Goal: Task Accomplishment & Management: Complete application form

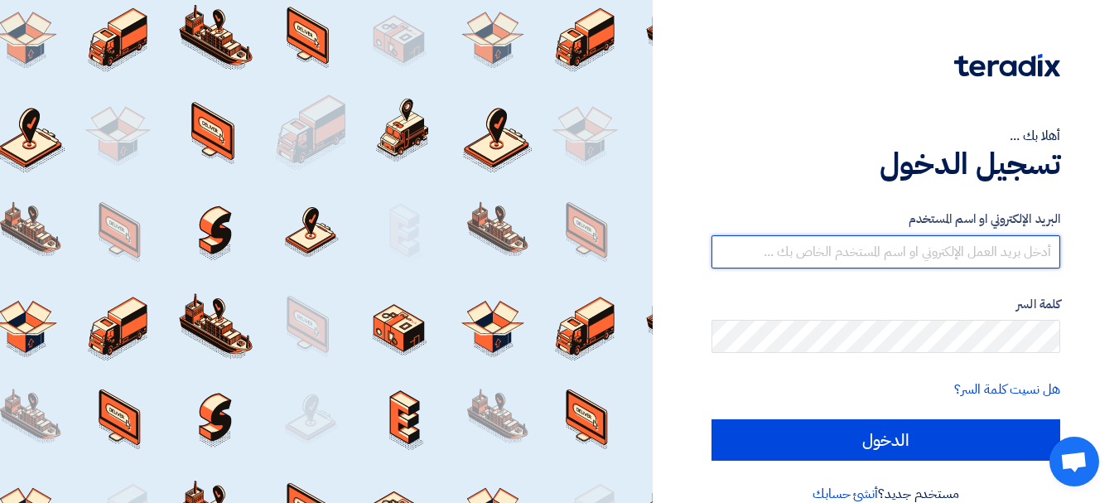
click at [966, 240] on input "text" at bounding box center [886, 251] width 349 height 33
type input "[EMAIL_ADDRESS][DOMAIN_NAME]"
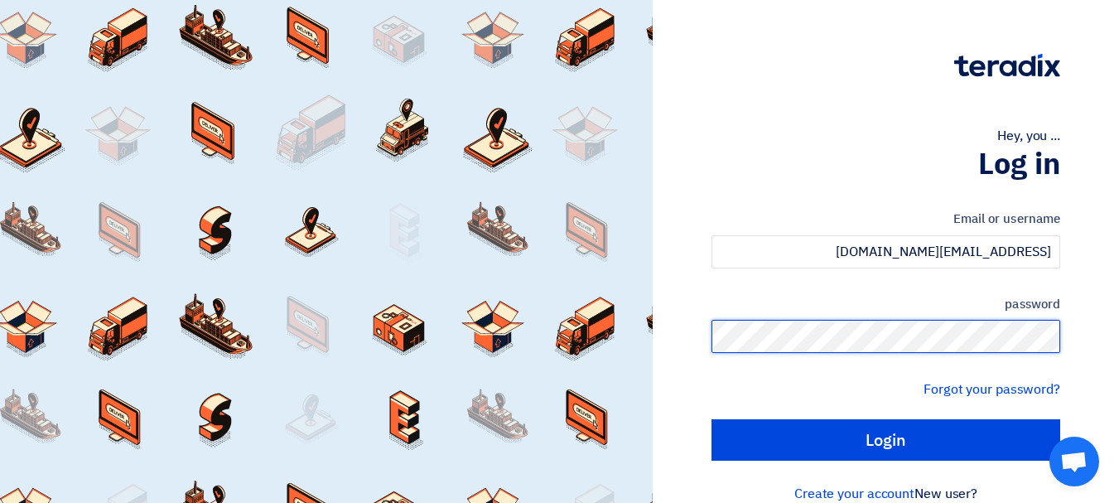
click at [712, 419] on input "Login" at bounding box center [886, 439] width 349 height 41
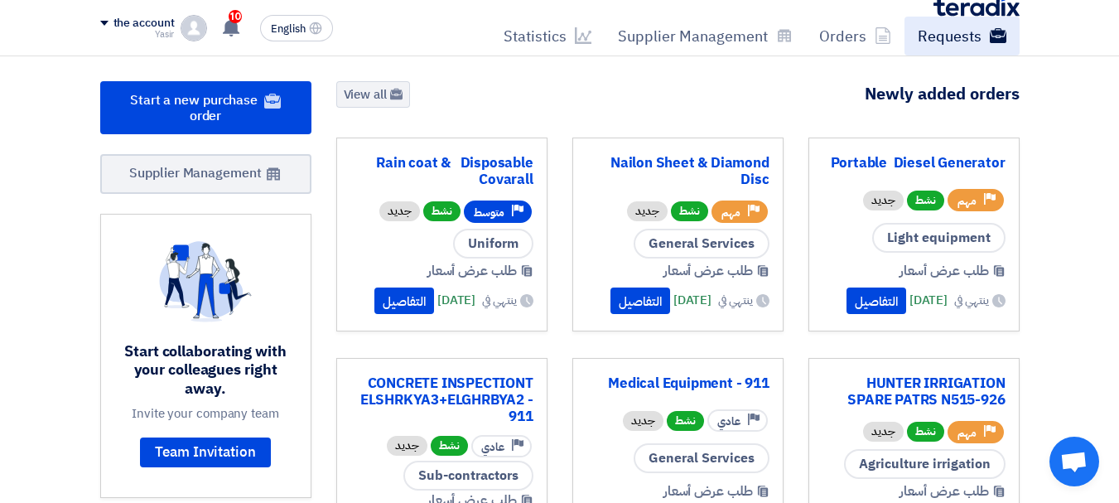
click at [953, 38] on font "Requests" at bounding box center [950, 36] width 64 height 22
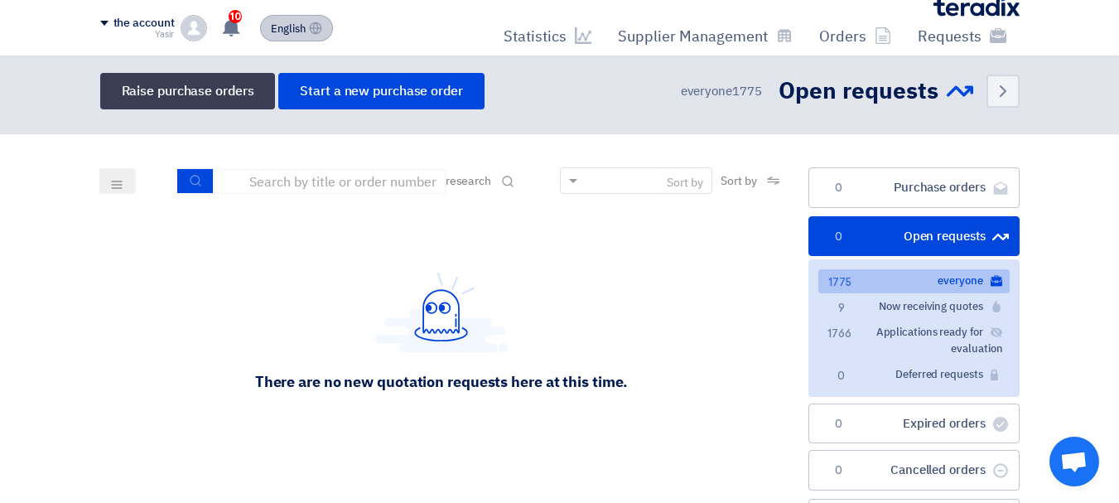
click at [289, 24] on font "English" at bounding box center [288, 29] width 35 height 16
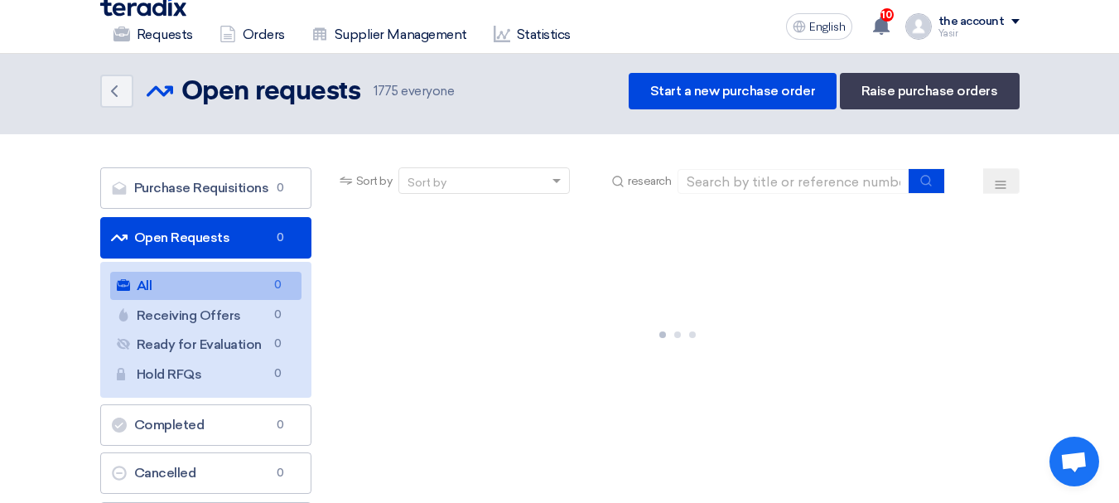
click at [186, 234] on font "Open Requests" at bounding box center [182, 237] width 96 height 16
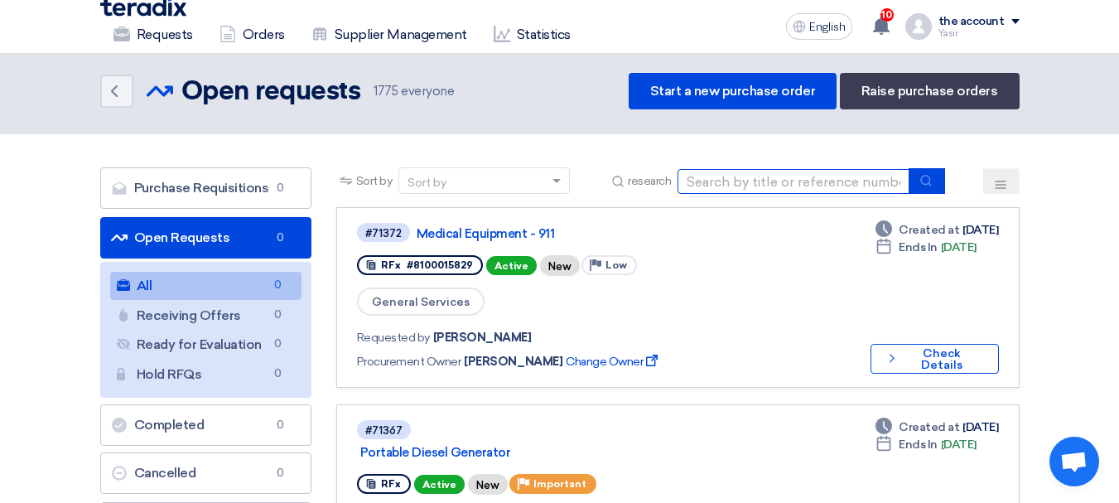
drag, startPoint x: 736, startPoint y: 174, endPoint x: 753, endPoint y: 182, distance: 18.5
click at [736, 174] on input at bounding box center [794, 181] width 232 height 25
paste input "8100015951"
type input "8100015951"
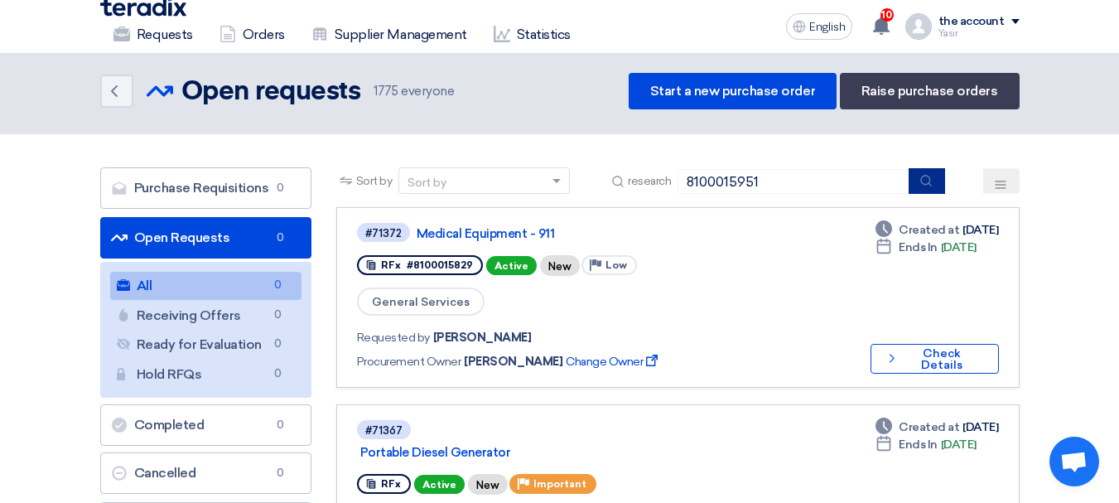
click at [925, 183] on icon "submit" at bounding box center [926, 180] width 13 height 13
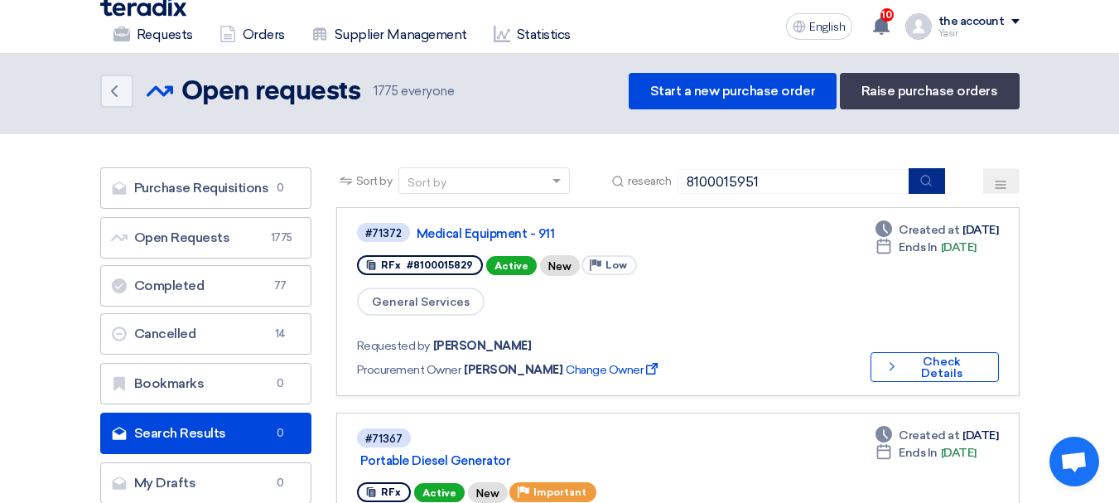
click at [928, 184] on use "submit" at bounding box center [926, 180] width 11 height 11
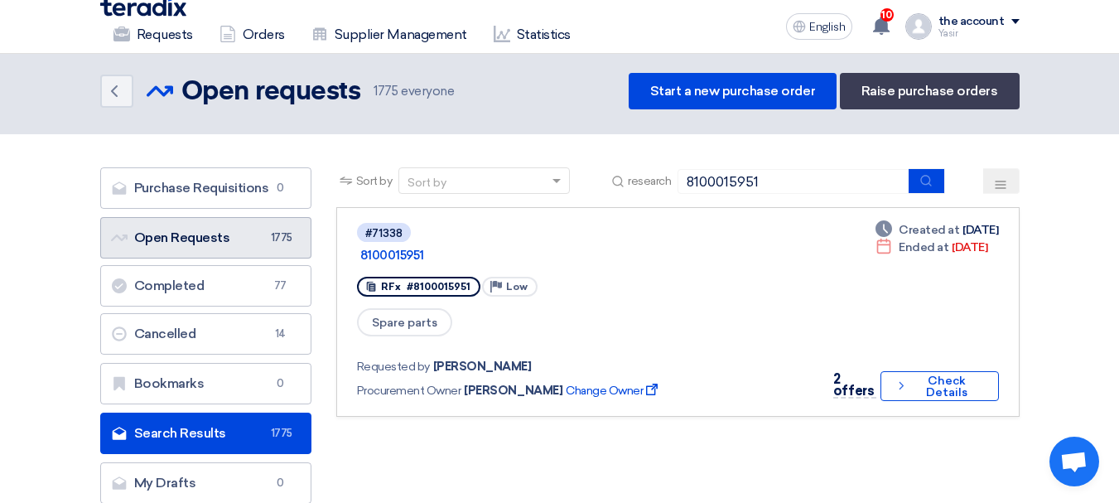
click at [182, 233] on font "Open Requests" at bounding box center [182, 237] width 96 height 16
click at [166, 238] on font "Open Requests" at bounding box center [182, 237] width 96 height 16
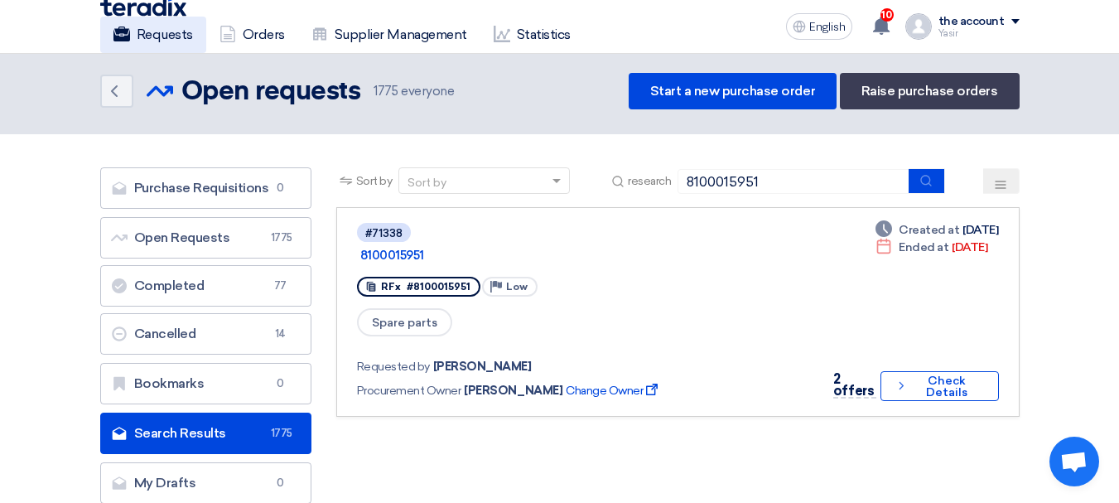
click at [156, 36] on font "Requests" at bounding box center [165, 35] width 56 height 16
click at [171, 31] on font "Requests" at bounding box center [165, 35] width 56 height 16
click at [127, 94] on link "Back" at bounding box center [116, 91] width 33 height 33
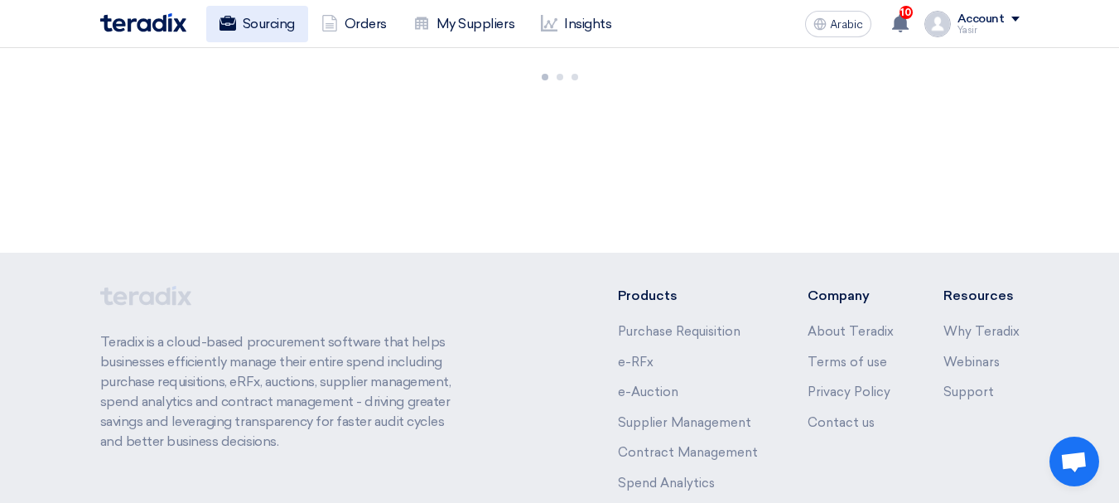
click at [255, 36] on link "Sourcing" at bounding box center [257, 24] width 102 height 36
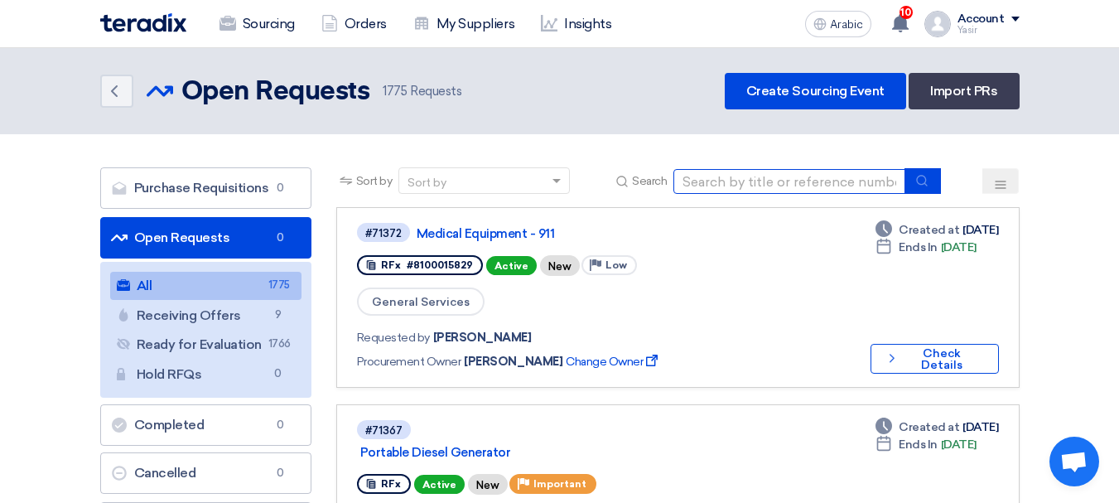
drag, startPoint x: 775, startPoint y: 192, endPoint x: 793, endPoint y: 192, distance: 17.4
click at [775, 192] on input at bounding box center [790, 181] width 232 height 25
paste input "8100015977"
type input "8100015977"
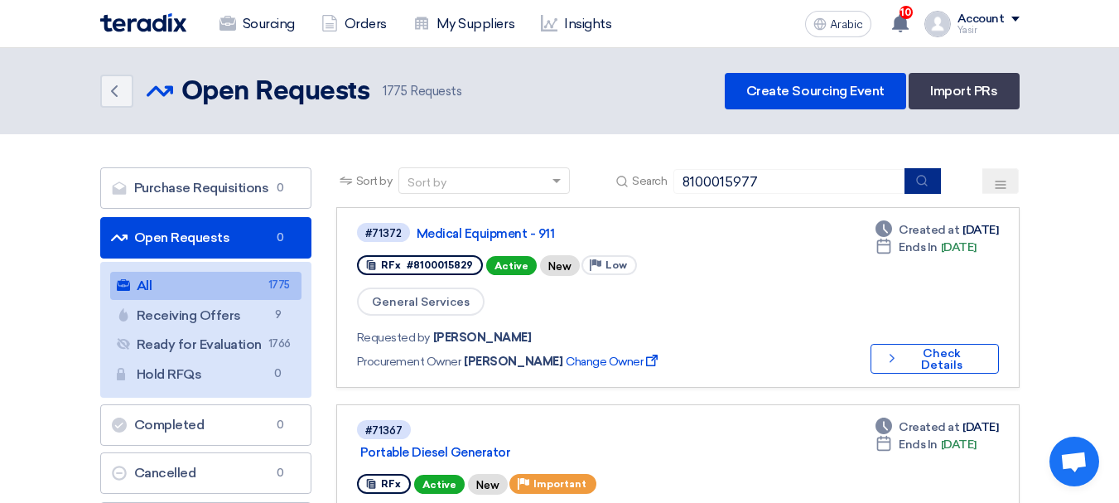
click at [923, 183] on icon "submit" at bounding box center [921, 180] width 13 height 13
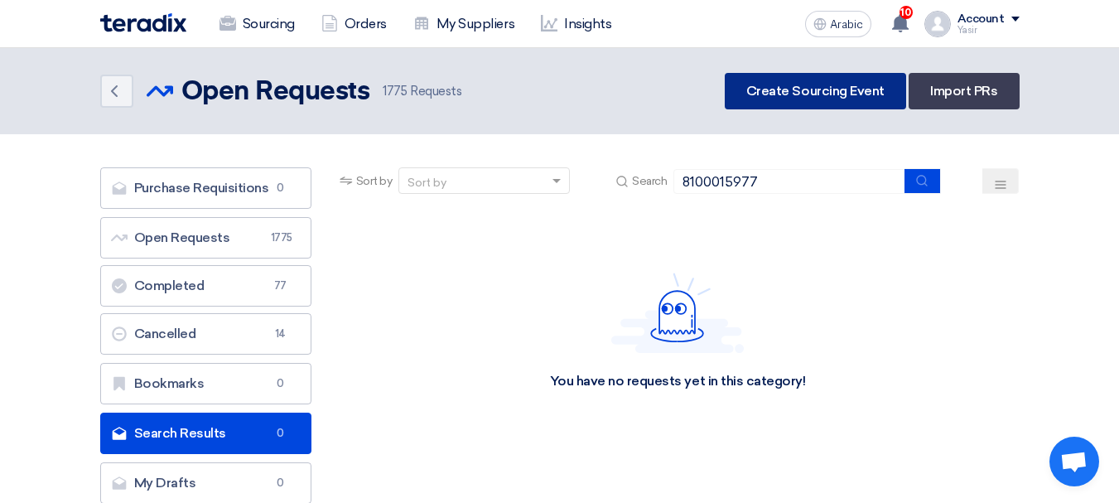
click at [823, 90] on font "Create Sourcing Event" at bounding box center [815, 91] width 138 height 16
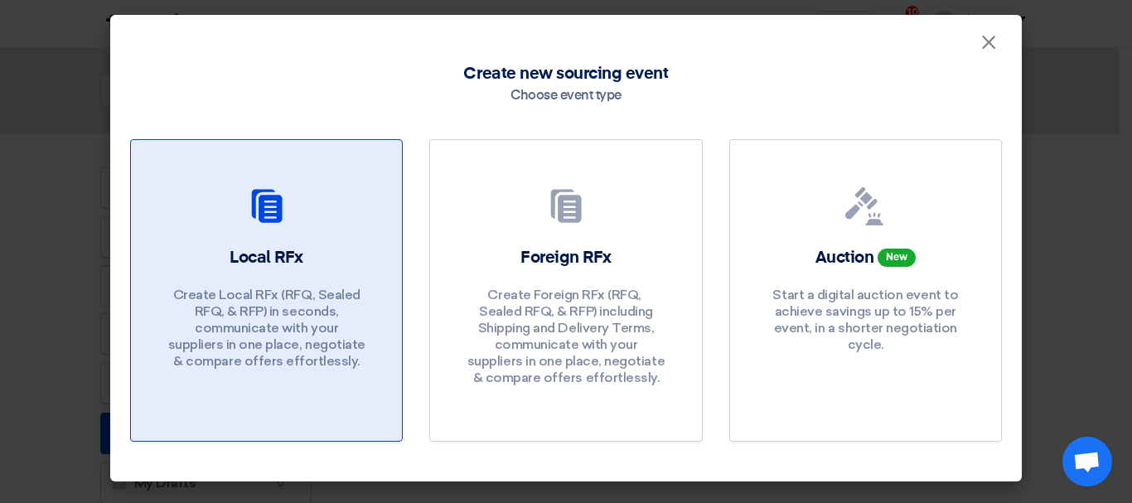
click at [291, 229] on div at bounding box center [266, 209] width 231 height 46
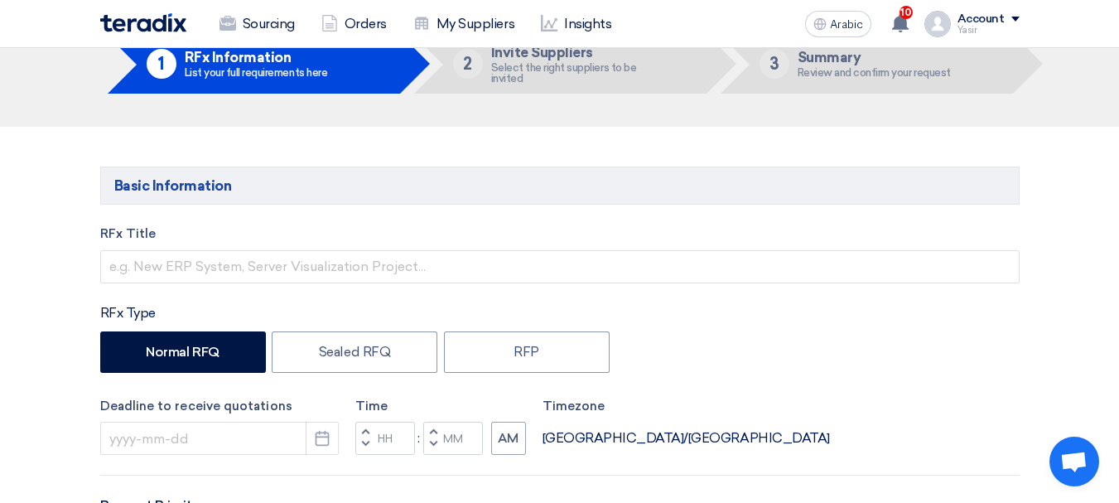
scroll to position [166, 0]
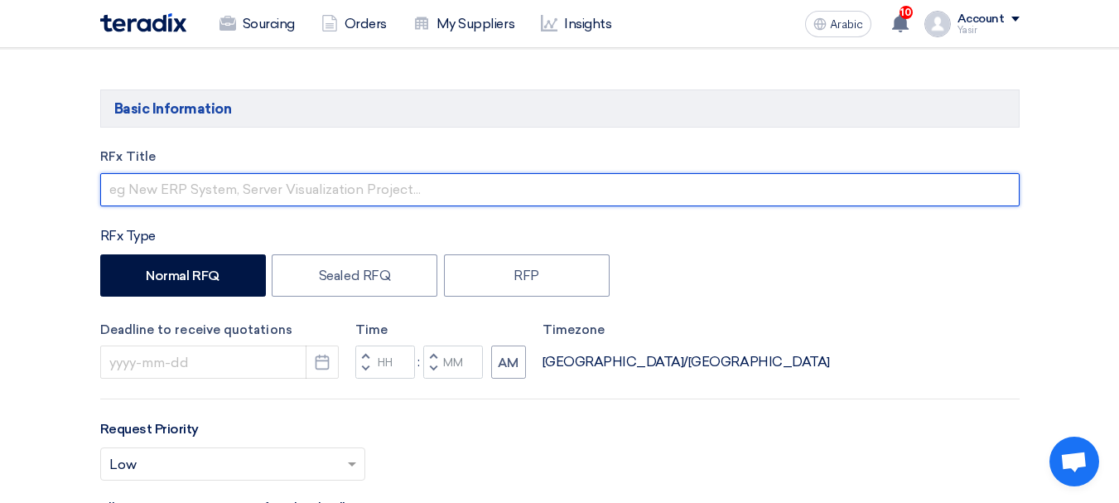
click at [273, 180] on input "text" at bounding box center [560, 189] width 920 height 33
paste input "8100015977"
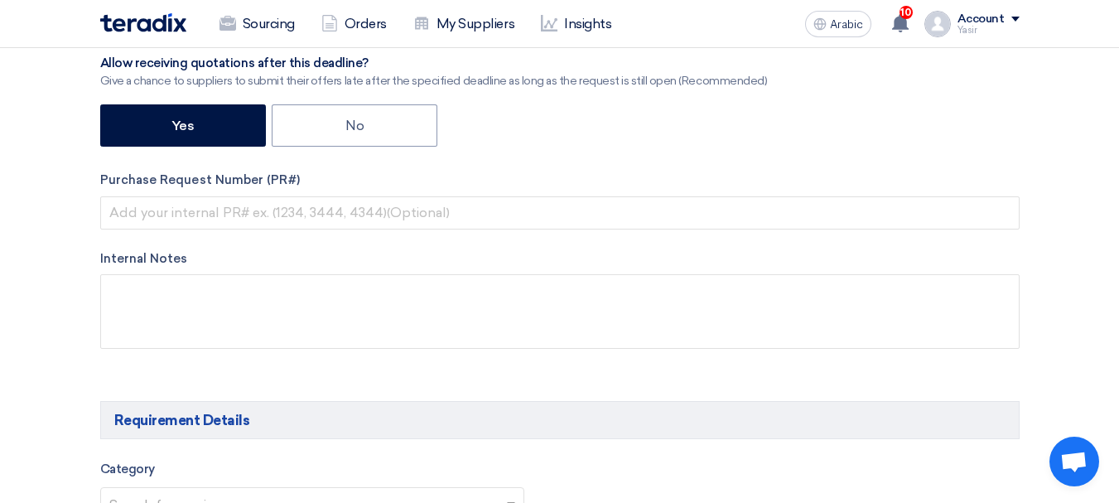
scroll to position [663, 0]
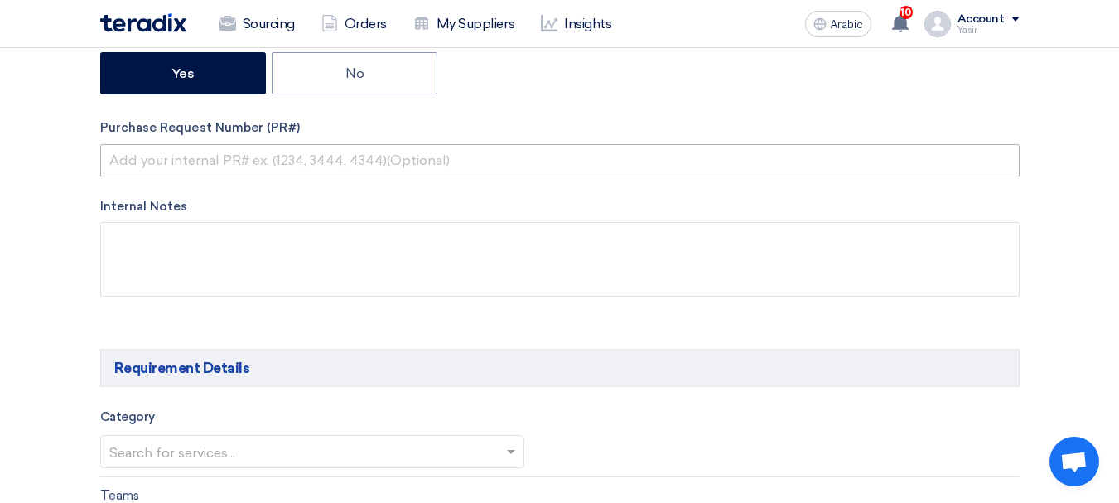
type input "8100015977"
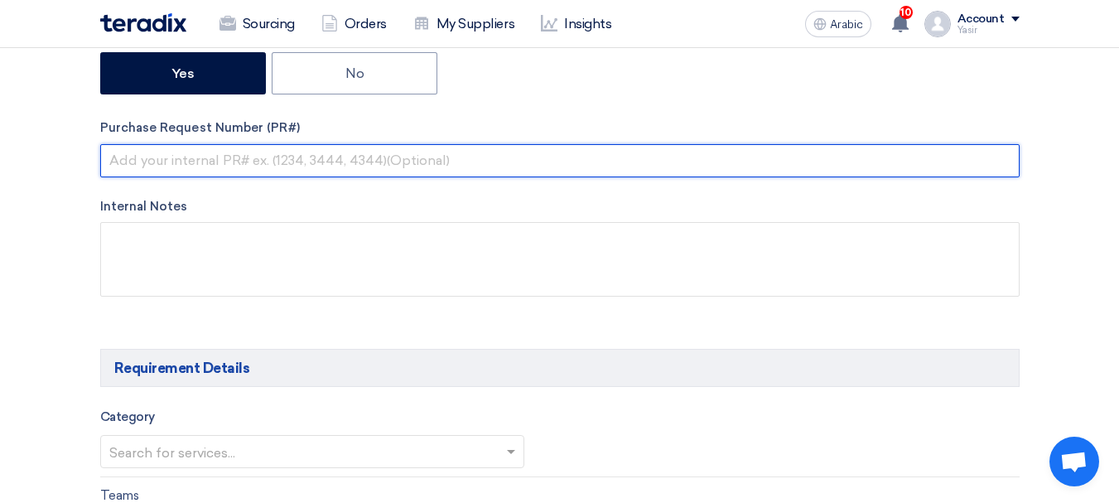
click at [361, 167] on input "text" at bounding box center [560, 160] width 920 height 33
paste input "8100015977"
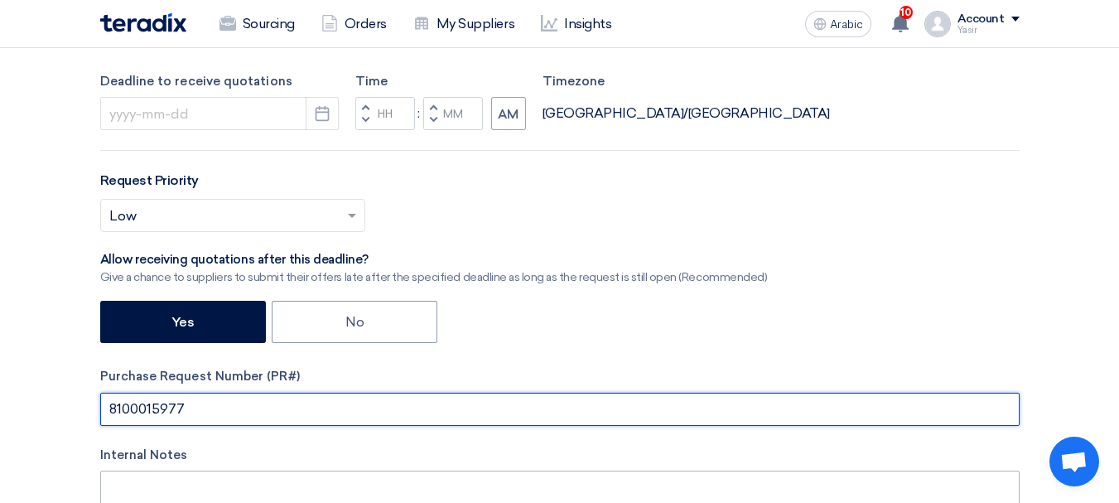
scroll to position [331, 0]
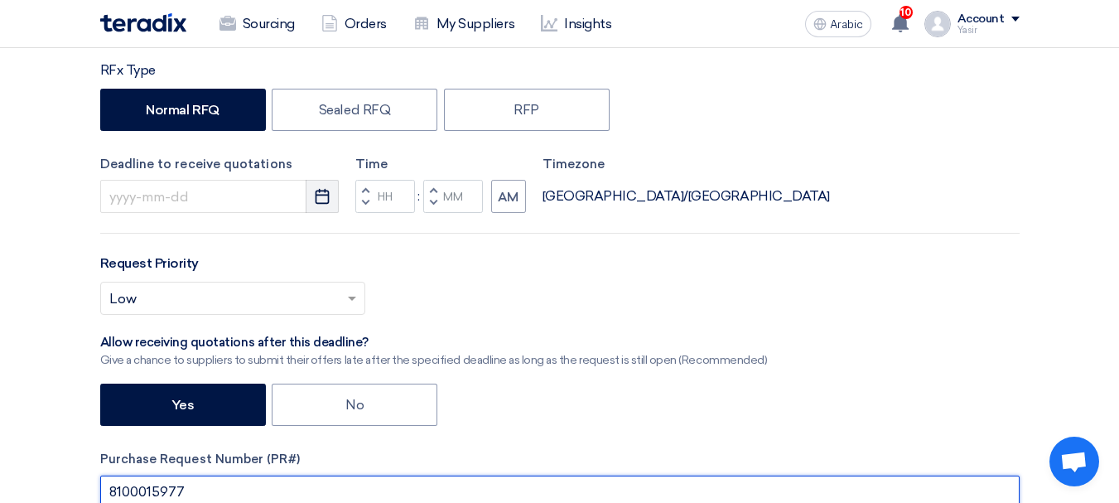
type input "8100015977"
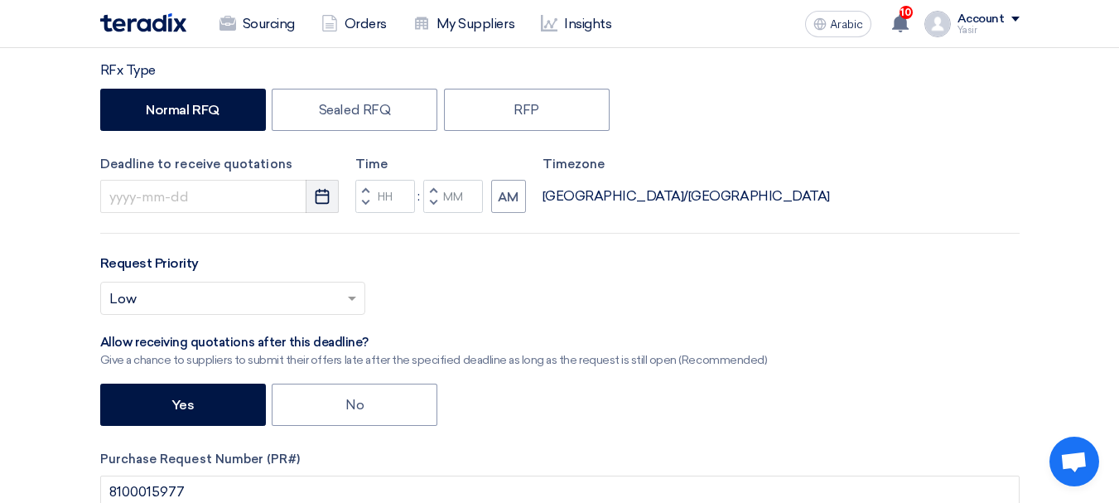
click at [317, 200] on icon "Pick a date" at bounding box center [322, 196] width 17 height 17
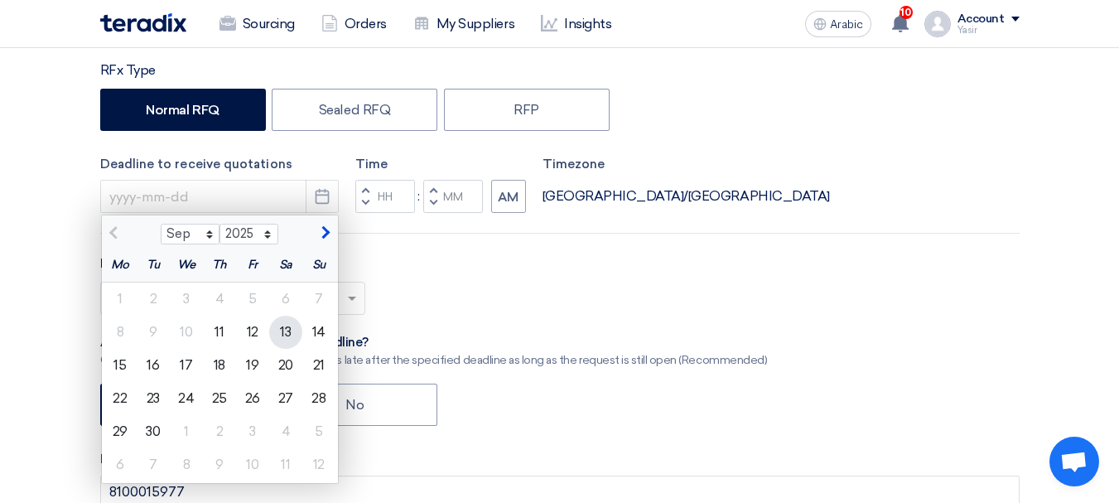
click at [291, 336] on font "13" at bounding box center [285, 332] width 11 height 16
type input "9/13/2025"
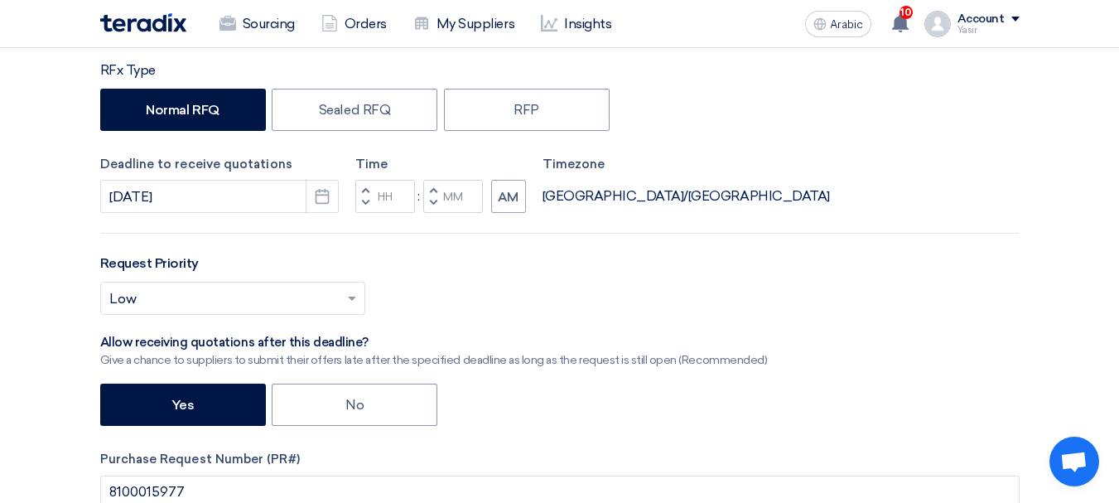
click at [366, 212] on button "Decrement hours" at bounding box center [365, 203] width 20 height 21
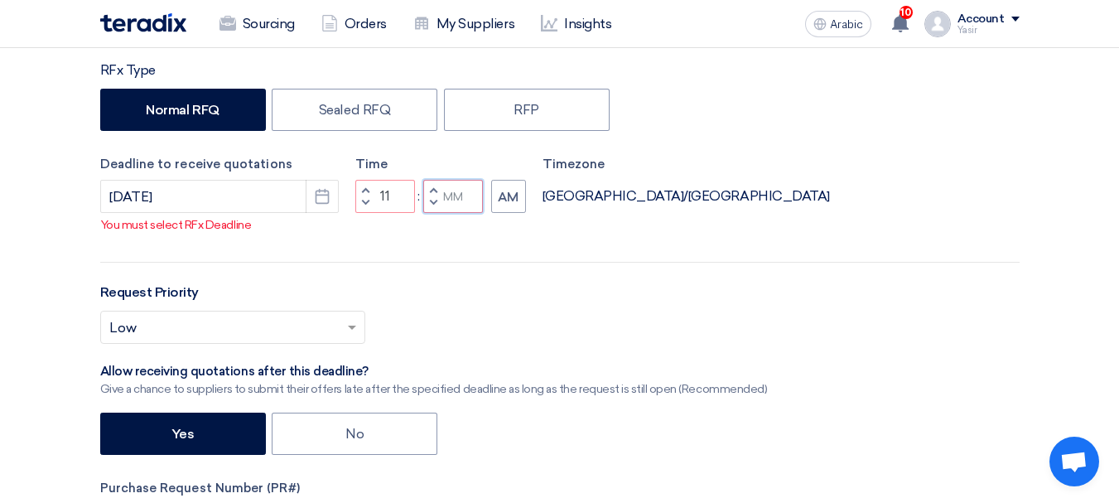
click at [443, 209] on input "Minutes" at bounding box center [453, 196] width 60 height 33
click at [434, 205] on span "button" at bounding box center [433, 203] width 6 height 10
type input "10"
type input "59"
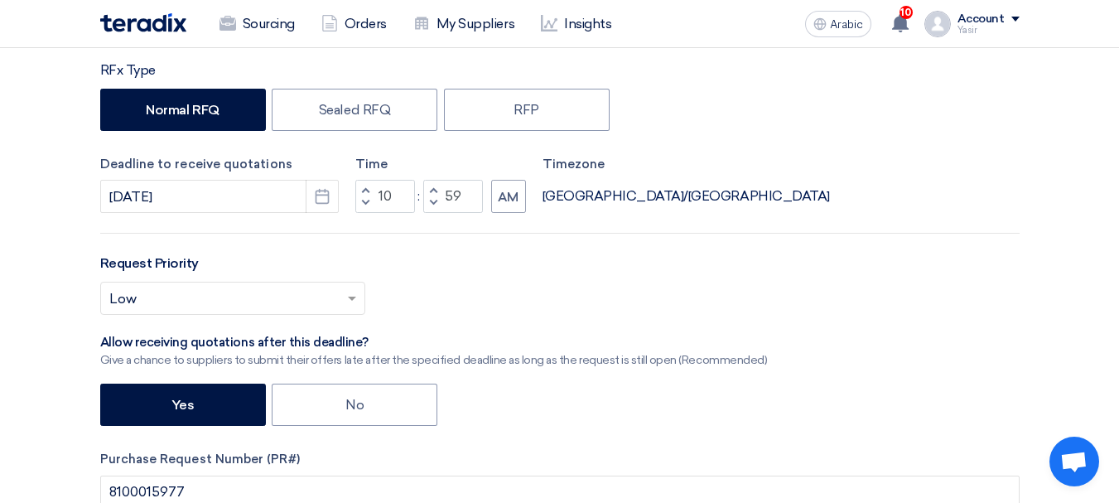
click at [366, 207] on span "button" at bounding box center [365, 203] width 6 height 10
click at [363, 185] on span "button" at bounding box center [365, 190] width 6 height 10
type input "11"
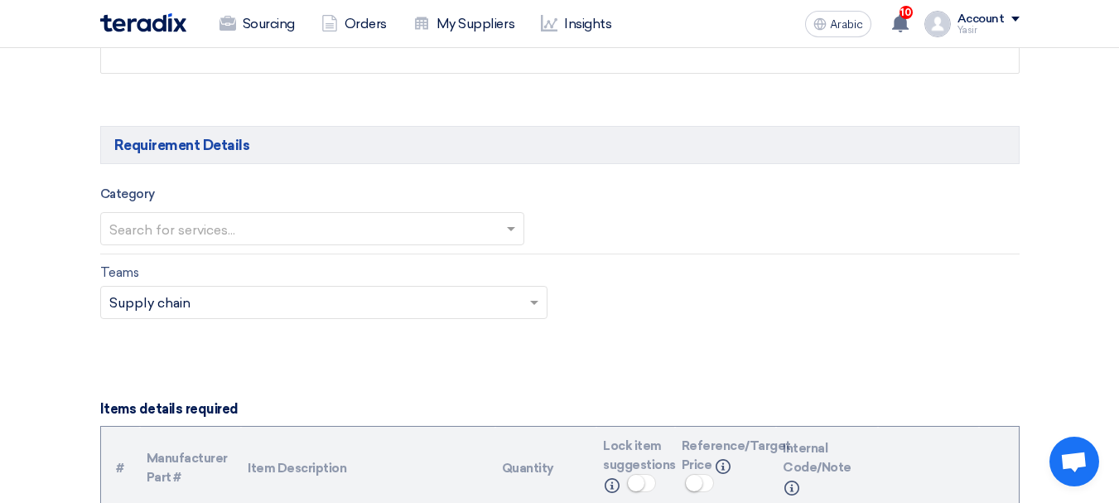
scroll to position [911, 0]
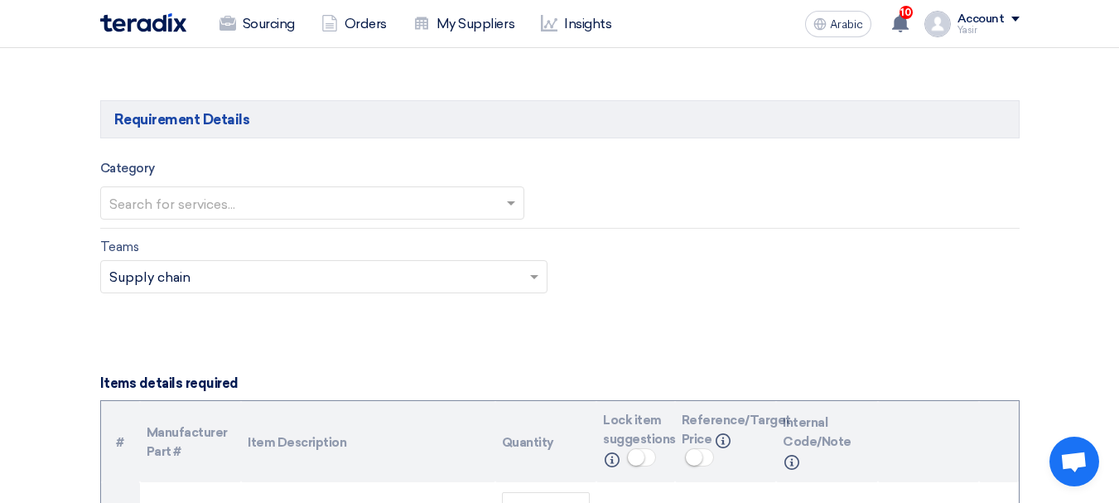
click at [283, 215] on input "text" at bounding box center [303, 204] width 389 height 27
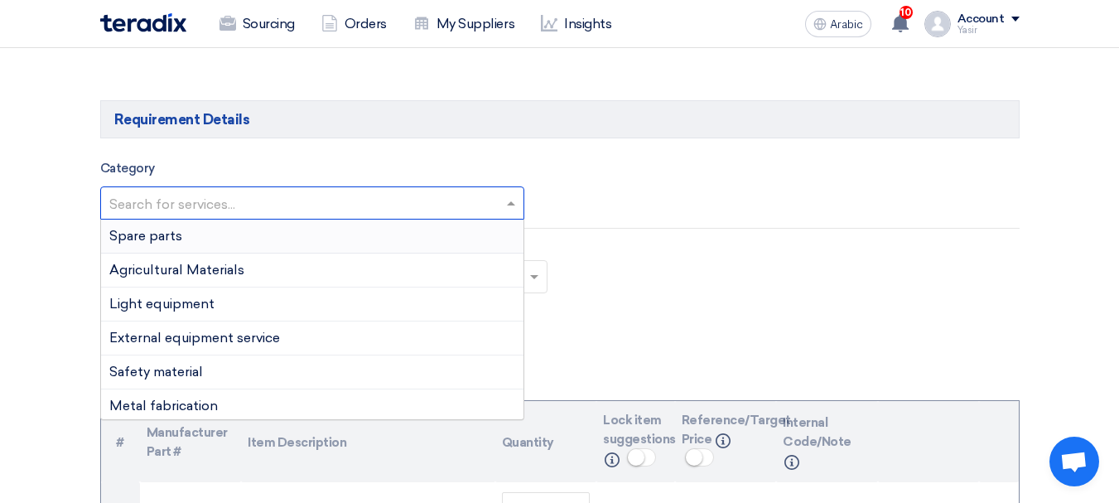
click at [200, 237] on div "Spare parts" at bounding box center [312, 237] width 422 height 34
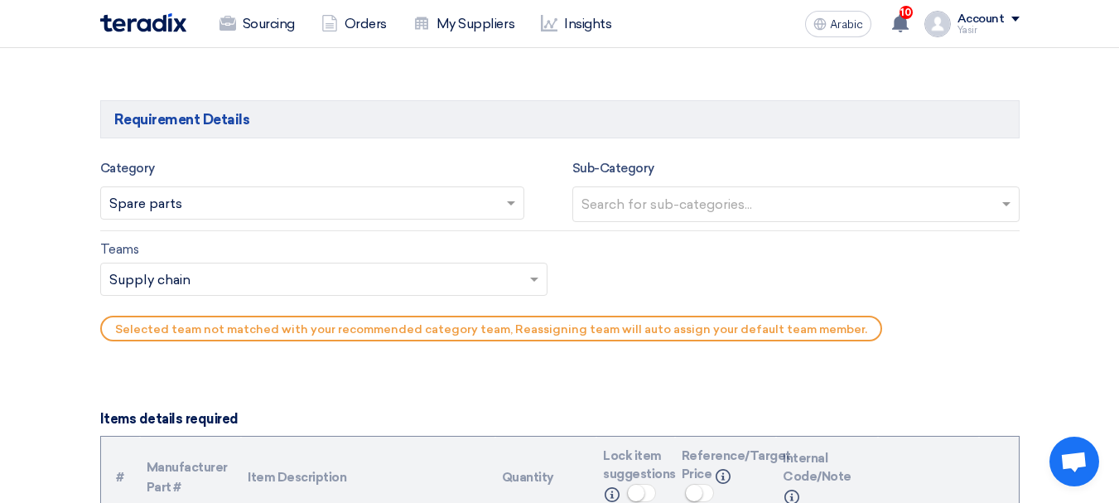
click at [690, 202] on input "text" at bounding box center [798, 205] width 433 height 27
type input "m"
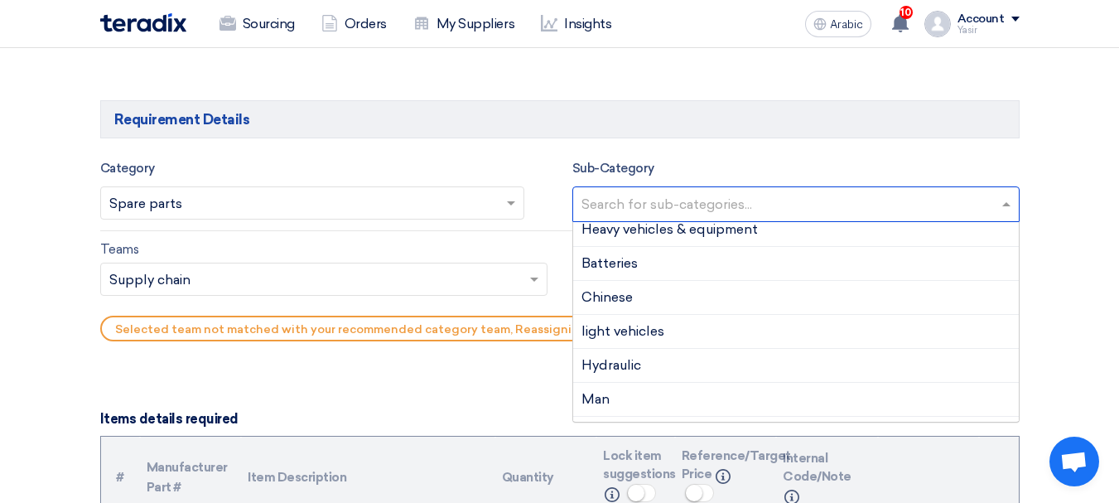
scroll to position [249, 0]
click at [702, 235] on div "Heavy vehicles & equipment" at bounding box center [796, 228] width 446 height 34
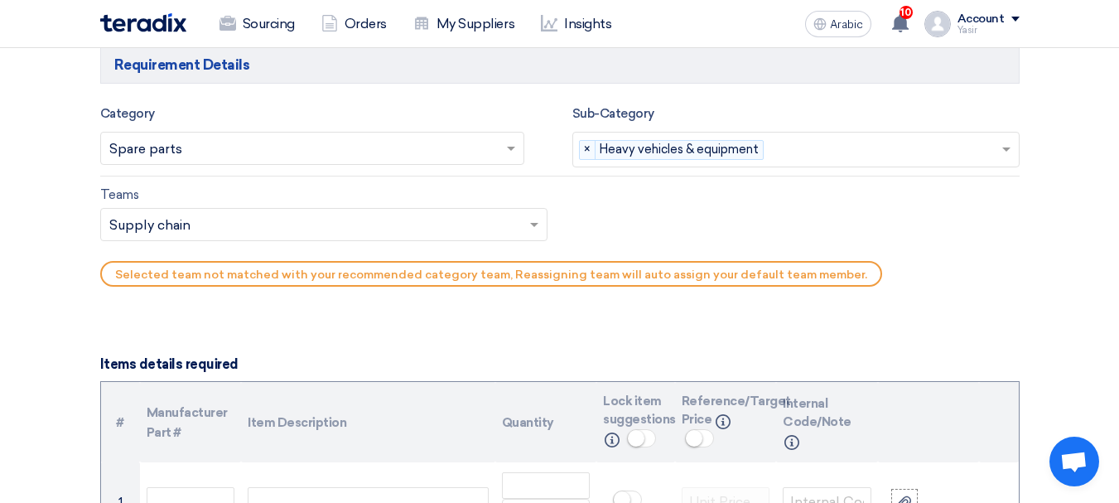
scroll to position [994, 0]
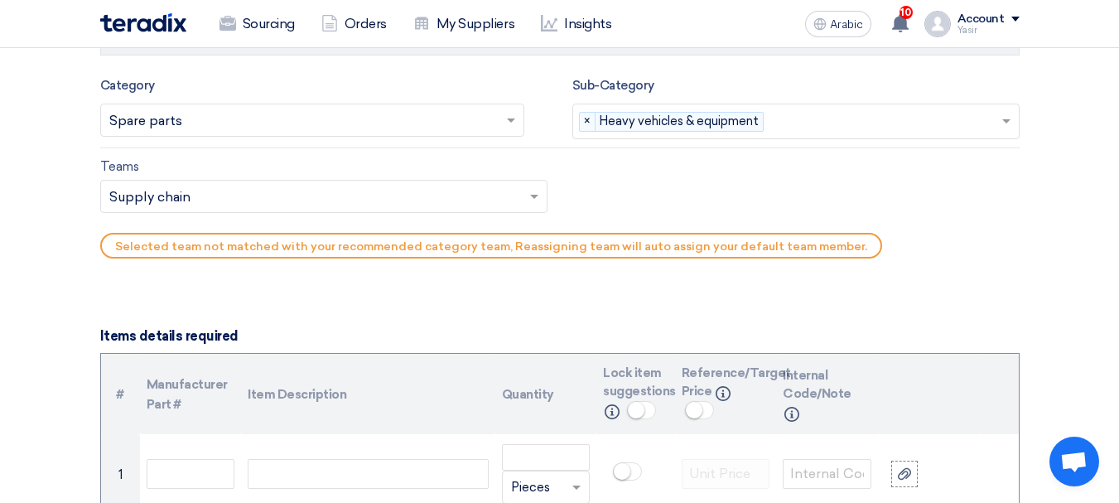
click at [290, 195] on input "text" at bounding box center [315, 198] width 413 height 27
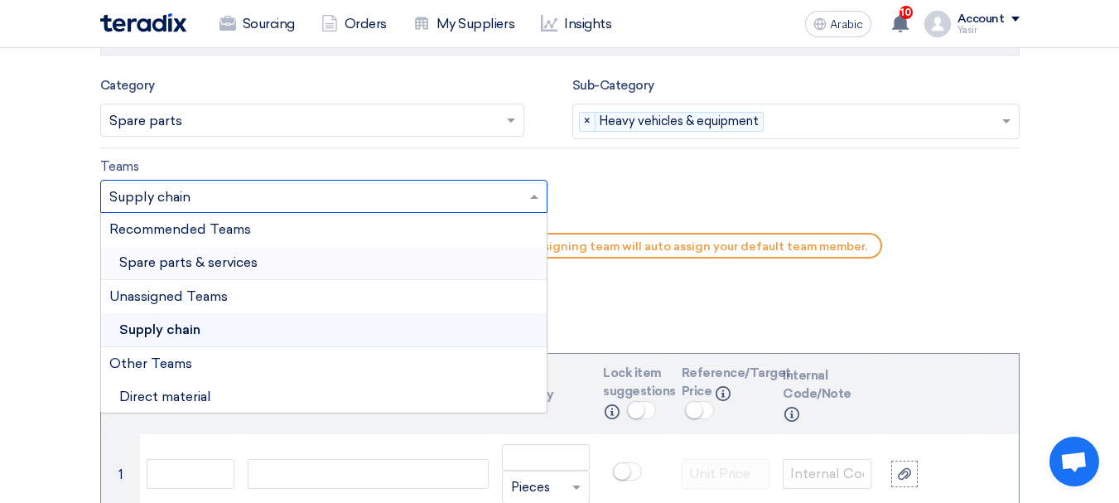
click at [242, 258] on font "Spare parts & services" at bounding box center [188, 262] width 138 height 16
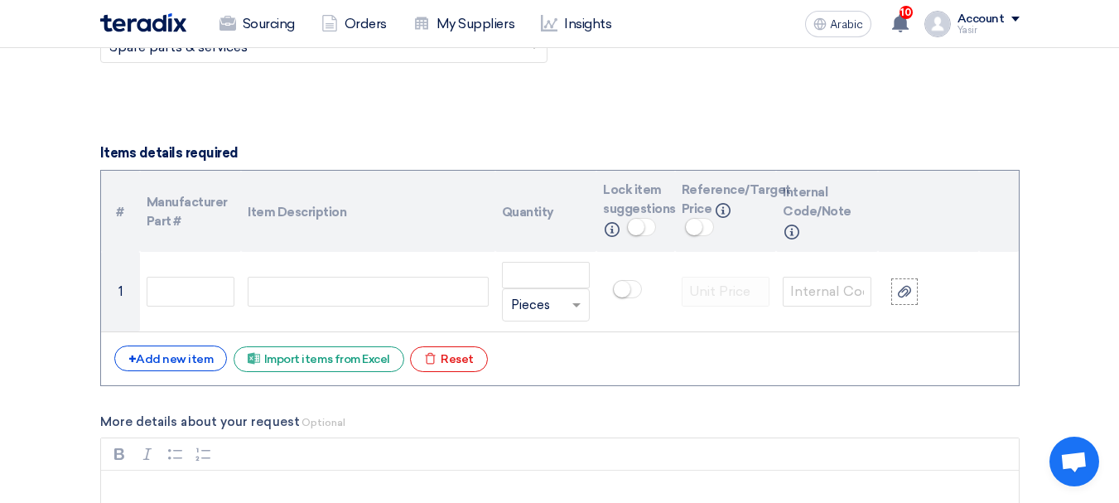
scroll to position [1160, 0]
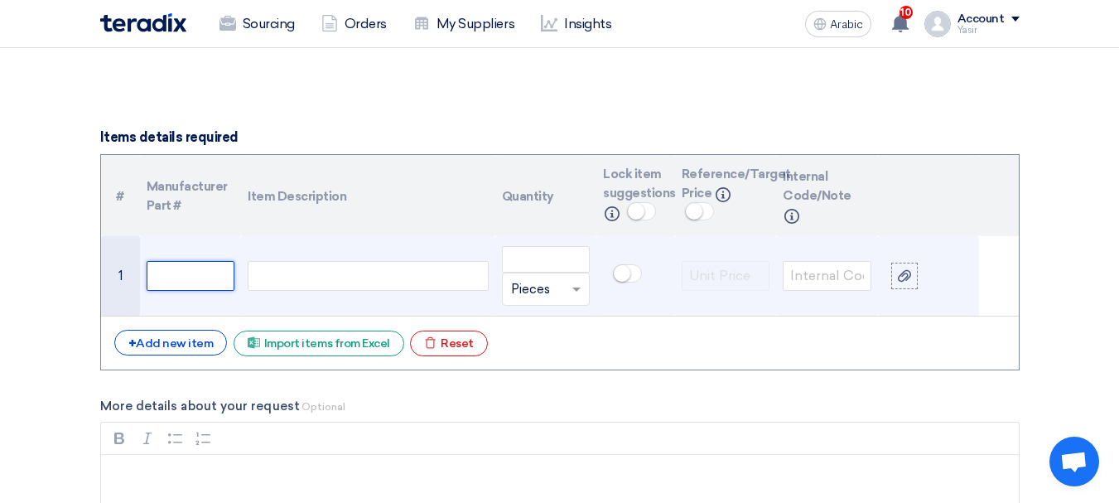
click at [173, 271] on input "text" at bounding box center [191, 276] width 89 height 30
click at [319, 282] on div at bounding box center [368, 276] width 240 height 30
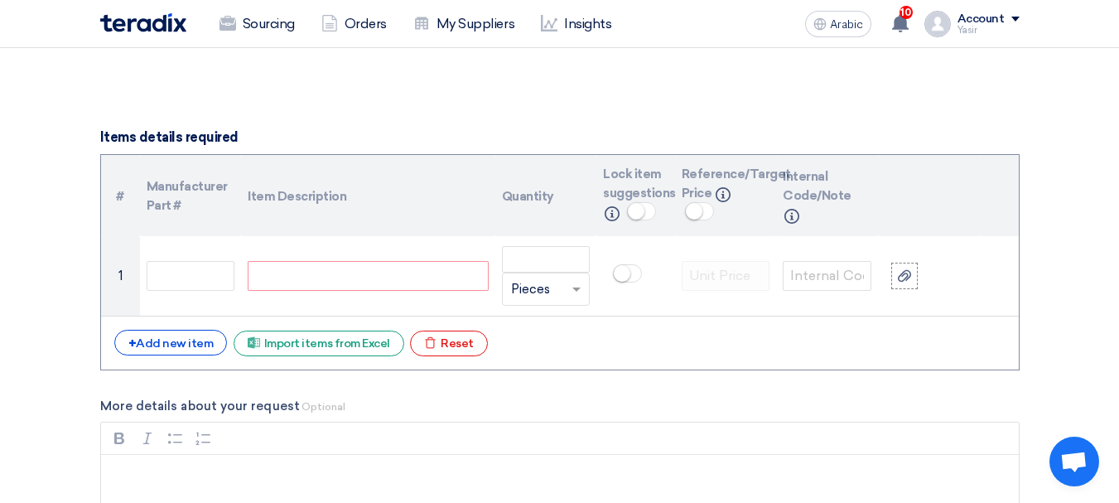
paste div
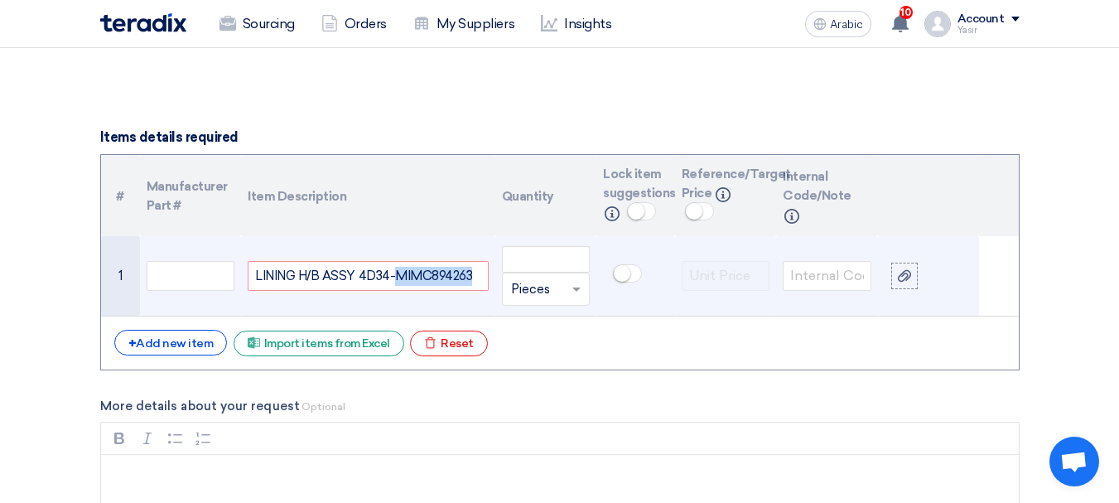
drag, startPoint x: 392, startPoint y: 276, endPoint x: 474, endPoint y: 285, distance: 82.5
click at [474, 285] on div "LINING H/B ASSY 4D34-MIMC894263" at bounding box center [368, 276] width 240 height 30
click at [177, 275] on input "text" at bounding box center [191, 276] width 89 height 30
paste input "MIMC894263"
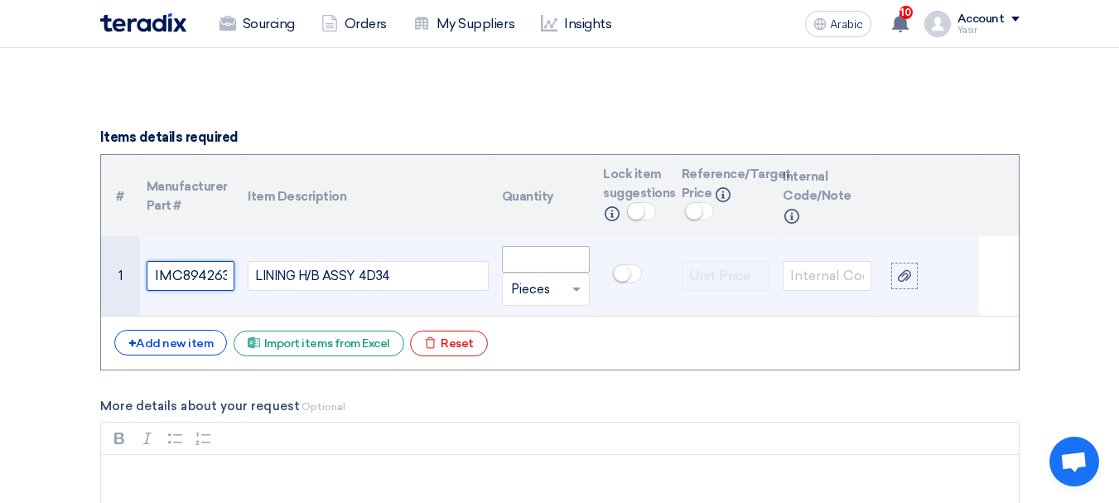
type input "MIMC894263"
click at [570, 265] on input "number" at bounding box center [546, 259] width 89 height 27
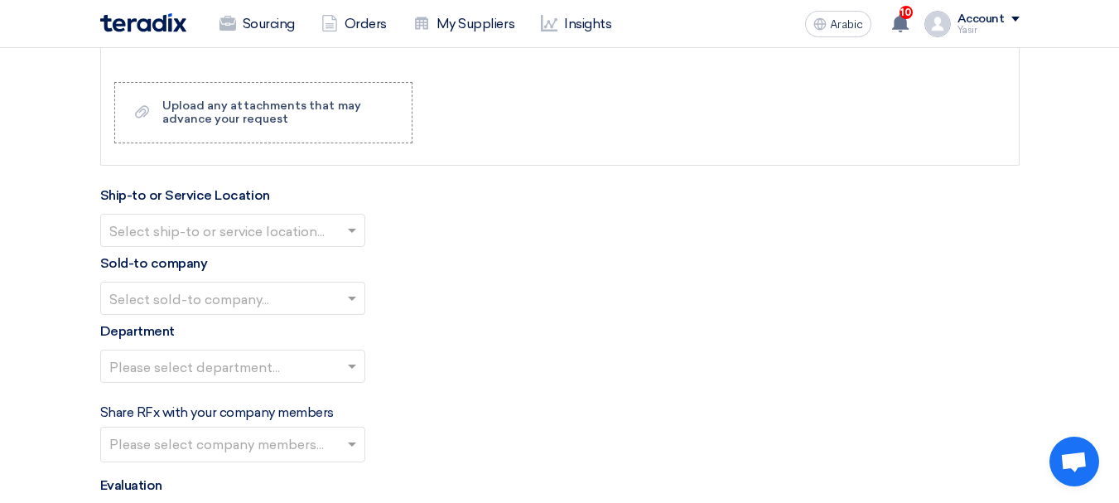
scroll to position [1740, 0]
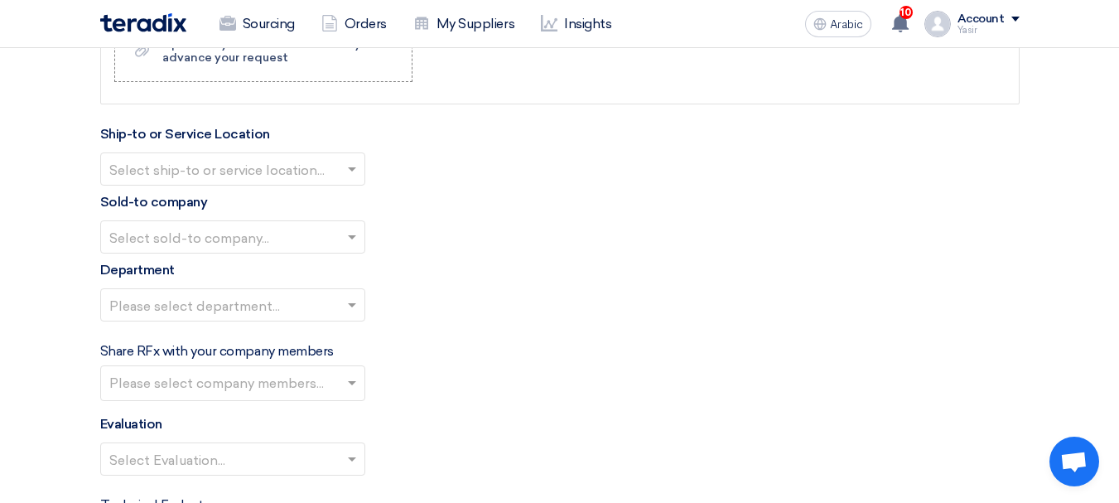
type input "2"
click at [309, 167] on input "text" at bounding box center [224, 170] width 230 height 27
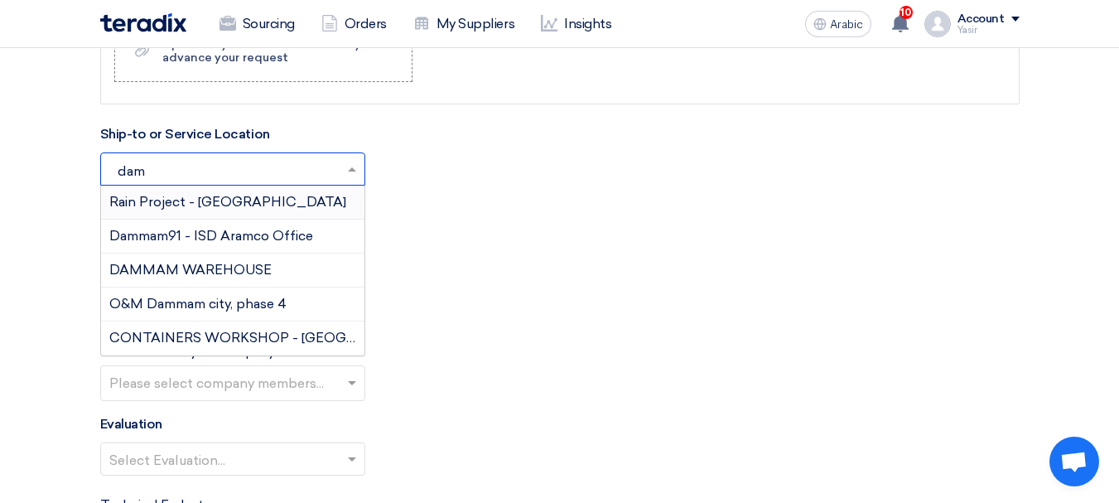
type input "damm"
click at [219, 266] on font "DAMMAM WAREHOUSE" at bounding box center [190, 270] width 162 height 16
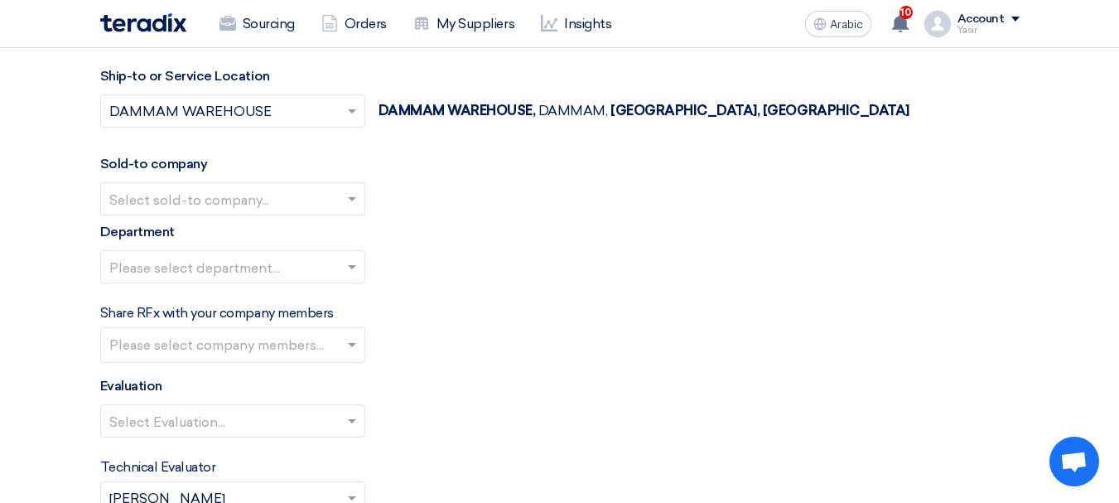
scroll to position [1823, 0]
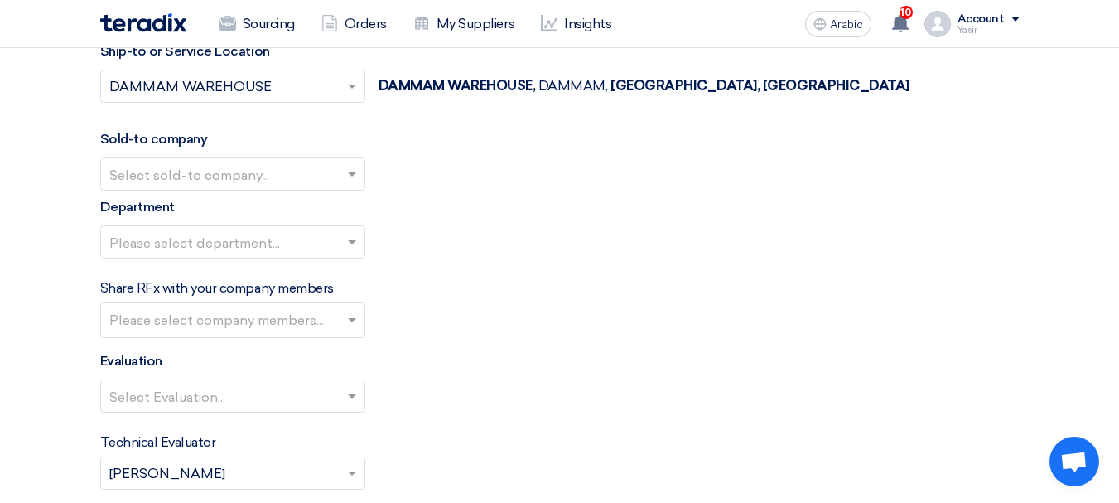
click at [325, 177] on input "text" at bounding box center [224, 175] width 230 height 27
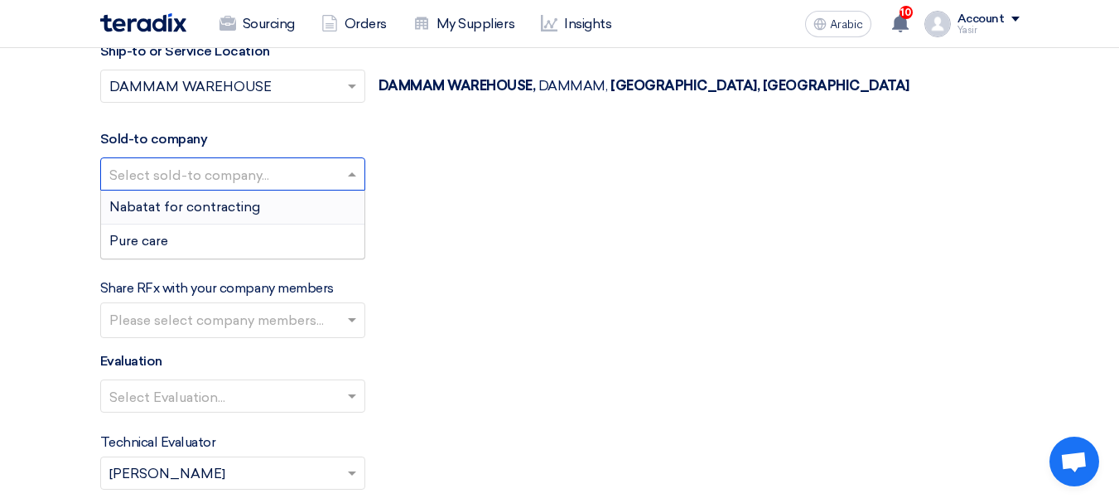
click at [176, 206] on font "Nabatat for contracting" at bounding box center [184, 207] width 151 height 16
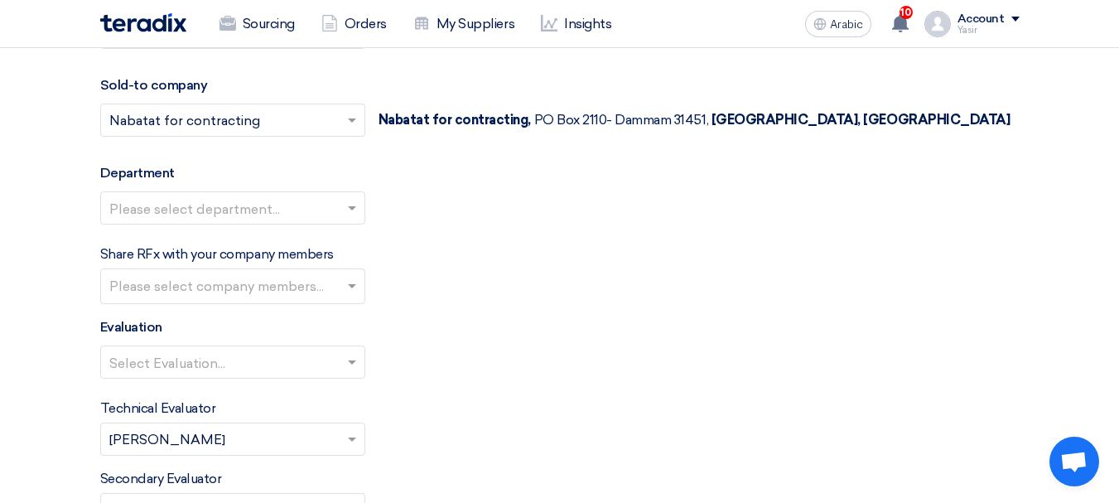
scroll to position [1905, 0]
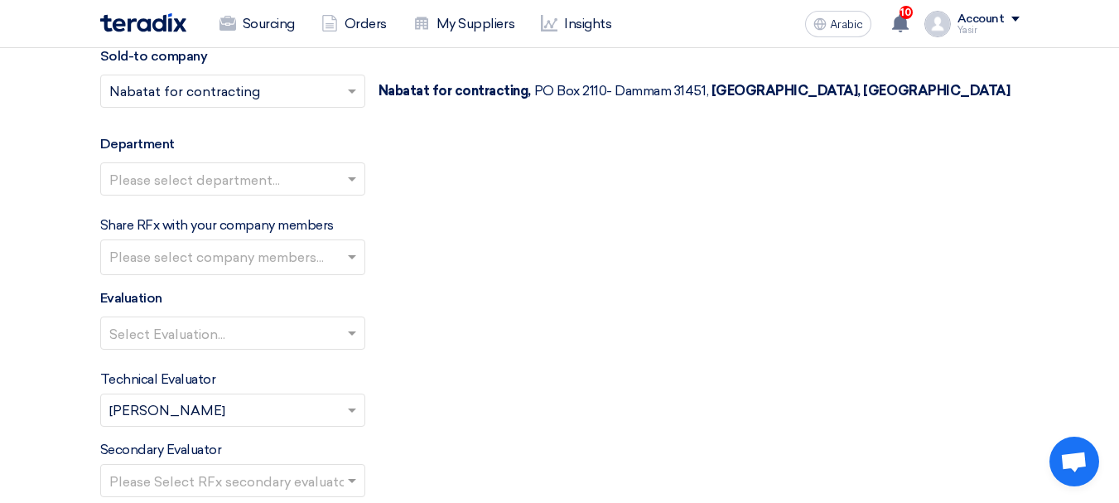
click at [302, 169] on input "text" at bounding box center [224, 180] width 230 height 27
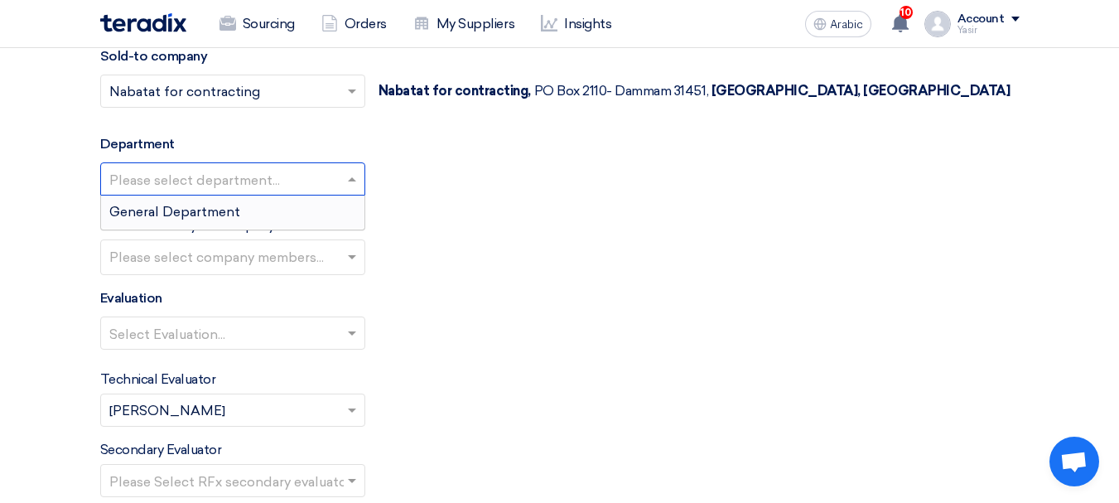
click at [247, 220] on div "General Department" at bounding box center [232, 212] width 263 height 33
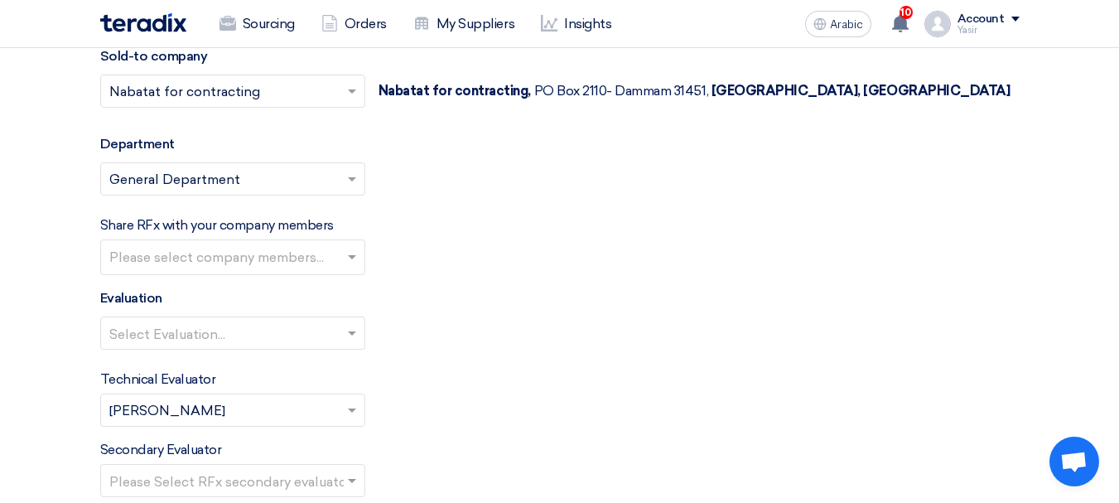
click at [290, 332] on input "text" at bounding box center [224, 334] width 230 height 27
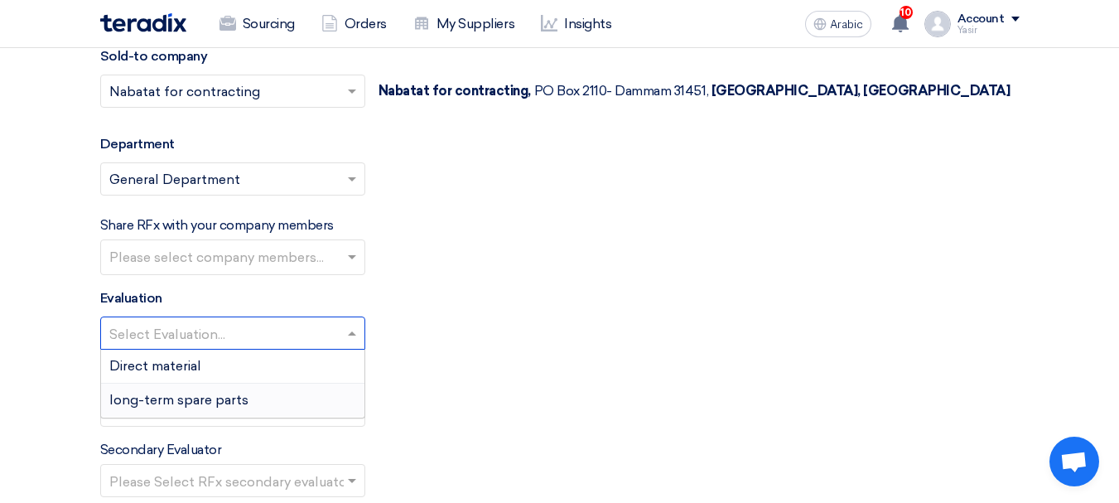
click at [196, 392] on font "long-term spare parts" at bounding box center [178, 400] width 139 height 16
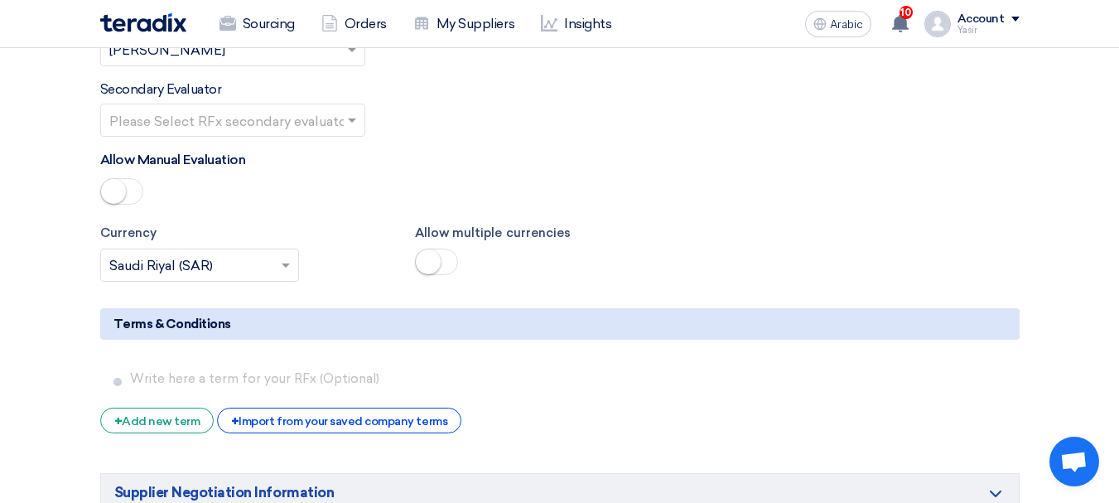
scroll to position [2237, 0]
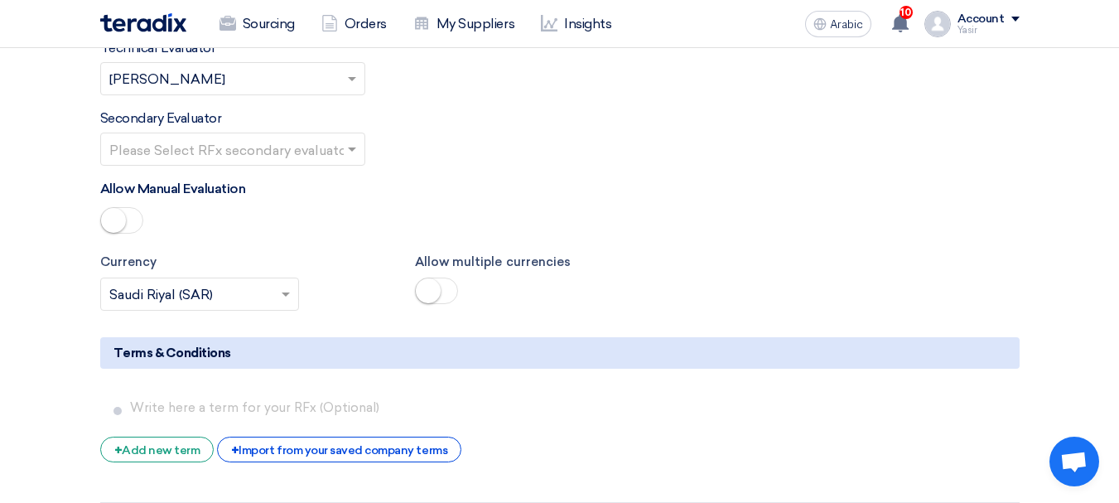
click at [297, 152] on input "text" at bounding box center [224, 150] width 230 height 27
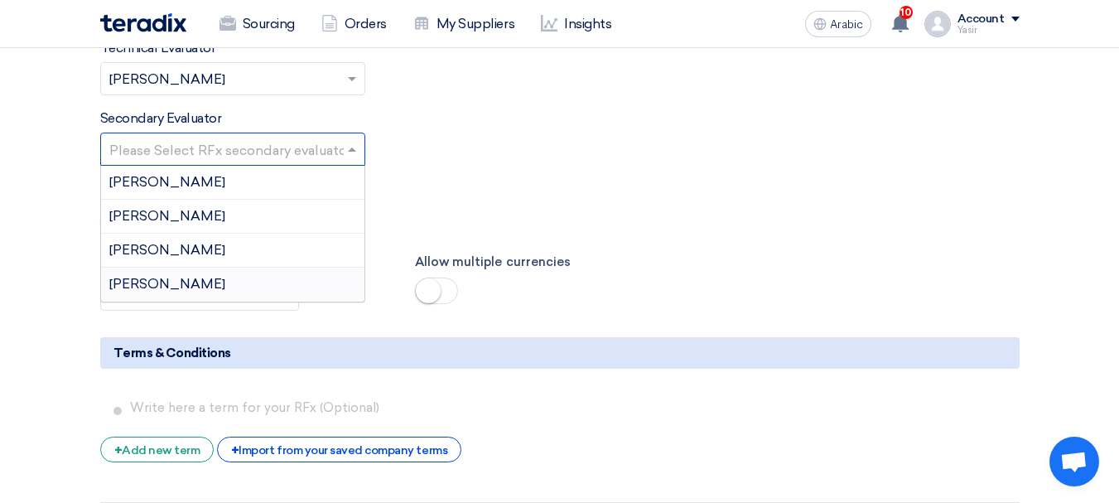
click at [170, 280] on div "[PERSON_NAME]" at bounding box center [232, 284] width 263 height 33
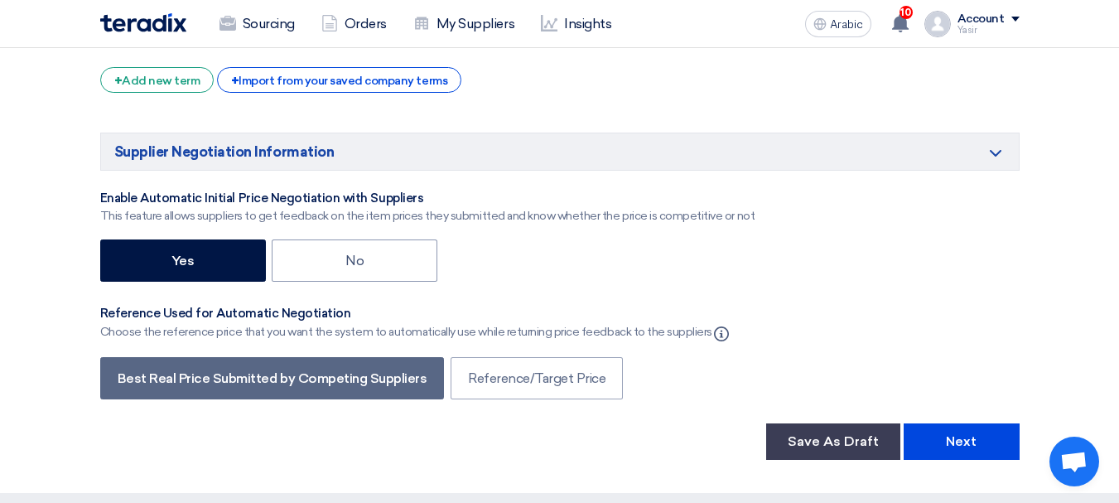
scroll to position [2651, 0]
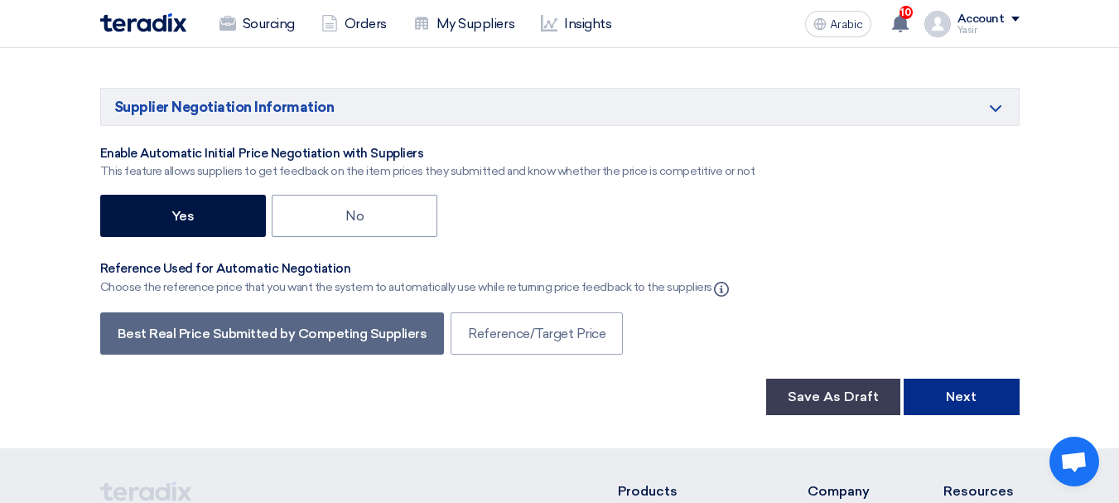
click at [957, 391] on font "Next" at bounding box center [961, 397] width 31 height 16
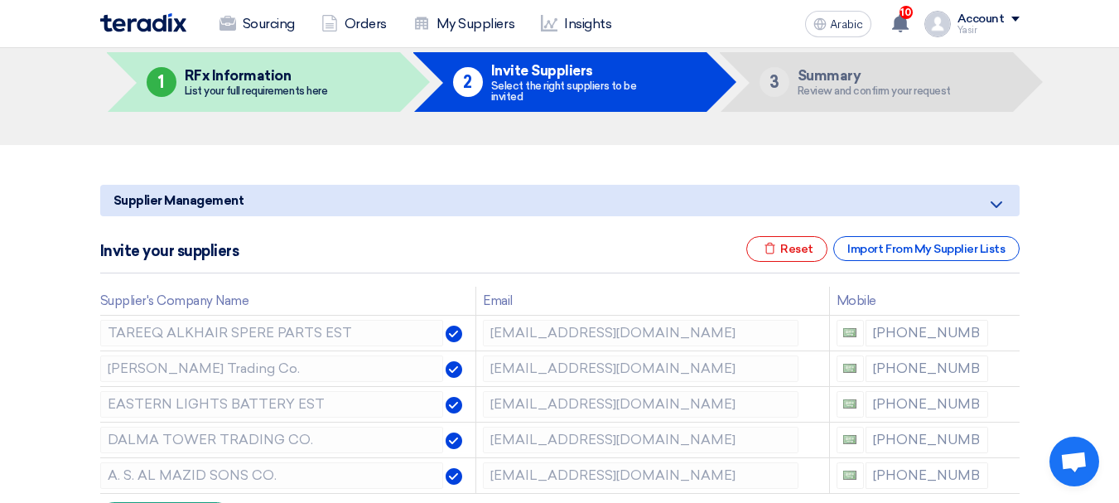
scroll to position [166, 0]
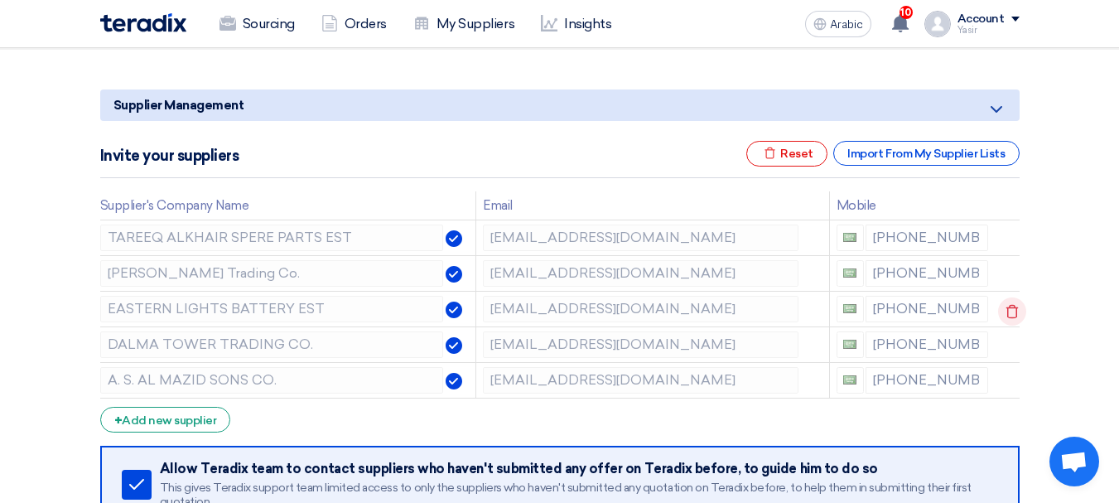
click at [1013, 315] on icon at bounding box center [1012, 311] width 28 height 28
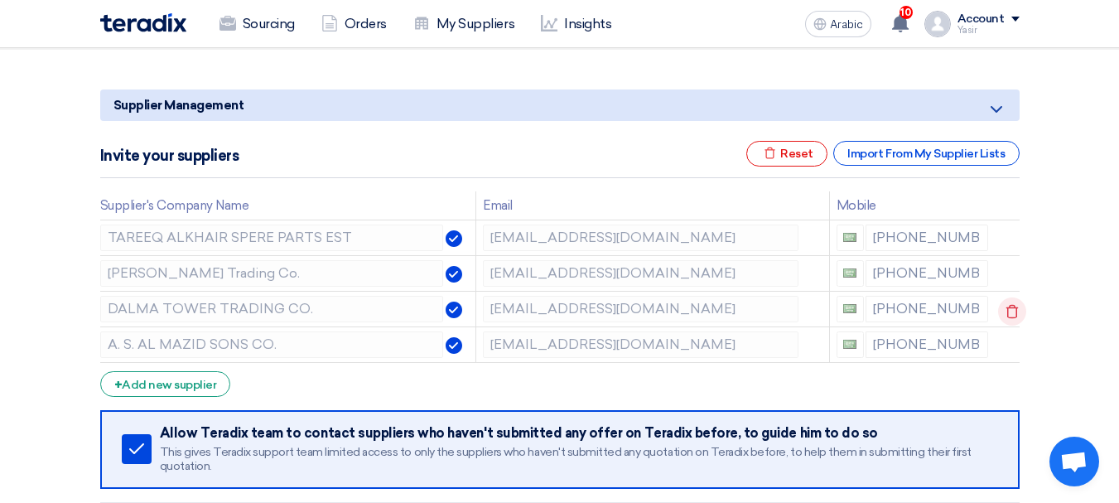
click at [1018, 316] on icon at bounding box center [1012, 311] width 28 height 28
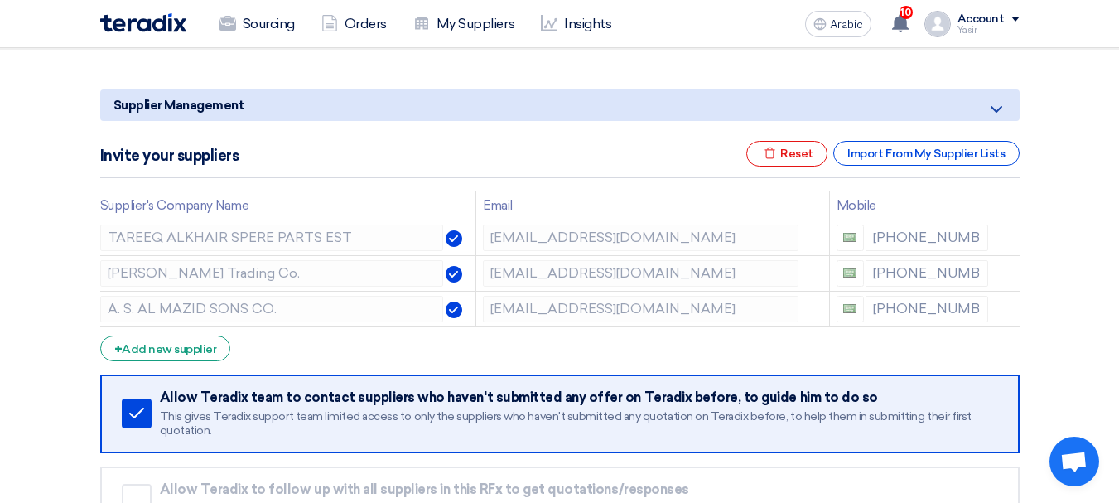
click at [0, 0] on icon at bounding box center [0, 0] width 0 height 0
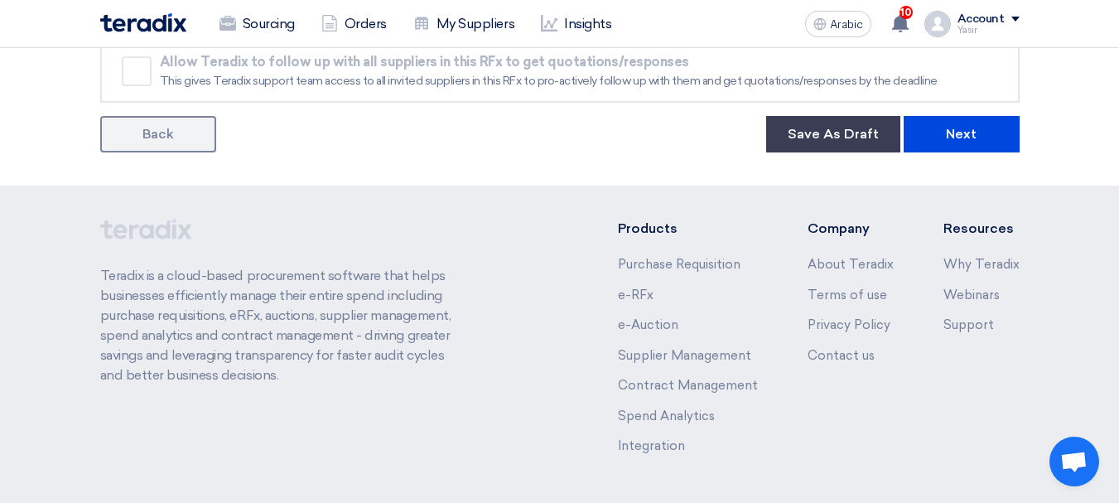
scroll to position [580, 0]
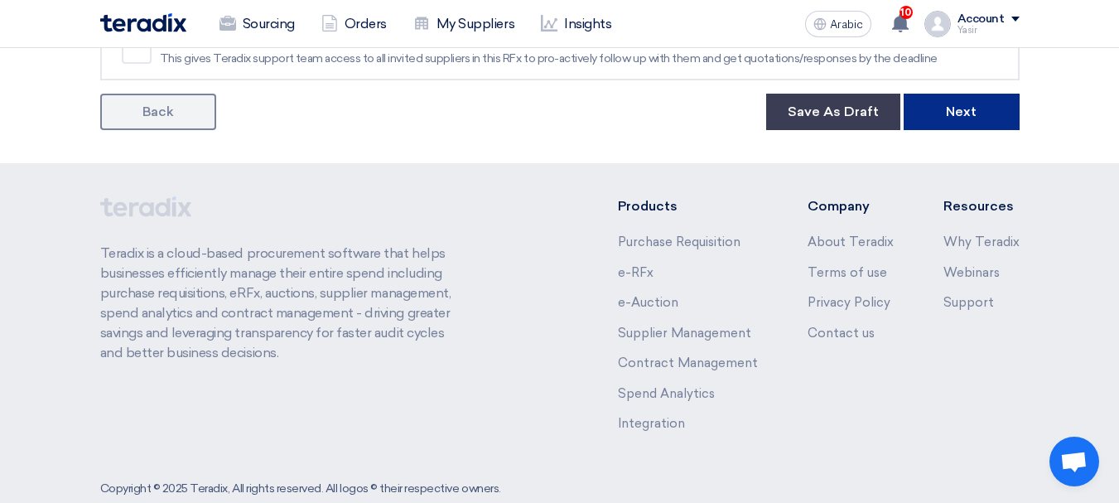
click at [989, 113] on button "Next" at bounding box center [962, 112] width 116 height 36
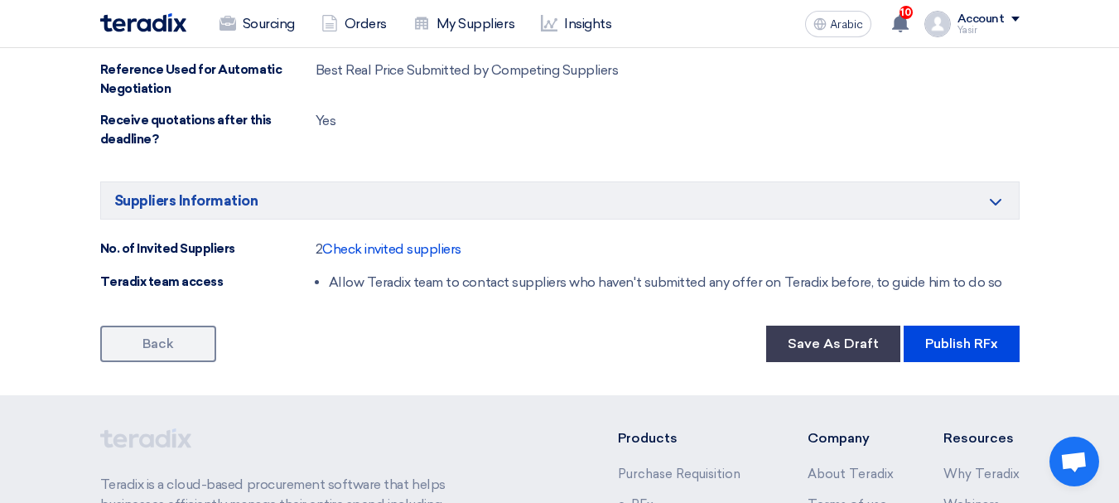
scroll to position [994, 0]
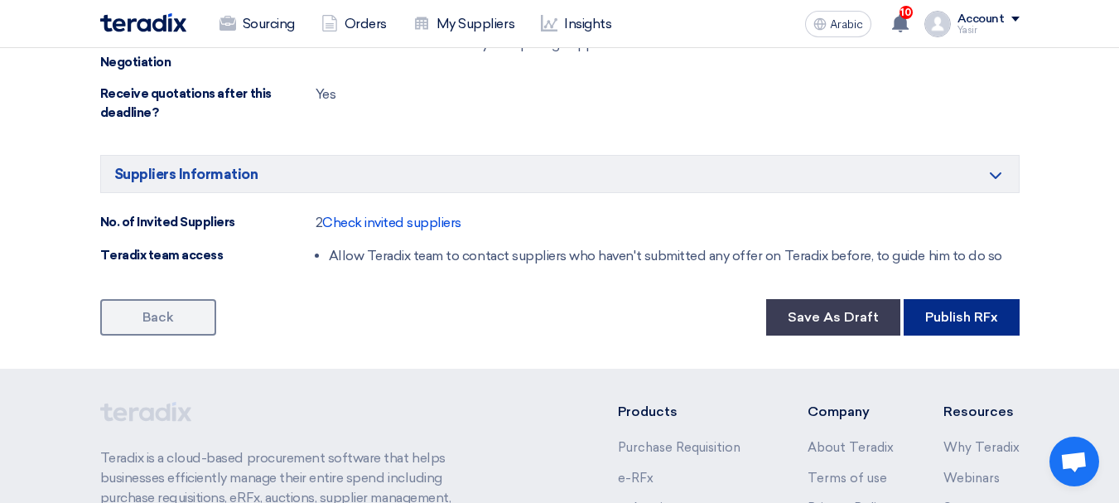
click at [958, 330] on button "Publish RFx" at bounding box center [962, 317] width 116 height 36
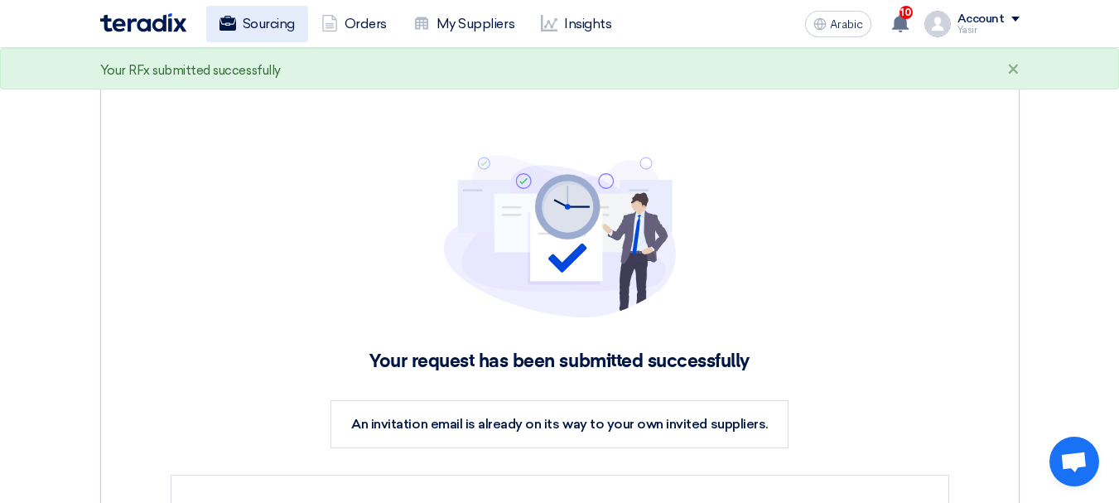
click at [248, 27] on font "Sourcing" at bounding box center [269, 24] width 52 height 16
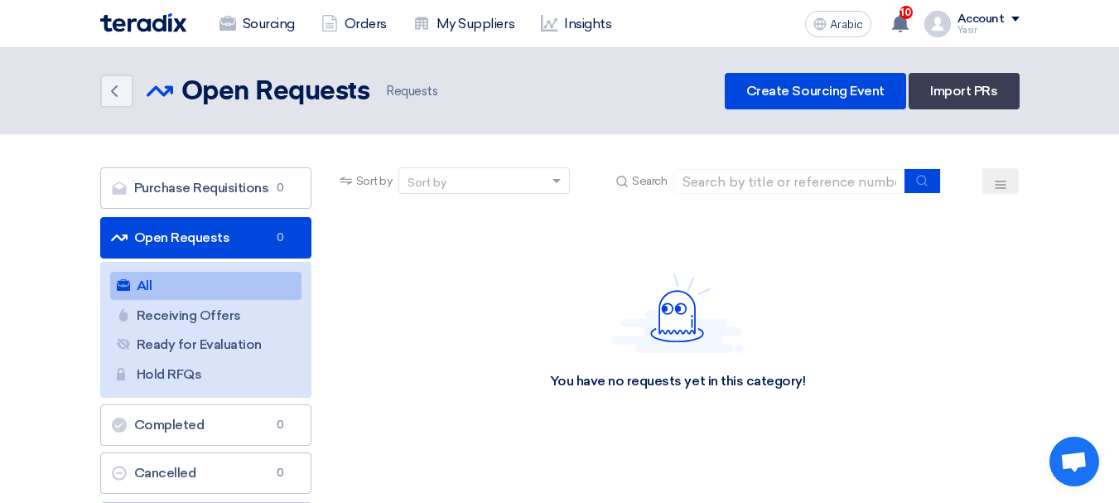
click at [186, 237] on font "Open Requests" at bounding box center [182, 237] width 96 height 16
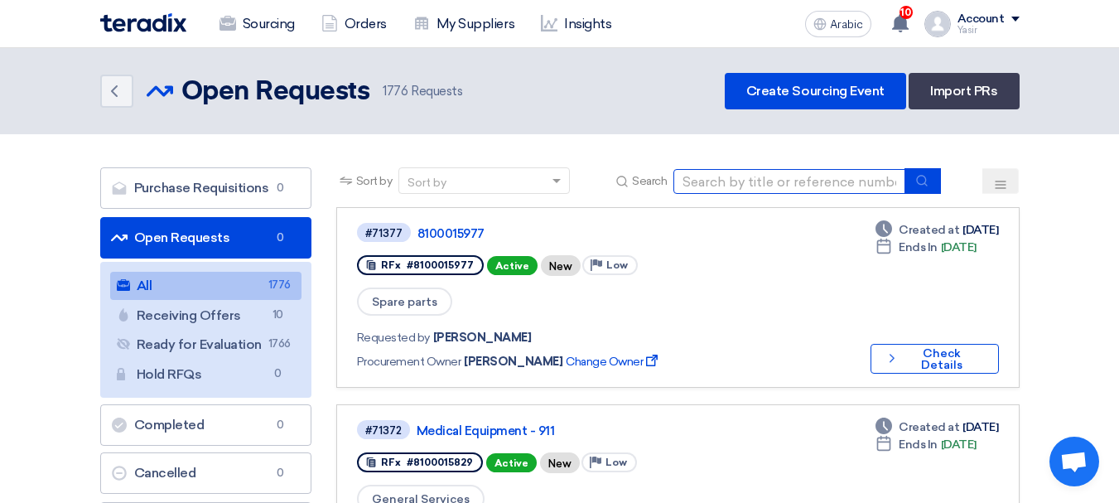
click at [714, 182] on input at bounding box center [790, 181] width 232 height 25
paste input "8100015976"
type input "8100015976"
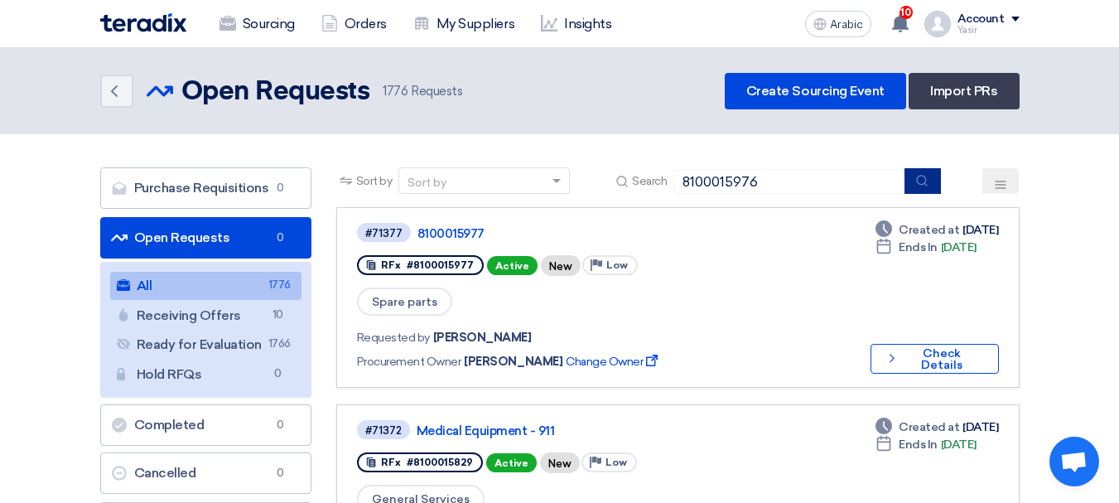
click at [929, 188] on button "submit" at bounding box center [923, 181] width 36 height 26
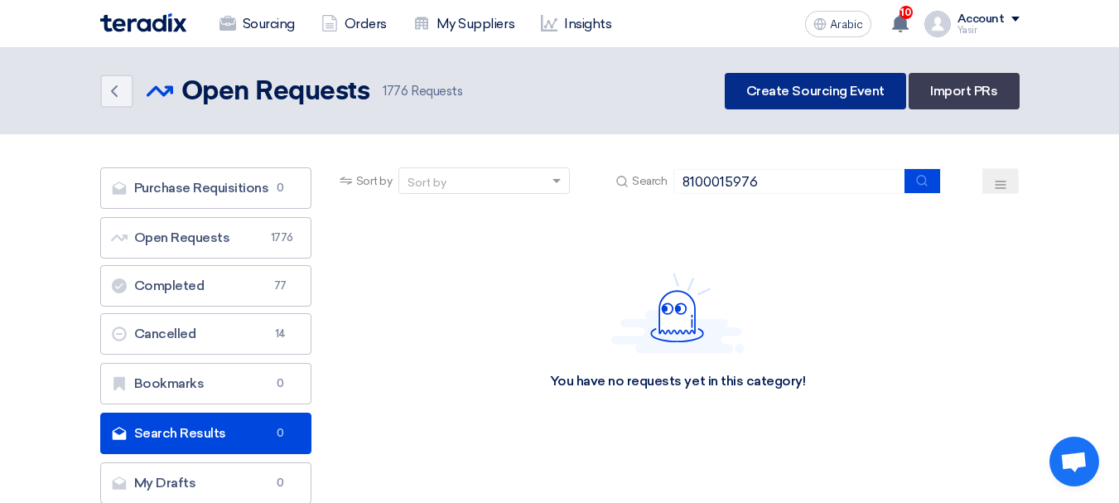
click at [802, 100] on link "Create Sourcing Event" at bounding box center [815, 91] width 181 height 36
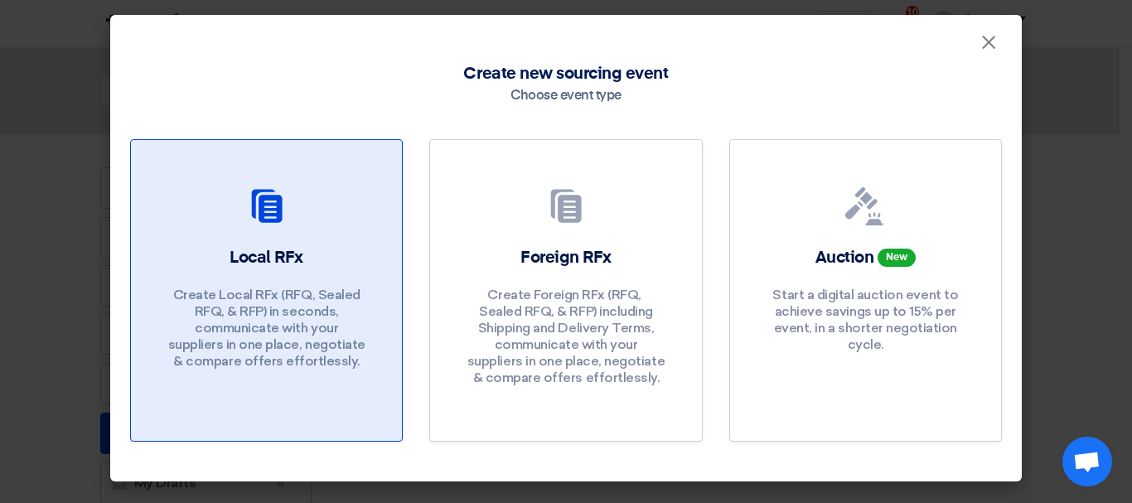
click at [324, 194] on div at bounding box center [266, 209] width 231 height 46
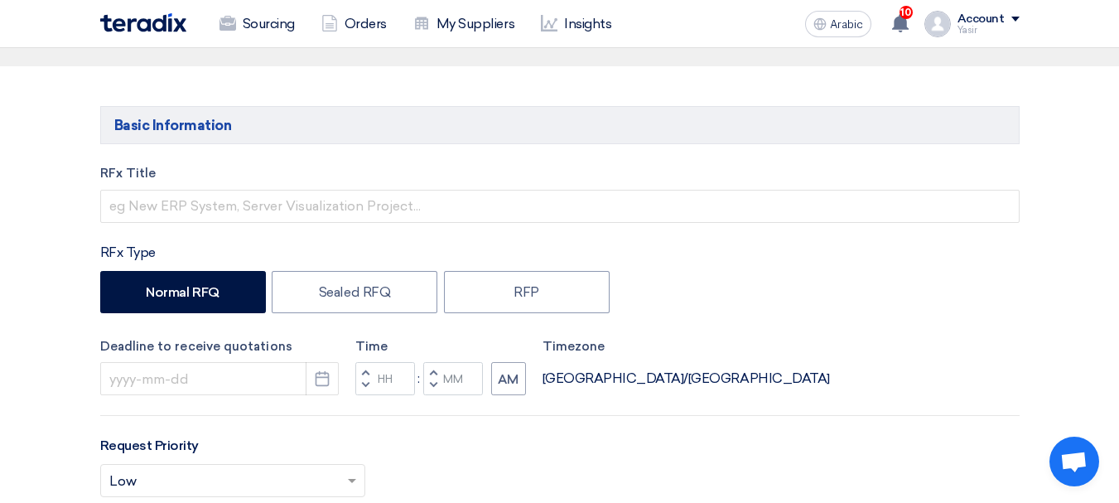
scroll to position [166, 0]
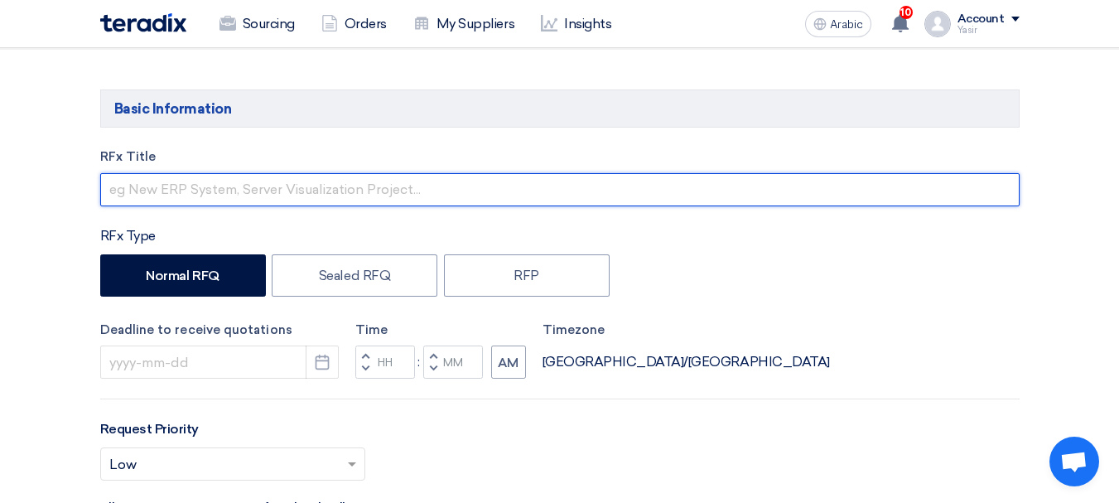
click at [321, 191] on input "text" at bounding box center [560, 189] width 920 height 33
paste input "8100015976"
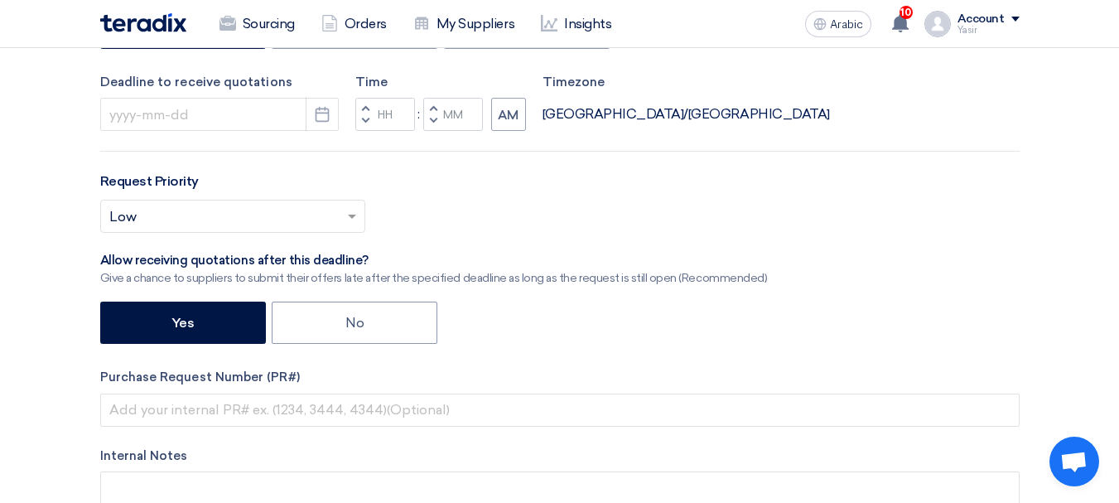
scroll to position [414, 0]
type input "8100015976"
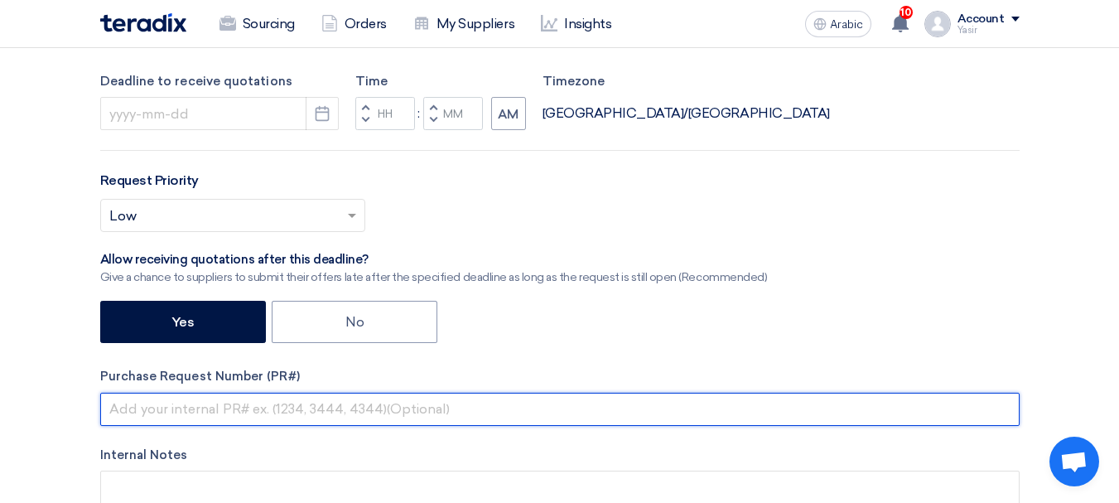
click at [340, 409] on input "text" at bounding box center [560, 409] width 920 height 33
paste input "8100015976"
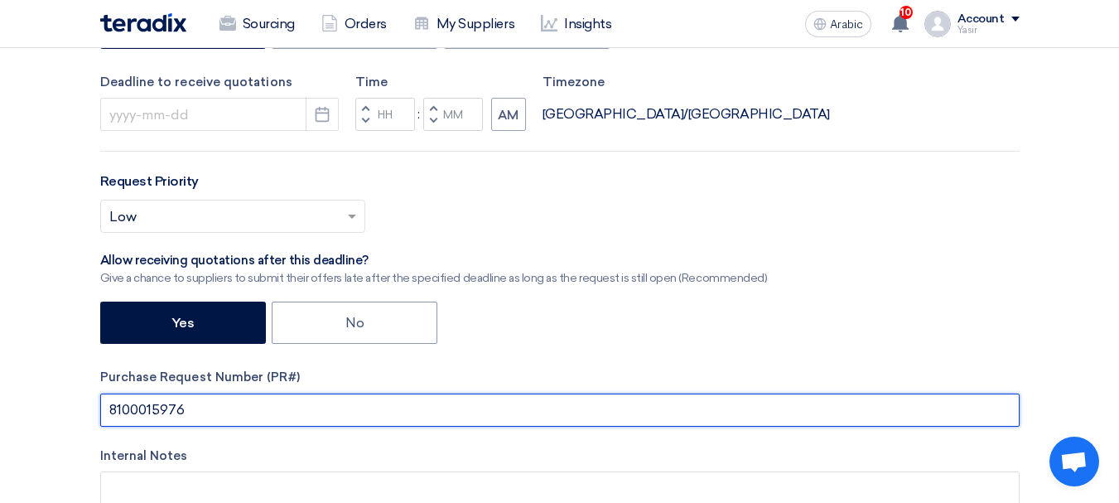
scroll to position [249, 0]
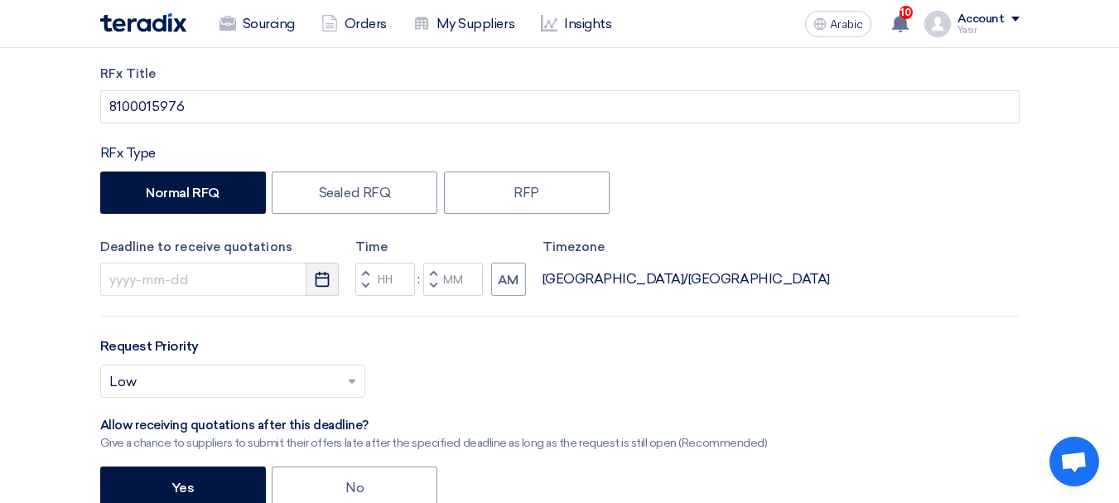
type input "8100015976"
click at [315, 284] on icon "Pick a date" at bounding box center [322, 279] width 17 height 17
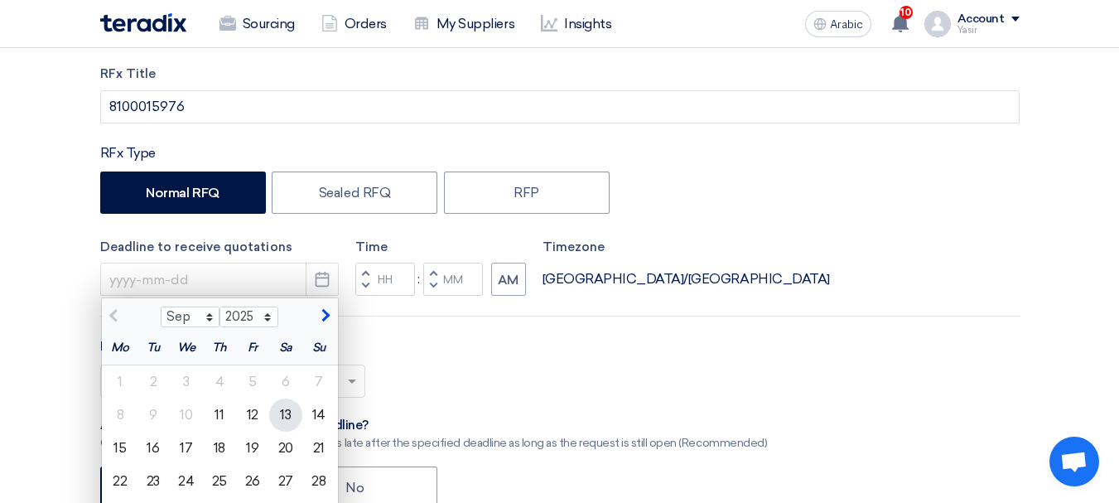
click at [287, 415] on font "13" at bounding box center [285, 415] width 11 height 16
type input "9/13/2025"
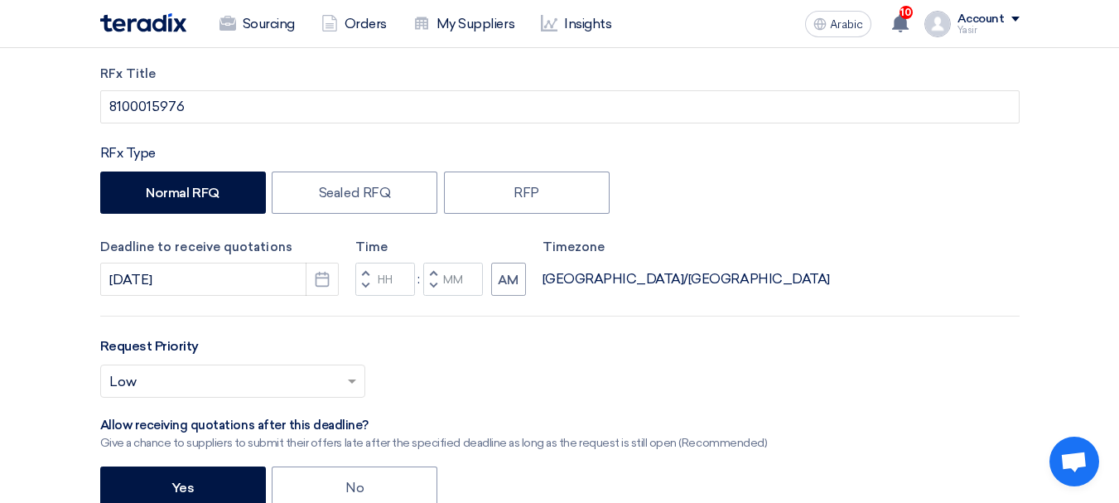
click at [373, 290] on button "Decrement hours" at bounding box center [365, 286] width 20 height 21
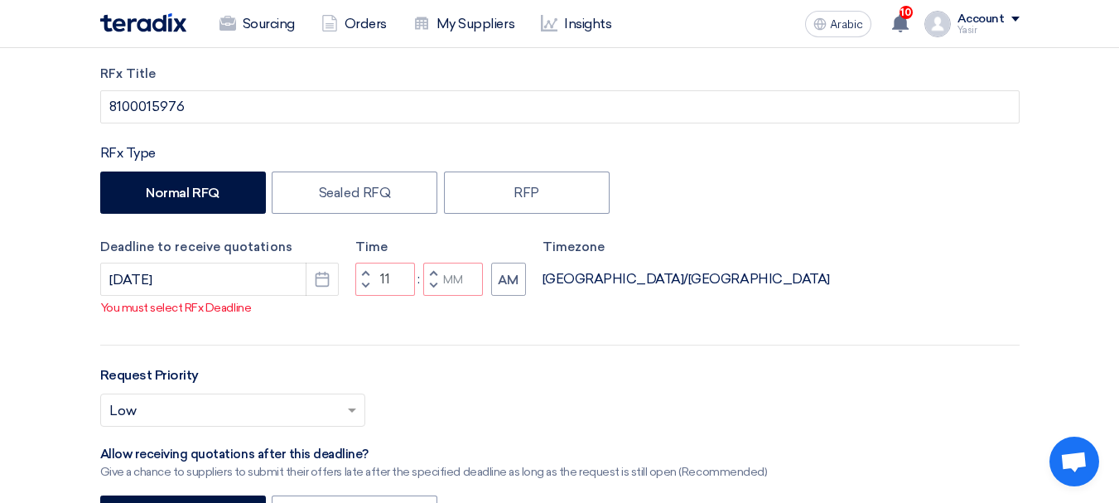
click at [433, 283] on span "button" at bounding box center [433, 286] width 6 height 10
type input "10"
type input "59"
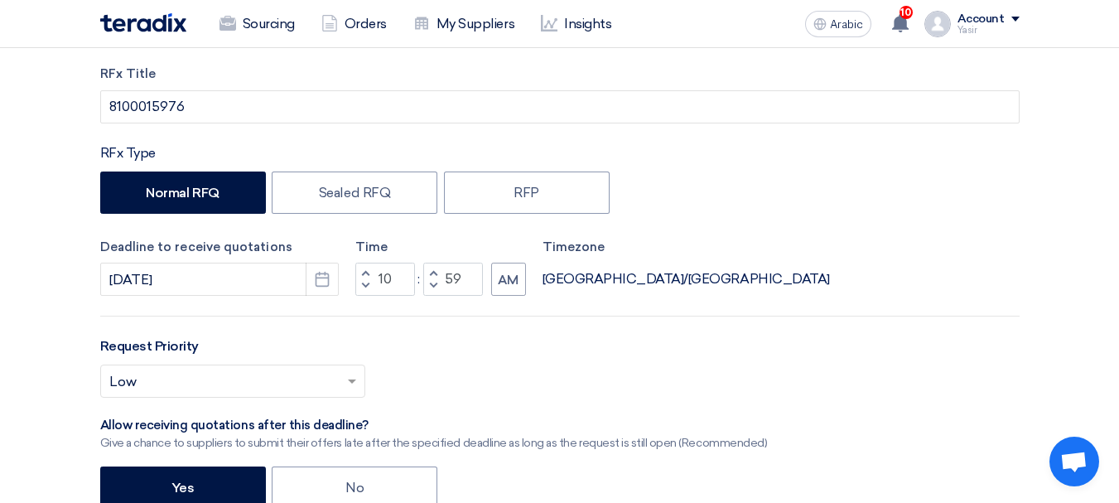
click at [374, 273] on button "Increment hours" at bounding box center [365, 273] width 20 height 21
type input "11"
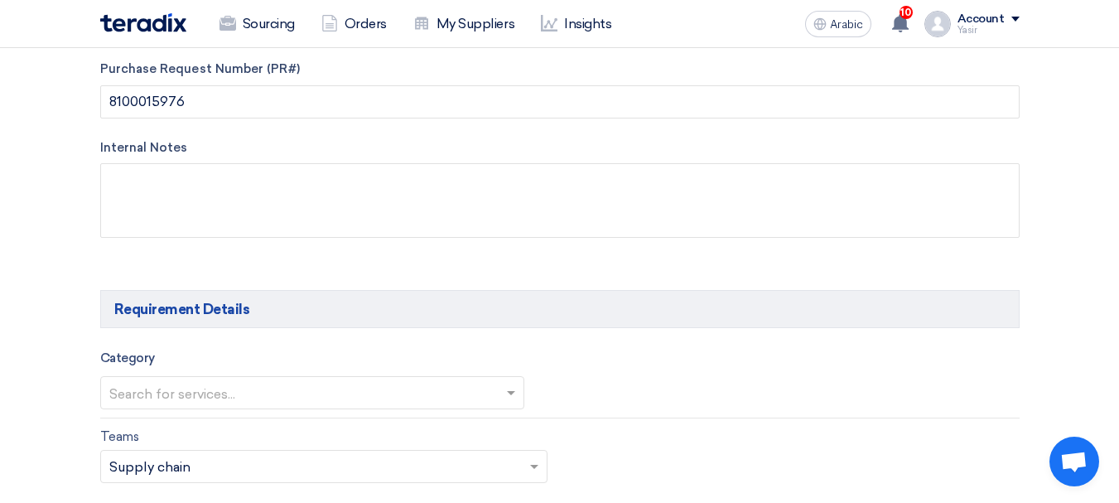
scroll to position [828, 0]
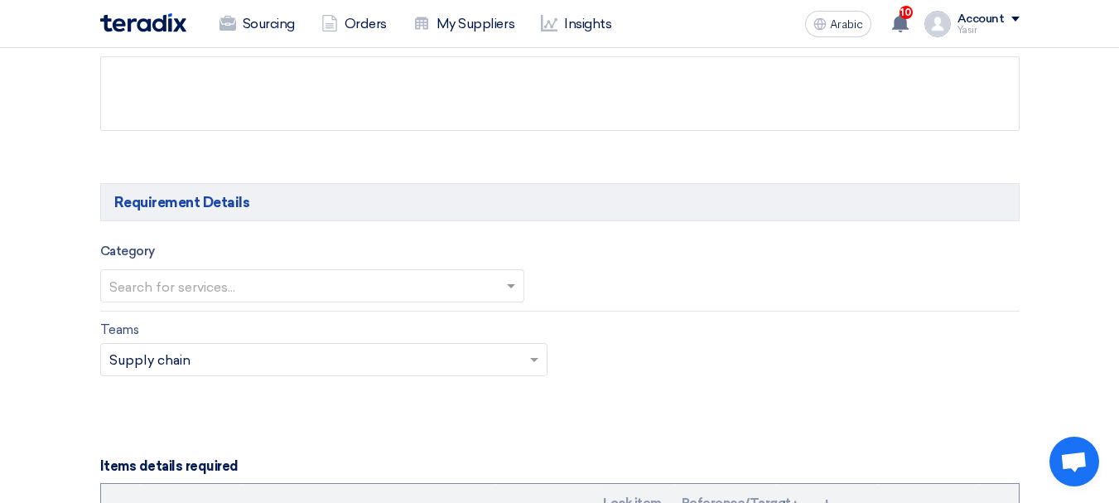
click at [508, 301] on div "Search for services..." at bounding box center [312, 285] width 424 height 33
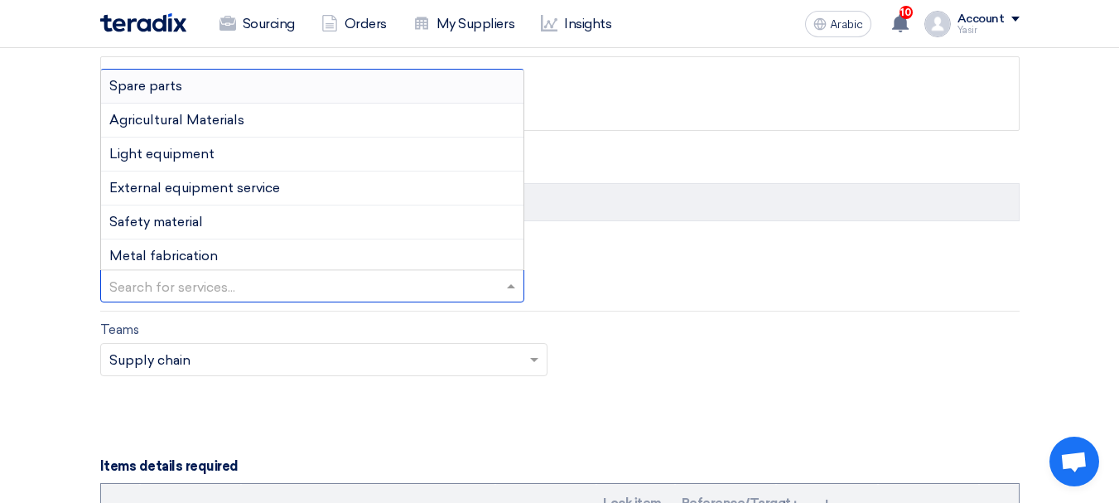
click at [159, 93] on font "Spare parts" at bounding box center [145, 86] width 73 height 16
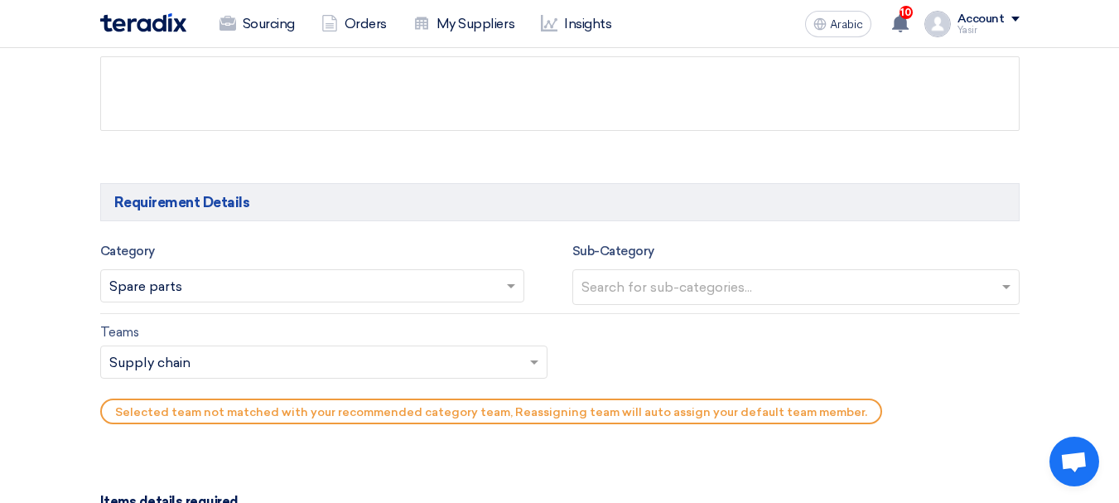
click at [746, 288] on input "text" at bounding box center [798, 288] width 433 height 27
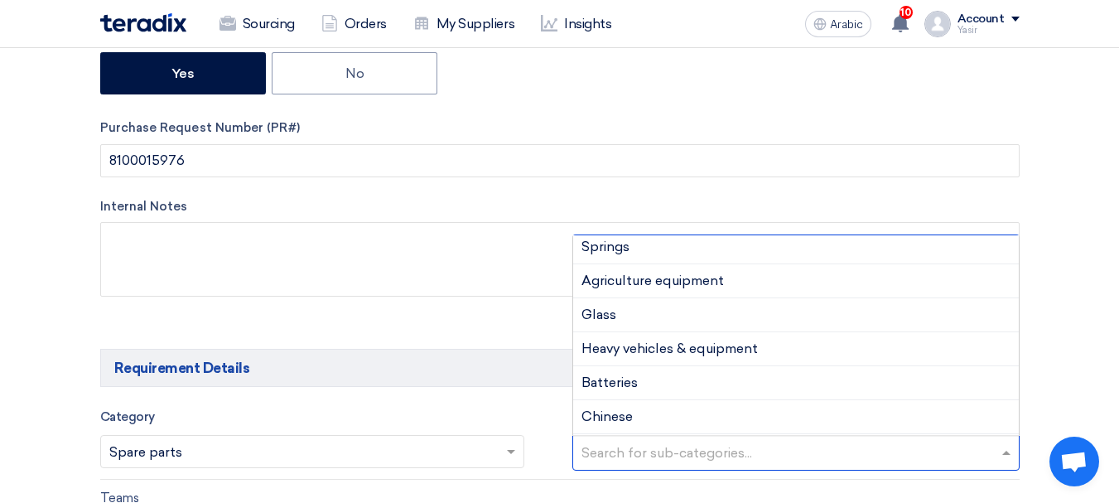
scroll to position [166, 0]
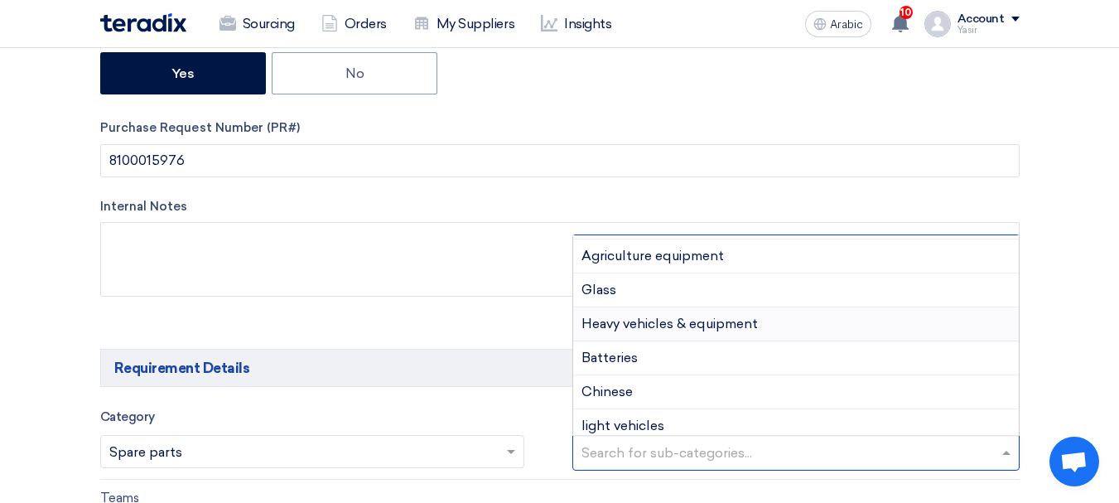
click at [706, 319] on font "Heavy vehicles & equipment" at bounding box center [670, 324] width 176 height 16
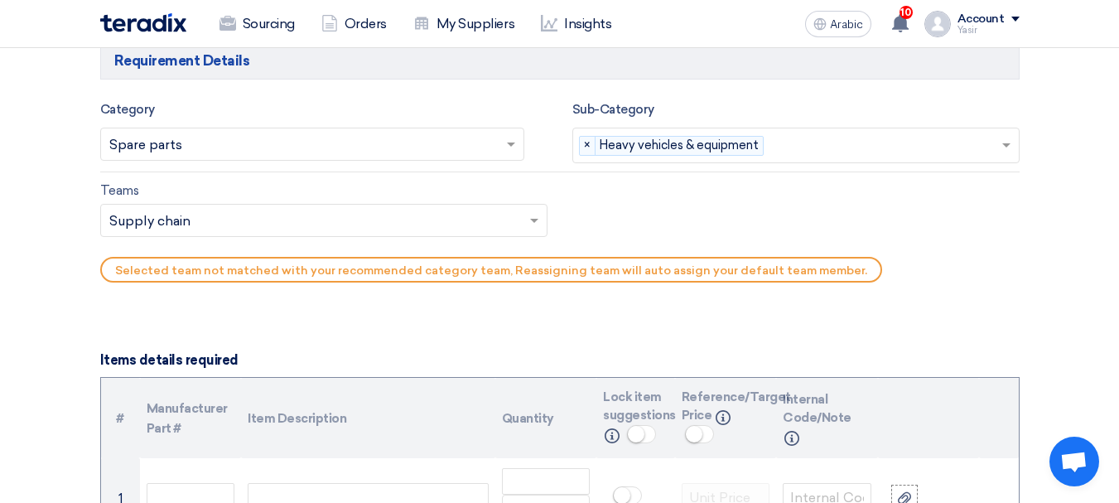
scroll to position [994, 0]
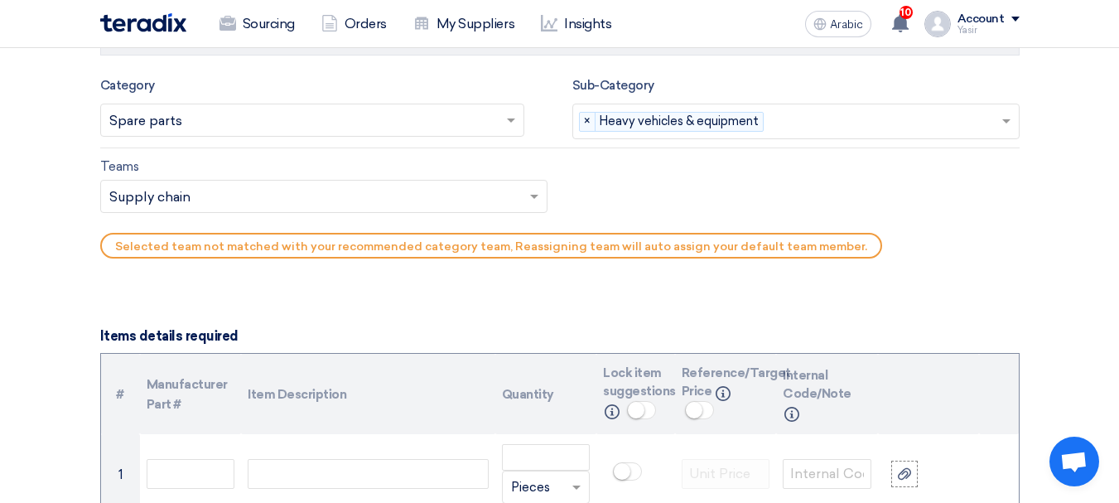
click at [294, 190] on input "text" at bounding box center [315, 198] width 413 height 27
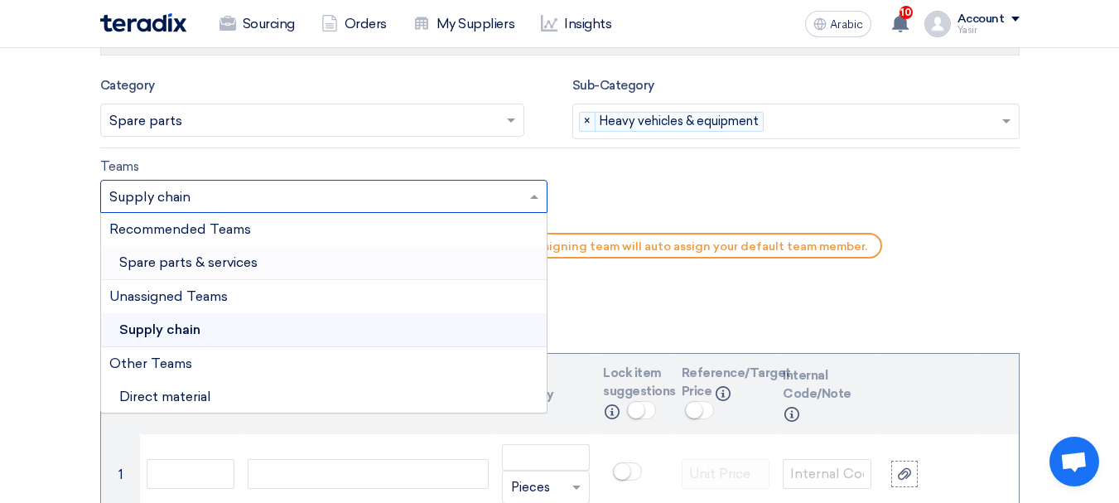
click at [201, 253] on div "Spare parts & services" at bounding box center [324, 263] width 446 height 34
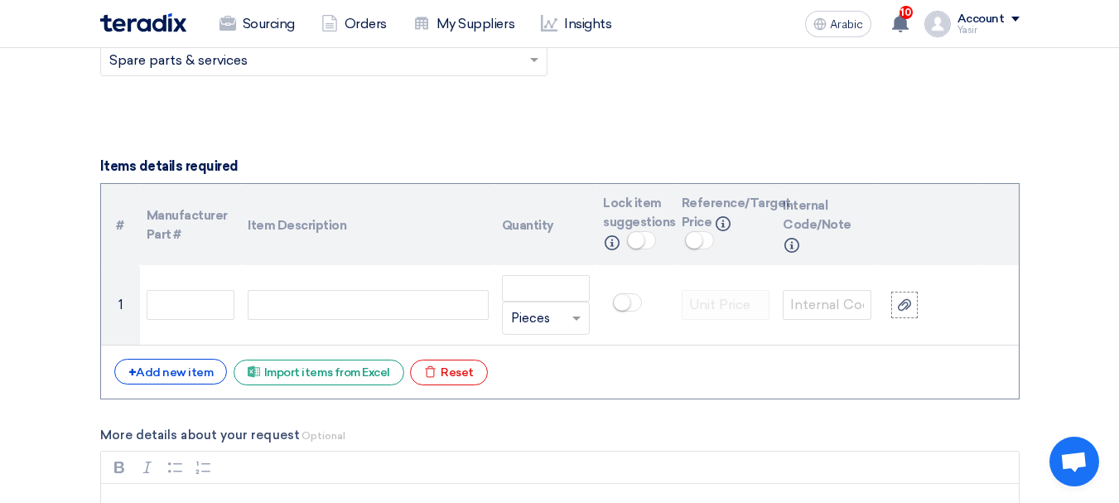
scroll to position [1160, 0]
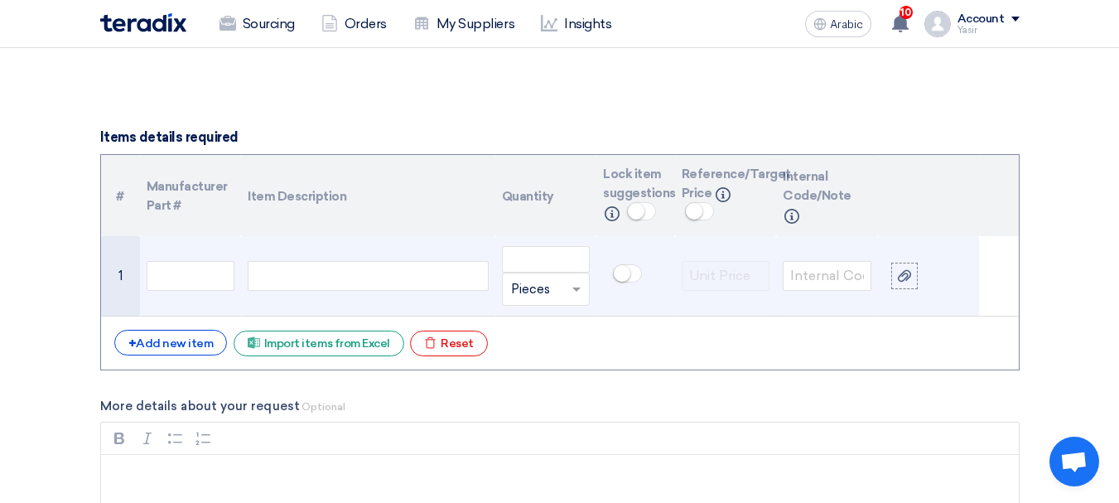
click at [267, 273] on div at bounding box center [368, 276] width 240 height 30
click at [183, 268] on input "text" at bounding box center [191, 276] width 89 height 30
click at [316, 283] on div at bounding box center [368, 276] width 240 height 30
paste div
click at [562, 268] on input "number" at bounding box center [546, 259] width 89 height 27
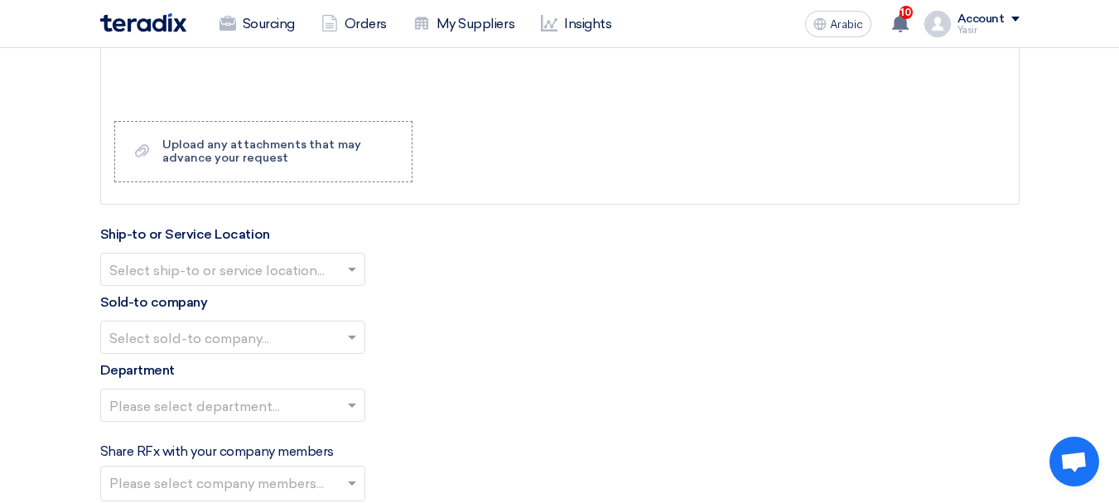
scroll to position [1657, 0]
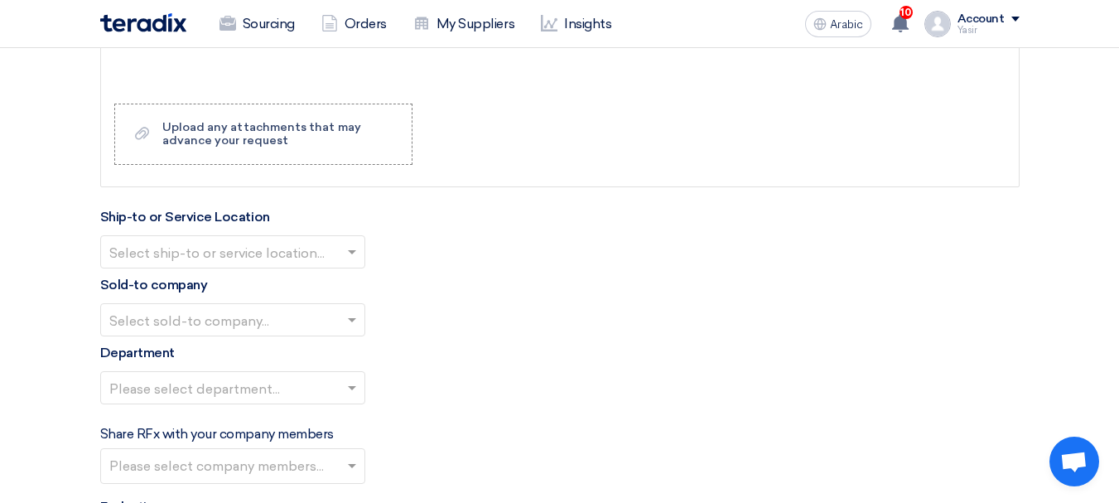
click at [332, 260] on input "text" at bounding box center [224, 252] width 230 height 27
type input "50"
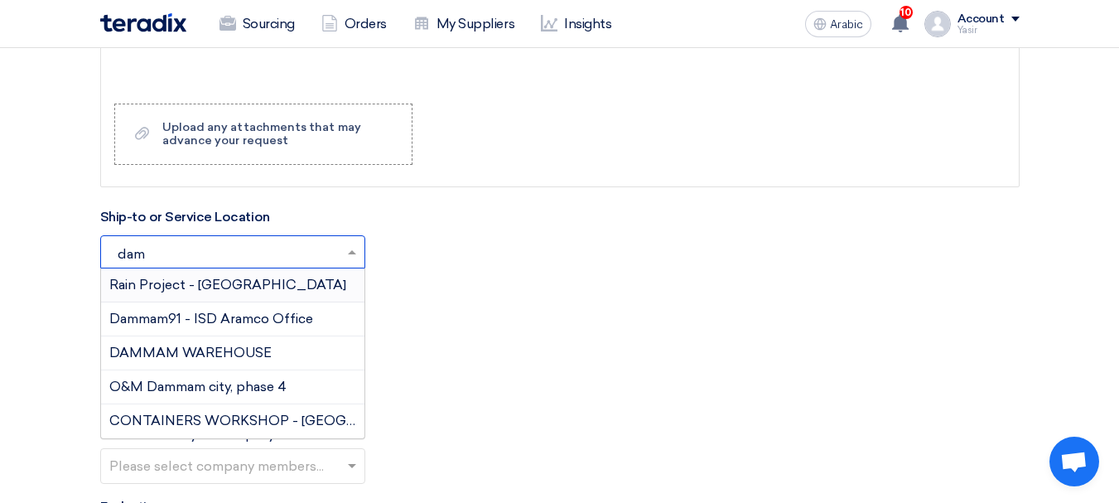
type input "damm"
click at [175, 354] on font "DAMMAM WAREHOUSE" at bounding box center [190, 353] width 162 height 16
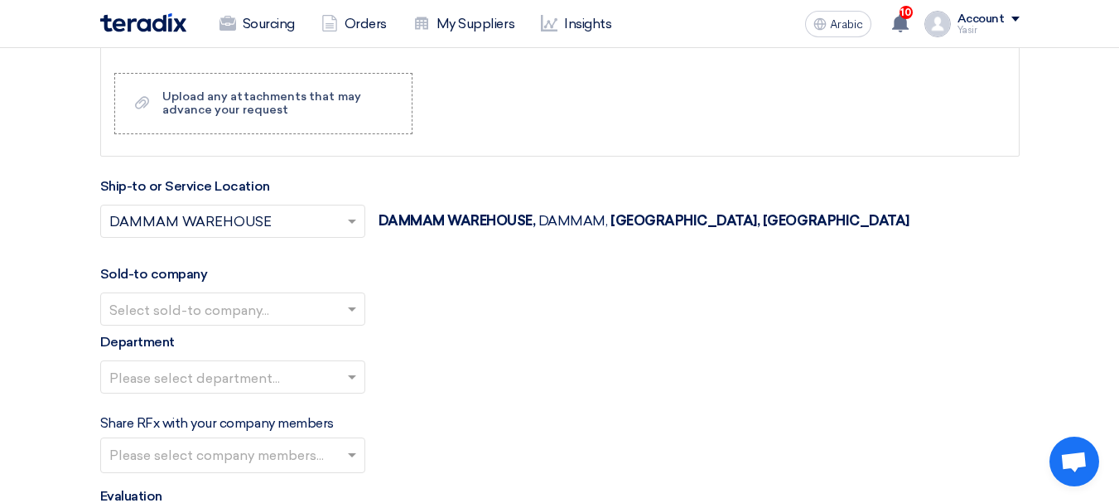
scroll to position [1740, 0]
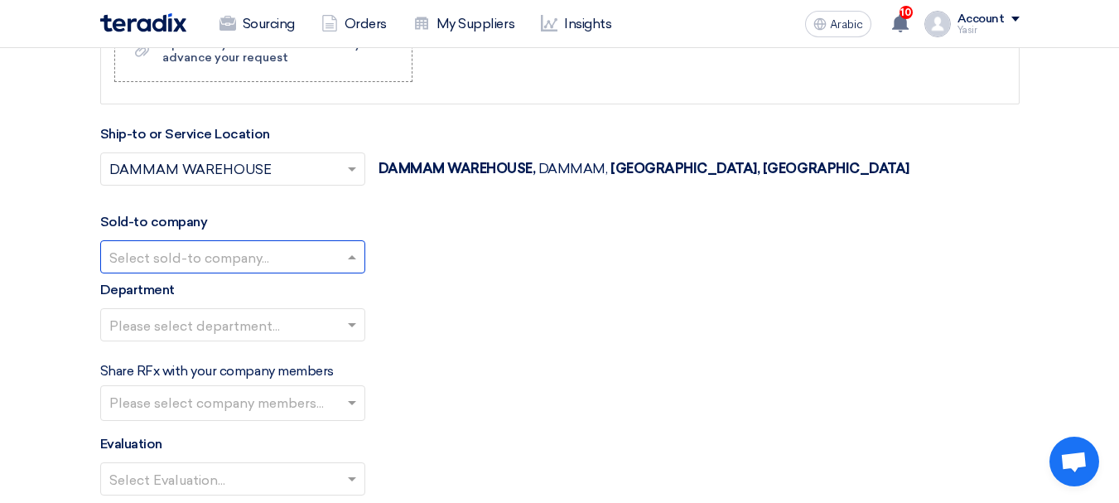
click at [273, 246] on input "text" at bounding box center [224, 257] width 230 height 27
click at [239, 292] on font "Nabatat for contracting" at bounding box center [184, 290] width 151 height 16
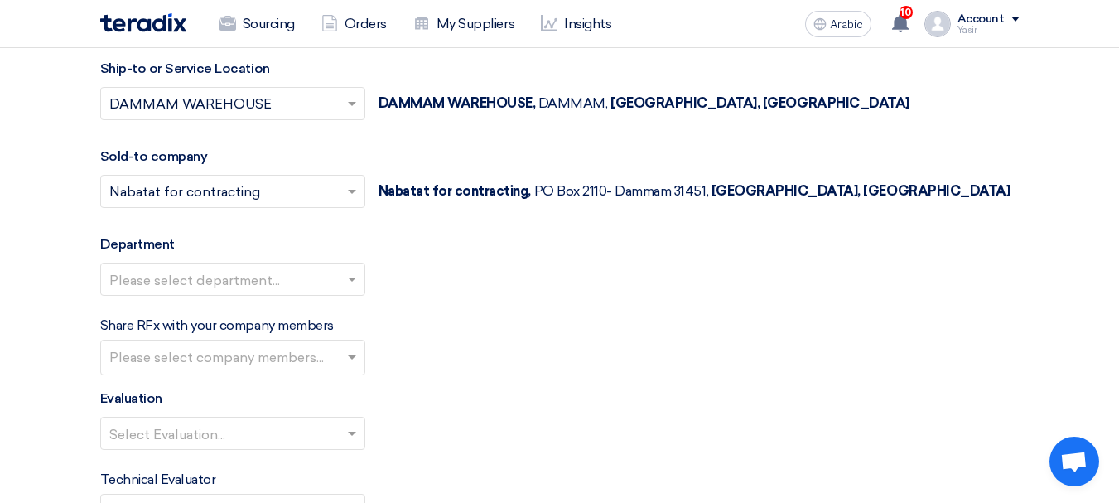
scroll to position [1905, 0]
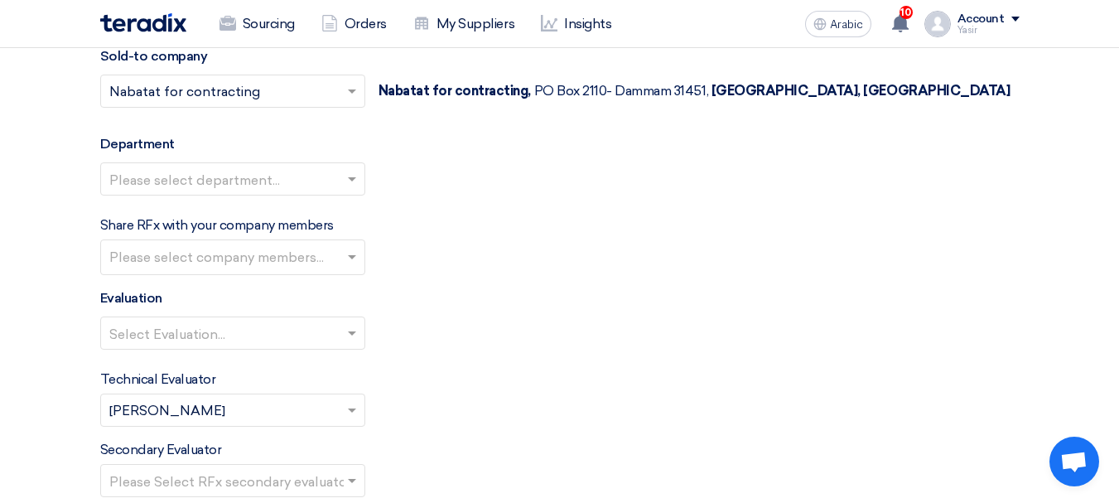
click at [251, 176] on input "text" at bounding box center [224, 180] width 230 height 27
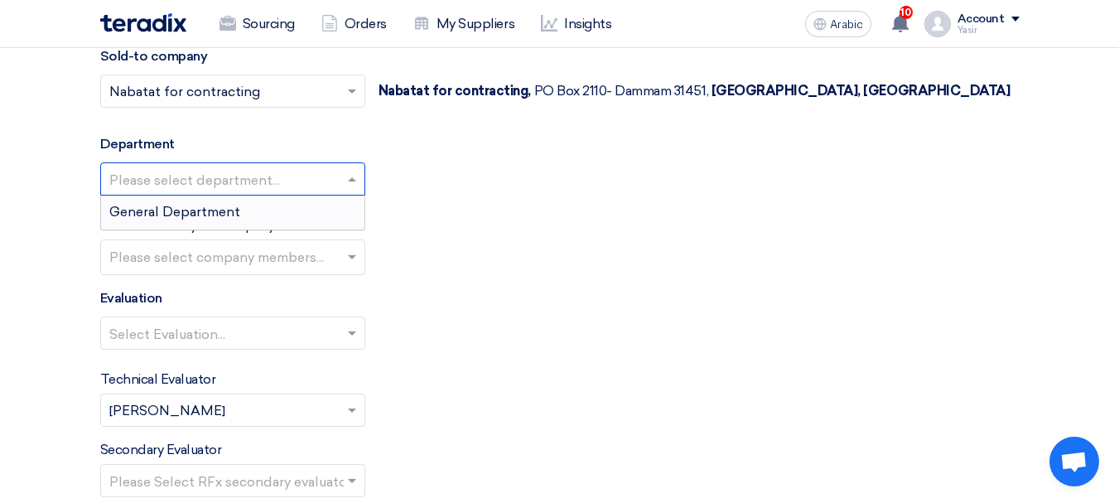
click at [205, 211] on font "General Department" at bounding box center [174, 212] width 131 height 16
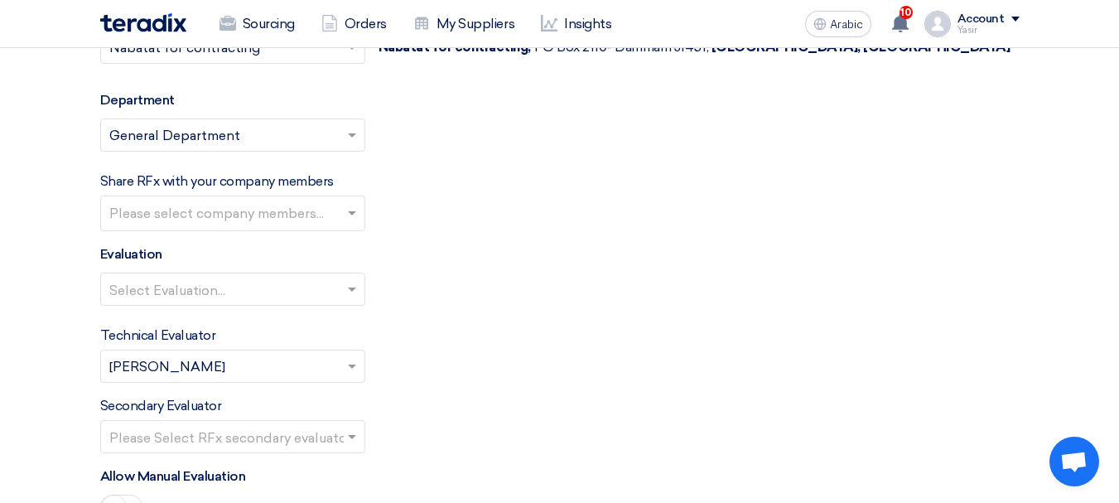
scroll to position [1988, 0]
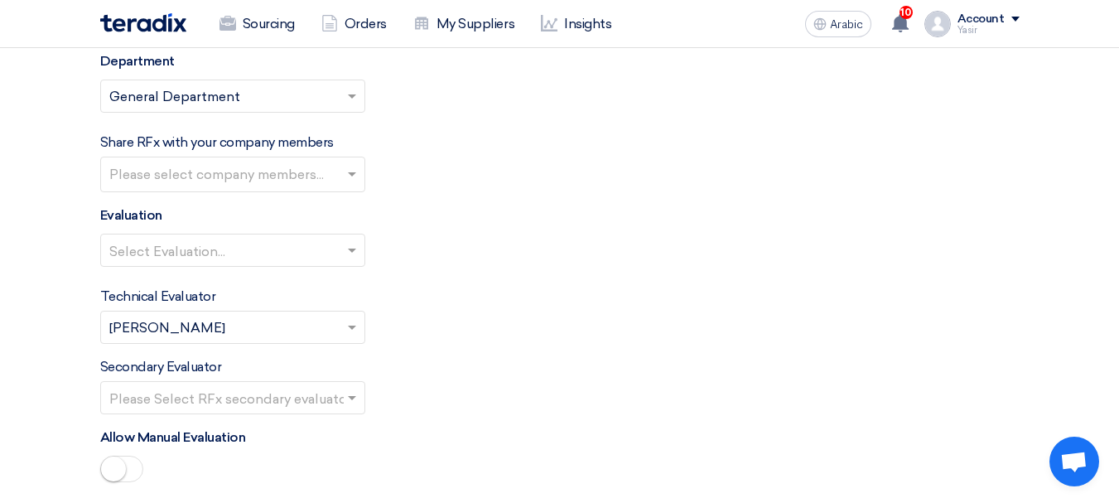
click at [320, 257] on input "text" at bounding box center [224, 251] width 230 height 27
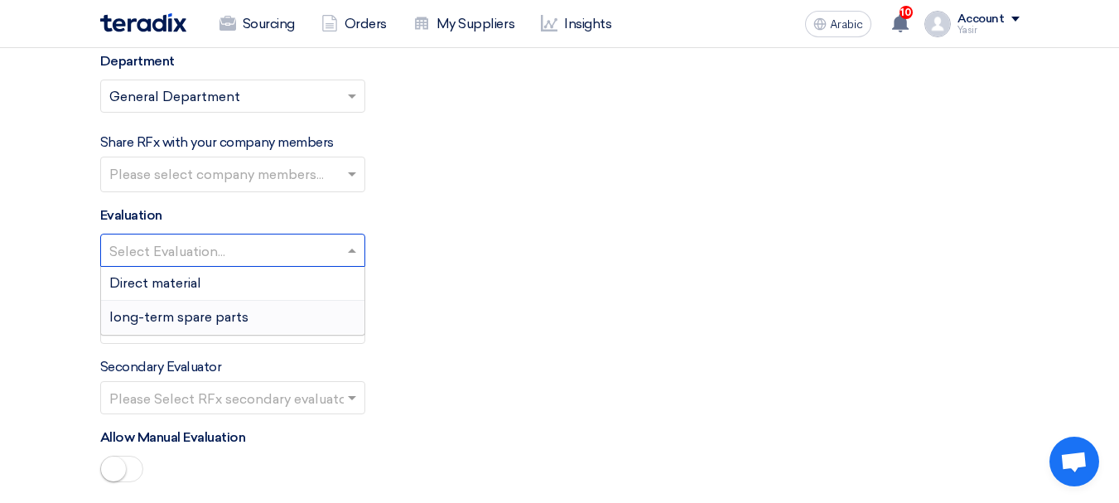
click at [216, 318] on font "long-term spare parts" at bounding box center [178, 317] width 139 height 16
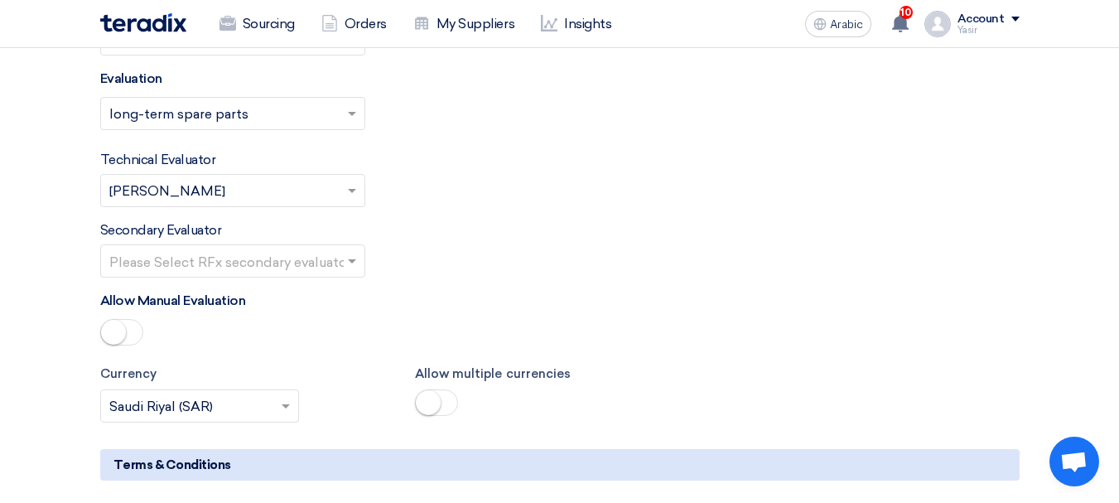
scroll to position [2154, 0]
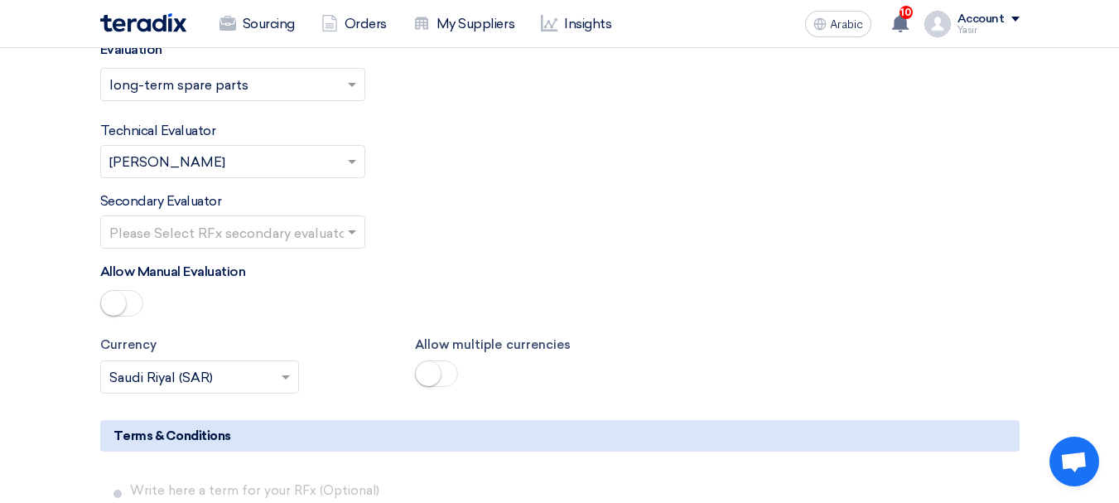
click at [324, 232] on input "text" at bounding box center [224, 233] width 230 height 27
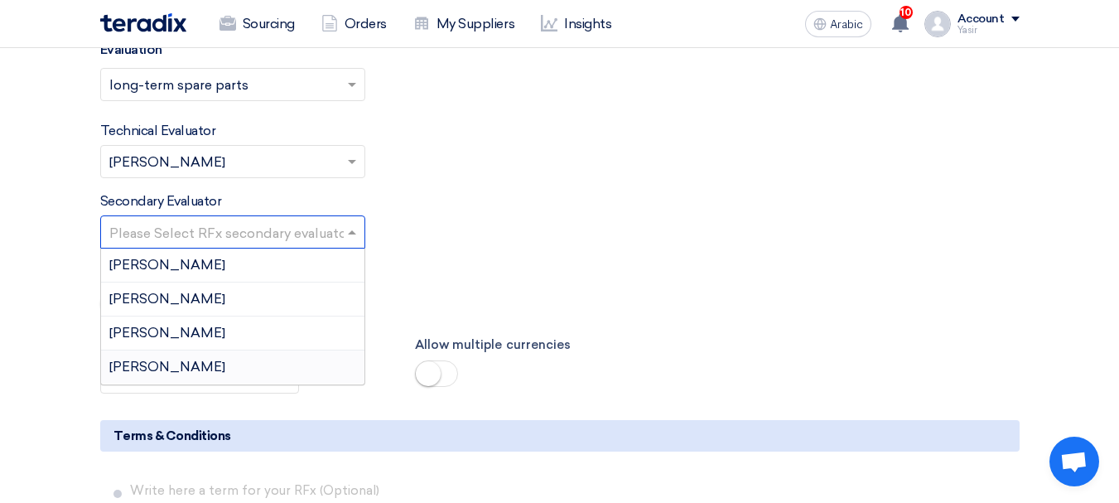
click at [152, 365] on font "[PERSON_NAME]" at bounding box center [167, 367] width 116 height 16
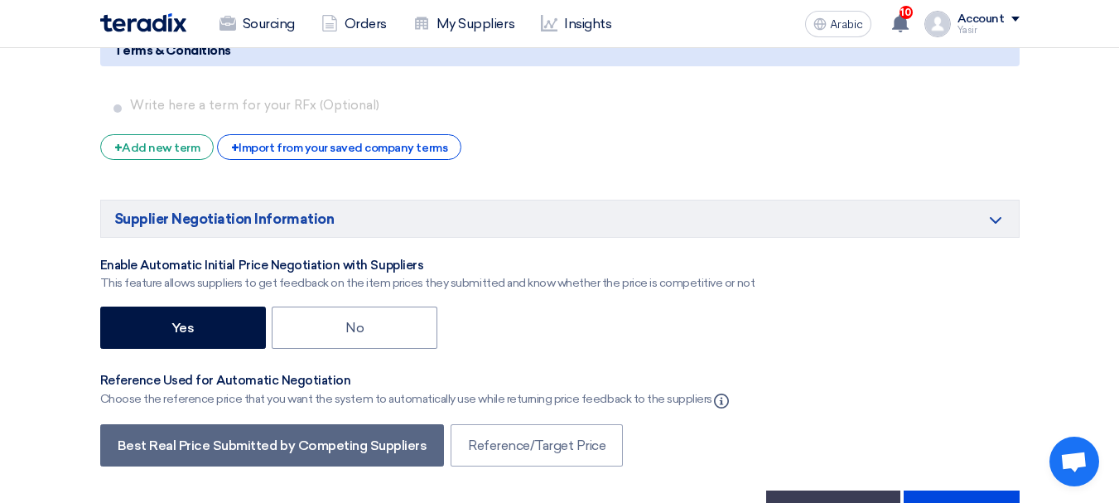
scroll to position [2568, 0]
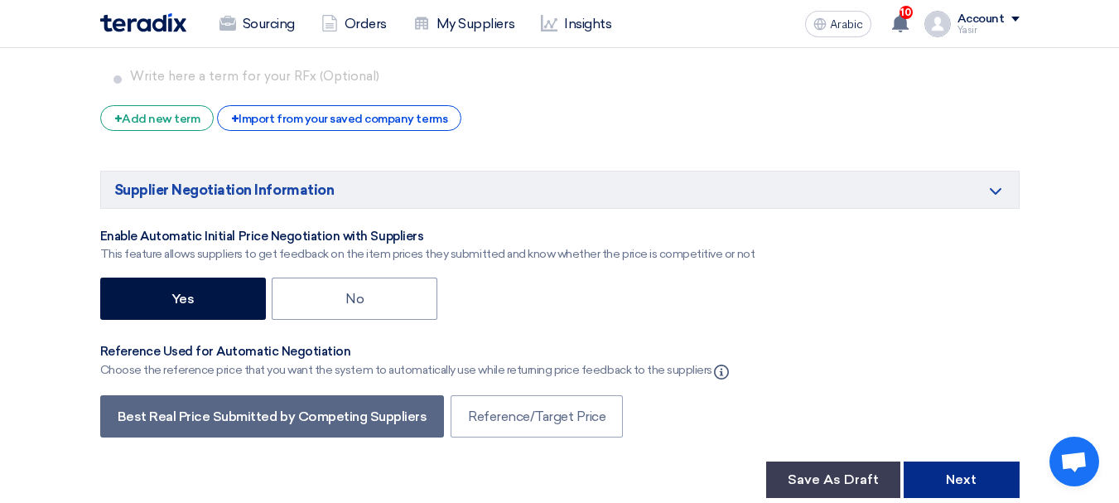
click at [949, 469] on button "Next" at bounding box center [962, 479] width 116 height 36
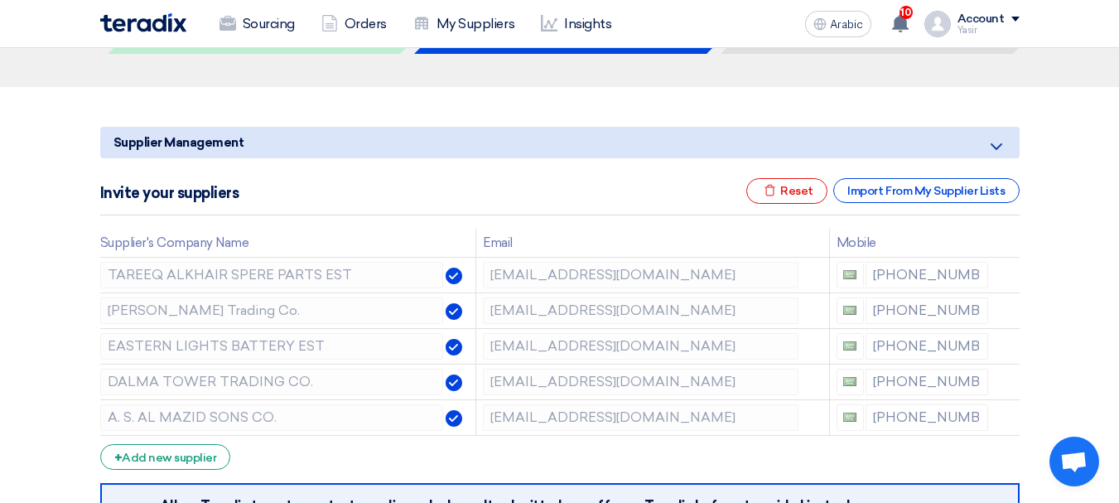
scroll to position [249, 0]
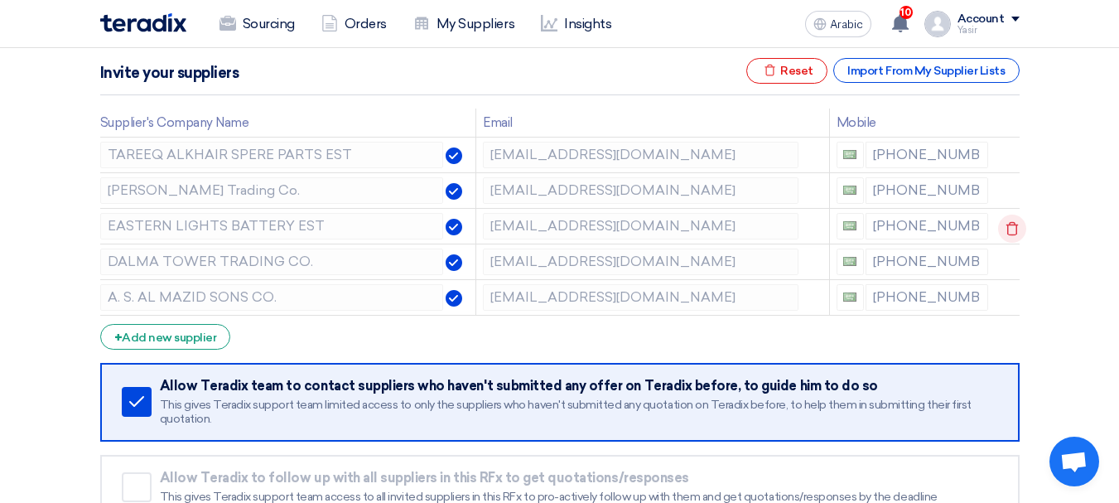
click at [999, 225] on icon at bounding box center [1012, 229] width 28 height 28
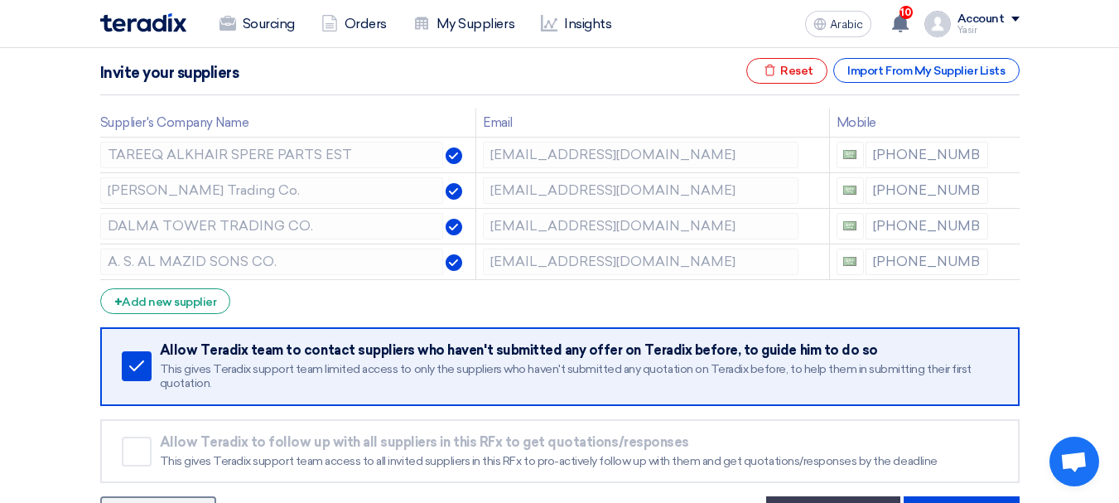
click at [0, 0] on icon at bounding box center [0, 0] width 0 height 0
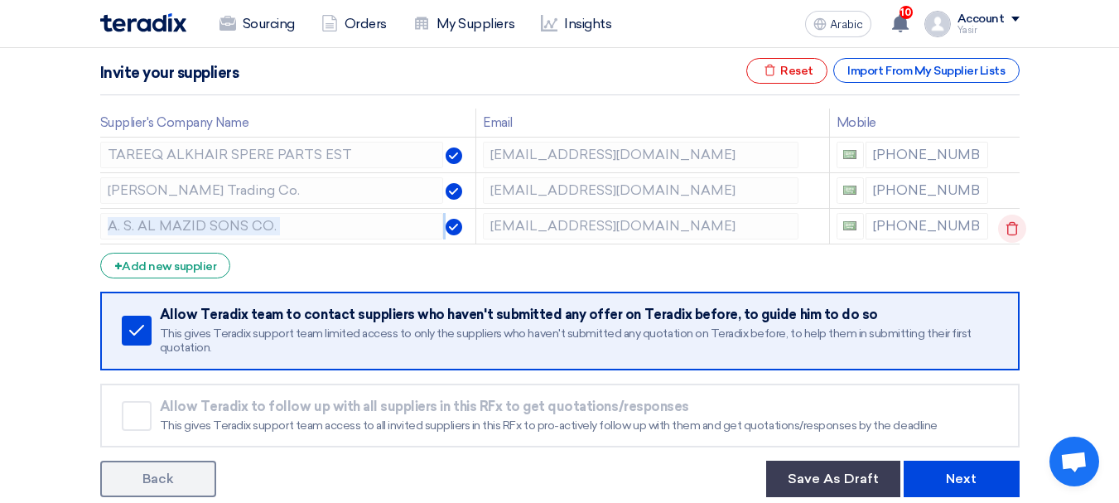
click at [1009, 230] on icon at bounding box center [1012, 229] width 28 height 28
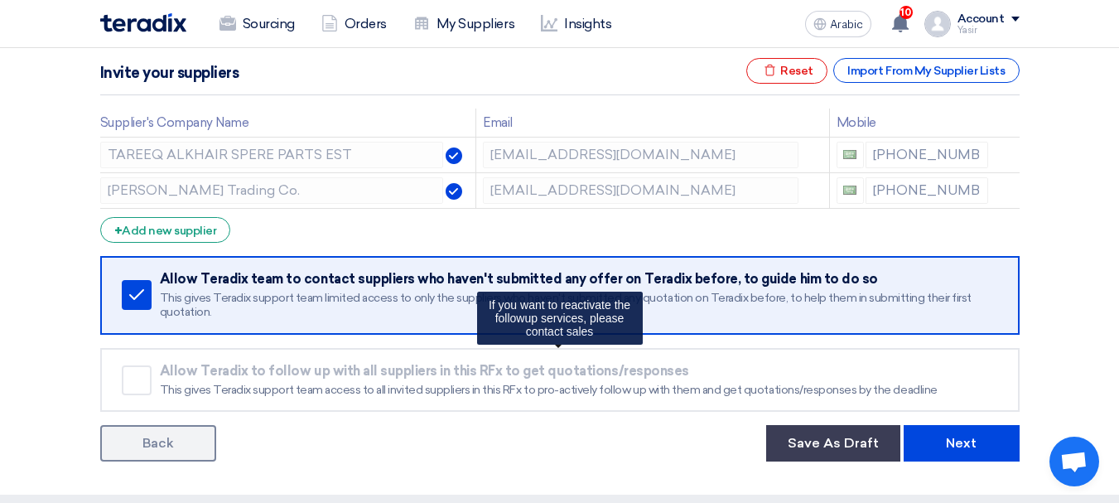
scroll to position [331, 0]
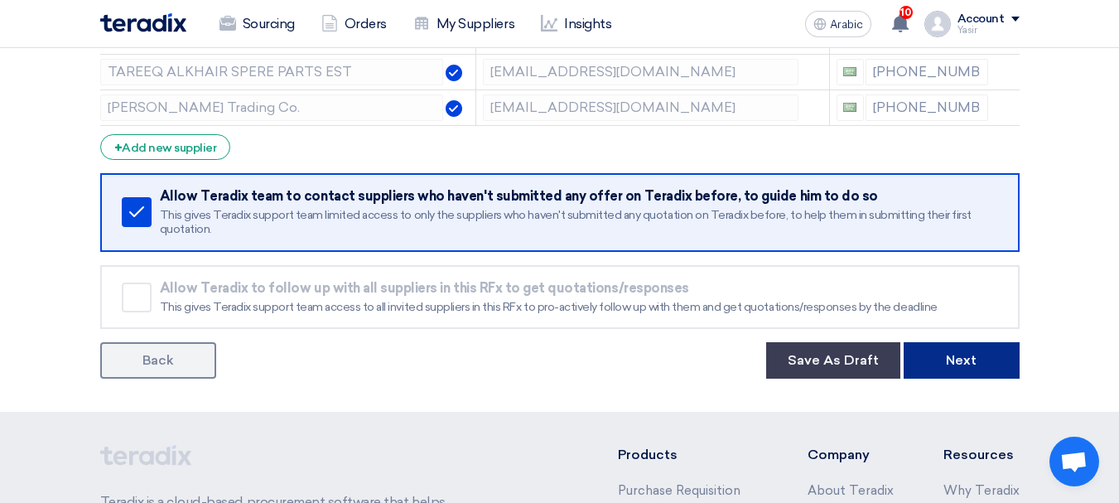
click at [948, 363] on font "Next" at bounding box center [961, 360] width 31 height 16
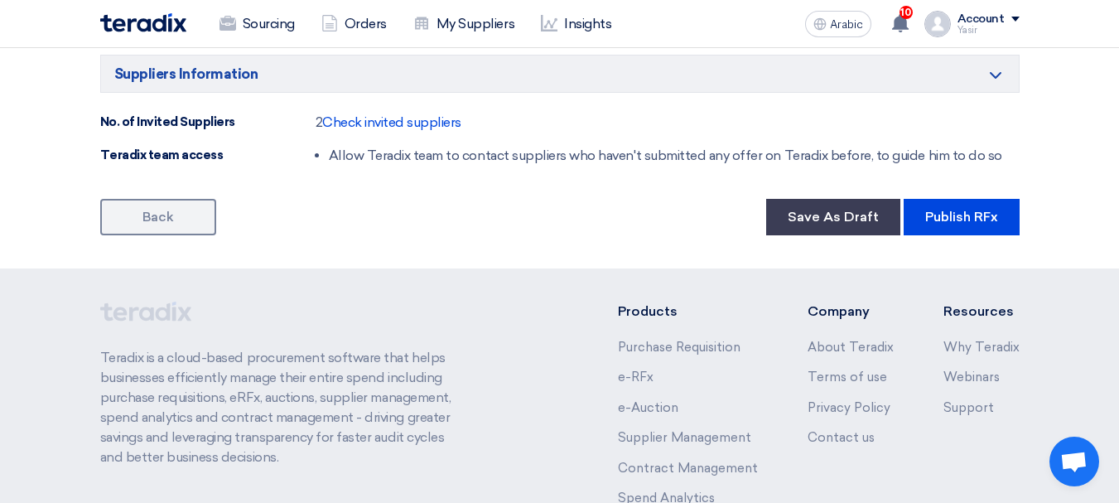
scroll to position [1077, 0]
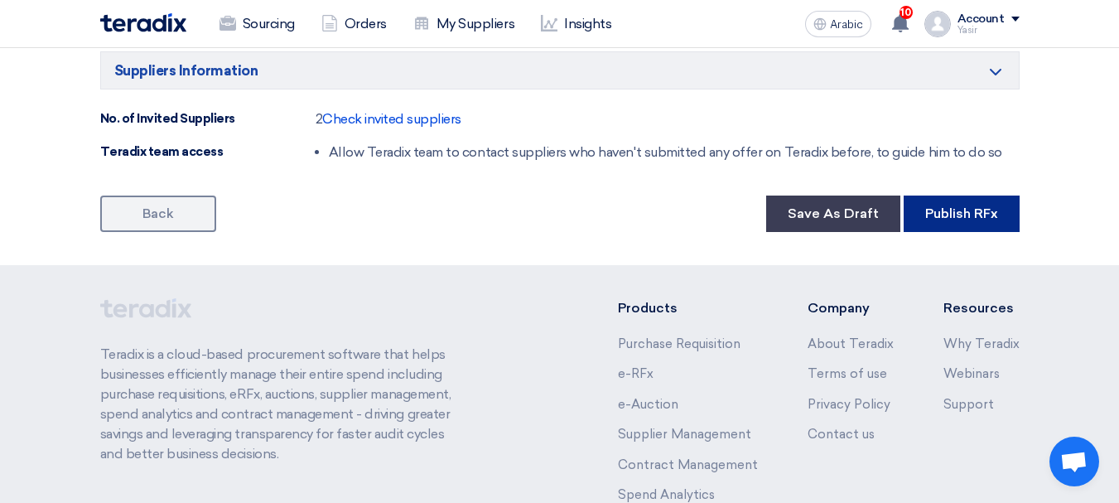
click at [958, 213] on font "Publish RFx" at bounding box center [961, 213] width 73 height 16
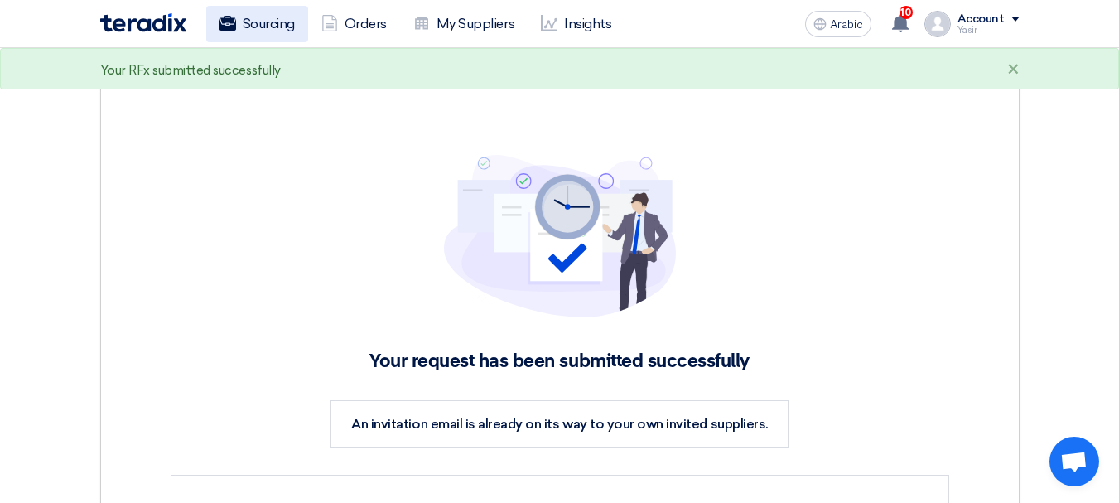
click at [286, 32] on font "Sourcing" at bounding box center [269, 24] width 52 height 20
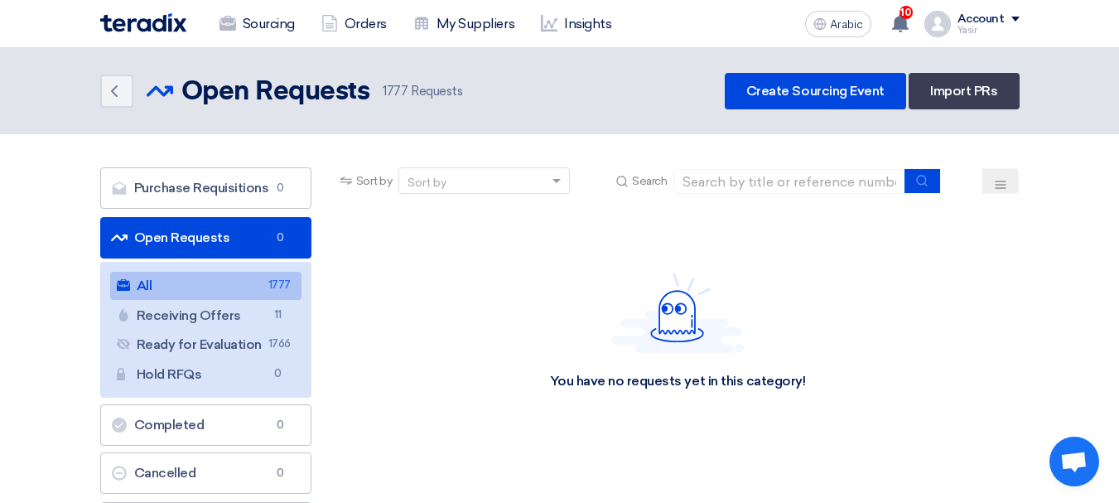
click at [168, 292] on link "All All 1777" at bounding box center [205, 286] width 191 height 28
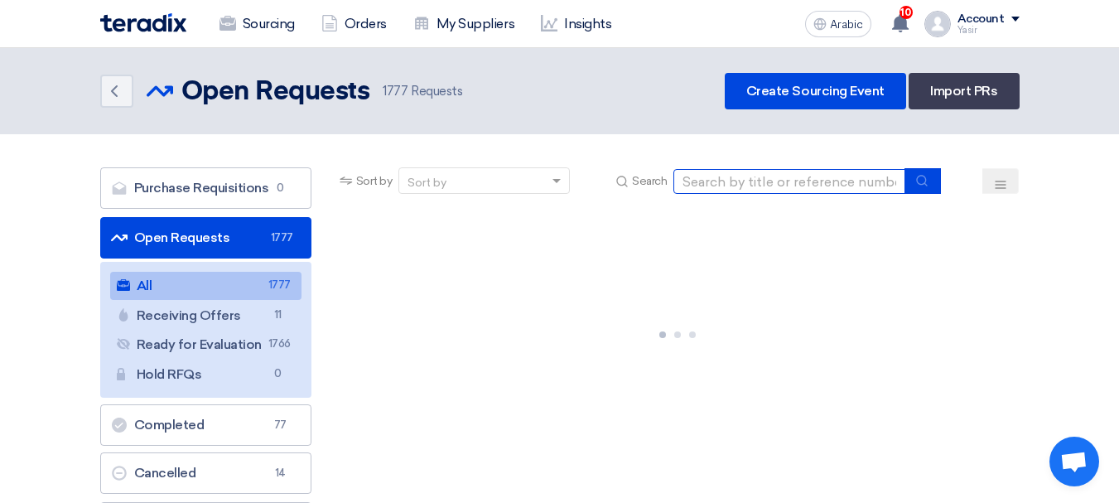
click at [759, 191] on input at bounding box center [790, 181] width 232 height 25
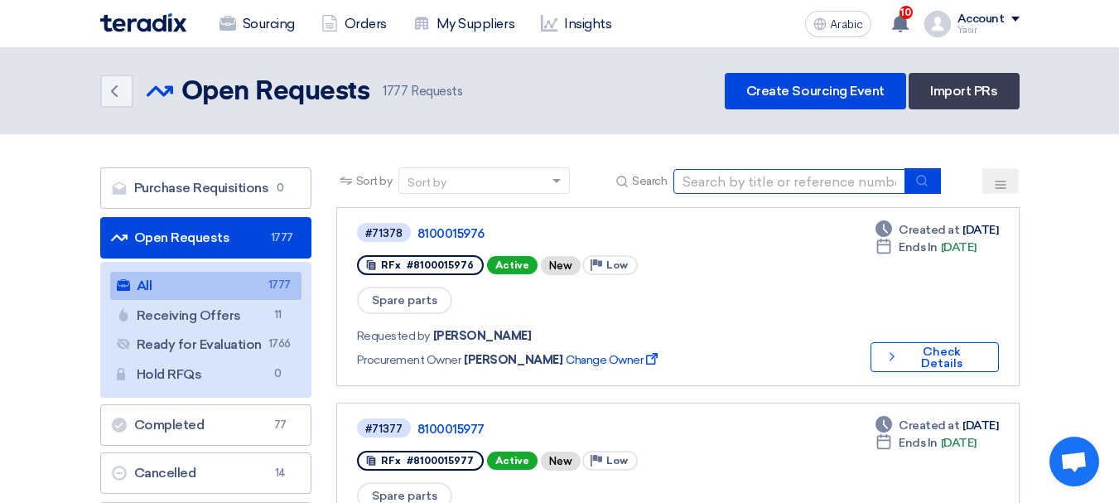
paste input "8100015974"
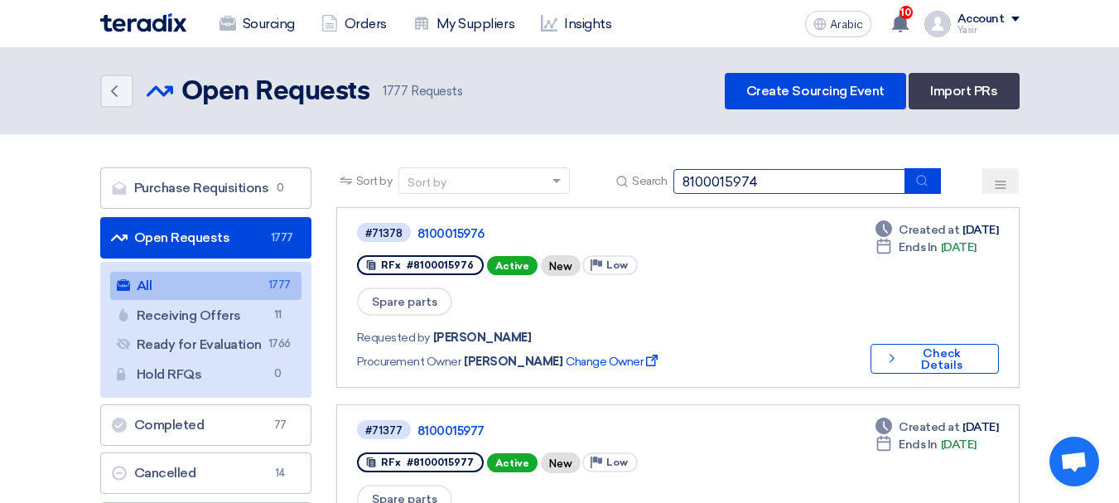
type input "8100015974"
click at [934, 185] on button "submit" at bounding box center [923, 181] width 36 height 26
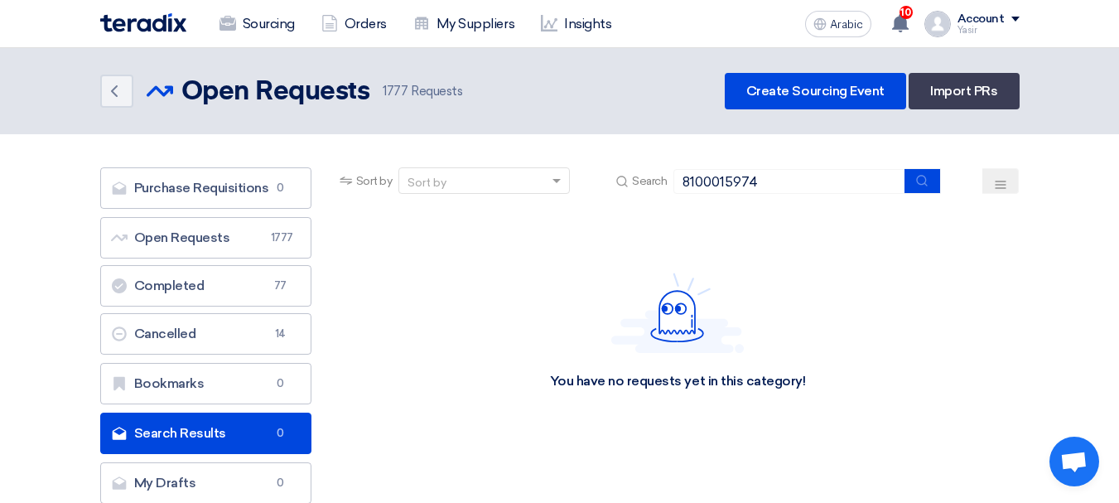
click at [803, 109] on header "Back Open Requests Open Requests 1777" at bounding box center [559, 91] width 1119 height 86
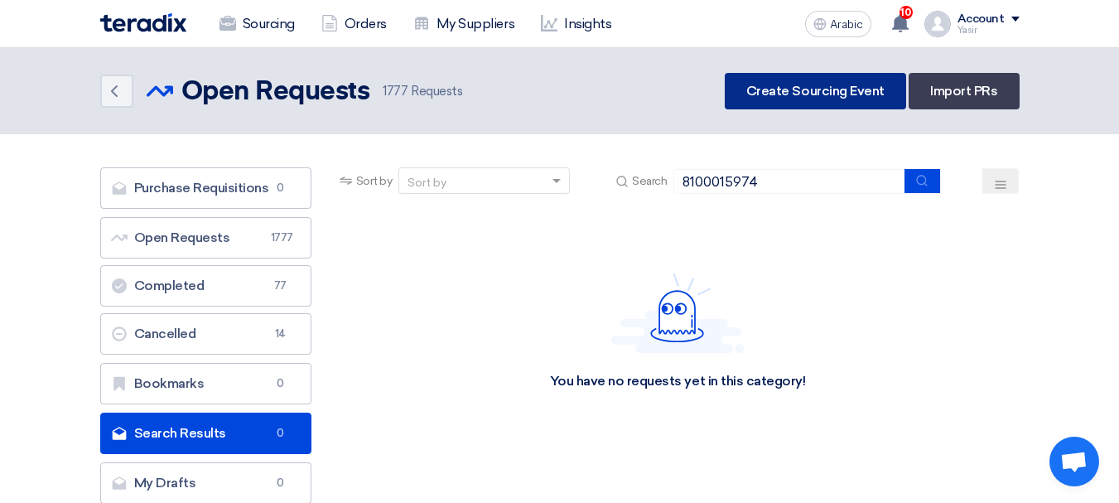
click at [804, 99] on link "Create Sourcing Event" at bounding box center [815, 91] width 181 height 36
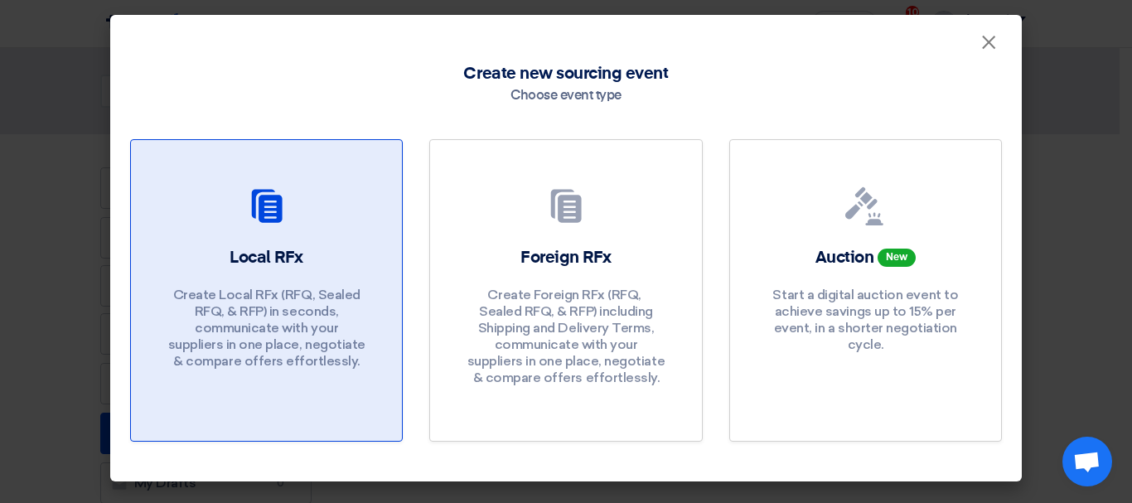
click at [229, 338] on font "Create Local RFx (RFQ, ​​Sealed RFQ, & RFP) in seconds, communicate with your s…" at bounding box center [266, 328] width 197 height 82
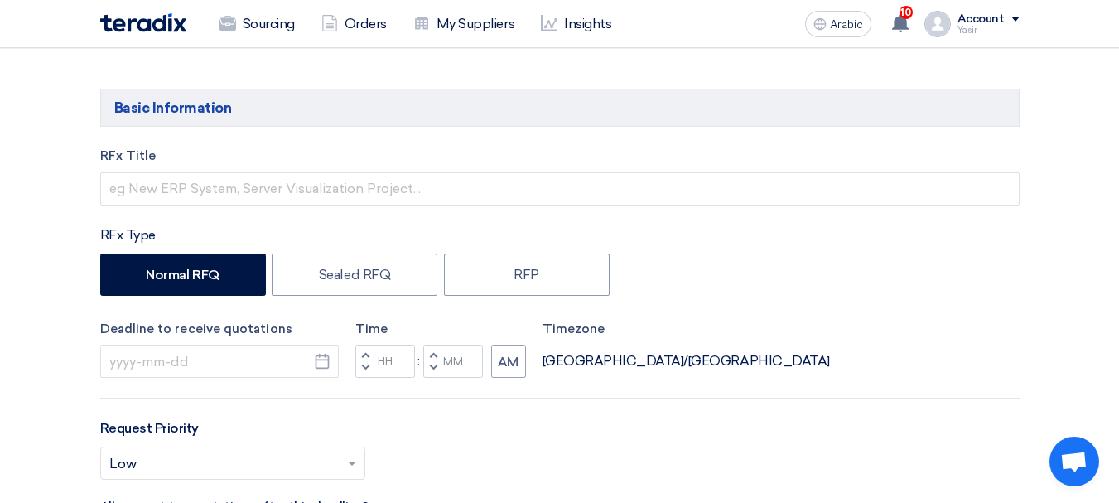
scroll to position [249, 0]
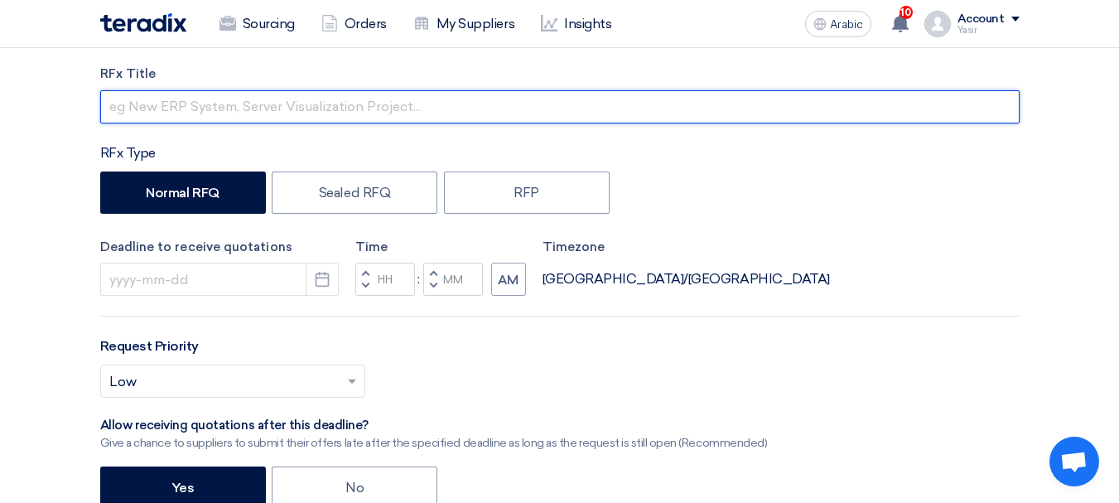
click at [333, 115] on input "text" at bounding box center [560, 106] width 920 height 33
paste input "8100015974"
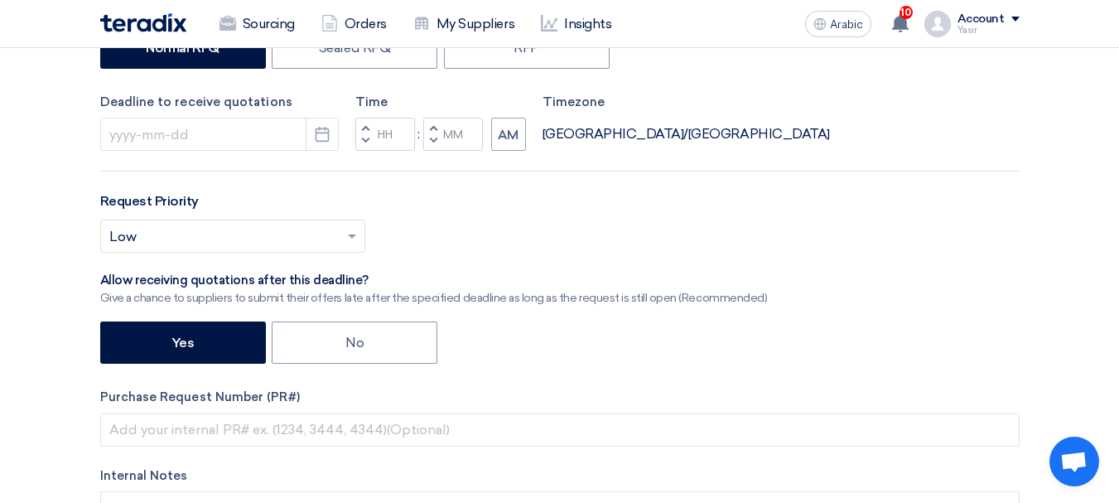
scroll to position [414, 0]
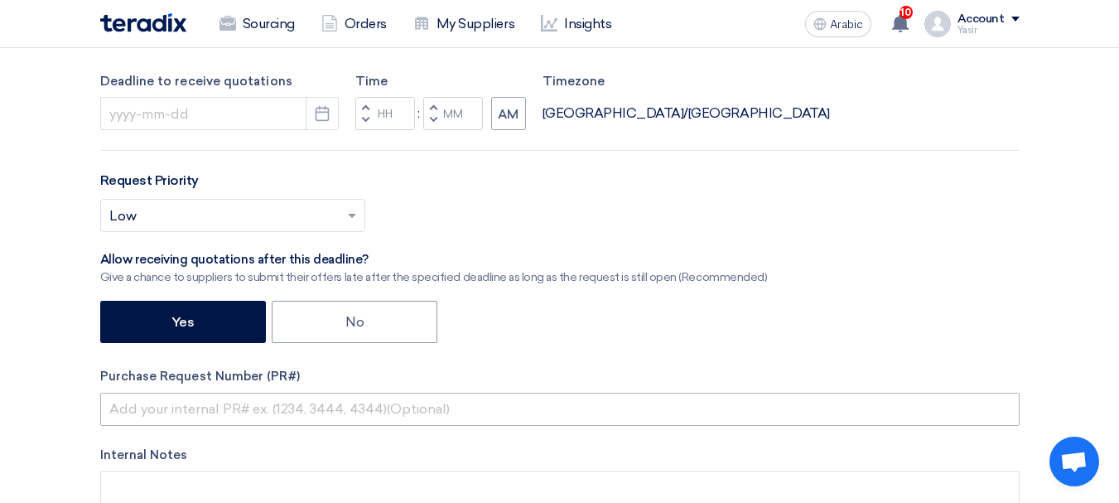
type input "8100015974"
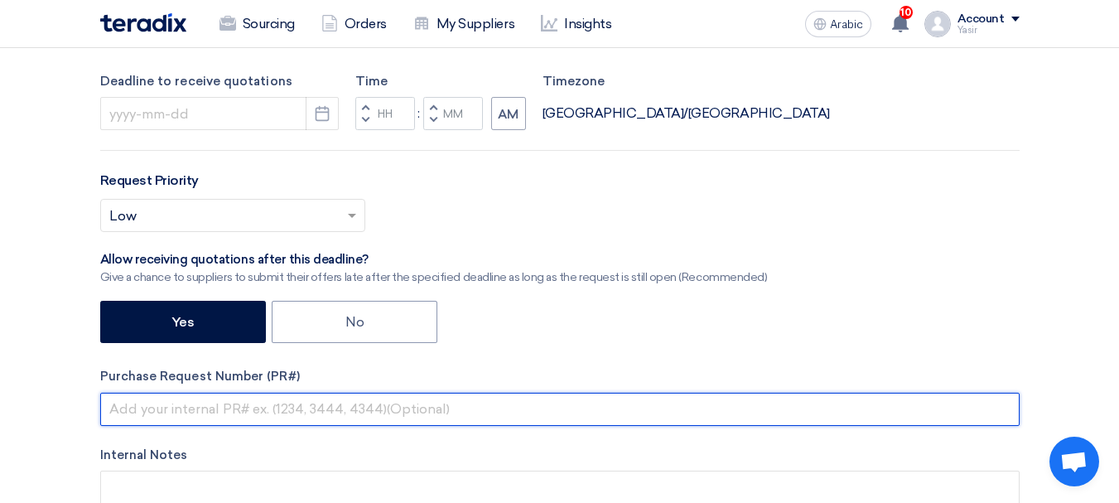
click at [217, 415] on input "text" at bounding box center [560, 409] width 920 height 33
paste input "8100015974"
type input "8100015974"
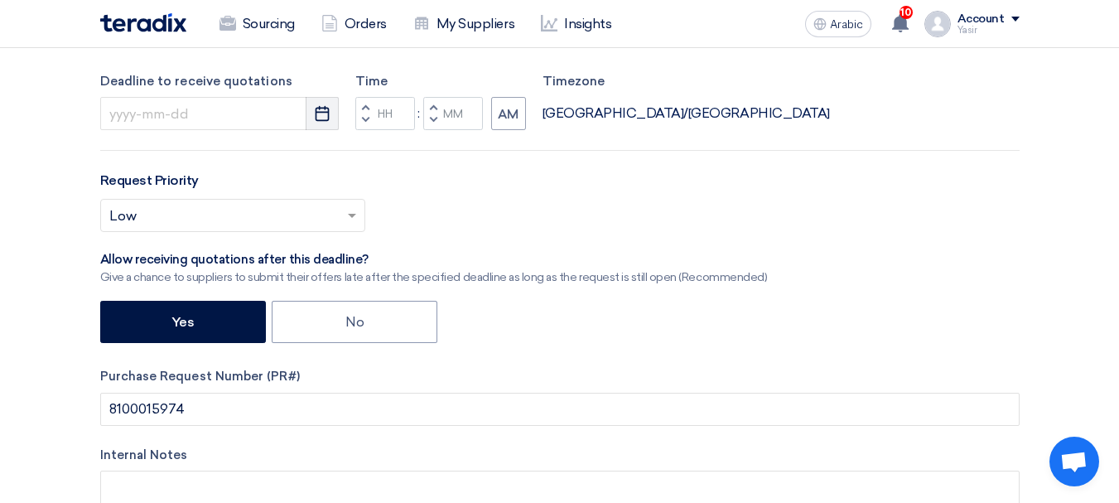
click at [320, 118] on icon "Pick a date" at bounding box center [322, 113] width 17 height 17
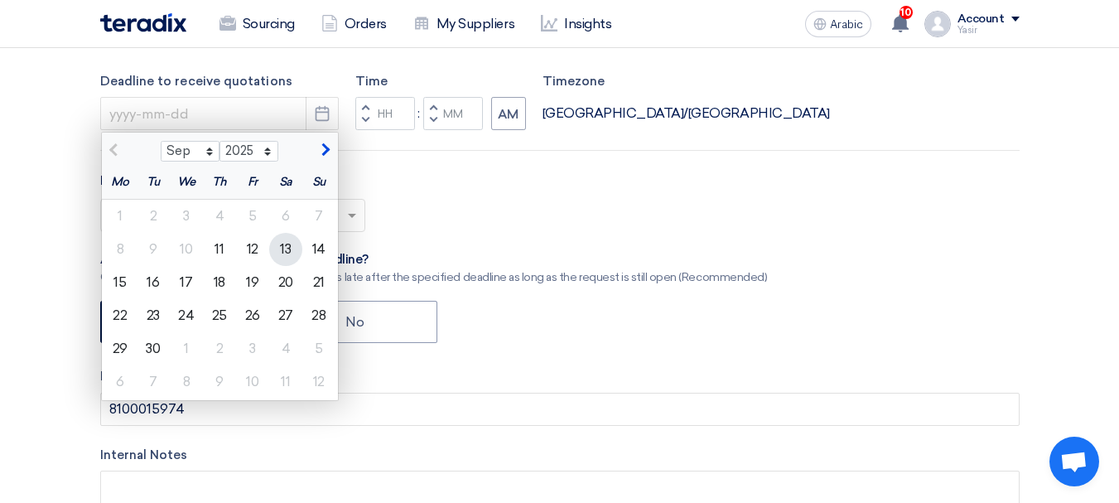
click at [291, 249] on font "13" at bounding box center [285, 249] width 11 height 16
type input "9/13/2025"
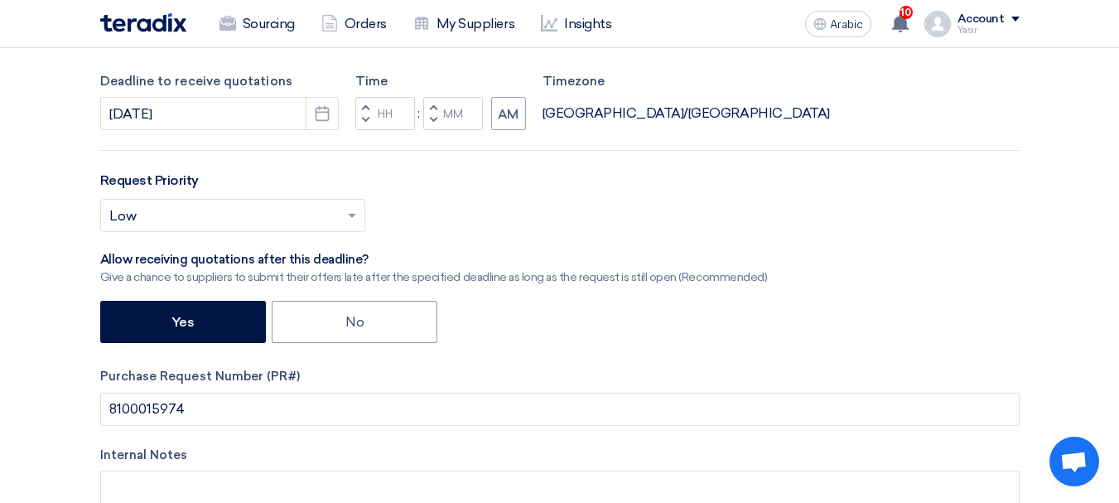
click at [363, 115] on span "button" at bounding box center [365, 120] width 6 height 10
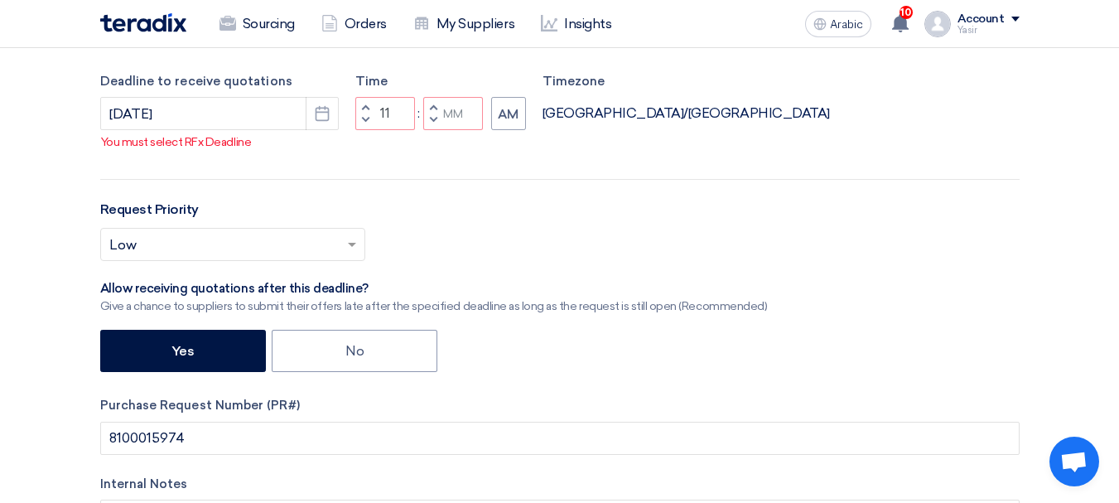
click at [363, 106] on span "button" at bounding box center [365, 107] width 6 height 10
click at [368, 119] on span "button" at bounding box center [365, 120] width 6 height 10
click at [437, 123] on button "Decrement minutes" at bounding box center [433, 120] width 20 height 21
type input "10"
type input "59"
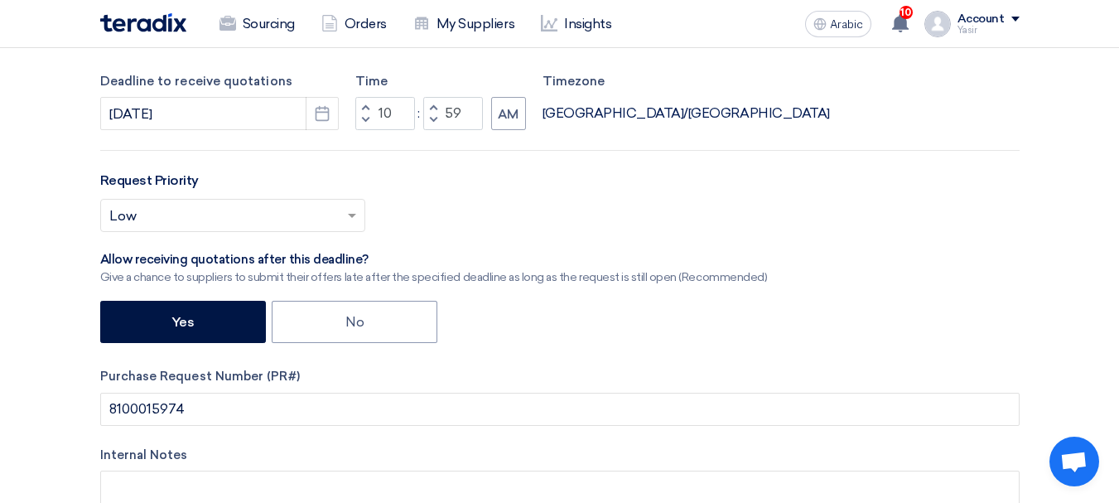
click at [374, 109] on button "Increment hours" at bounding box center [365, 107] width 20 height 21
type input "11"
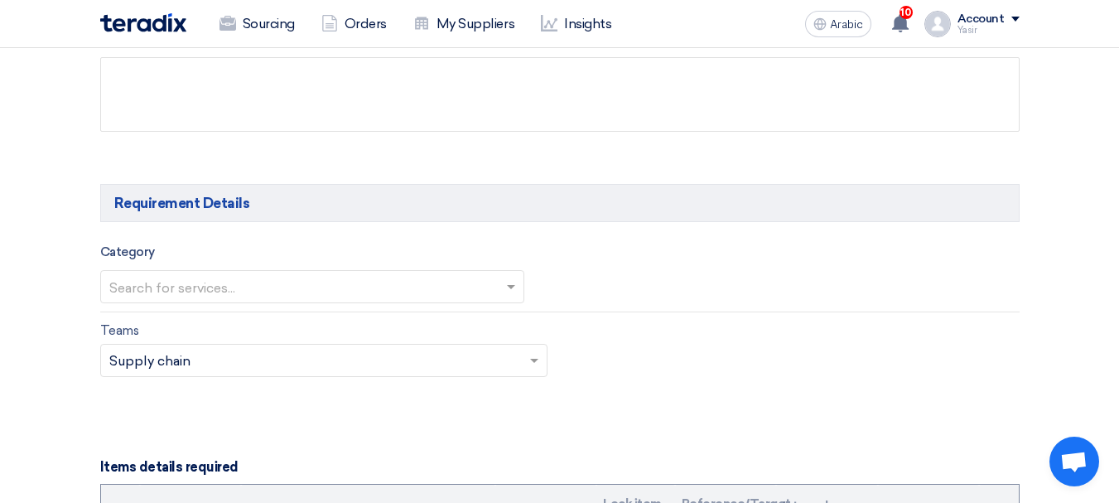
scroll to position [828, 0]
click at [289, 274] on input "text" at bounding box center [303, 286] width 389 height 27
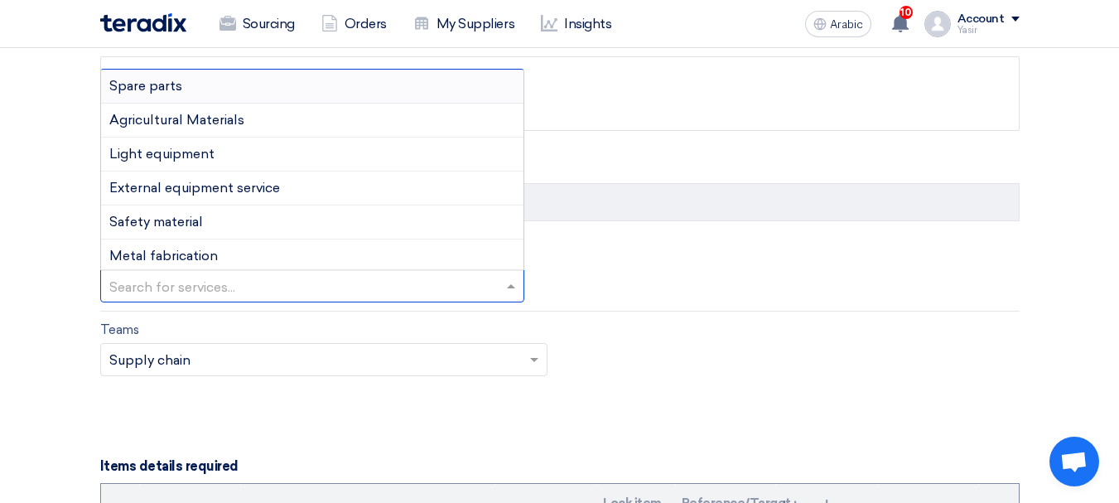
click at [167, 88] on font "Spare parts" at bounding box center [145, 86] width 73 height 16
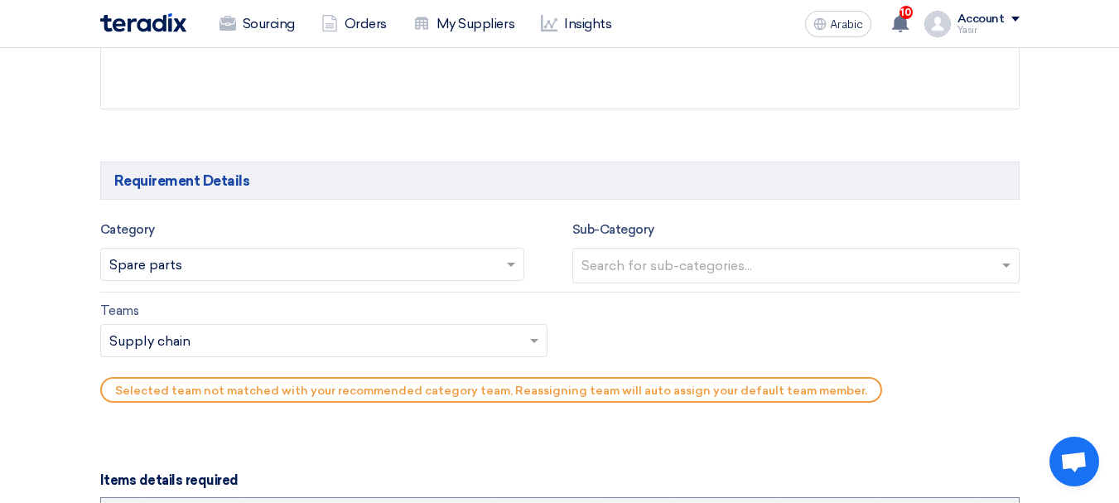
scroll to position [911, 0]
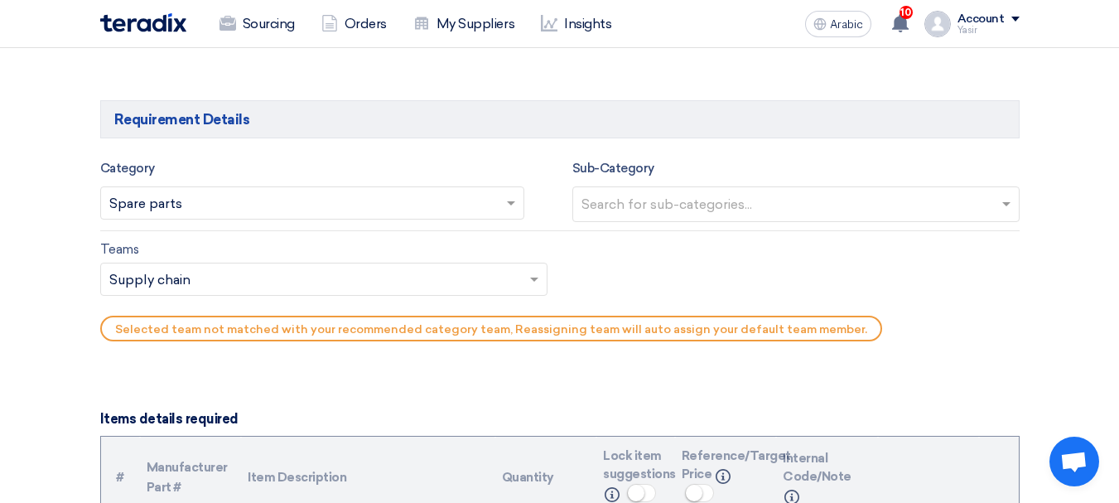
click at [625, 203] on input "text" at bounding box center [798, 205] width 433 height 27
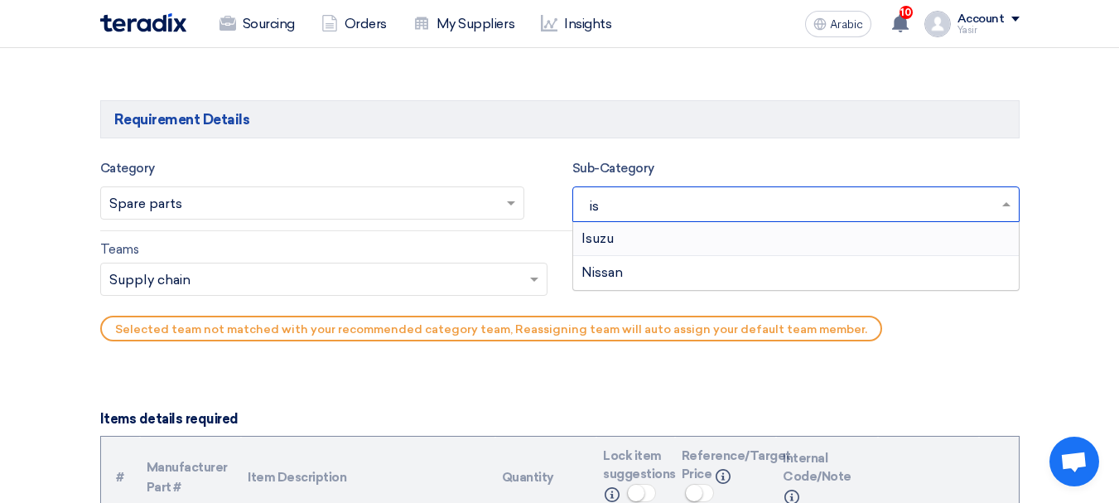
type input "isu"
click at [617, 228] on div "Isuzu" at bounding box center [796, 238] width 446 height 33
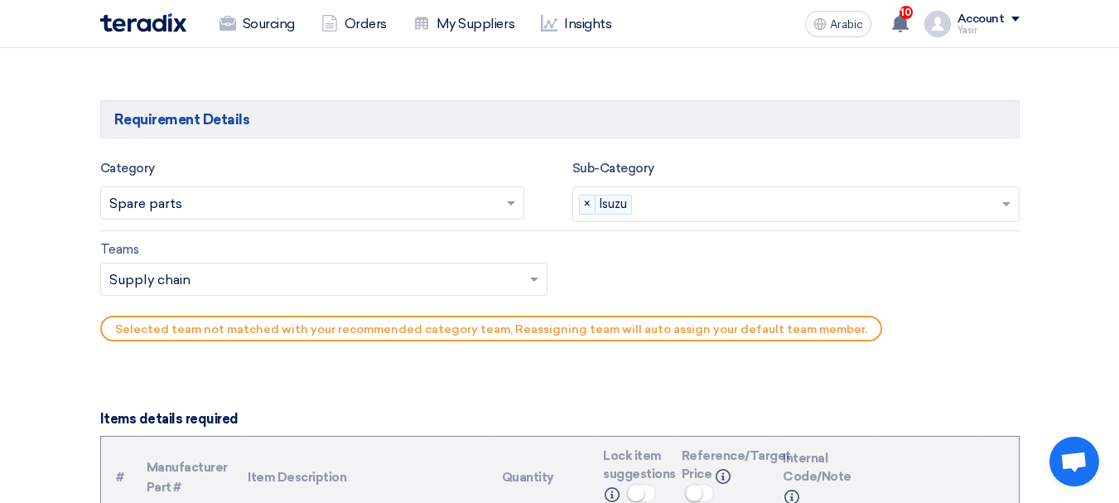
click at [168, 284] on input "text" at bounding box center [315, 281] width 413 height 27
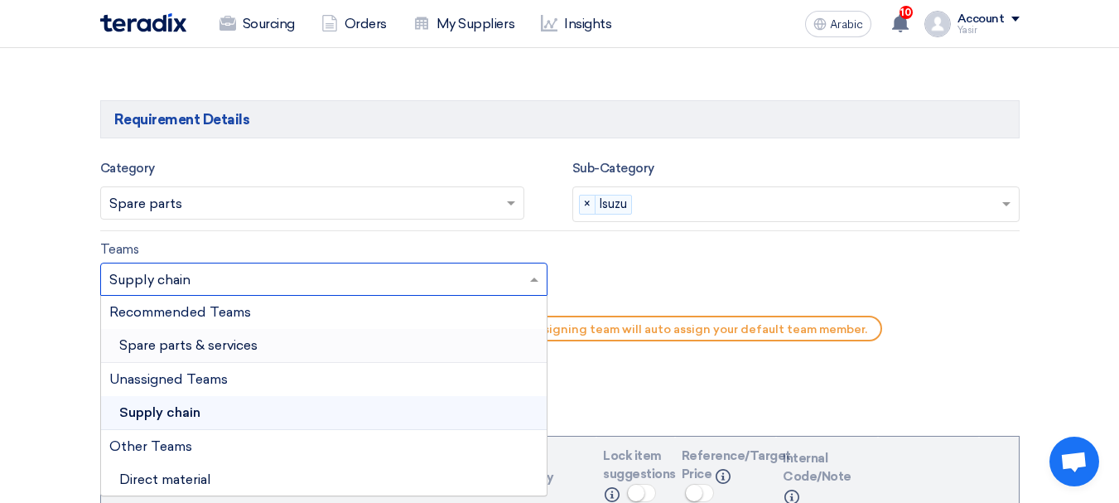
click at [194, 348] on font "Spare parts & services" at bounding box center [188, 345] width 138 height 16
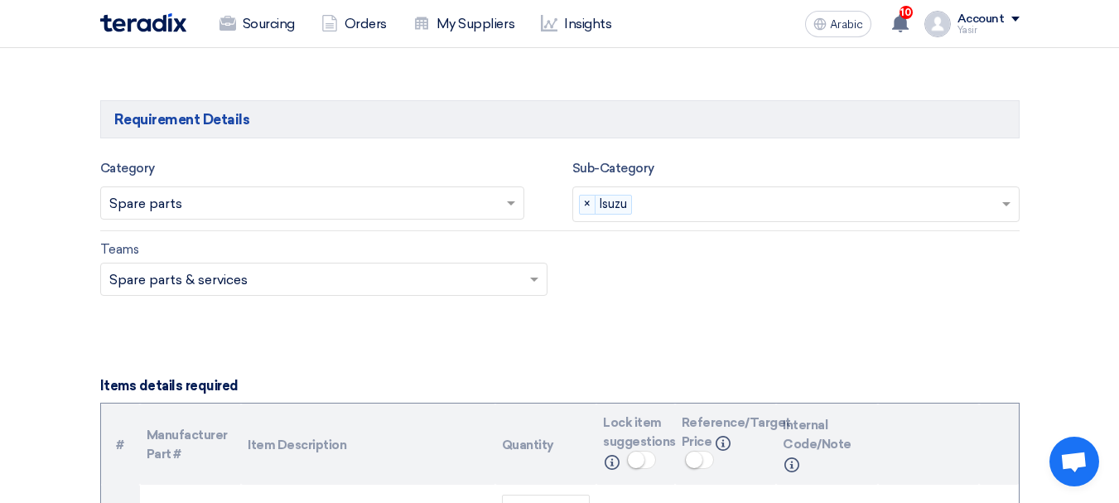
scroll to position [1077, 0]
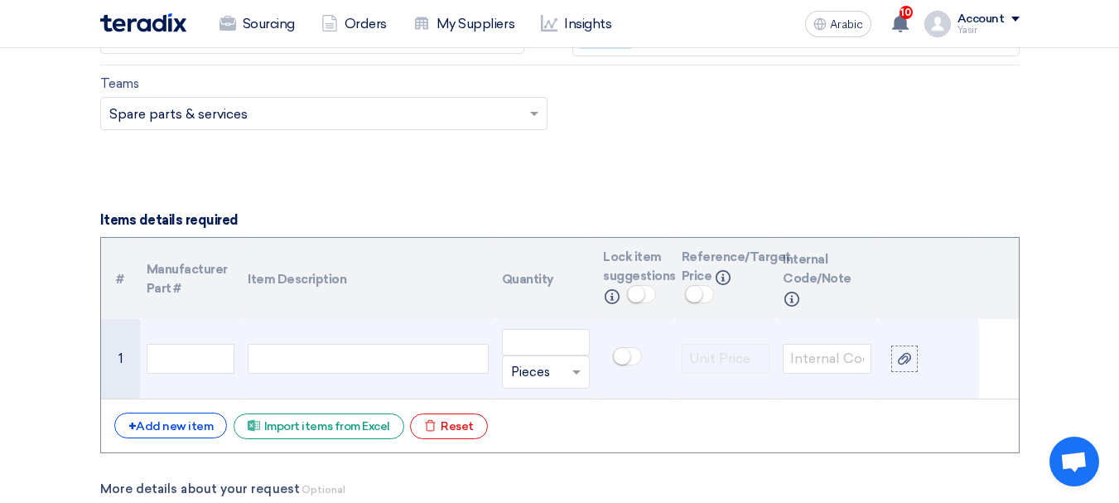
click at [299, 355] on div at bounding box center [368, 359] width 240 height 30
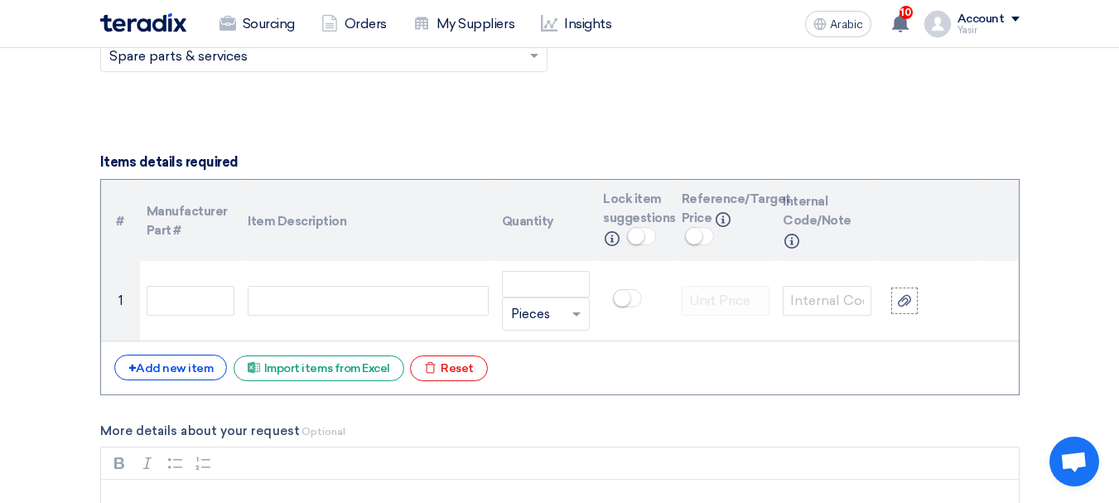
scroll to position [1160, 0]
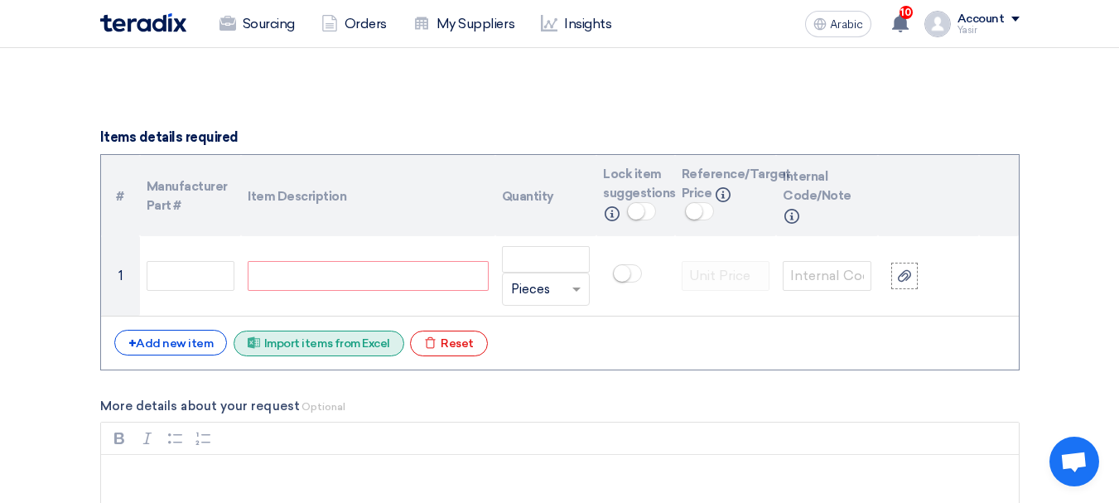
paste div
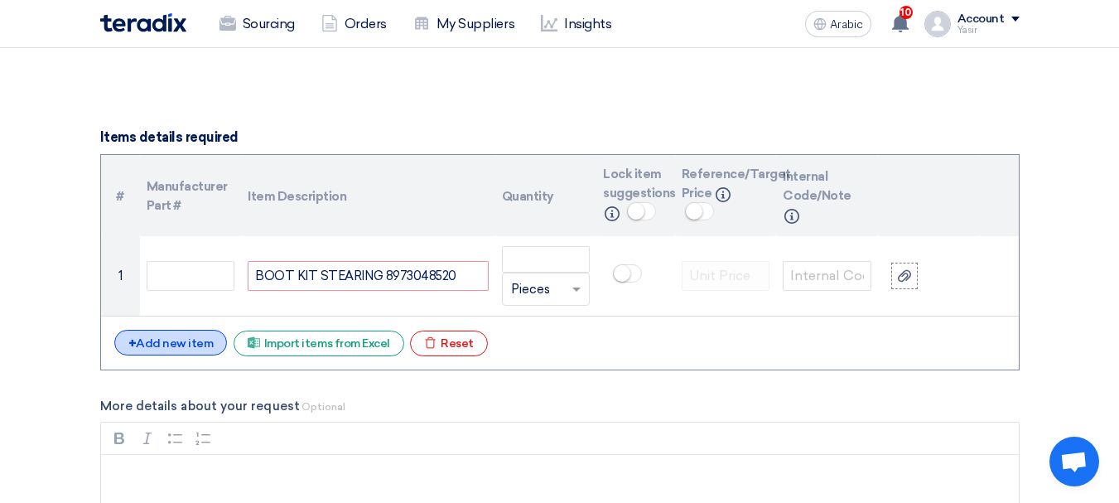
click at [163, 334] on div "+ Add new item" at bounding box center [170, 343] width 113 height 26
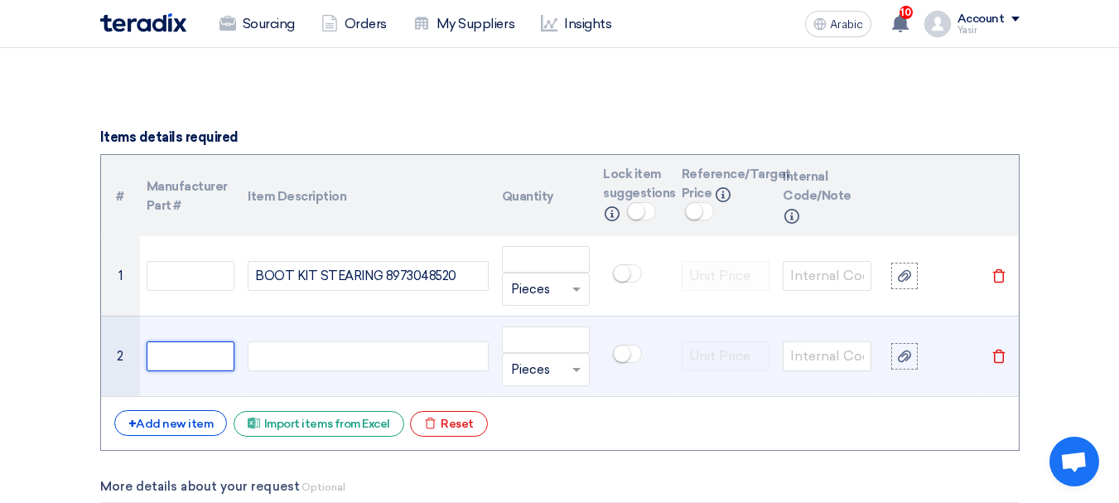
click at [194, 341] on input "text" at bounding box center [191, 356] width 89 height 30
click at [321, 355] on div at bounding box center [368, 356] width 240 height 30
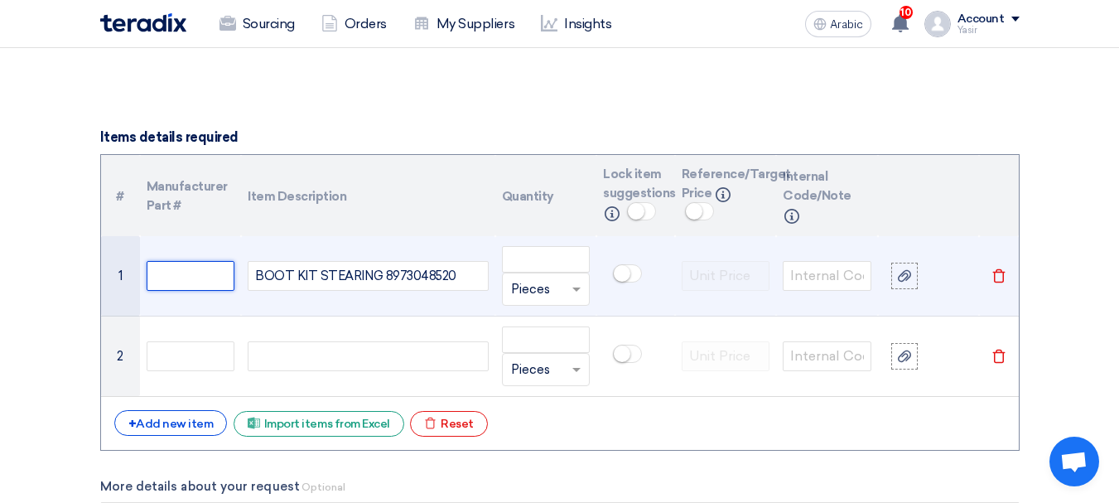
click at [193, 265] on input "text" at bounding box center [191, 276] width 89 height 30
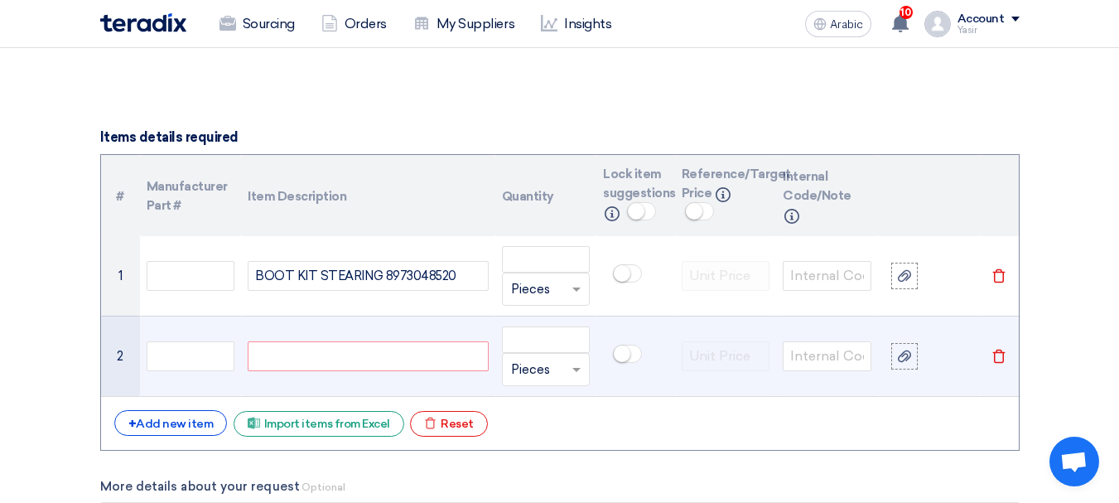
click at [331, 356] on div at bounding box center [368, 356] width 240 height 30
paste div
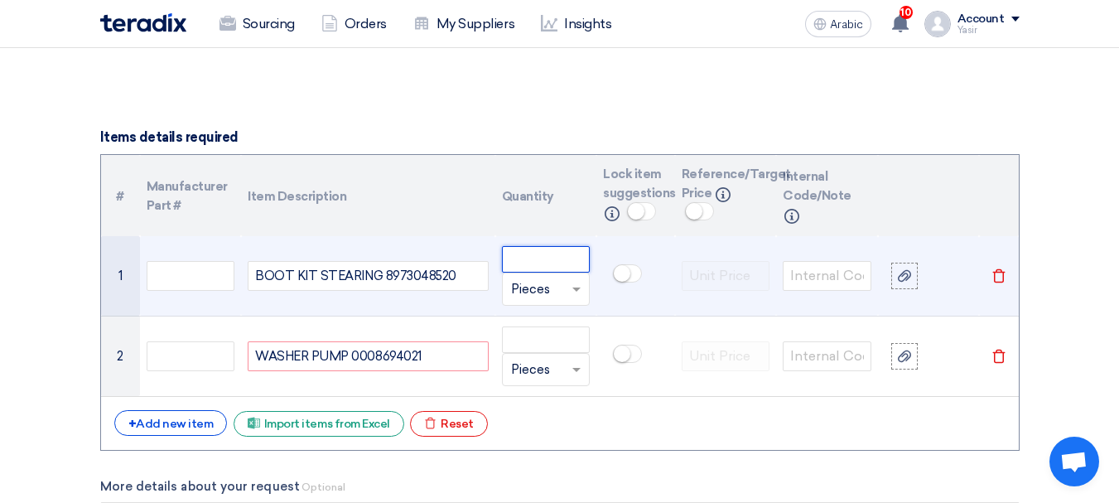
click at [571, 263] on input "number" at bounding box center [546, 259] width 89 height 27
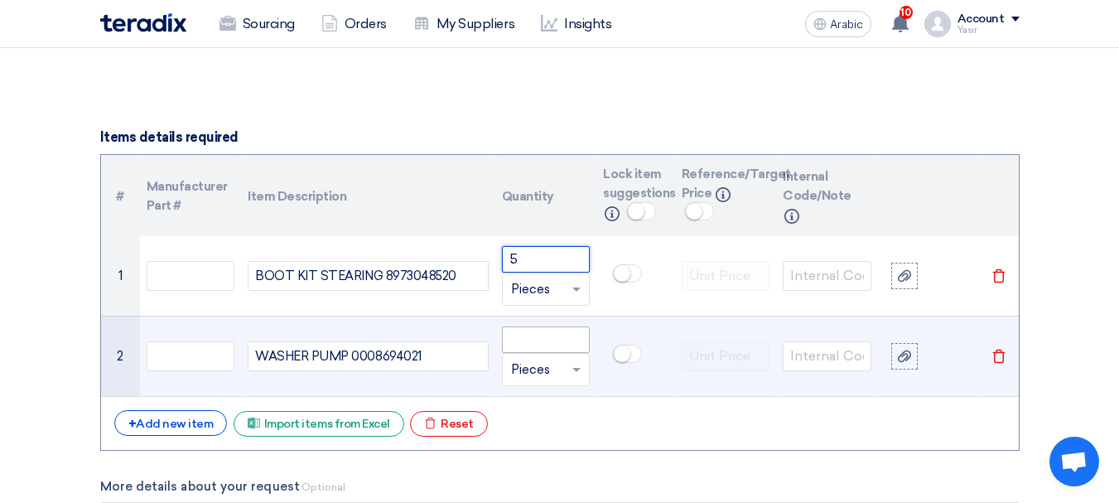
type input "5"
click at [525, 341] on input "number" at bounding box center [546, 339] width 89 height 27
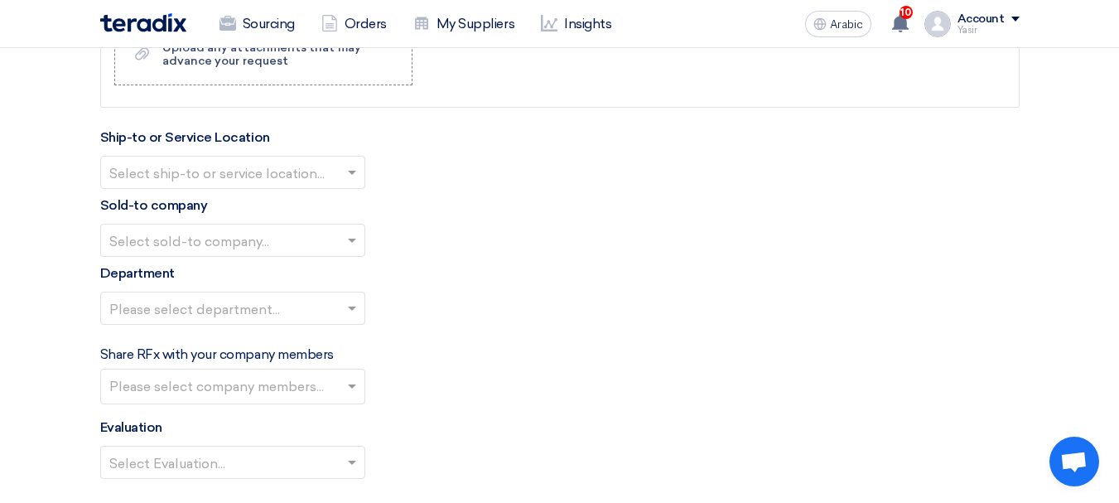
scroll to position [1823, 0]
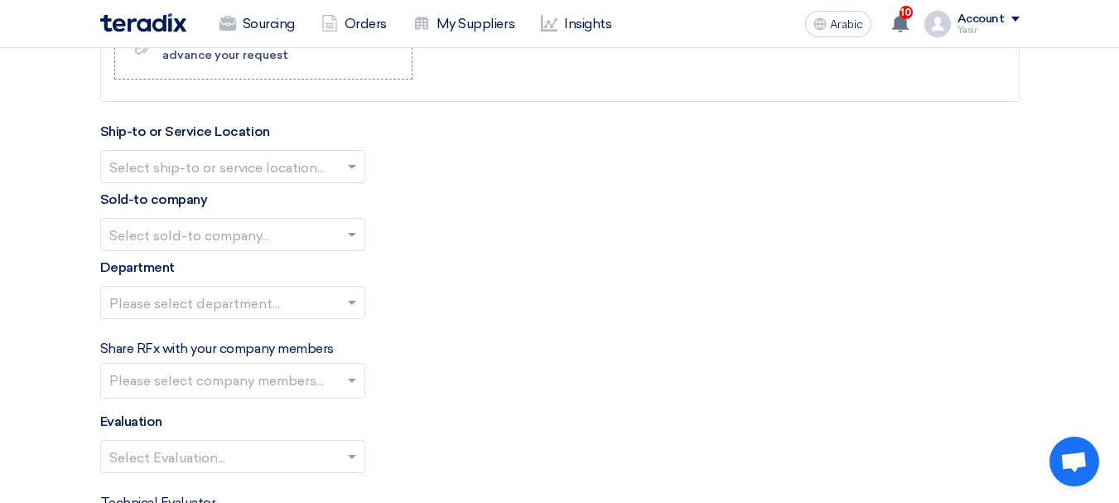
click at [325, 171] on input "text" at bounding box center [224, 167] width 230 height 27
type input "3"
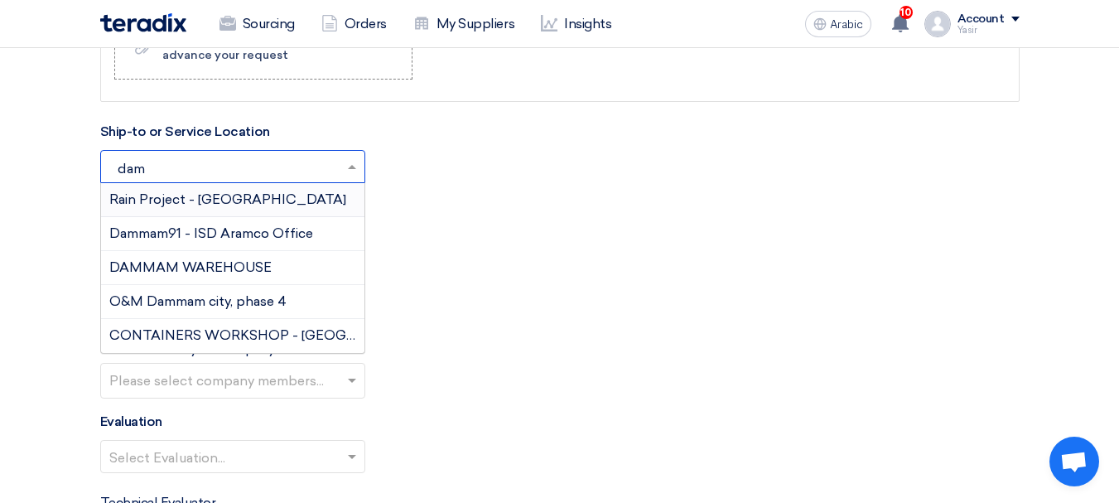
type input "damm"
click at [249, 275] on div "DAMMAM WAREHOUSE" at bounding box center [232, 268] width 263 height 34
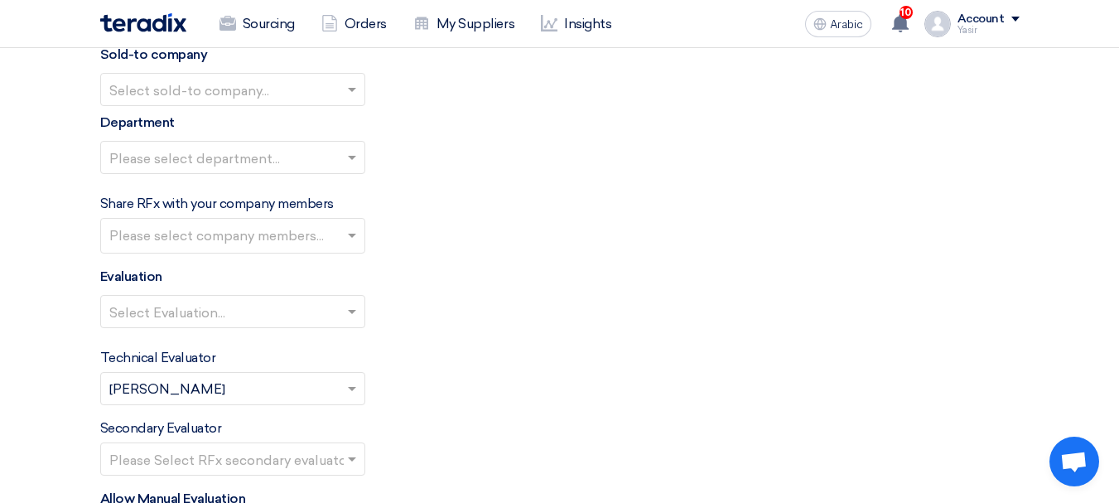
scroll to position [1988, 0]
click at [273, 97] on input "text" at bounding box center [224, 89] width 230 height 27
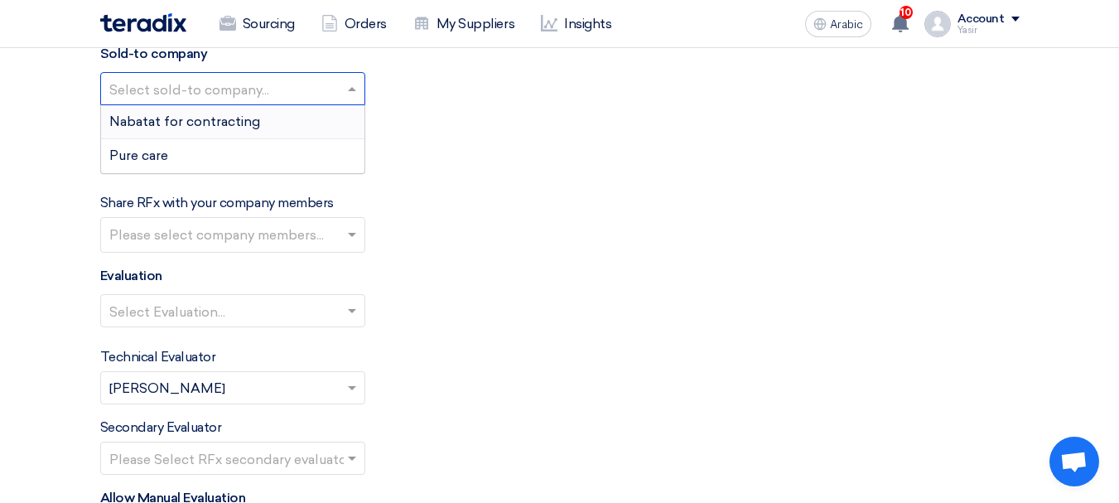
click at [212, 126] on font "Nabatat for contracting" at bounding box center [184, 121] width 151 height 16
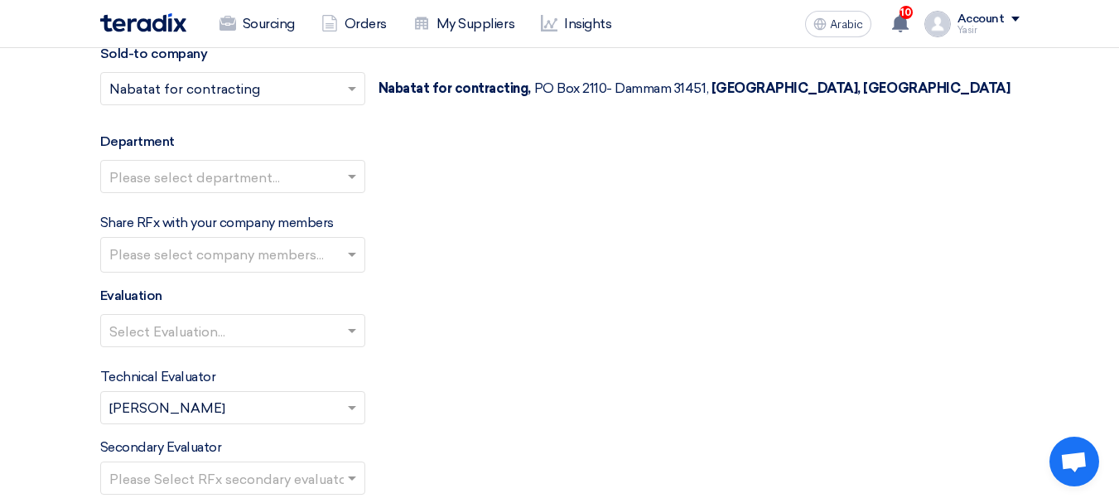
click at [327, 181] on input "text" at bounding box center [224, 177] width 230 height 27
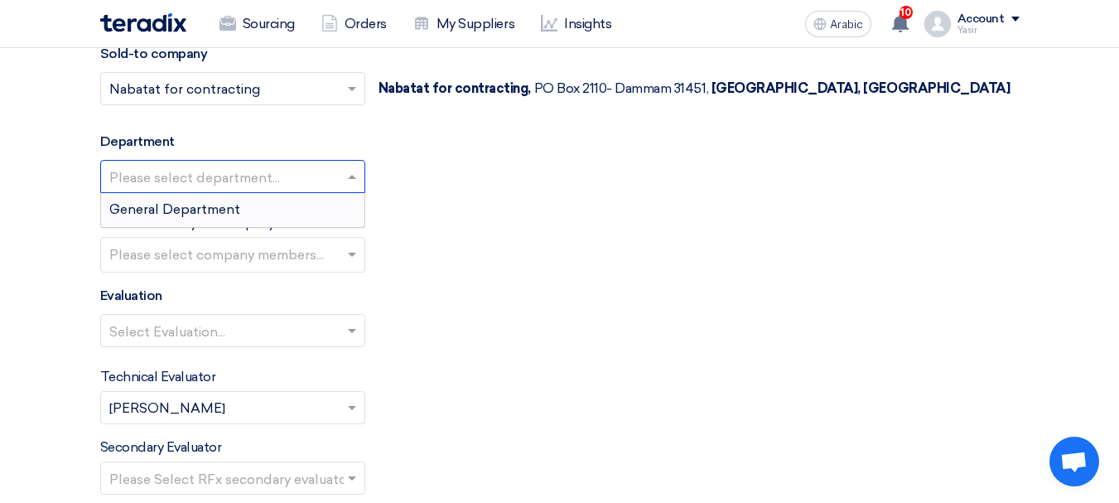
click at [244, 217] on div "General Department" at bounding box center [232, 209] width 263 height 33
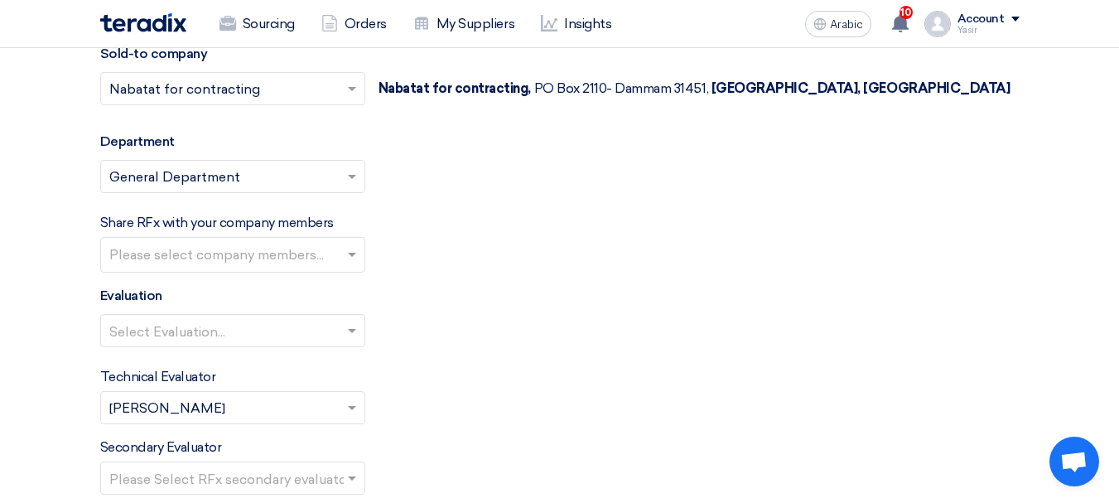
click at [275, 322] on input "text" at bounding box center [224, 331] width 230 height 27
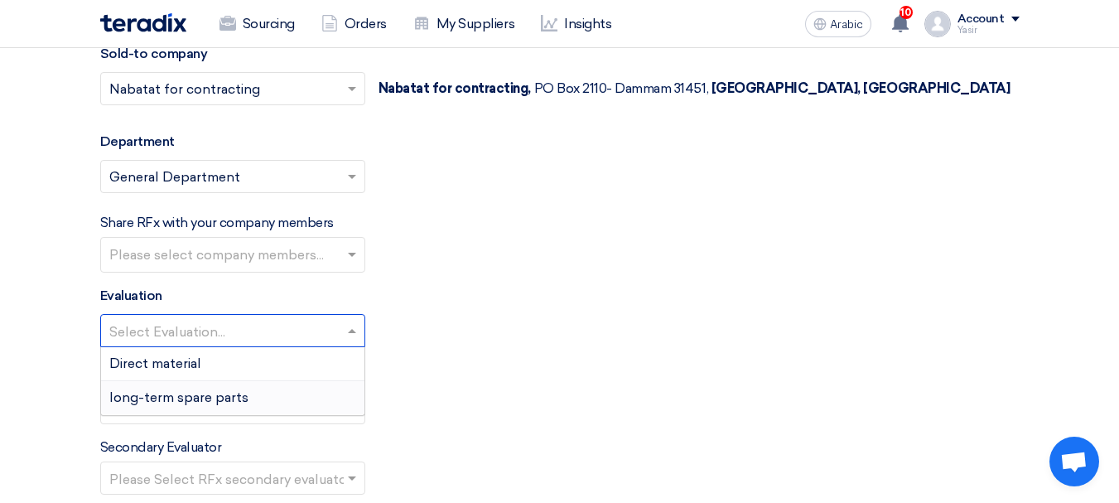
click at [195, 400] on font "long-term spare parts" at bounding box center [178, 397] width 139 height 16
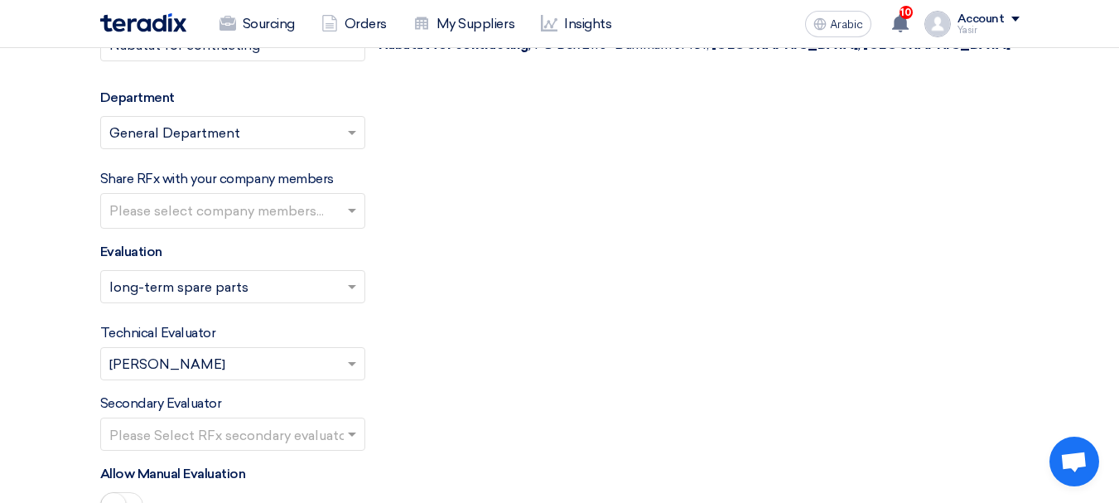
scroll to position [2071, 0]
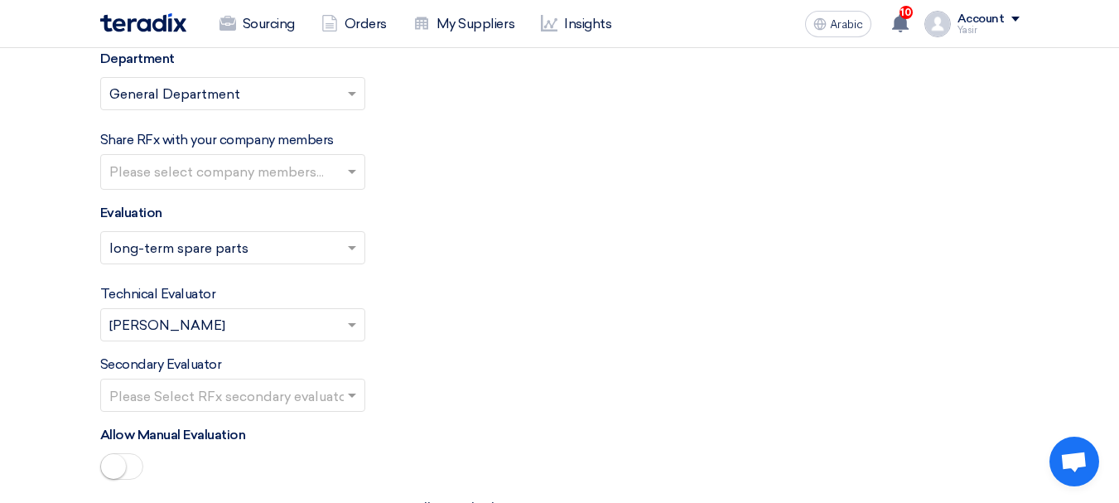
click at [297, 396] on input "text" at bounding box center [224, 396] width 230 height 27
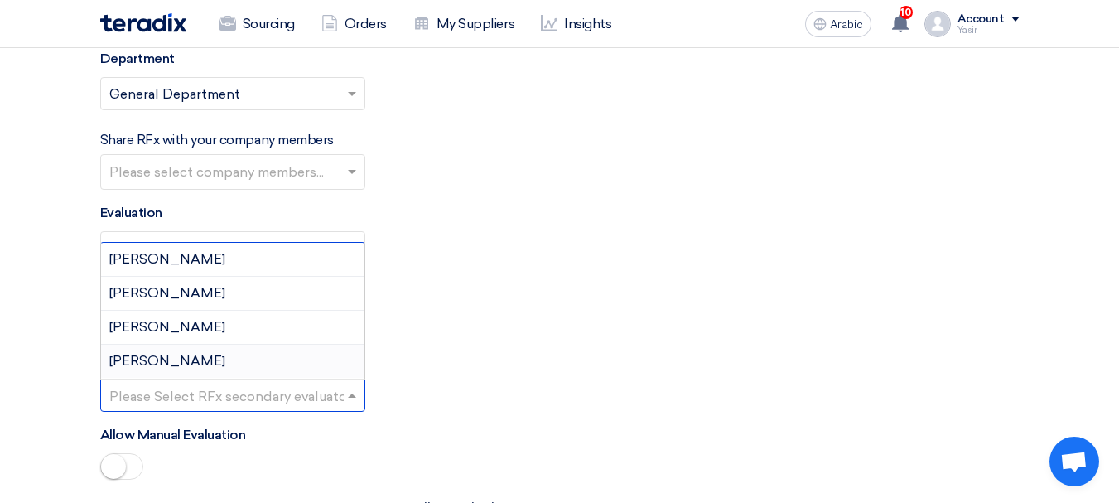
click at [166, 360] on div "[PERSON_NAME]" at bounding box center [232, 361] width 263 height 33
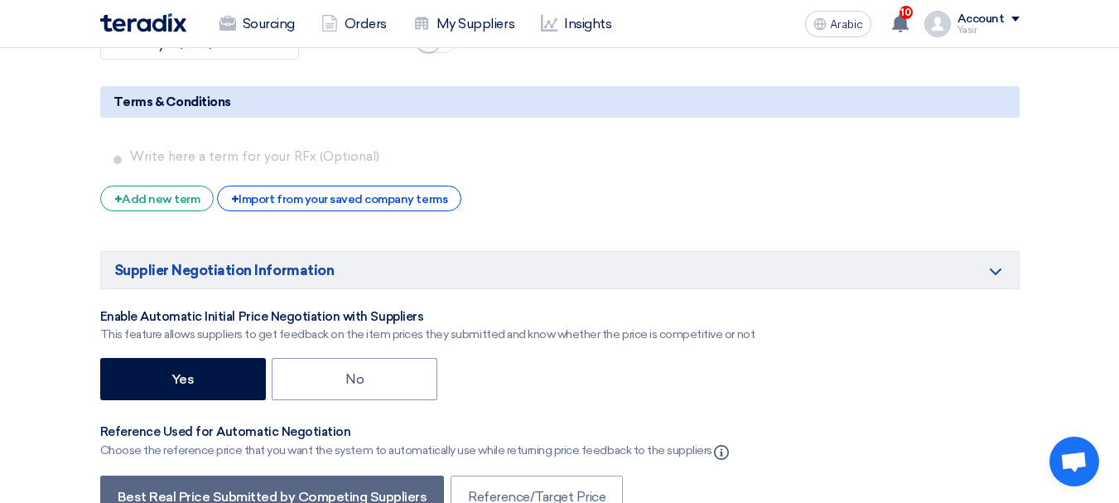
scroll to position [2817, 0]
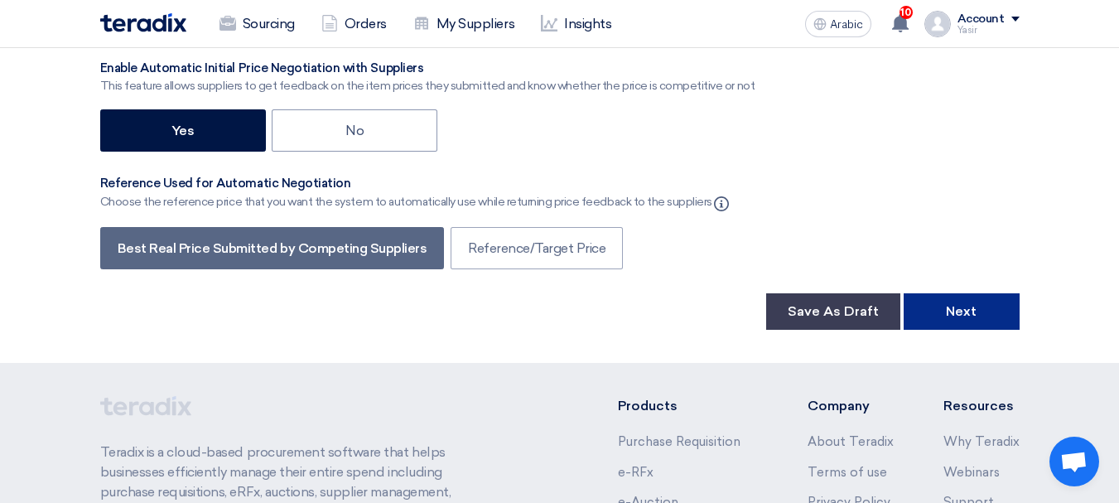
click at [989, 315] on button "Next" at bounding box center [962, 311] width 116 height 36
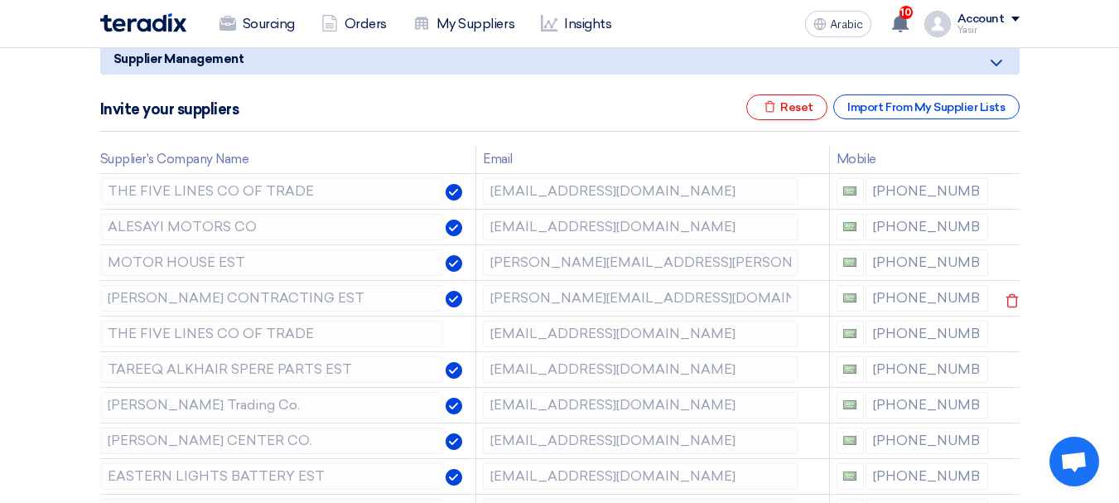
scroll to position [249, 0]
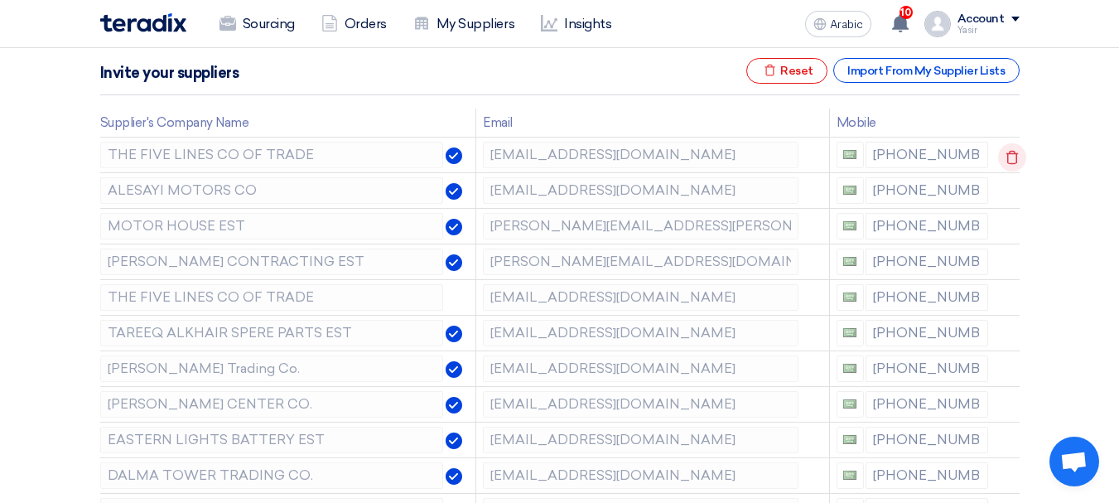
click at [1017, 156] on icon at bounding box center [1012, 157] width 28 height 28
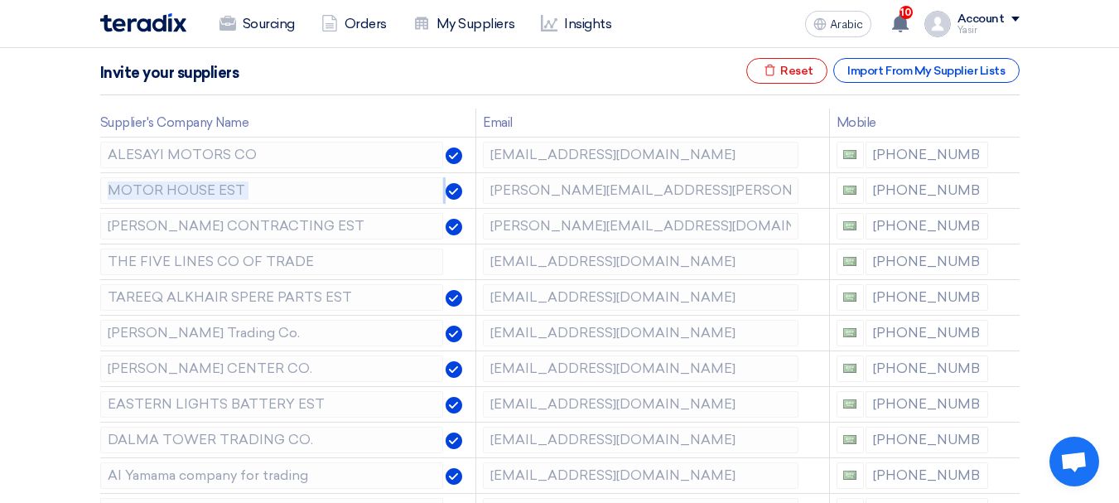
click at [0, 0] on icon at bounding box center [0, 0] width 0 height 0
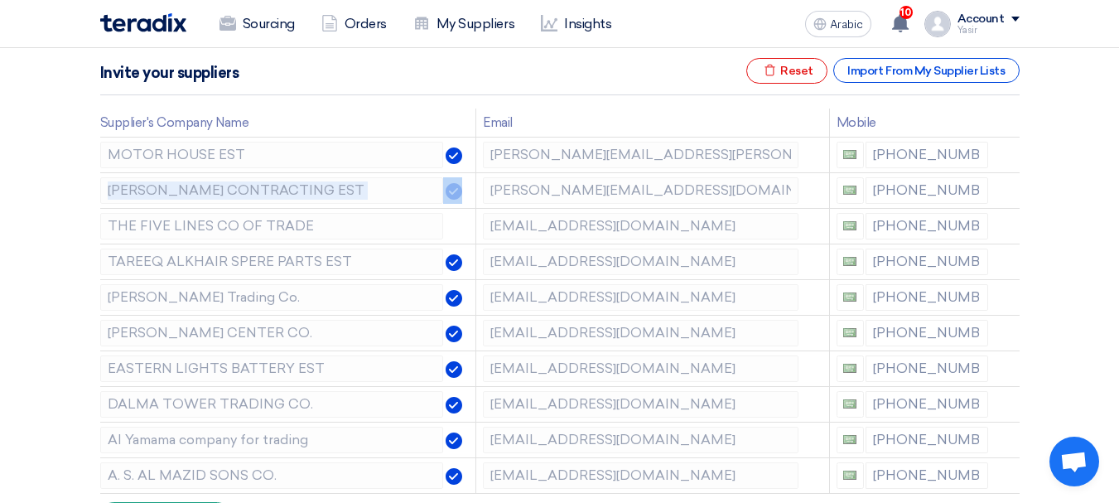
click at [0, 0] on icon at bounding box center [0, 0] width 0 height 0
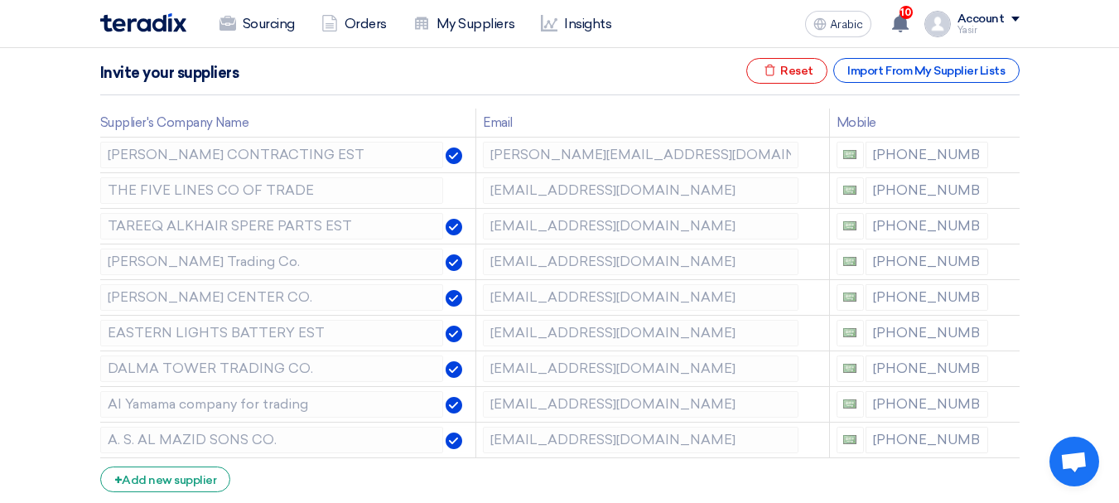
click at [0, 0] on icon at bounding box center [0, 0] width 0 height 0
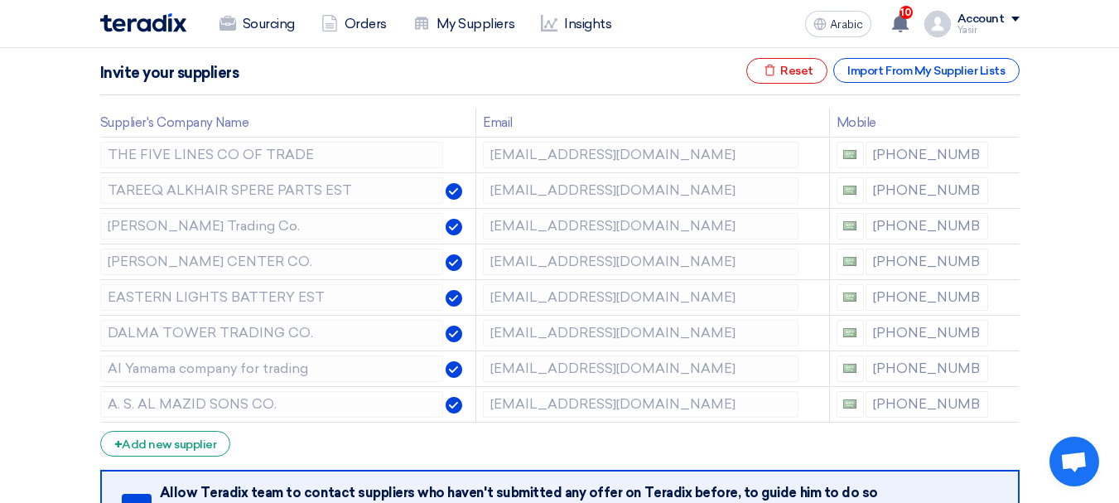
click at [0, 0] on icon at bounding box center [0, 0] width 0 height 0
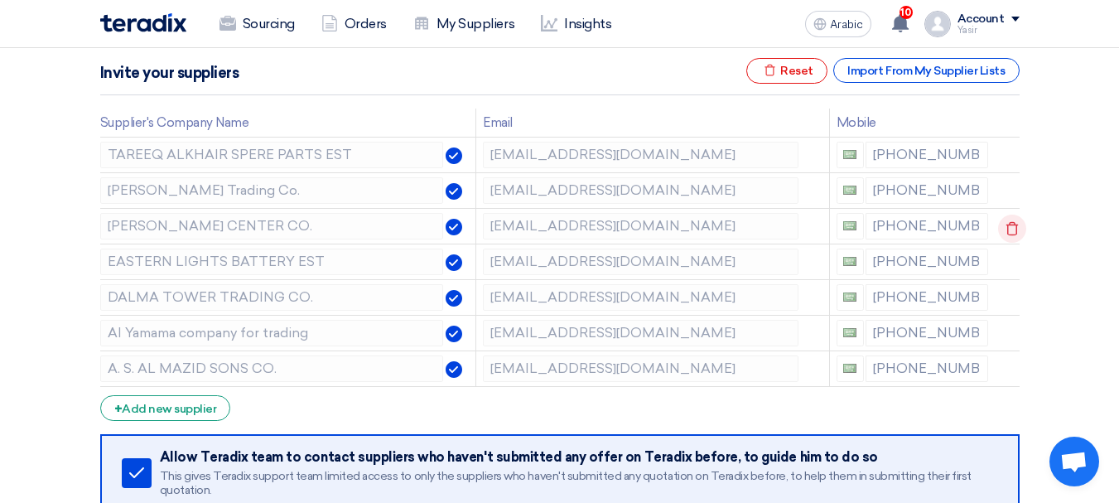
click at [1018, 221] on icon at bounding box center [1012, 229] width 28 height 28
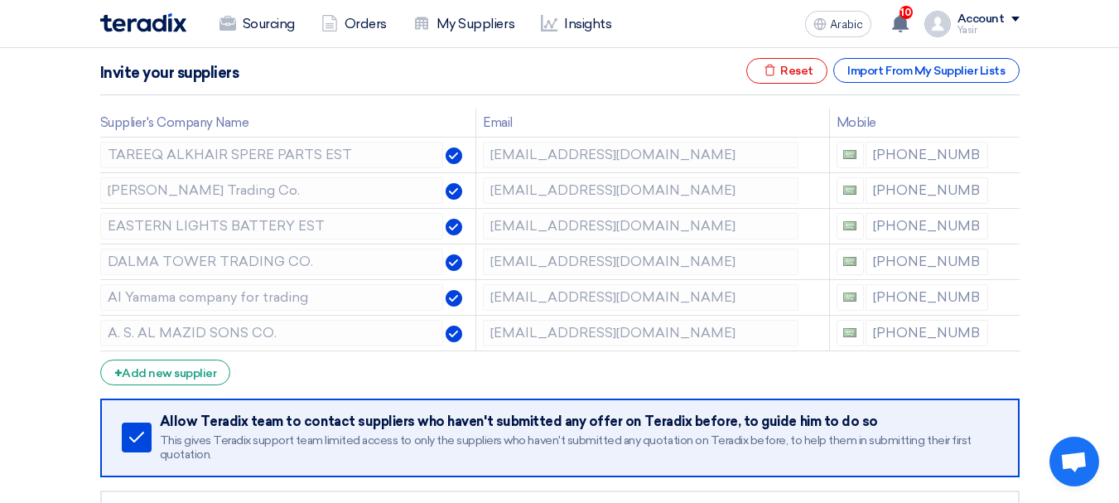
click at [0, 0] on icon at bounding box center [0, 0] width 0 height 0
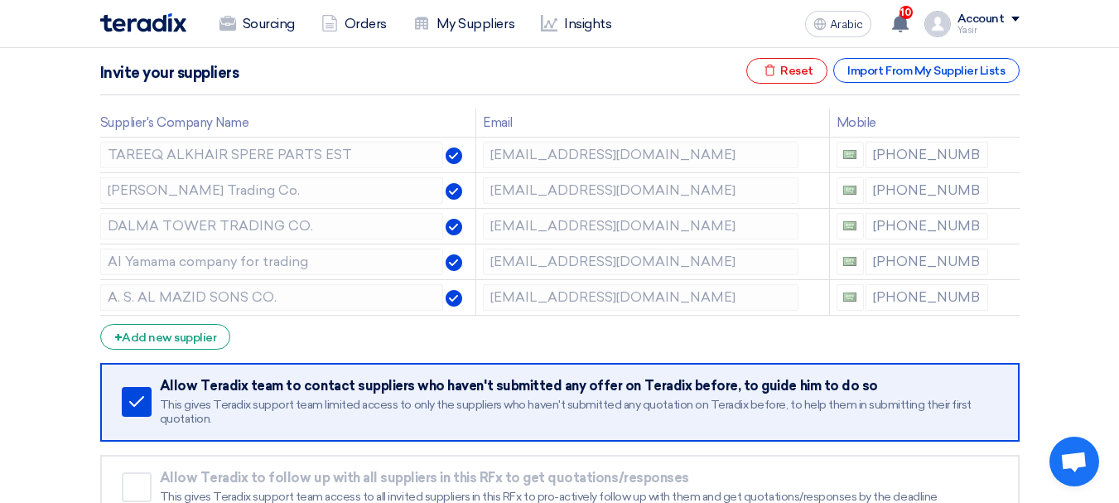
click at [0, 0] on icon at bounding box center [0, 0] width 0 height 0
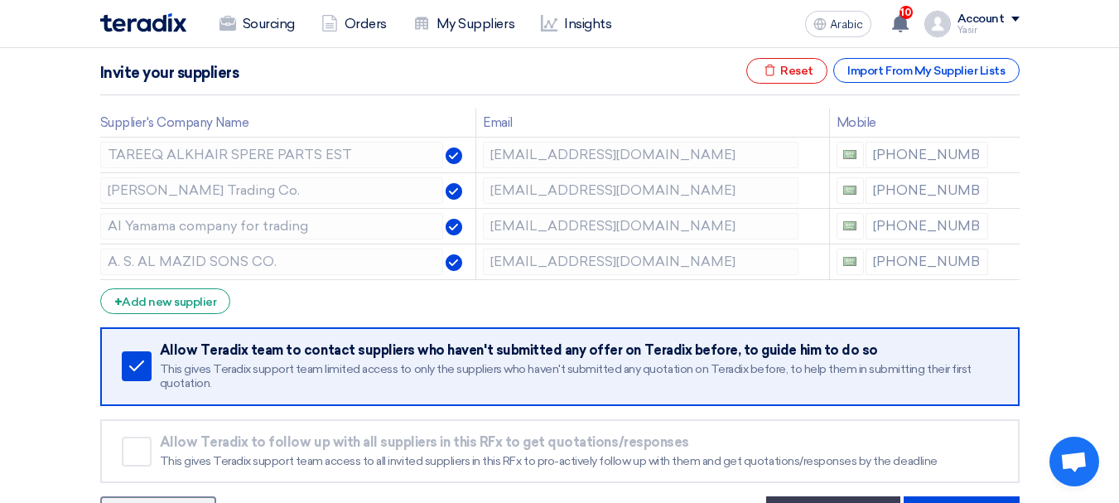
click at [0, 0] on icon at bounding box center [0, 0] width 0 height 0
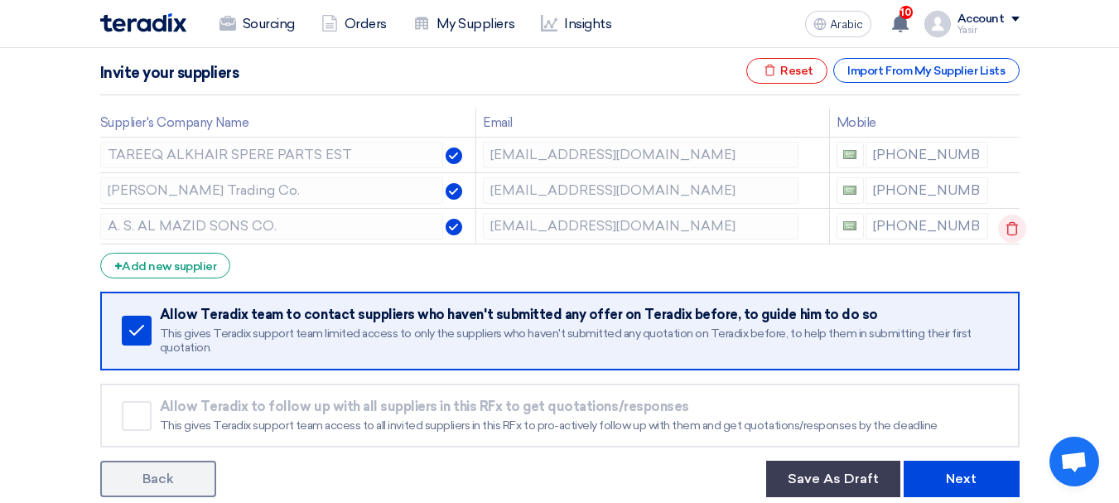
click at [1015, 222] on icon at bounding box center [1012, 229] width 28 height 28
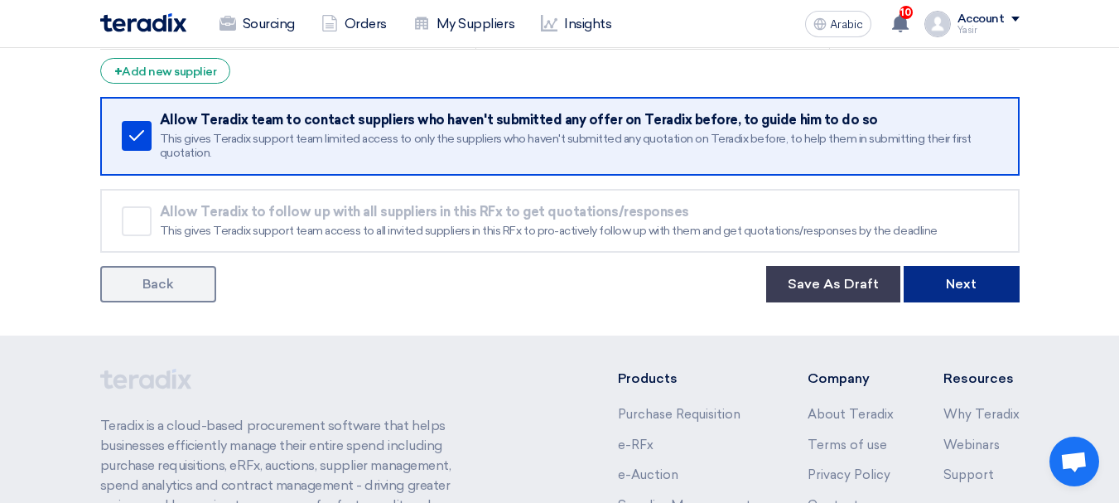
scroll to position [414, 0]
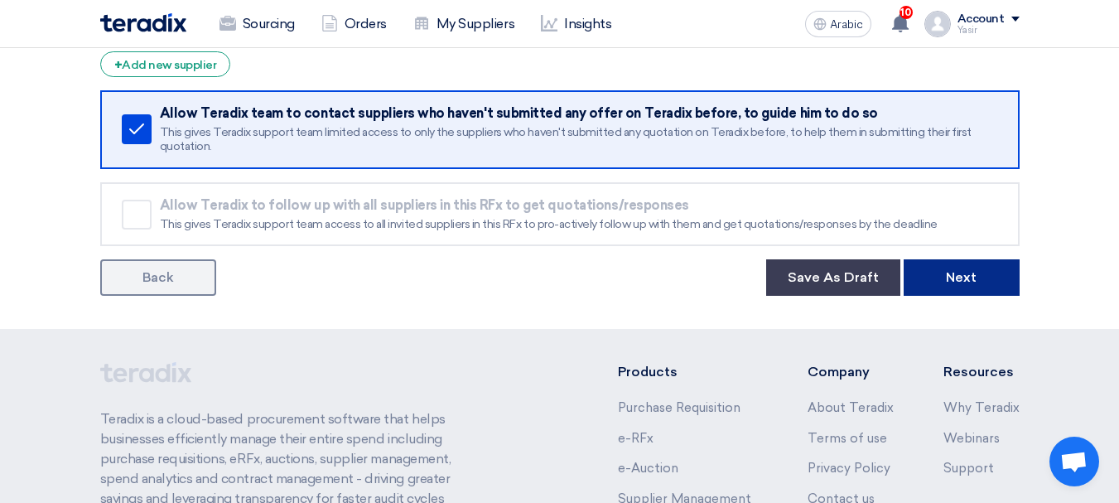
click at [1000, 277] on button "Next" at bounding box center [962, 277] width 116 height 36
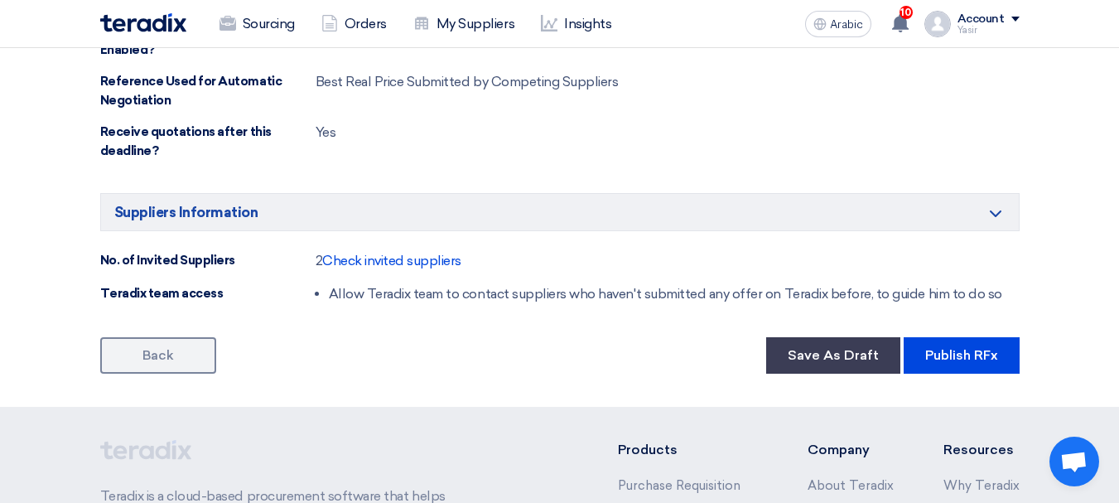
scroll to position [994, 0]
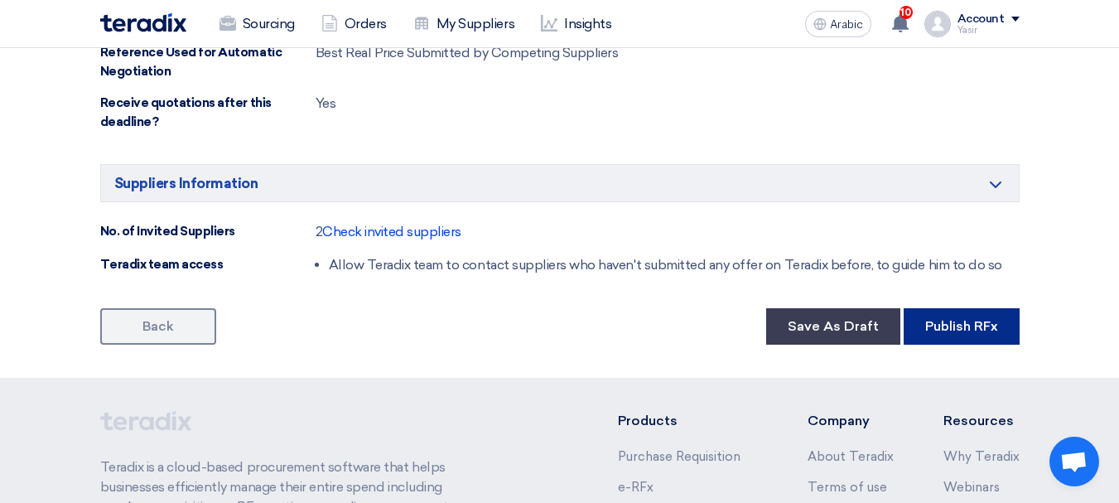
click at [957, 320] on font "Publish RFx" at bounding box center [961, 326] width 73 height 16
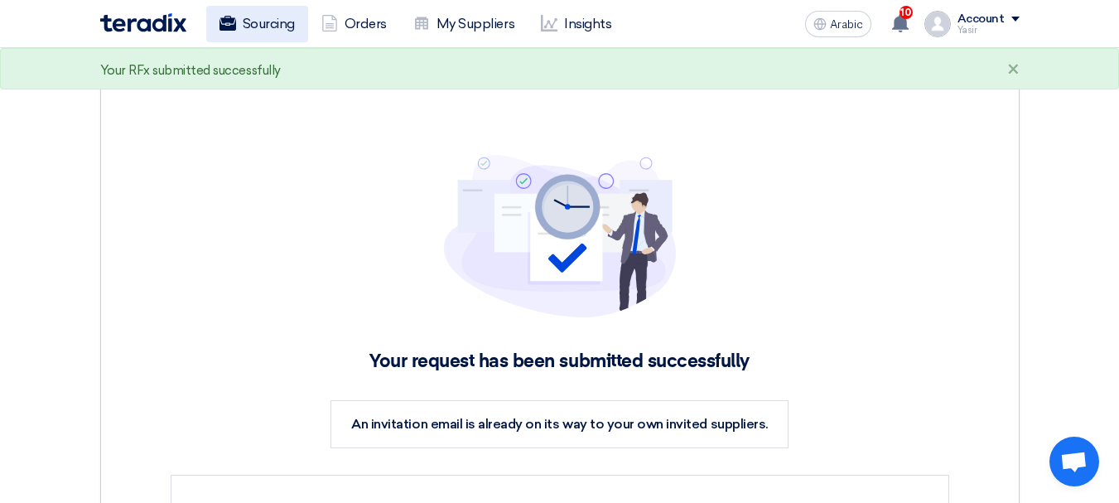
click at [286, 22] on font "Sourcing" at bounding box center [269, 24] width 52 height 16
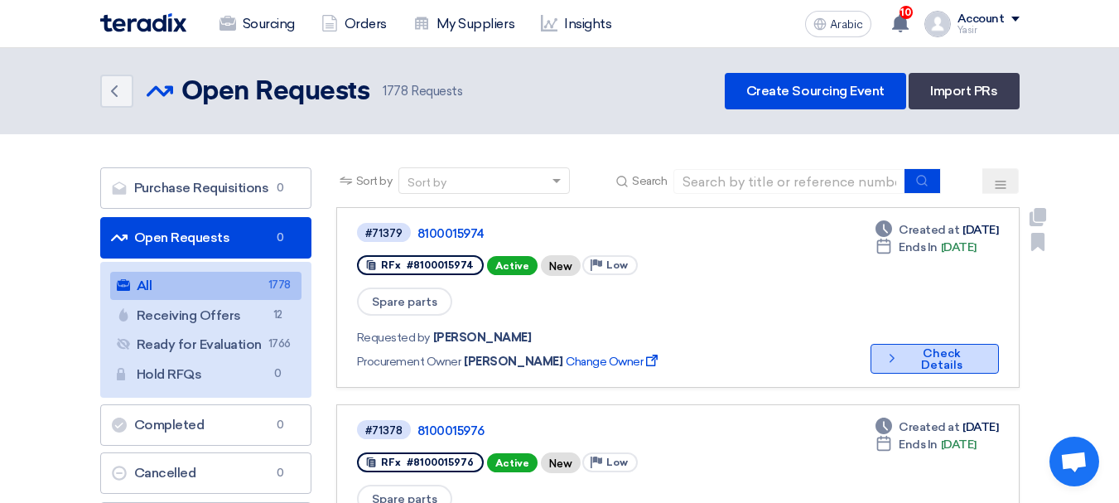
click at [925, 346] on font "Check Details" at bounding box center [941, 359] width 41 height 26
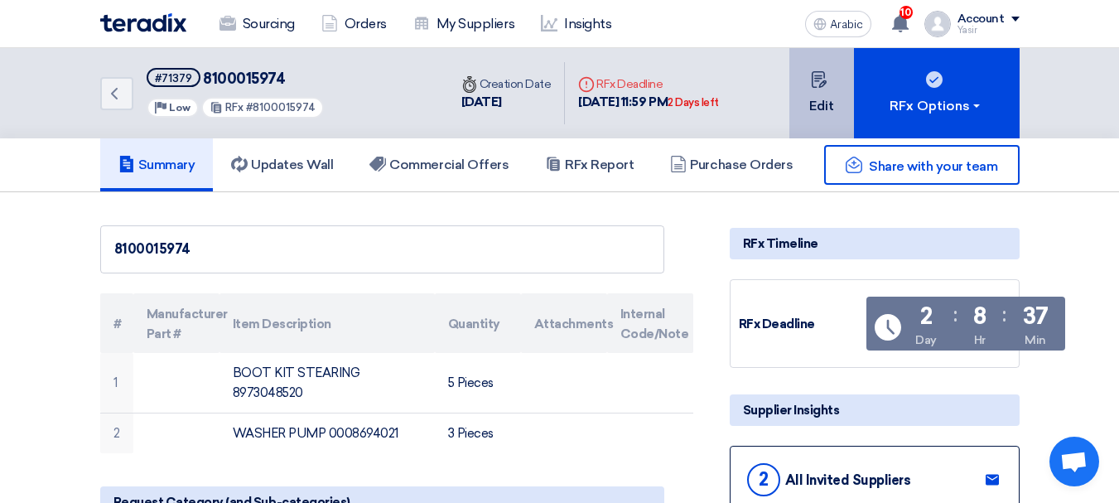
click at [828, 86] on button "Edit" at bounding box center [821, 93] width 65 height 90
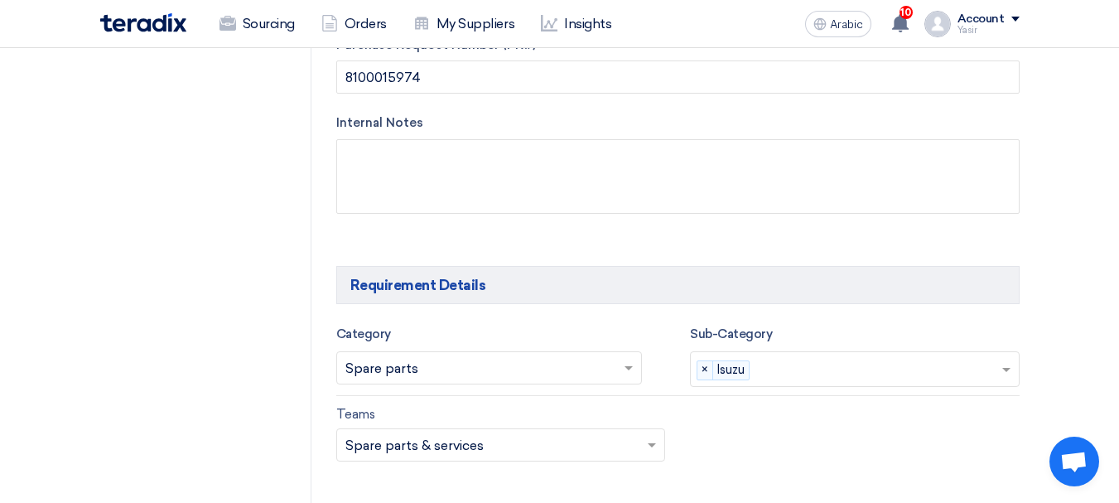
scroll to position [828, 0]
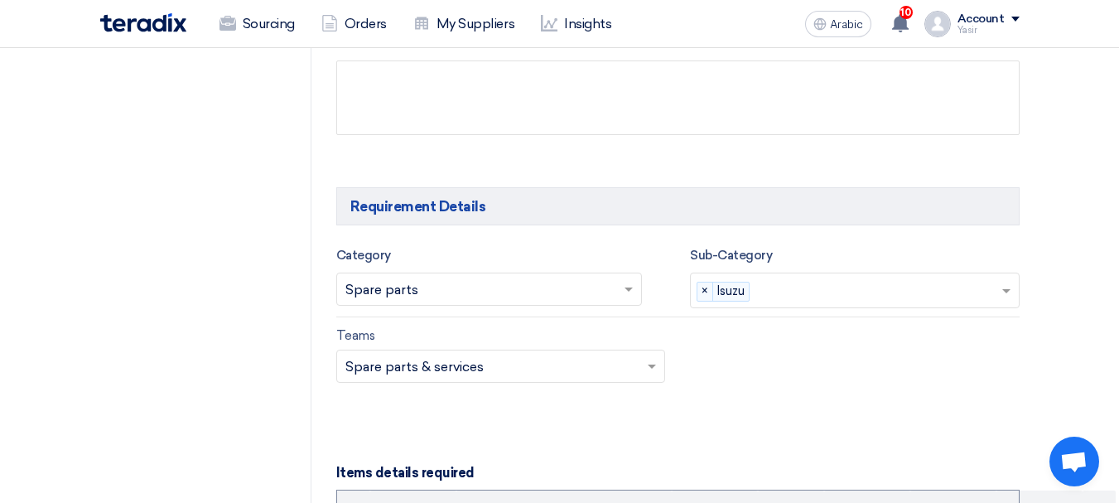
click at [777, 278] on input "text" at bounding box center [878, 291] width 244 height 27
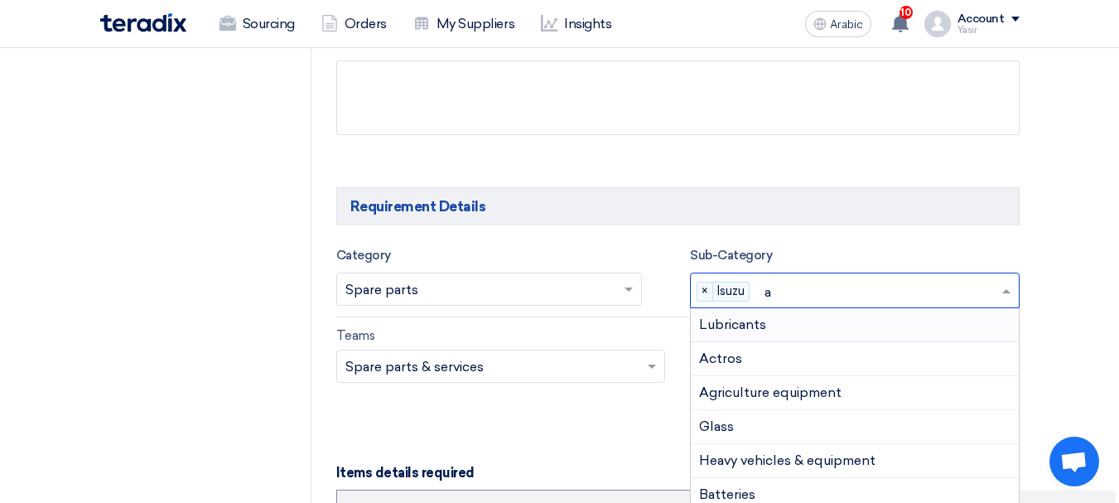
type input "ac"
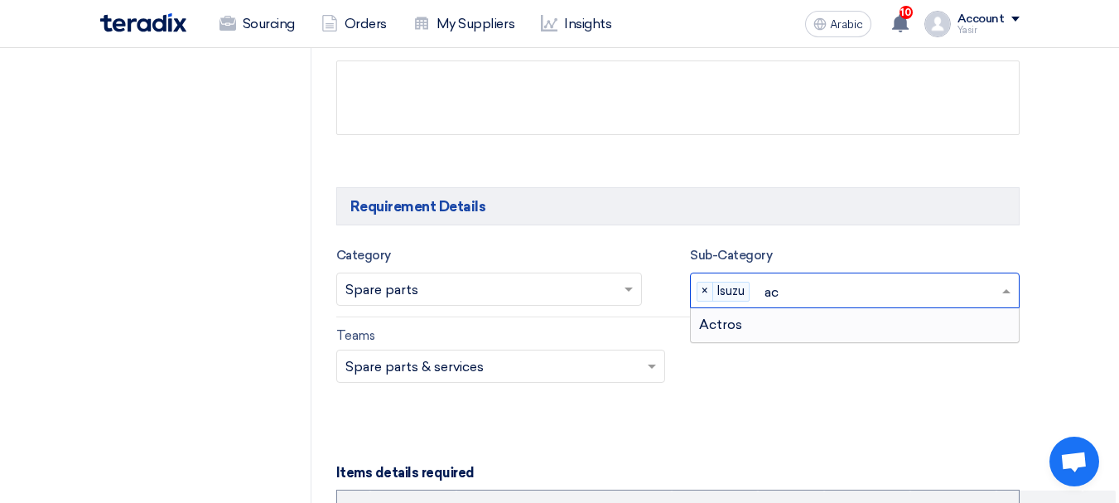
click at [751, 308] on div "Actros" at bounding box center [855, 324] width 328 height 33
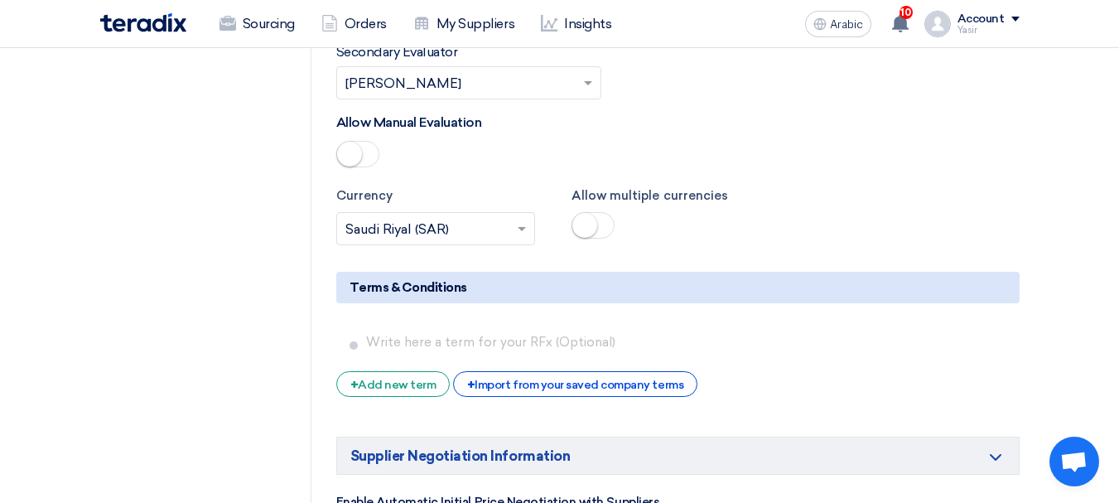
scroll to position [2899, 0]
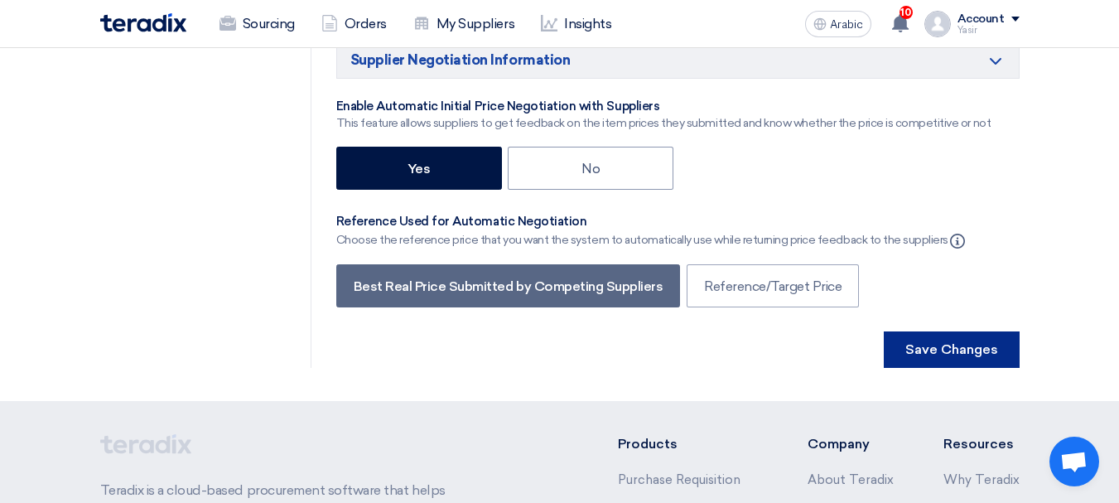
click at [905, 331] on button "Save Changes" at bounding box center [952, 349] width 136 height 36
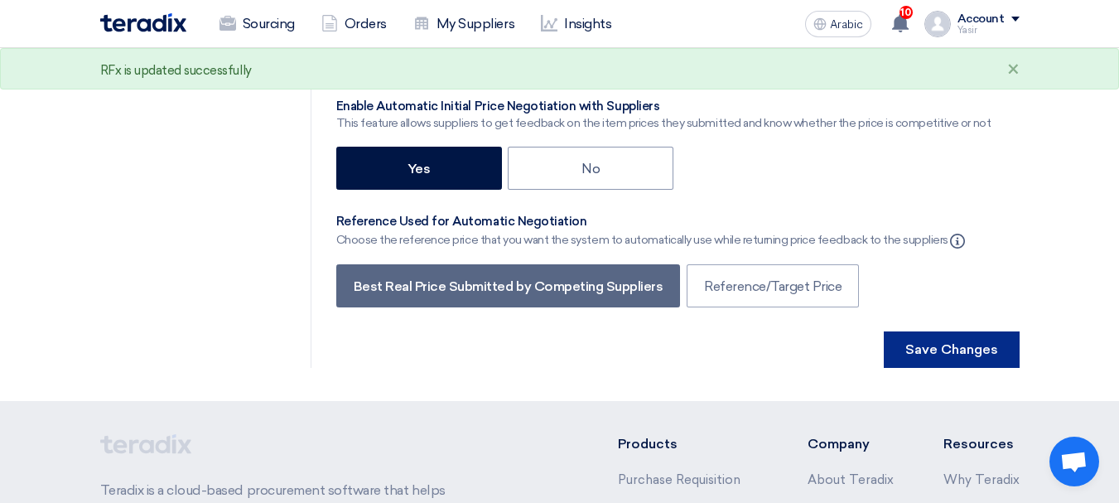
scroll to position [0, 0]
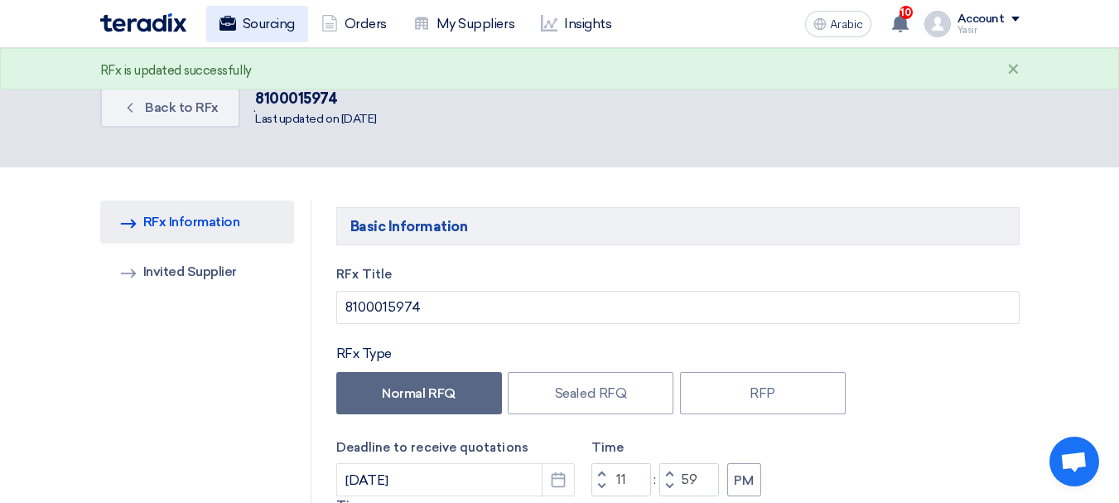
click at [263, 24] on font "Sourcing" at bounding box center [269, 24] width 52 height 16
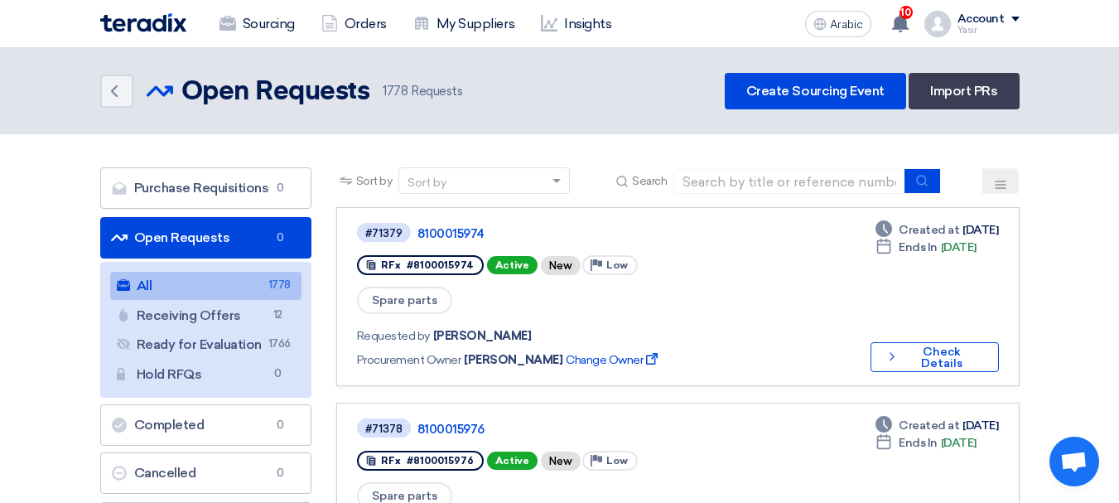
click at [267, 281] on link "All All 1778" at bounding box center [205, 286] width 191 height 28
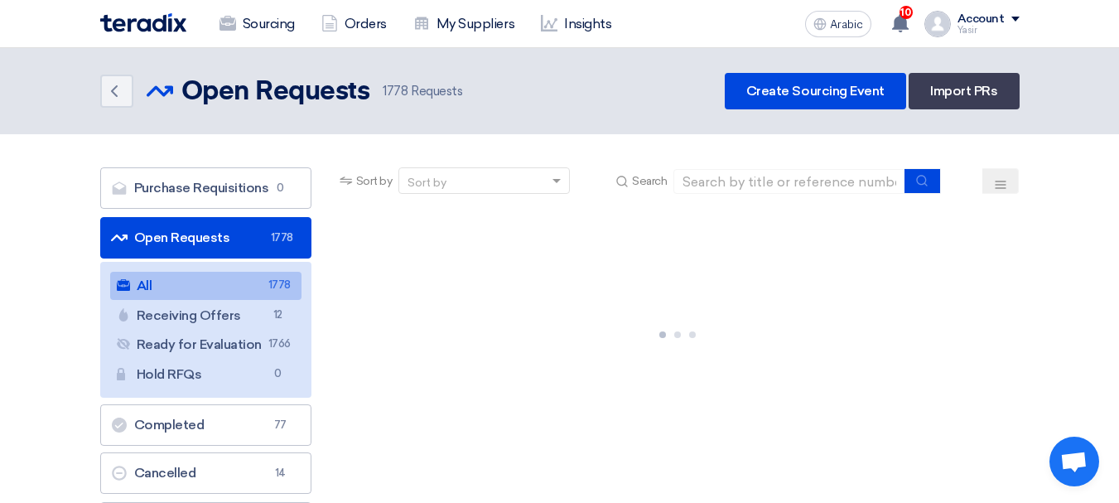
click at [184, 238] on font "Open Requests" at bounding box center [182, 237] width 96 height 16
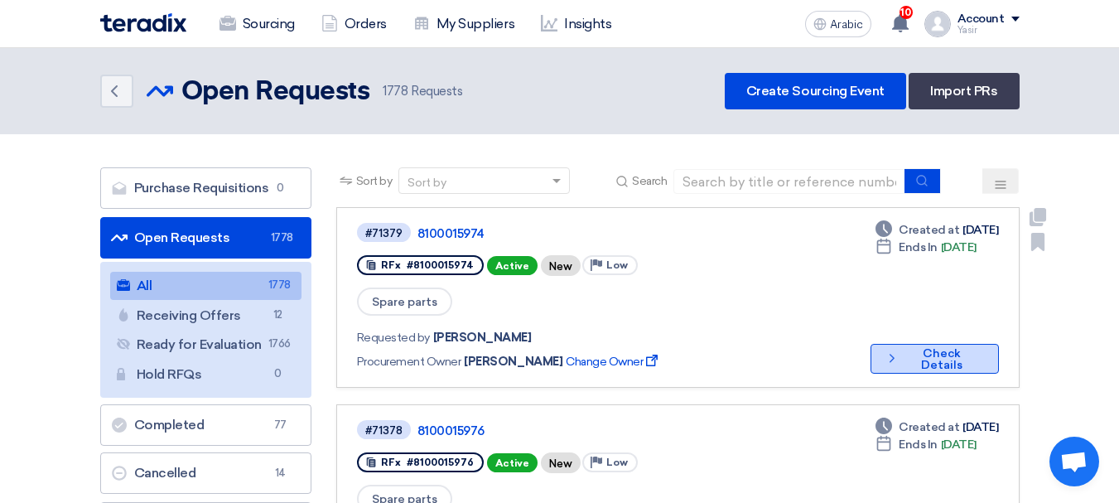
click at [921, 346] on font "Check Details" at bounding box center [941, 359] width 41 height 26
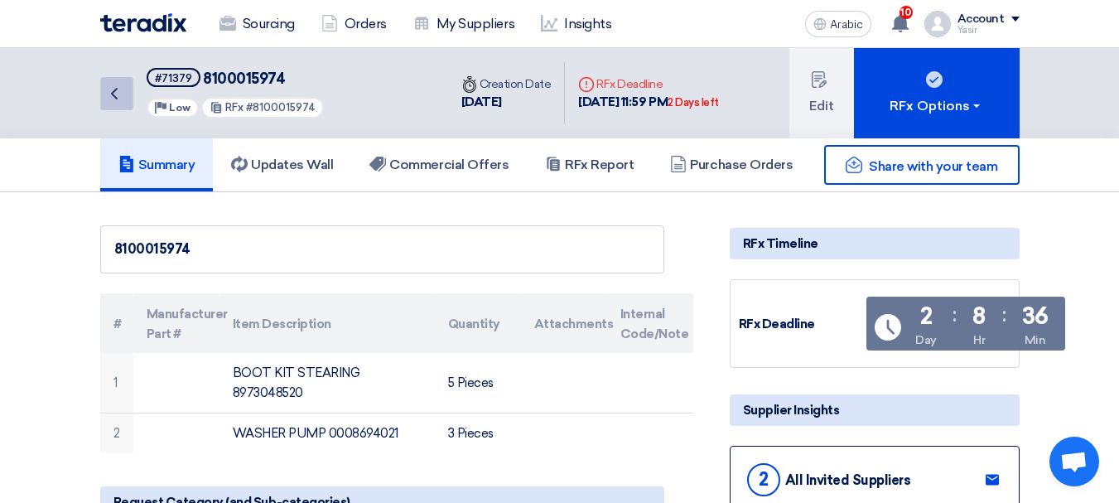
click at [120, 91] on icon "Back" at bounding box center [114, 94] width 20 height 20
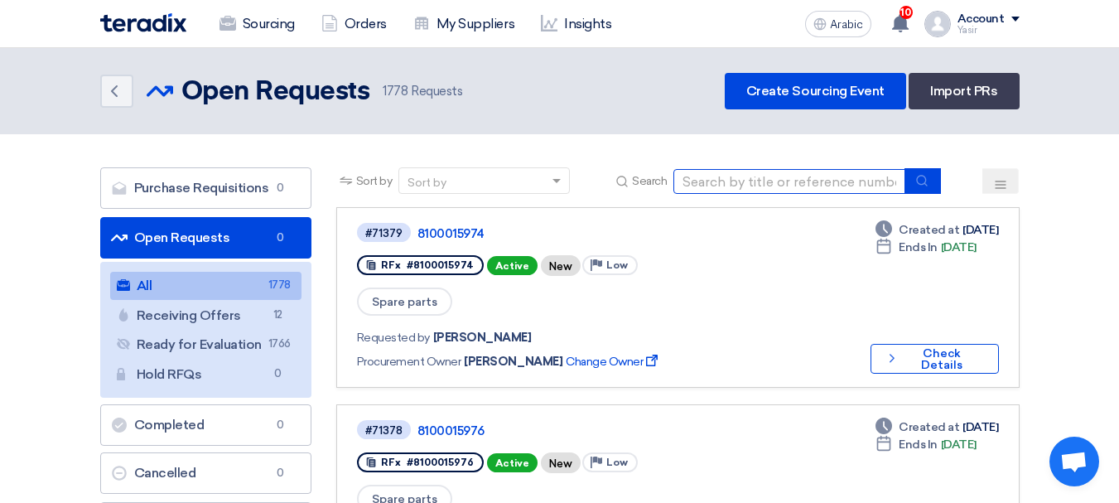
click at [736, 169] on input at bounding box center [790, 181] width 232 height 25
paste input "8100015972"
type input "8100015972"
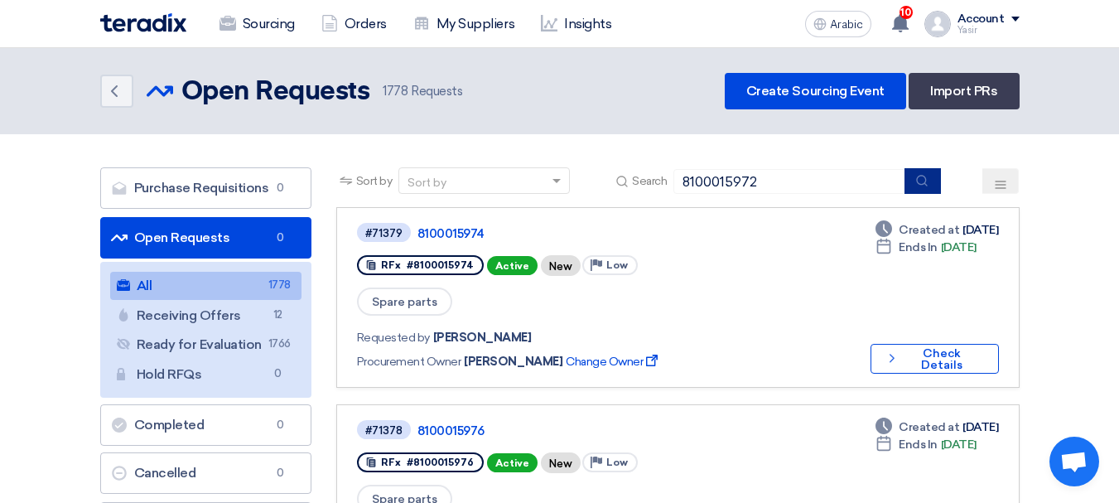
click at [933, 174] on button "submit" at bounding box center [923, 181] width 36 height 26
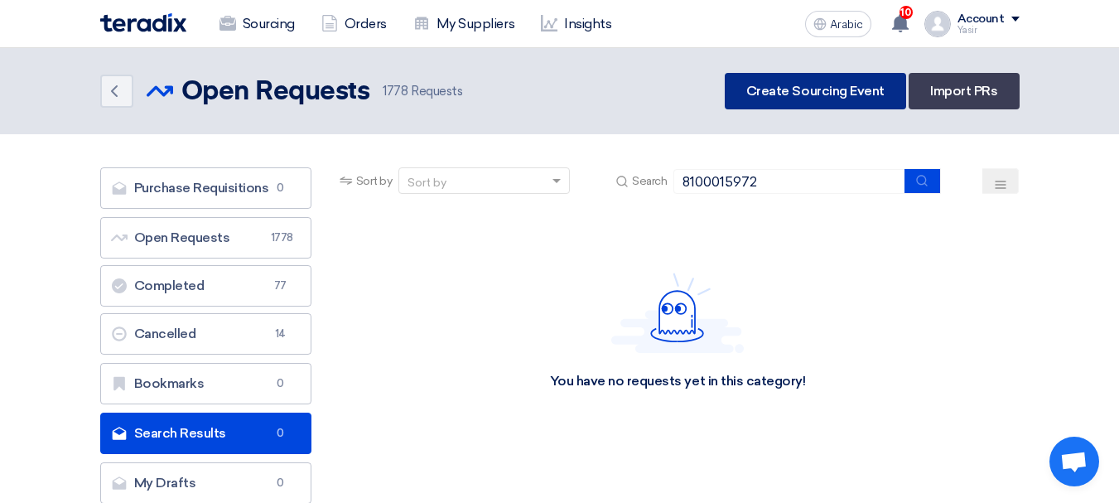
click at [821, 99] on link "Create Sourcing Event" at bounding box center [815, 91] width 181 height 36
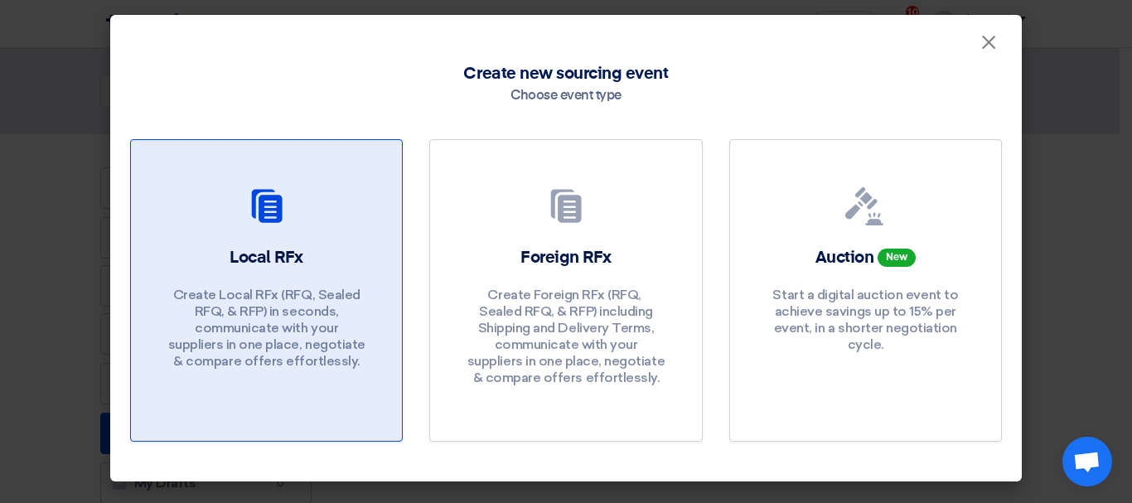
click at [318, 277] on div "Local RFx Create Local RFx (RFQ, ​​Sealed RFQ, & RFP) in seconds, communicate w…" at bounding box center [266, 312] width 231 height 132
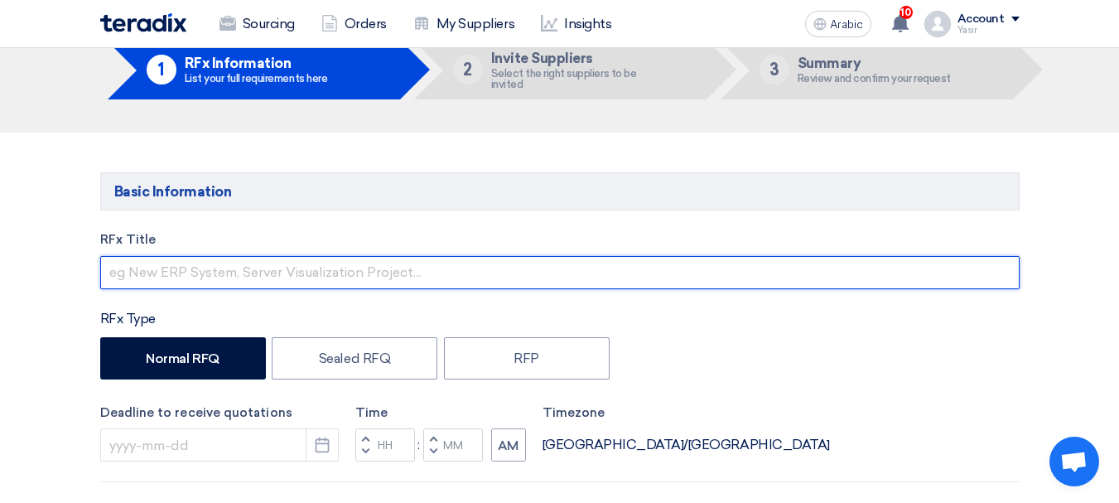
click at [266, 260] on input "text" at bounding box center [560, 272] width 920 height 33
paste input "8100015972"
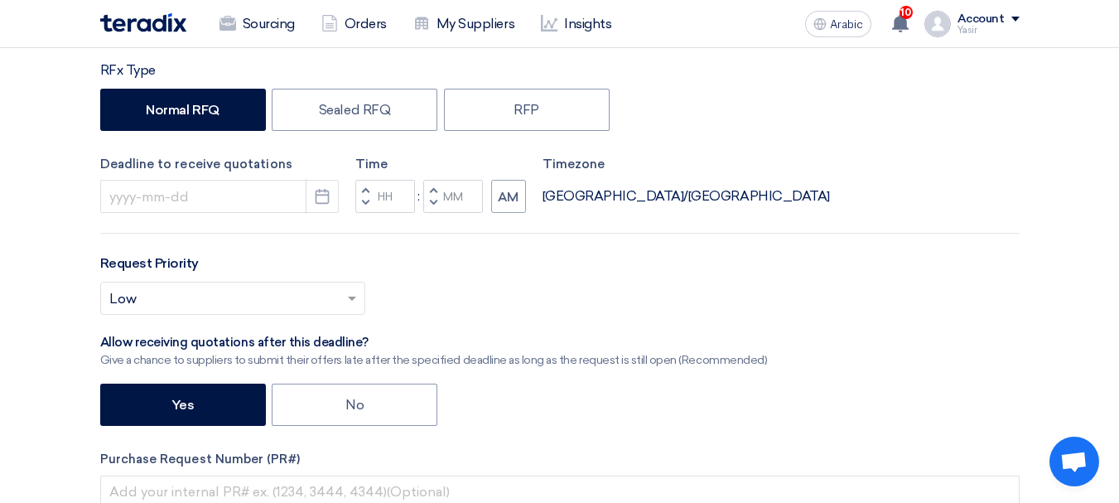
scroll to position [497, 0]
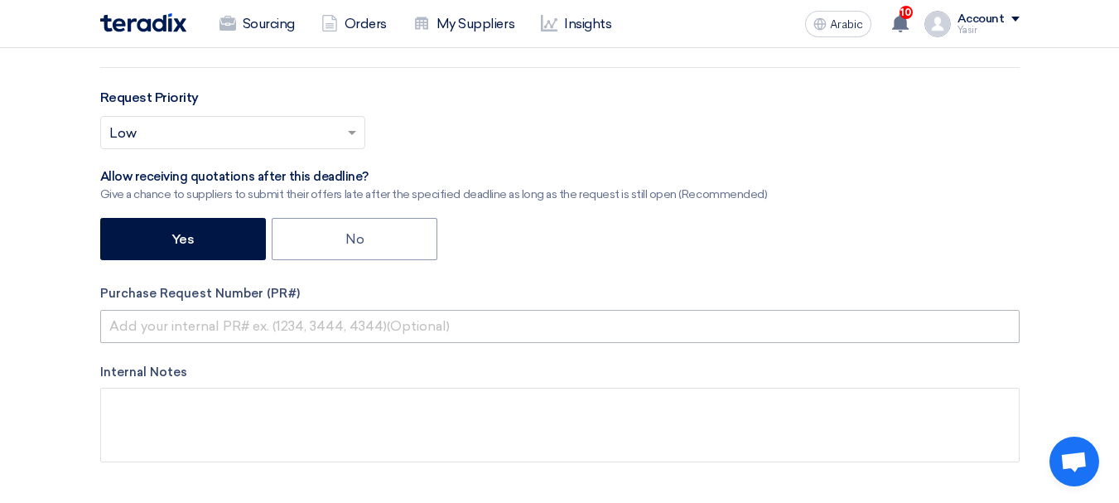
type input "8100015972"
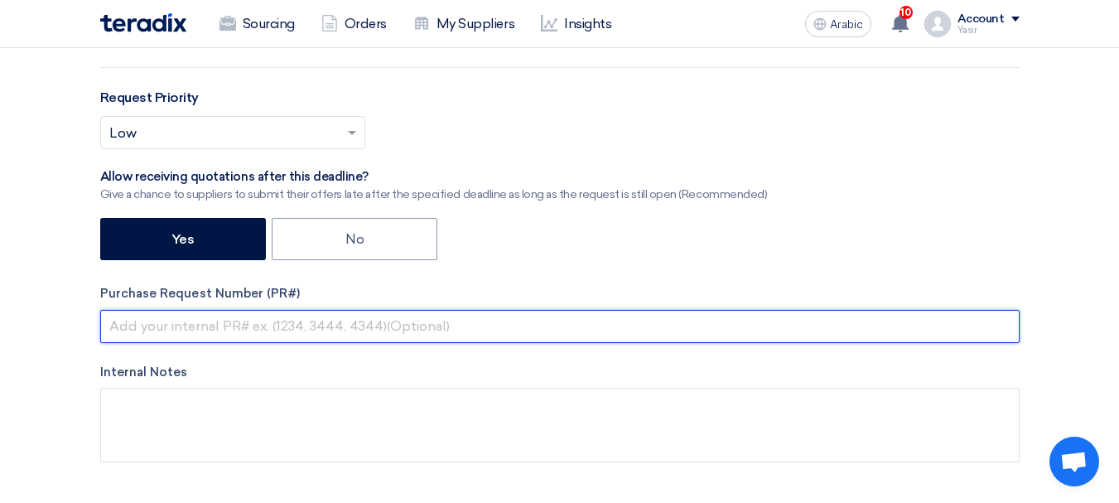
click at [401, 321] on input "text" at bounding box center [560, 326] width 920 height 33
paste input "8100015972"
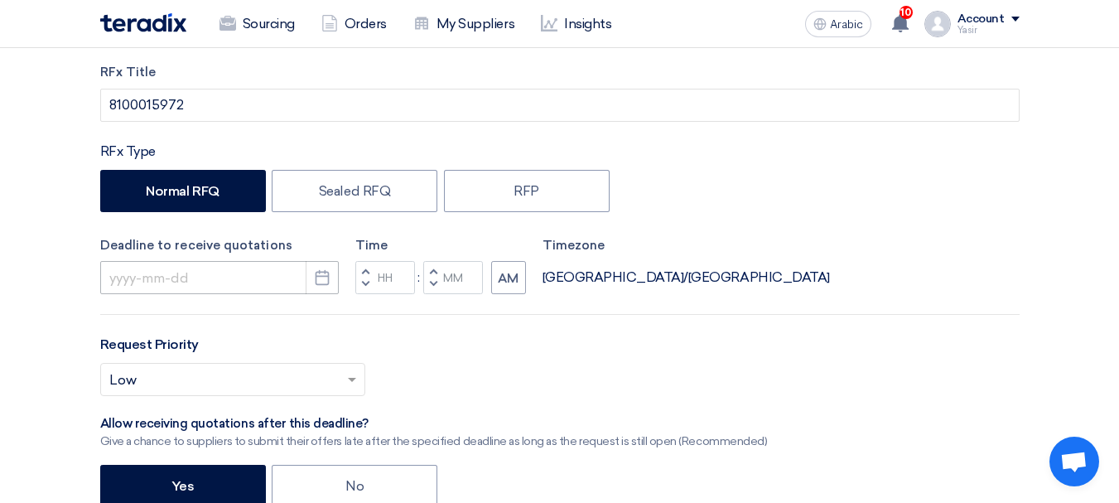
scroll to position [249, 0]
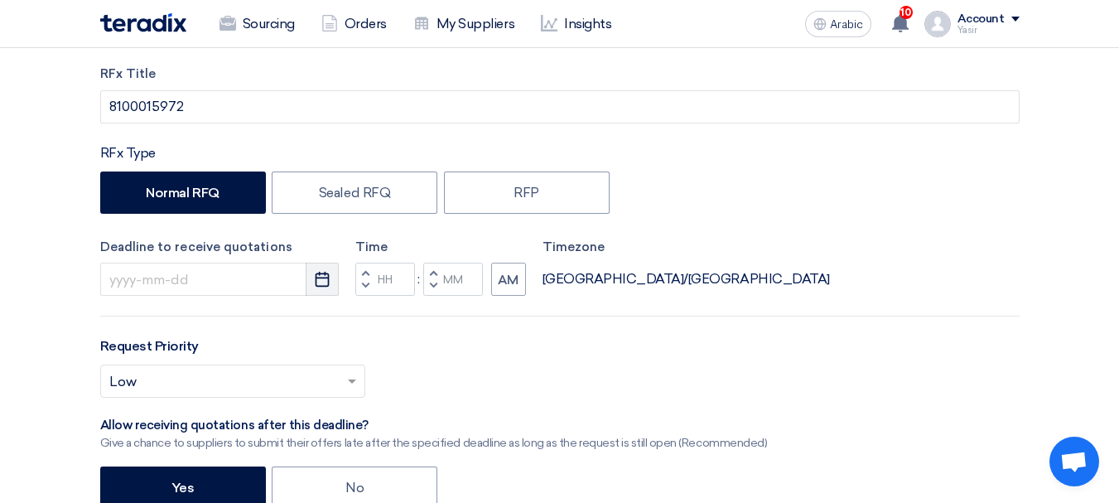
type input "8100015972"
click at [326, 284] on icon "Pick a date" at bounding box center [322, 279] width 17 height 17
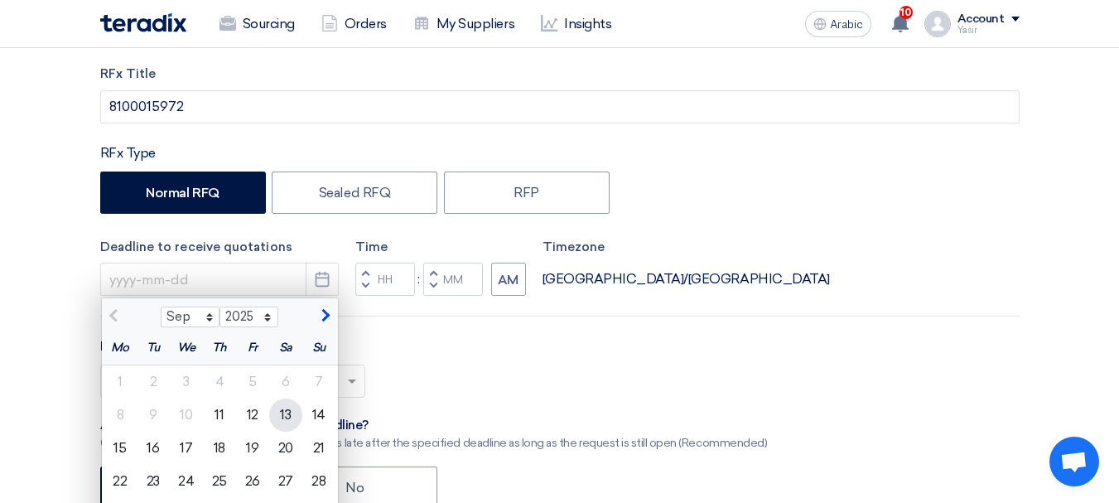
click at [282, 414] on font "13" at bounding box center [285, 415] width 11 height 16
type input "9/13/2025"
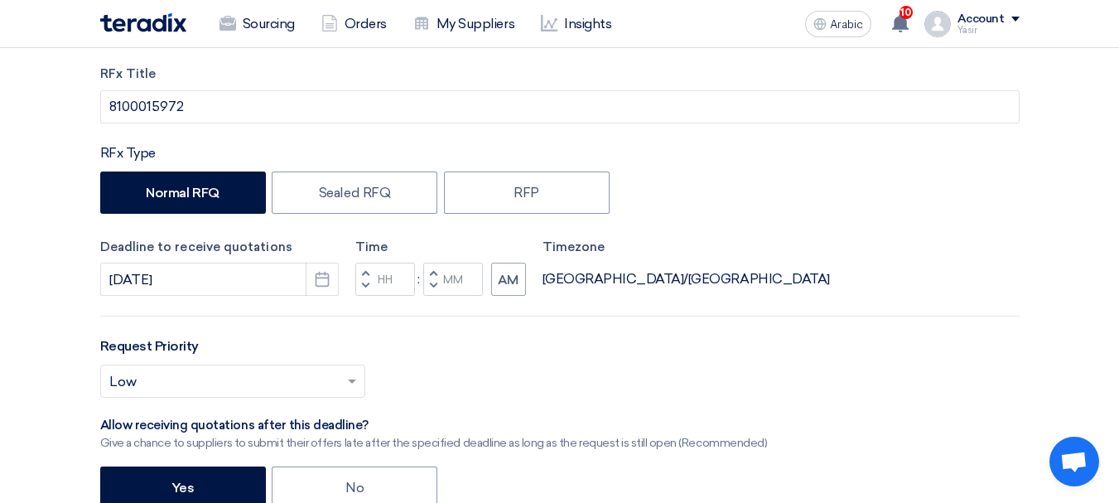
click at [364, 291] on button "Decrement hours" at bounding box center [365, 286] width 20 height 21
type input "11"
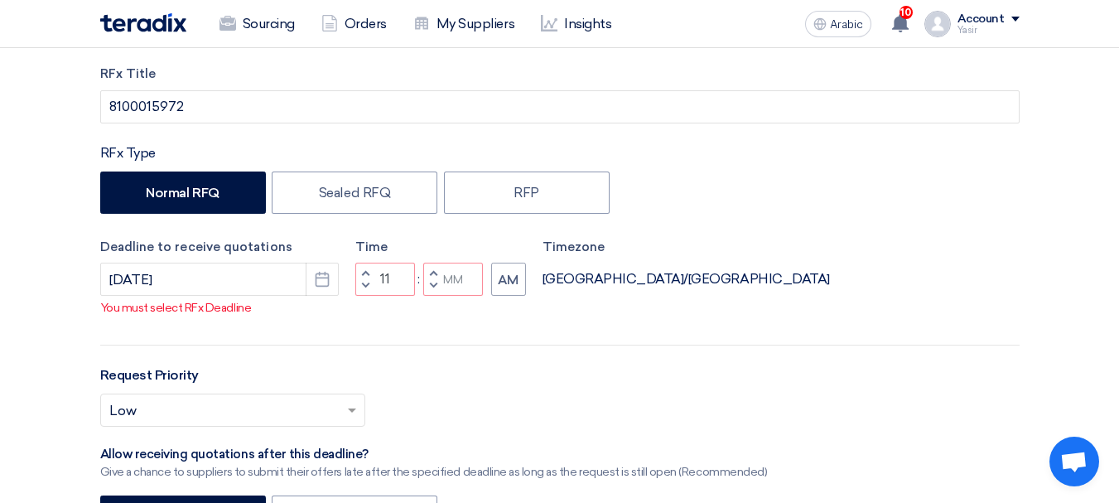
click at [432, 270] on span "button" at bounding box center [433, 273] width 6 height 10
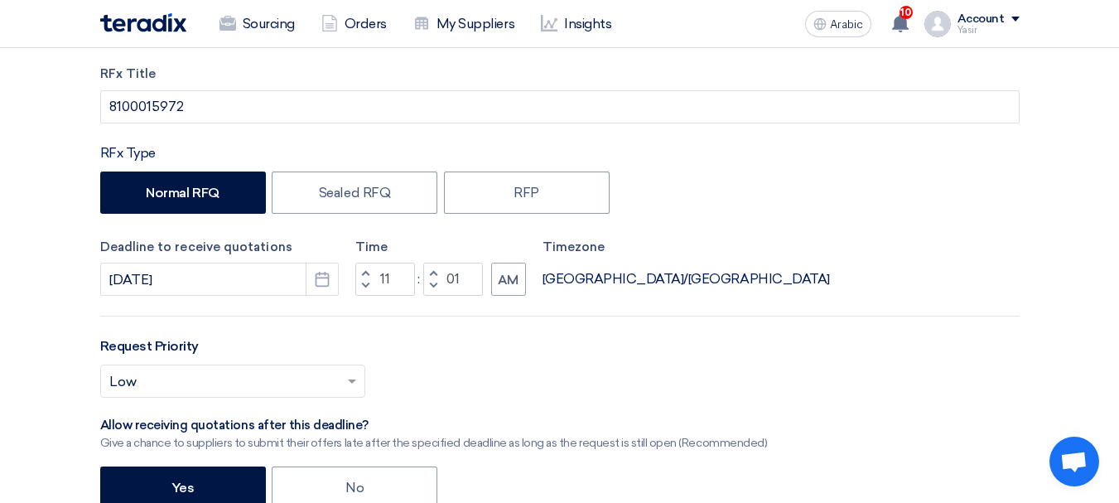
click at [436, 283] on span "button" at bounding box center [433, 286] width 6 height 10
type input "00"
click at [431, 282] on span "button" at bounding box center [433, 286] width 6 height 10
type input "10"
type input "59"
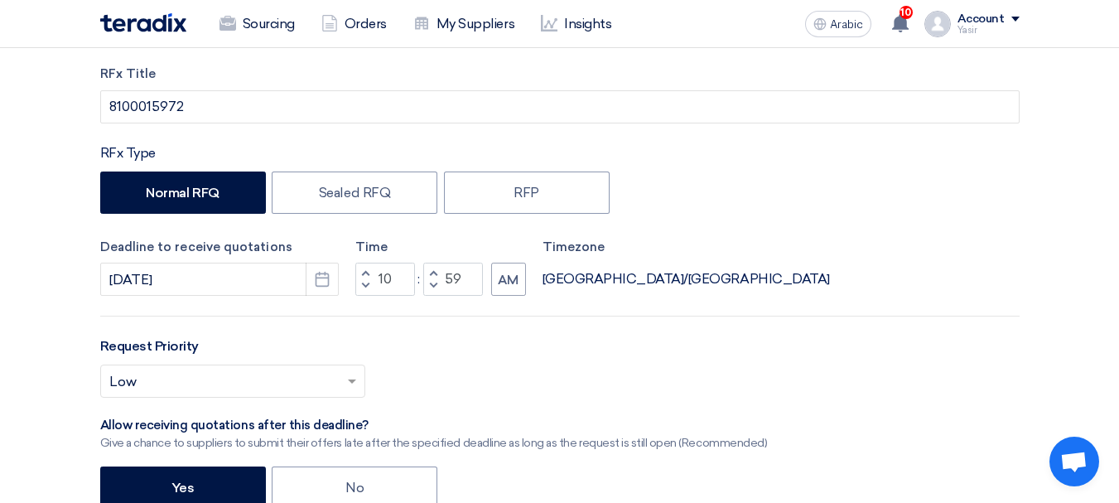
click at [368, 274] on span "button" at bounding box center [365, 273] width 6 height 10
type input "11"
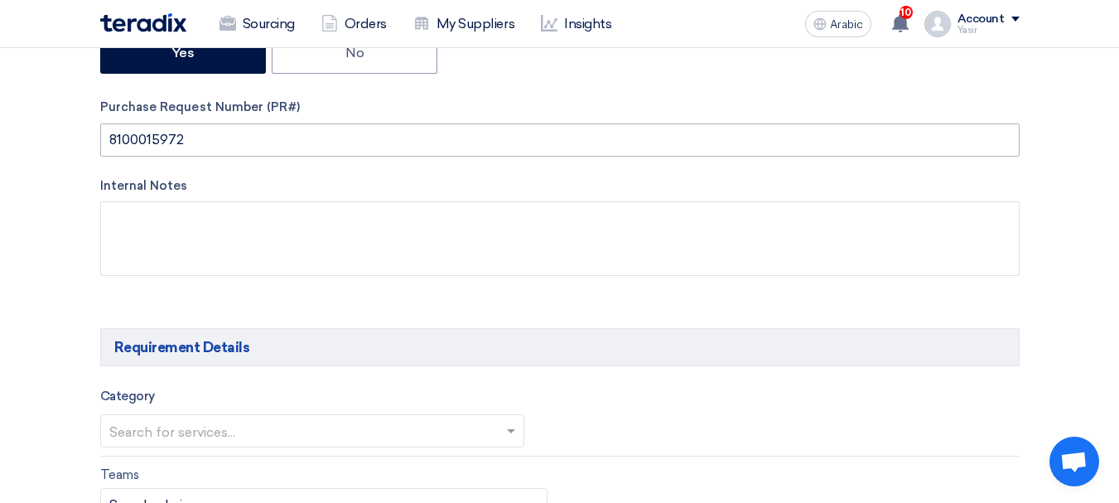
scroll to position [828, 0]
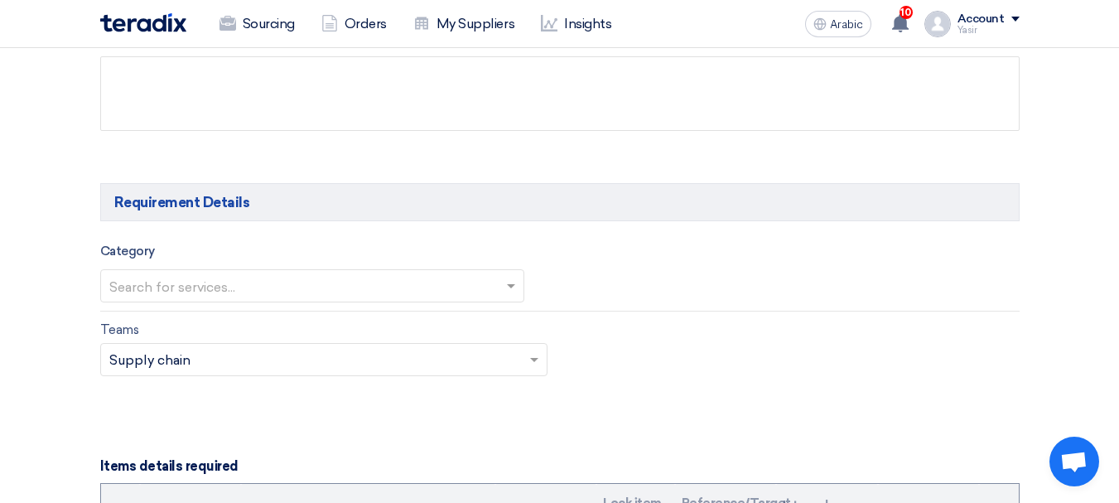
click at [352, 289] on input "text" at bounding box center [303, 286] width 389 height 27
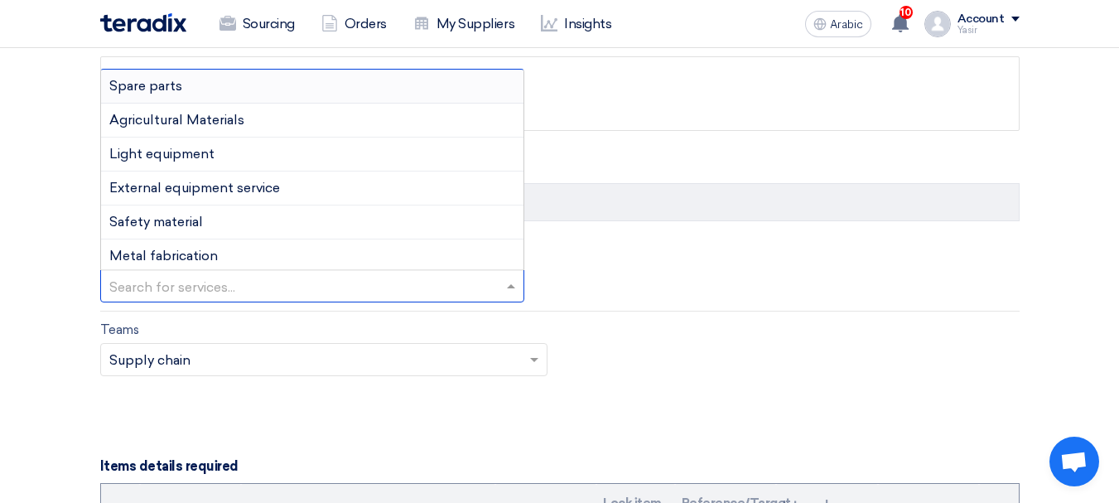
click at [162, 87] on font "Spare parts" at bounding box center [145, 86] width 73 height 16
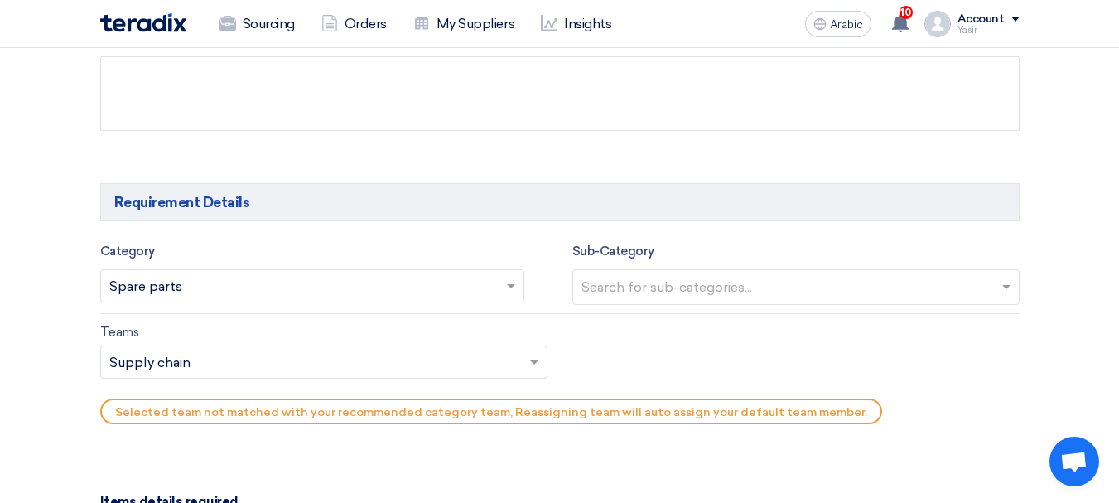
click at [711, 281] on input "text" at bounding box center [798, 288] width 433 height 27
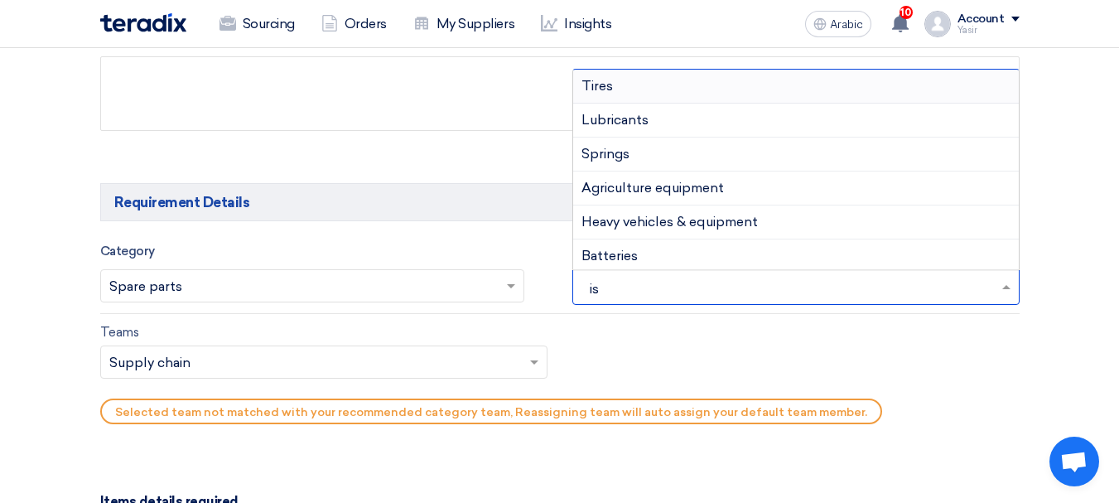
type input "isu"
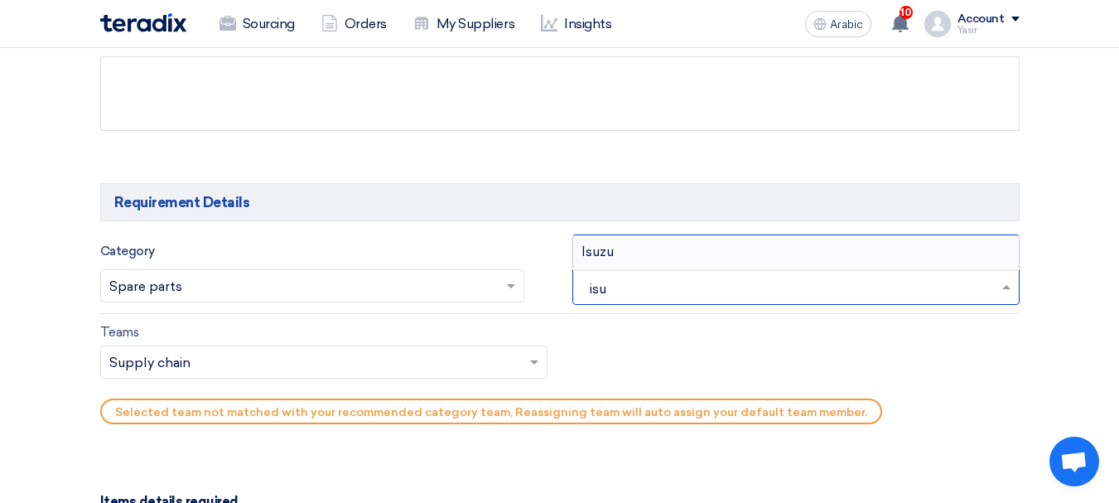
click at [601, 253] on font "Isuzu" at bounding box center [598, 252] width 32 height 16
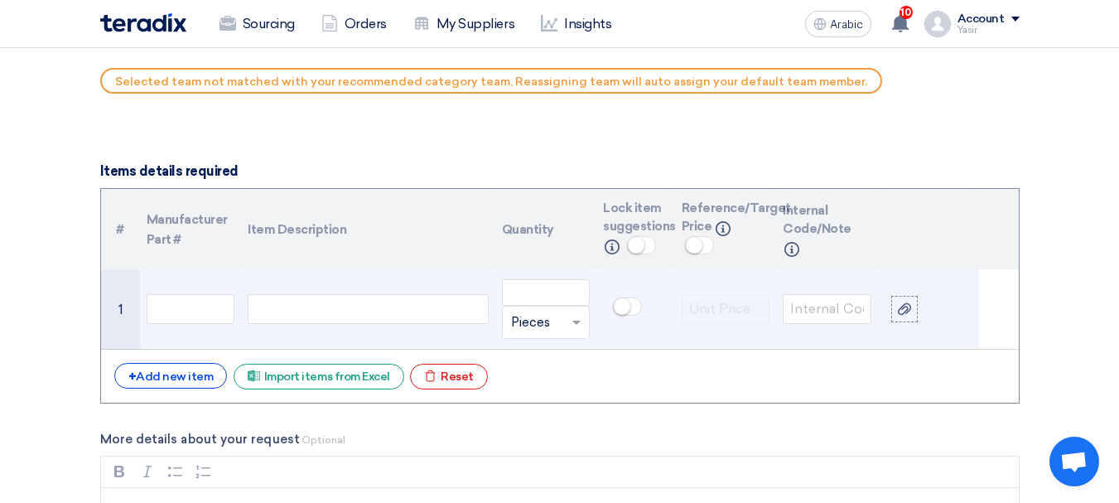
scroll to position [1160, 0]
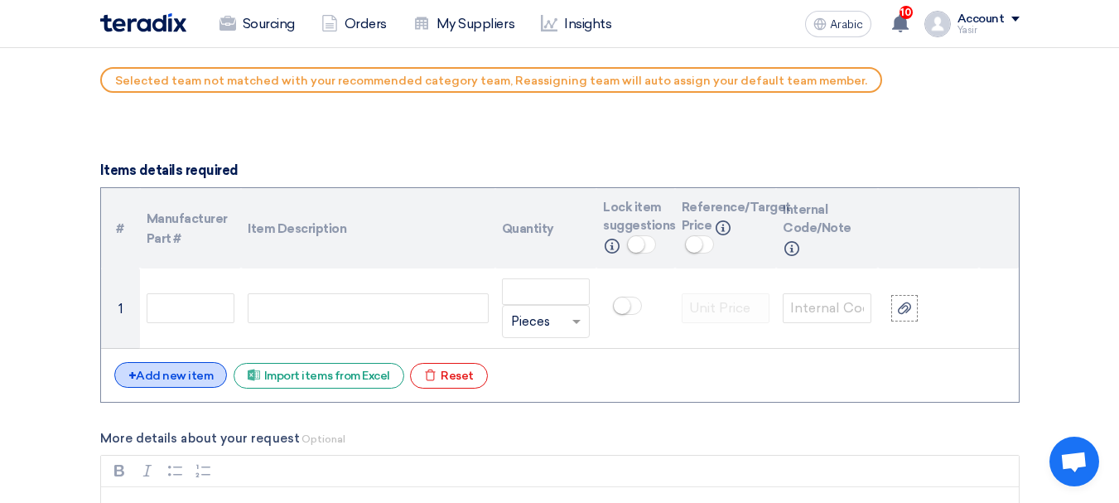
click at [199, 365] on div "+ Add new item" at bounding box center [170, 375] width 113 height 26
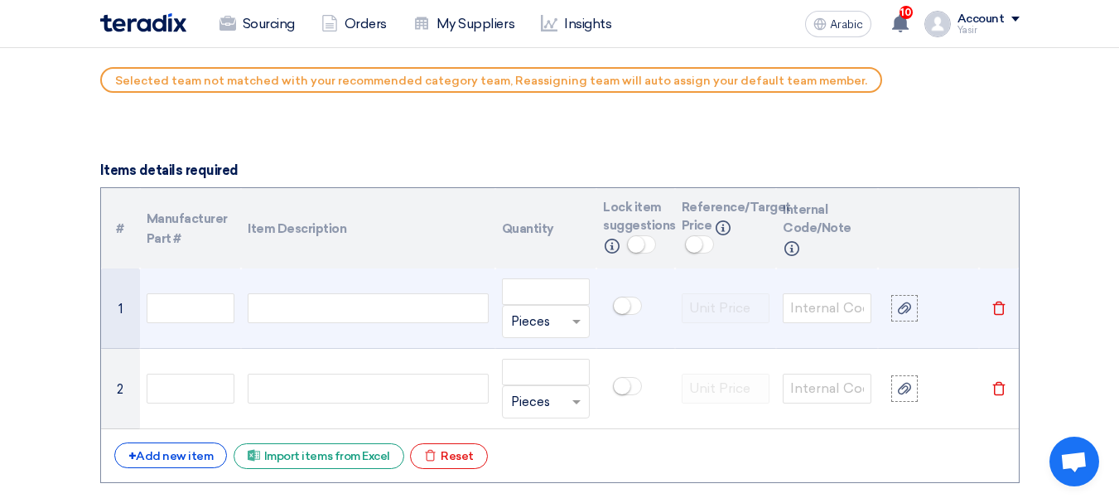
click at [237, 315] on td at bounding box center [191, 308] width 102 height 80
click at [185, 307] on input "text" at bounding box center [191, 308] width 89 height 30
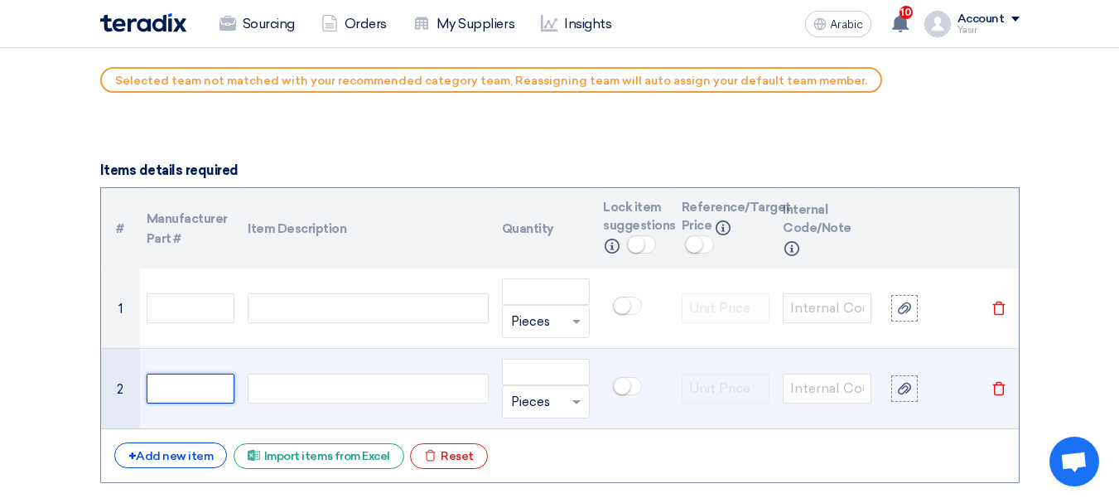
click at [186, 380] on input "text" at bounding box center [191, 389] width 89 height 30
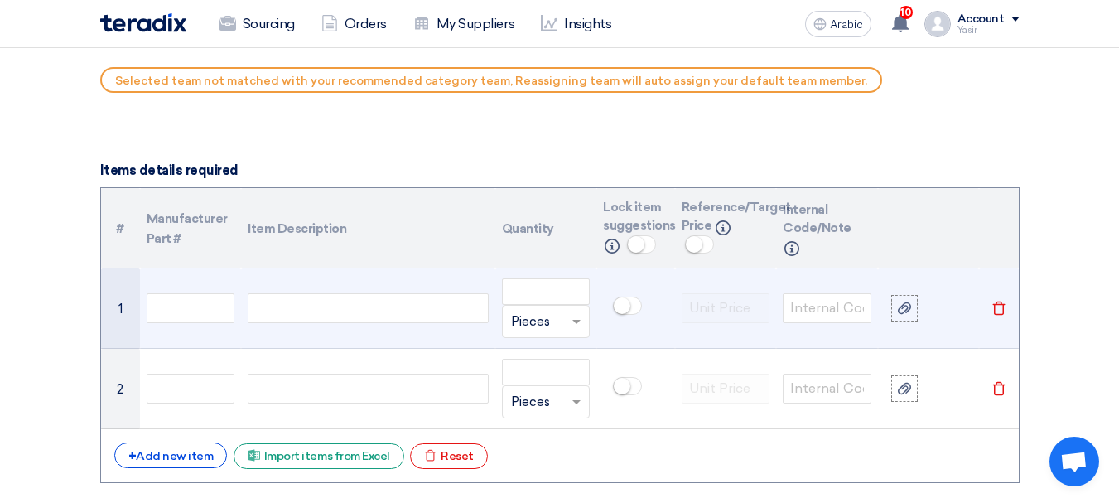
click at [337, 307] on div at bounding box center [368, 308] width 240 height 30
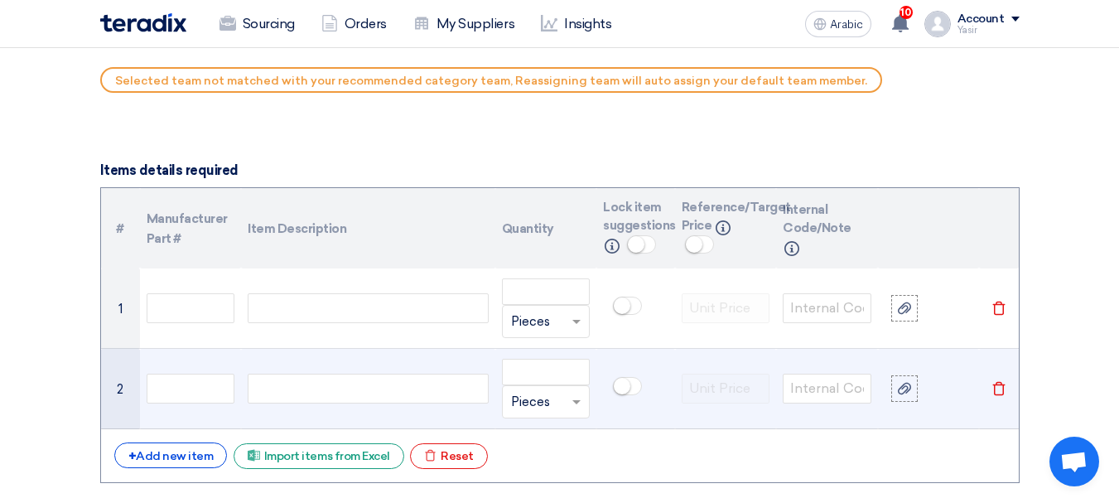
click at [331, 377] on div at bounding box center [368, 389] width 240 height 30
click at [331, 378] on div at bounding box center [368, 389] width 240 height 30
click at [209, 389] on input "text" at bounding box center [191, 389] width 89 height 30
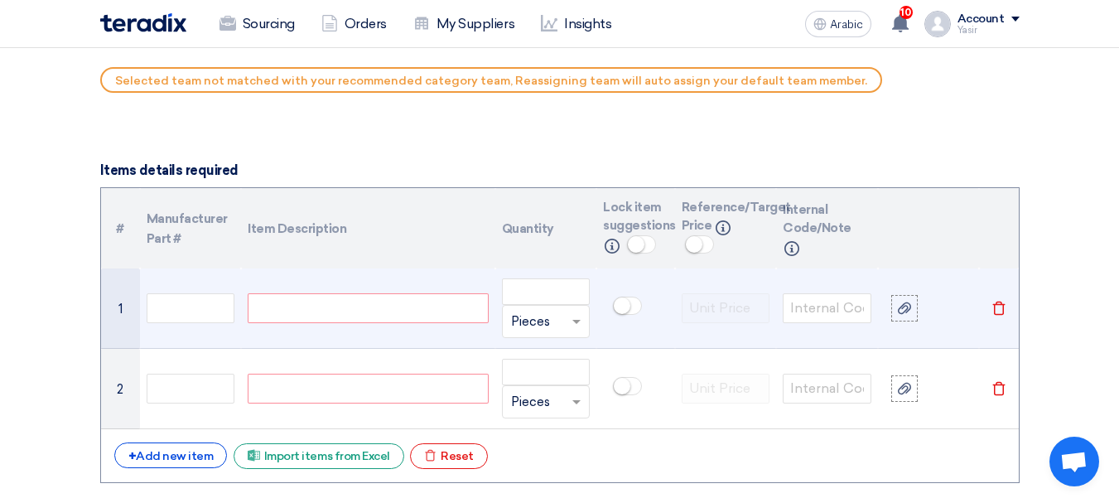
click at [390, 308] on div at bounding box center [368, 308] width 240 height 30
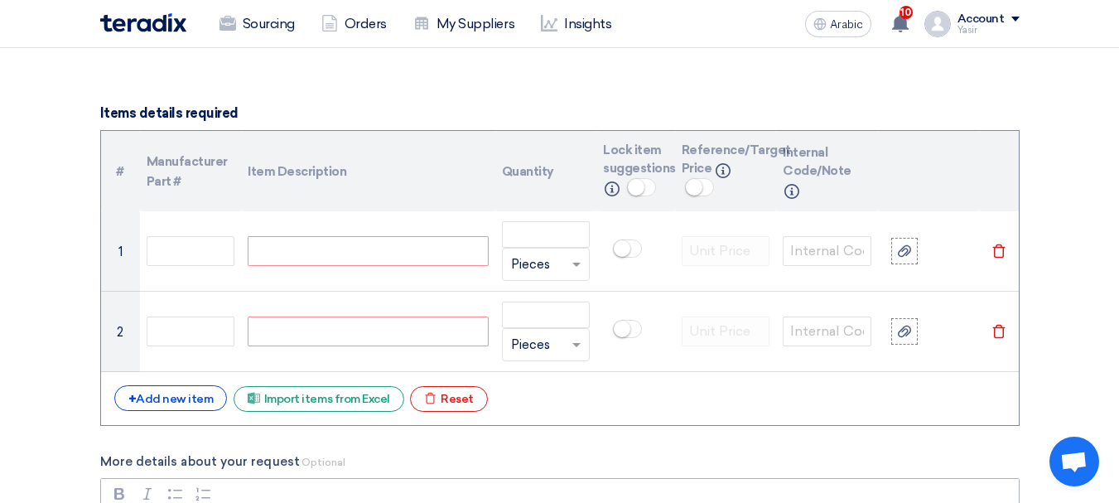
scroll to position [1325, 0]
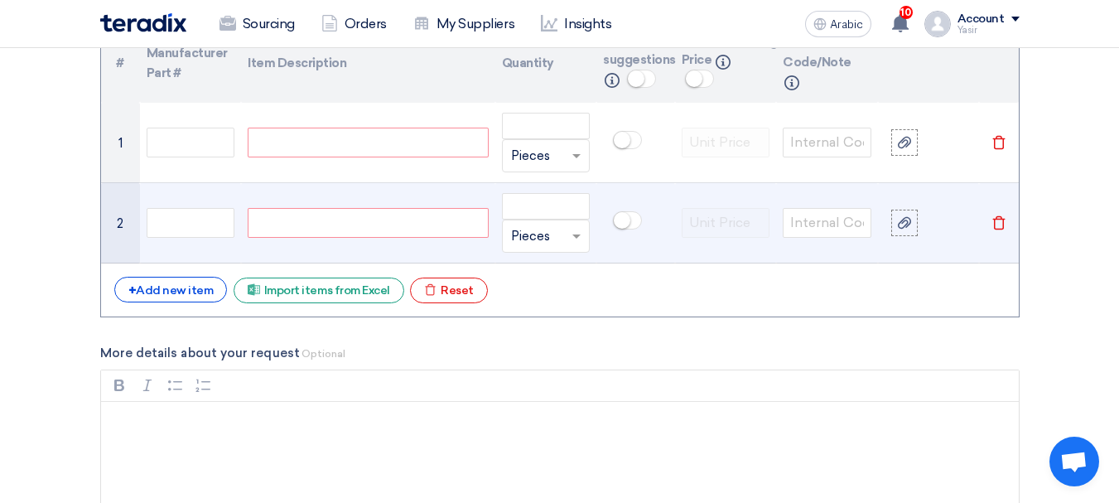
paste div
click at [319, 226] on div at bounding box center [368, 223] width 240 height 30
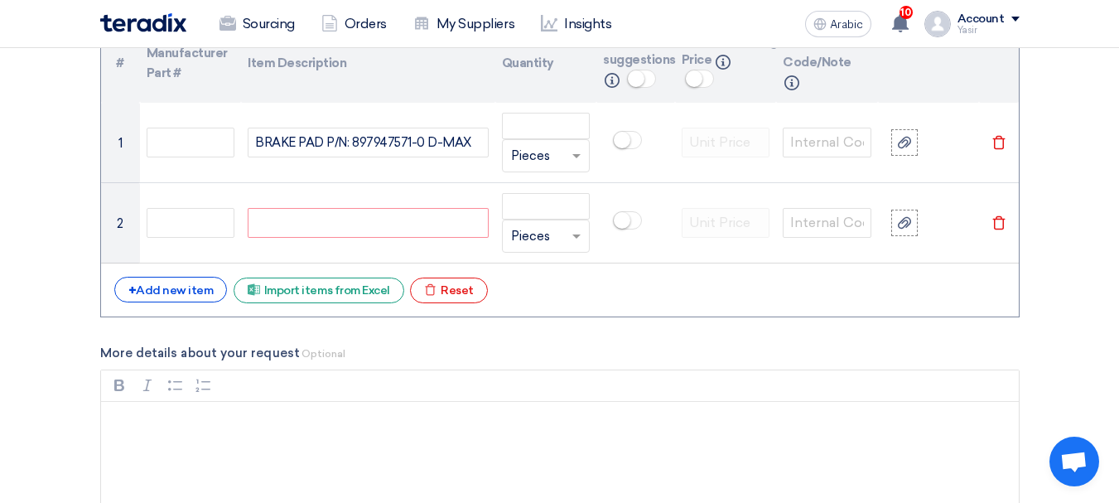
paste div
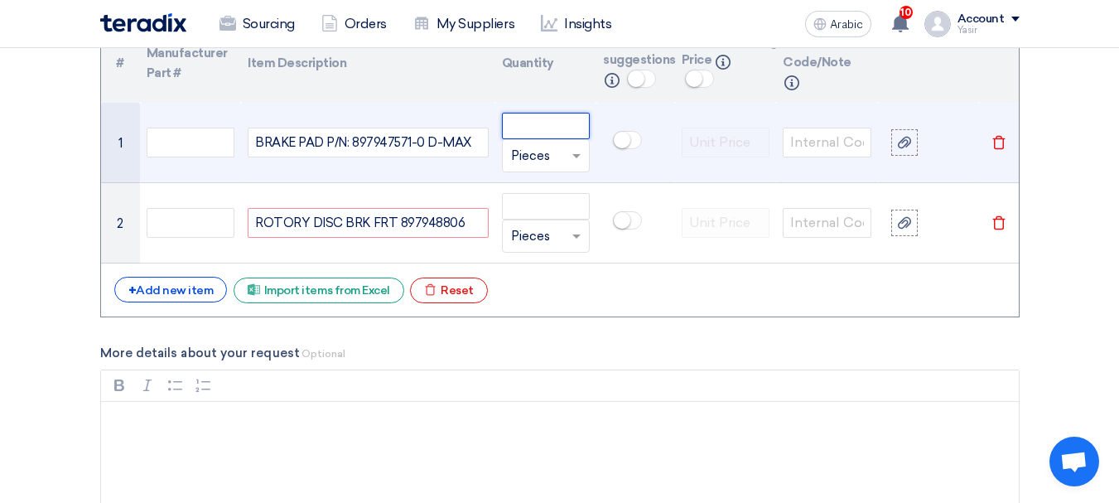
click at [559, 134] on input "number" at bounding box center [546, 126] width 89 height 27
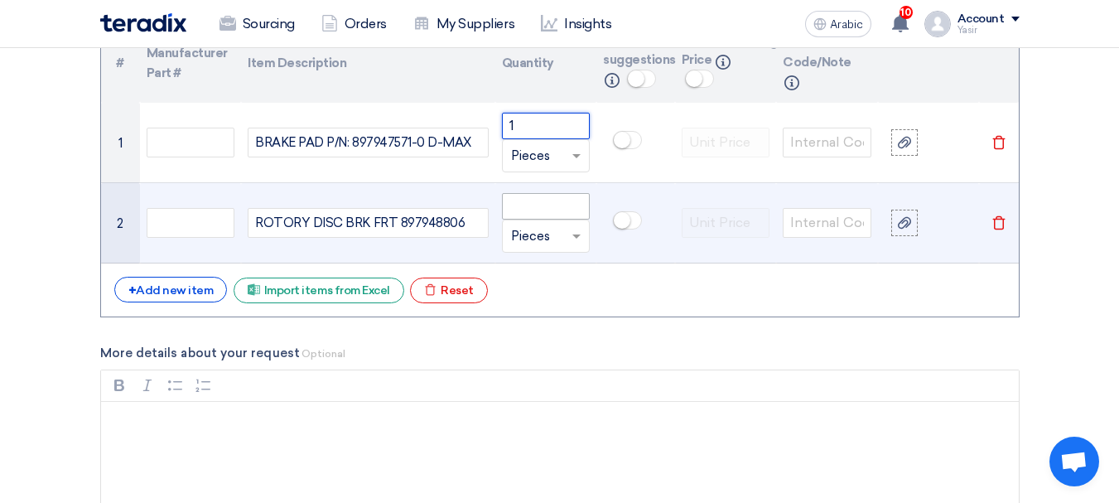
type input "1"
click at [543, 214] on input "number" at bounding box center [546, 206] width 89 height 27
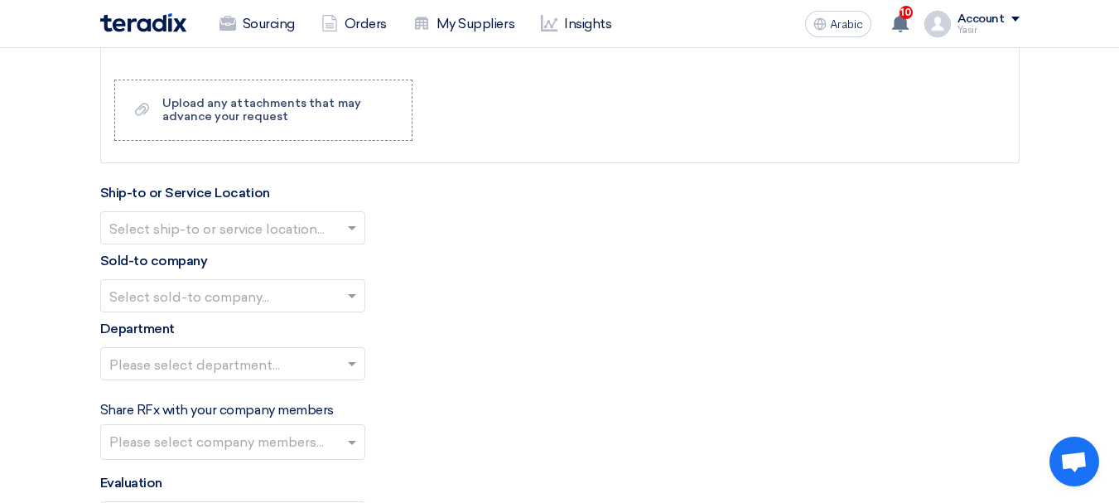
scroll to position [1823, 0]
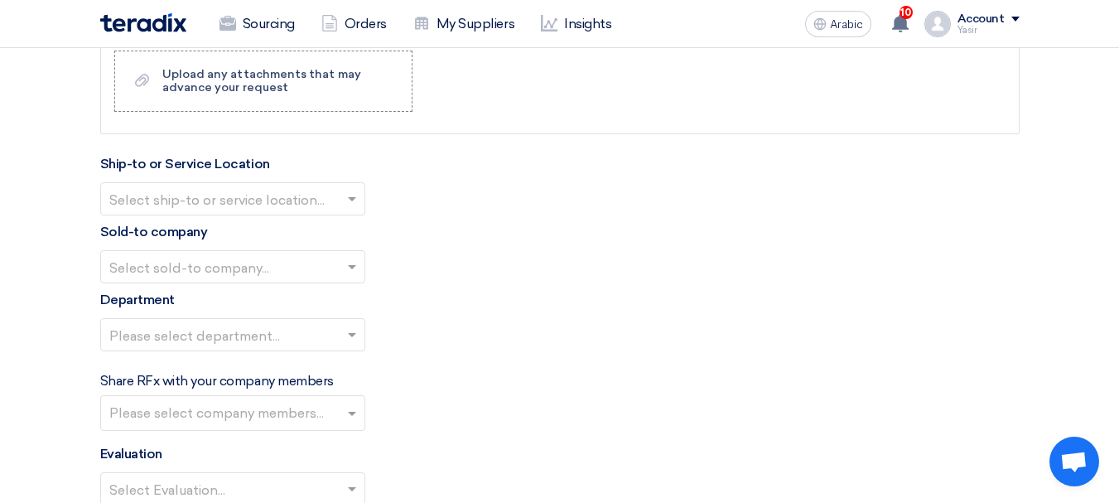
click at [234, 197] on input "text" at bounding box center [224, 200] width 230 height 27
type input "2"
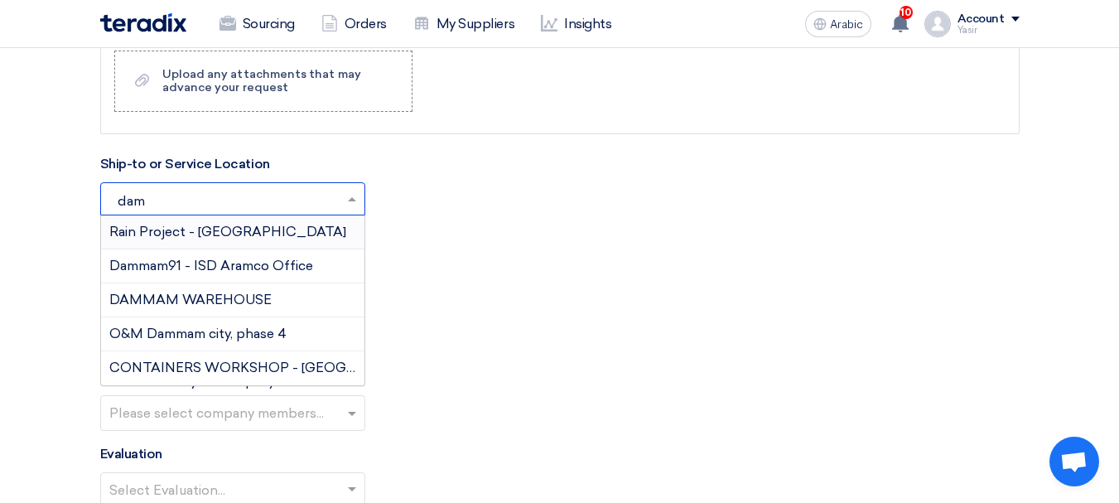
type input "damm"
click at [150, 308] on div "DAMMAM WAREHOUSE" at bounding box center [232, 300] width 263 height 34
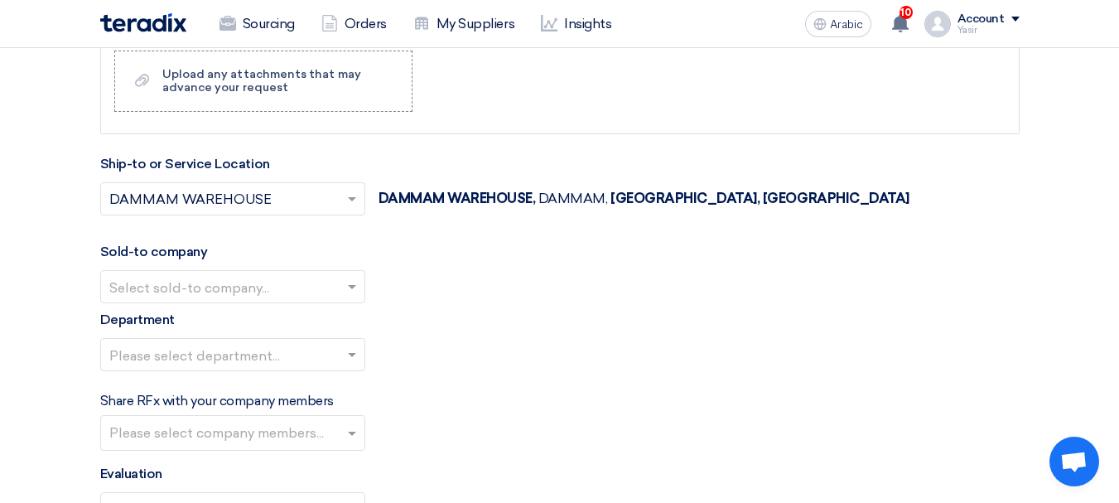
scroll to position [1905, 0]
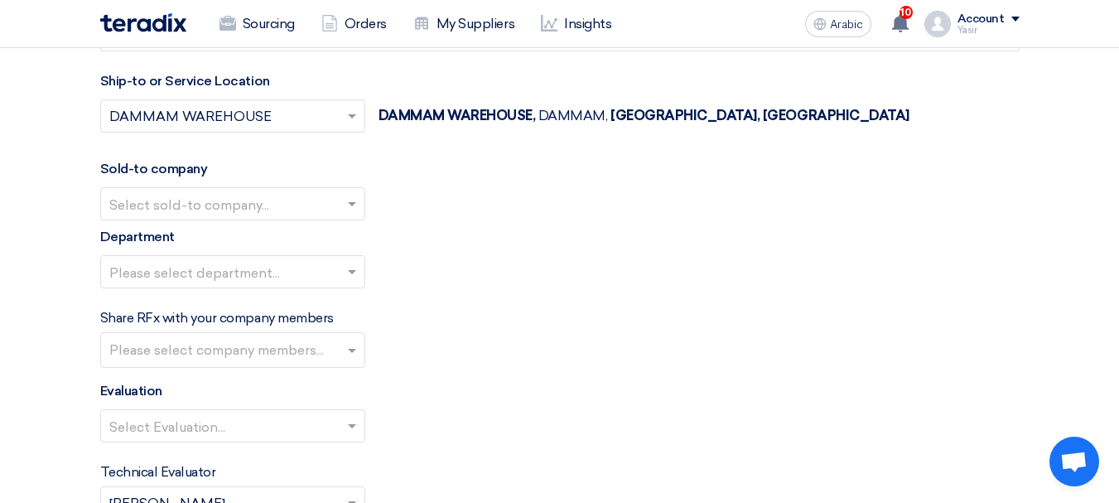
click at [249, 211] on input "text" at bounding box center [224, 205] width 230 height 27
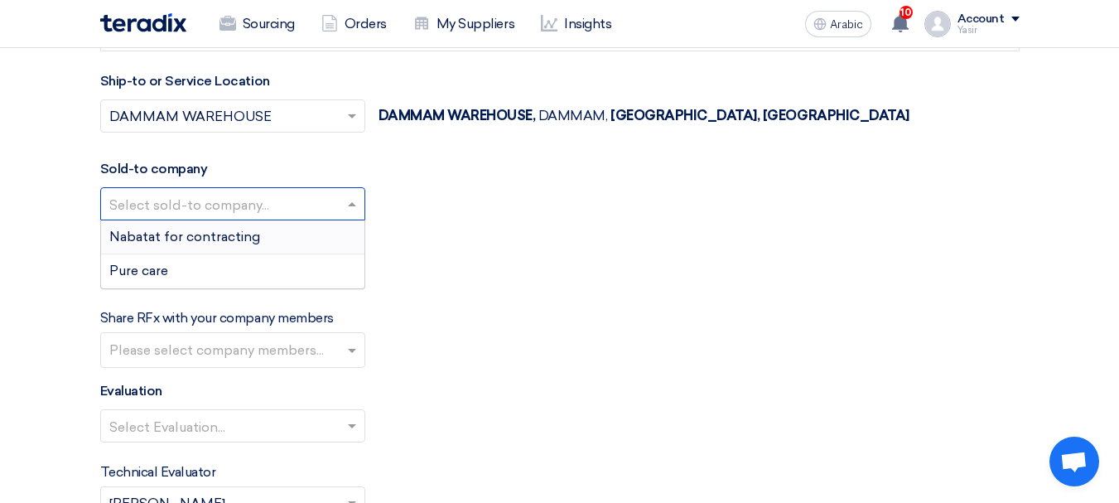
click at [207, 244] on font "Nabatat for contracting" at bounding box center [184, 237] width 151 height 16
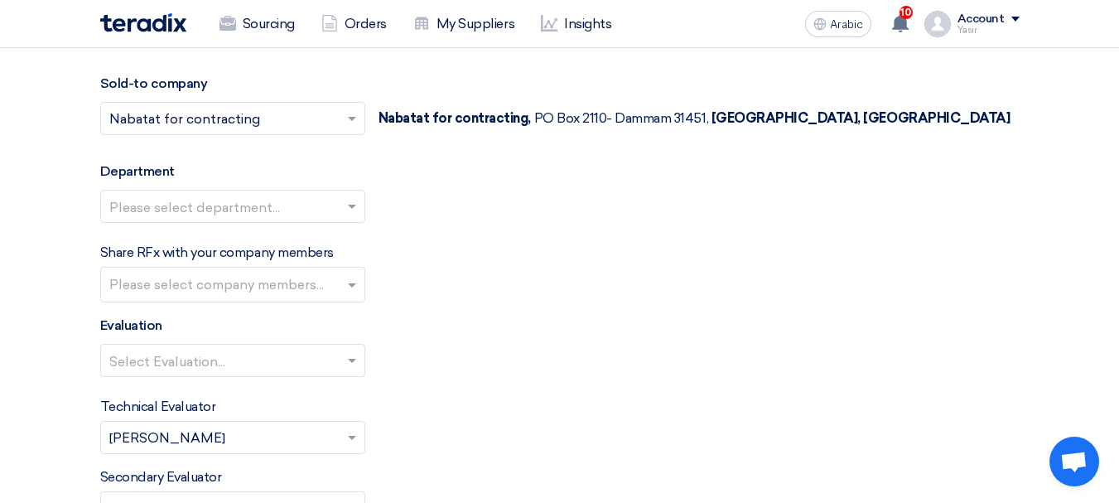
scroll to position [2071, 0]
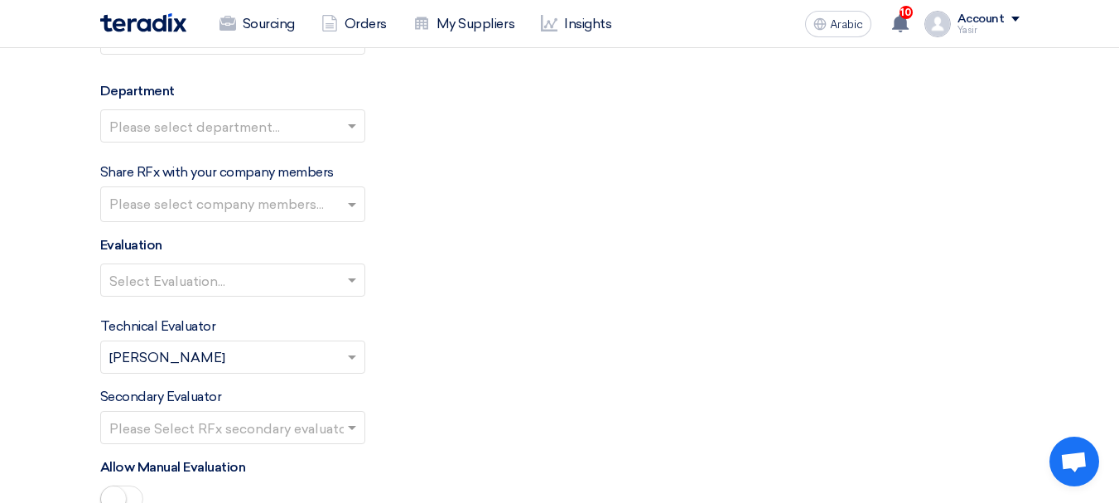
click at [249, 131] on input "text" at bounding box center [224, 127] width 230 height 27
click at [332, 200] on input "text" at bounding box center [234, 205] width 251 height 27
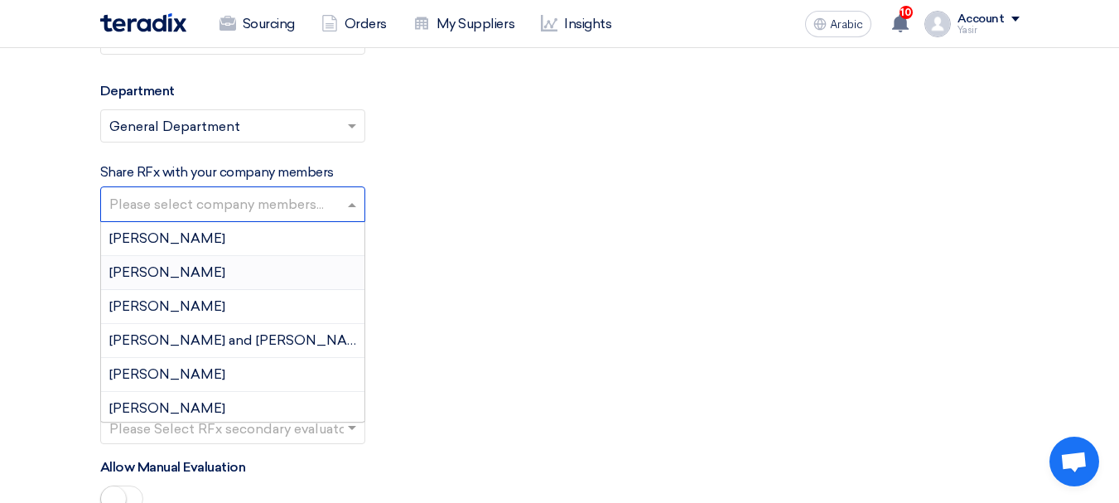
click at [530, 270] on div "Select Evaluation..." at bounding box center [560, 286] width 920 height 46
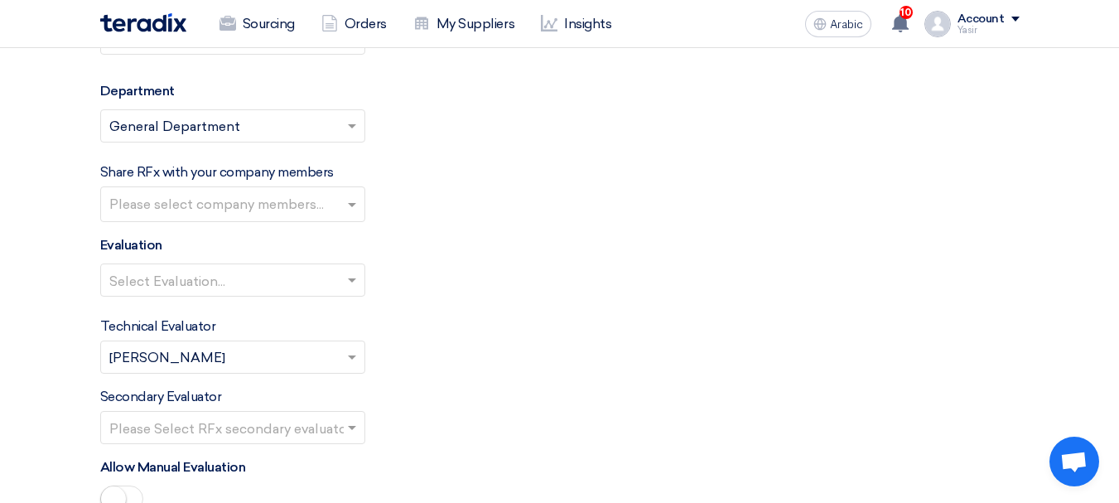
click at [307, 283] on input "text" at bounding box center [224, 281] width 230 height 27
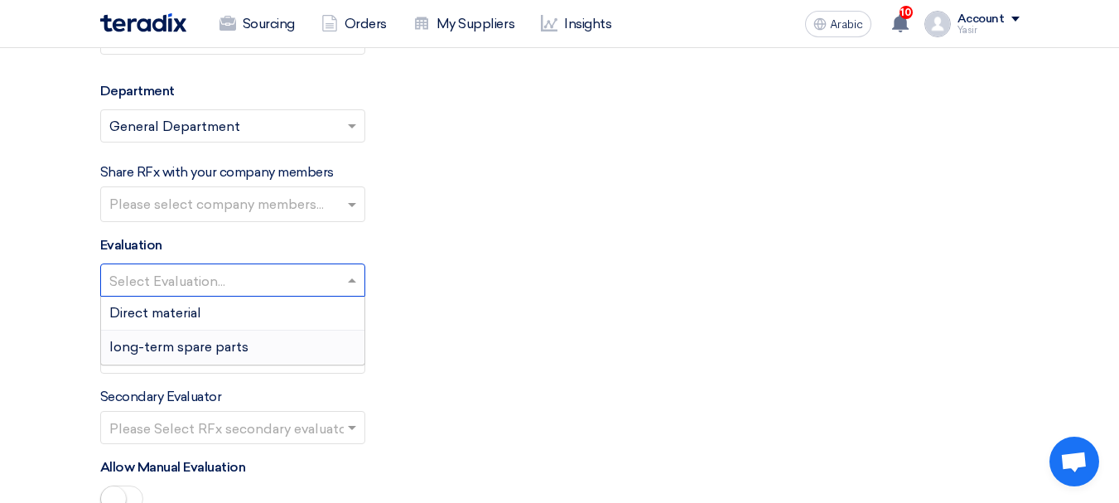
click at [167, 353] on font "long-term spare parts" at bounding box center [178, 347] width 139 height 16
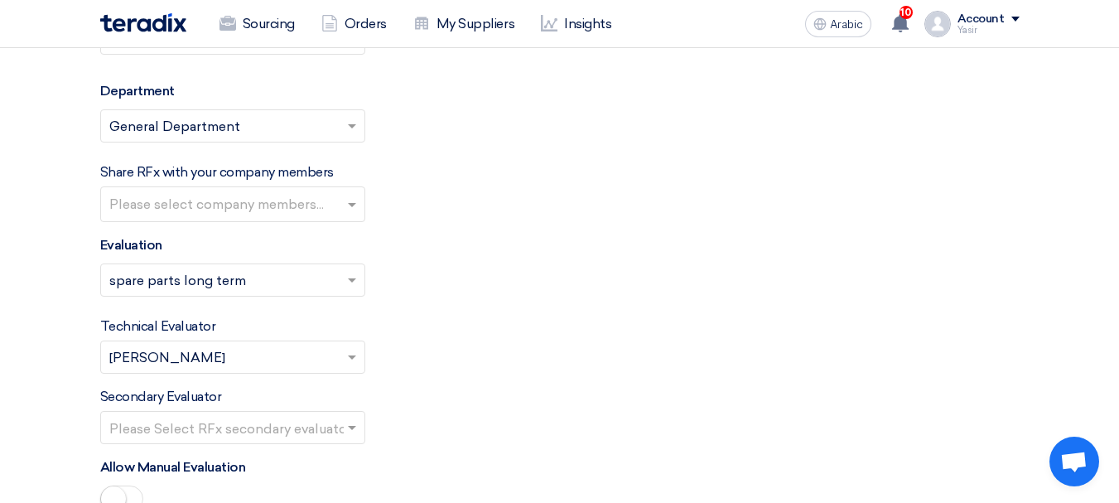
scroll to position [2237, 0]
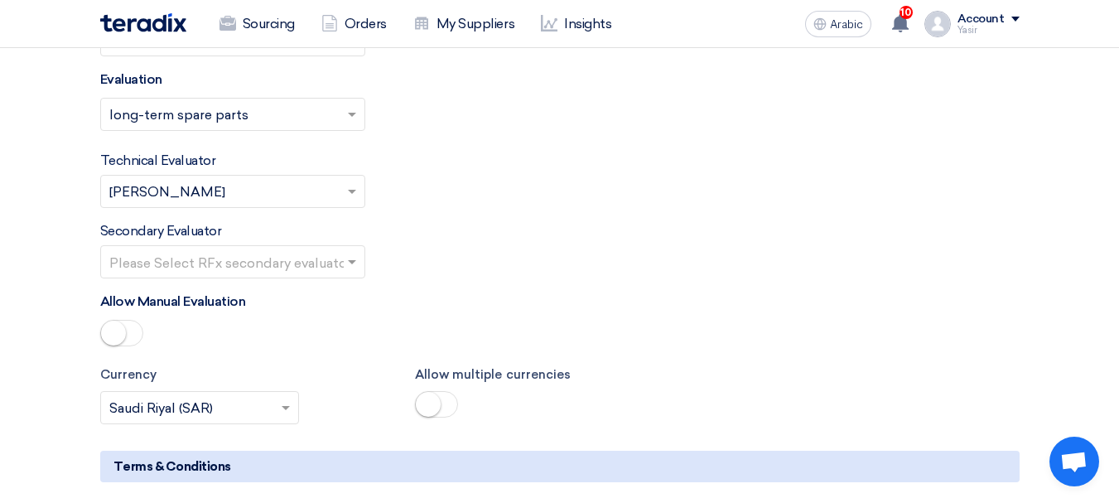
click at [309, 266] on input "text" at bounding box center [224, 263] width 230 height 27
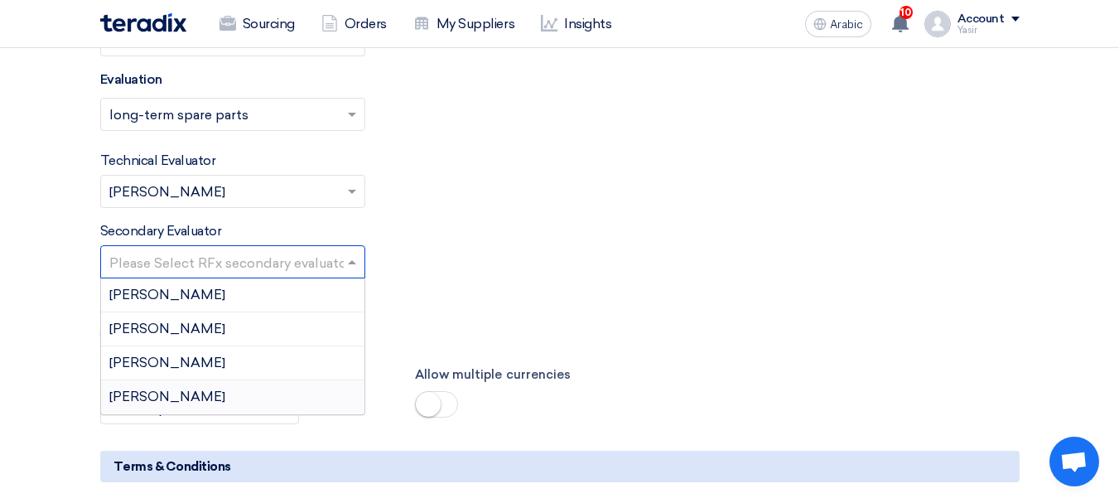
click at [140, 391] on font "[PERSON_NAME]" at bounding box center [167, 397] width 116 height 16
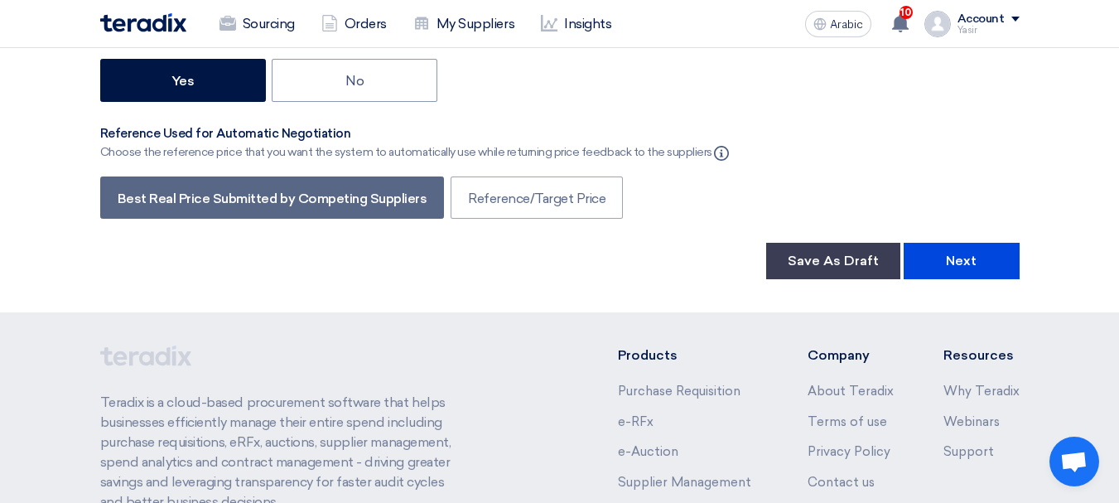
scroll to position [3084, 0]
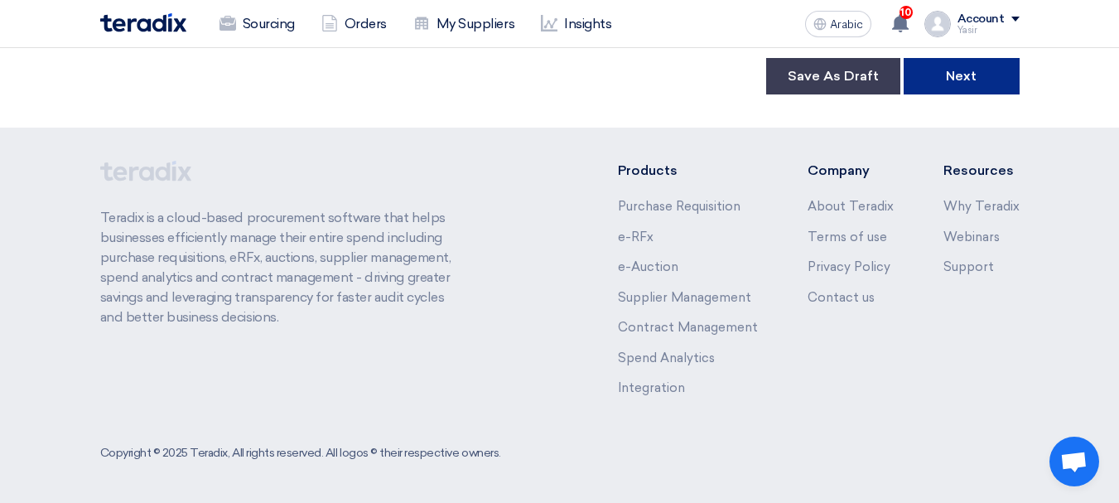
click at [997, 82] on button "Next" at bounding box center [962, 76] width 116 height 36
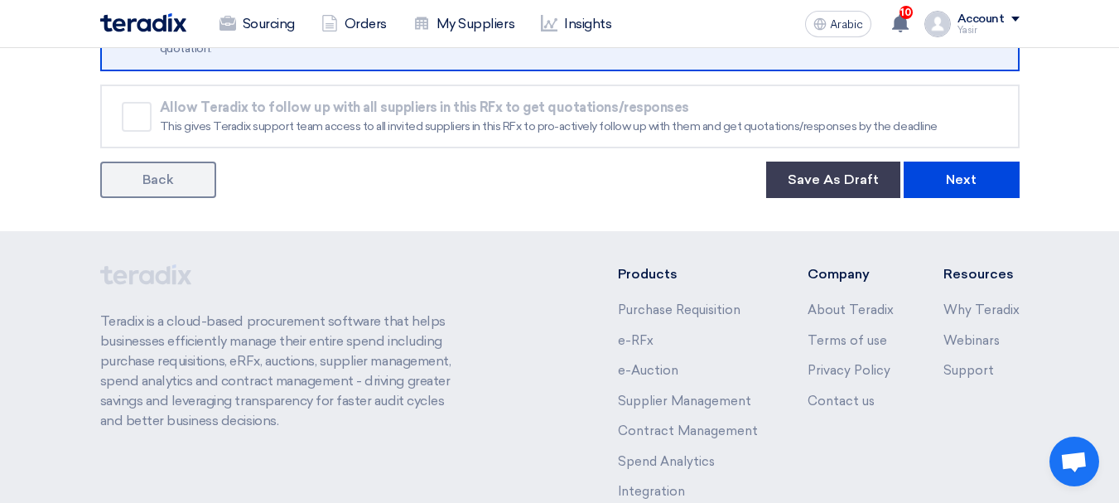
scroll to position [249, 0]
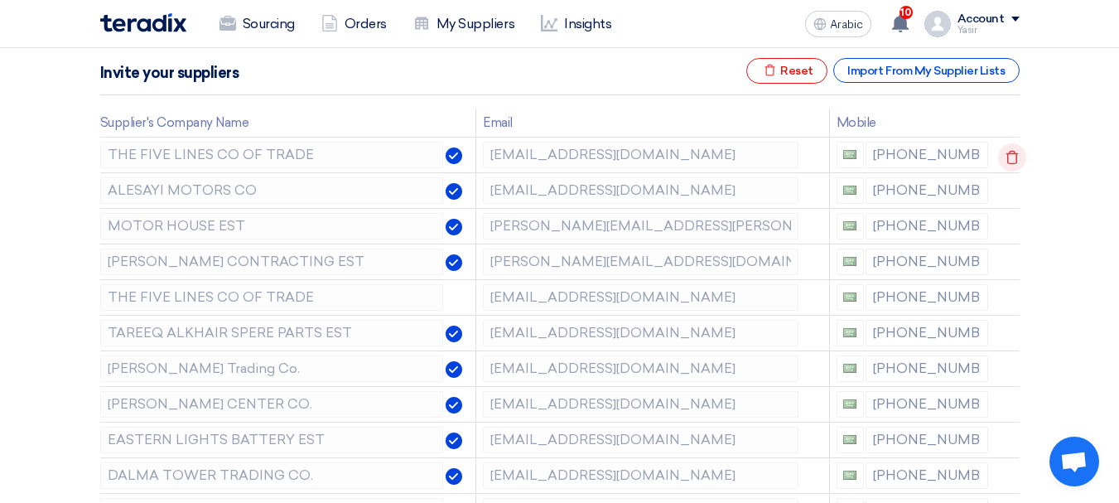
click at [1002, 156] on icon at bounding box center [1012, 157] width 28 height 28
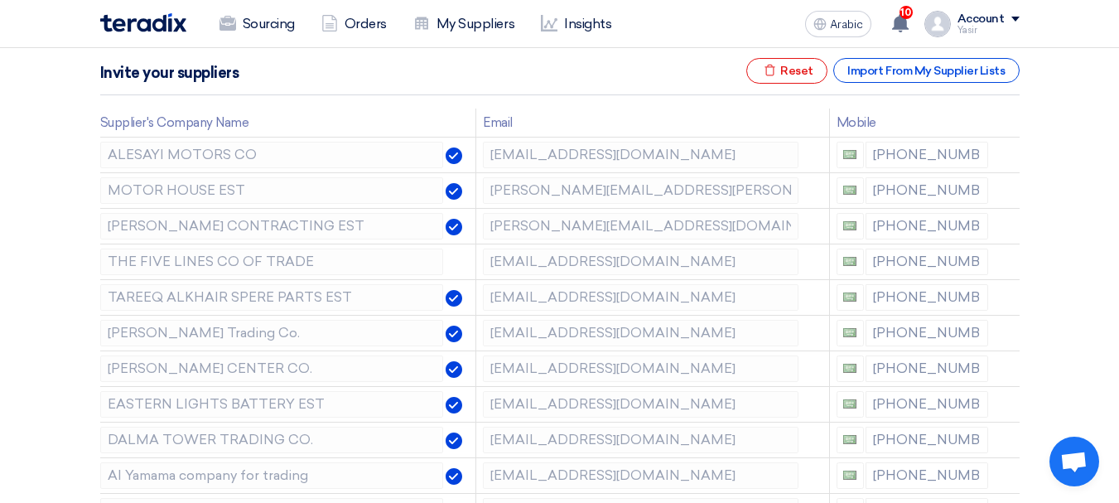
click at [0, 0] on icon at bounding box center [0, 0] width 0 height 0
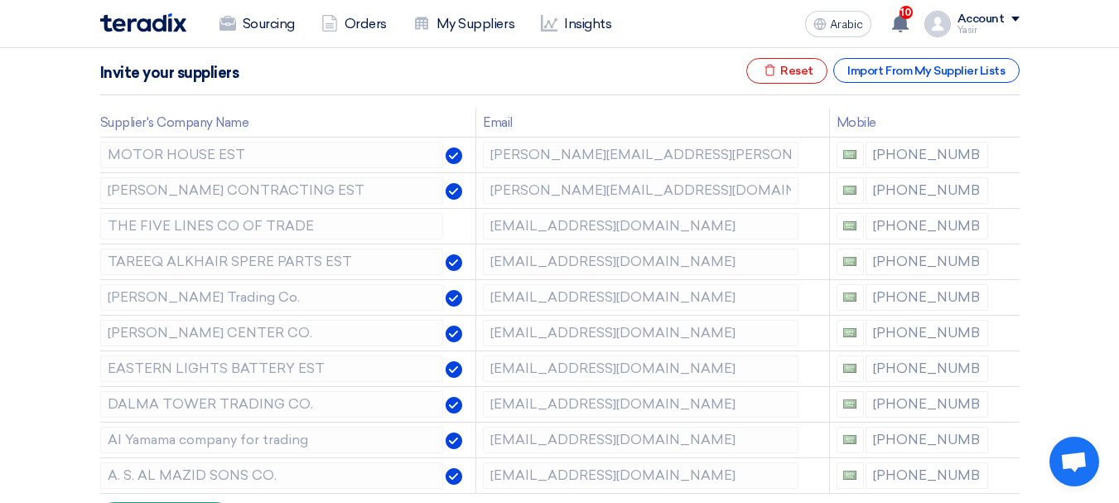
click at [0, 0] on icon at bounding box center [0, 0] width 0 height 0
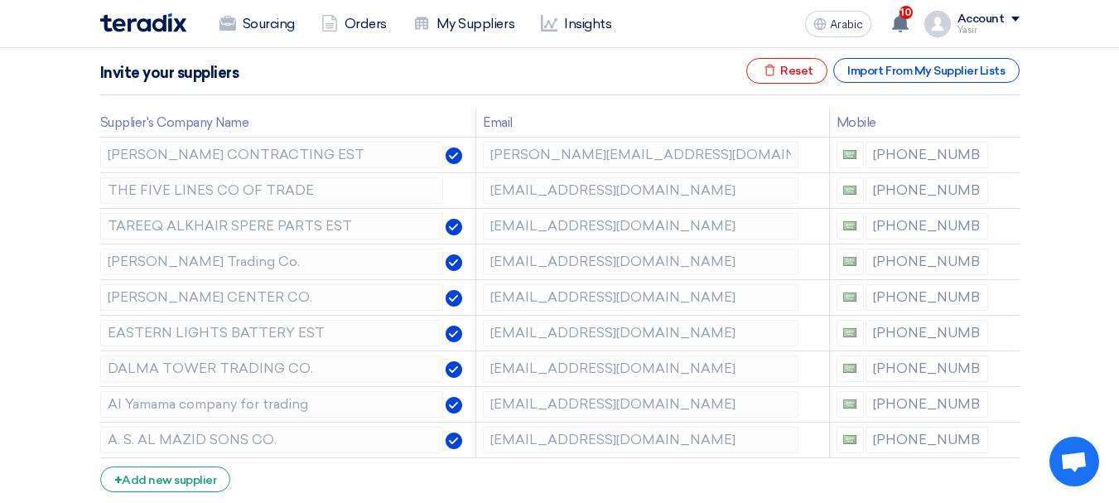
click at [0, 0] on icon at bounding box center [0, 0] width 0 height 0
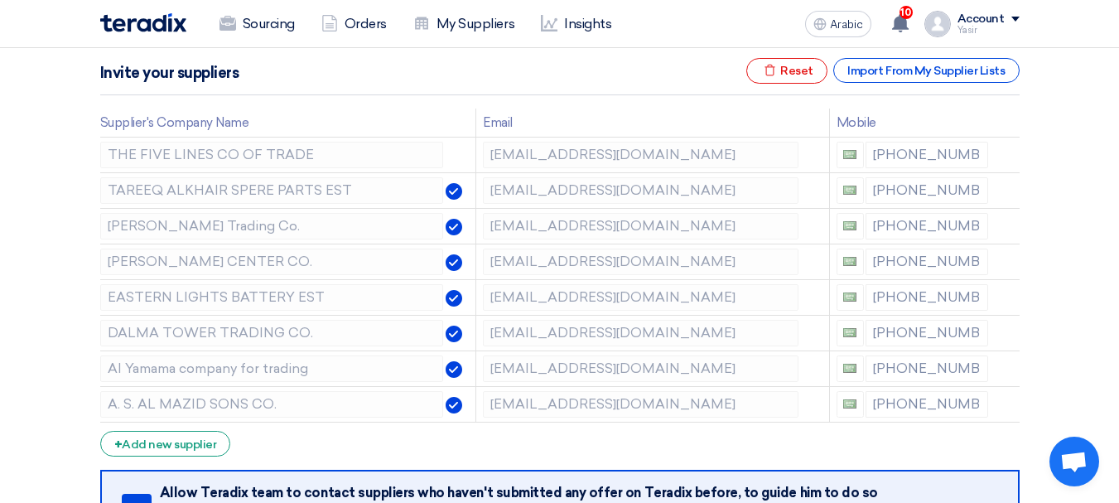
click at [0, 0] on icon at bounding box center [0, 0] width 0 height 0
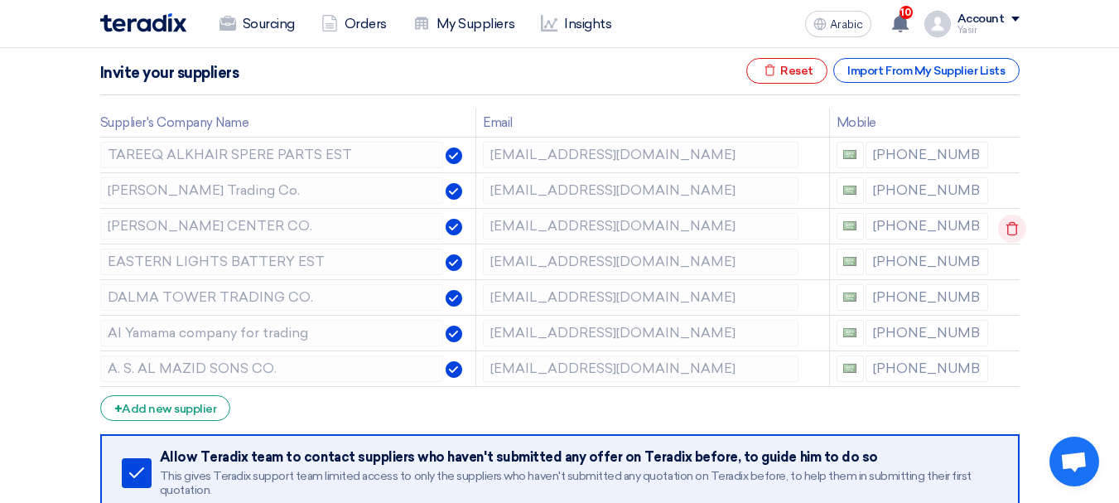
click at [1005, 224] on icon at bounding box center [1012, 229] width 28 height 28
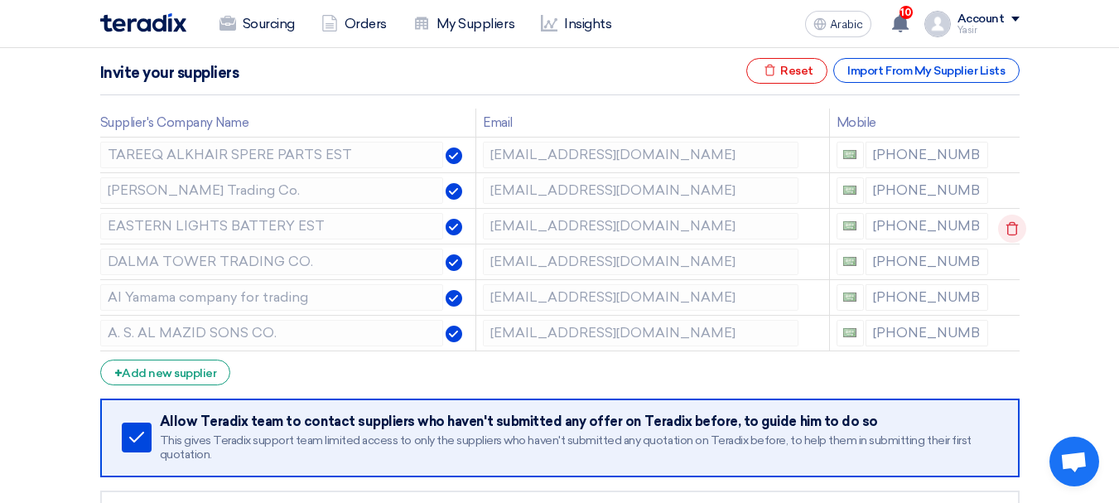
click at [1010, 226] on icon at bounding box center [1012, 229] width 28 height 28
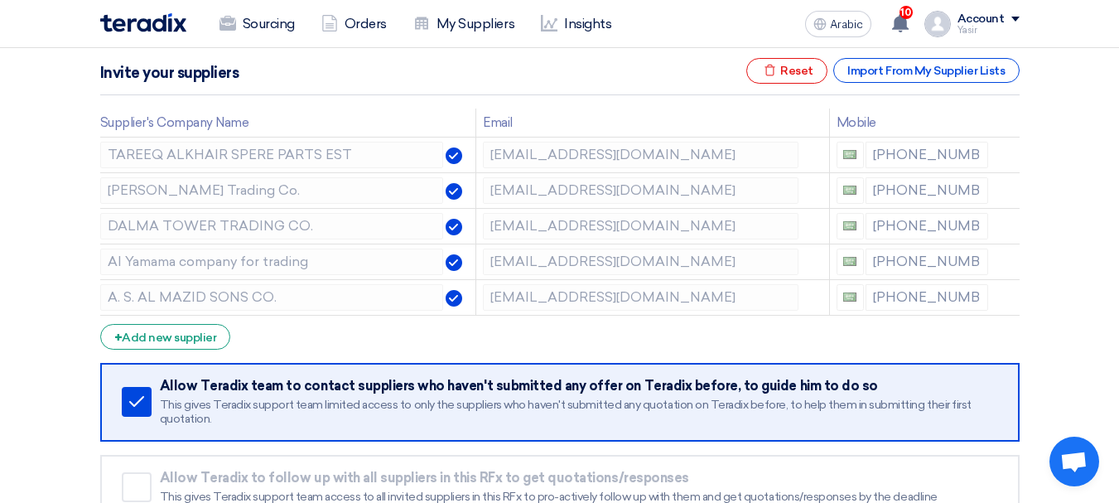
click at [0, 0] on icon at bounding box center [0, 0] width 0 height 0
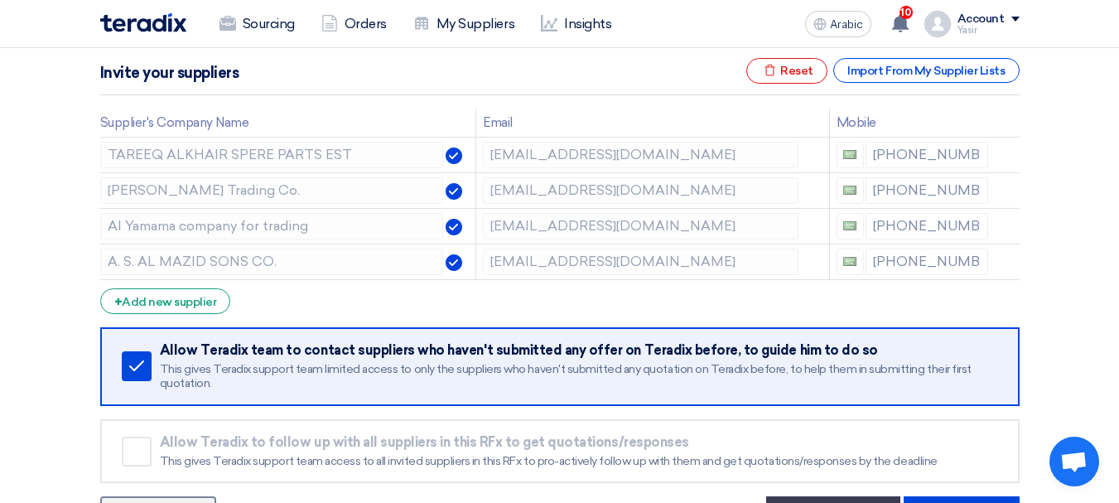
click at [0, 0] on icon at bounding box center [0, 0] width 0 height 0
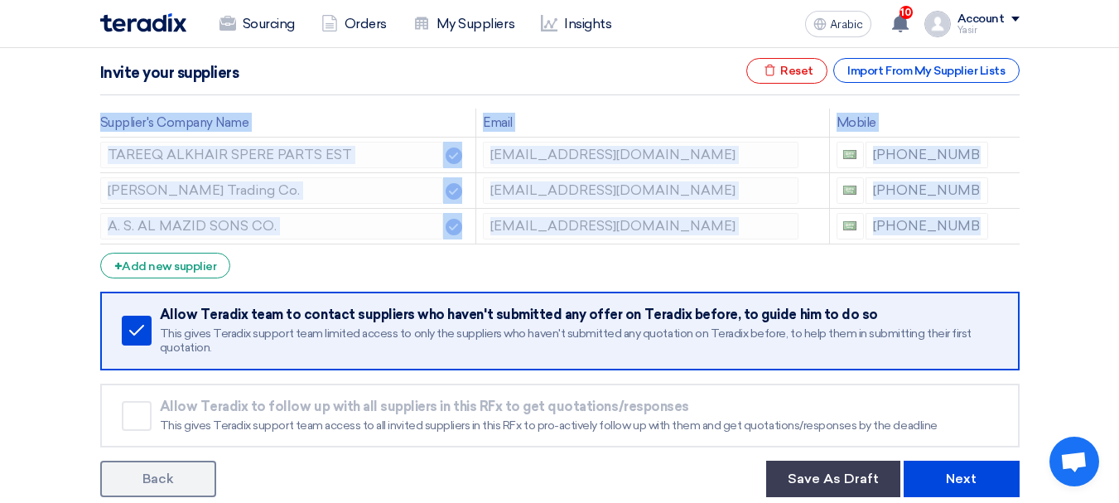
click at [0, 0] on icon at bounding box center [0, 0] width 0 height 0
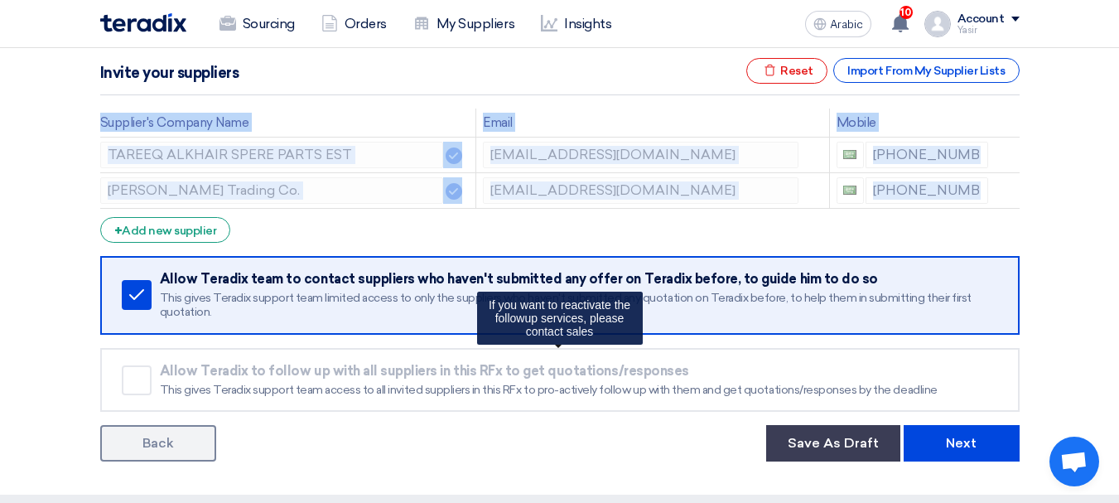
scroll to position [497, 0]
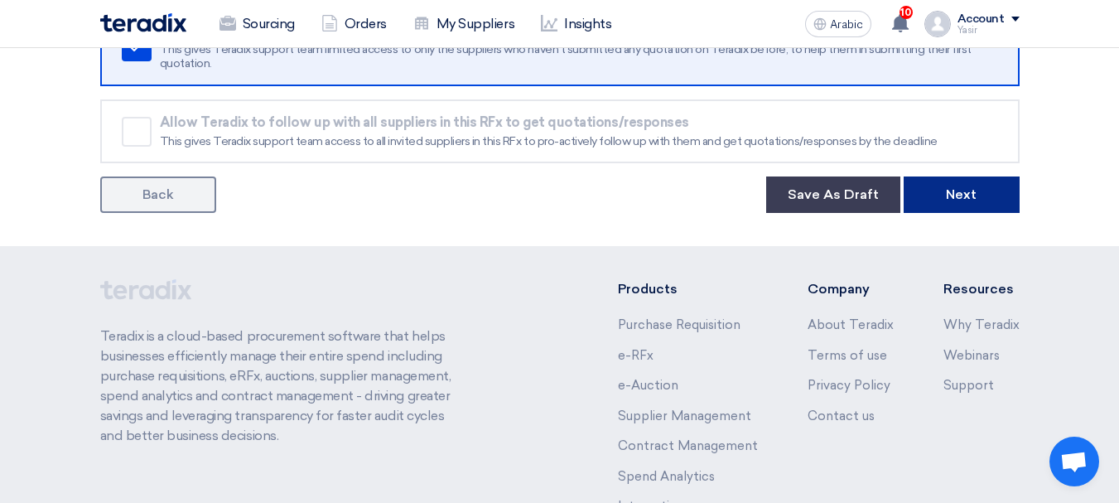
click at [951, 206] on button "Next" at bounding box center [962, 194] width 116 height 36
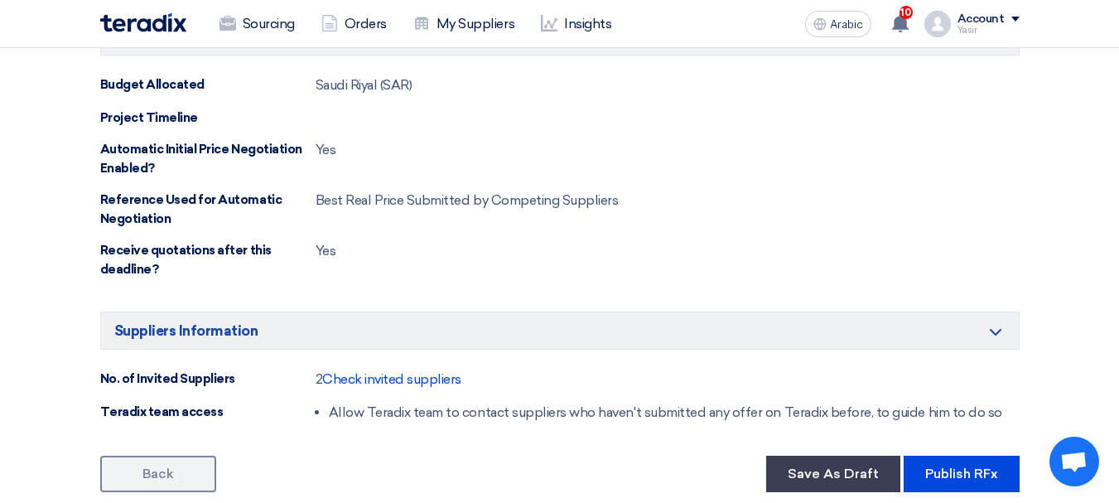
scroll to position [994, 0]
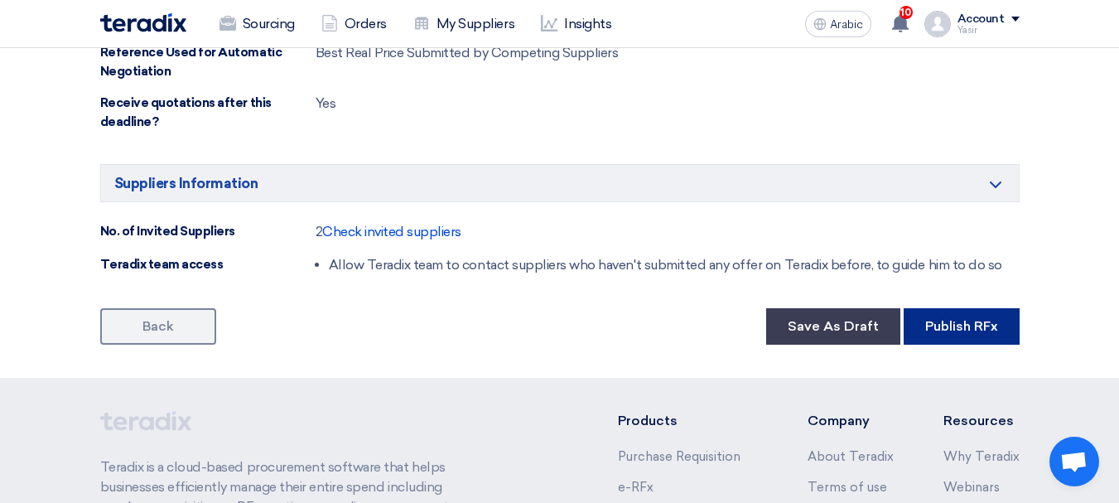
click at [939, 321] on font "Publish RFx" at bounding box center [961, 326] width 73 height 16
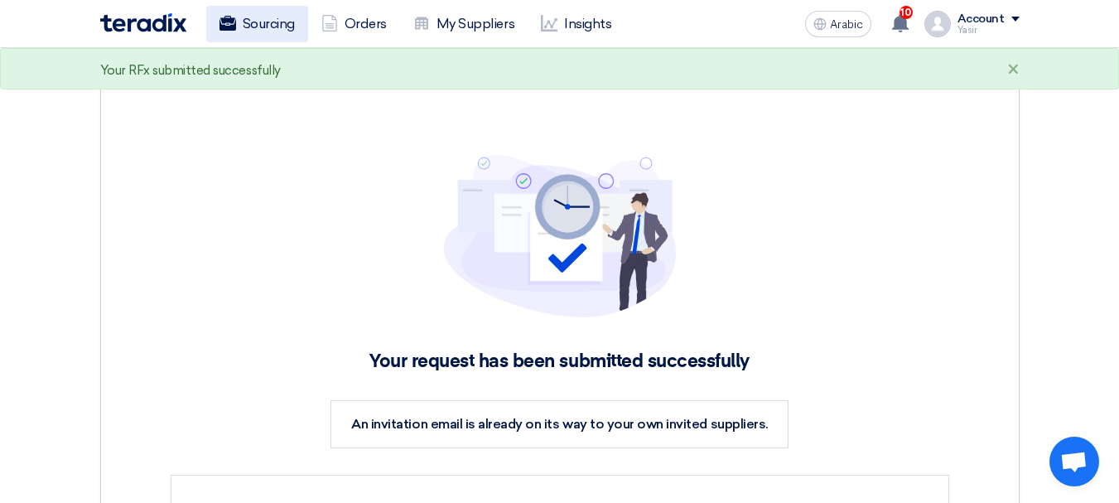
click at [241, 29] on link "Sourcing" at bounding box center [257, 24] width 102 height 36
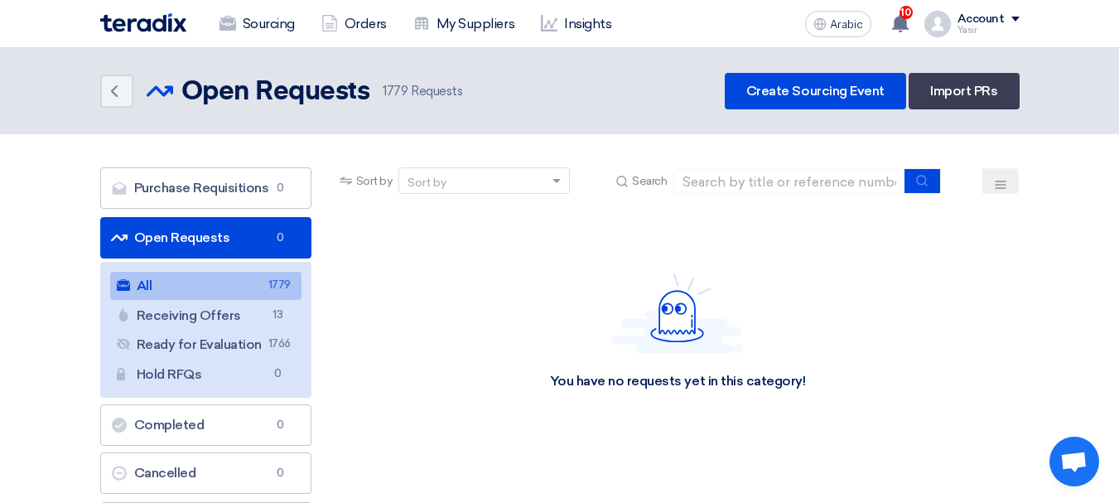
click at [178, 239] on font "Open Requests" at bounding box center [182, 237] width 96 height 16
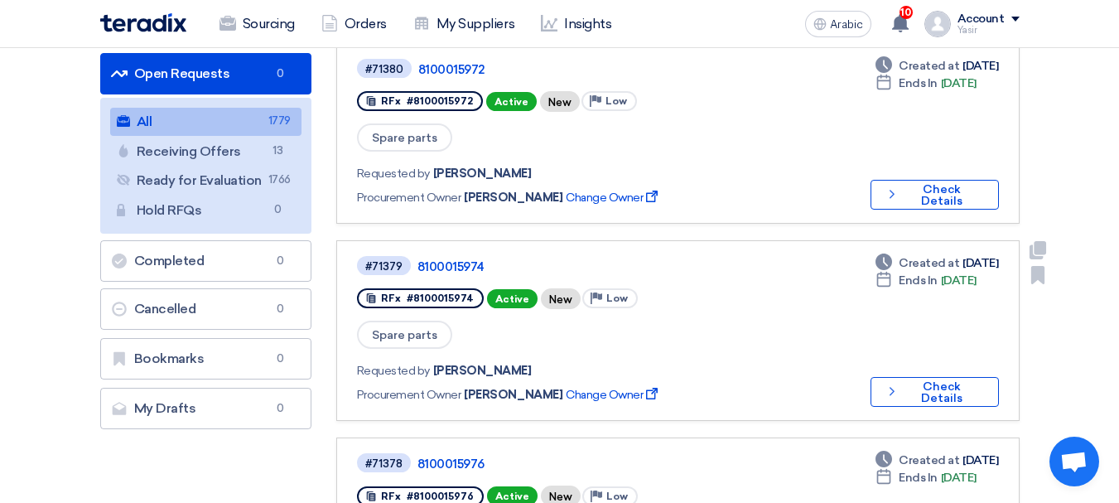
scroll to position [166, 0]
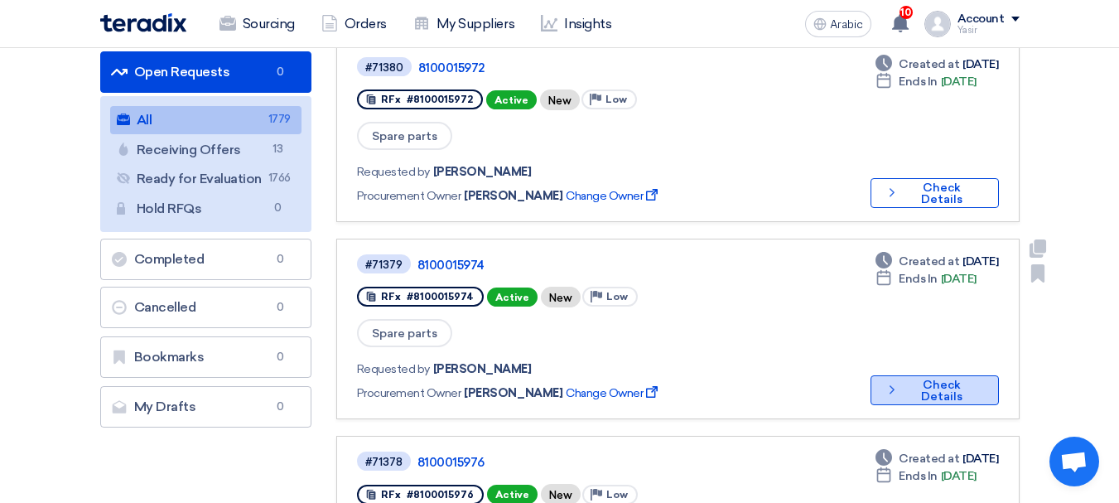
click at [926, 378] on font "Check Details" at bounding box center [941, 391] width 41 height 26
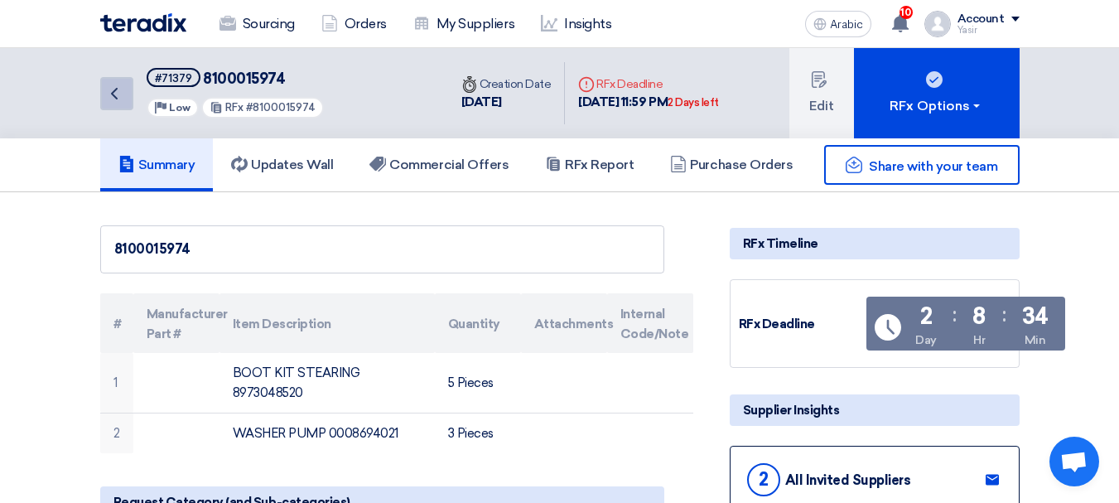
click at [119, 108] on link "Back" at bounding box center [116, 93] width 33 height 33
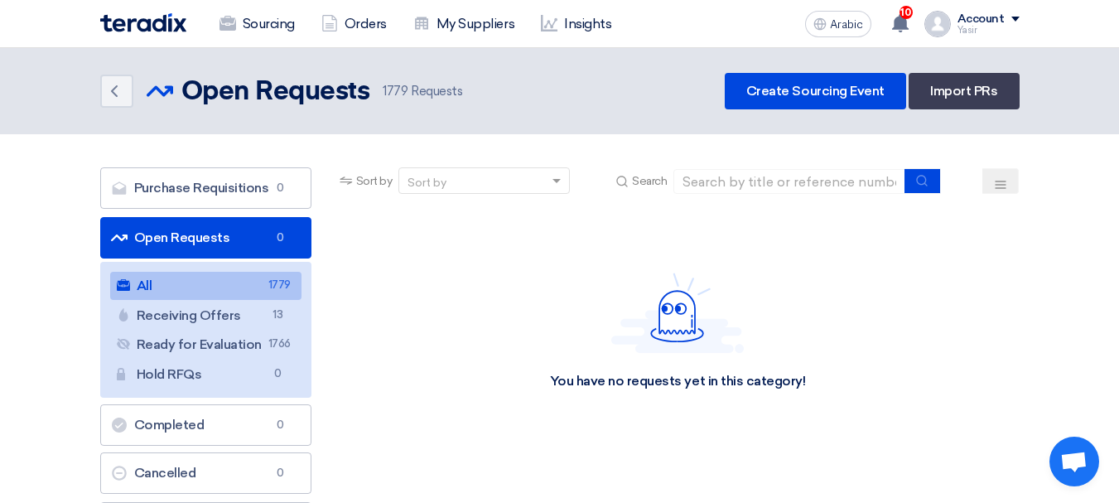
click at [185, 229] on font "Open Requests" at bounding box center [182, 237] width 96 height 16
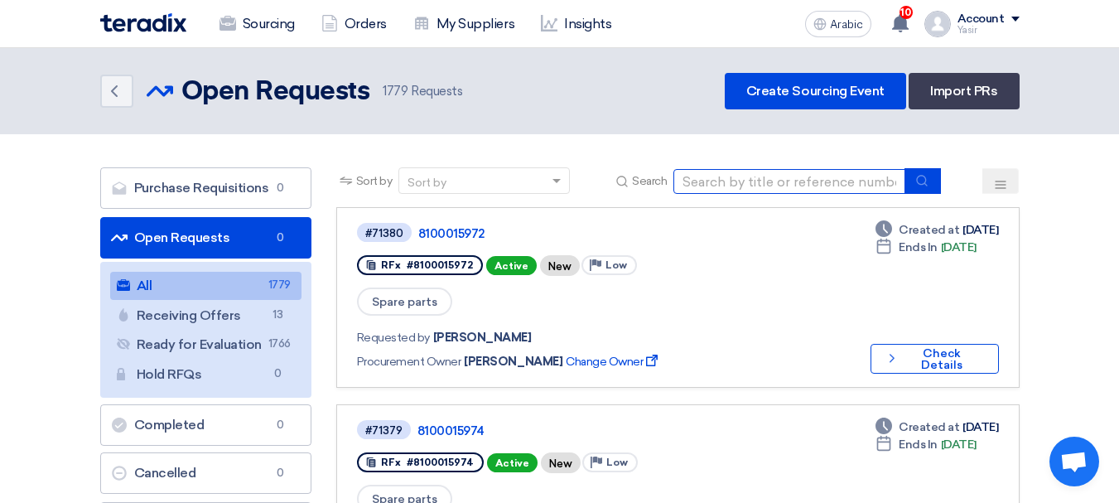
click at [776, 188] on input at bounding box center [790, 181] width 232 height 25
paste input "8100015964"
type input "8100015964"
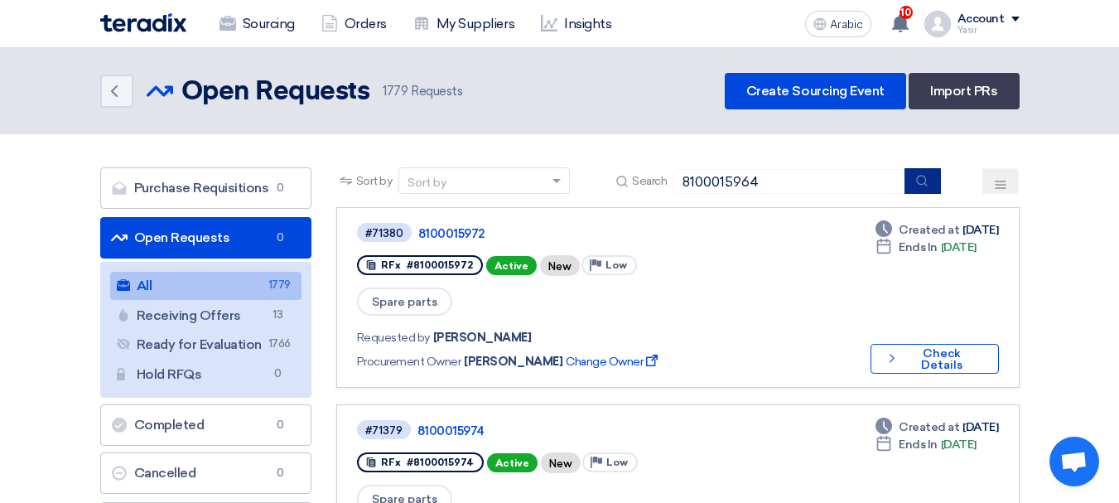
click at [923, 175] on icon "submit" at bounding box center [921, 180] width 13 height 13
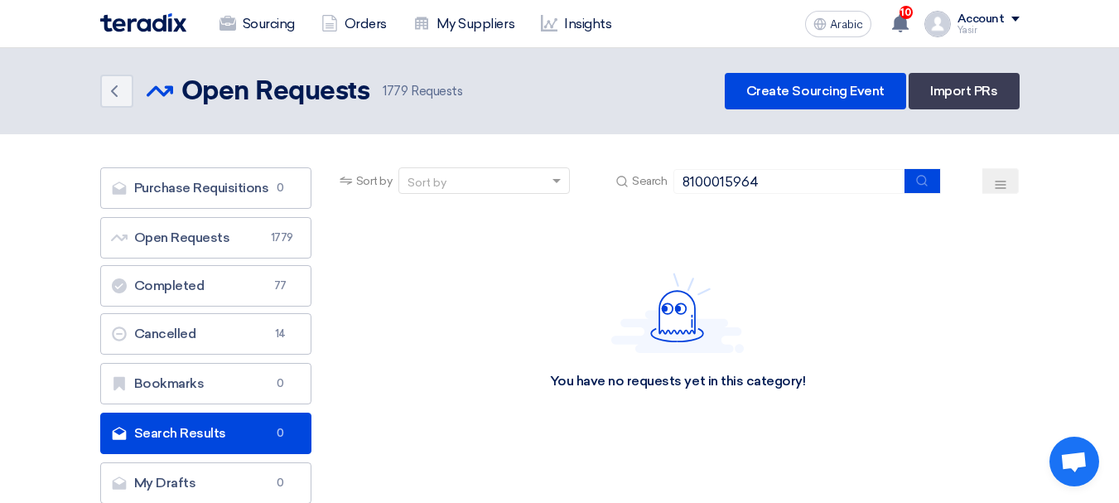
click at [829, 113] on header "Back Open Requests Open Requests 1779" at bounding box center [559, 91] width 1119 height 86
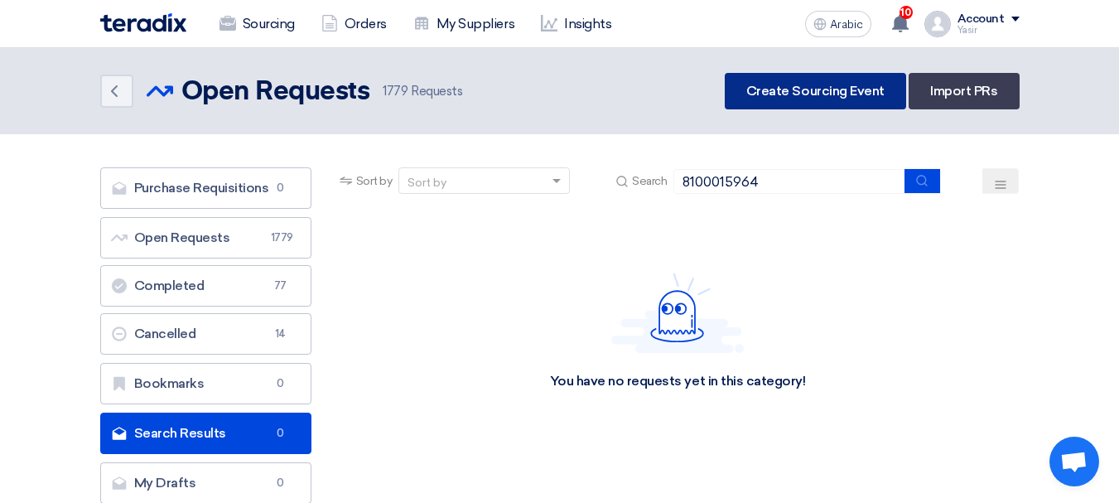
click at [829, 104] on link "Create Sourcing Event" at bounding box center [815, 91] width 181 height 36
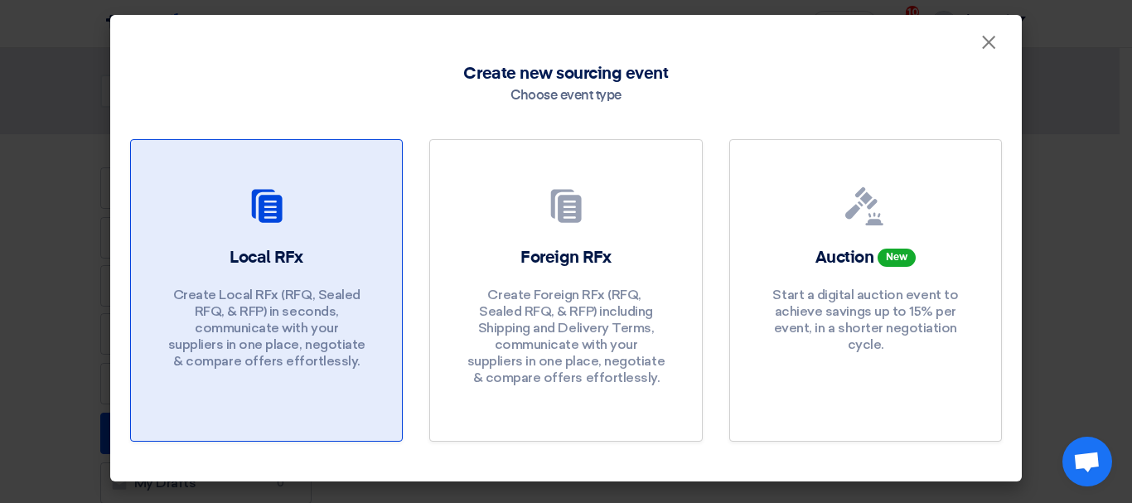
click at [346, 273] on div "Local RFx Create Local RFx (RFQ, ​​Sealed RFQ, & RFP) in seconds, communicate w…" at bounding box center [266, 312] width 231 height 132
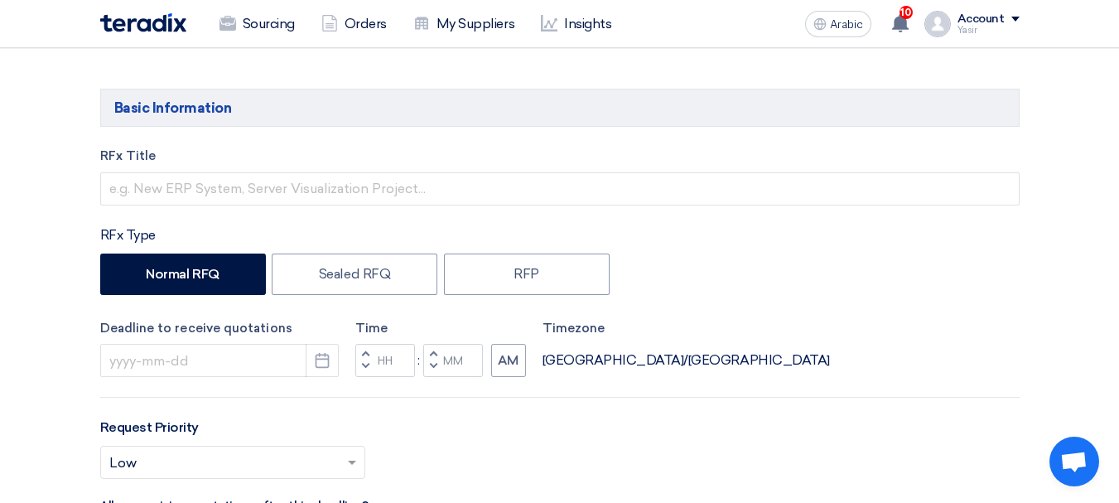
scroll to position [180, 0]
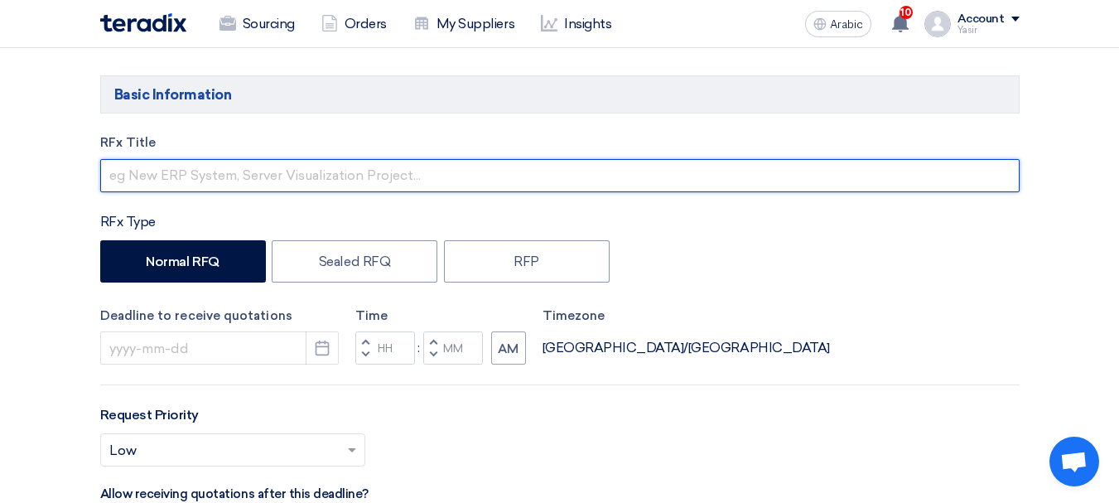
click at [282, 174] on input "text" at bounding box center [560, 175] width 920 height 33
paste input "8100015964"
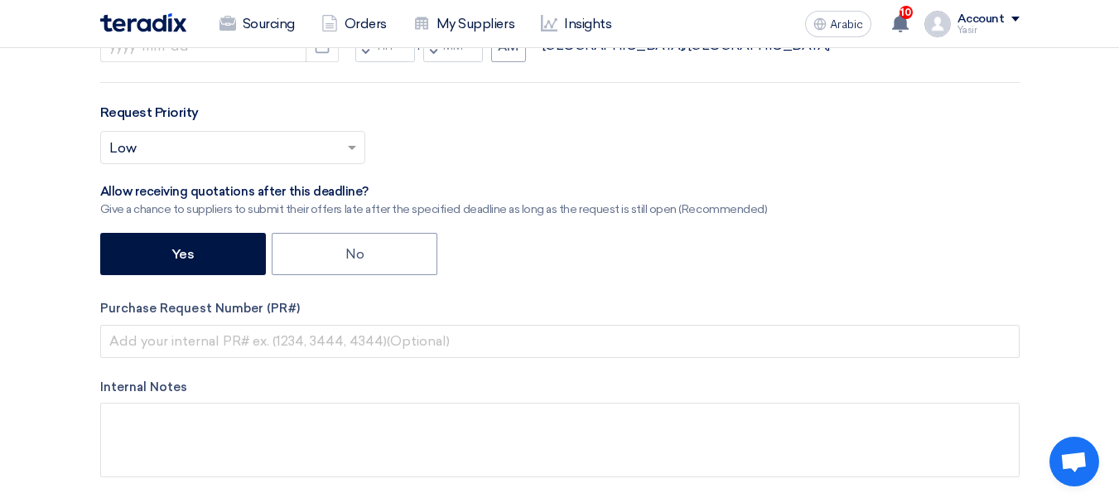
scroll to position [511, 0]
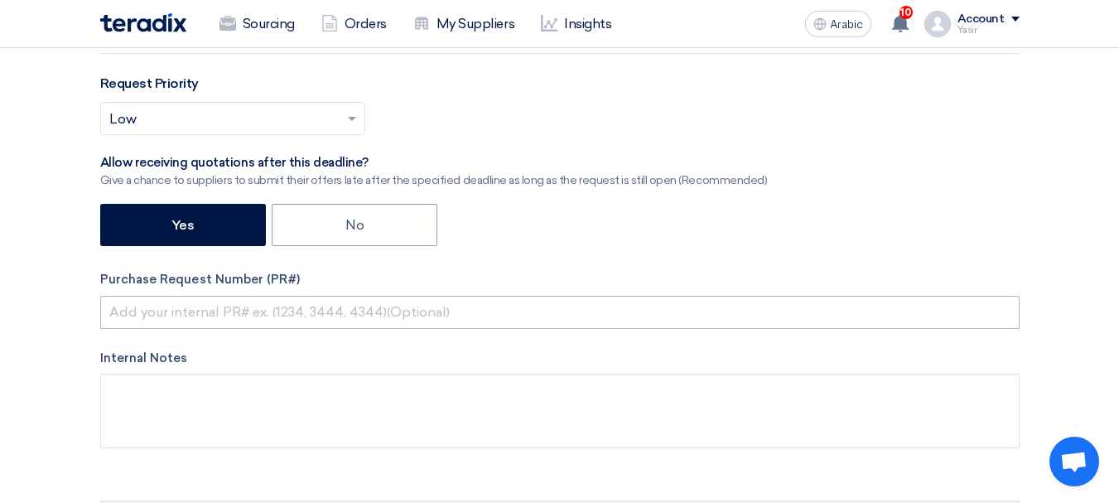
type input "8100015964"
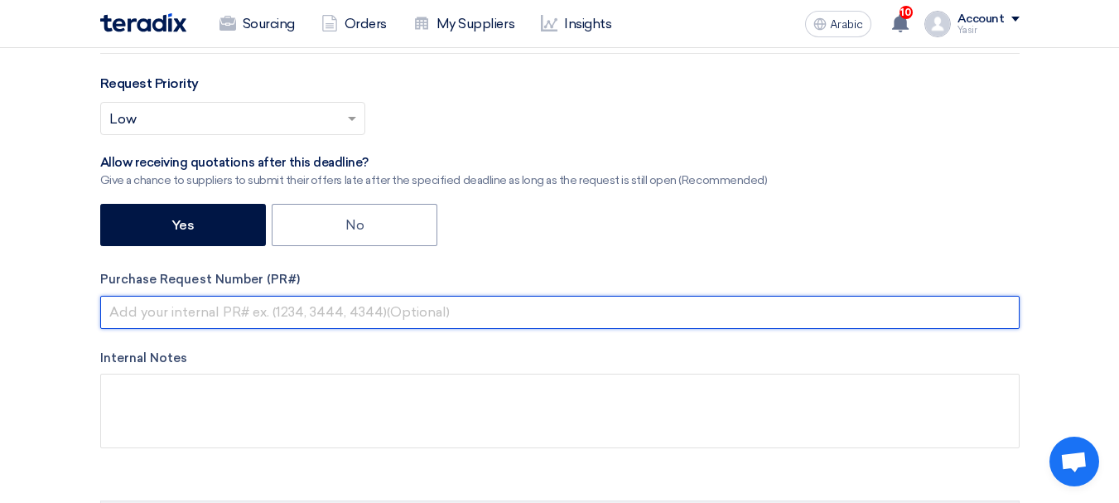
click at [334, 298] on input "text" at bounding box center [560, 312] width 920 height 33
paste input "8100015964"
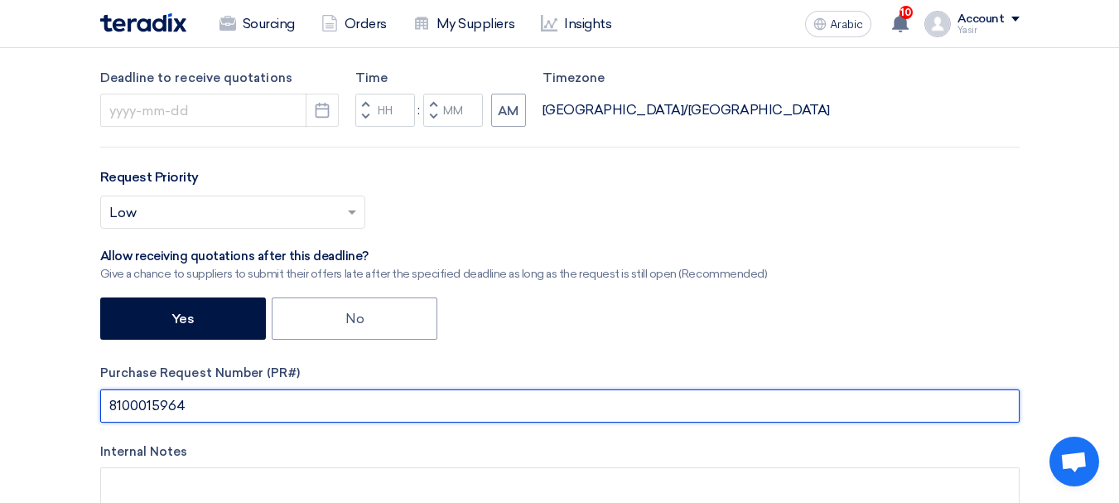
scroll to position [345, 0]
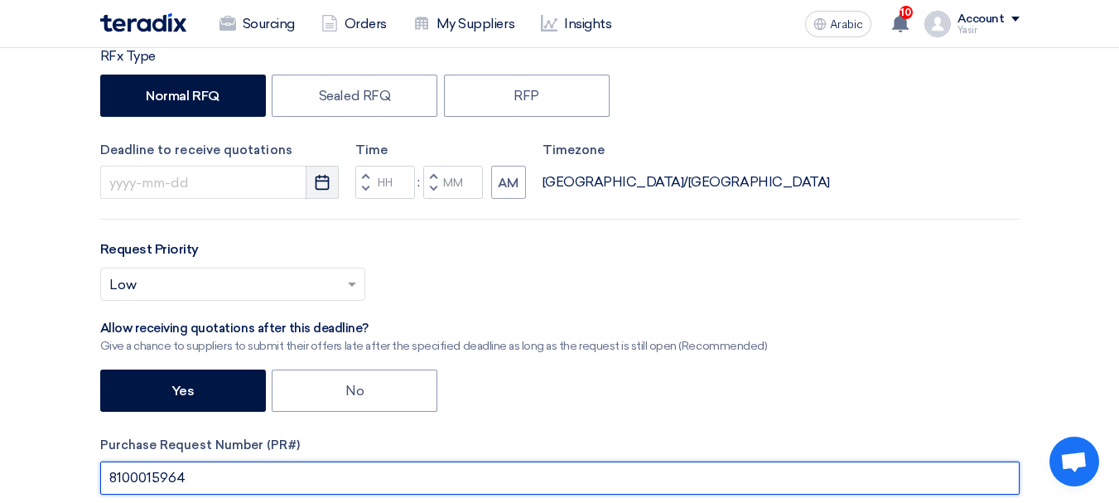
type input "8100015964"
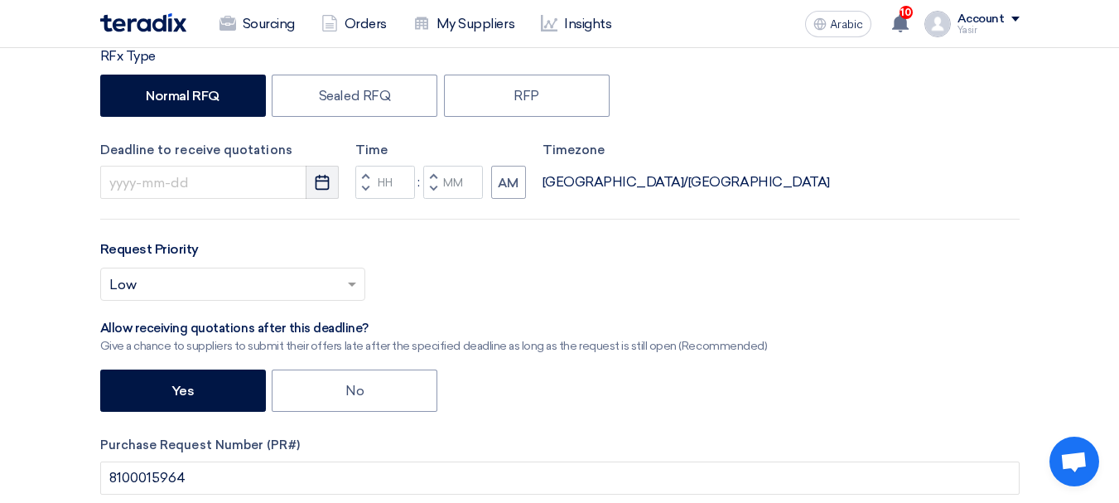
click at [314, 183] on icon "Pick a date" at bounding box center [322, 182] width 17 height 17
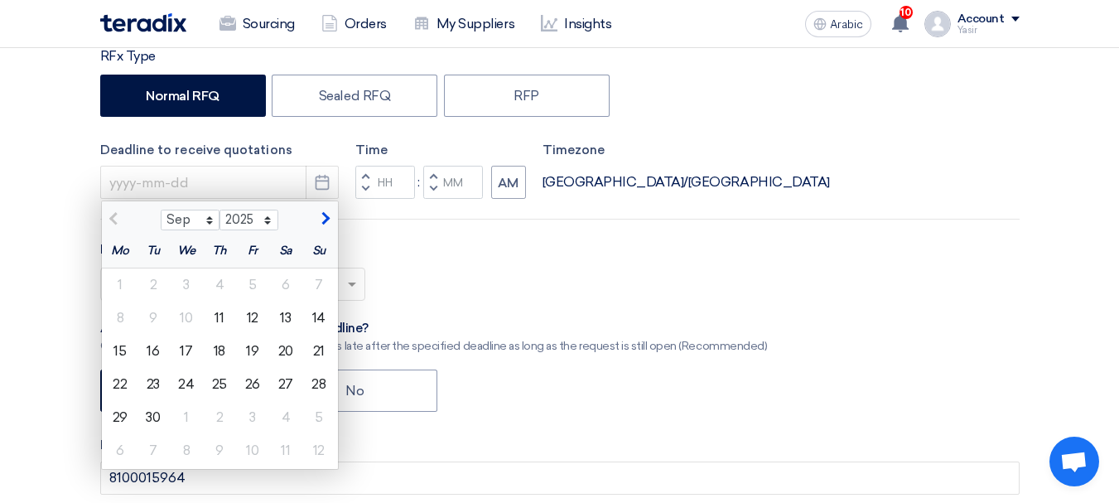
click at [283, 326] on div "13" at bounding box center [285, 318] width 33 height 33
type input "9/13/2025"
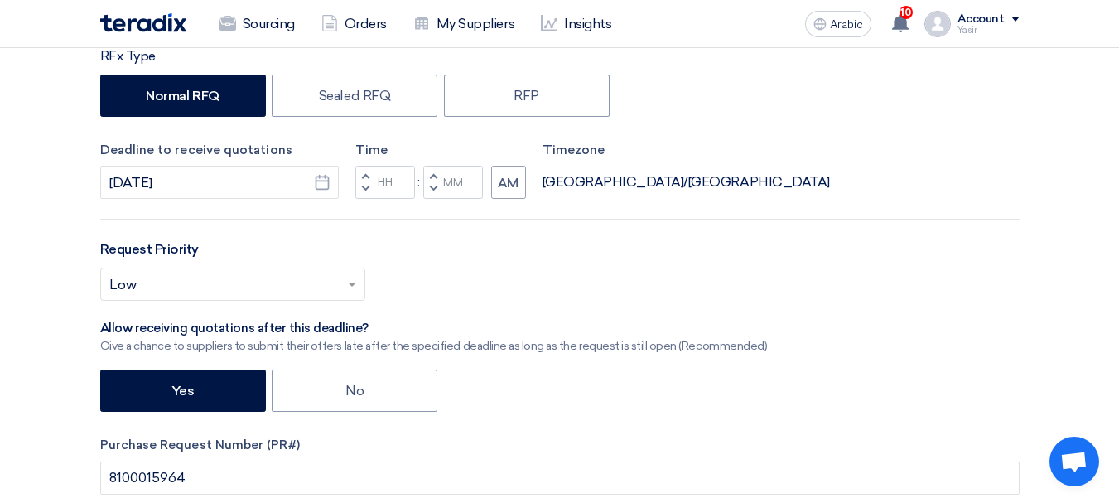
click at [365, 191] on span "button" at bounding box center [365, 189] width 6 height 10
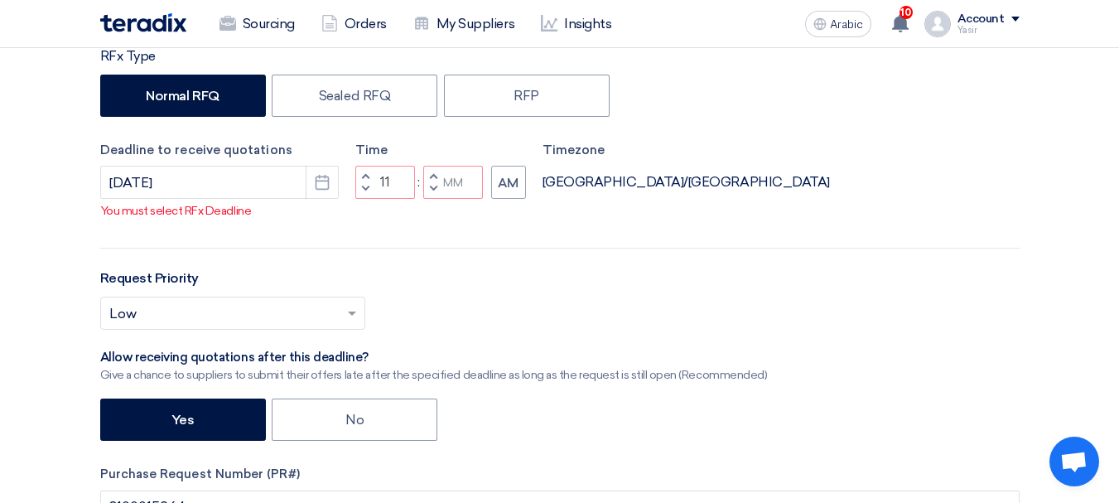
click at [434, 193] on span "button" at bounding box center [433, 189] width 6 height 10
type input "10"
type input "59"
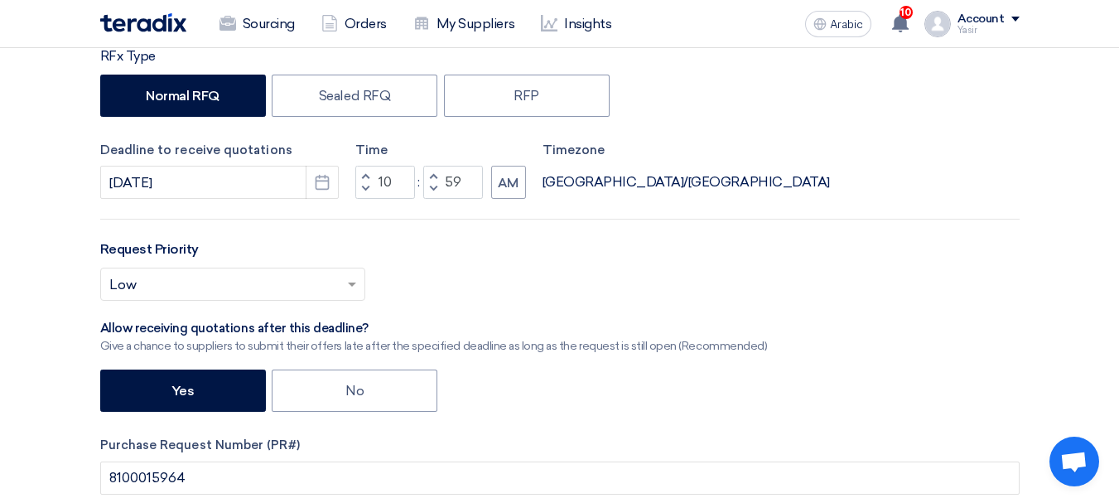
click at [368, 176] on span "button" at bounding box center [365, 176] width 6 height 10
type input "11"
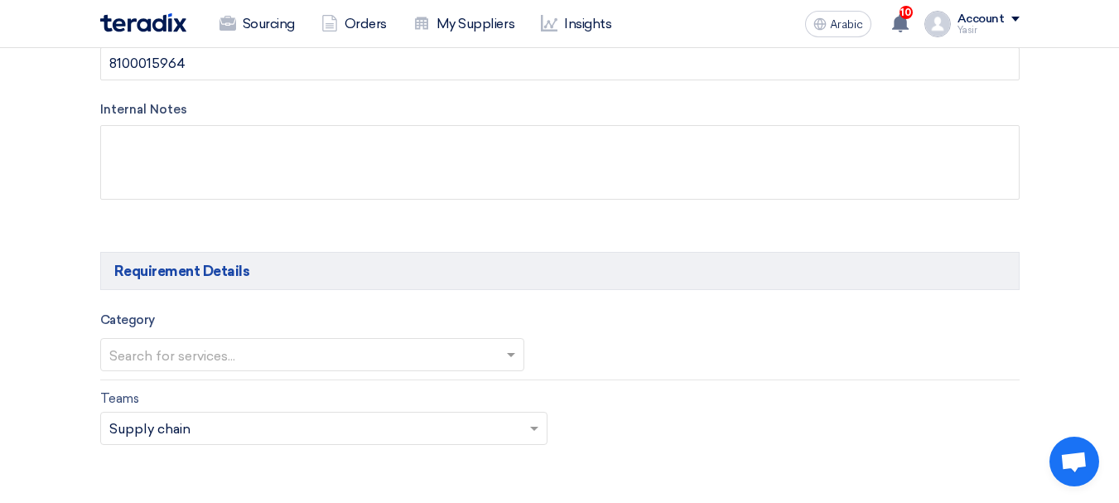
scroll to position [843, 0]
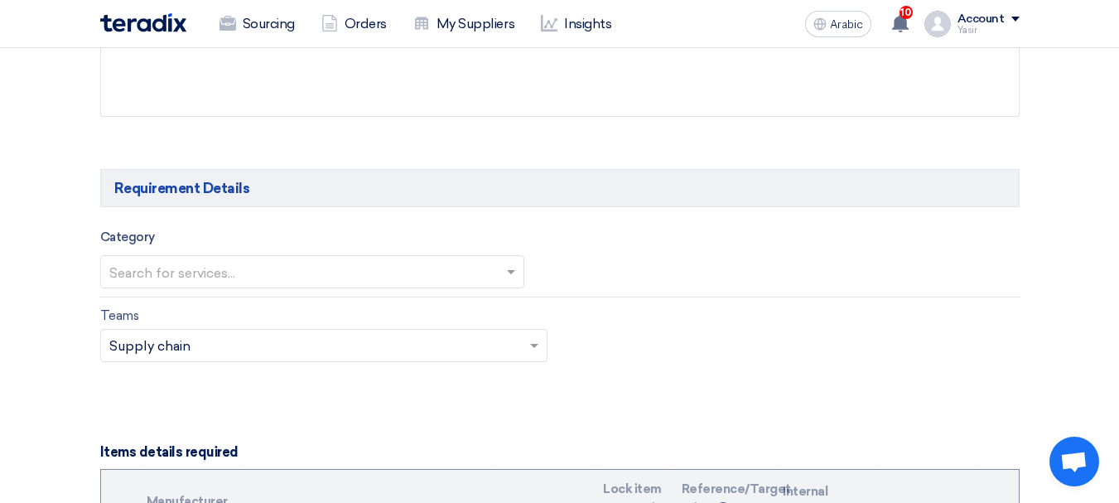
click at [375, 270] on input "text" at bounding box center [303, 272] width 389 height 27
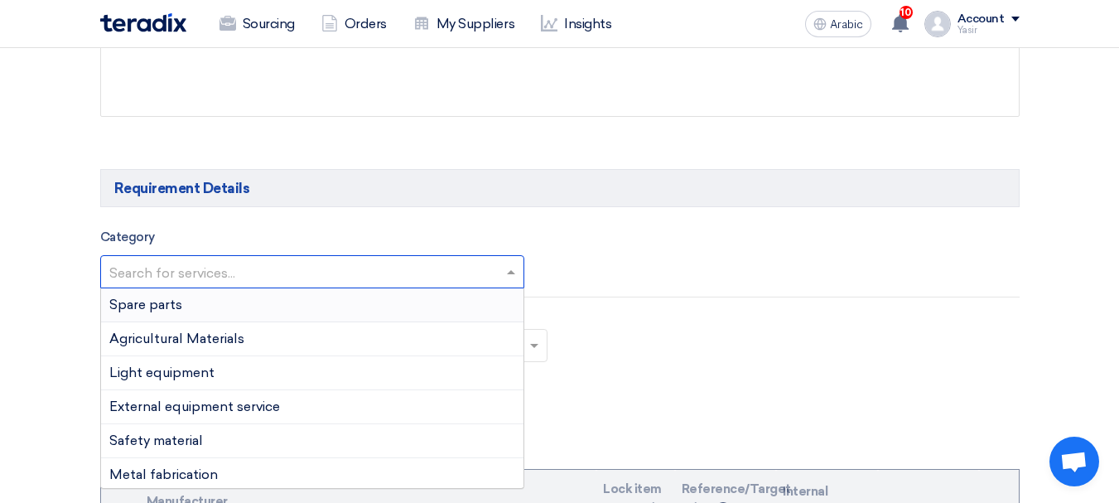
click at [231, 303] on div "Spare parts" at bounding box center [312, 305] width 422 height 34
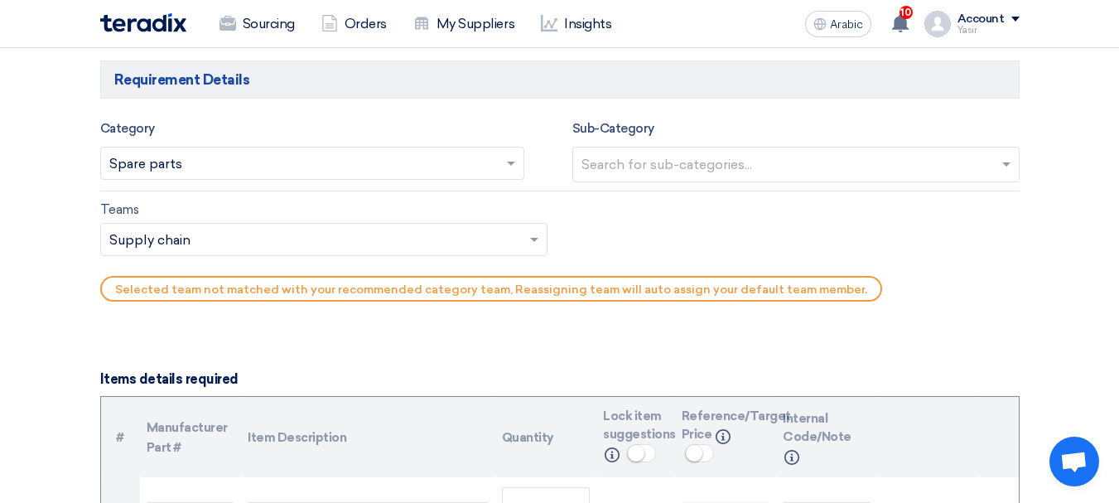
scroll to position [925, 0]
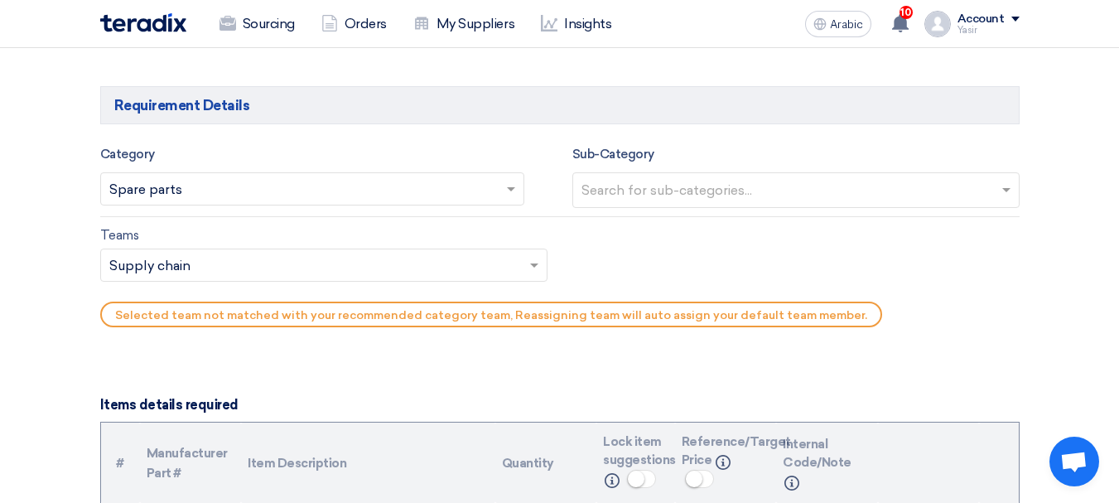
click at [683, 192] on input "text" at bounding box center [798, 191] width 433 height 27
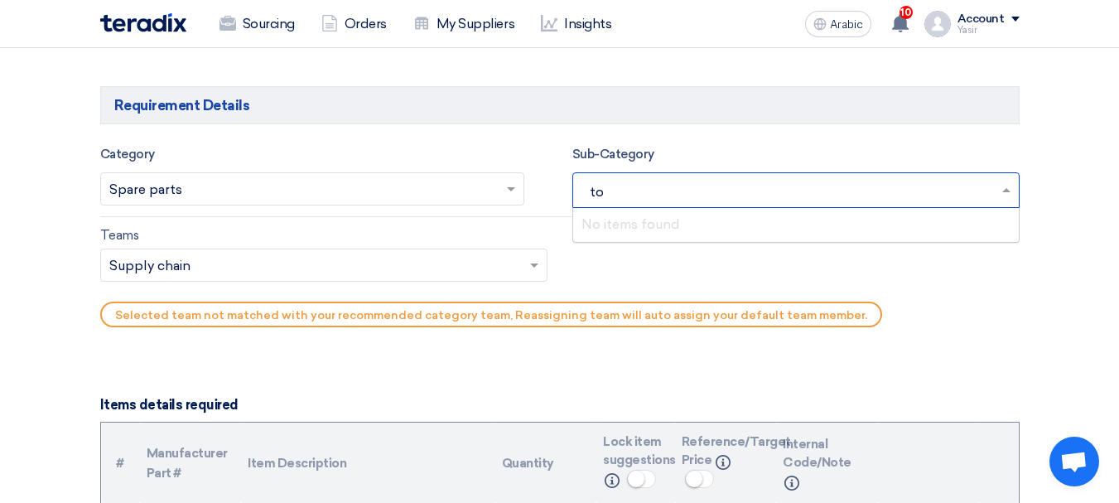
type input "t"
type input "lig"
click at [670, 229] on div "light vehicles" at bounding box center [796, 224] width 446 height 33
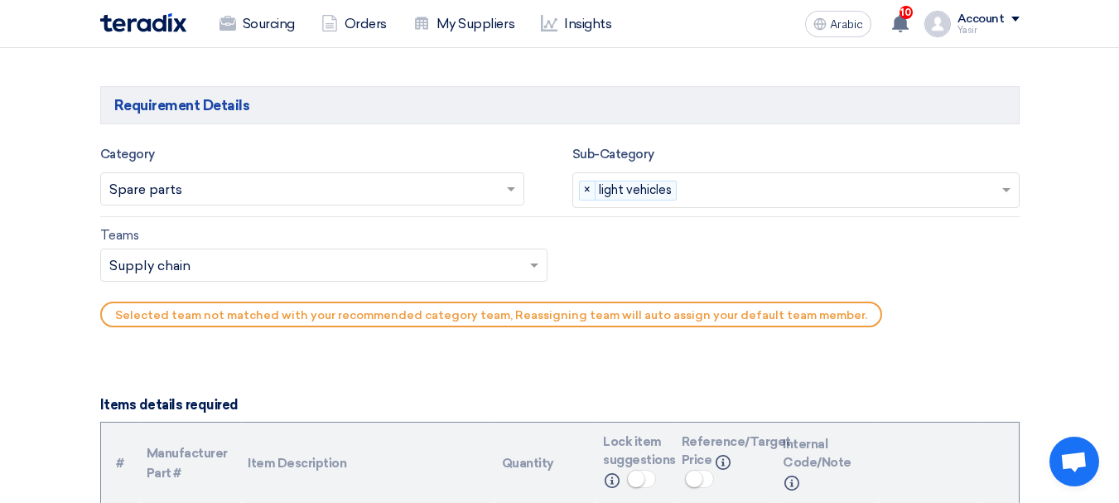
click at [249, 255] on input "text" at bounding box center [315, 266] width 413 height 27
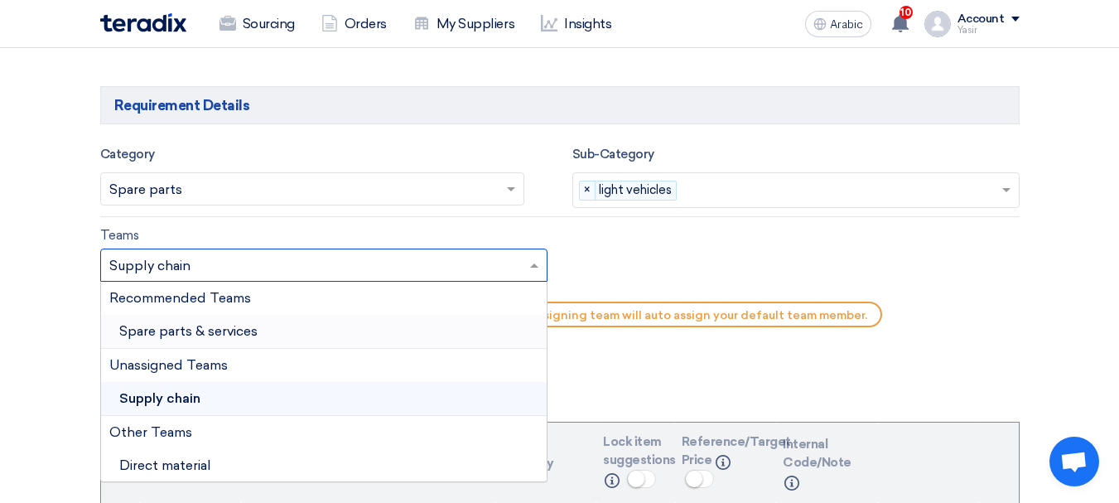
click at [196, 342] on div "Spare parts & services" at bounding box center [324, 332] width 446 height 34
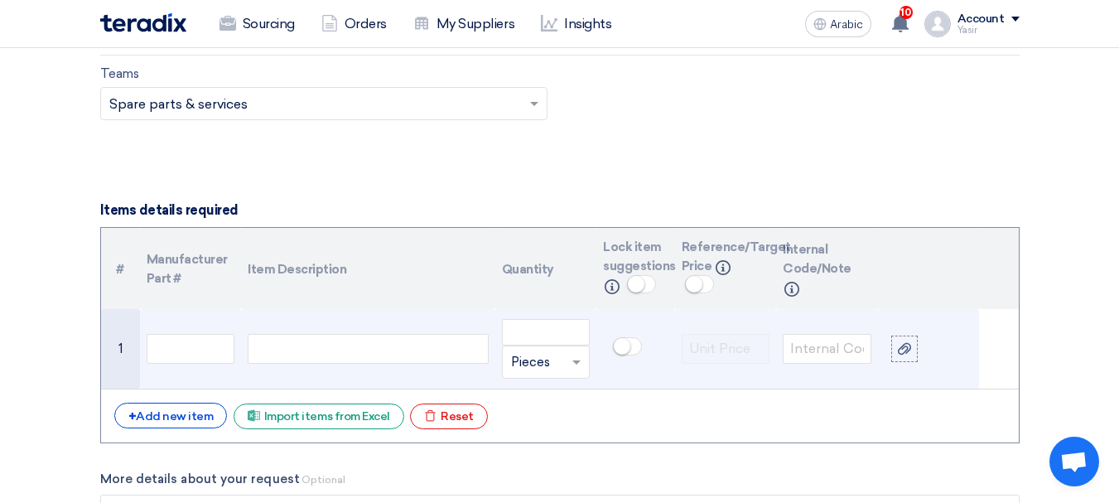
scroll to position [1091, 0]
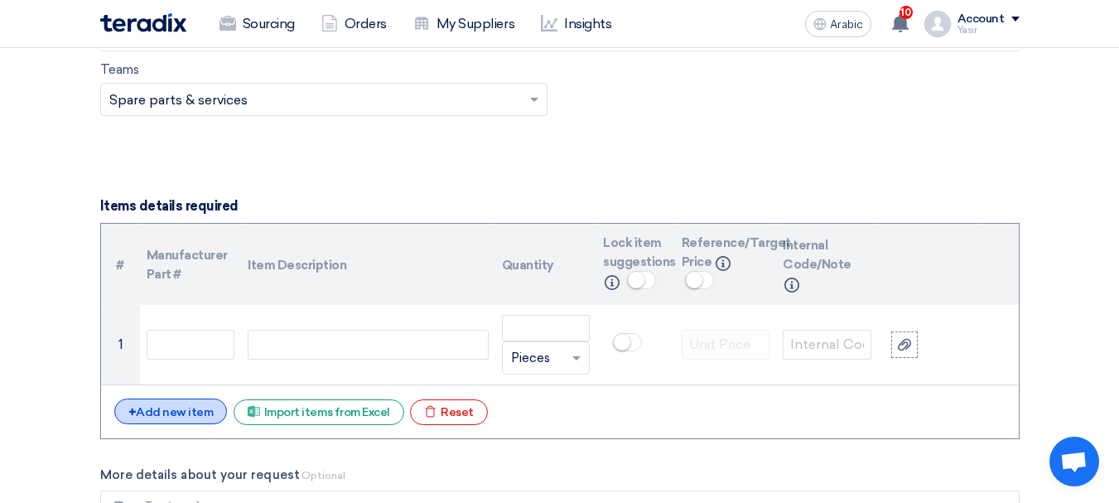
click at [176, 413] on font "Add new item" at bounding box center [174, 412] width 77 height 14
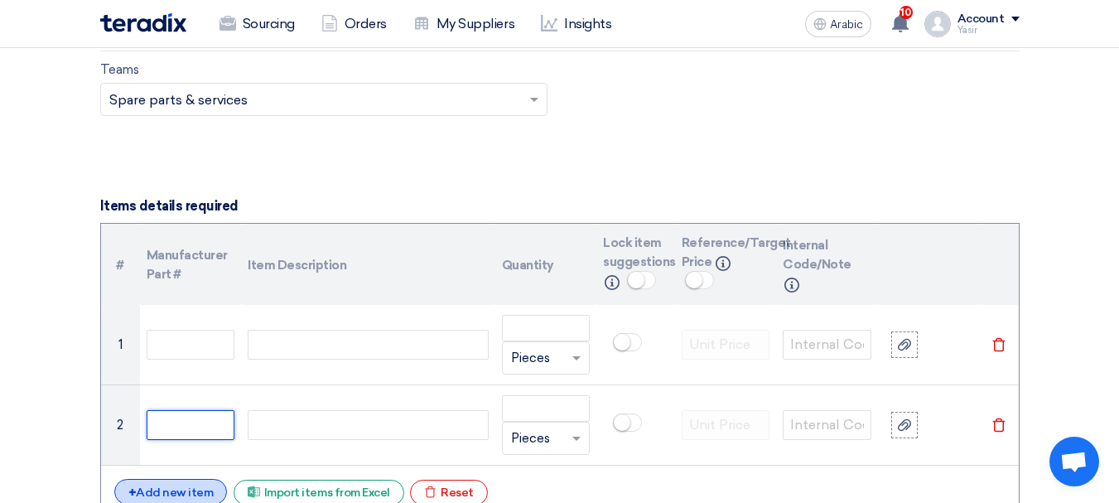
click at [176, 413] on input "text" at bounding box center [191, 425] width 89 height 30
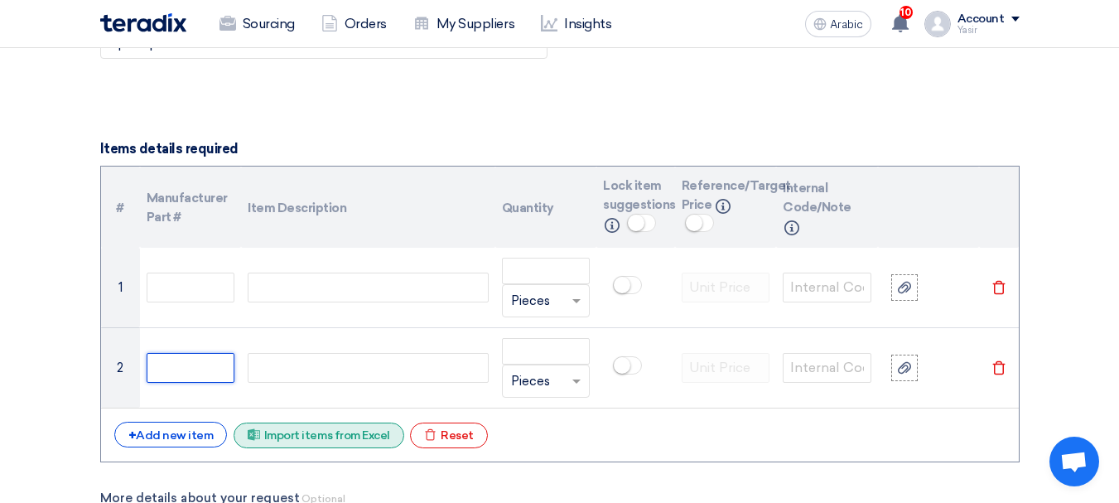
scroll to position [1174, 0]
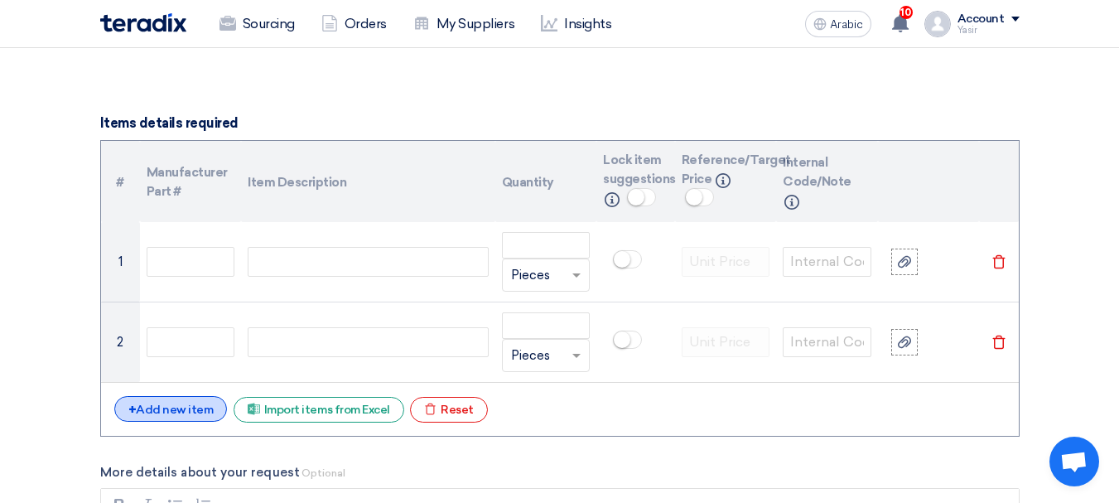
click at [136, 403] on font "Add new item" at bounding box center [174, 410] width 77 height 14
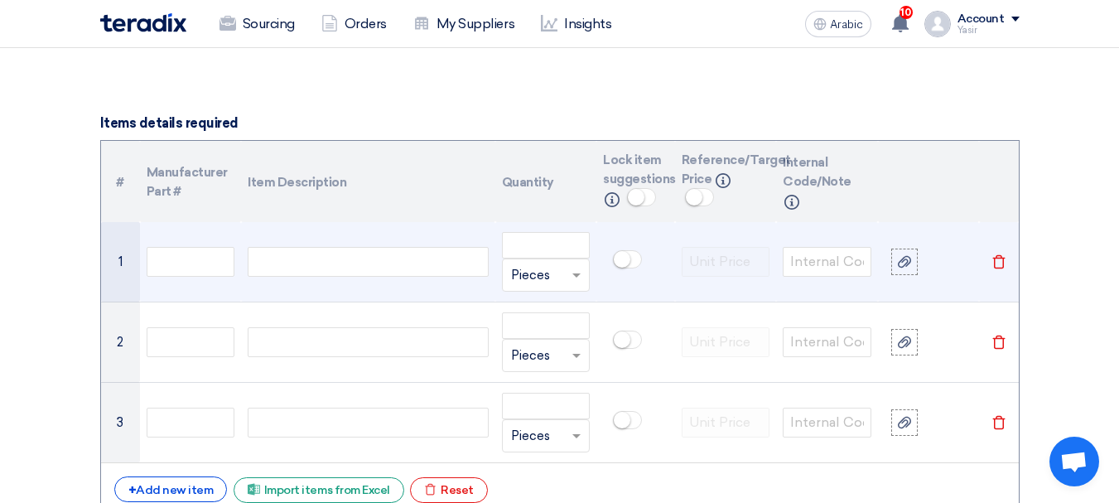
click at [312, 264] on div at bounding box center [368, 262] width 240 height 30
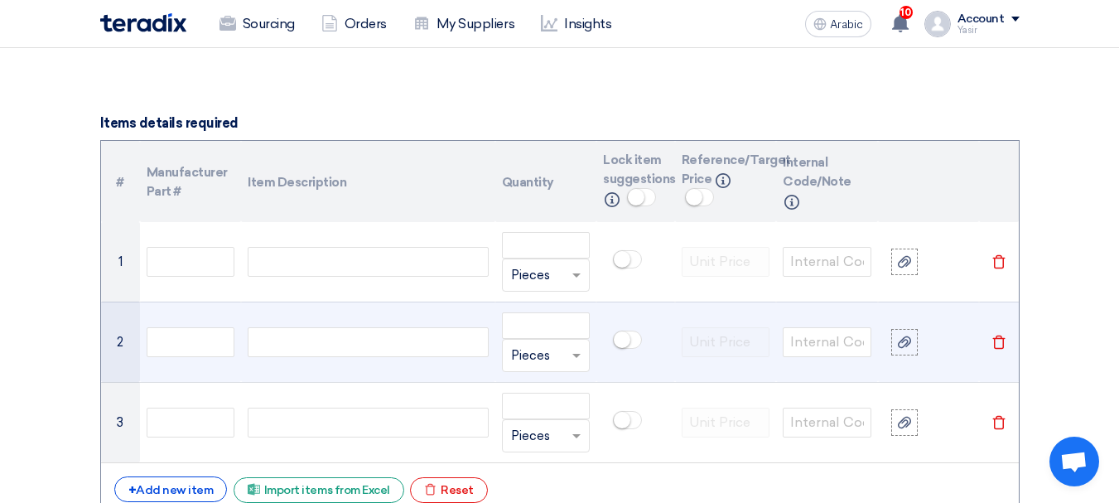
click at [309, 360] on td at bounding box center [367, 342] width 253 height 80
click at [312, 346] on div at bounding box center [368, 342] width 240 height 30
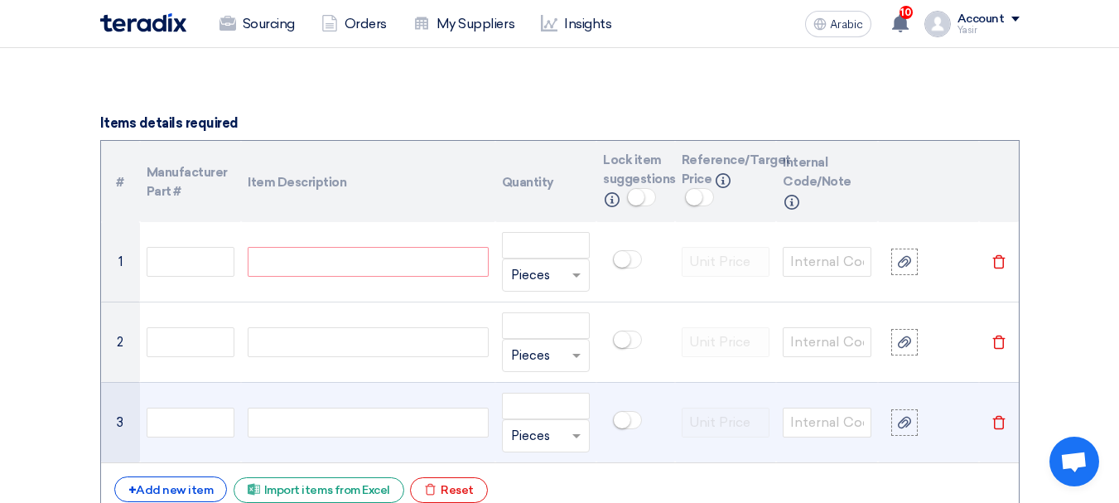
click at [298, 428] on div at bounding box center [368, 423] width 240 height 30
click at [199, 431] on input "text" at bounding box center [191, 423] width 89 height 30
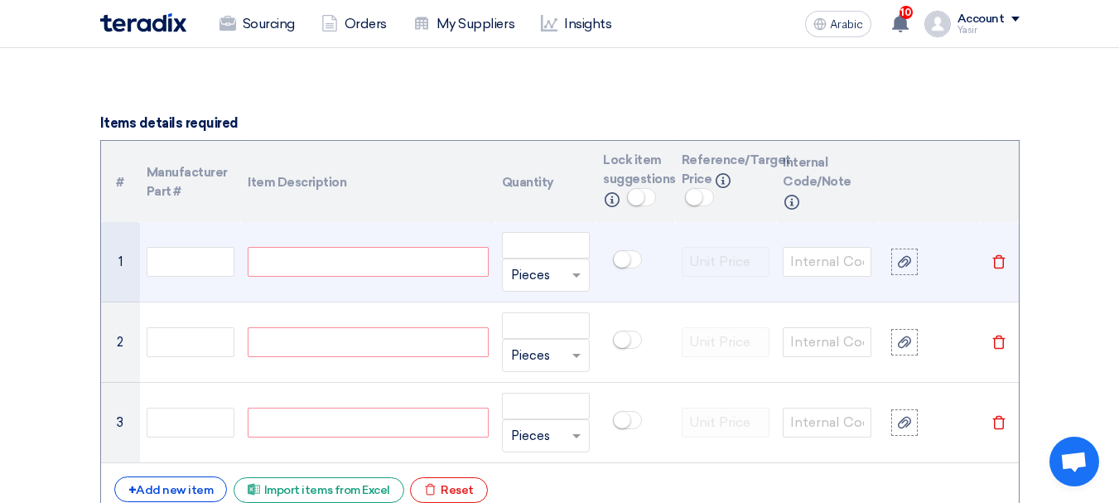
click at [350, 253] on div at bounding box center [368, 262] width 240 height 30
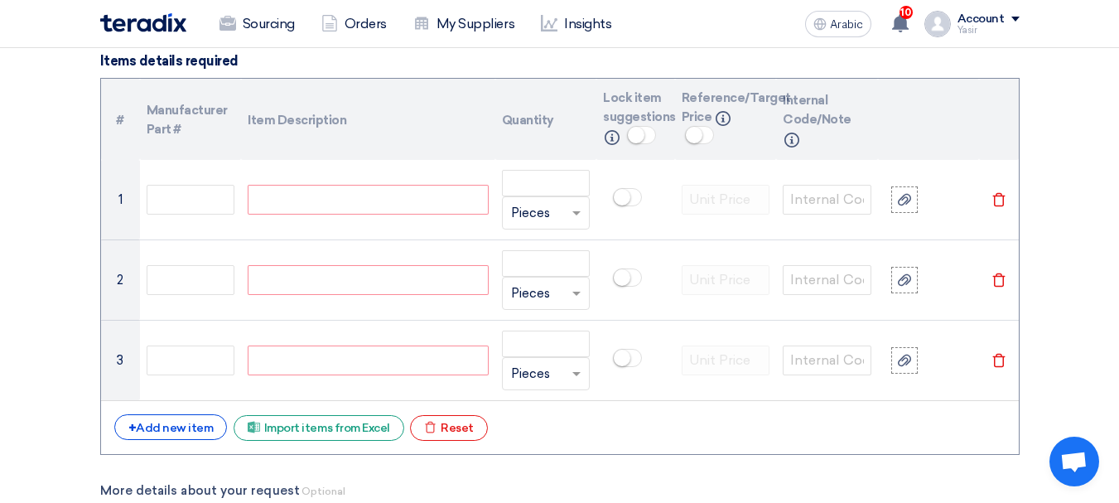
scroll to position [1340, 0]
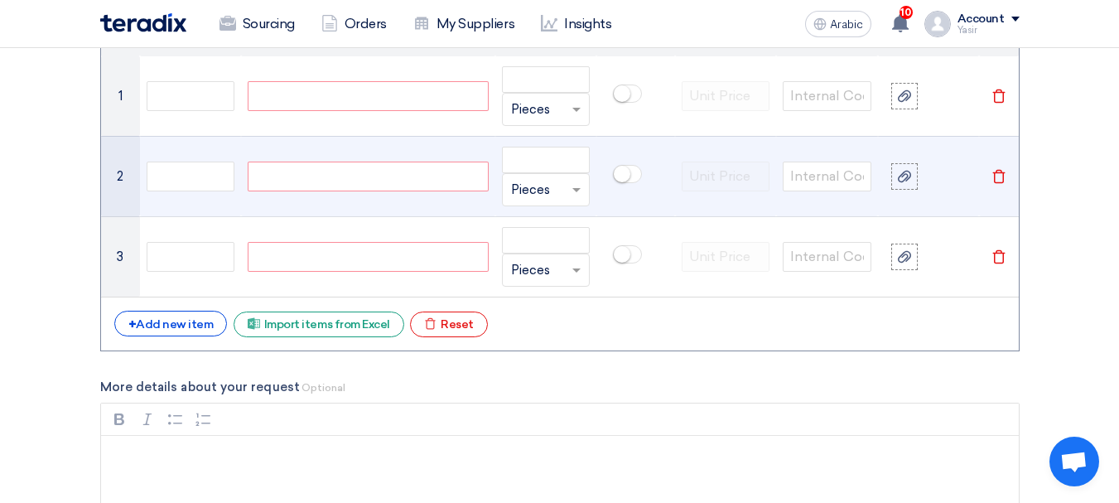
paste div
click at [334, 178] on div at bounding box center [368, 177] width 240 height 30
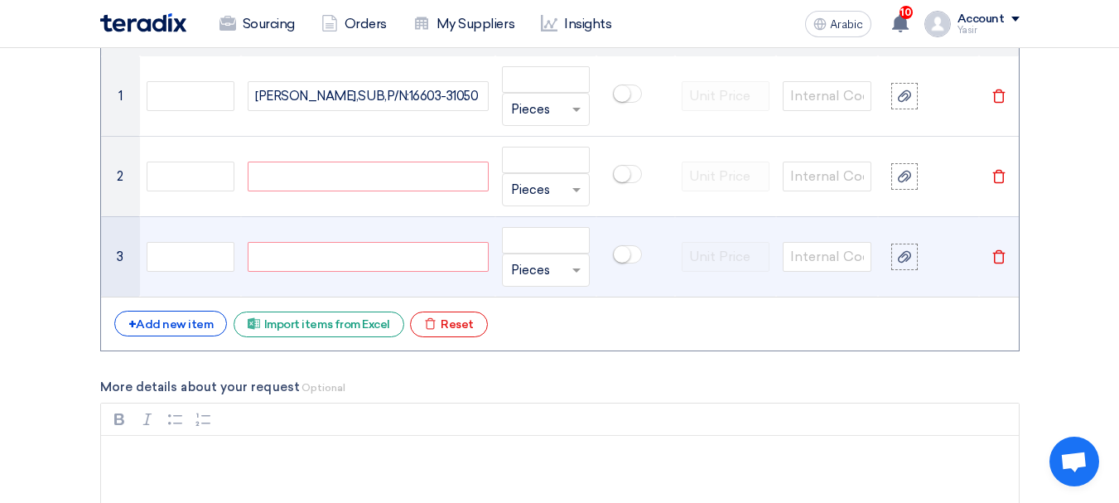
paste div
click at [350, 256] on div at bounding box center [368, 257] width 240 height 30
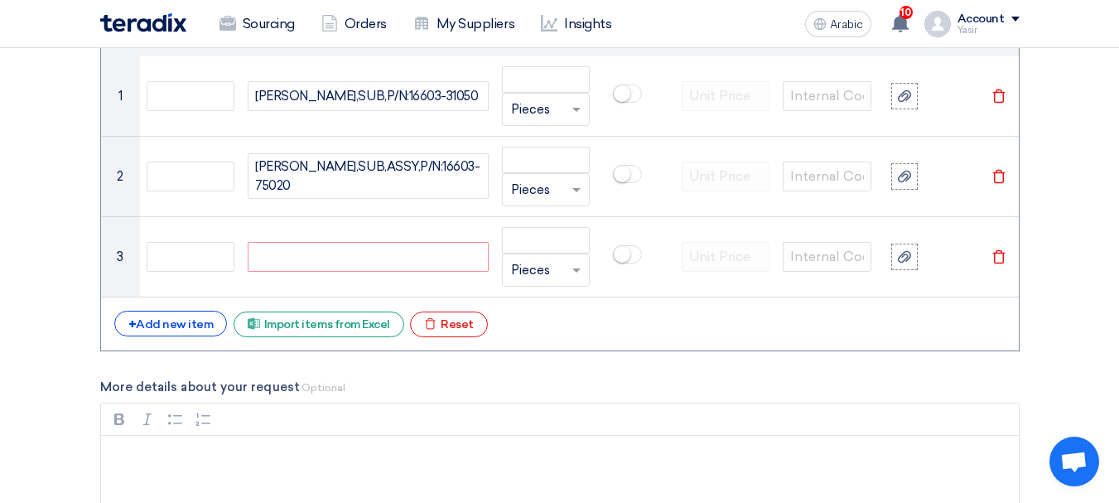
paste div
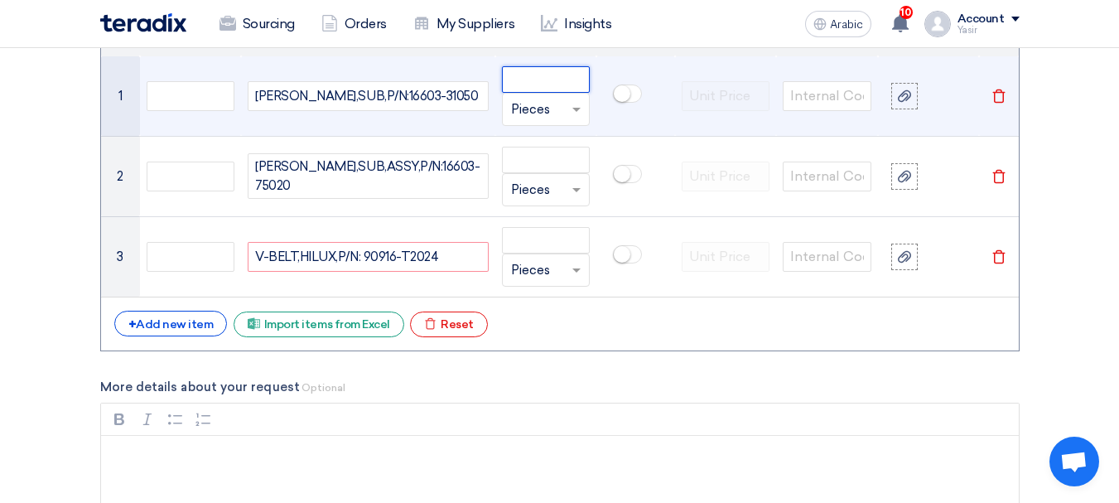
click at [539, 85] on input "number" at bounding box center [546, 79] width 89 height 27
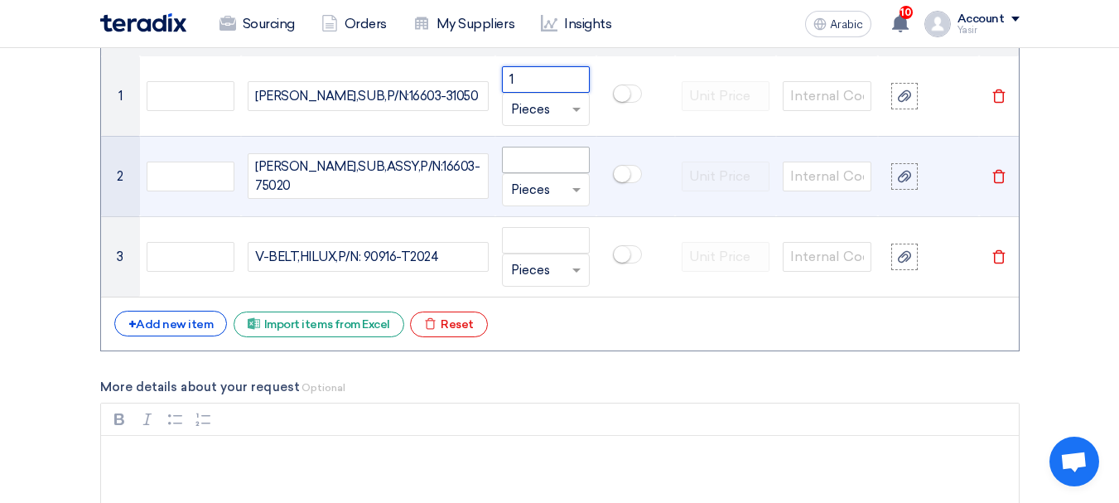
type input "1"
click at [551, 165] on input "number" at bounding box center [546, 160] width 89 height 27
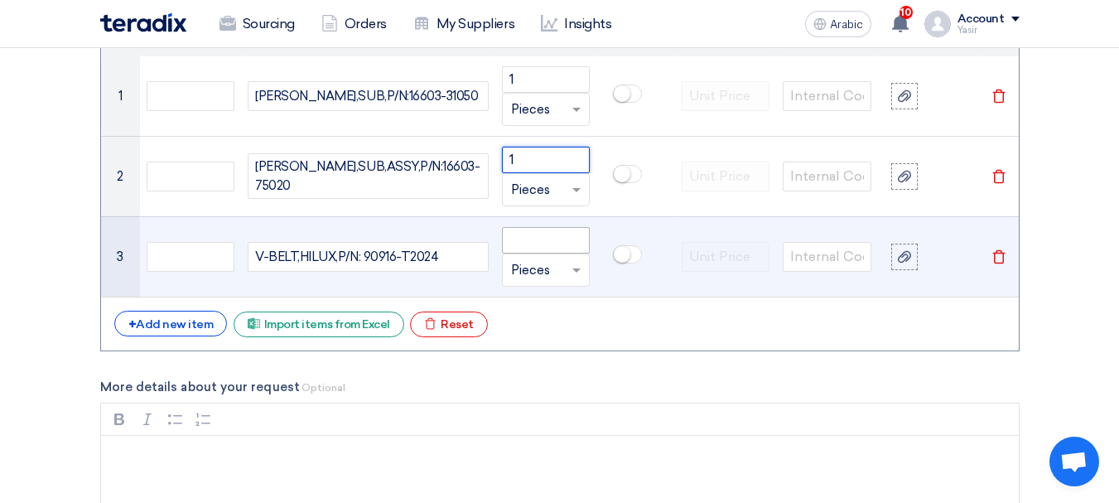
type input "1"
click at [546, 239] on input "number" at bounding box center [546, 240] width 89 height 27
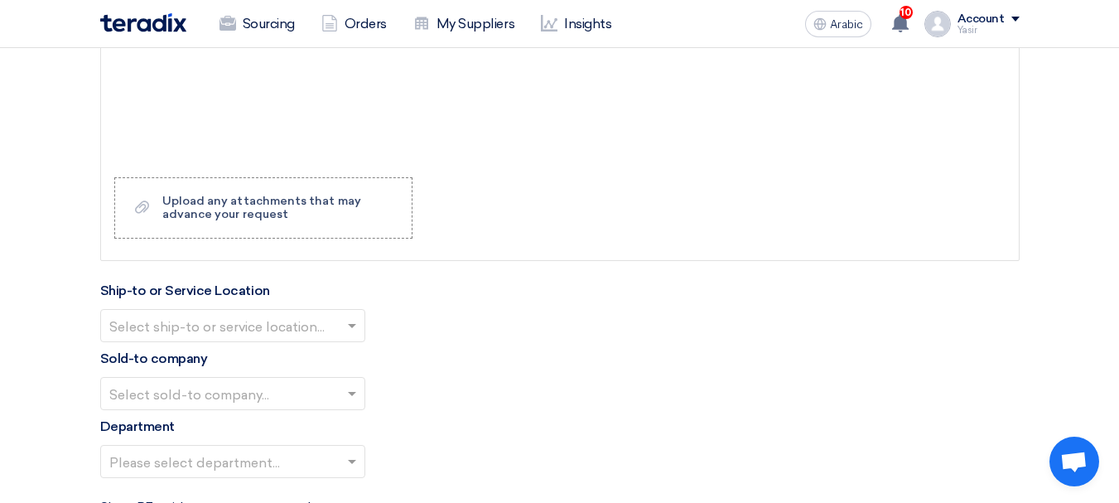
scroll to position [1754, 0]
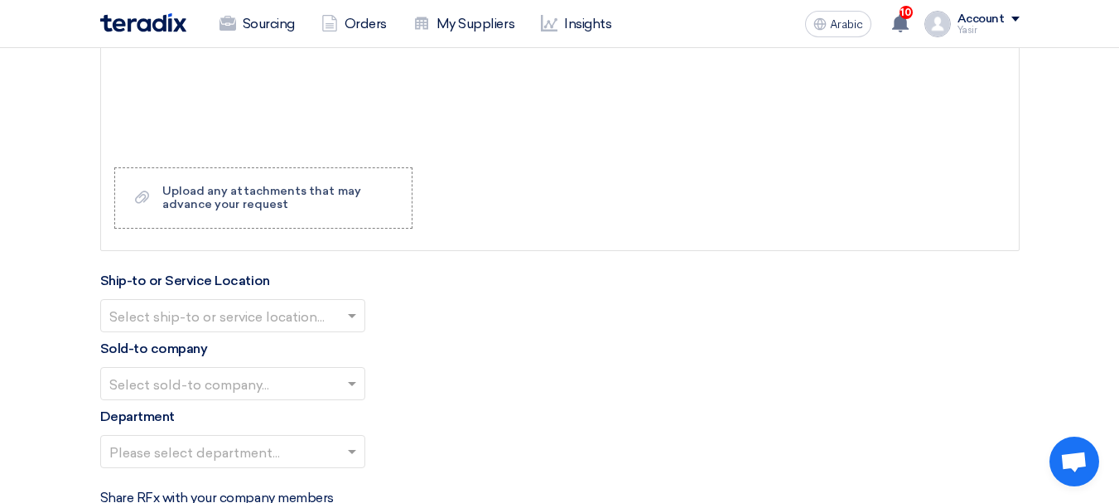
click at [333, 308] on input "text" at bounding box center [224, 316] width 230 height 27
type input "1"
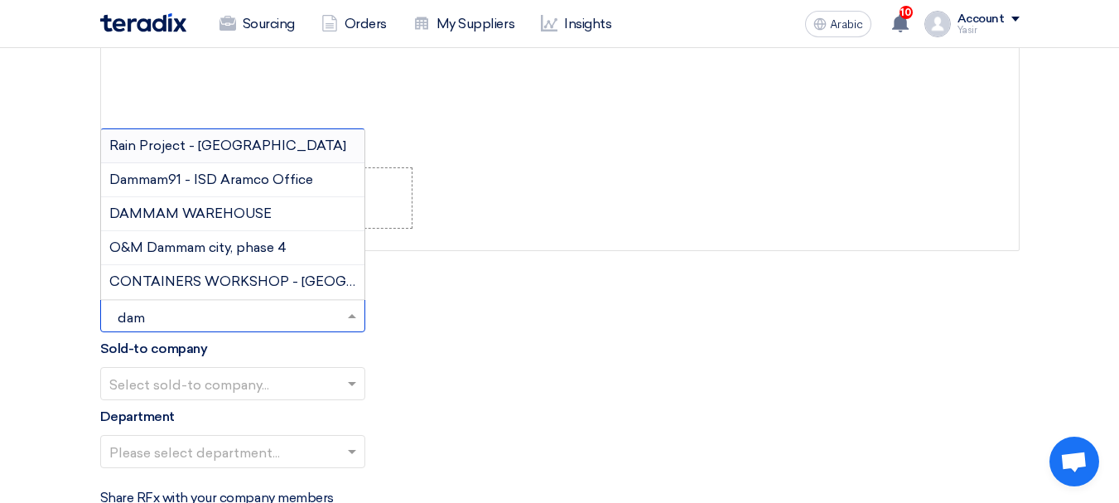
type input "damm"
click at [232, 209] on font "DAMMAM WAREHOUSE" at bounding box center [190, 213] width 162 height 16
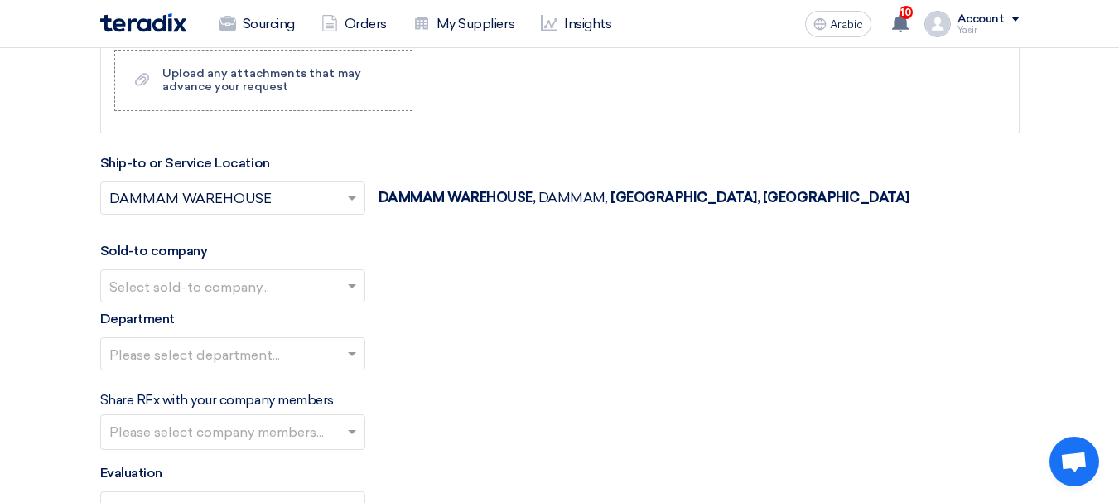
scroll to position [1919, 0]
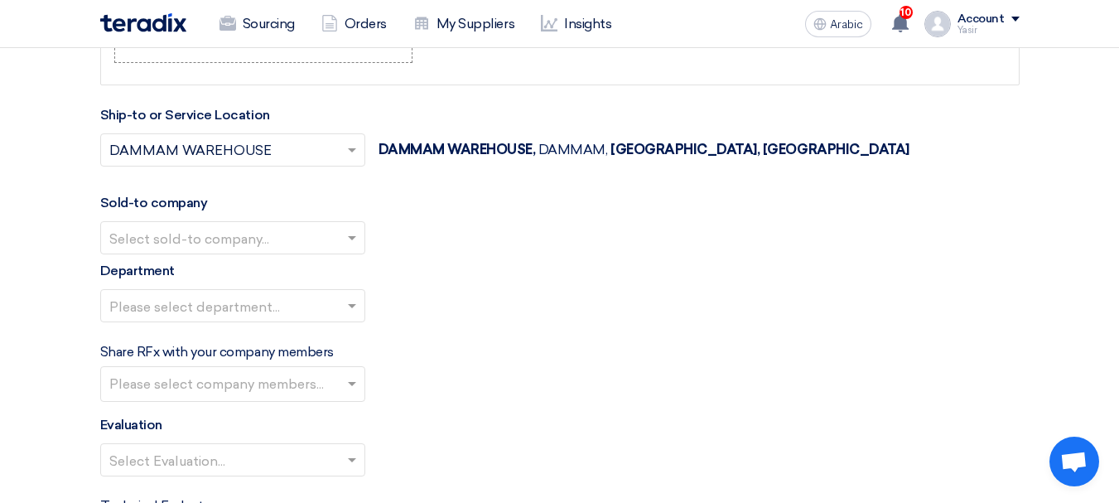
click at [243, 239] on input "text" at bounding box center [224, 238] width 230 height 27
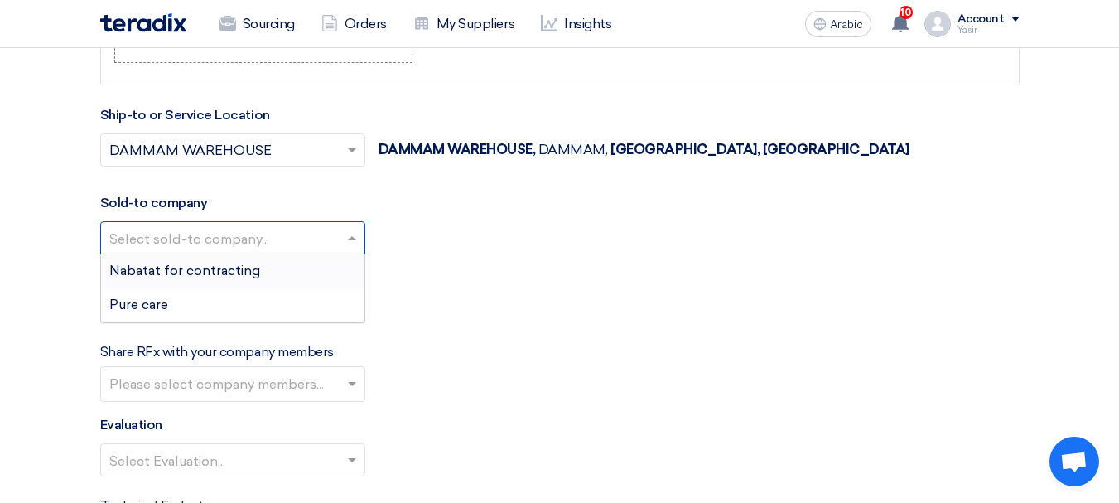
click at [271, 270] on div "Nabatat for contracting" at bounding box center [232, 271] width 263 height 34
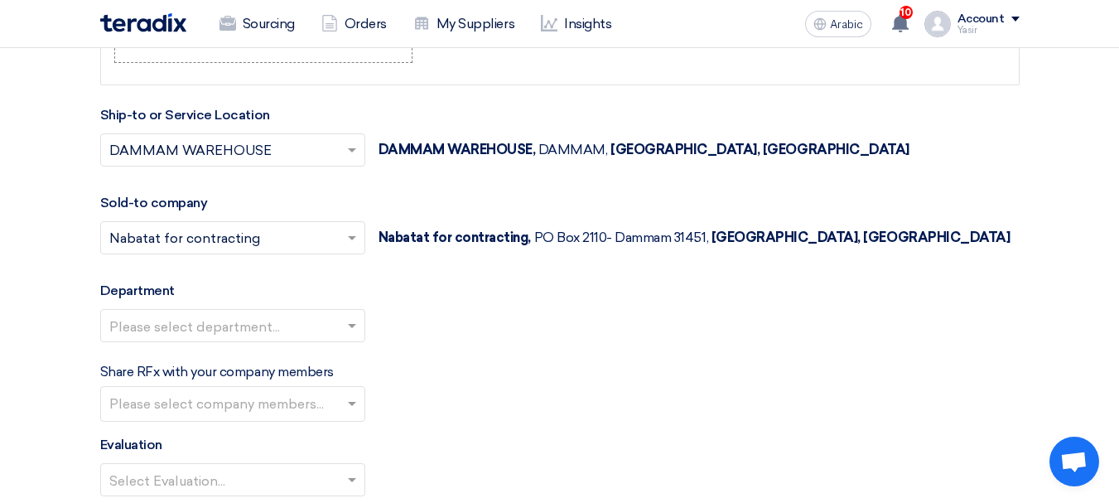
scroll to position [2002, 0]
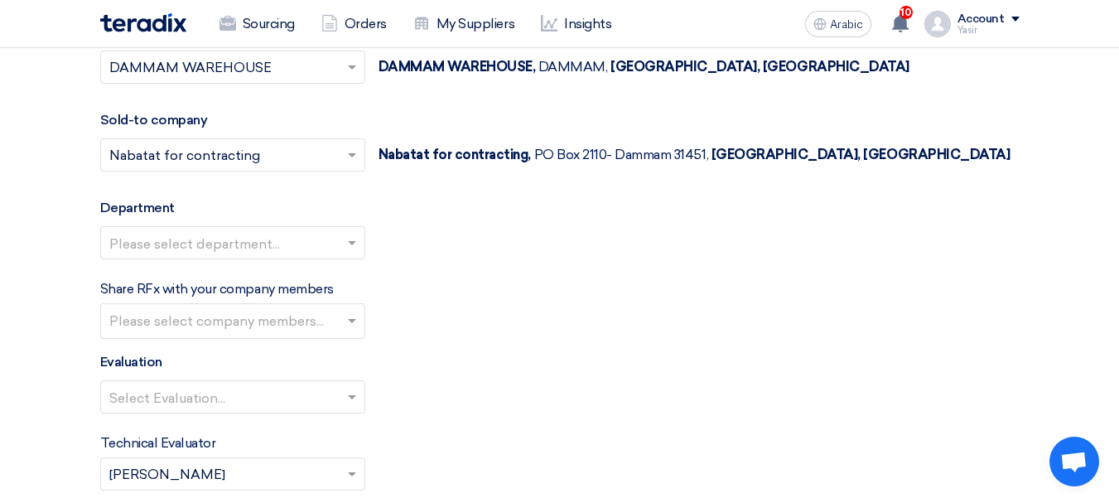
click at [269, 260] on div "Please select department..." at bounding box center [560, 249] width 920 height 46
click at [268, 233] on input "text" at bounding box center [224, 243] width 230 height 27
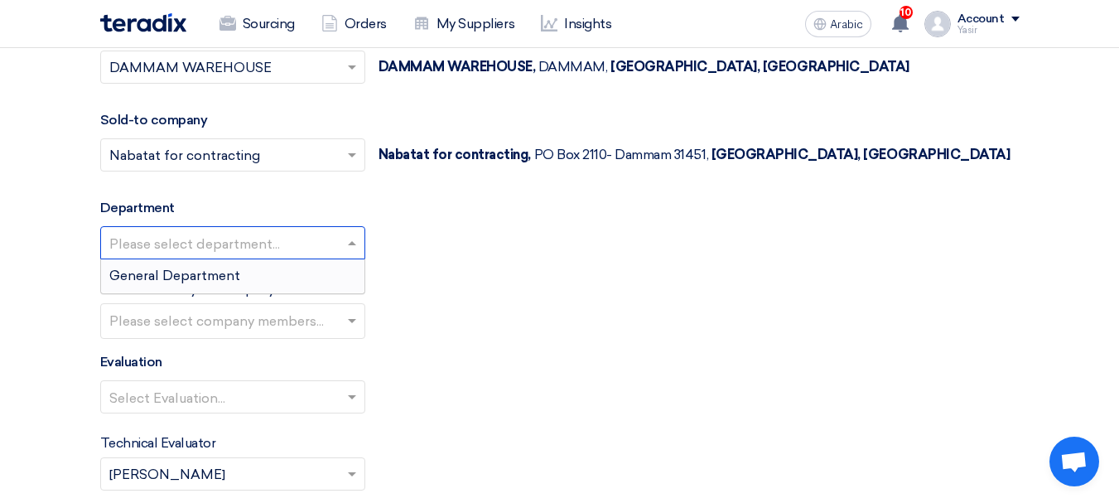
click at [194, 270] on font "General Department" at bounding box center [174, 276] width 131 height 16
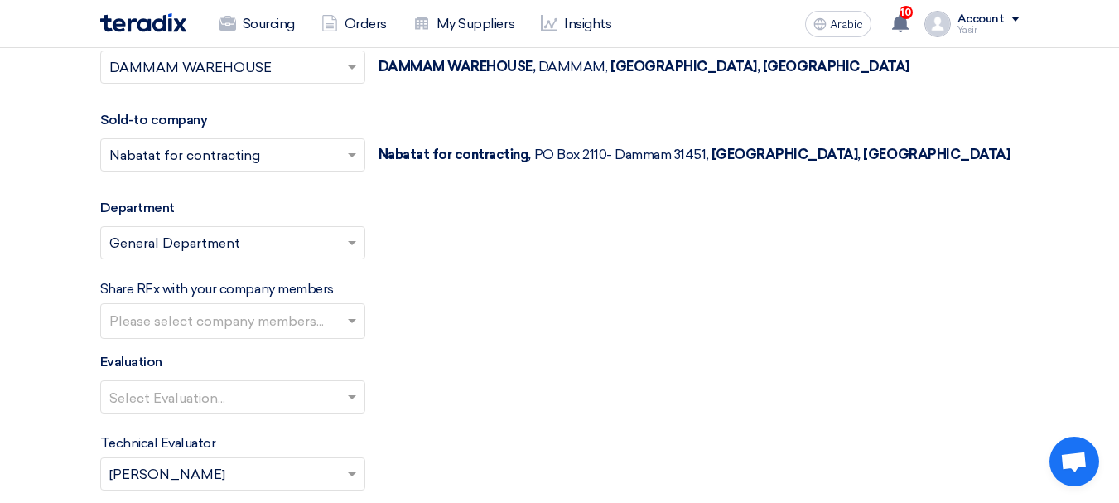
scroll to position [2168, 0]
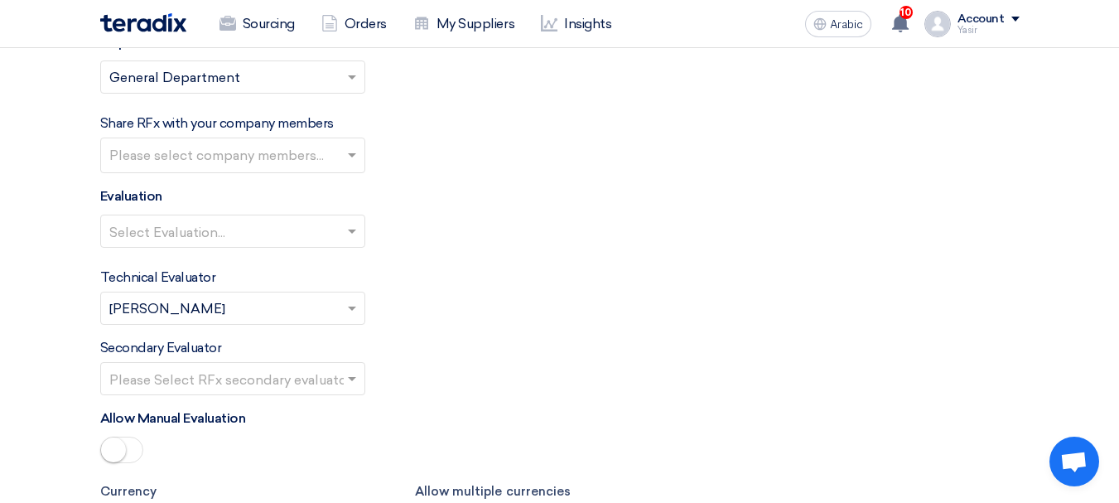
click at [319, 244] on input "text" at bounding box center [224, 232] width 230 height 27
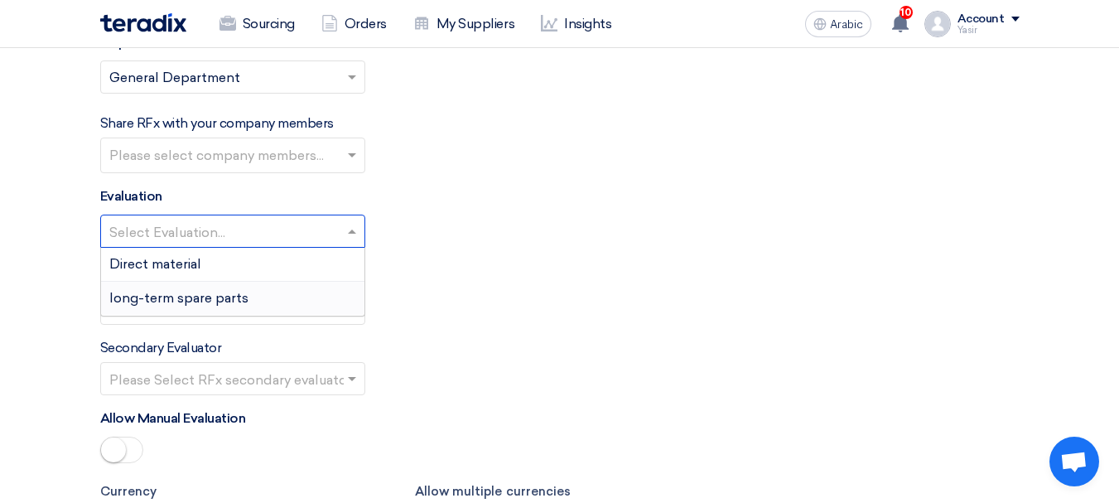
click at [185, 293] on font "long-term spare parts" at bounding box center [178, 298] width 139 height 16
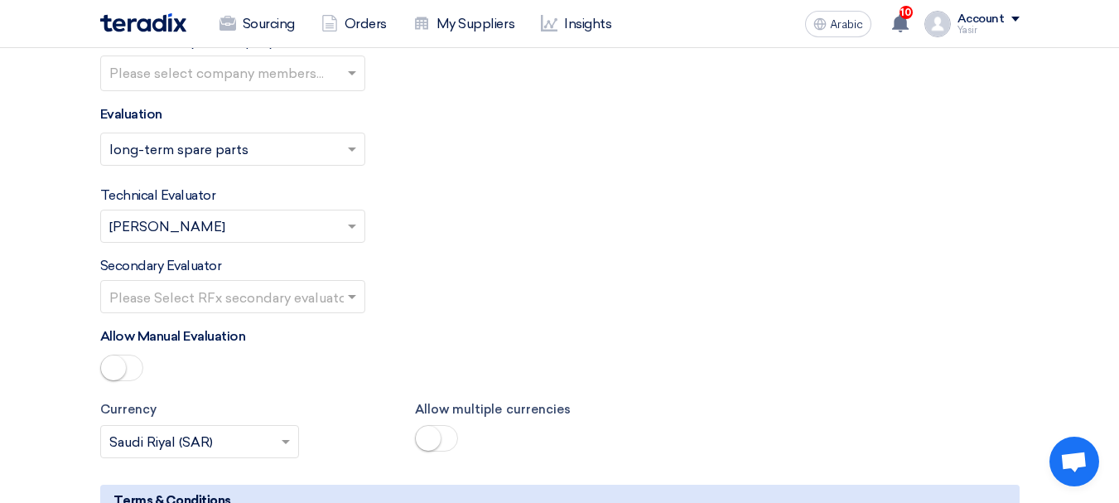
scroll to position [2251, 0]
click at [356, 287] on span at bounding box center [354, 296] width 21 height 20
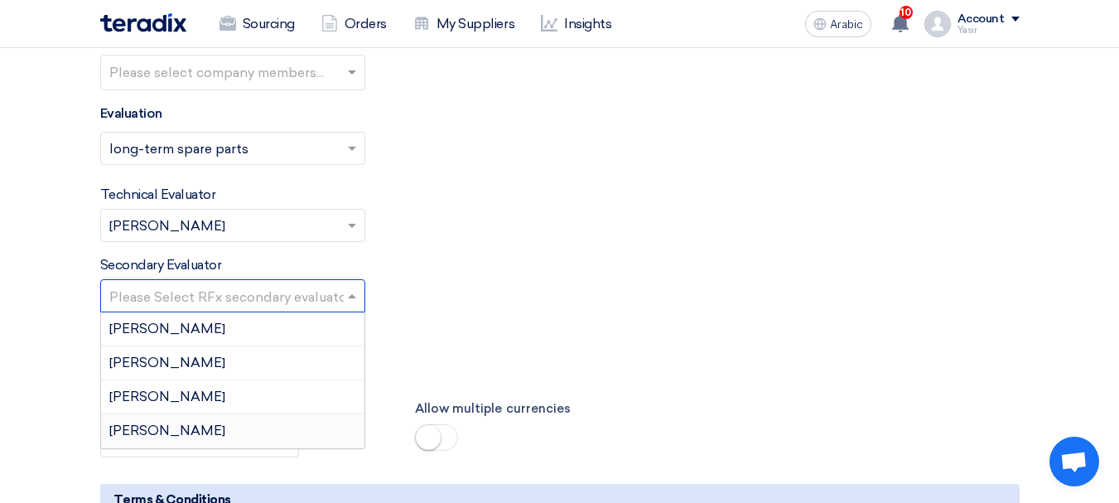
click at [151, 433] on span "[PERSON_NAME]" at bounding box center [167, 430] width 116 height 16
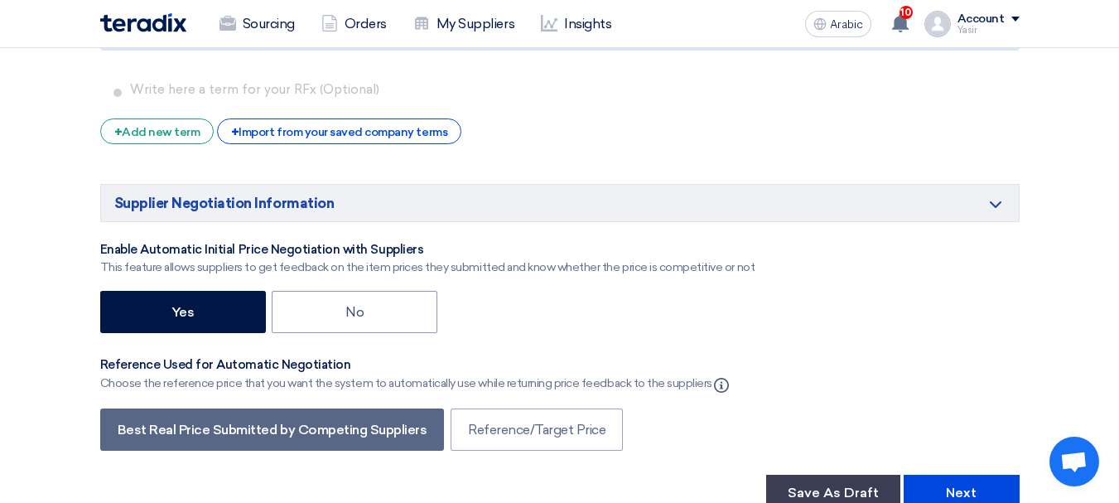
scroll to position [2831, 0]
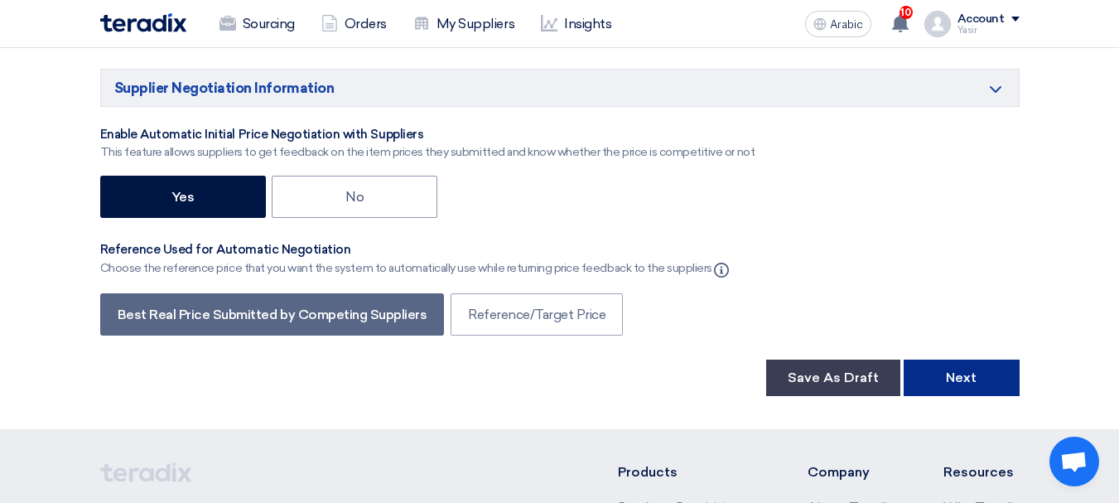
click at [974, 389] on button "Next" at bounding box center [962, 378] width 116 height 36
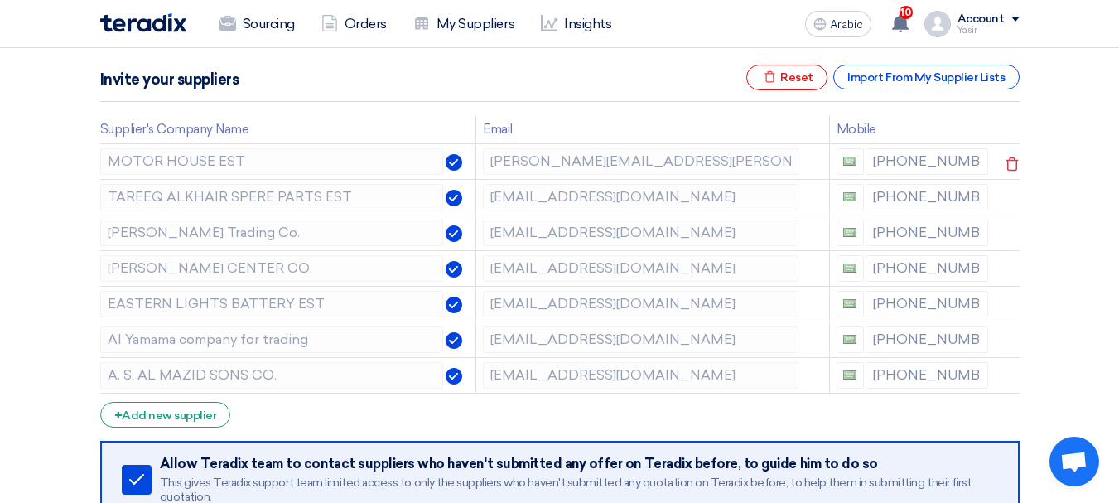
scroll to position [249, 0]
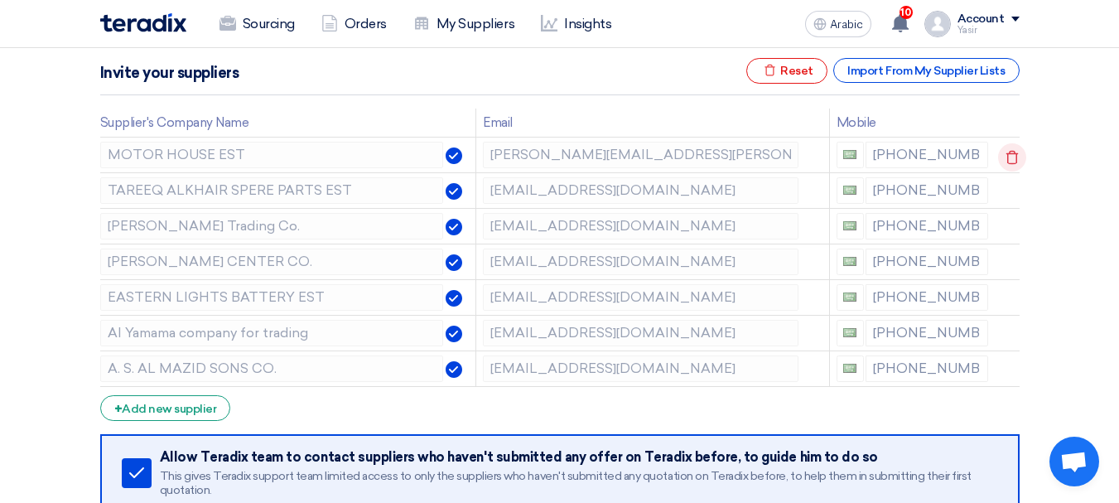
click at [1009, 161] on icon at bounding box center [1012, 157] width 28 height 28
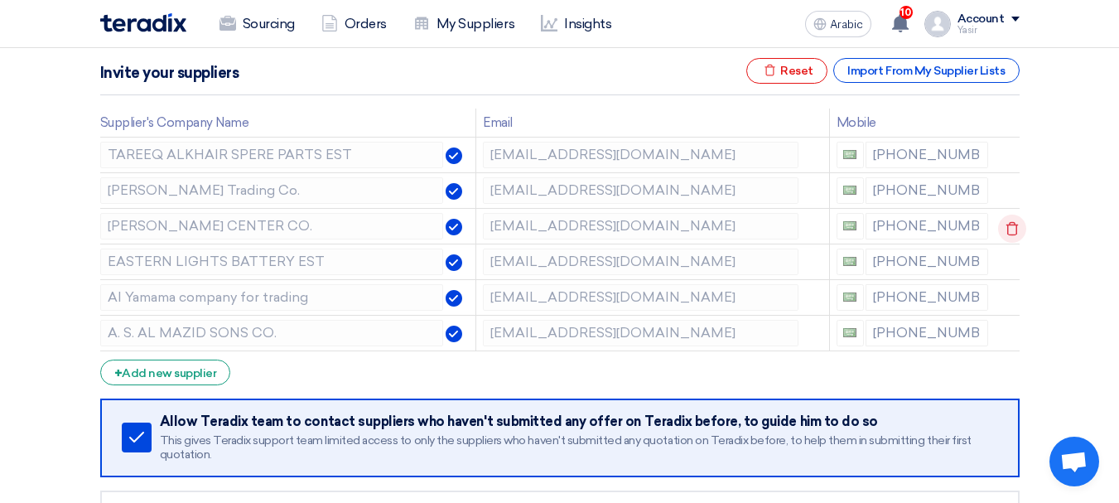
click at [1002, 234] on icon at bounding box center [1012, 229] width 28 height 28
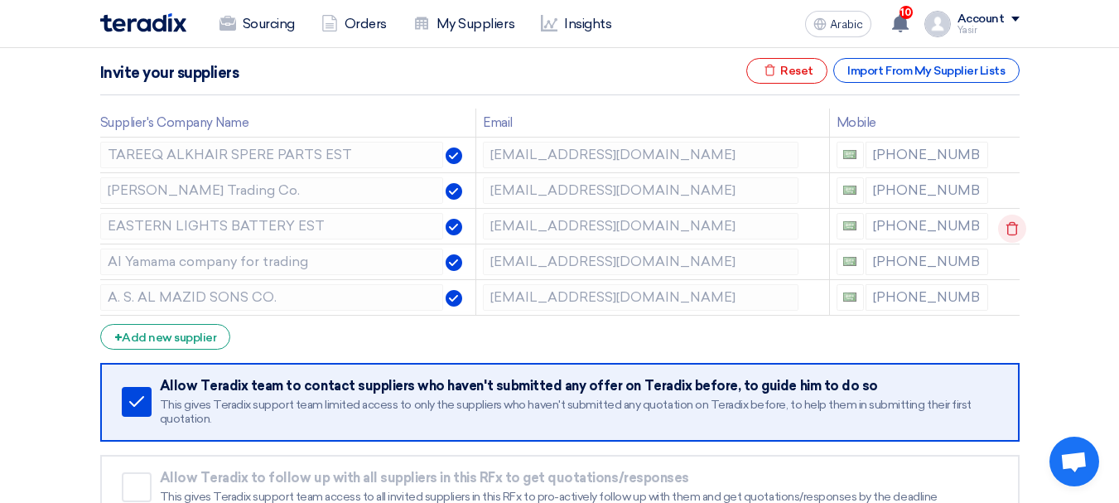
click at [1013, 229] on icon at bounding box center [1012, 229] width 28 height 28
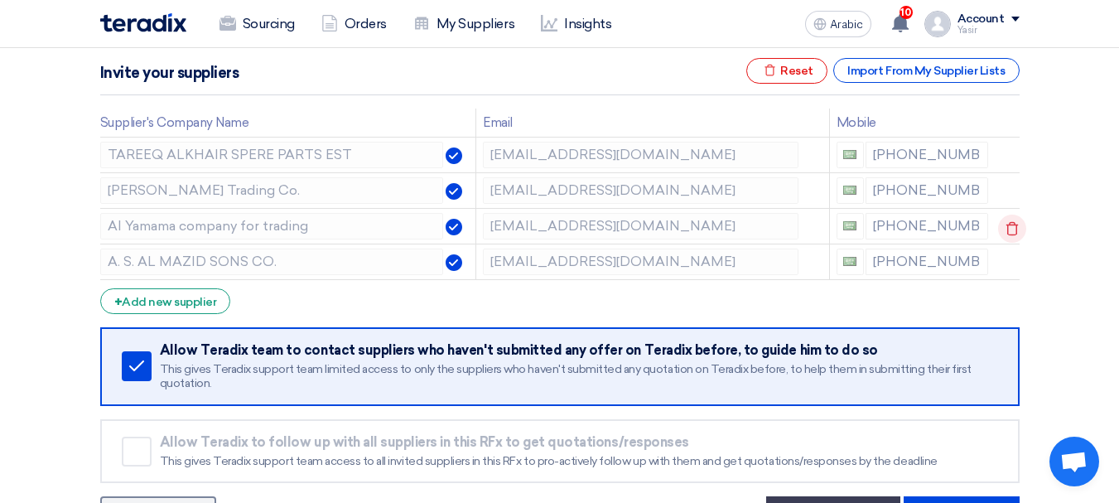
click at [1013, 229] on icon at bounding box center [1012, 229] width 28 height 28
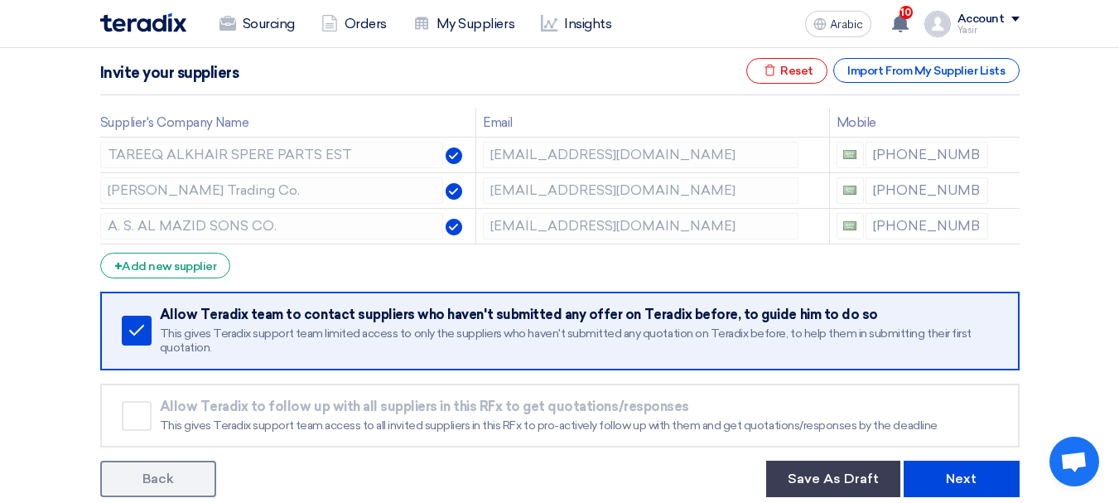
click at [0, 0] on icon at bounding box center [0, 0] width 0 height 0
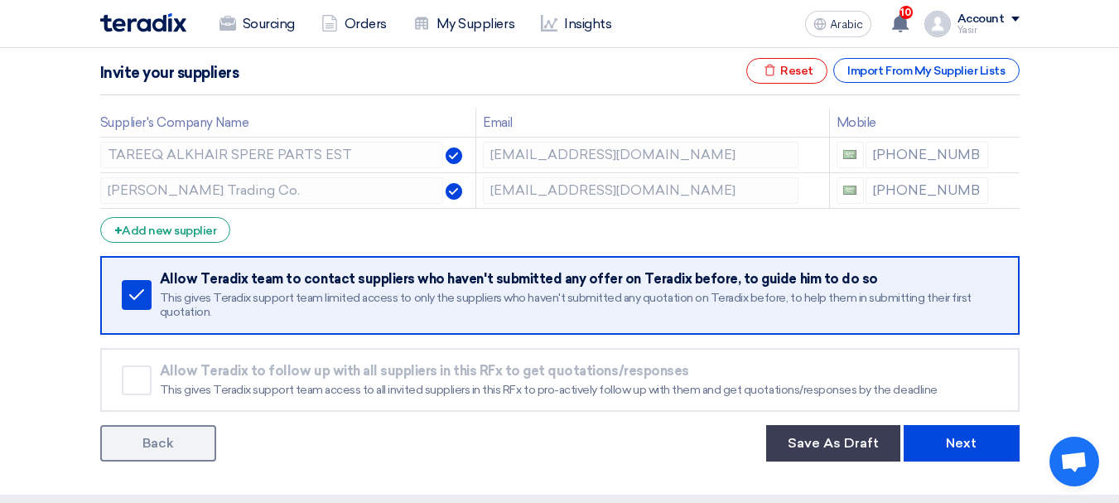
scroll to position [414, 0]
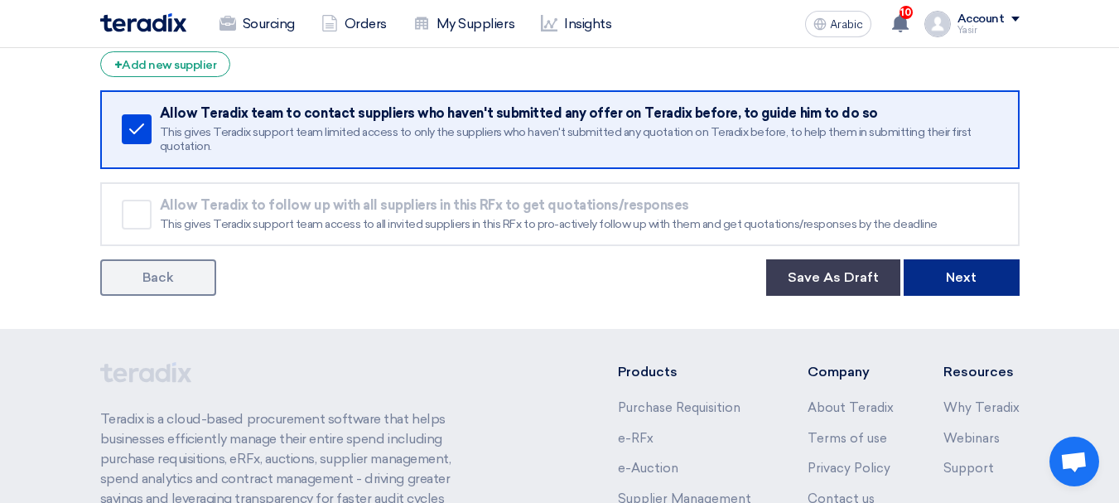
click at [954, 292] on button "Next" at bounding box center [962, 277] width 116 height 36
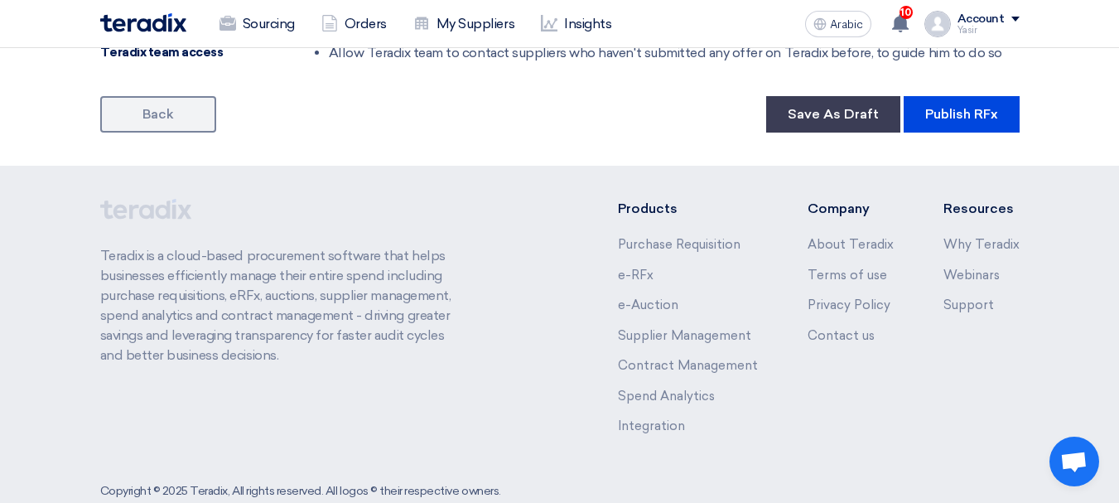
scroll to position [1243, 0]
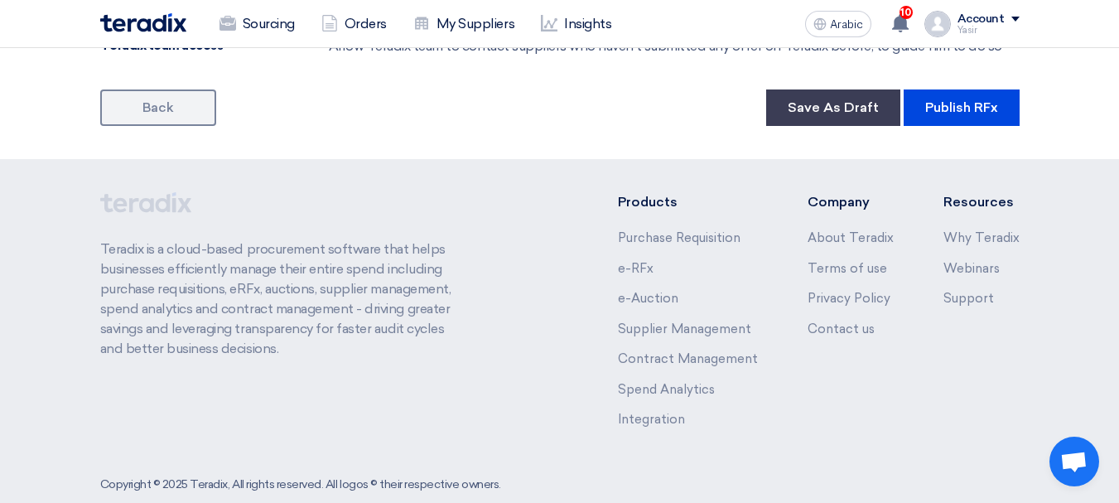
click at [968, 110] on font "Publish RFx" at bounding box center [961, 107] width 73 height 16
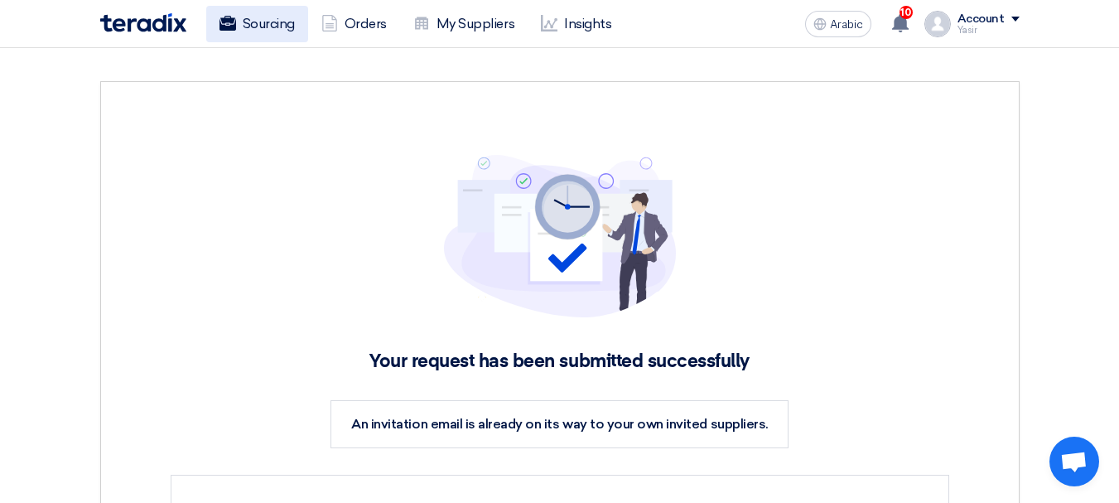
click at [257, 27] on font "Sourcing" at bounding box center [269, 24] width 52 height 16
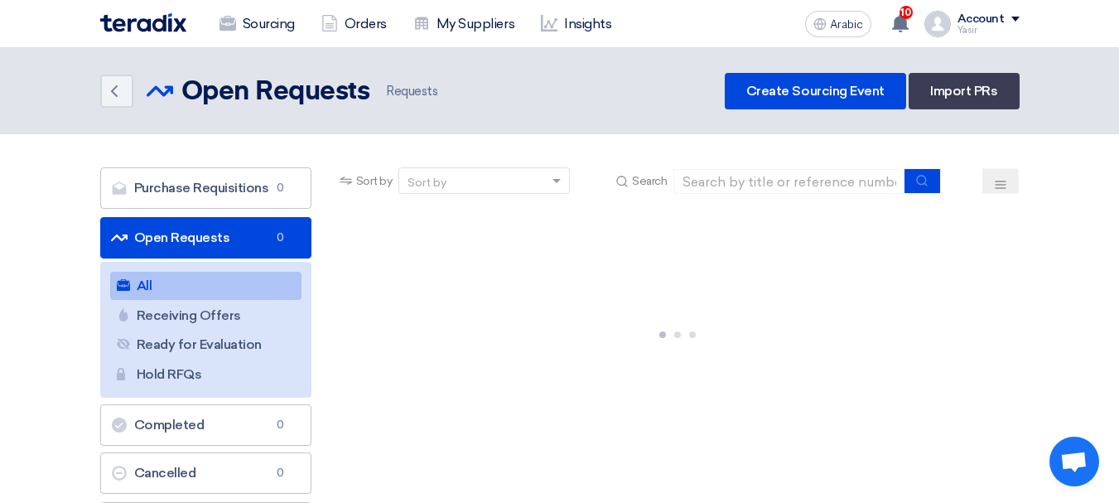
click at [152, 284] on font "All" at bounding box center [145, 286] width 16 height 16
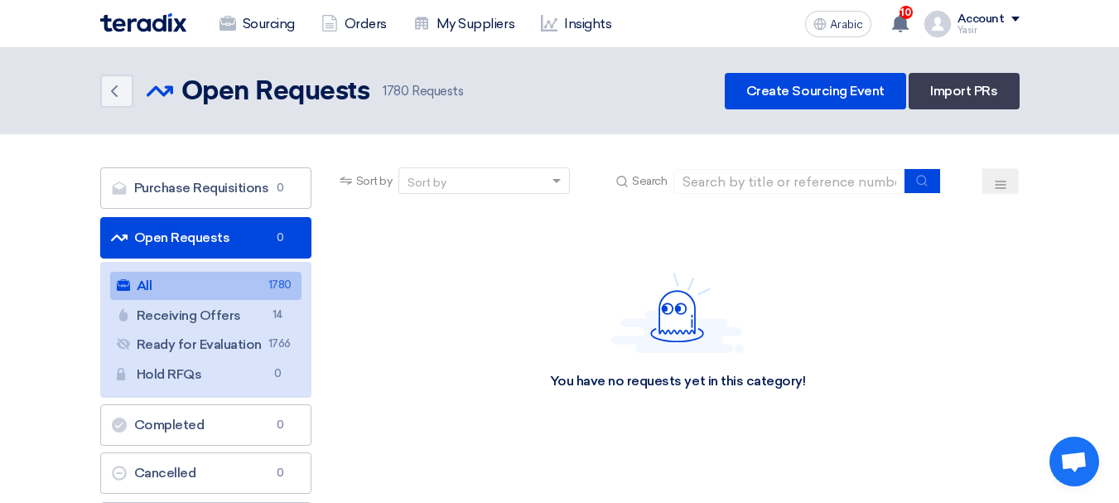
click at [146, 287] on font "All" at bounding box center [145, 286] width 16 height 16
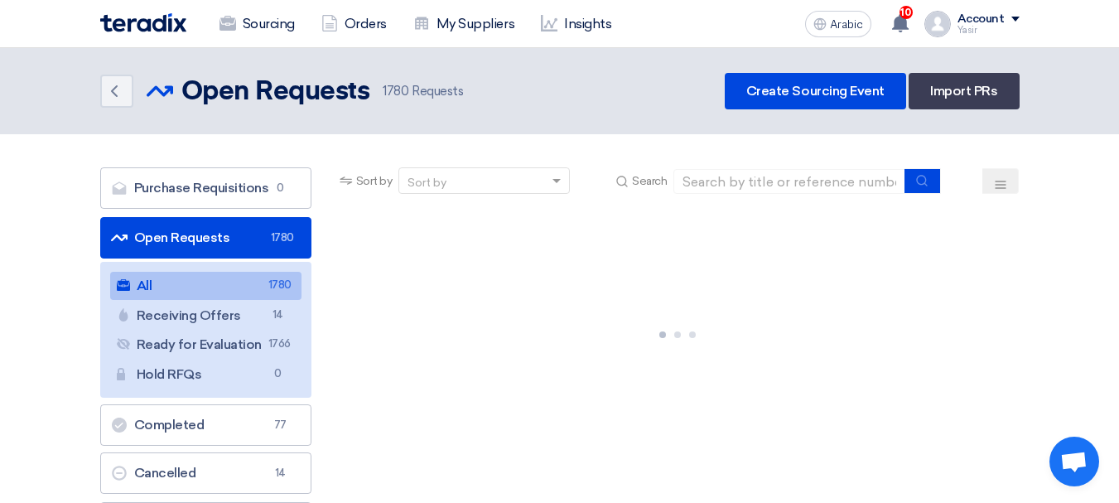
click at [271, 239] on span "1780" at bounding box center [281, 237] width 20 height 17
click at [176, 253] on link "Open Requests Open Requests 1780" at bounding box center [205, 237] width 211 height 41
click at [196, 239] on font "Open Requests" at bounding box center [182, 237] width 96 height 16
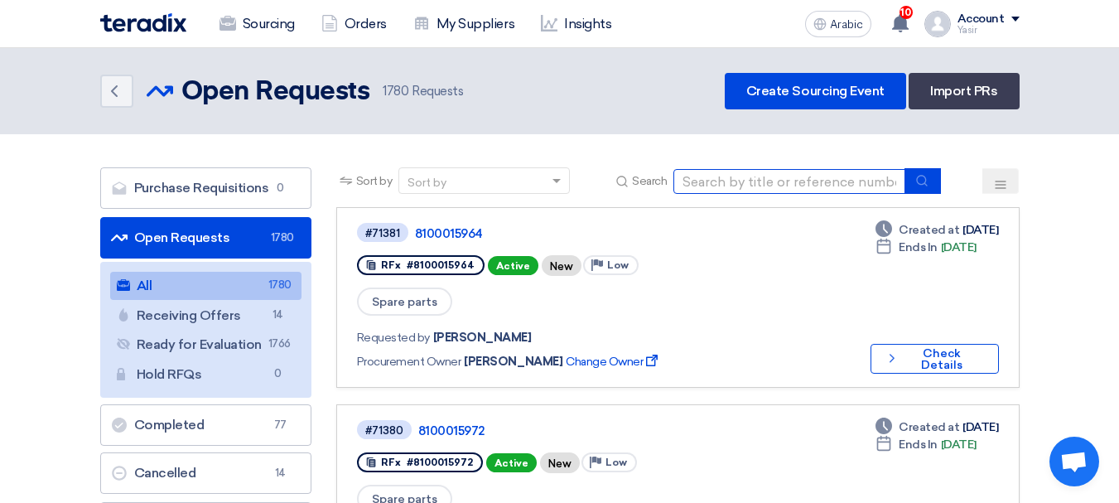
drag, startPoint x: 784, startPoint y: 171, endPoint x: 803, endPoint y: 190, distance: 26.4
click at [785, 172] on input at bounding box center [790, 181] width 232 height 25
paste input "8100015963"
type input "8100015963"
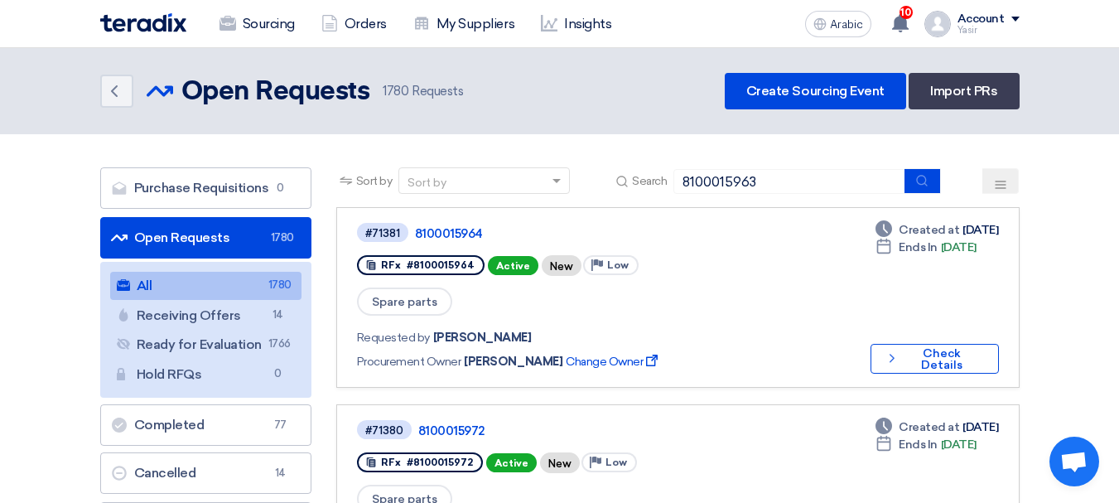
click at [928, 195] on div "Sort by Sort by Search 8100015963" at bounding box center [677, 187] width 683 height 40
click at [928, 190] on button "submit" at bounding box center [923, 181] width 36 height 26
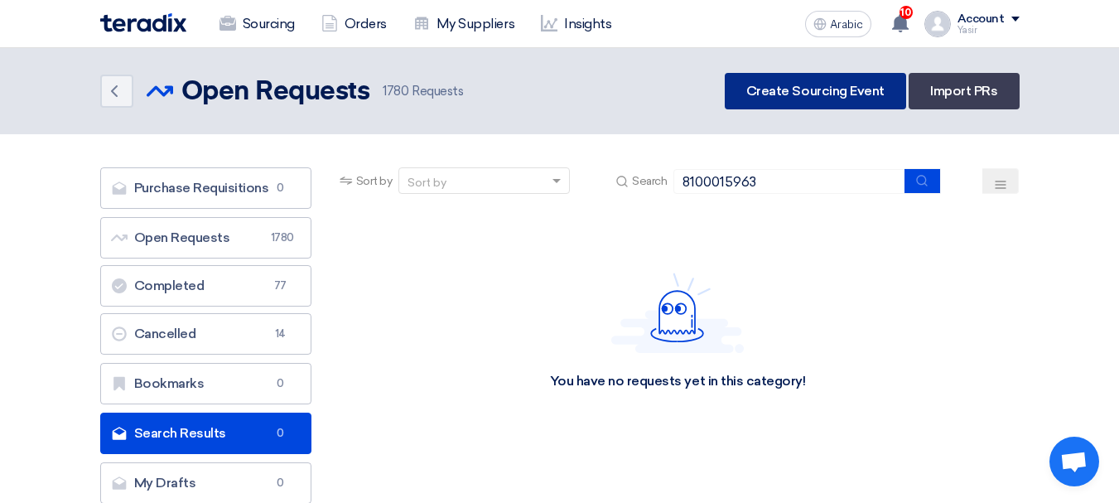
click at [823, 94] on font "Create Sourcing Event" at bounding box center [815, 91] width 138 height 16
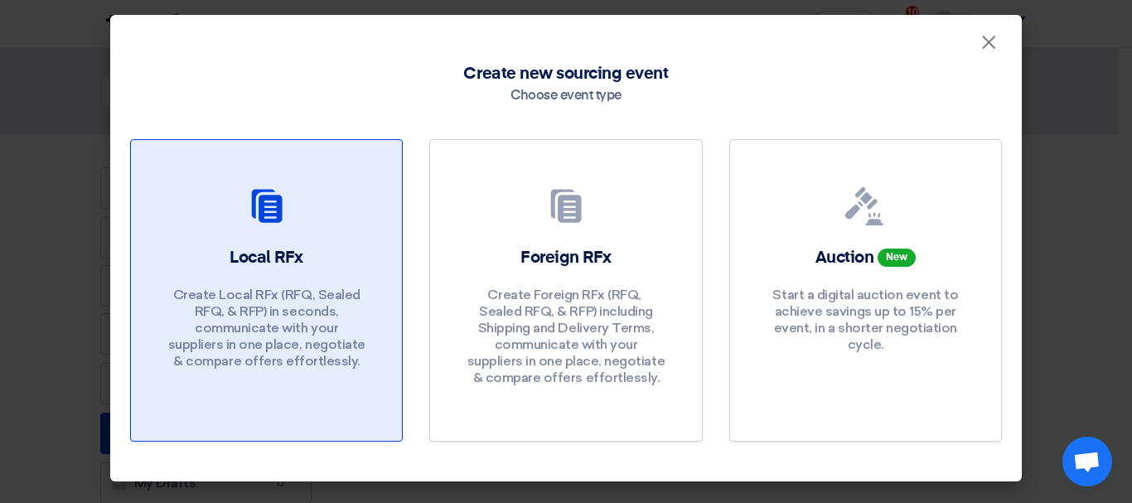
click at [312, 222] on div at bounding box center [266, 209] width 231 height 46
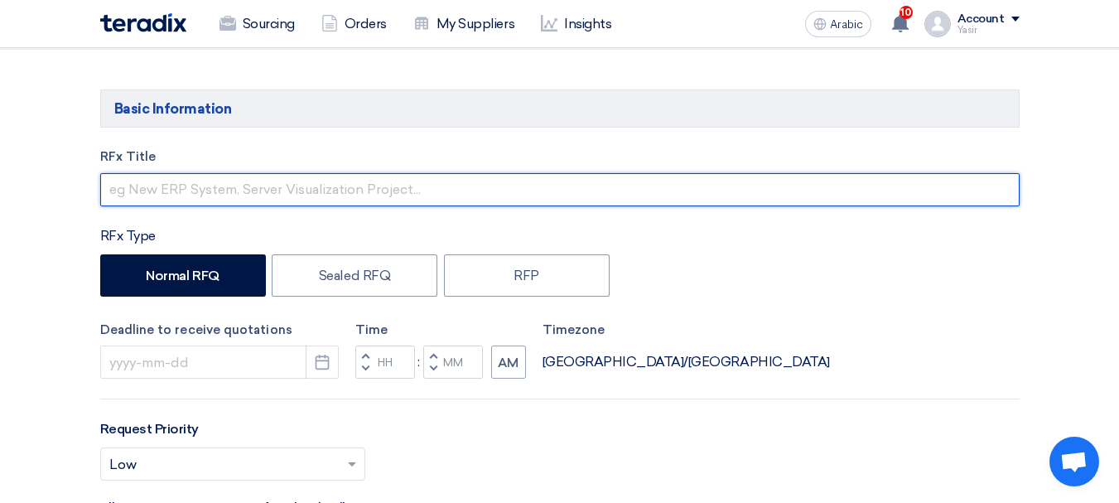
click at [296, 200] on input "text" at bounding box center [560, 189] width 920 height 33
paste input "8100015963"
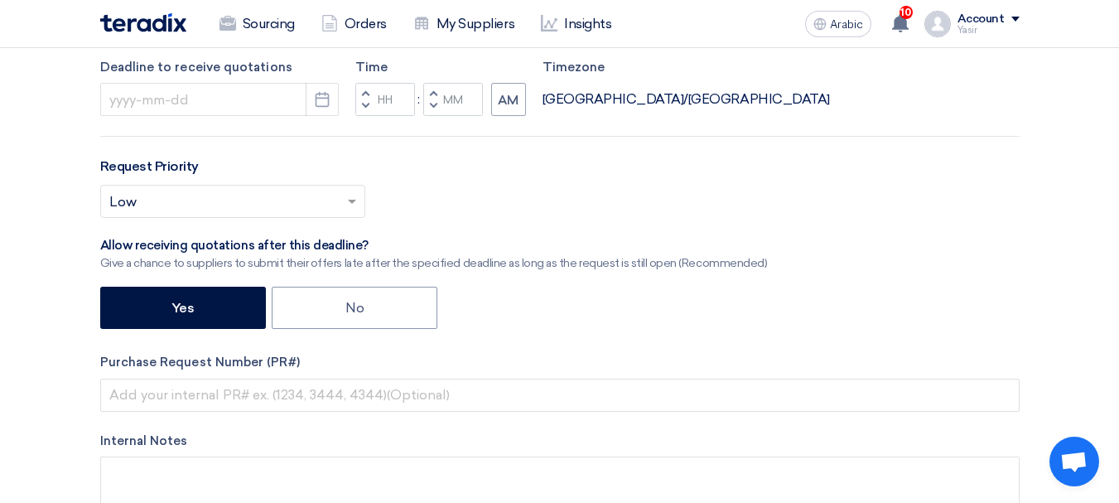
scroll to position [497, 0]
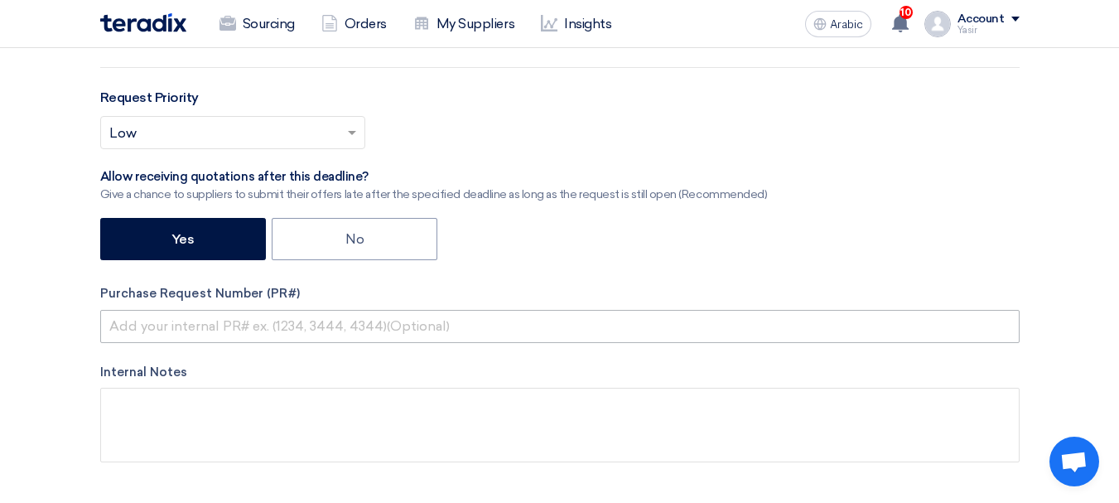
type input "8100015963"
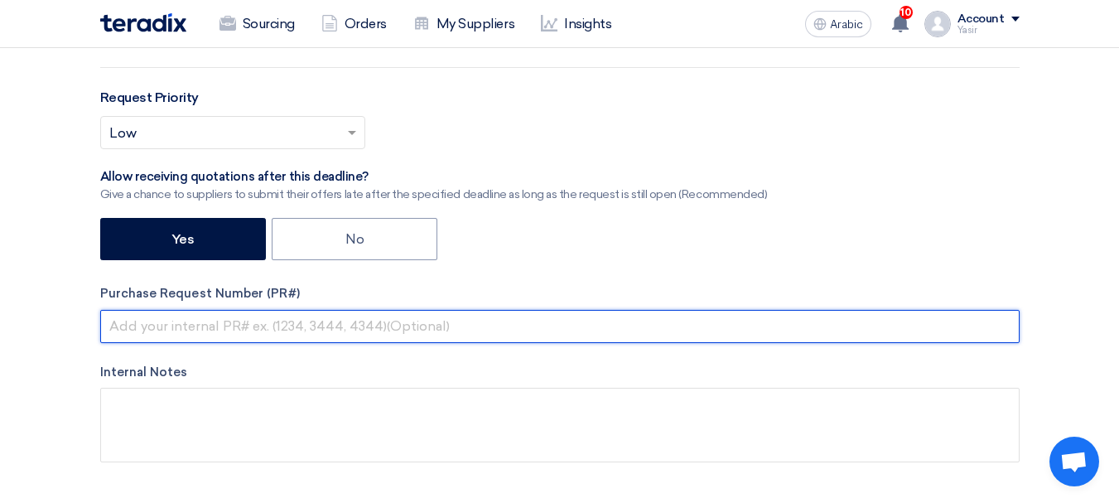
click at [382, 340] on input "text" at bounding box center [560, 326] width 920 height 33
paste input "8100015963"
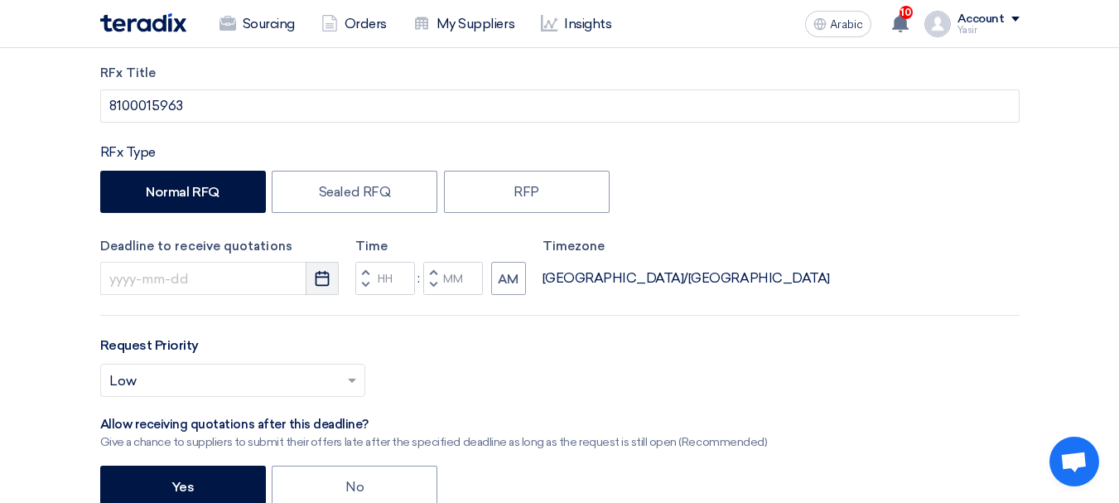
scroll to position [249, 0]
type input "8100015963"
click at [317, 281] on icon "Pick a date" at bounding box center [322, 279] width 17 height 17
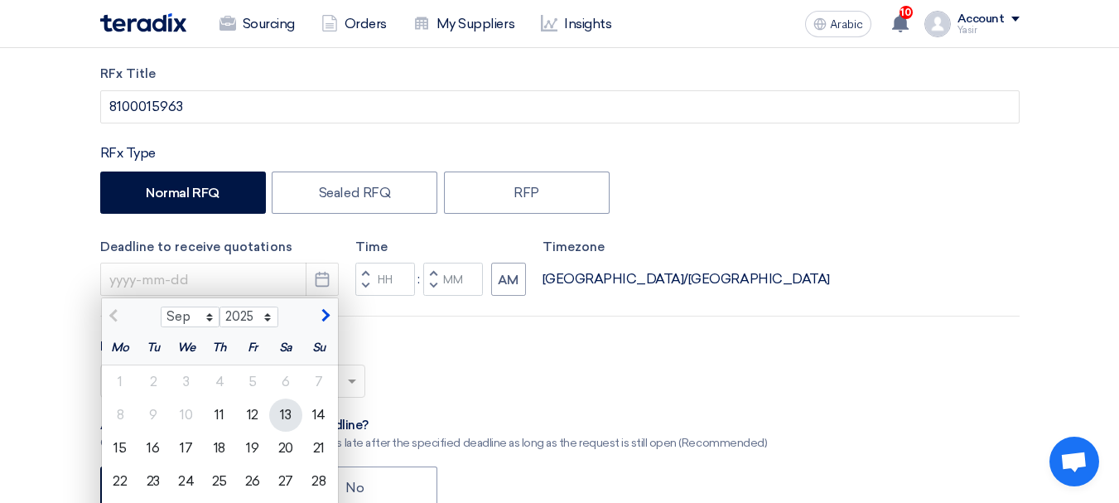
click at [286, 413] on font "13" at bounding box center [285, 415] width 11 height 16
type input "9/13/2025"
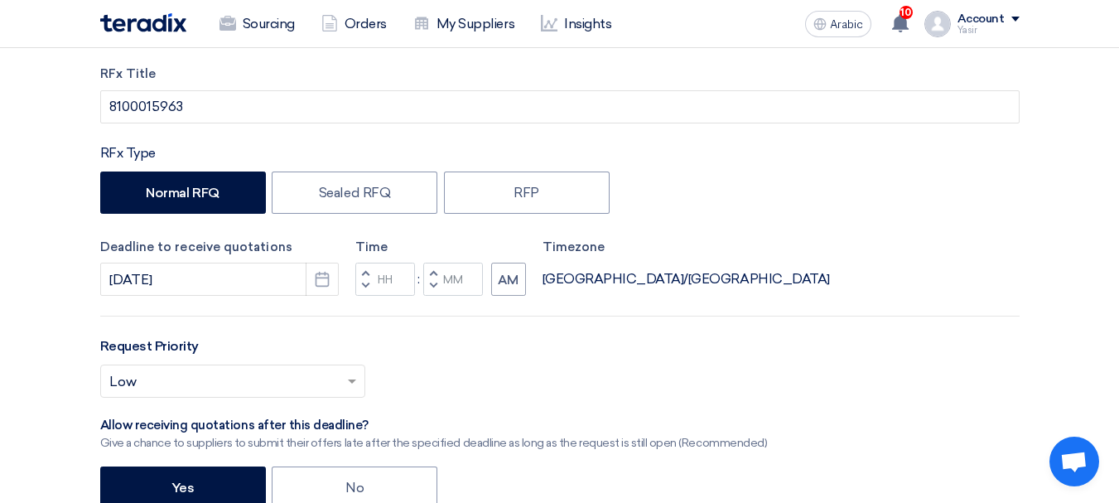
click at [365, 289] on span "button" at bounding box center [365, 286] width 6 height 10
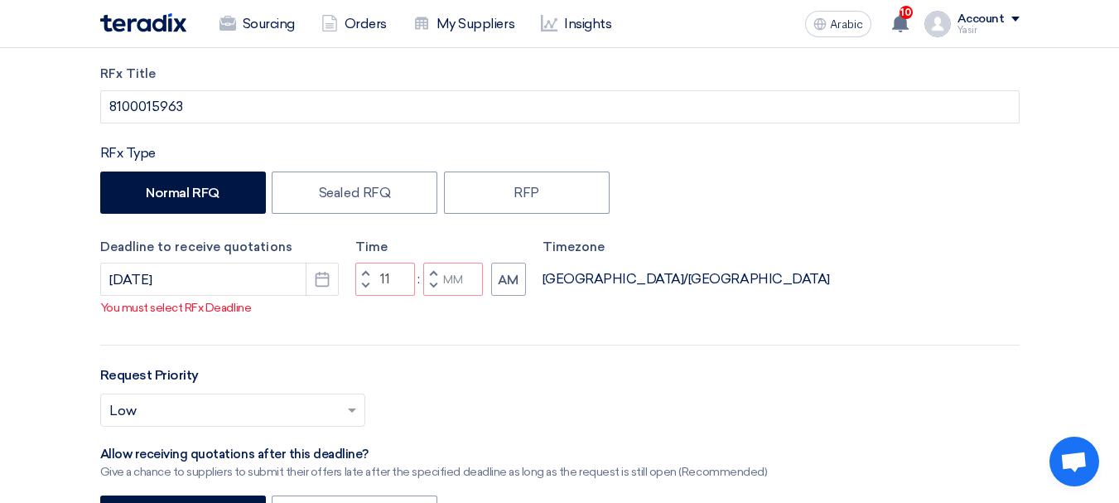
click at [433, 290] on span "button" at bounding box center [433, 286] width 6 height 10
type input "10"
type input "59"
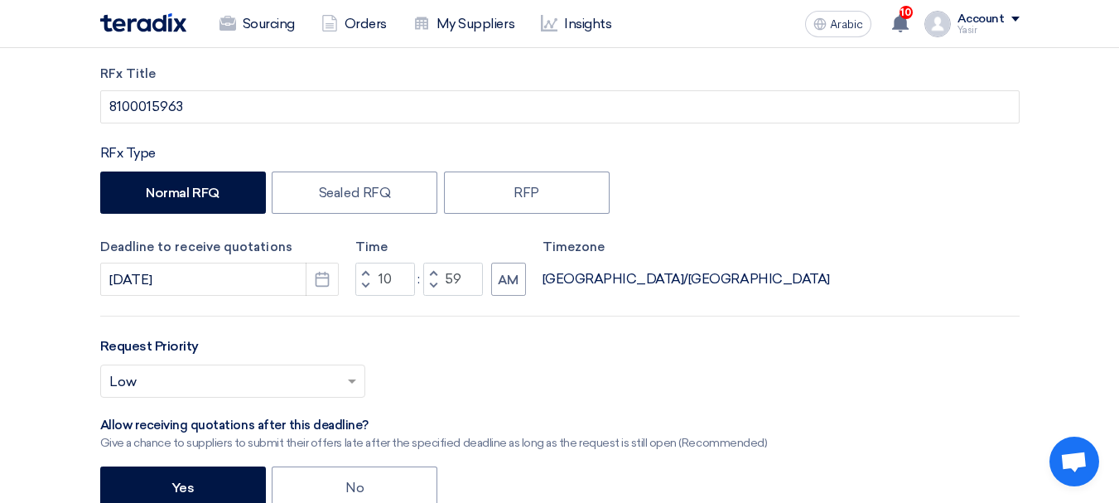
click at [367, 270] on span "button" at bounding box center [365, 273] width 6 height 10
type input "11"
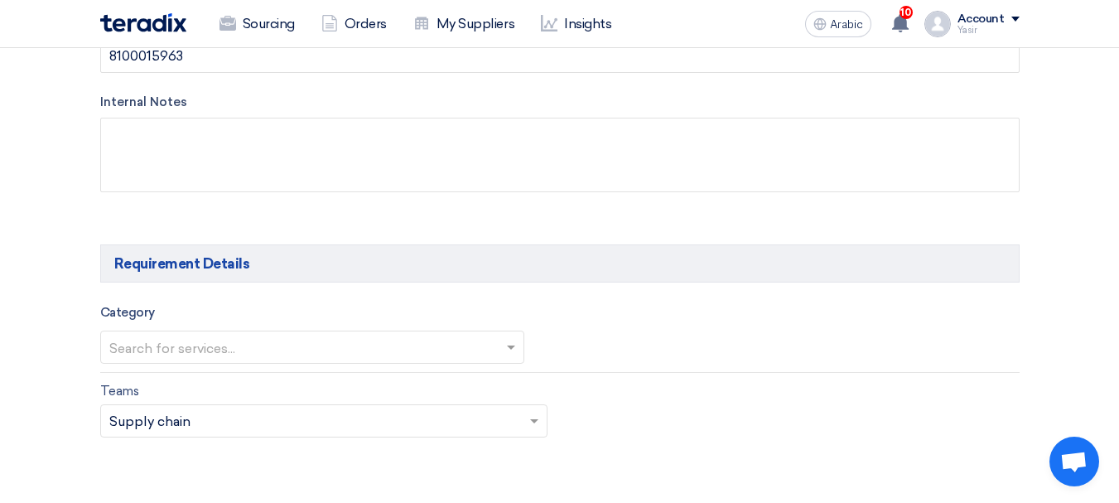
scroll to position [828, 0]
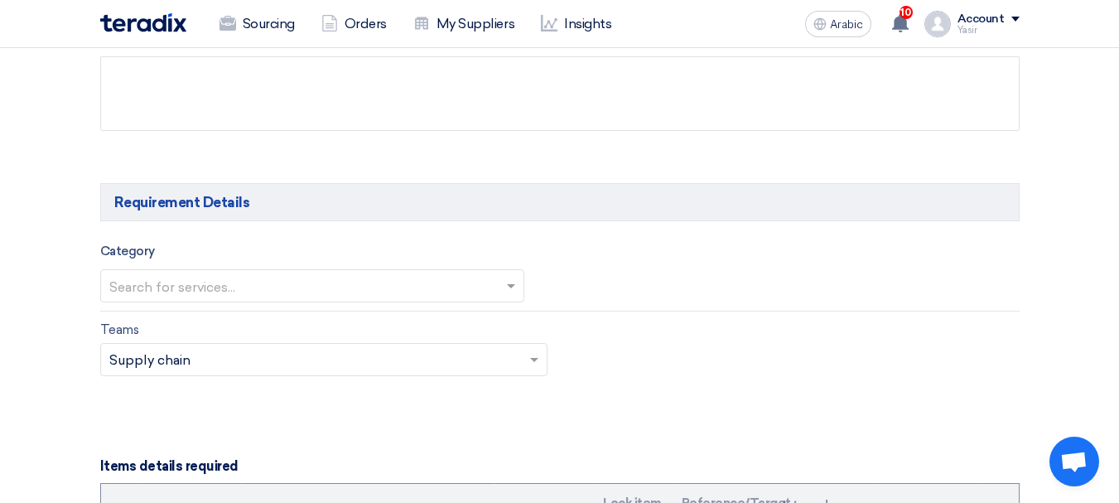
click at [261, 292] on input "text" at bounding box center [303, 286] width 389 height 27
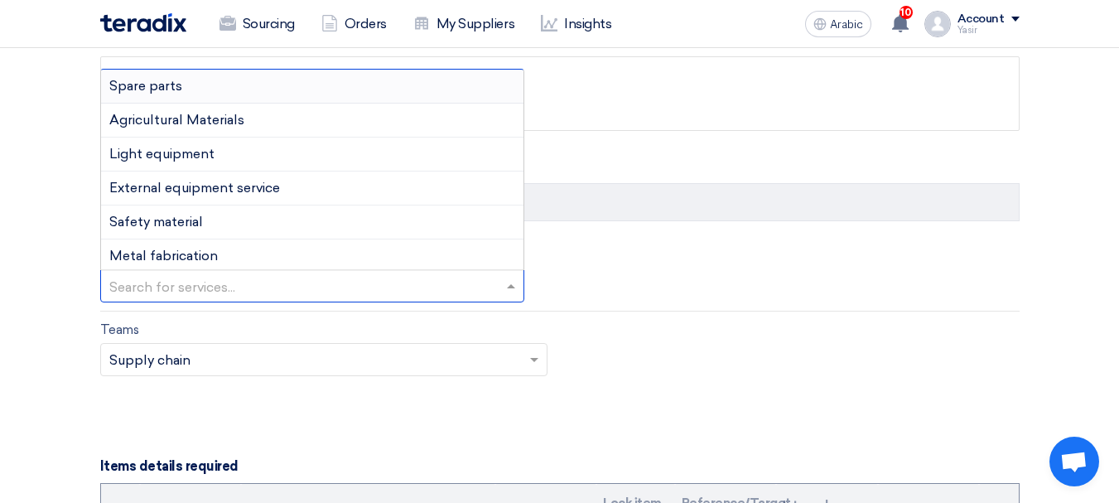
click at [166, 87] on font "Spare parts" at bounding box center [145, 86] width 73 height 16
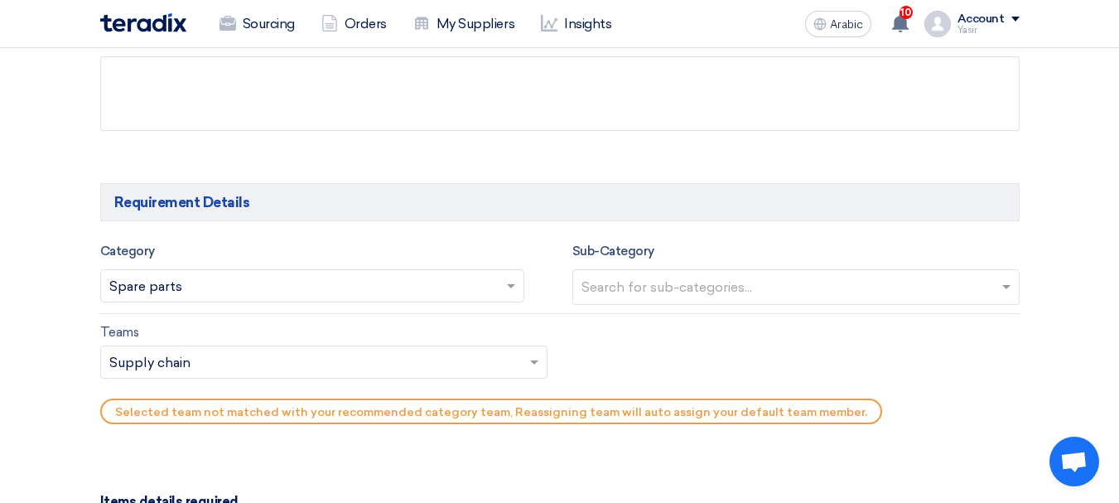
click at [659, 292] on input "text" at bounding box center [798, 288] width 433 height 27
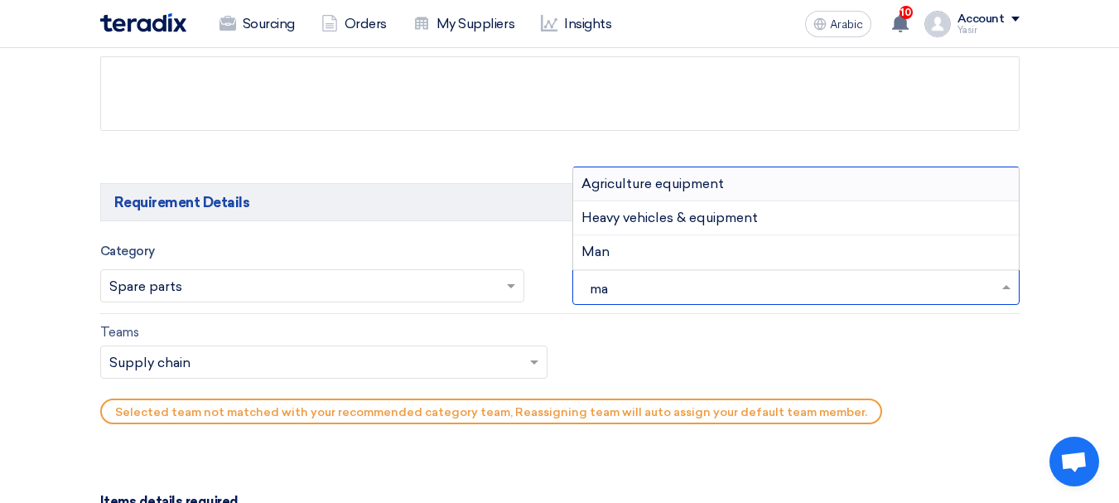
type input "man"
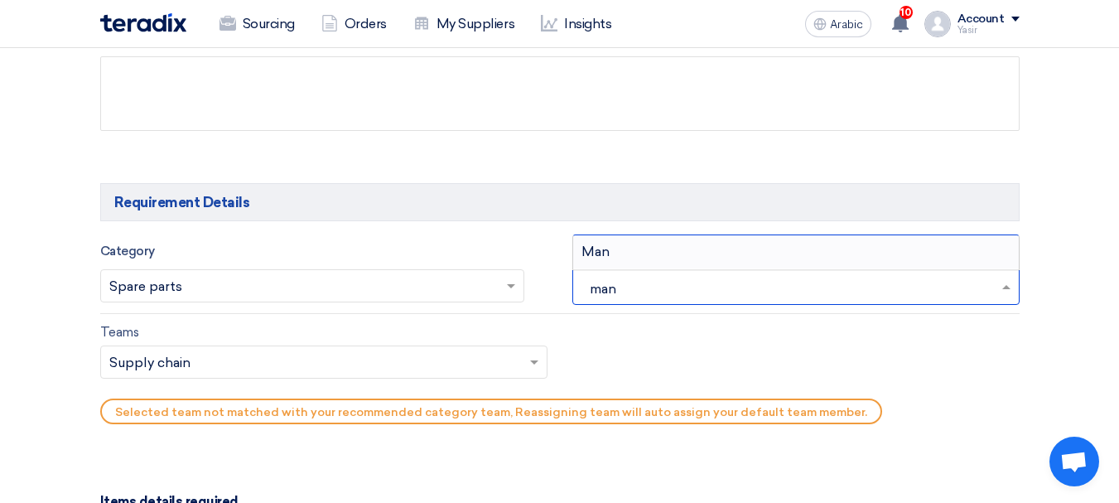
click at [604, 238] on div "Man" at bounding box center [796, 251] width 446 height 33
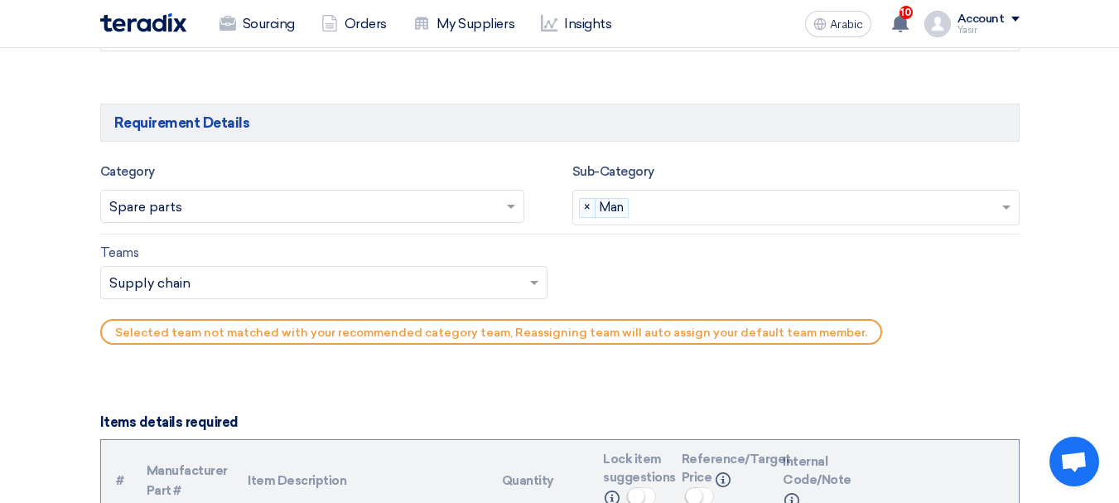
scroll to position [911, 0]
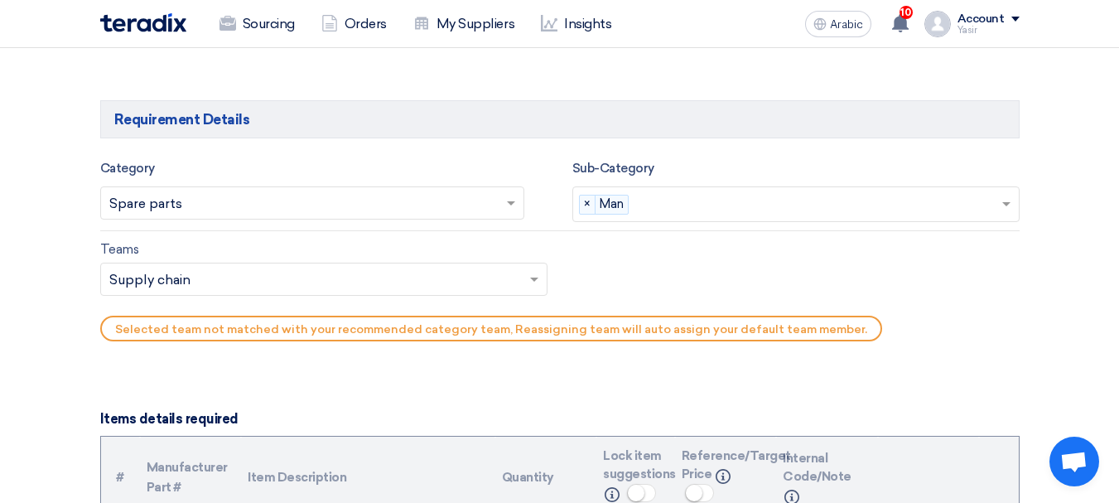
click at [176, 277] on input "text" at bounding box center [315, 281] width 413 height 27
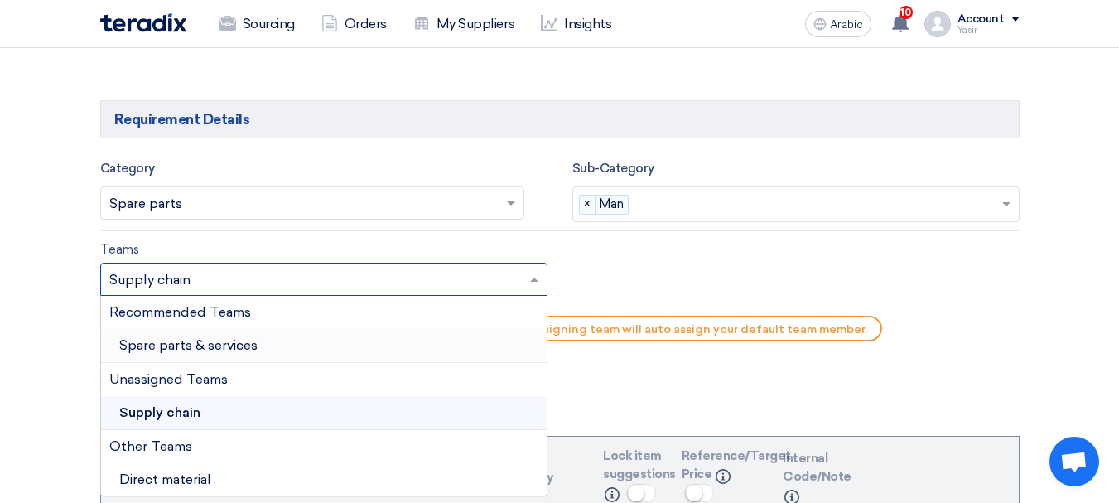
click at [195, 345] on font "Spare parts & services" at bounding box center [188, 345] width 138 height 16
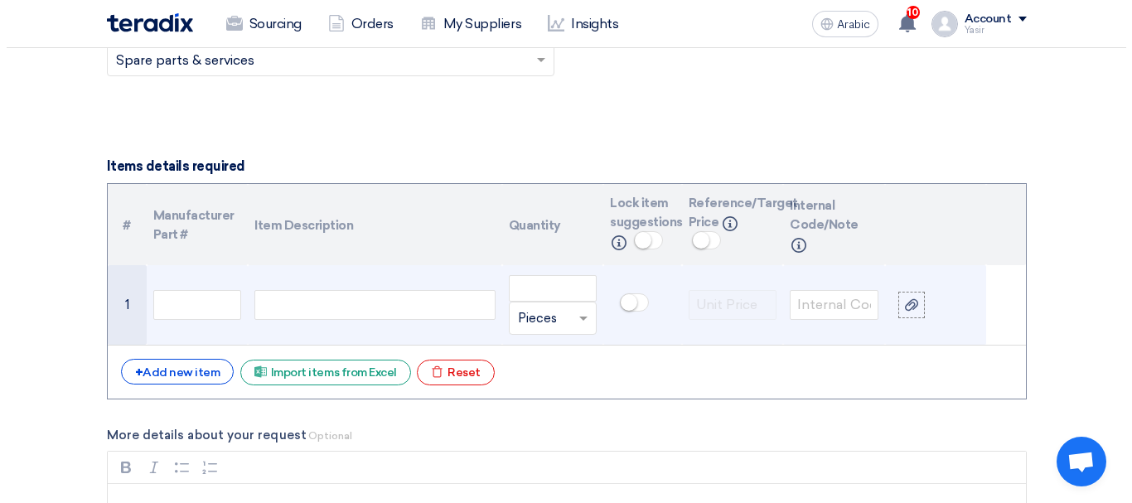
scroll to position [1160, 0]
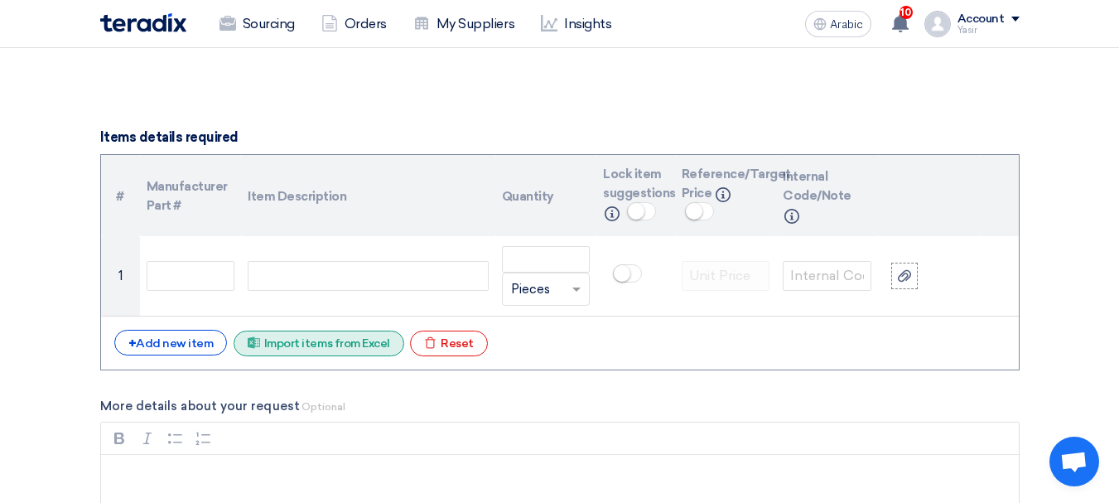
click at [370, 348] on font "Import items from Excel" at bounding box center [327, 343] width 126 height 14
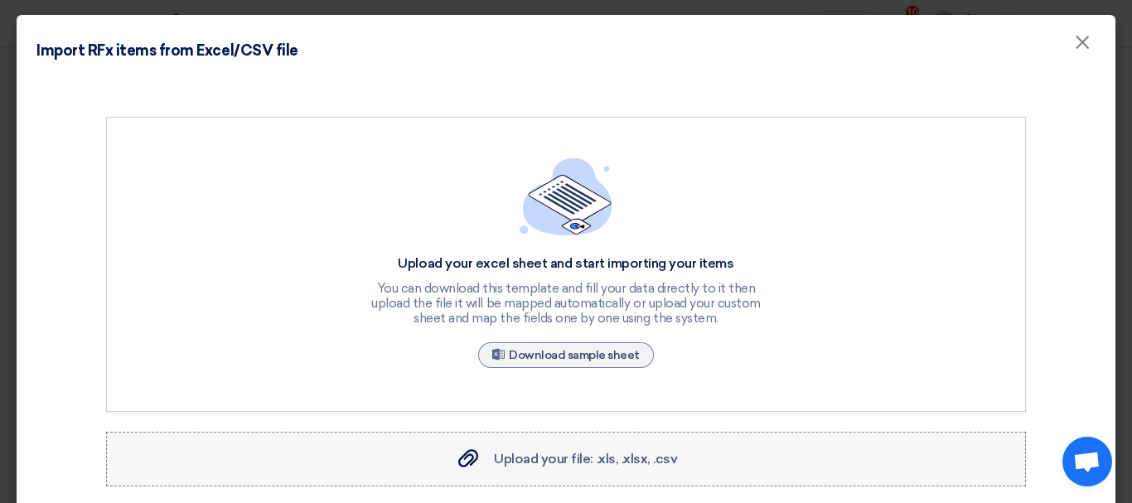
click at [582, 447] on label "Upload your file: .xls, .xlsx, .csv Upload your file: .xls, .xlsx, .csv" at bounding box center [566, 459] width 920 height 55
click at [0, 0] on input "Upload your file: .xls, .xlsx, .csv Upload your file: .xls, .xlsx, .csv" at bounding box center [0, 0] width 0 height 0
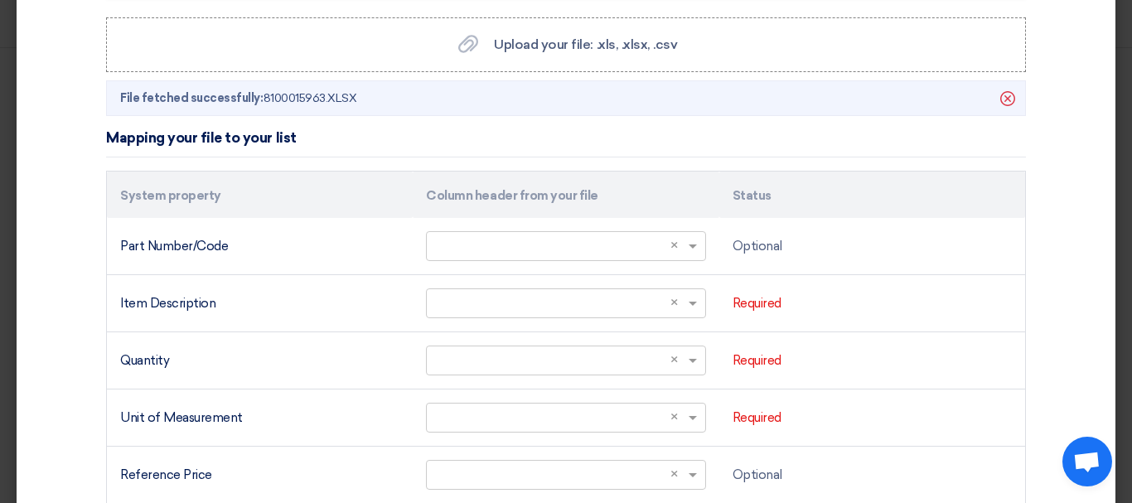
scroll to position [497, 0]
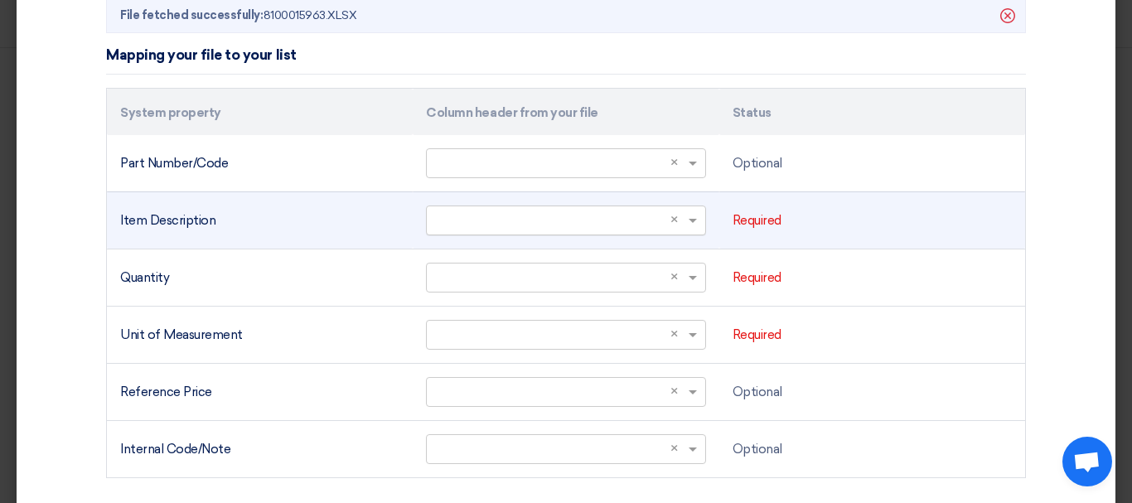
click at [595, 228] on input "text" at bounding box center [557, 219] width 244 height 27
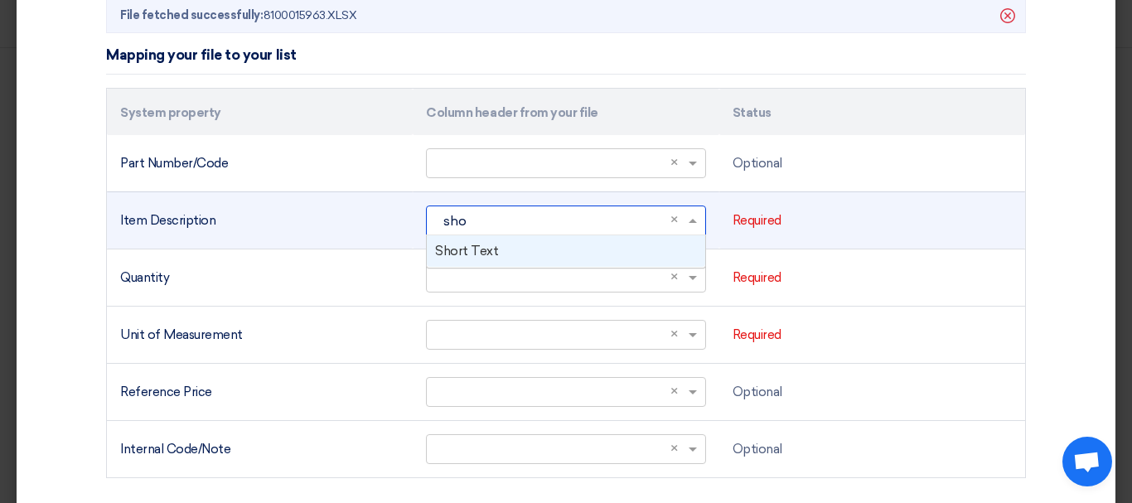
type input "shor"
click at [478, 249] on font "Short Text" at bounding box center [466, 251] width 63 height 15
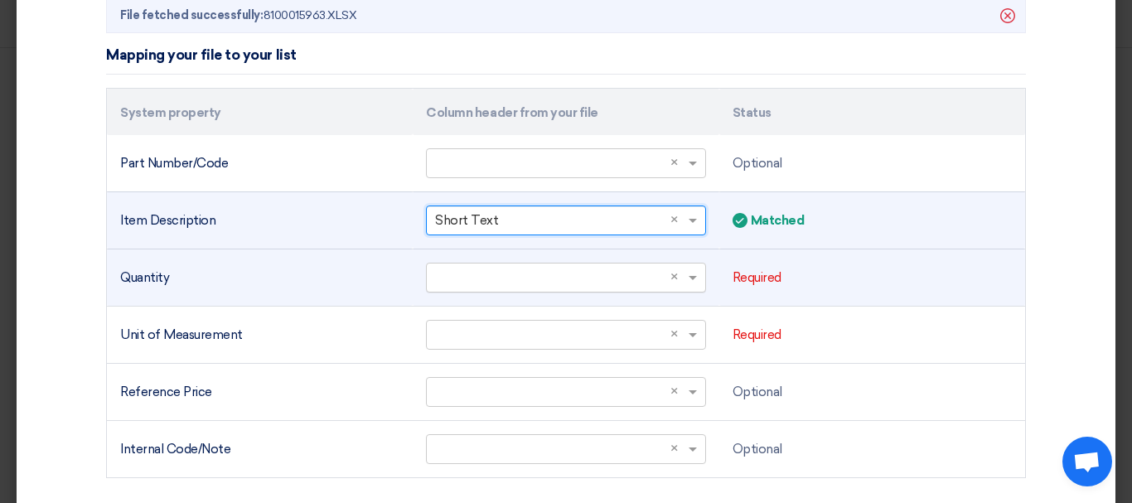
click at [582, 284] on input "text" at bounding box center [557, 276] width 244 height 27
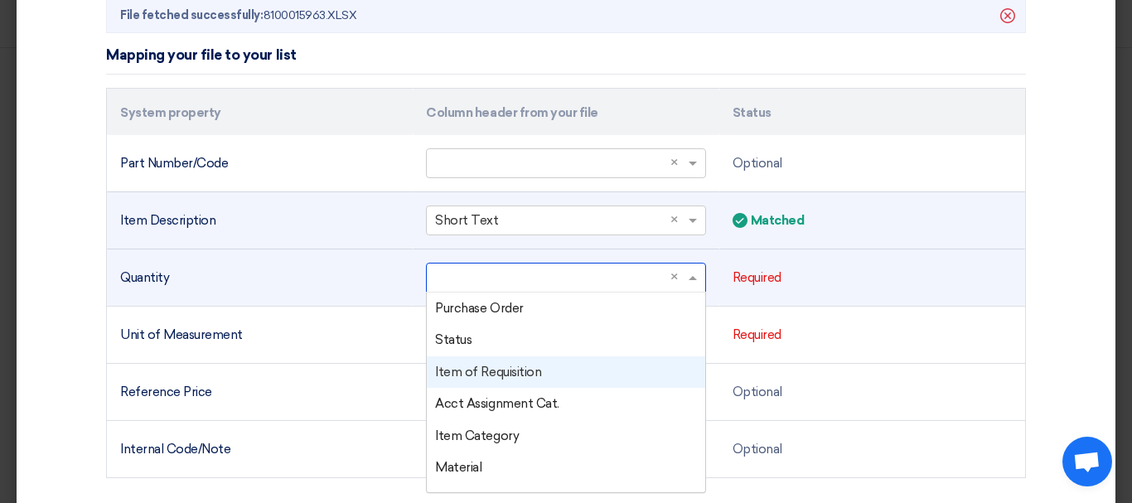
scroll to position [83, 0]
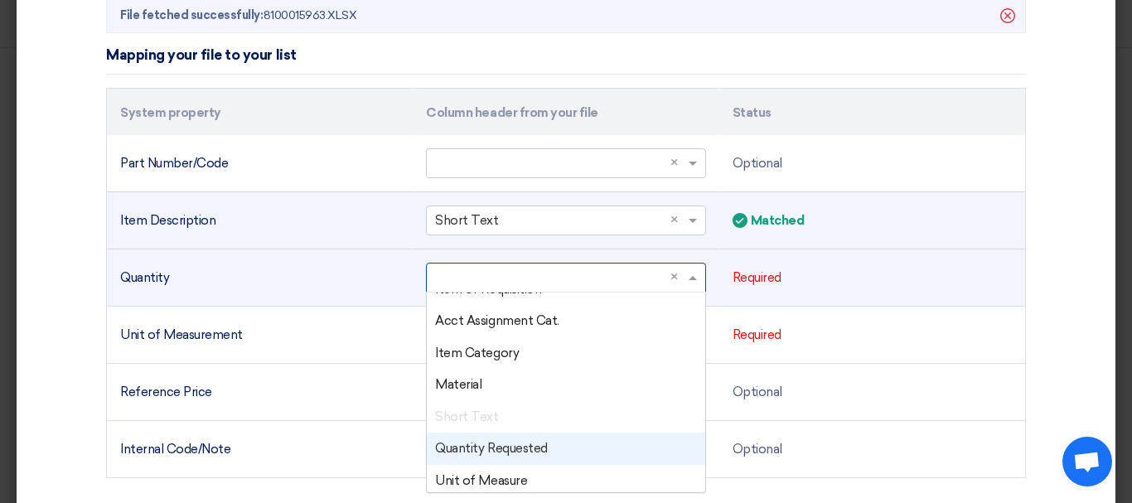
click at [506, 445] on font "Quantity Requested" at bounding box center [491, 448] width 112 height 15
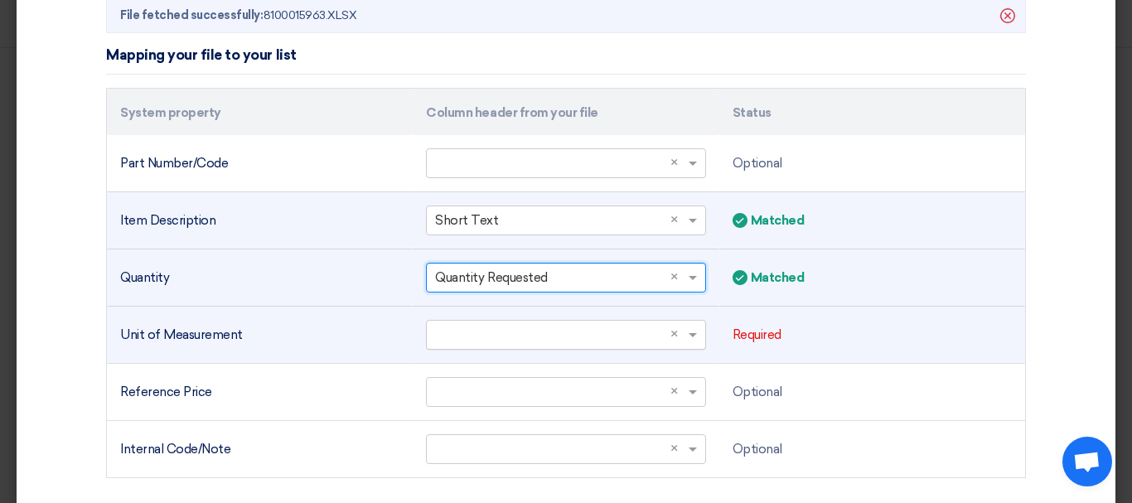
click at [559, 342] on input "text" at bounding box center [557, 334] width 244 height 27
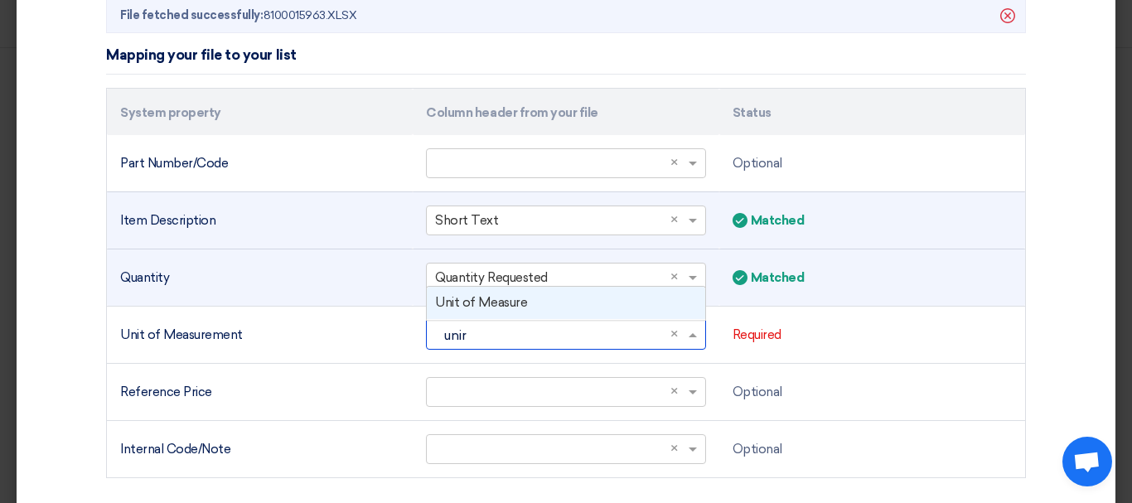
type input "uni"
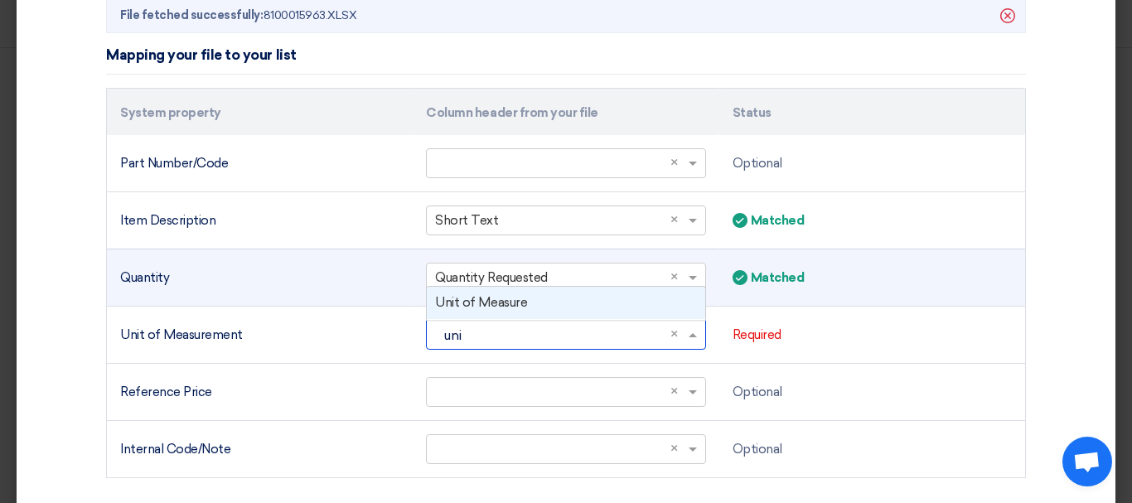
click at [490, 297] on font "Unit of Measure" at bounding box center [481, 302] width 92 height 15
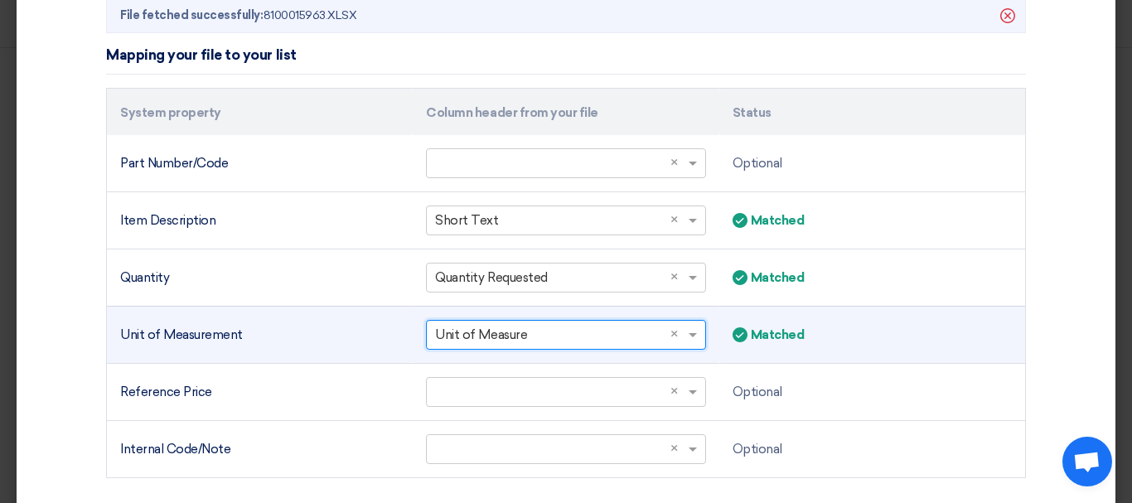
scroll to position [612, 0]
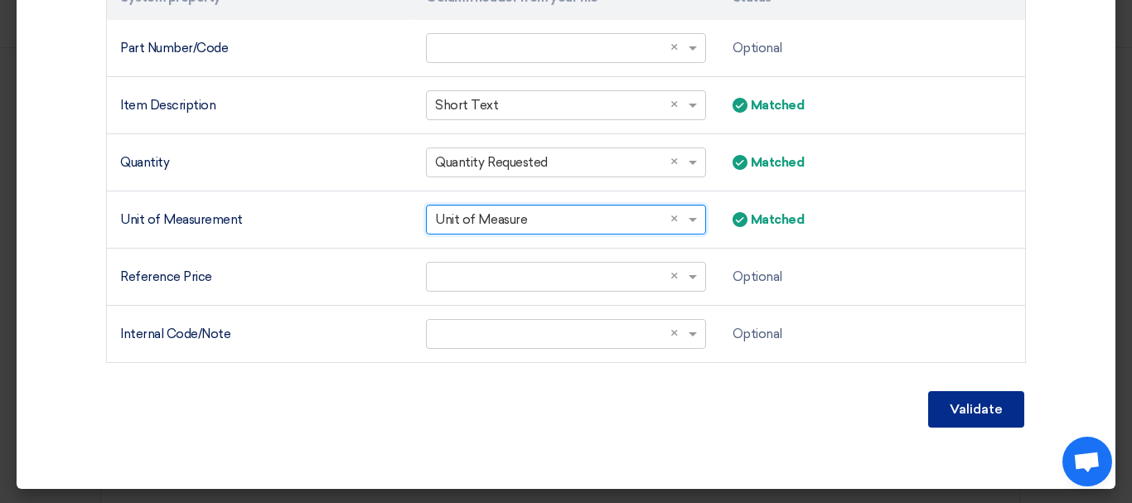
click at [954, 414] on font "Validate" at bounding box center [975, 409] width 53 height 16
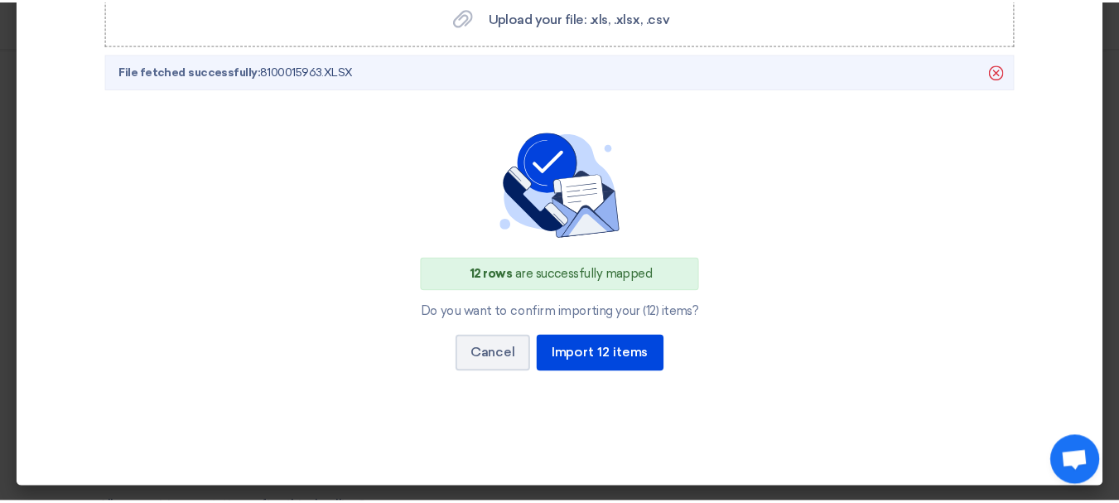
scroll to position [442, 0]
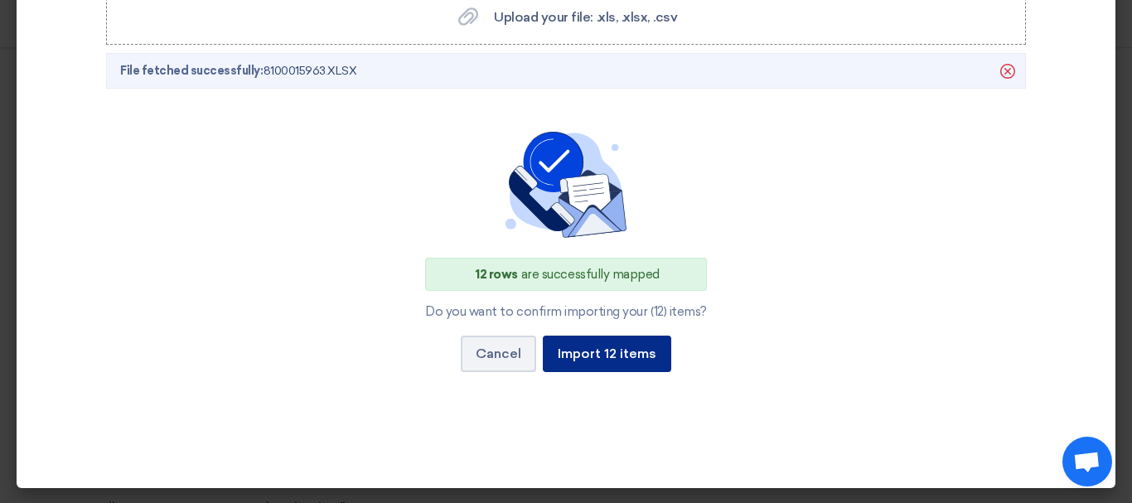
click at [648, 350] on font "Import 12 items" at bounding box center [607, 353] width 99 height 16
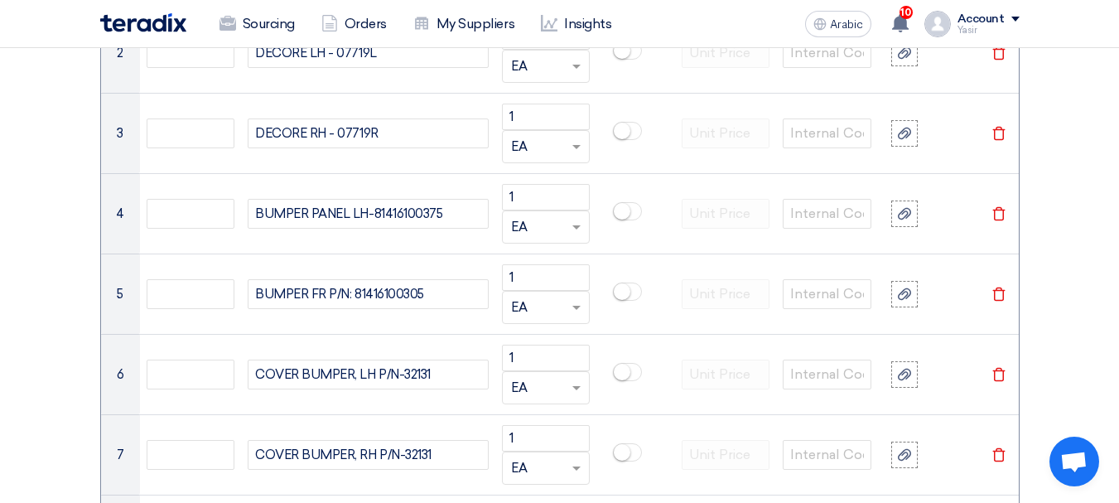
scroll to position [1491, 0]
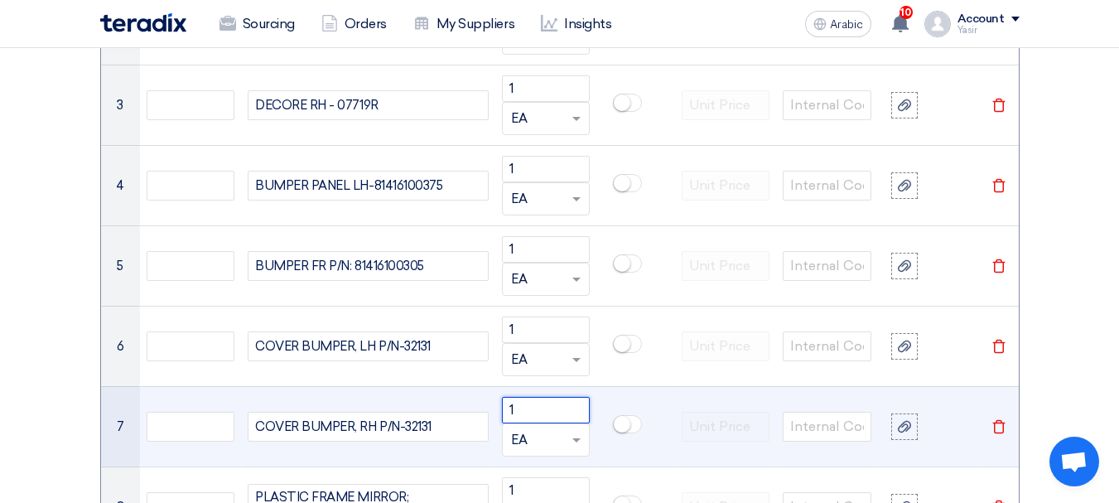
click at [526, 416] on input "1" at bounding box center [546, 410] width 89 height 27
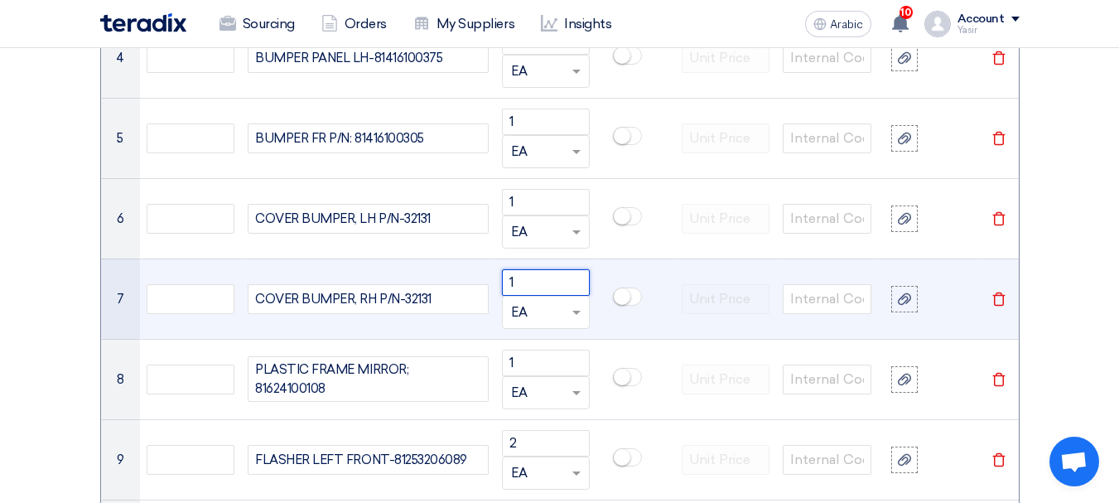
scroll to position [1657, 0]
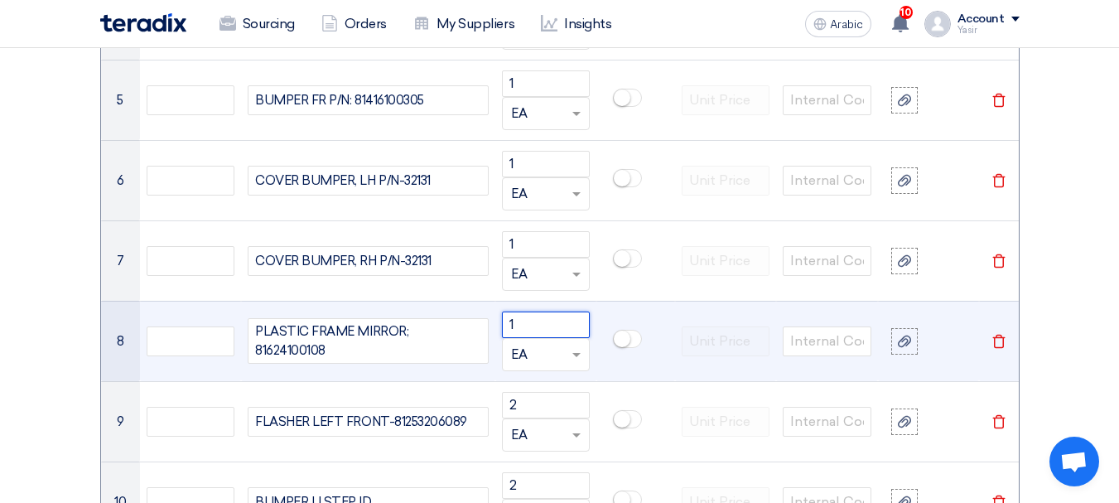
click at [547, 326] on input "1" at bounding box center [546, 324] width 89 height 27
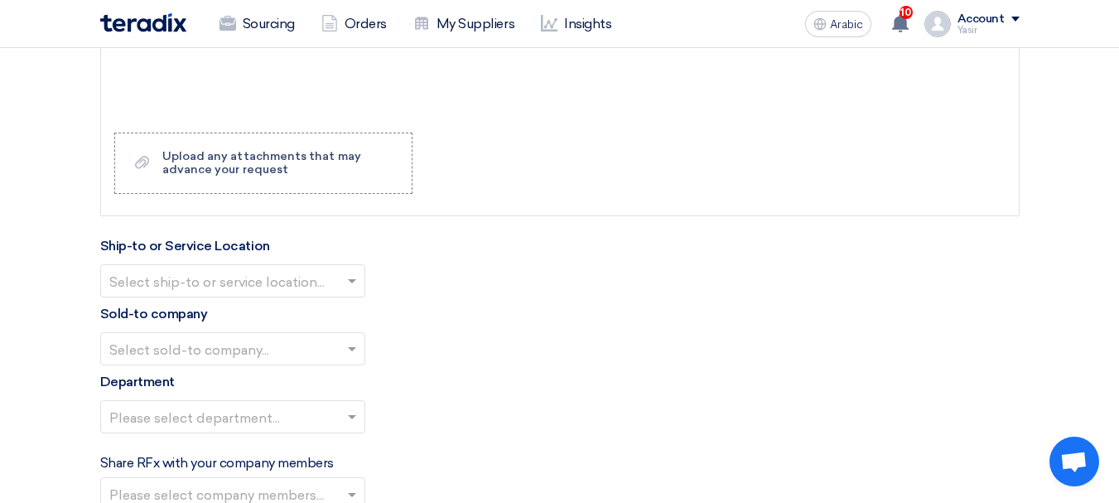
scroll to position [2568, 0]
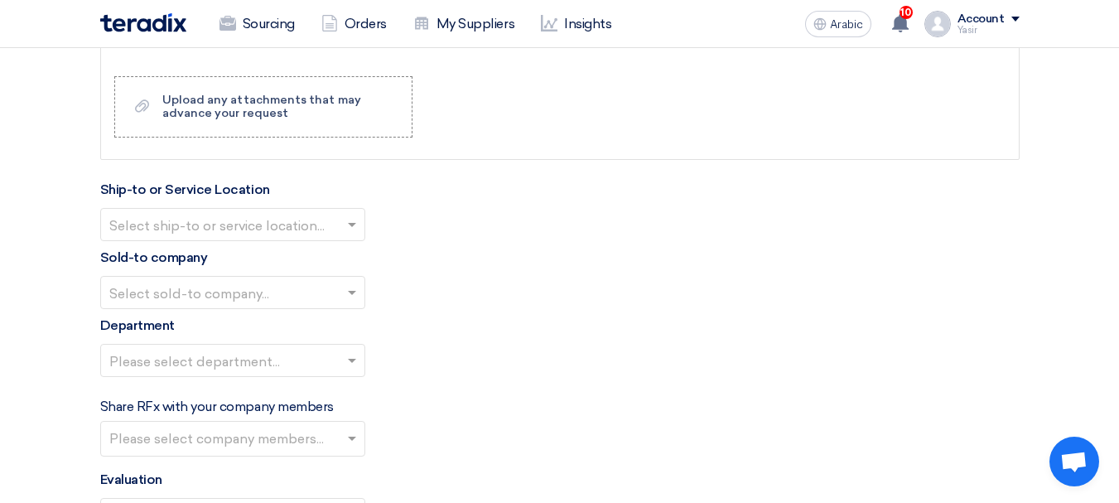
click at [180, 231] on input "text" at bounding box center [224, 225] width 230 height 27
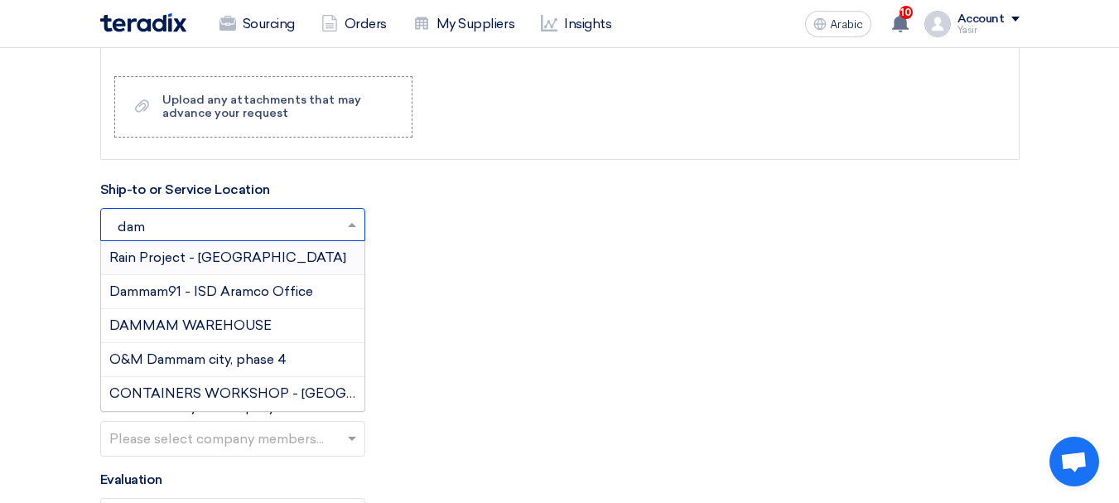
type input "damm"
click at [179, 319] on font "DAMMAM WAREHOUSE" at bounding box center [190, 325] width 162 height 16
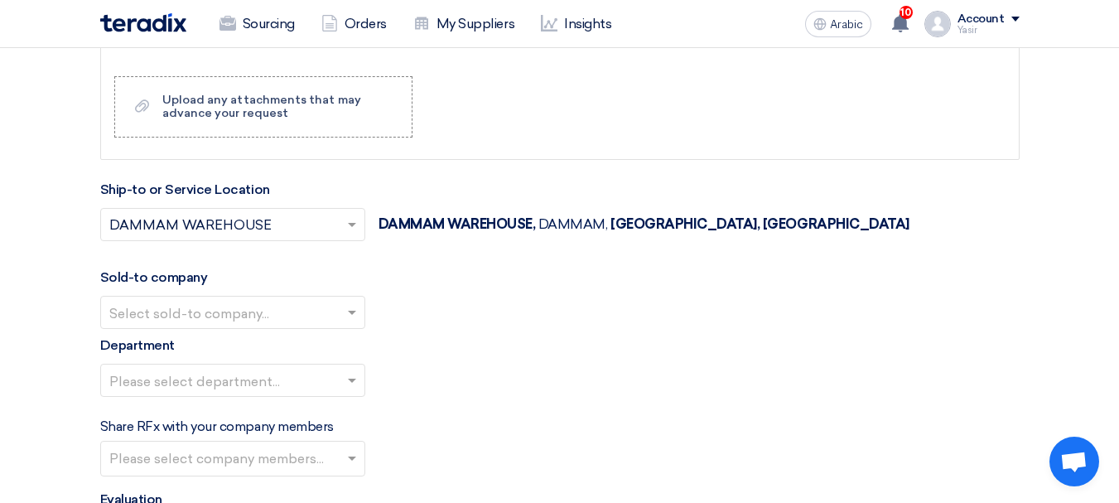
click at [273, 319] on input "text" at bounding box center [224, 313] width 230 height 27
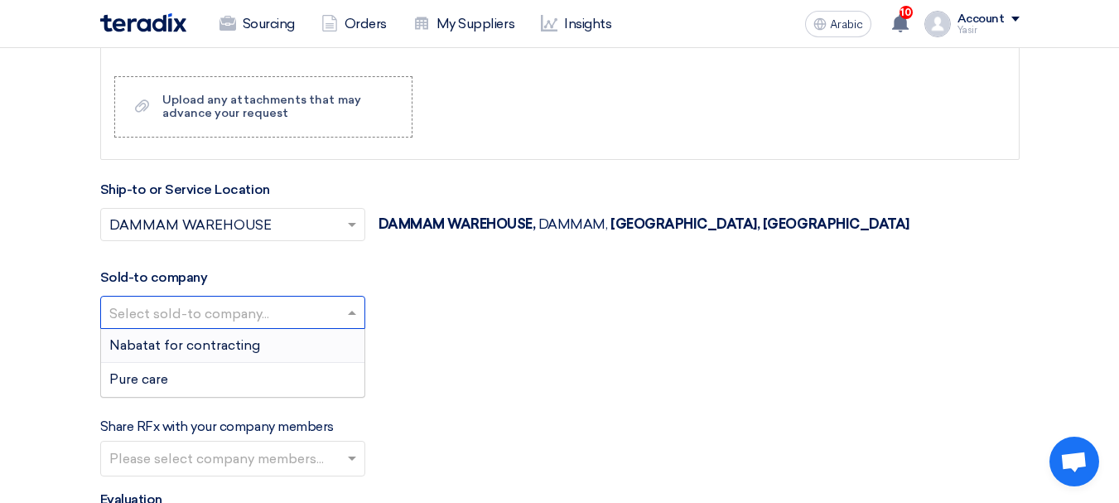
click at [220, 347] on font "Nabatat for contracting" at bounding box center [184, 345] width 151 height 16
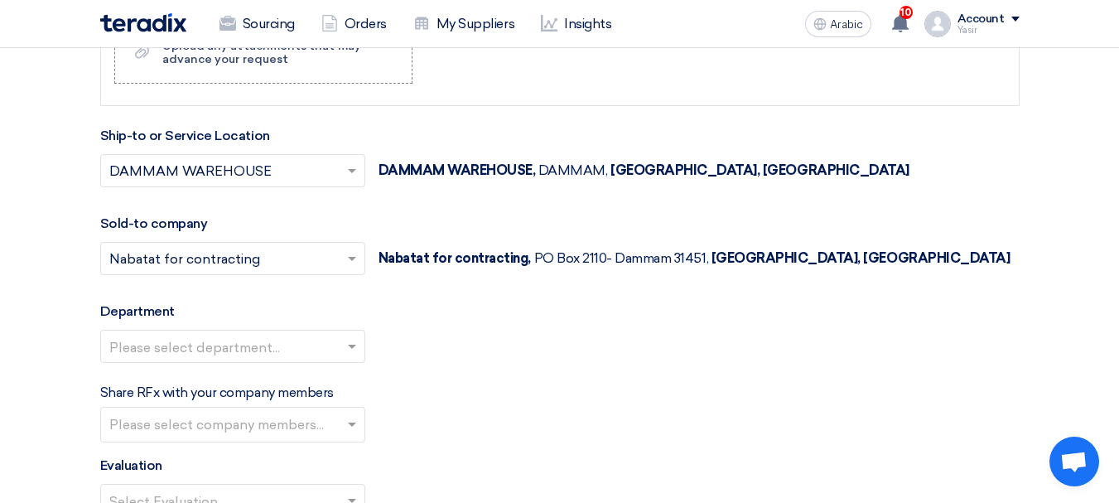
scroll to position [2651, 0]
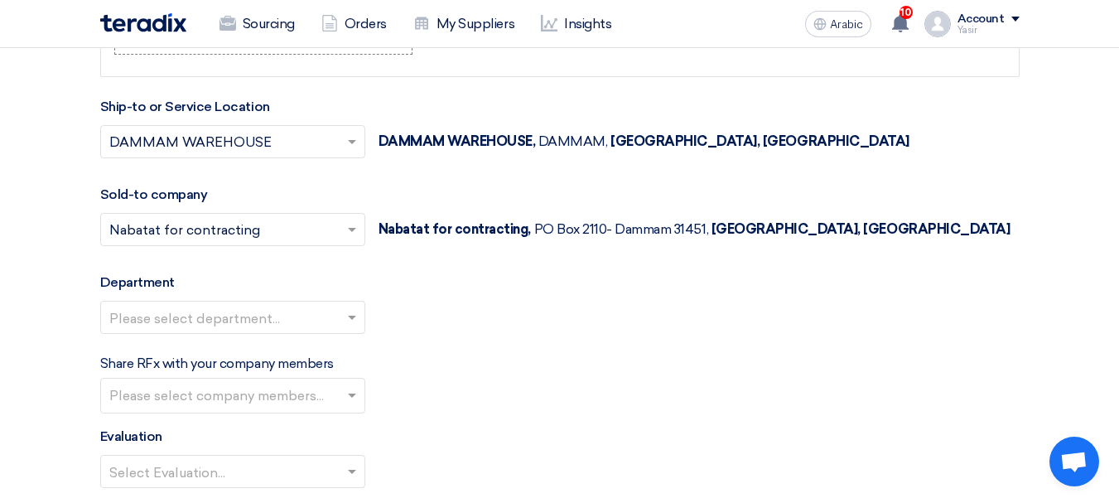
click at [291, 324] on input "text" at bounding box center [224, 318] width 230 height 27
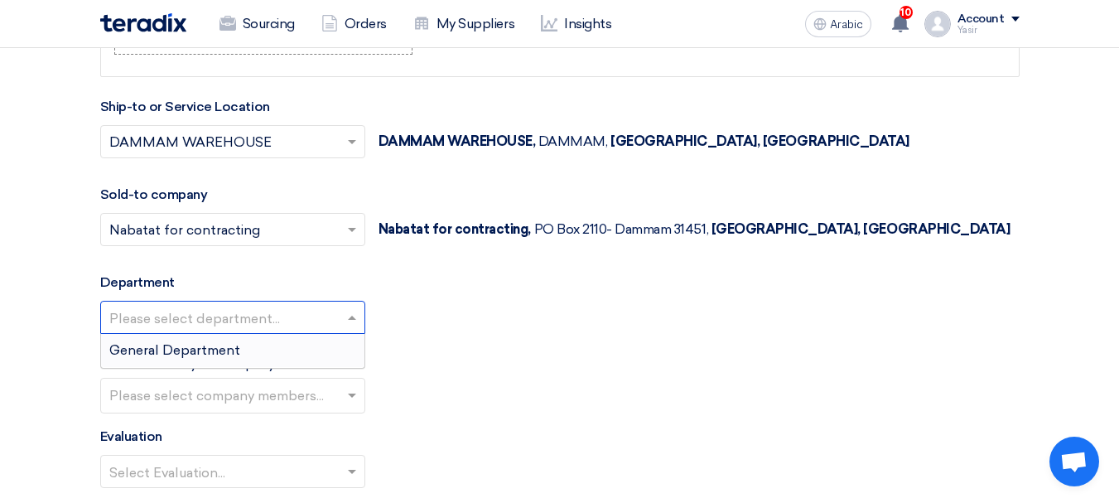
click at [228, 355] on font "General Department" at bounding box center [174, 350] width 131 height 16
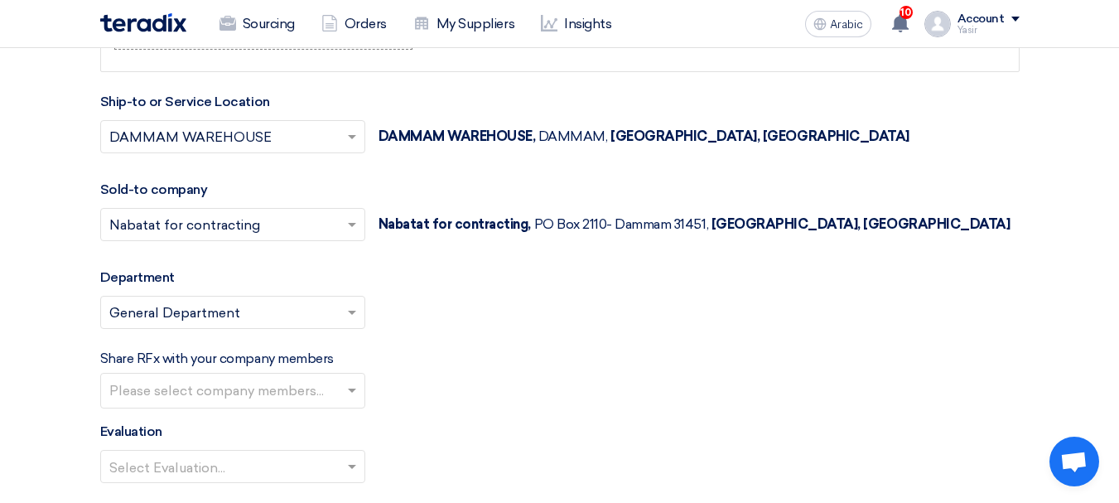
scroll to position [2817, 0]
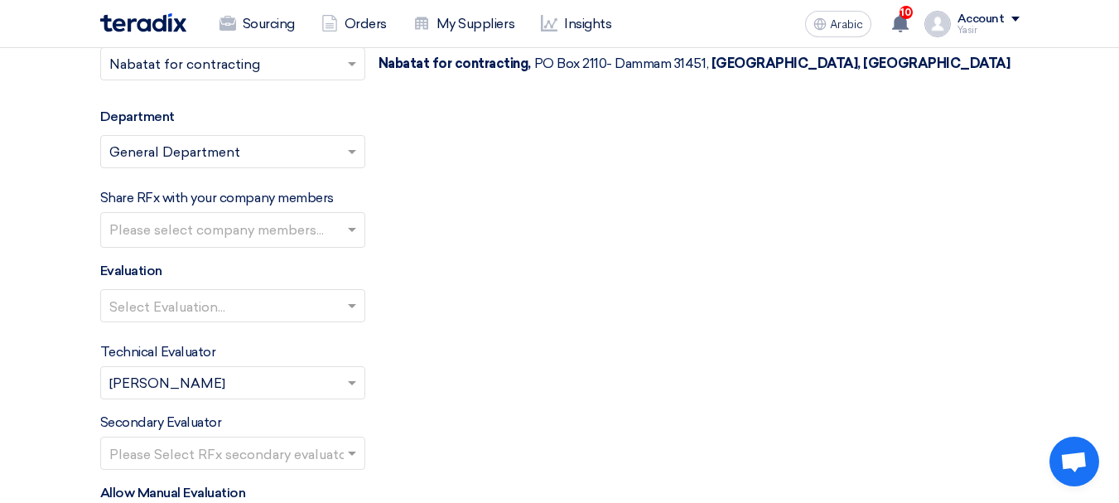
click at [299, 311] on input "text" at bounding box center [224, 306] width 230 height 27
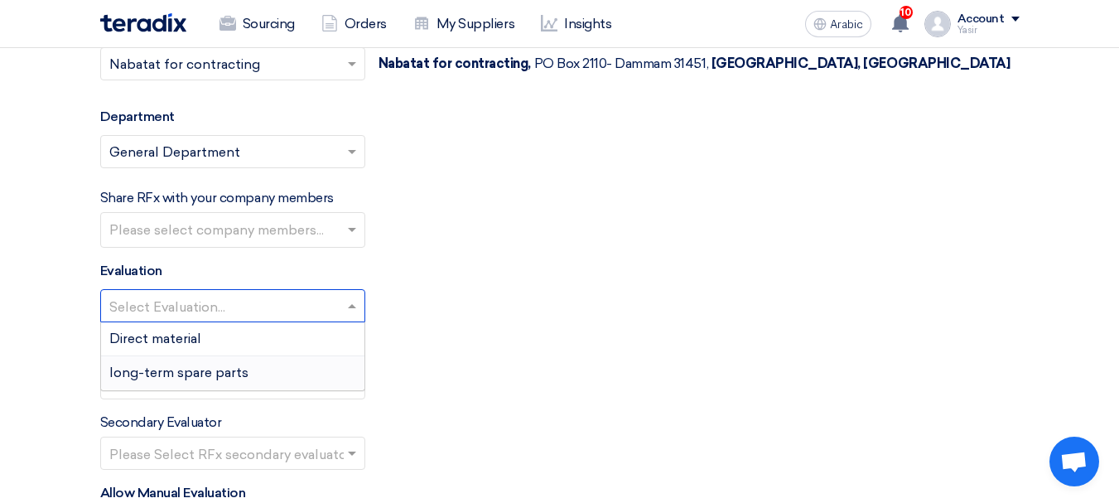
click at [194, 372] on font "long-term spare parts" at bounding box center [178, 373] width 139 height 16
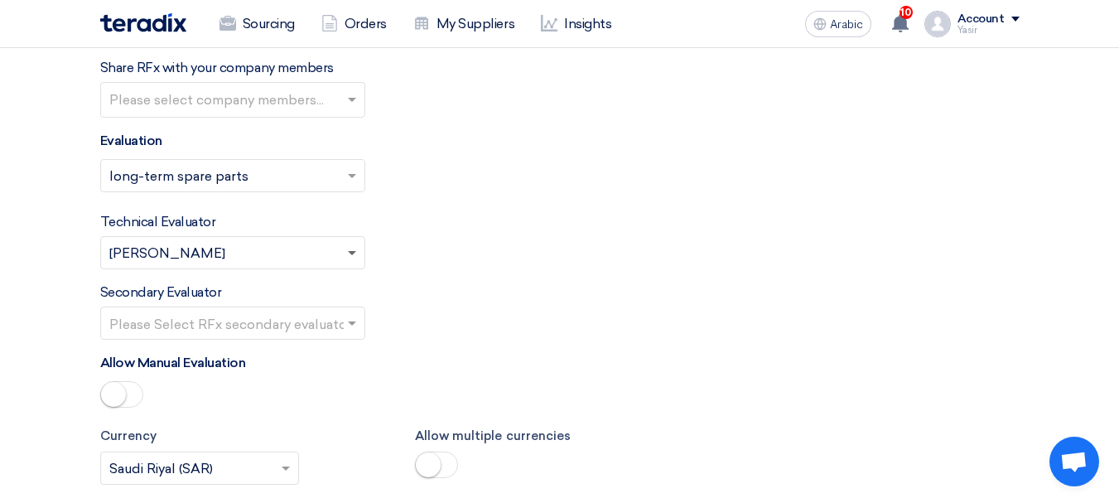
scroll to position [2982, 0]
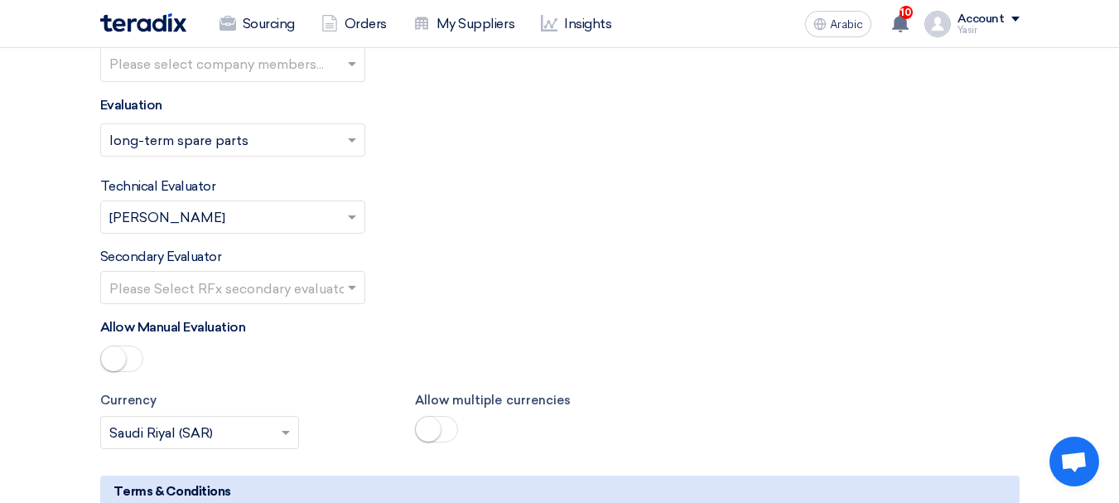
click at [329, 288] on input "text" at bounding box center [224, 288] width 230 height 27
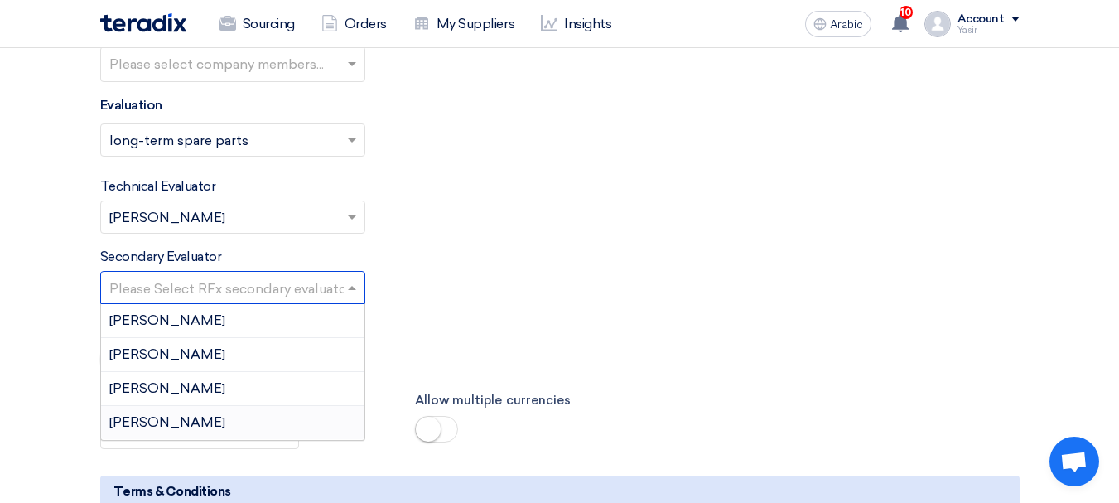
click at [171, 417] on div "[PERSON_NAME]" at bounding box center [232, 422] width 263 height 33
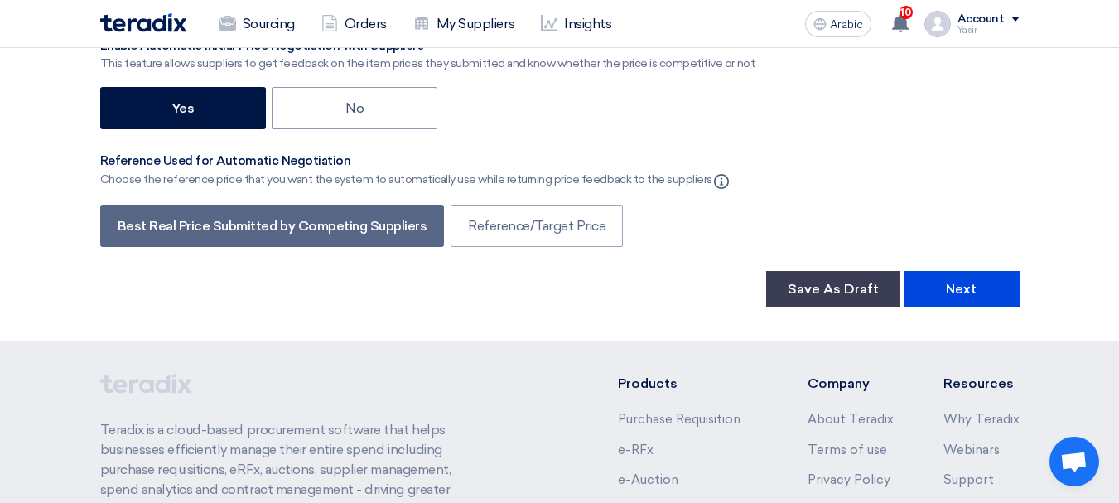
scroll to position [3645, 0]
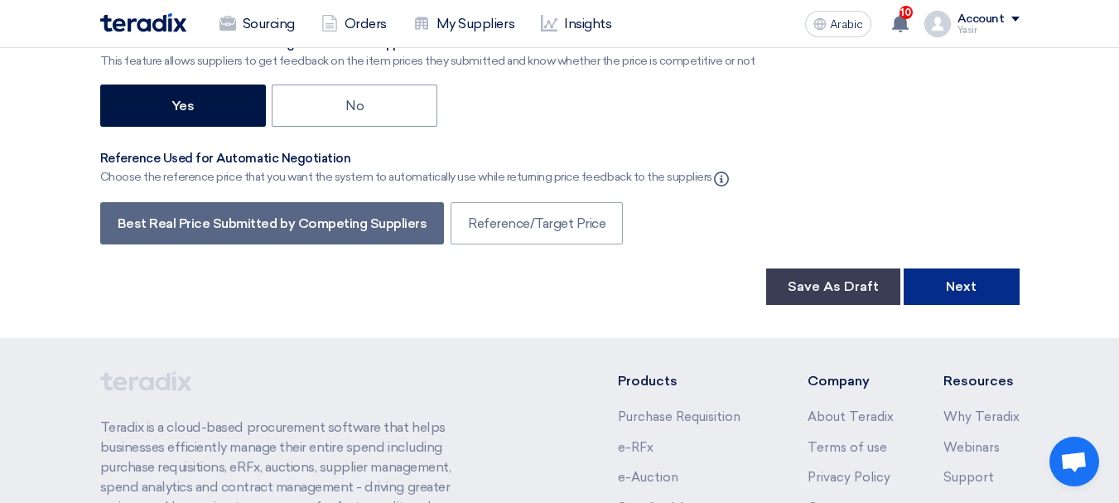
click at [962, 270] on button "Next" at bounding box center [962, 286] width 116 height 36
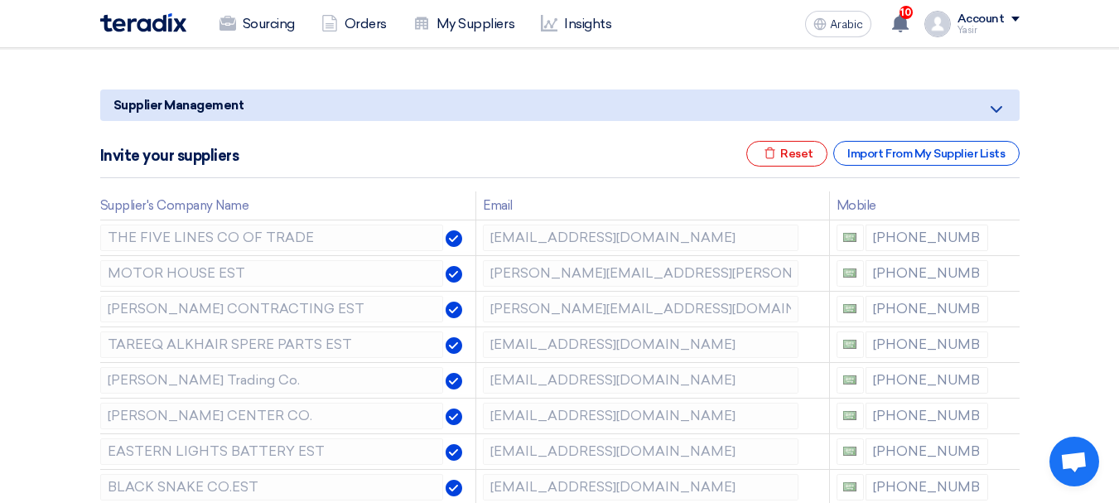
scroll to position [249, 0]
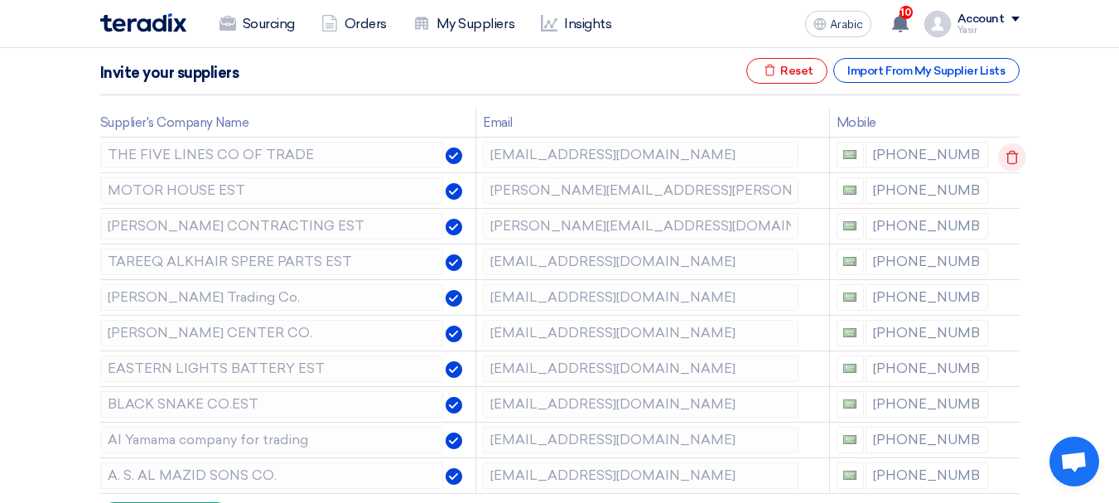
click at [1007, 156] on icon at bounding box center [1012, 157] width 28 height 28
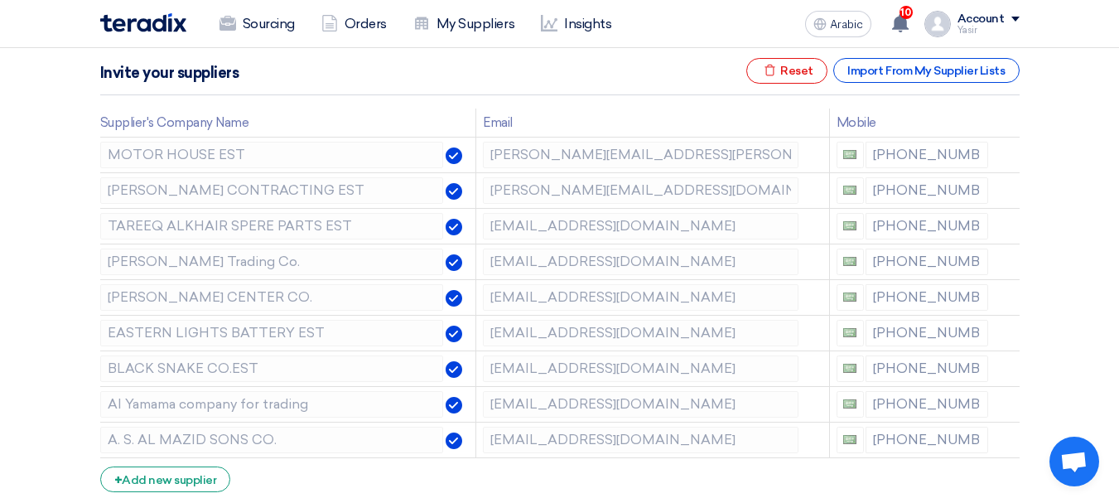
click at [0, 0] on icon at bounding box center [0, 0] width 0 height 0
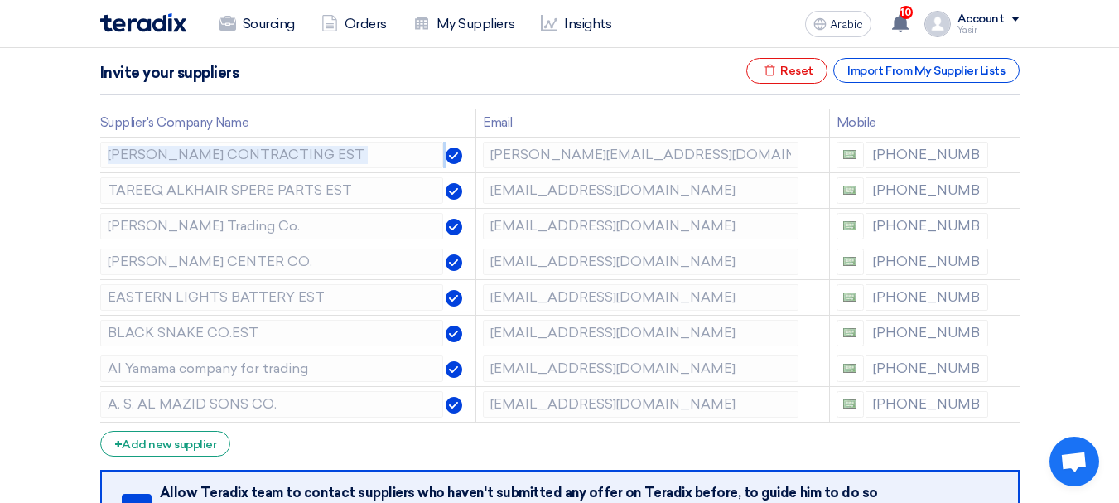
click at [0, 0] on icon at bounding box center [0, 0] width 0 height 0
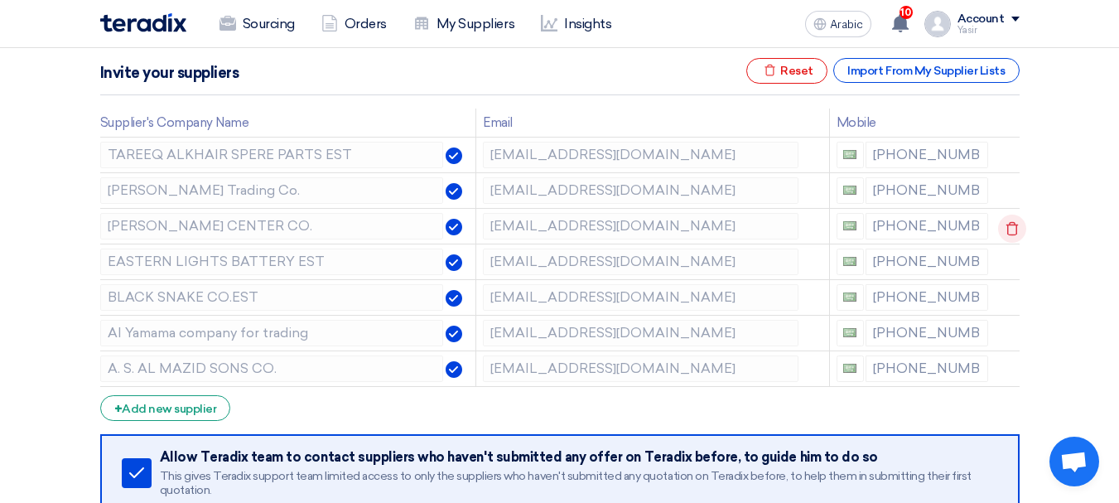
click at [1007, 225] on use at bounding box center [1013, 229] width 12 height 14
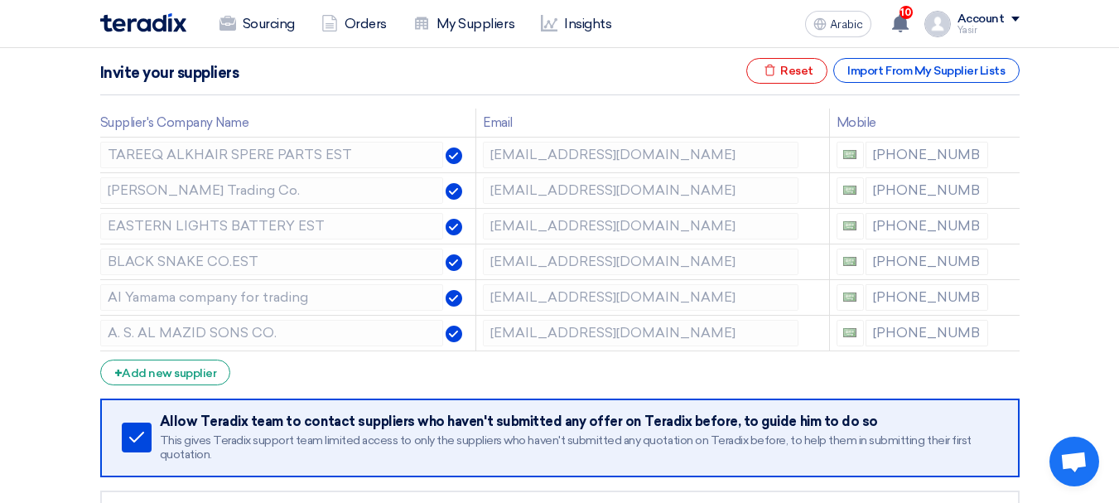
click at [0, 0] on use at bounding box center [0, 0] width 0 height 0
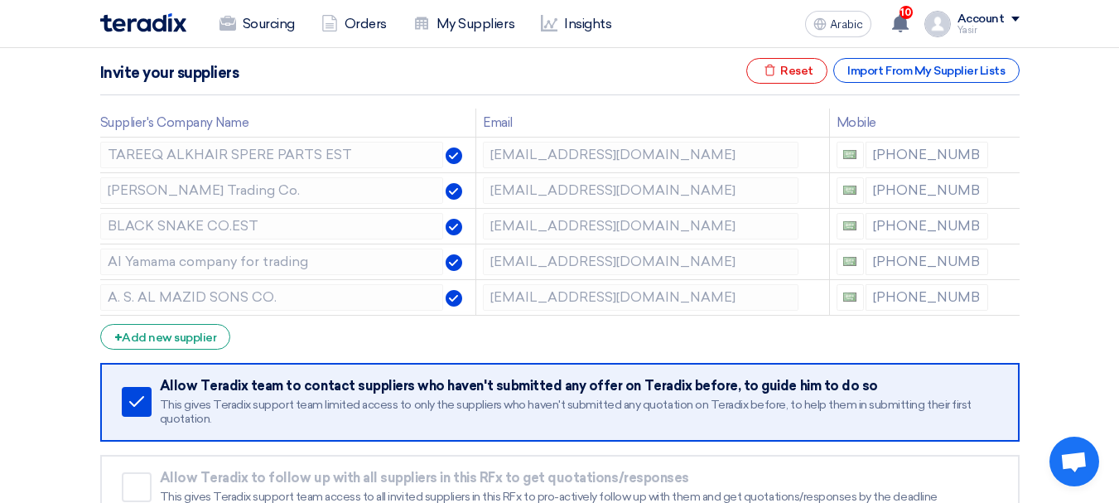
click at [0, 0] on use at bounding box center [0, 0] width 0 height 0
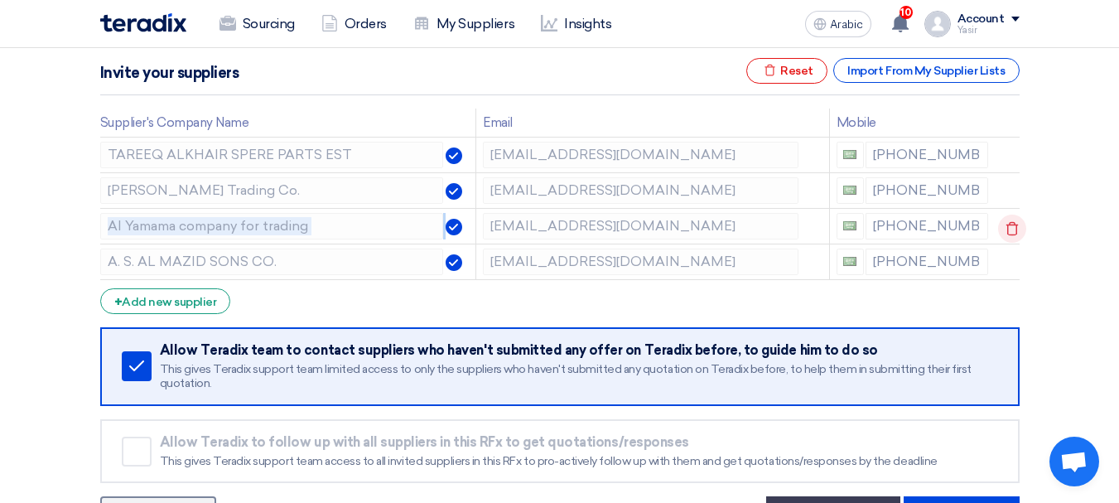
click at [1007, 225] on use at bounding box center [1013, 229] width 12 height 14
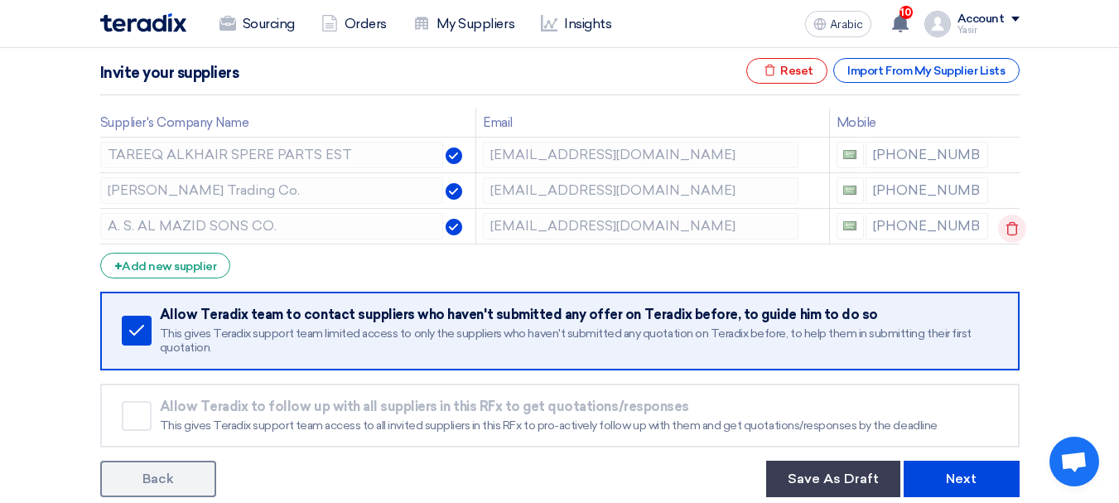
click at [1007, 225] on use at bounding box center [1013, 229] width 12 height 14
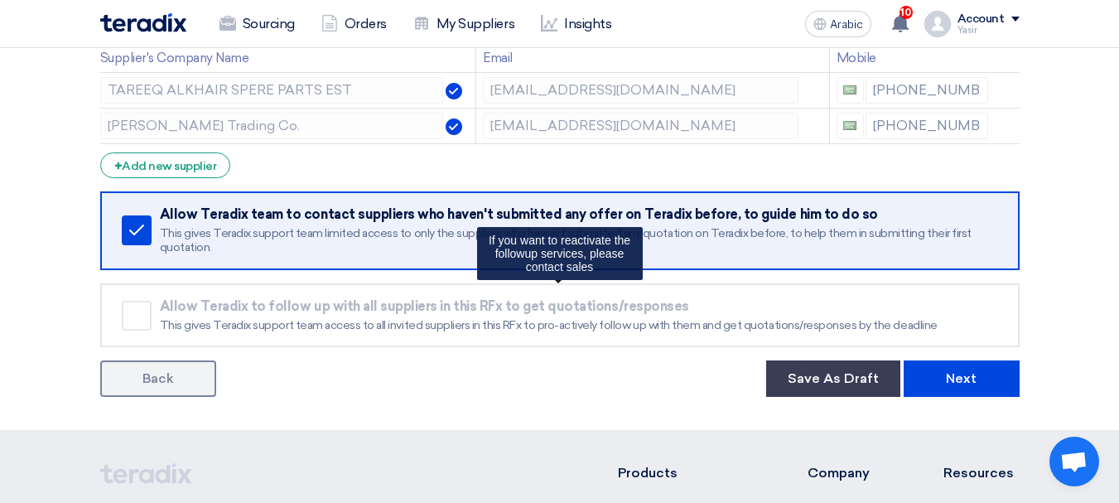
scroll to position [331, 0]
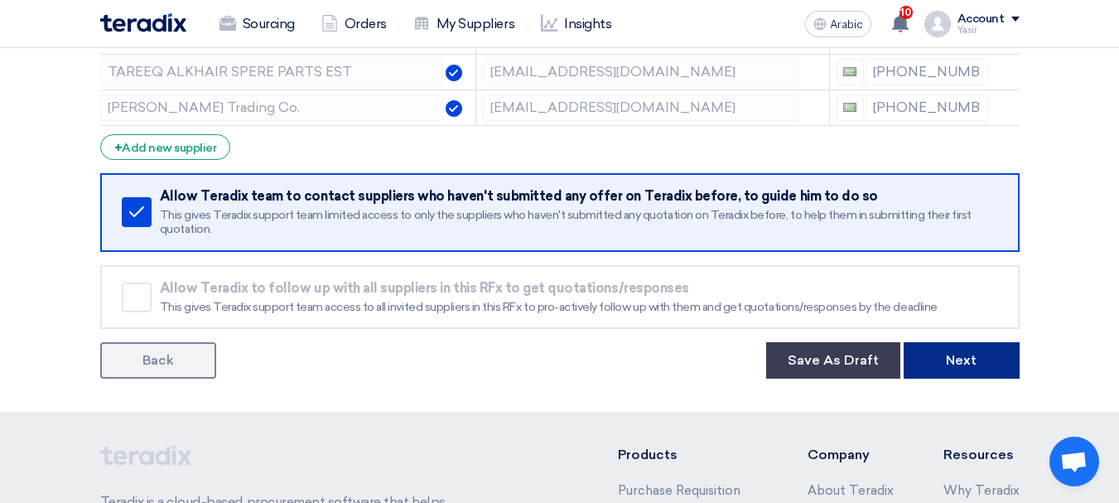
click at [956, 350] on button "Next" at bounding box center [962, 360] width 116 height 36
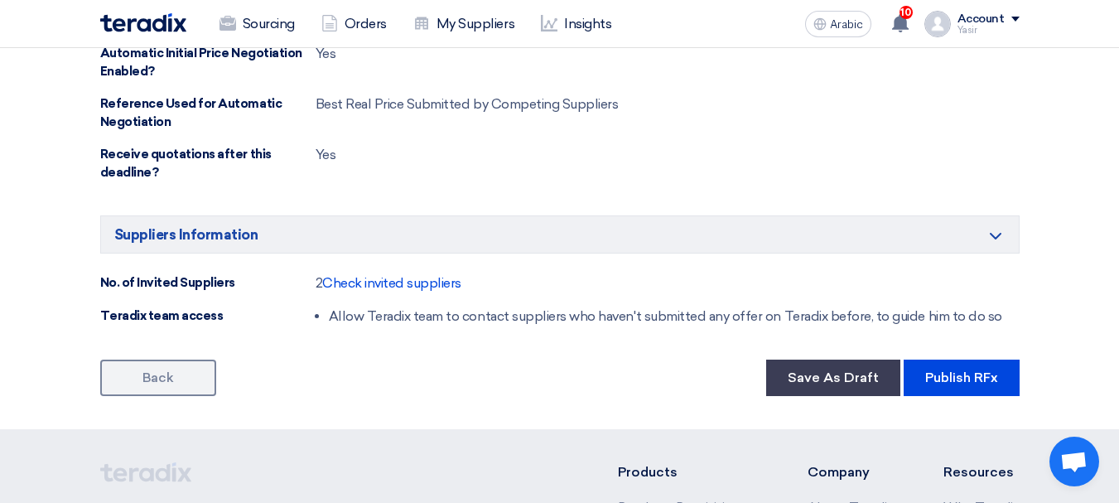
scroll to position [1408, 0]
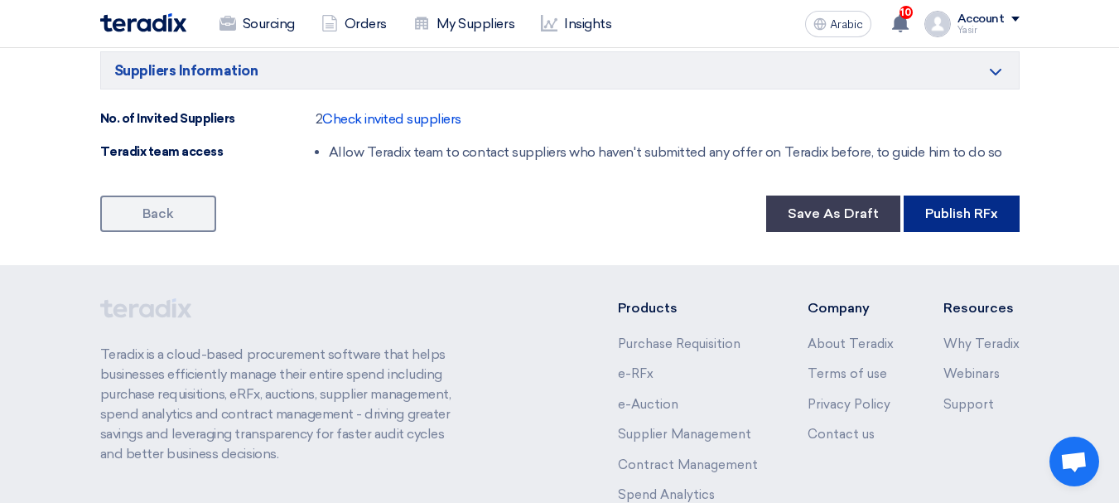
click at [992, 211] on font "Publish RFx" at bounding box center [961, 213] width 73 height 16
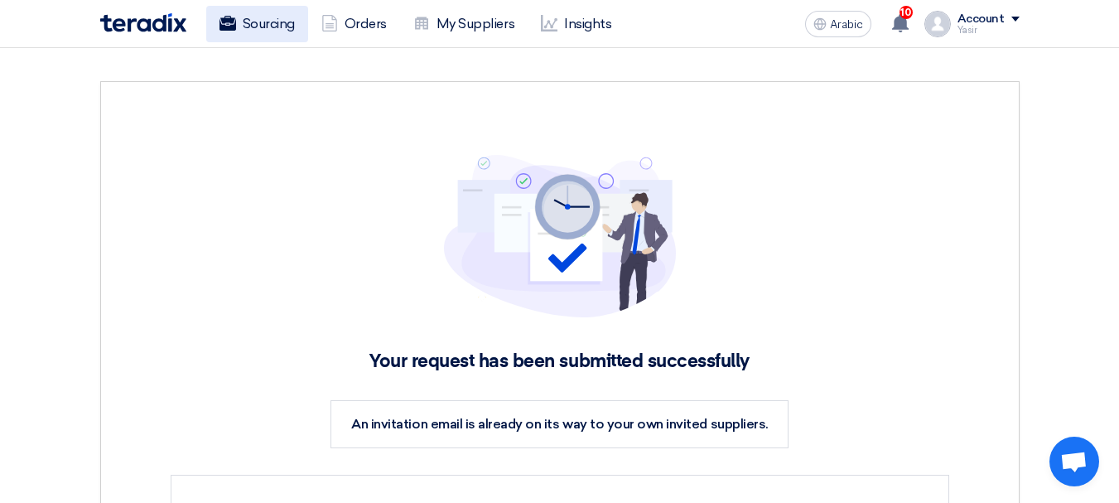
click at [258, 39] on link "Sourcing" at bounding box center [257, 24] width 102 height 36
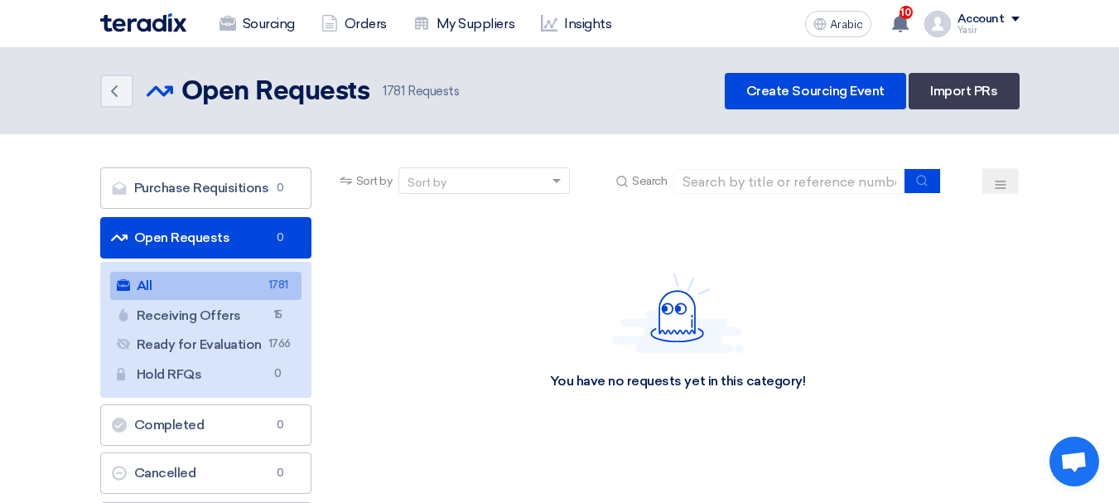
click at [187, 243] on font "Open Requests" at bounding box center [182, 237] width 96 height 16
click at [181, 234] on font "Open Requests" at bounding box center [182, 237] width 96 height 16
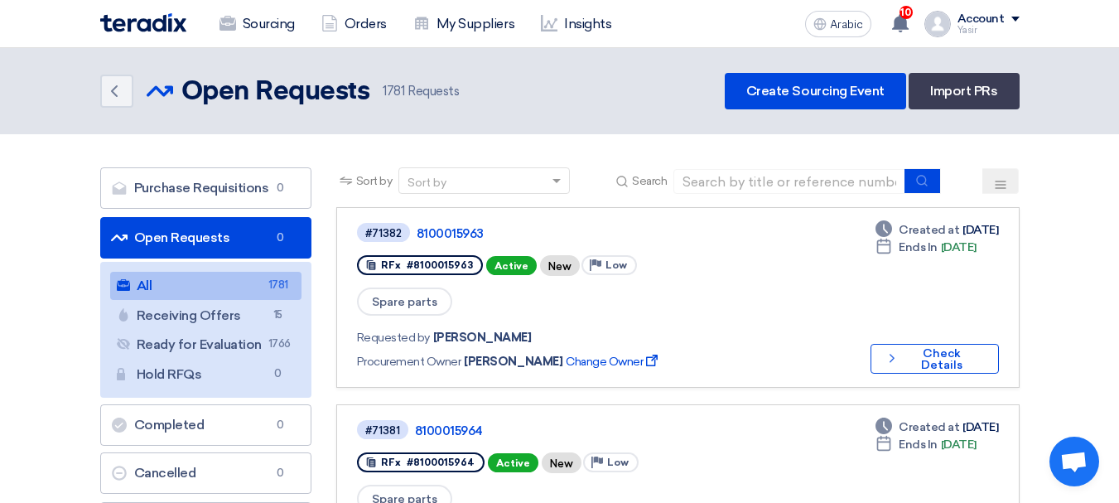
click at [549, 181] on span at bounding box center [558, 180] width 21 height 17
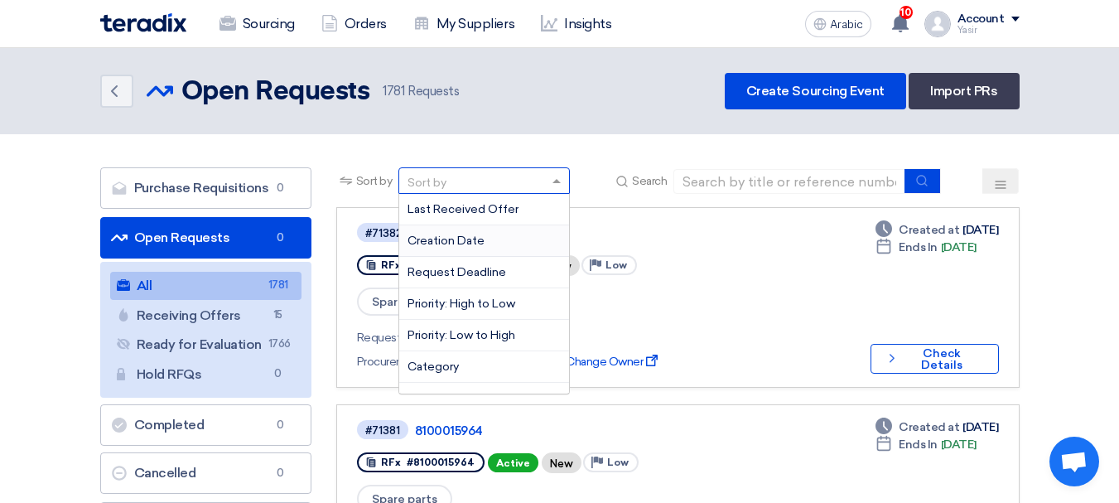
click at [475, 247] on font "Creation Date" at bounding box center [446, 241] width 77 height 14
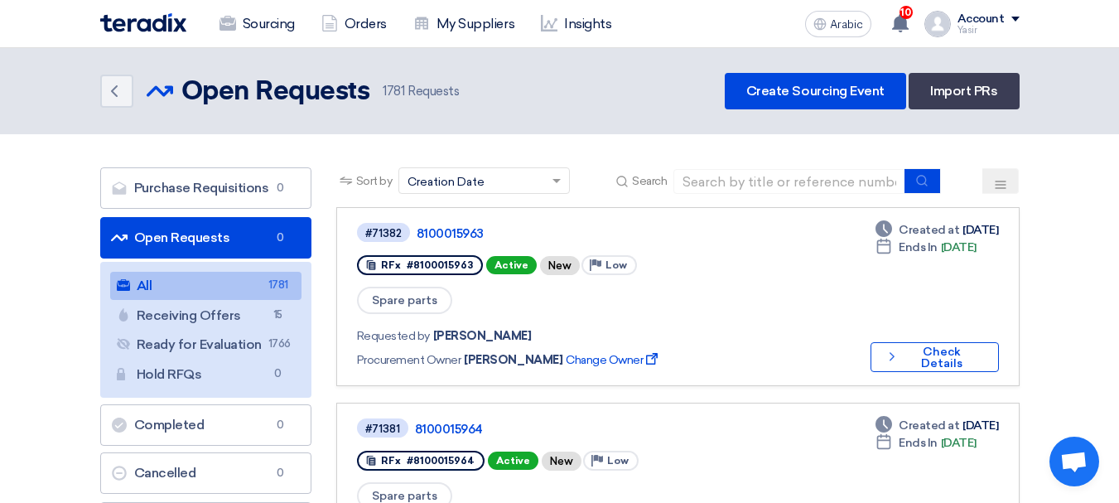
click at [550, 189] on span at bounding box center [558, 180] width 21 height 17
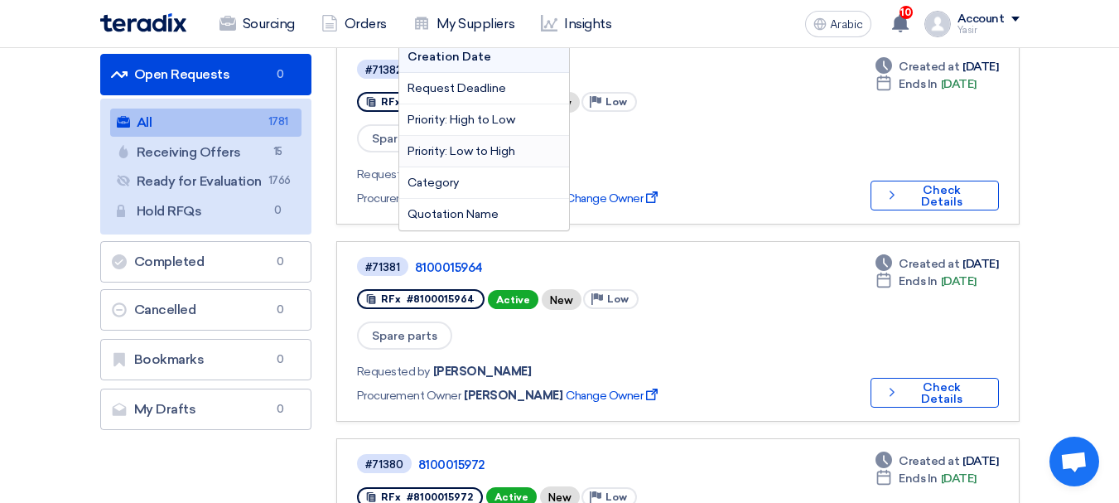
scroll to position [166, 0]
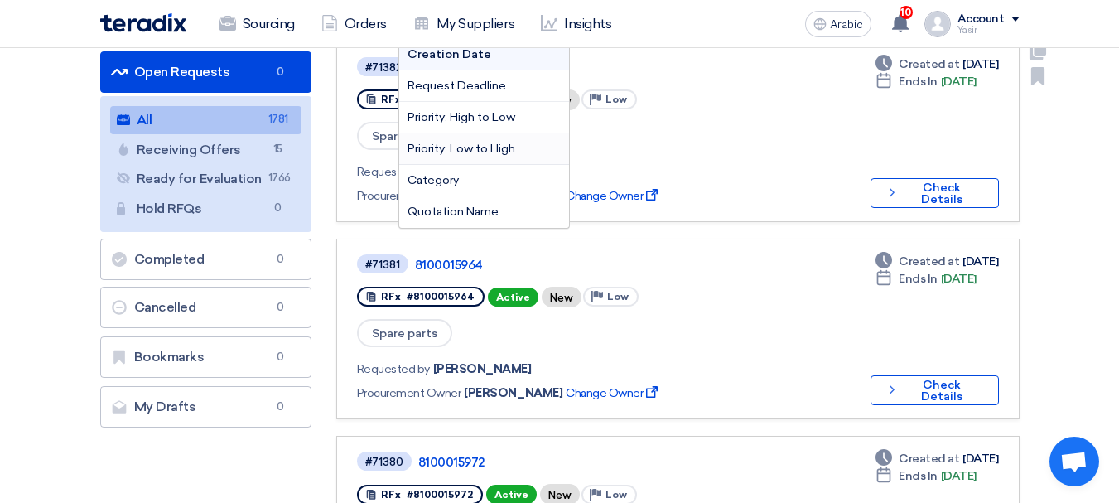
click at [749, 77] on div "#71382 8100015963" at bounding box center [604, 67] width 494 height 22
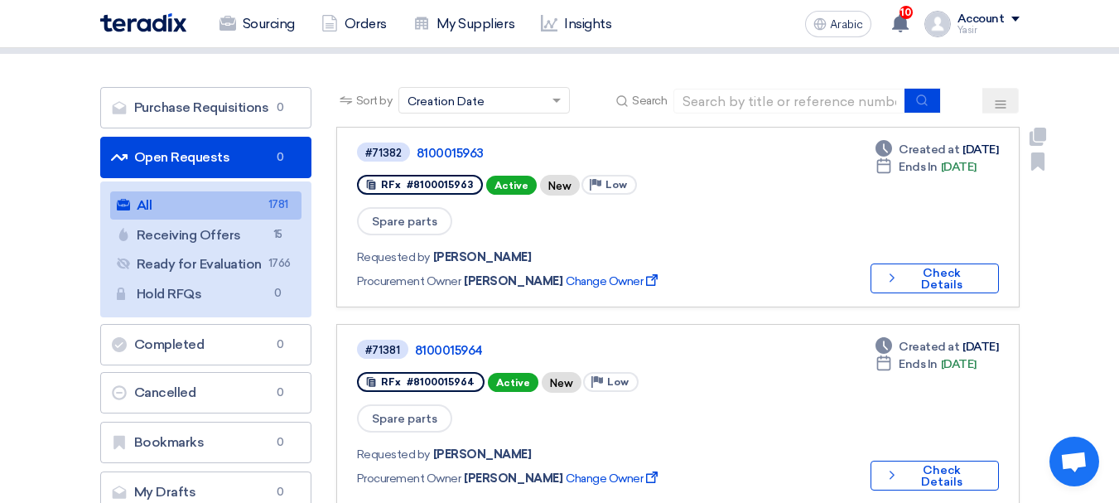
scroll to position [0, 0]
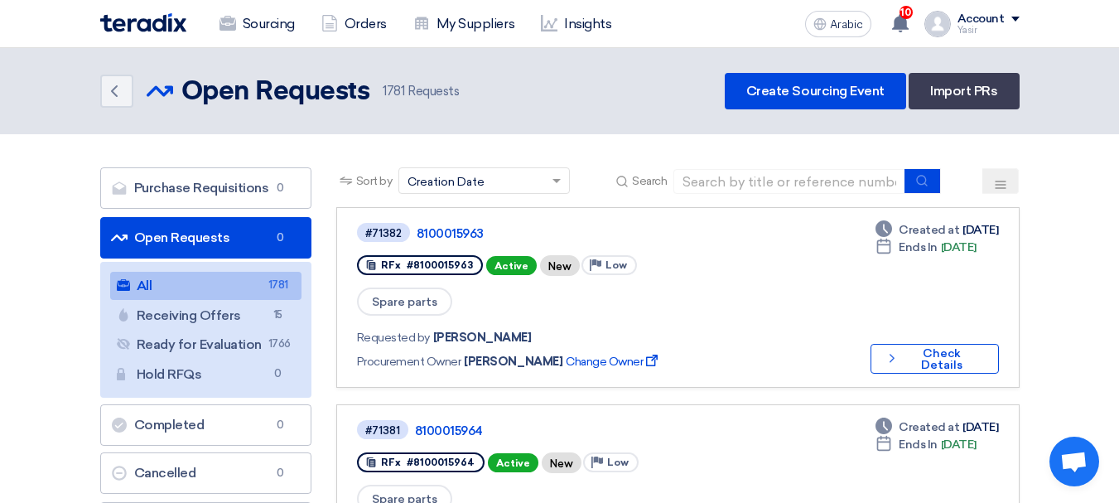
click at [998, 188] on use at bounding box center [1000, 184] width 11 height 7
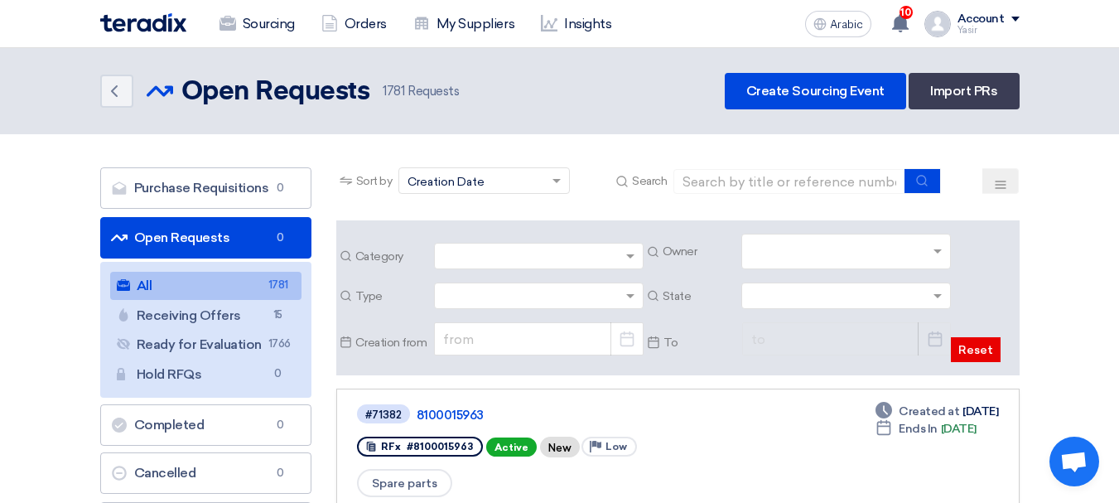
click at [937, 247] on input "text" at bounding box center [849, 252] width 196 height 27
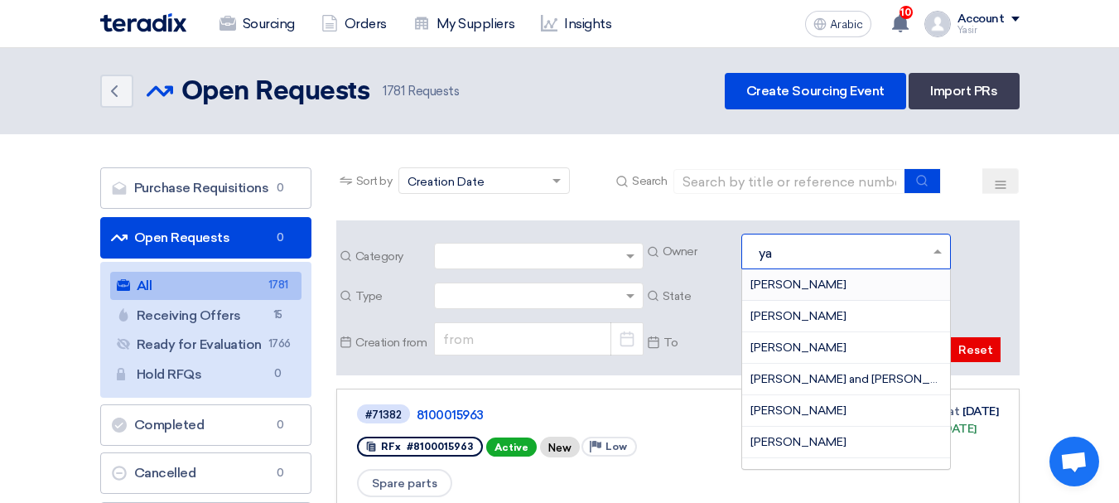
type input "yas"
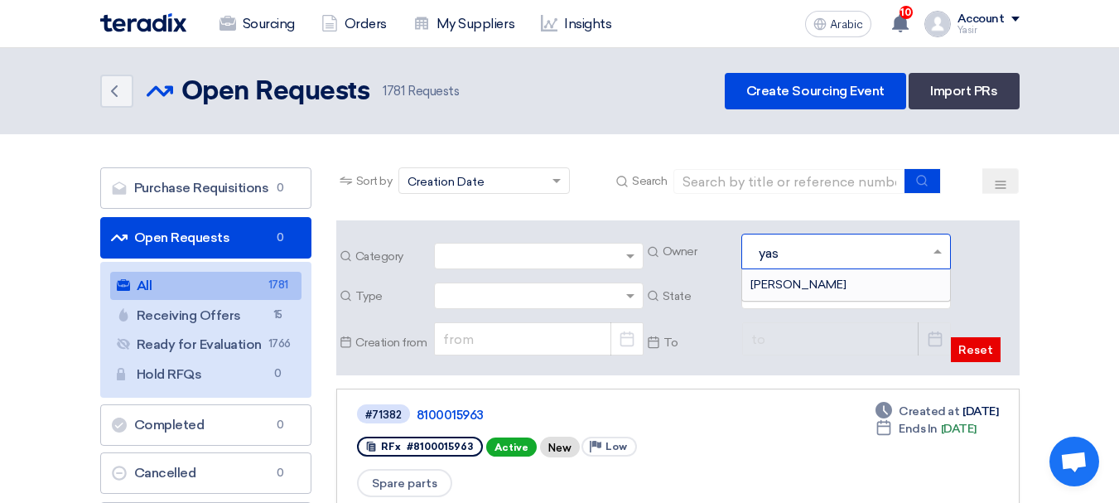
click at [798, 276] on div "[PERSON_NAME]" at bounding box center [846, 284] width 208 height 31
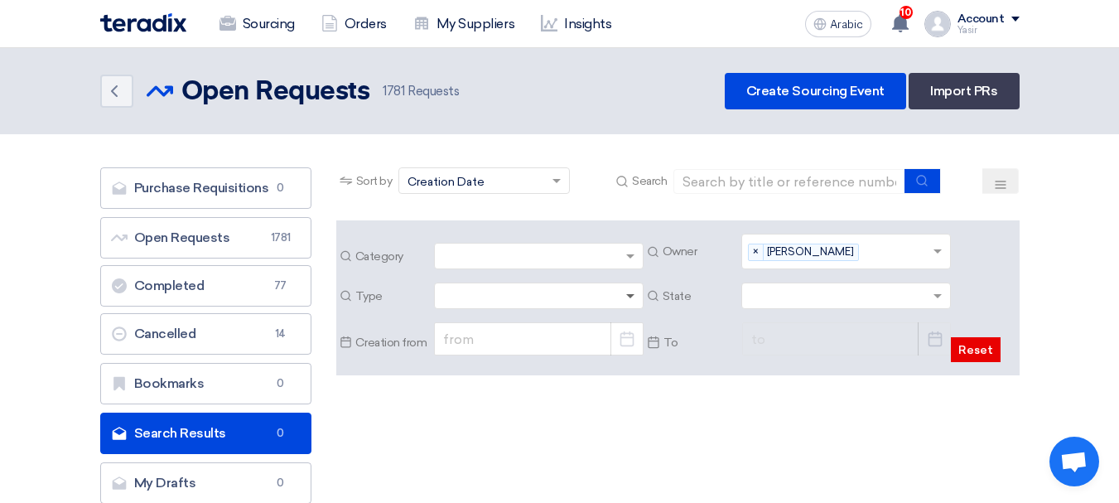
click at [629, 297] on span at bounding box center [630, 297] width 8 height 6
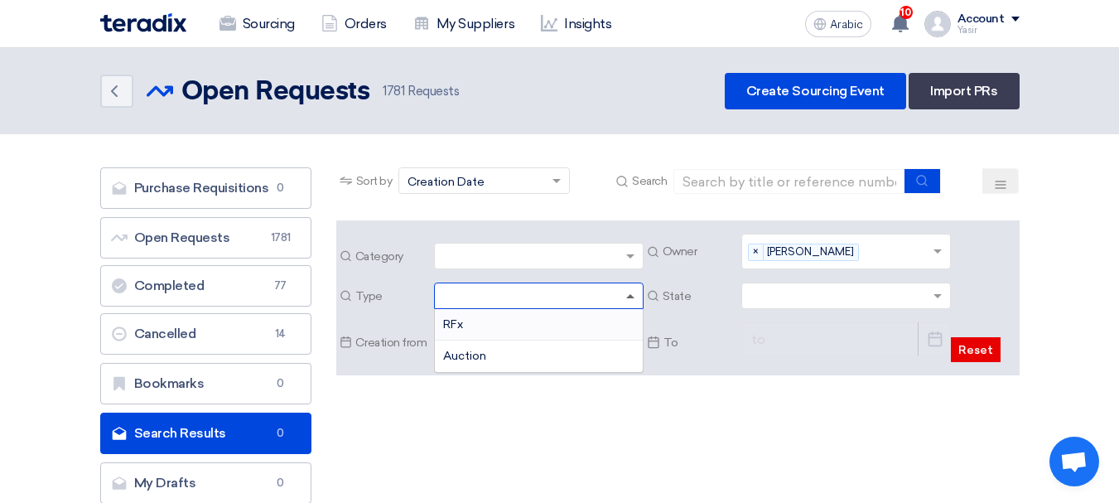
scroll to position [1, 0]
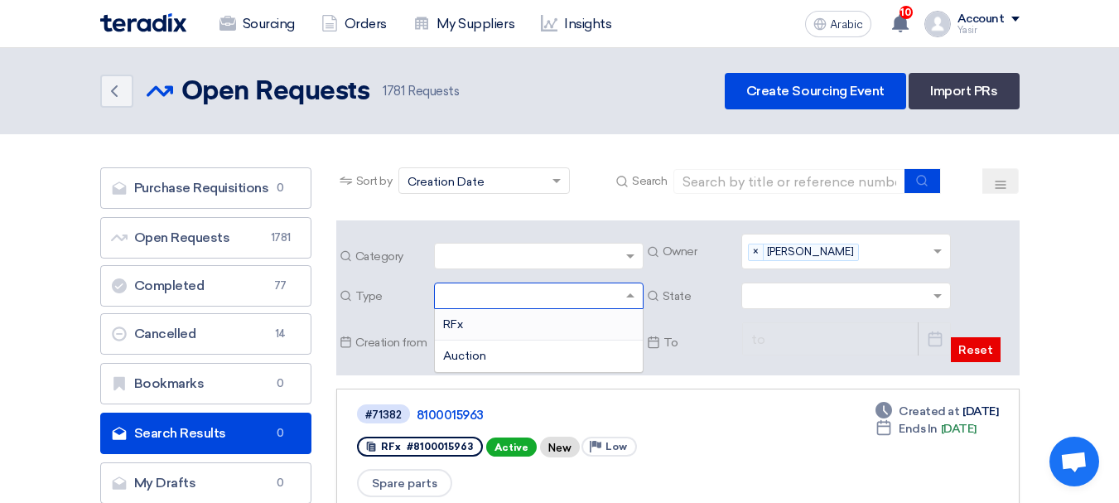
click at [472, 323] on div "RFx" at bounding box center [539, 324] width 208 height 31
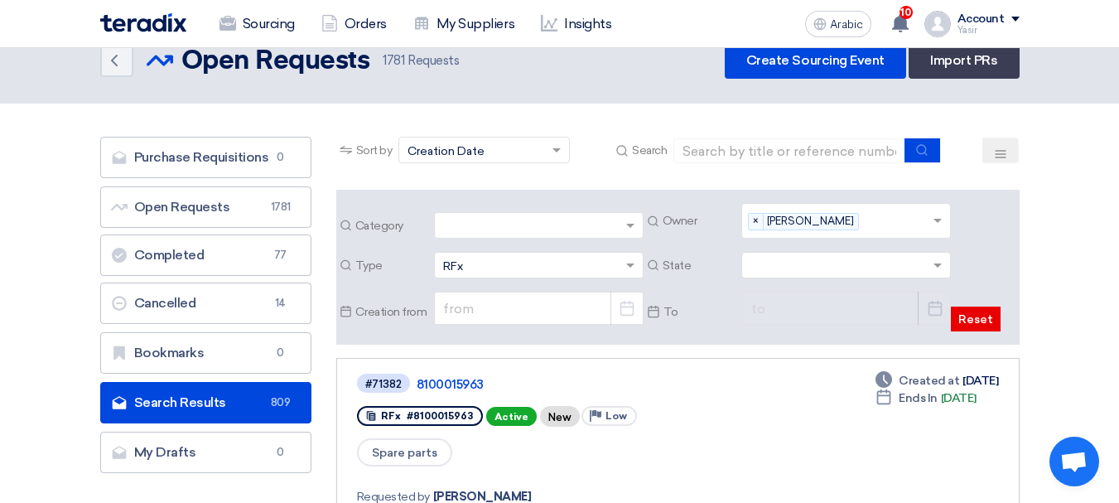
scroll to position [83, 0]
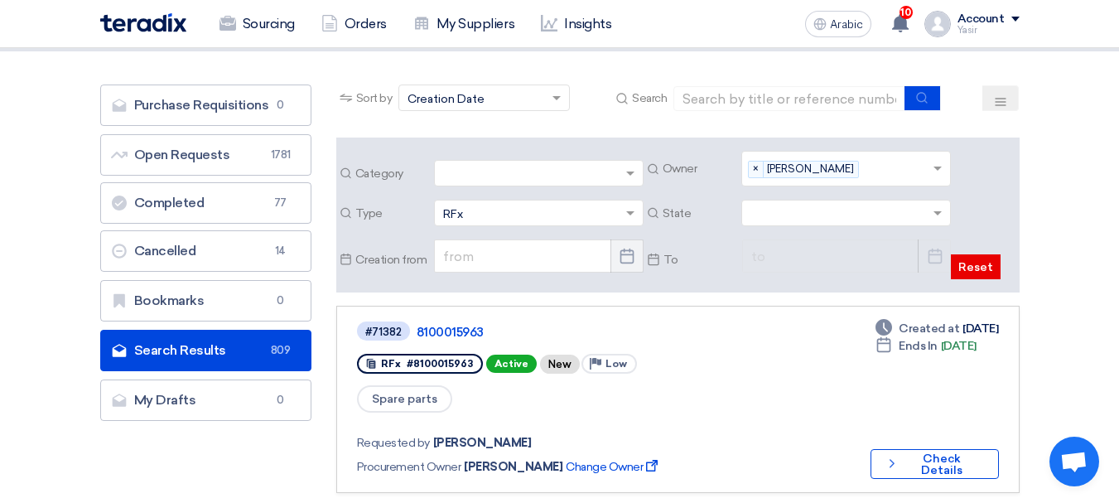
click at [622, 262] on icon "Pick a date" at bounding box center [627, 256] width 17 height 17
select select "9"
select select "2025"
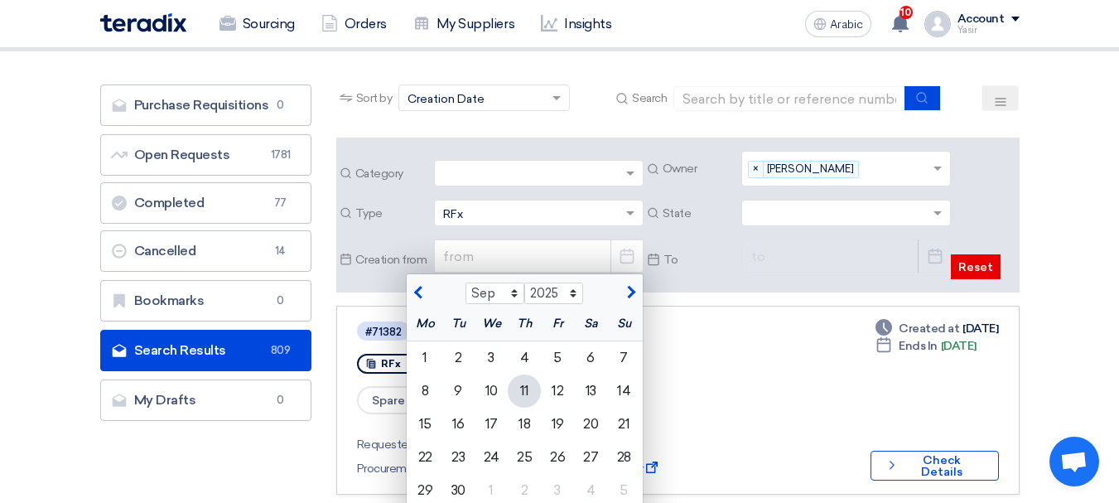
click at [524, 389] on font "11" at bounding box center [524, 391] width 9 height 16
type input "9/11/2025"
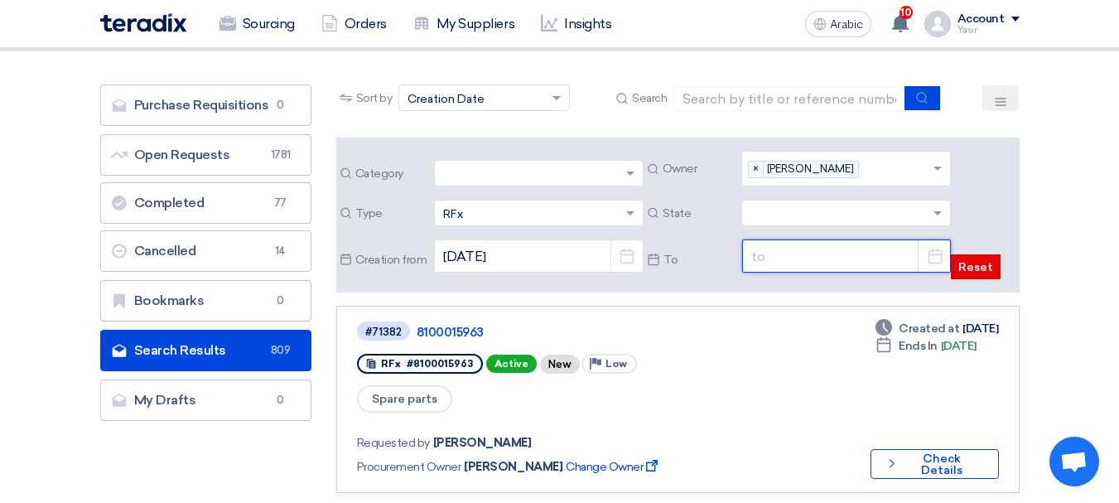
click at [820, 255] on input at bounding box center [846, 255] width 209 height 33
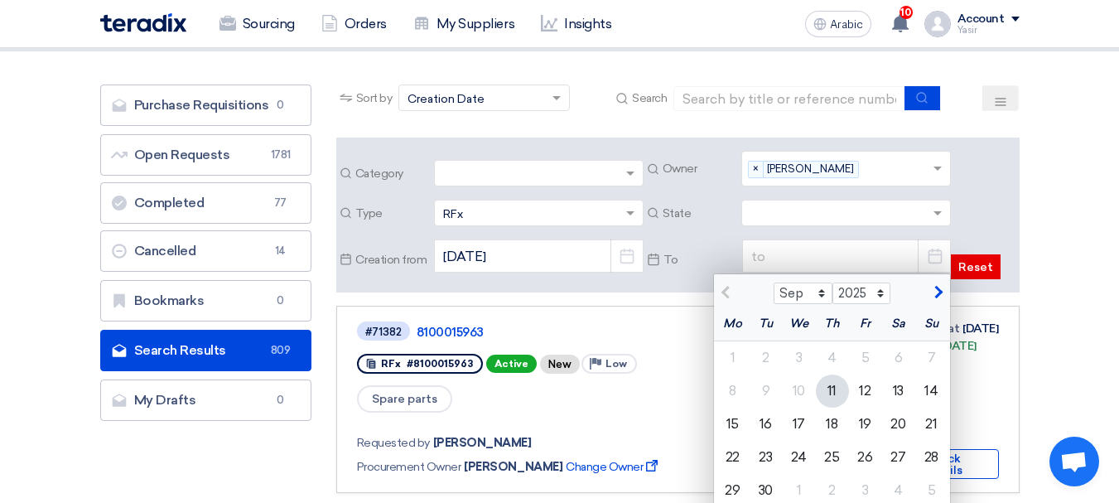
click at [829, 395] on font "11" at bounding box center [832, 391] width 9 height 16
type input "9/11/2025"
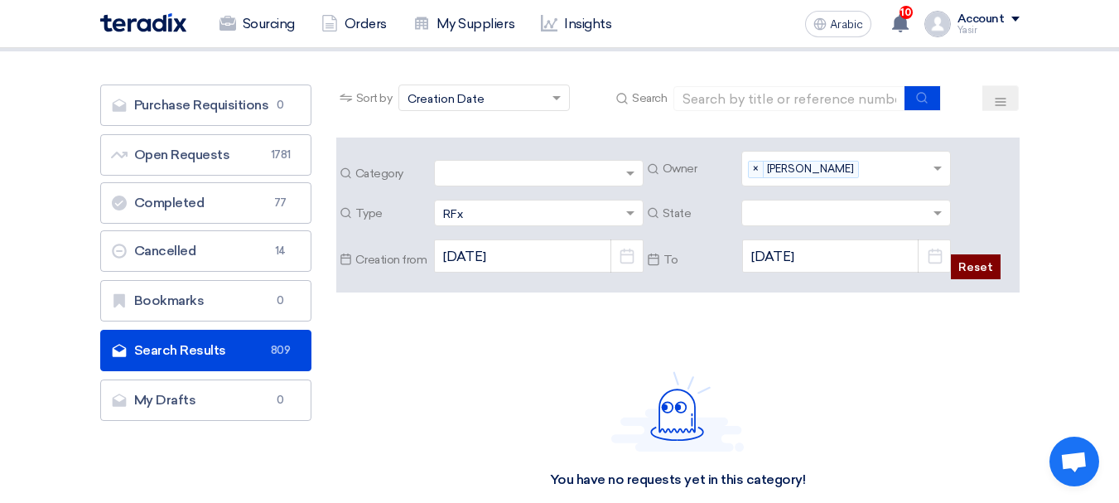
click at [988, 268] on font "Reset" at bounding box center [975, 267] width 35 height 14
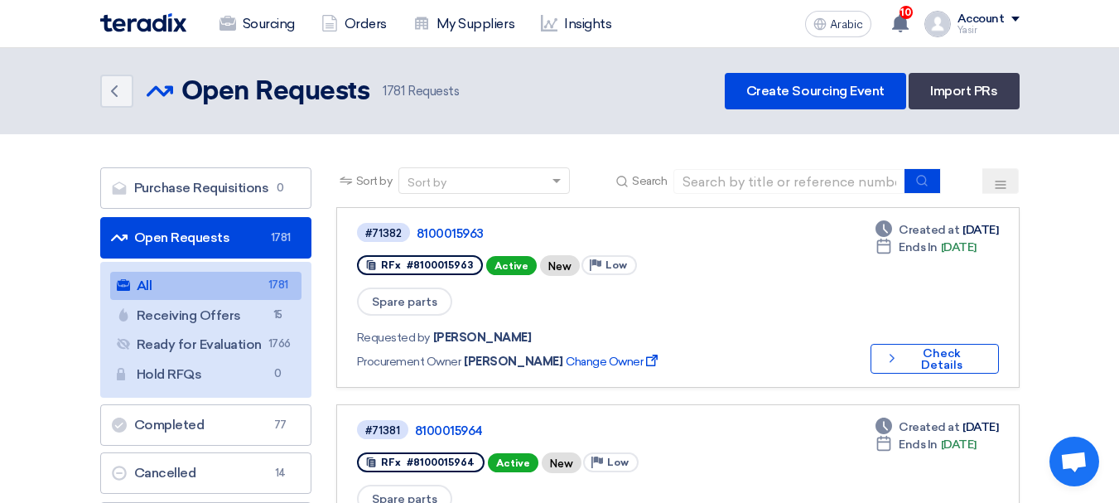
click at [1002, 187] on use at bounding box center [1000, 184] width 11 height 7
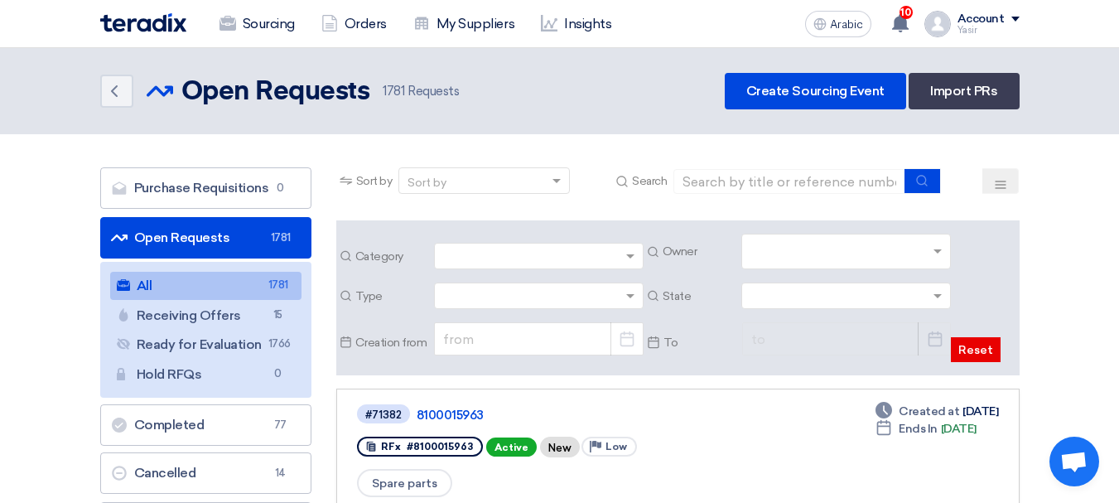
click at [838, 256] on input "text" at bounding box center [849, 252] width 196 height 27
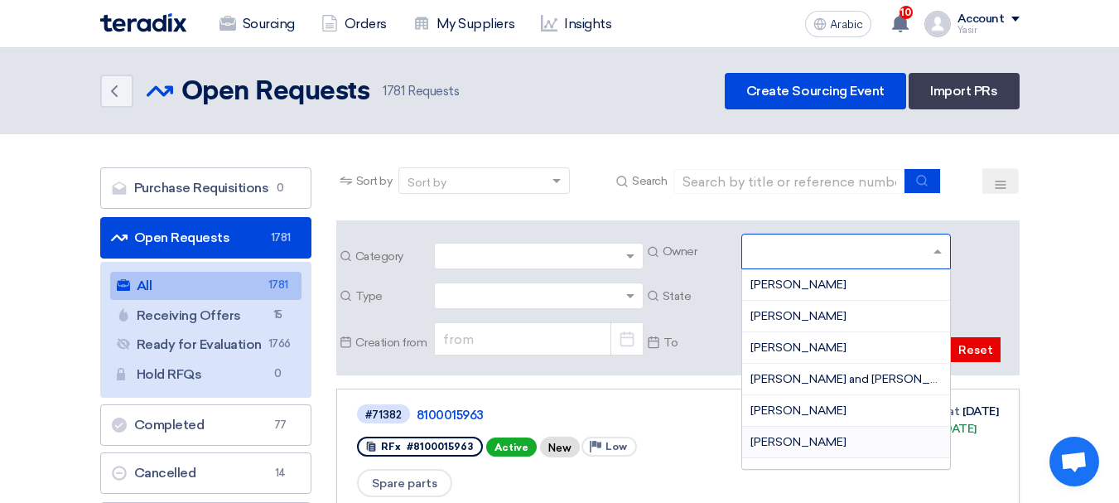
scroll to position [52, 0]
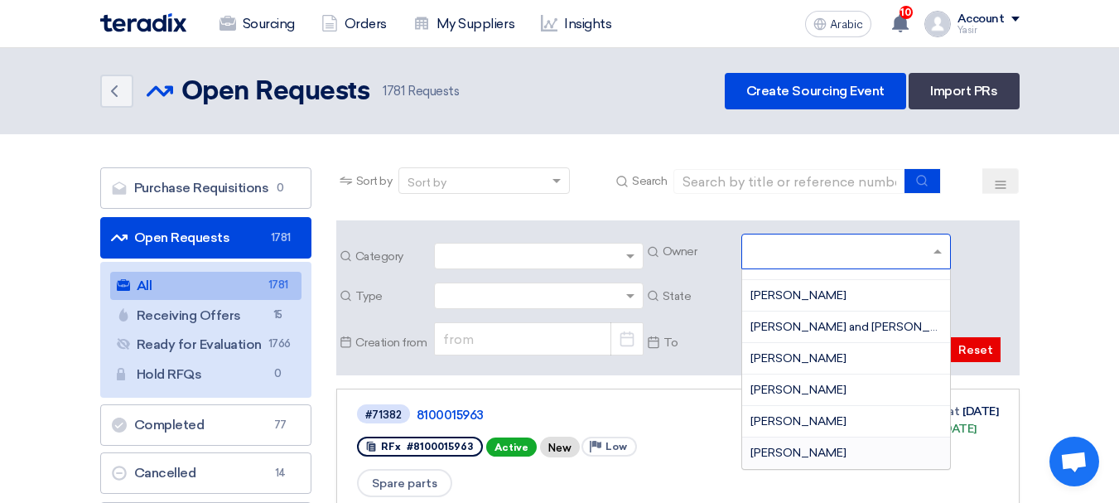
click at [789, 452] on font "[PERSON_NAME]" at bounding box center [799, 453] width 96 height 14
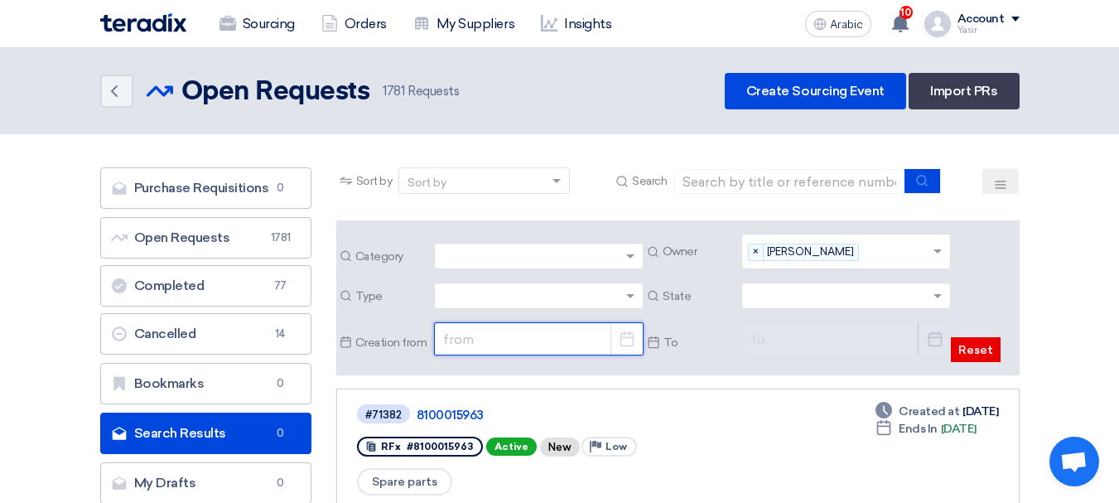
click at [588, 336] on input at bounding box center [538, 338] width 209 height 33
select select "9"
select select "2025"
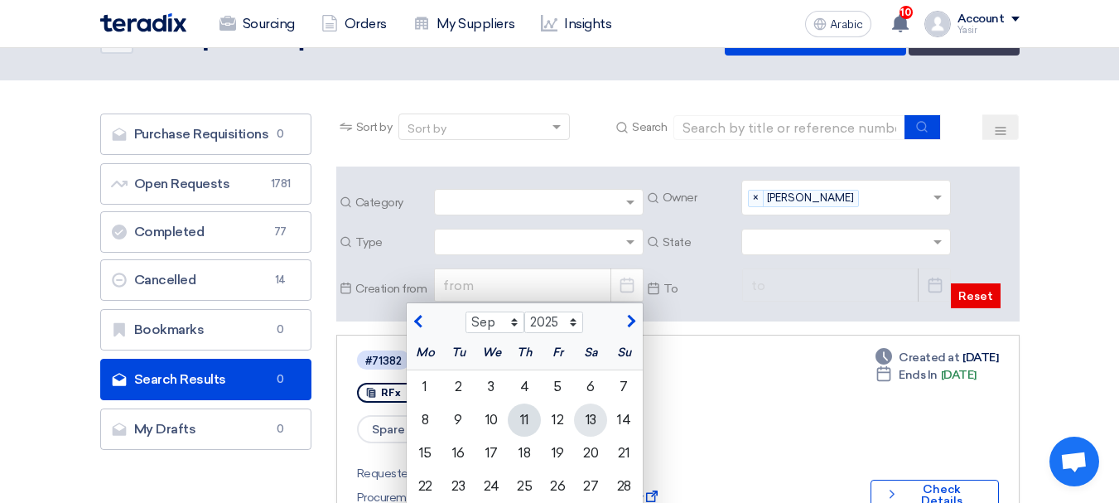
scroll to position [83, 0]
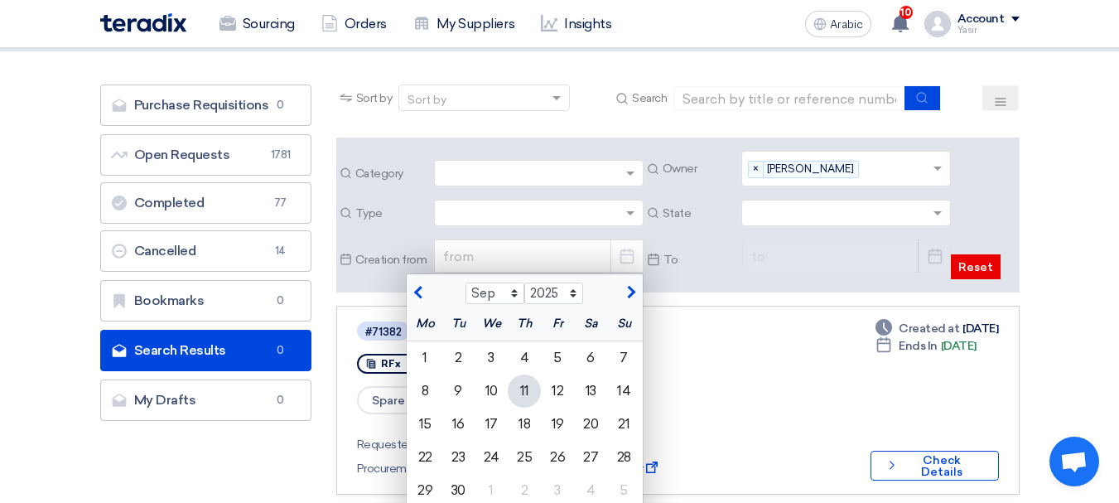
click at [529, 398] on div "11" at bounding box center [524, 390] width 33 height 33
type input "9/11/2025"
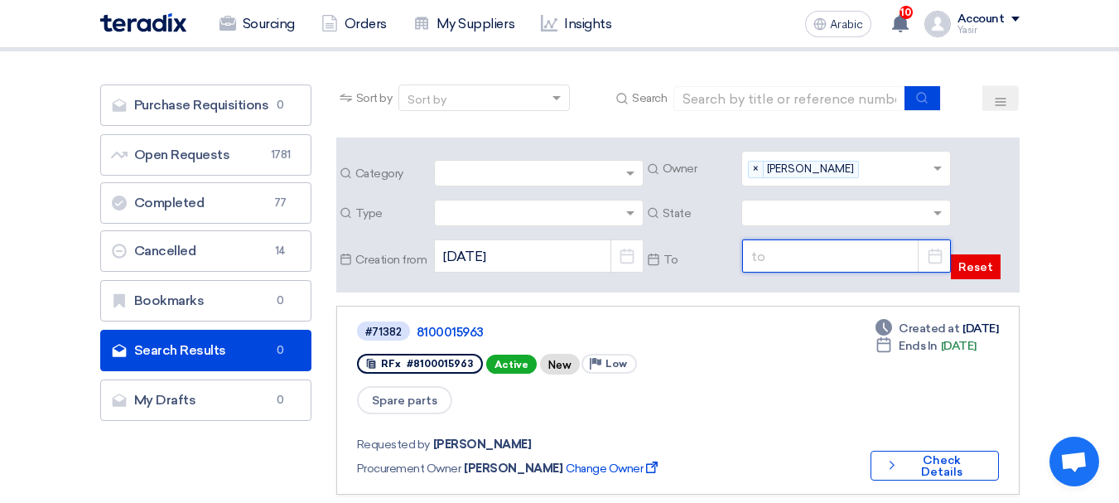
click at [794, 263] on input at bounding box center [846, 255] width 209 height 33
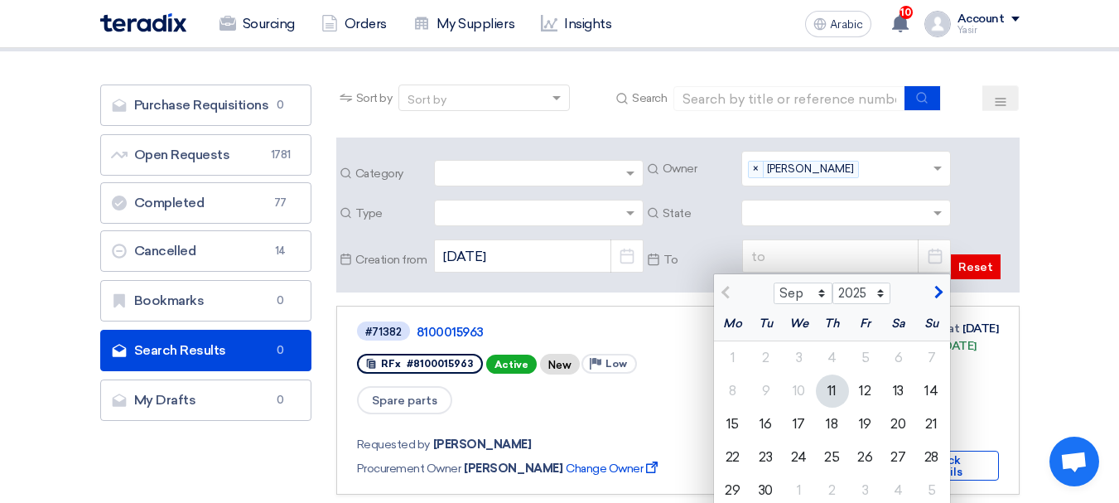
click at [838, 397] on div "11" at bounding box center [832, 390] width 33 height 33
type input "9/11/2025"
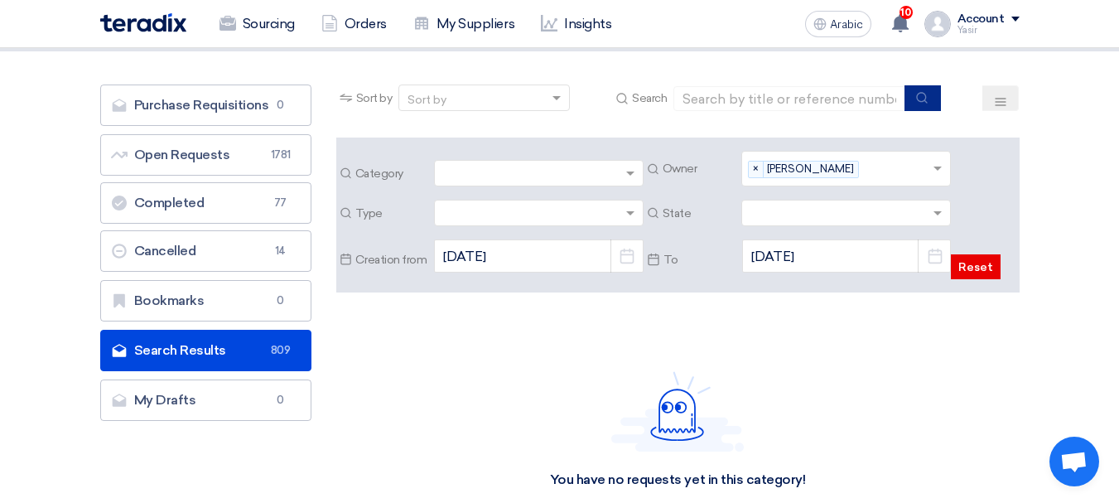
click at [927, 95] on use "submit" at bounding box center [922, 97] width 11 height 11
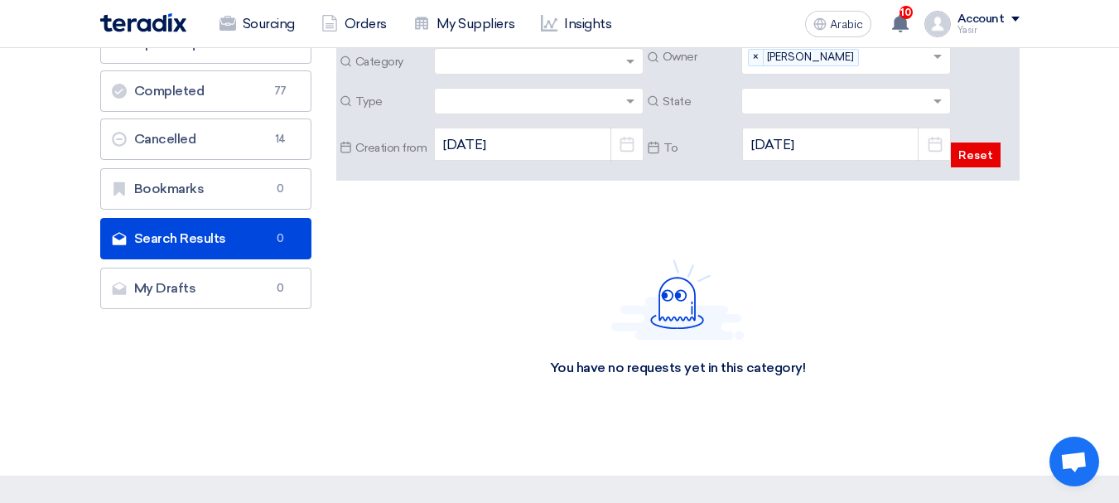
scroll to position [166, 0]
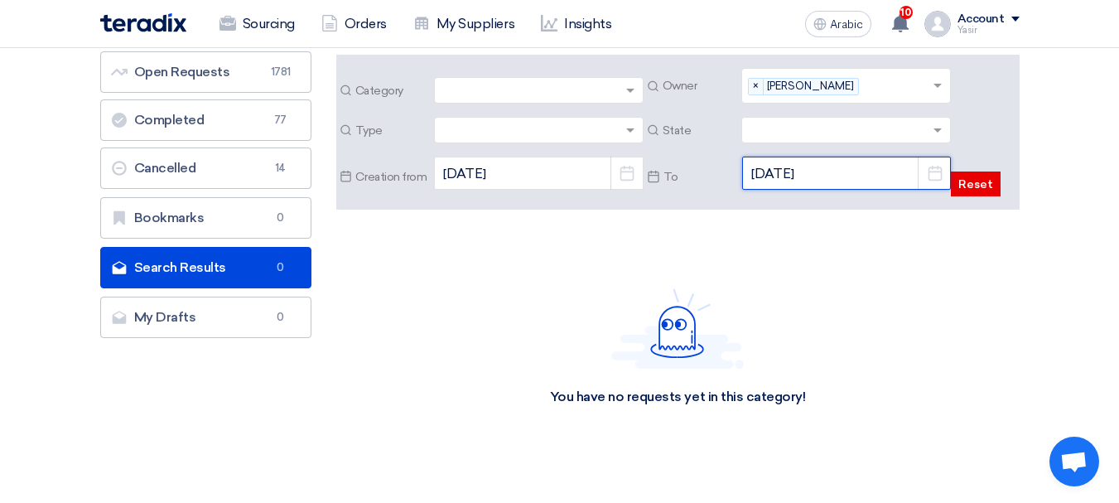
click at [869, 181] on input "9/11/2025" at bounding box center [846, 173] width 209 height 33
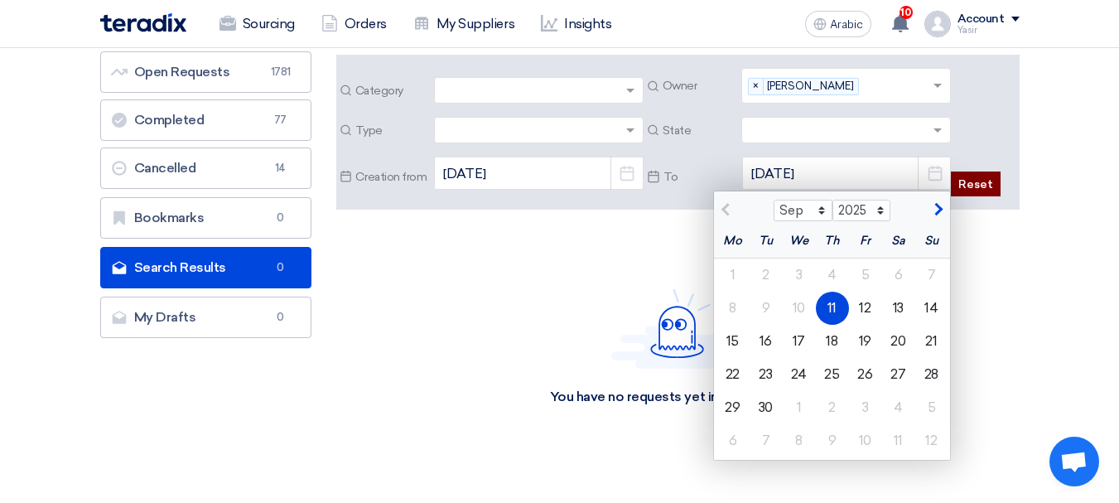
click at [976, 179] on font "Reset" at bounding box center [975, 184] width 35 height 14
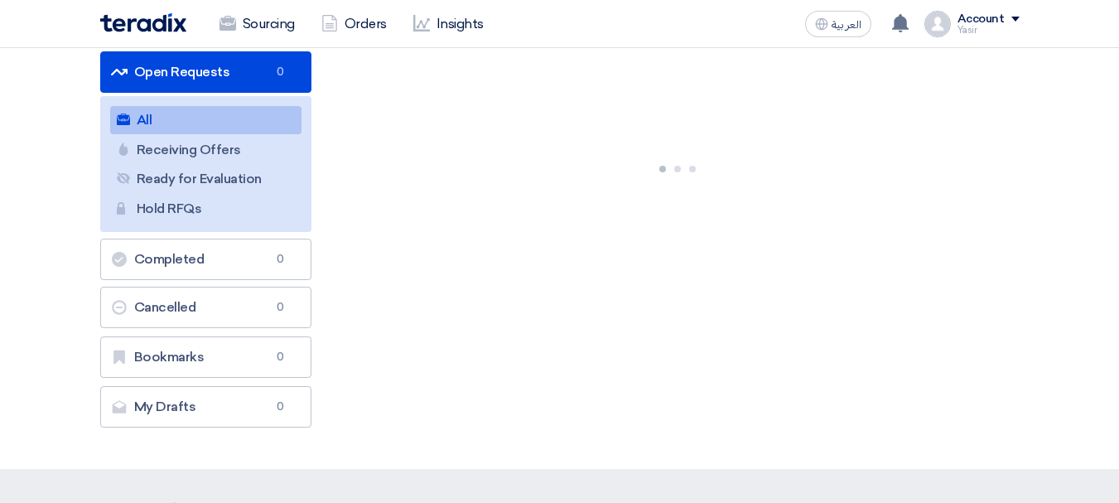
scroll to position [166, 0]
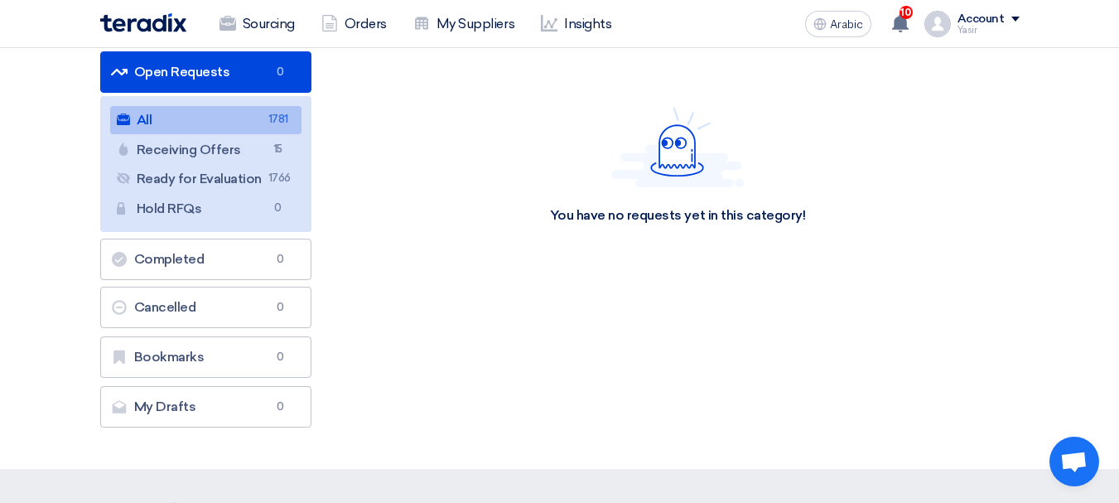
click at [220, 120] on link "All All 1781" at bounding box center [205, 120] width 191 height 28
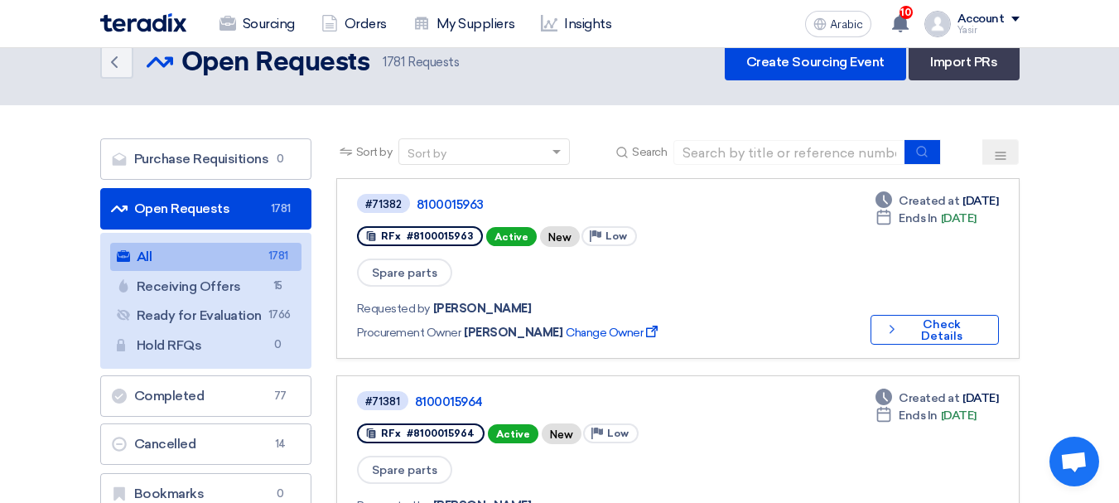
scroll to position [0, 0]
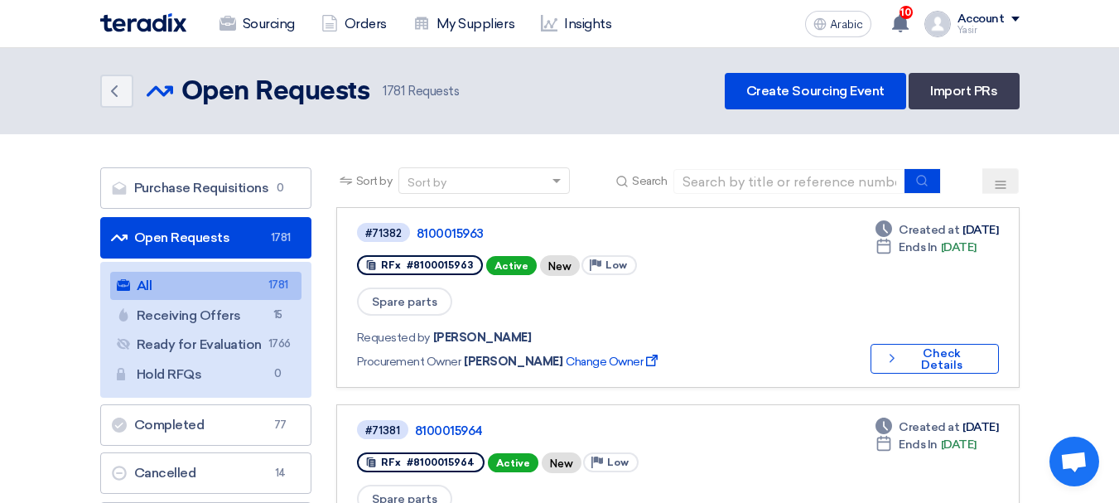
click at [998, 183] on icon at bounding box center [1000, 184] width 13 height 13
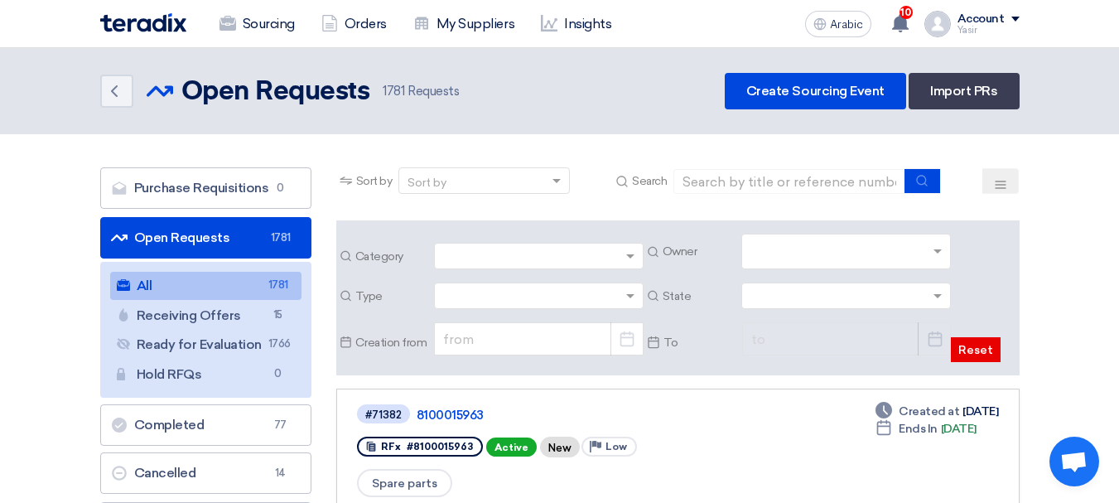
click at [802, 255] on input "text" at bounding box center [849, 252] width 196 height 27
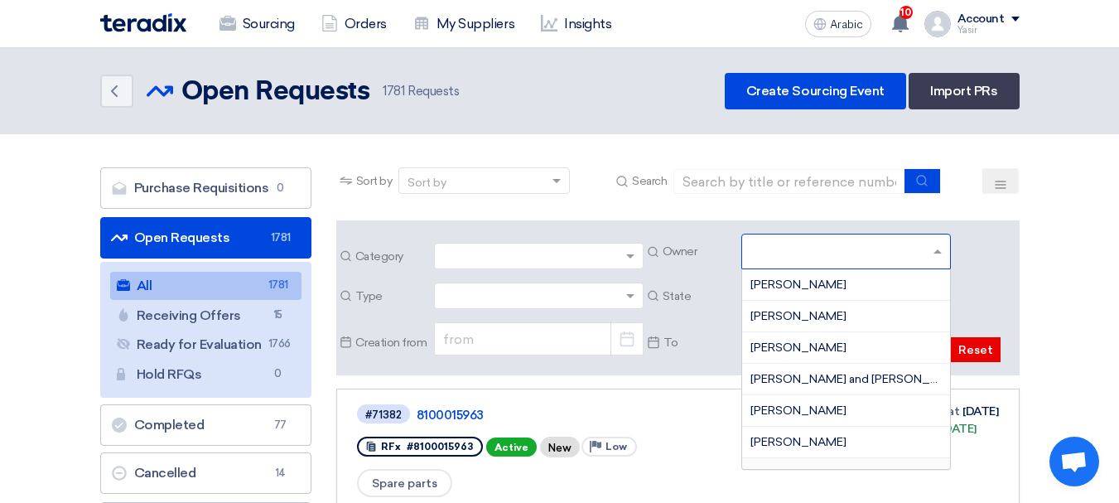
scroll to position [52, 0]
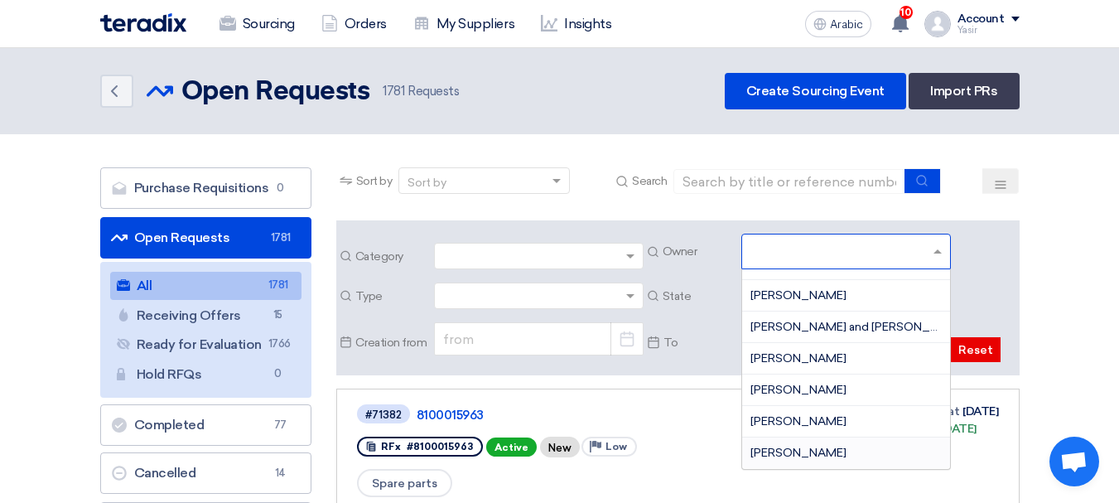
click at [807, 451] on div "[PERSON_NAME]" at bounding box center [846, 452] width 208 height 31
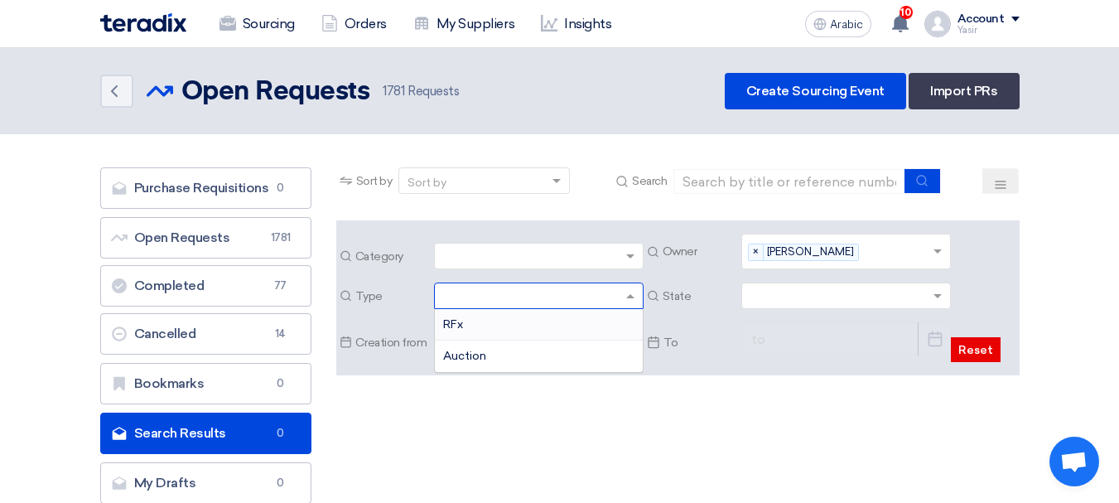
click at [483, 297] on input "text" at bounding box center [530, 297] width 175 height 27
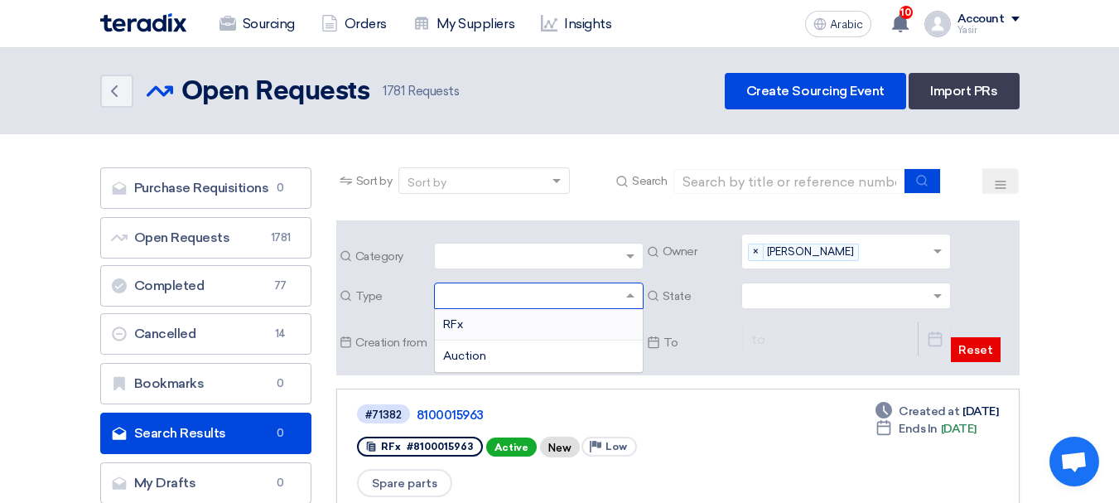
click at [455, 329] on font "RFx" at bounding box center [453, 324] width 20 height 14
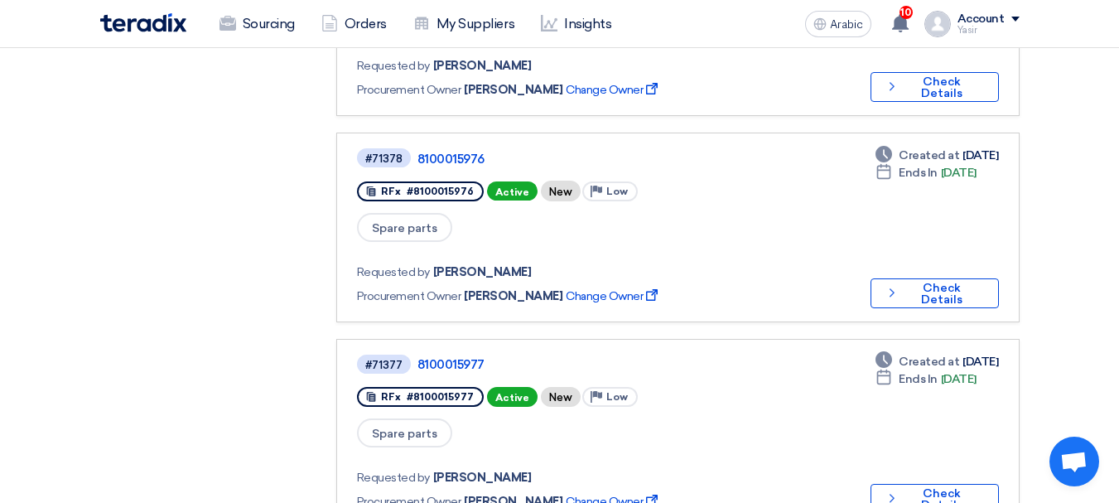
scroll to position [1077, 0]
click at [969, 355] on font "[DATE]" at bounding box center [981, 362] width 36 height 14
click at [963, 355] on font "[DATE]" at bounding box center [981, 362] width 36 height 14
drag, startPoint x: 407, startPoint y: 244, endPoint x: 525, endPoint y: 249, distance: 118.6
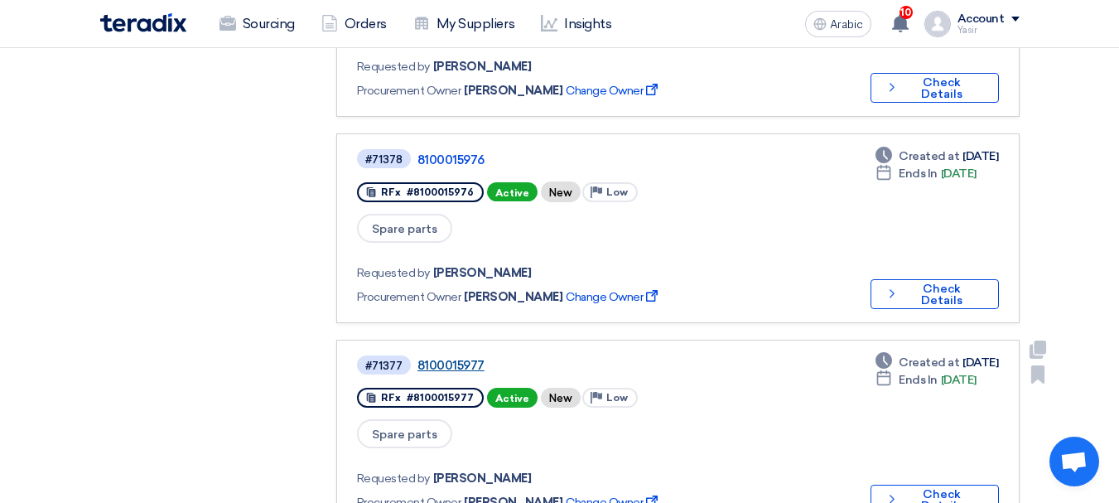
click at [525, 354] on div "#71377 8100015977" at bounding box center [604, 365] width 494 height 22
copy div "8100015977"
drag, startPoint x: 447, startPoint y: 243, endPoint x: 519, endPoint y: 250, distance: 73.3
click at [519, 358] on link "8100015977" at bounding box center [625, 365] width 414 height 15
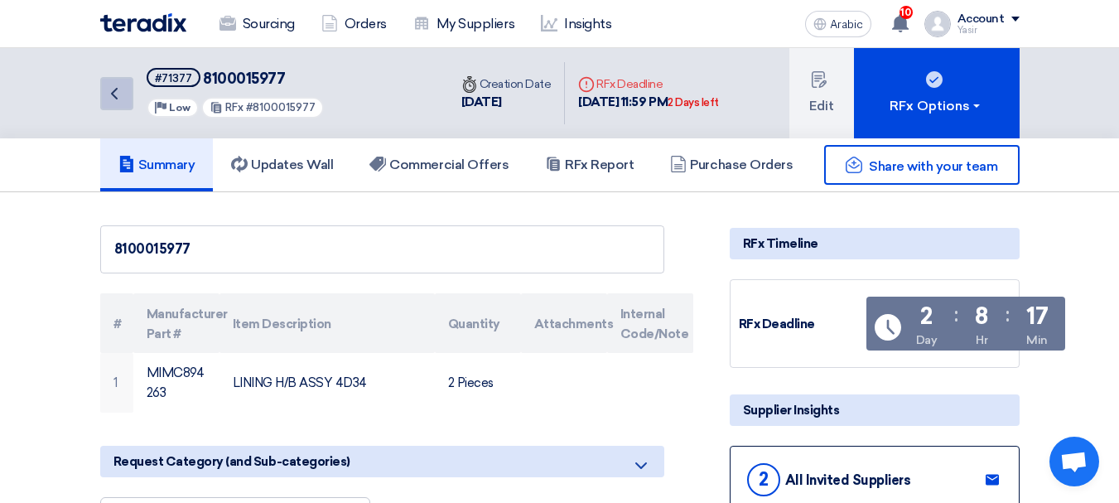
click at [104, 84] on link "Back" at bounding box center [116, 93] width 33 height 33
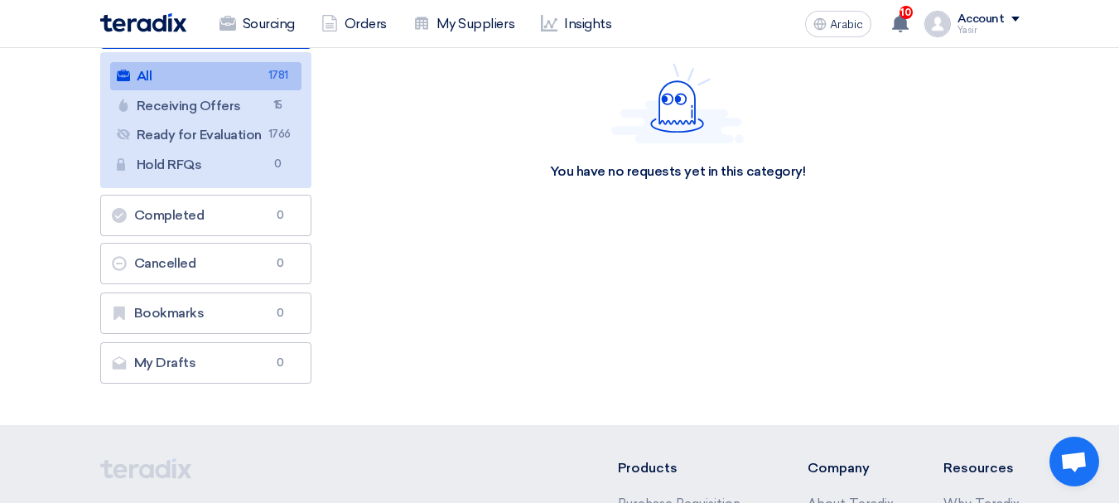
scroll to position [93, 0]
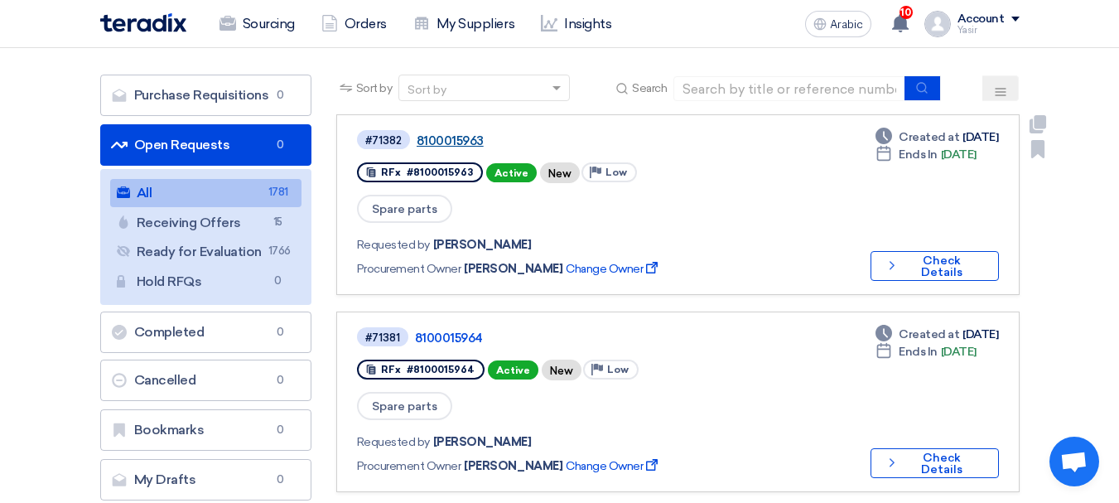
drag, startPoint x: 408, startPoint y: 141, endPoint x: 489, endPoint y: 147, distance: 81.4
click at [489, 147] on div "#71382 8100015963" at bounding box center [604, 139] width 494 height 22
copy div "8100015963"
click at [924, 253] on font "Check Details" at bounding box center [941, 266] width 41 height 26
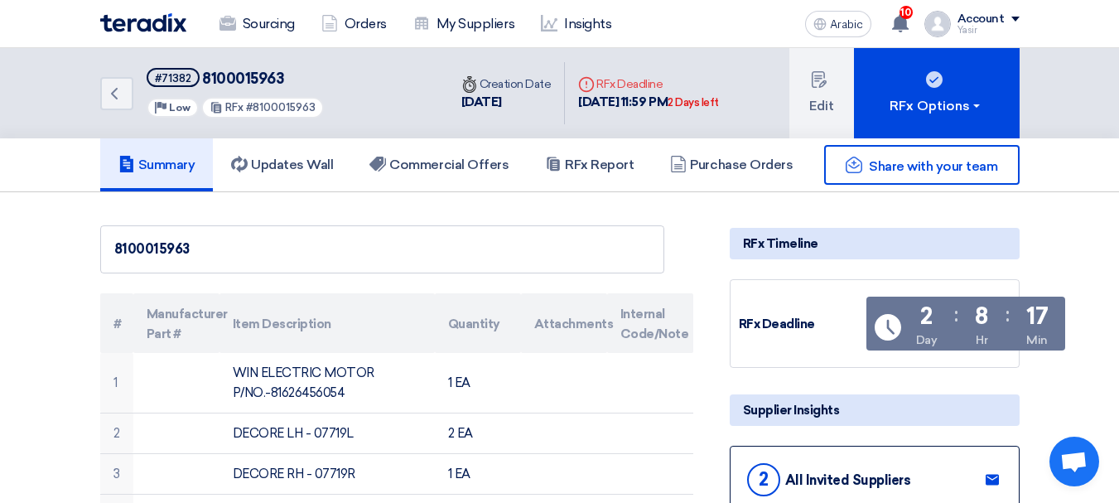
click at [244, 82] on font "8100015963" at bounding box center [243, 79] width 82 height 18
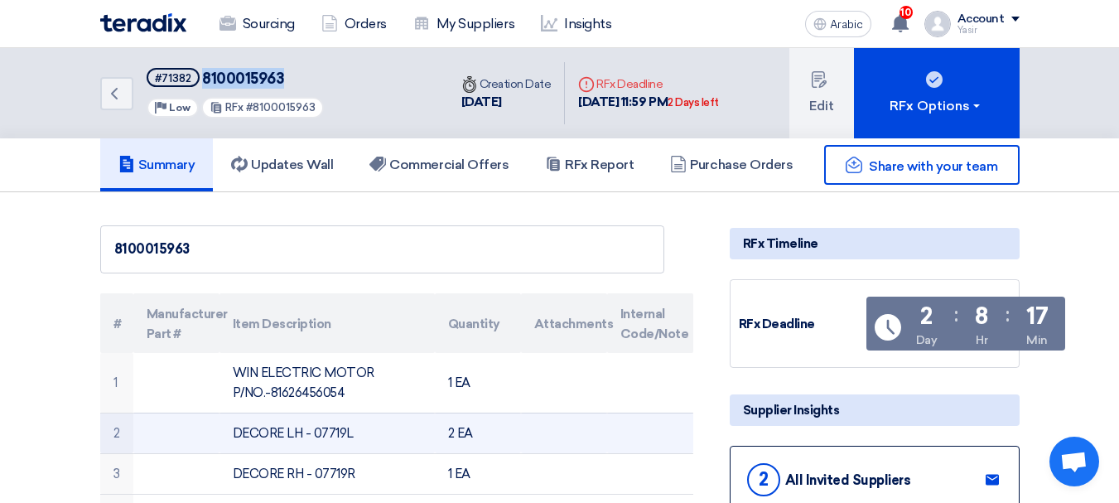
copy font "8100015963"
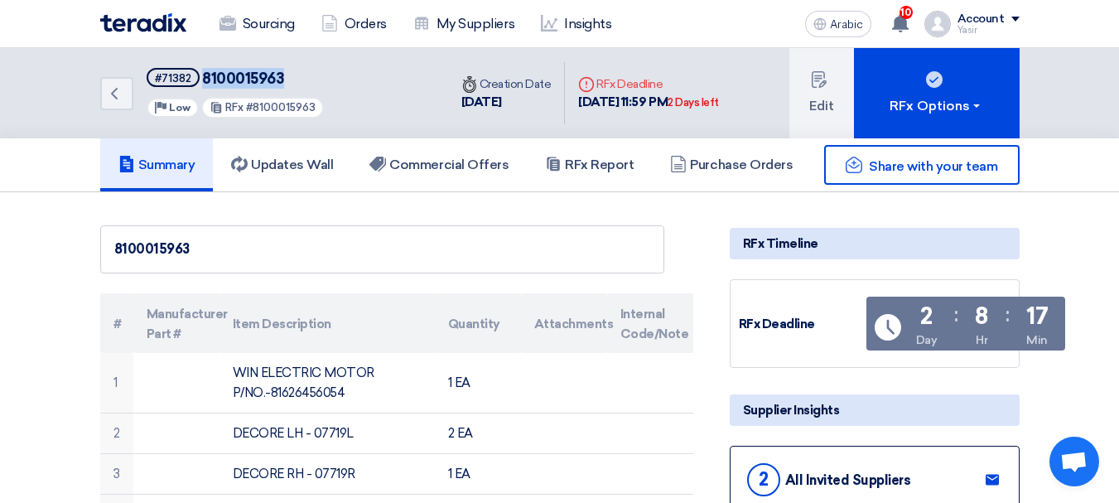
click at [258, 76] on font "8100015963" at bounding box center [243, 79] width 82 height 18
click at [259, 80] on font "8100015963" at bounding box center [243, 79] width 82 height 18
copy font "8100015963"
click at [117, 104] on link "Back" at bounding box center [116, 93] width 33 height 33
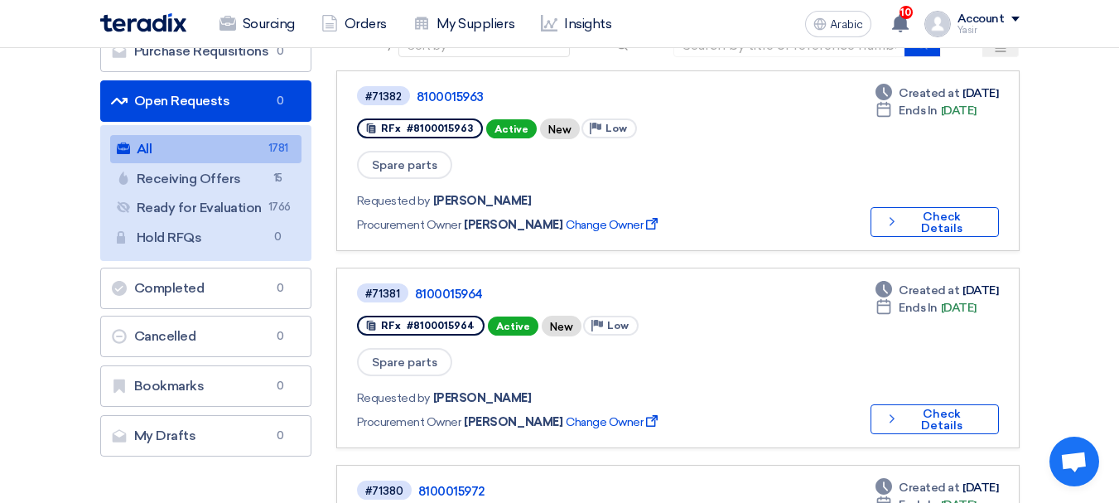
scroll to position [166, 0]
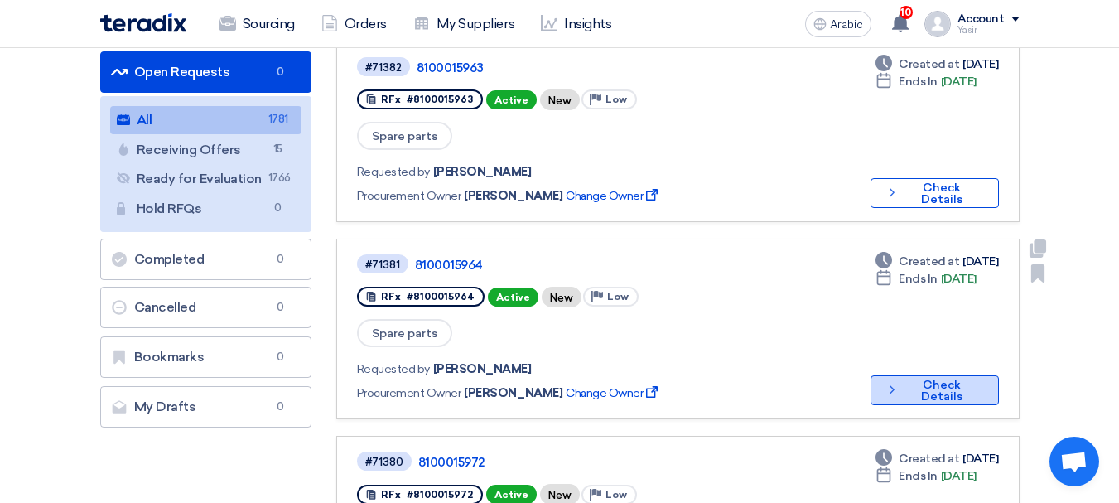
click at [932, 378] on font "Check Details" at bounding box center [941, 391] width 41 height 26
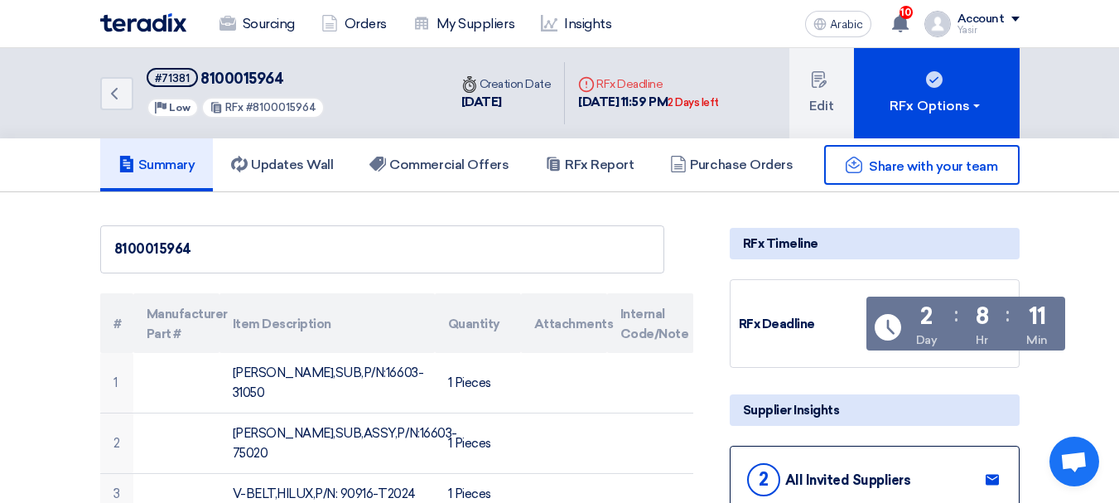
click at [235, 73] on font "8100015964" at bounding box center [241, 79] width 83 height 18
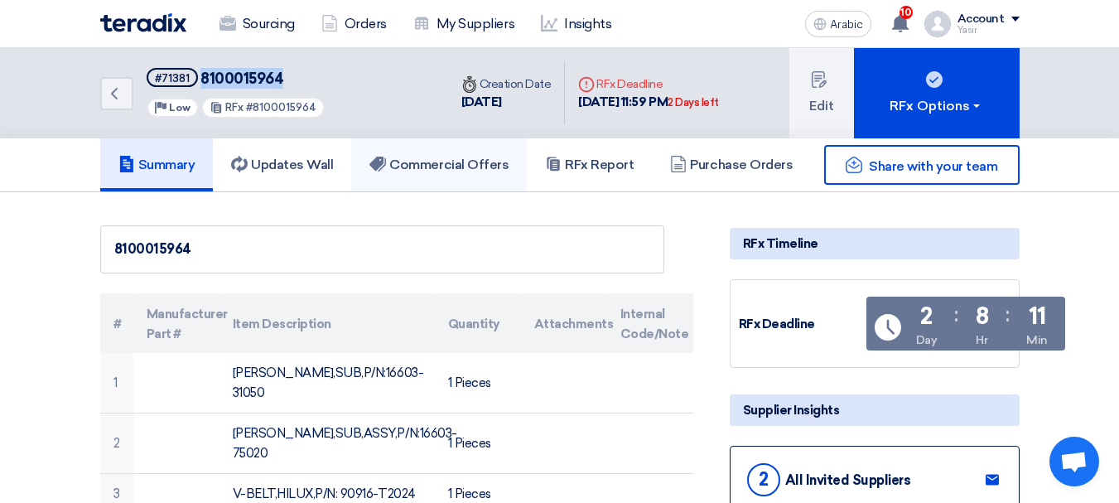
copy font "8100015964"
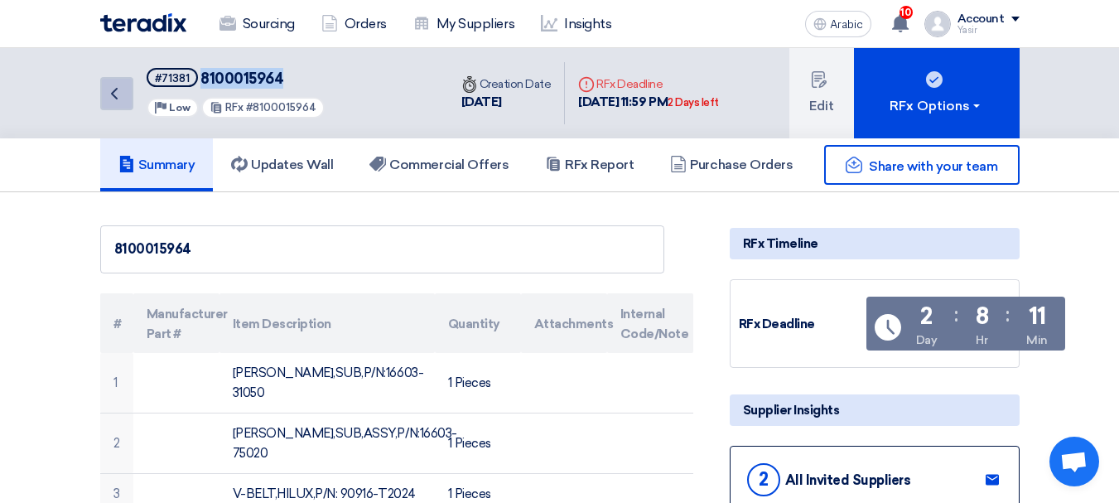
click at [123, 104] on link "Back" at bounding box center [116, 93] width 33 height 33
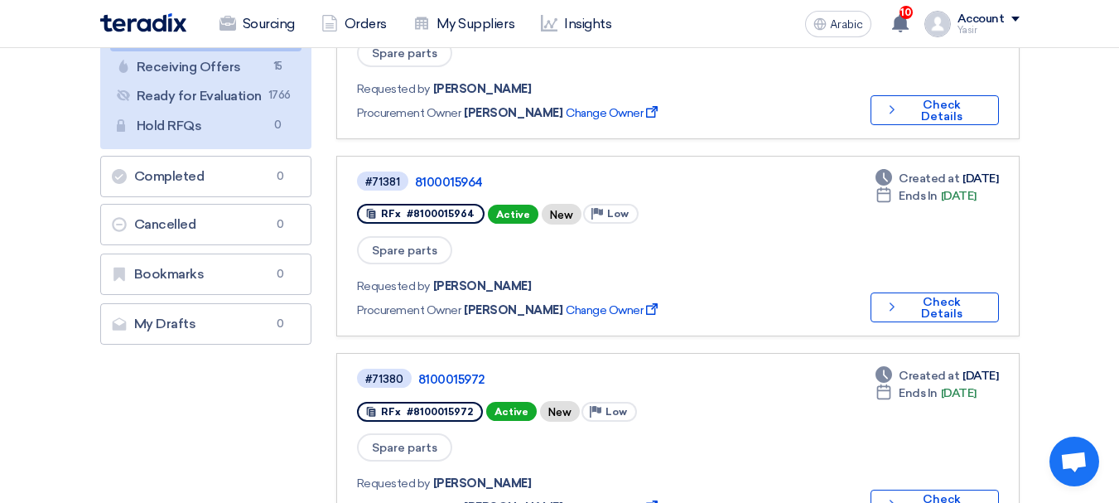
scroll to position [331, 0]
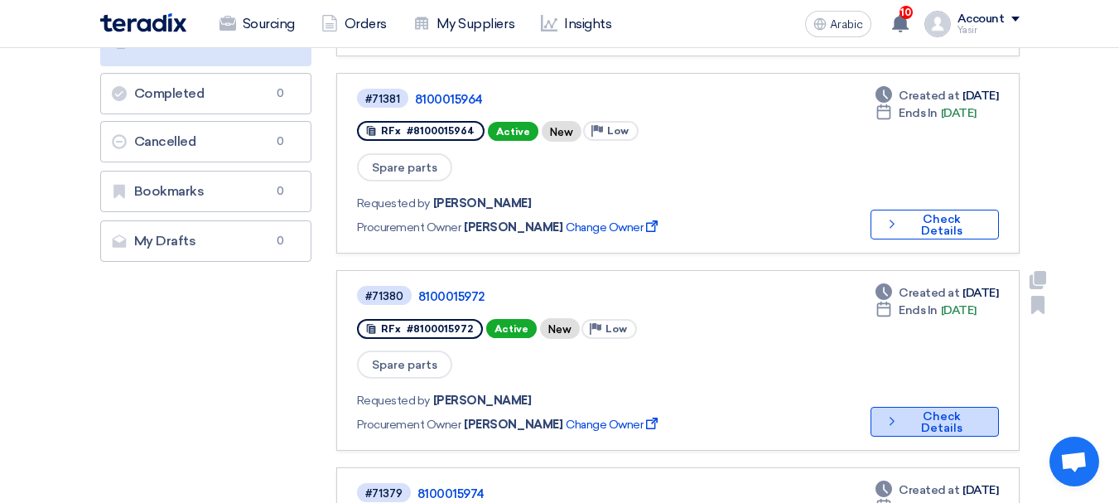
click at [921, 409] on font "Check Details" at bounding box center [941, 422] width 41 height 26
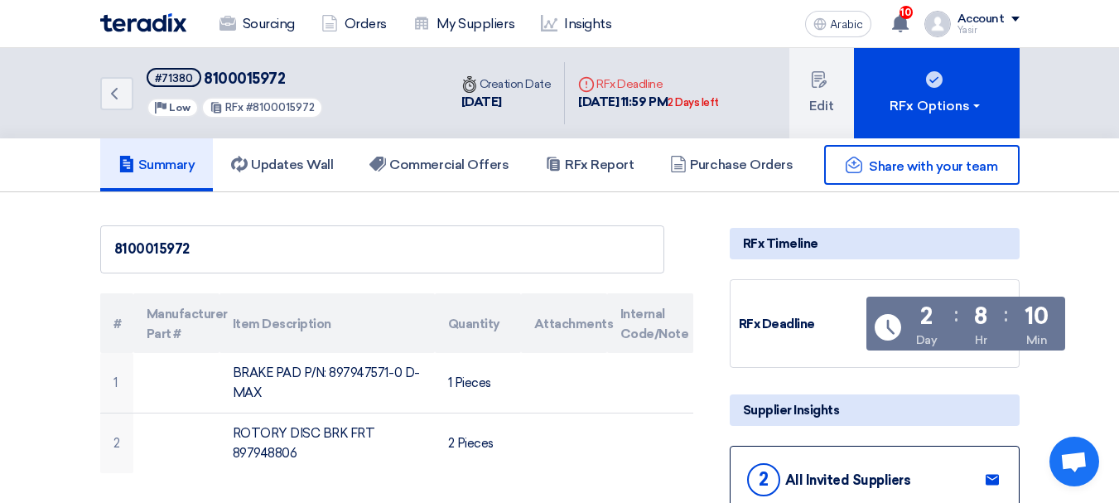
click at [253, 83] on font "8100015972" at bounding box center [244, 79] width 81 height 18
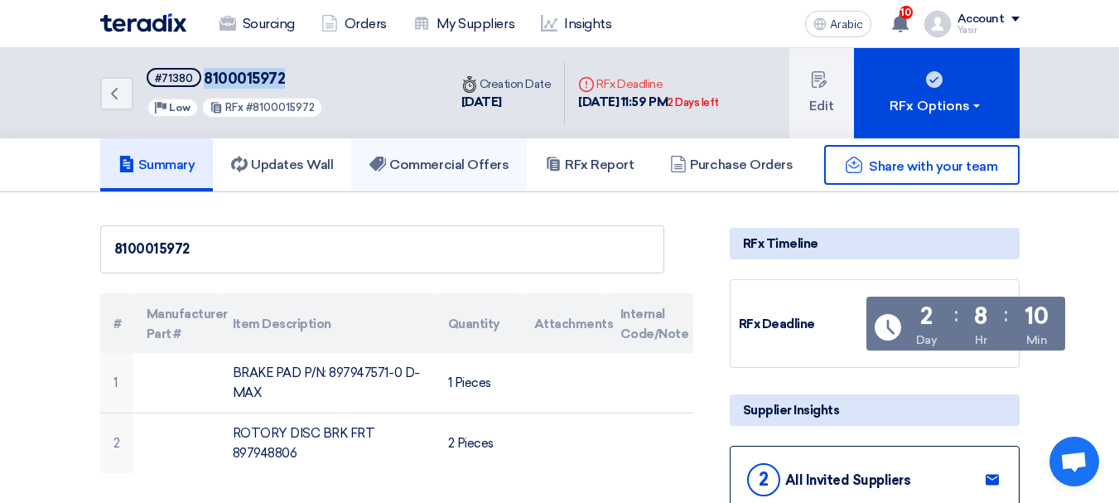
copy font "8100015972"
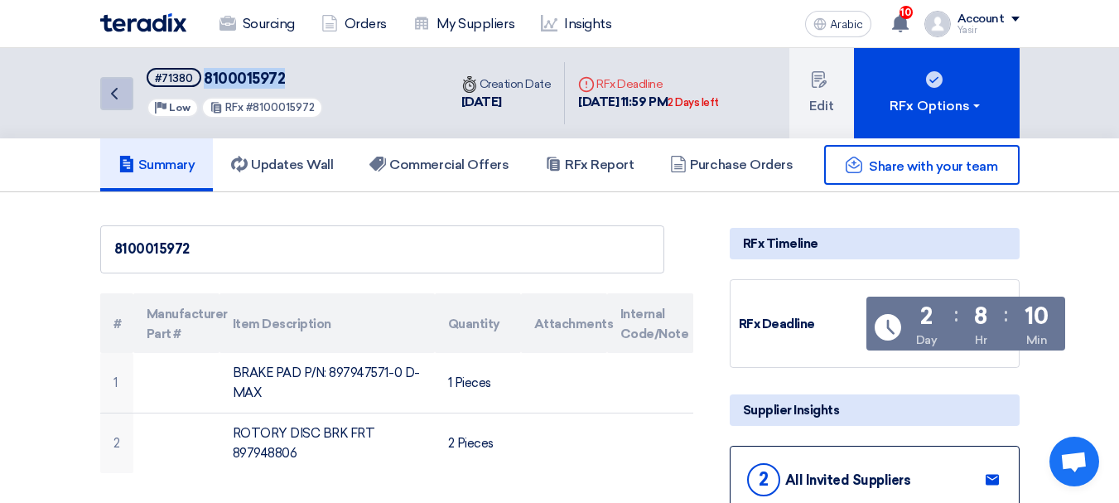
click at [123, 103] on icon "Back" at bounding box center [114, 94] width 20 height 20
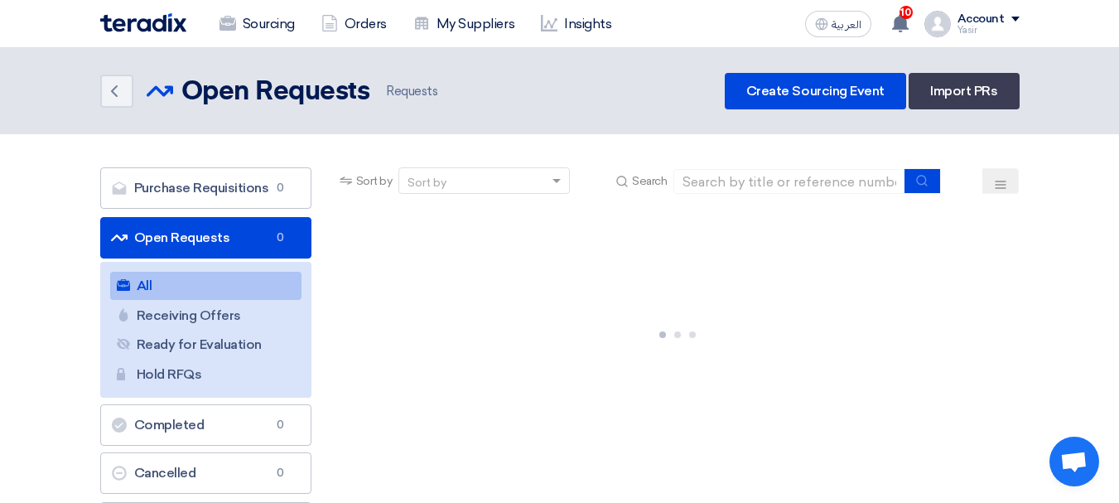
click at [192, 234] on link "Open Requests Open Requests 0" at bounding box center [205, 237] width 211 height 41
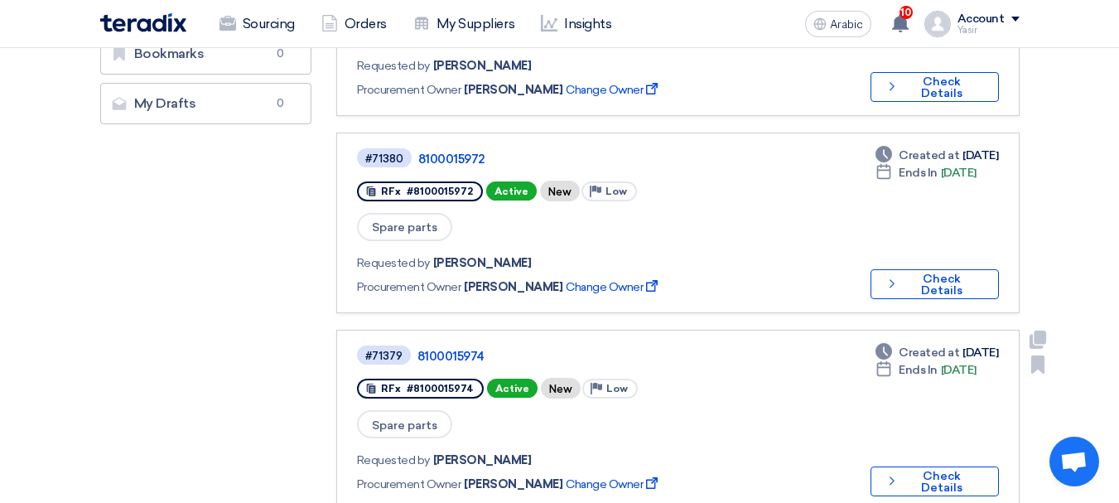
scroll to position [497, 0]
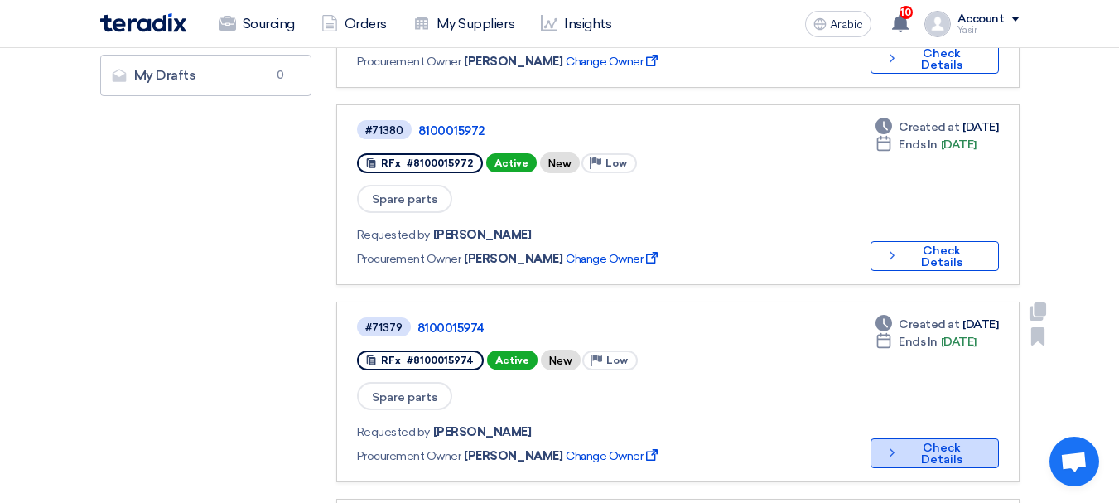
click at [921, 441] on font "Check Details" at bounding box center [941, 454] width 41 height 26
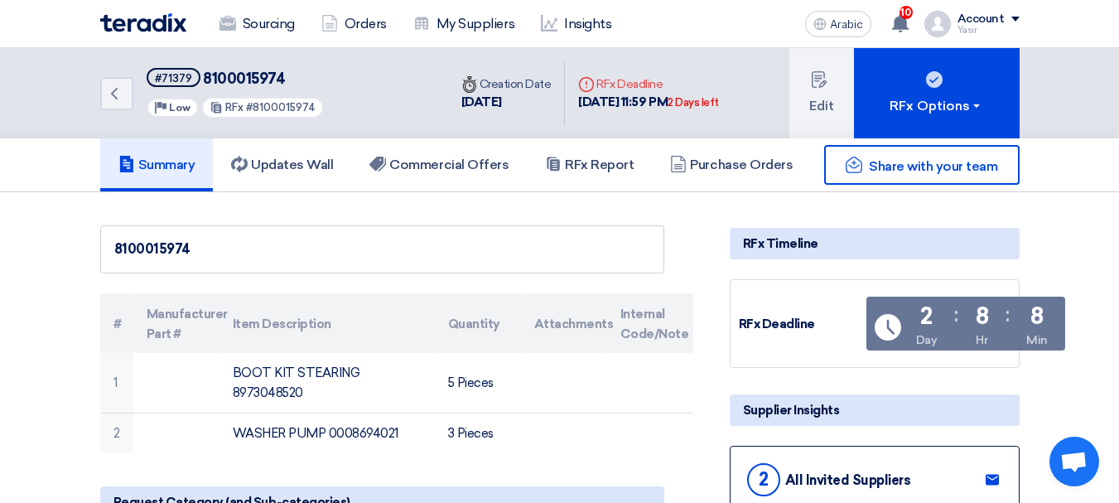
click at [258, 75] on font "8100015974" at bounding box center [244, 79] width 82 height 18
copy font "8100015974"
click at [245, 94] on div "#71379 8100015974 Priority Low RFx #8100015974" at bounding box center [236, 93] width 178 height 51
click at [249, 80] on font "8100015974" at bounding box center [244, 79] width 82 height 18
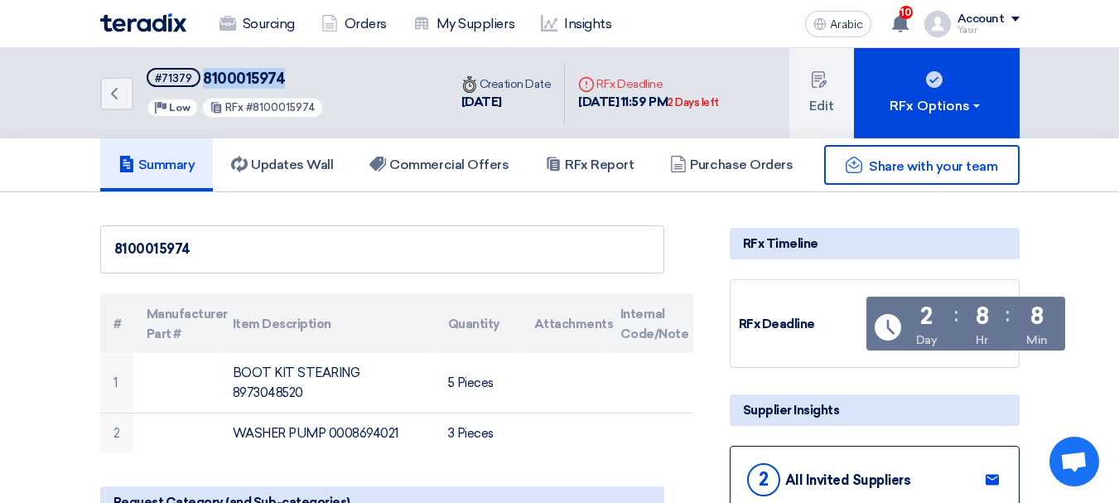
click at [249, 80] on font "8100015974" at bounding box center [244, 79] width 82 height 18
copy font "8100015974"
click at [113, 102] on icon "Back" at bounding box center [114, 94] width 20 height 20
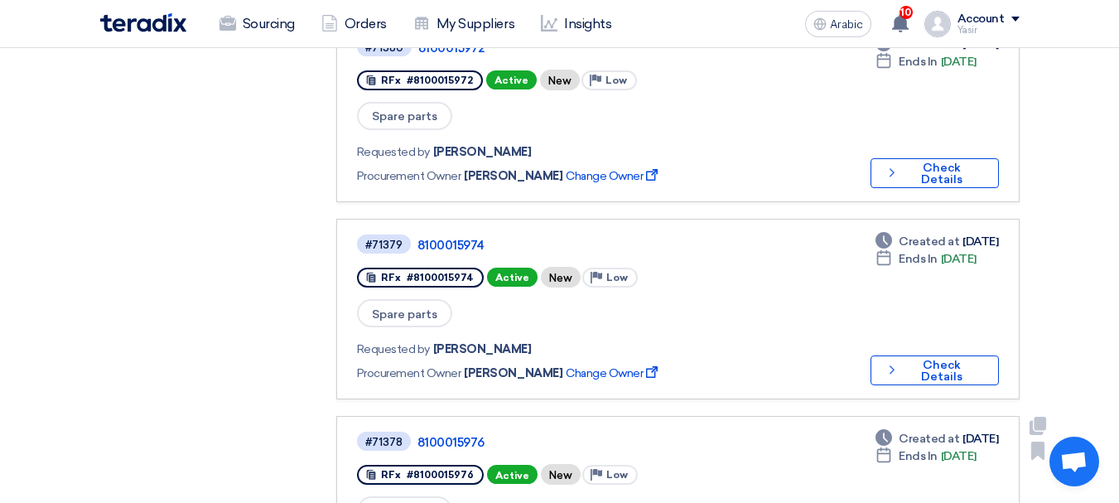
scroll to position [663, 0]
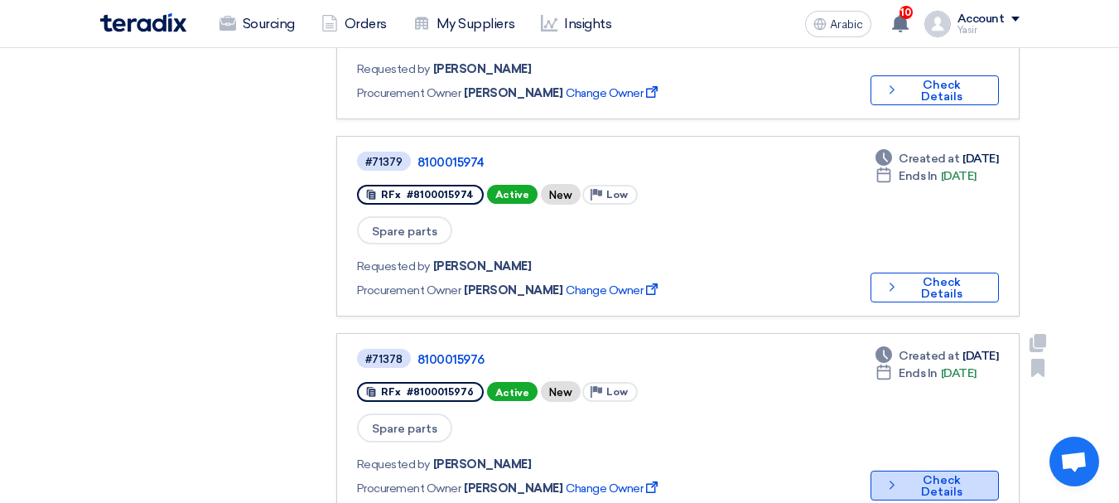
click at [959, 471] on button "Check details Check Details" at bounding box center [935, 486] width 128 height 30
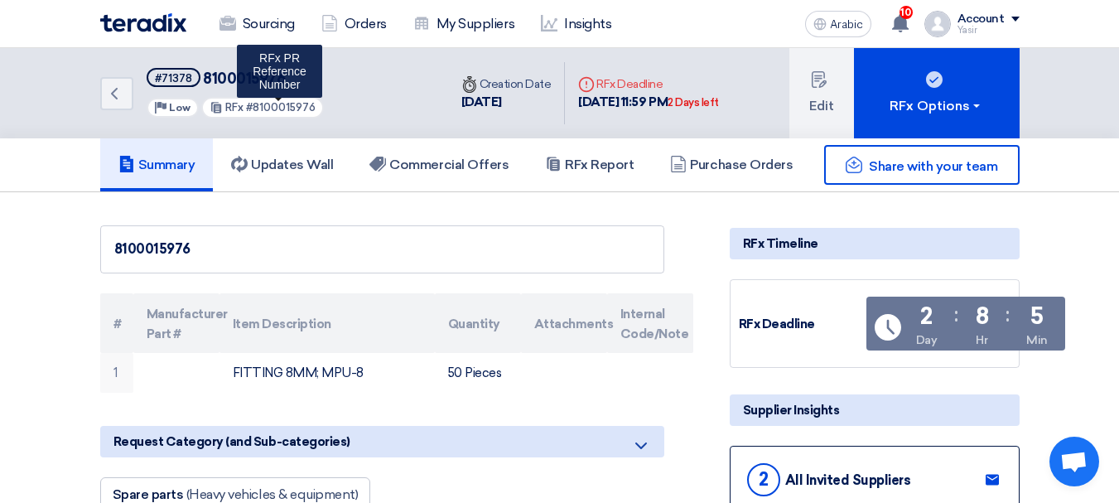
click at [261, 104] on font "#8100015976" at bounding box center [281, 107] width 70 height 12
click at [244, 80] on font "8100015976" at bounding box center [244, 79] width 82 height 18
copy font "8100015976"
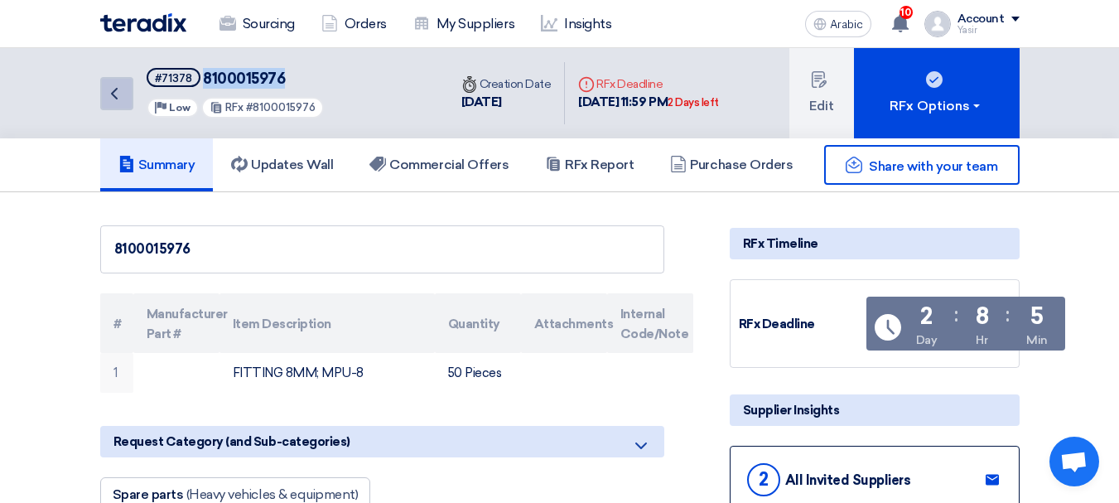
click at [111, 91] on icon "Back" at bounding box center [114, 94] width 20 height 20
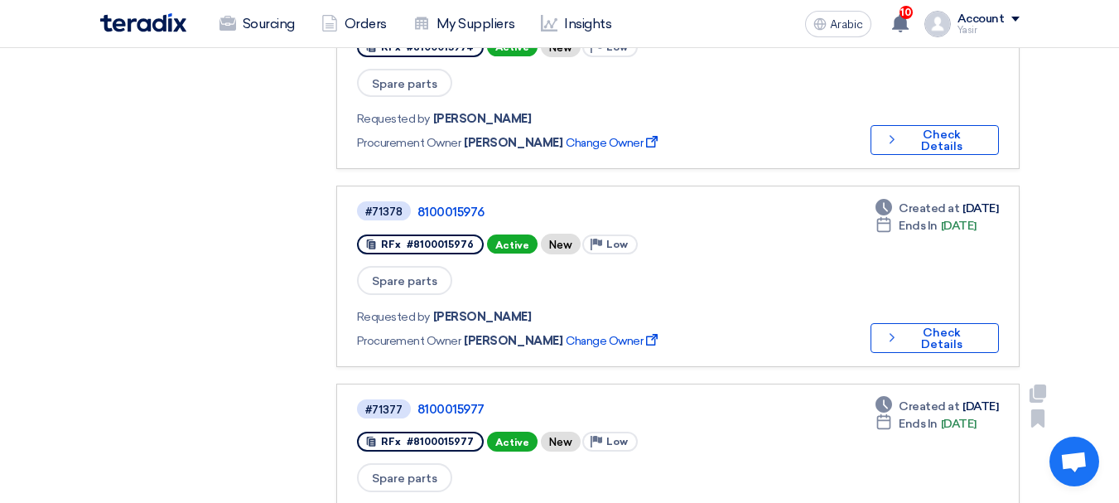
scroll to position [828, 0]
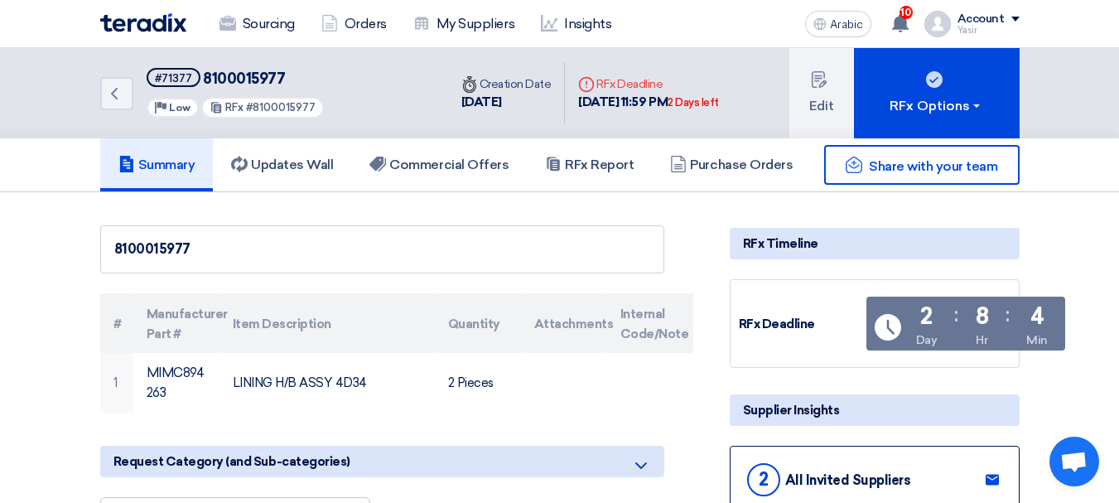
click at [267, 76] on font "8100015977" at bounding box center [244, 79] width 82 height 18
click at [110, 104] on link "Back" at bounding box center [116, 93] width 33 height 33
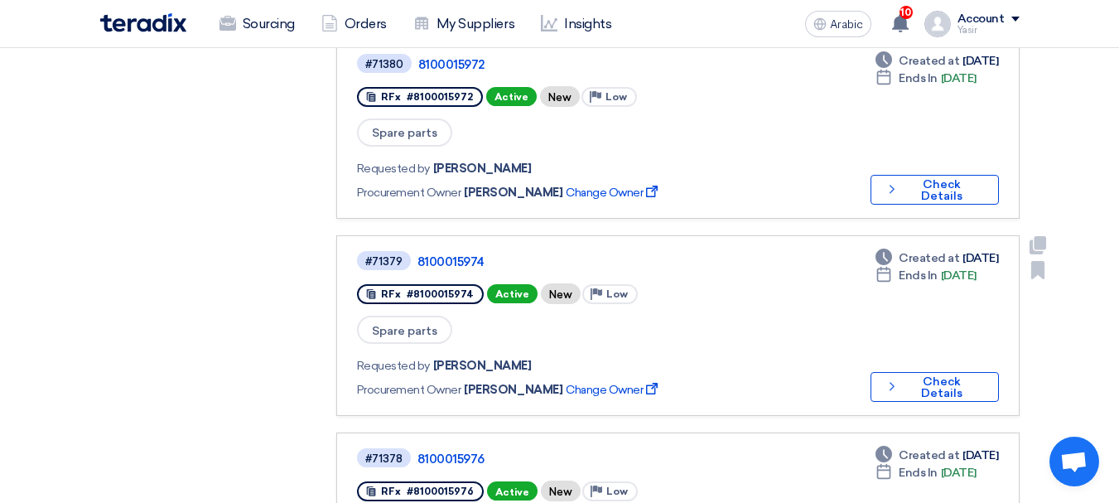
scroll to position [663, 0]
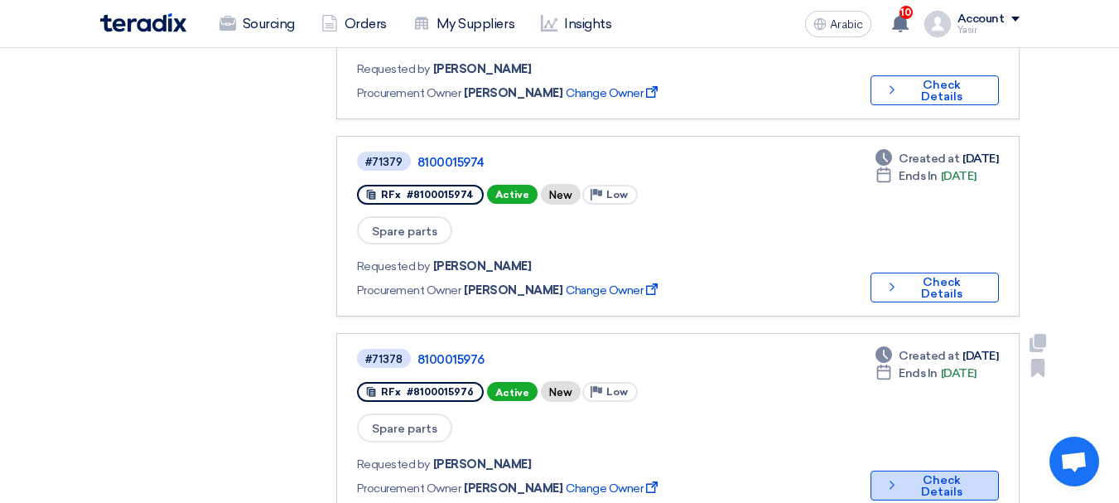
click at [910, 471] on button "Check details Check Details" at bounding box center [935, 486] width 128 height 30
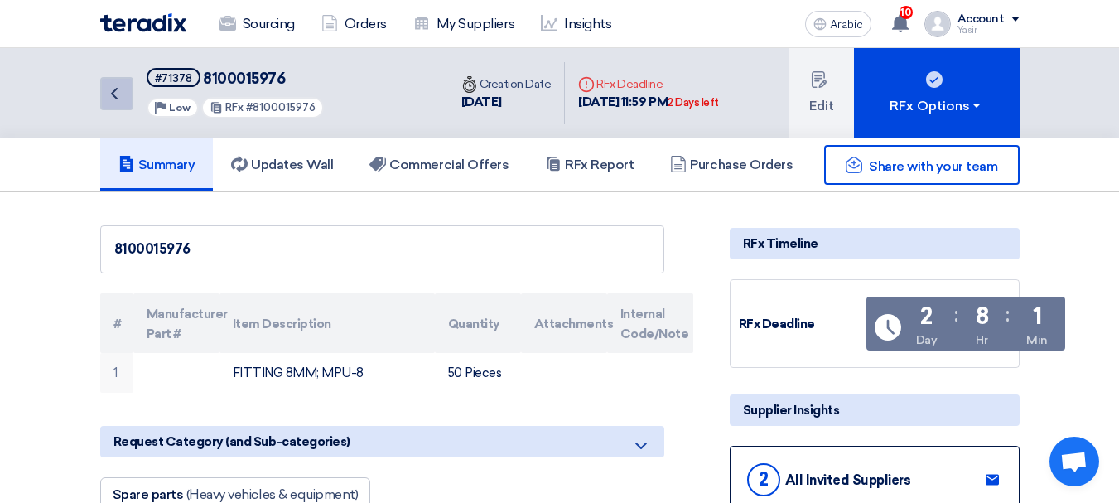
click at [119, 87] on icon "Back" at bounding box center [114, 94] width 20 height 20
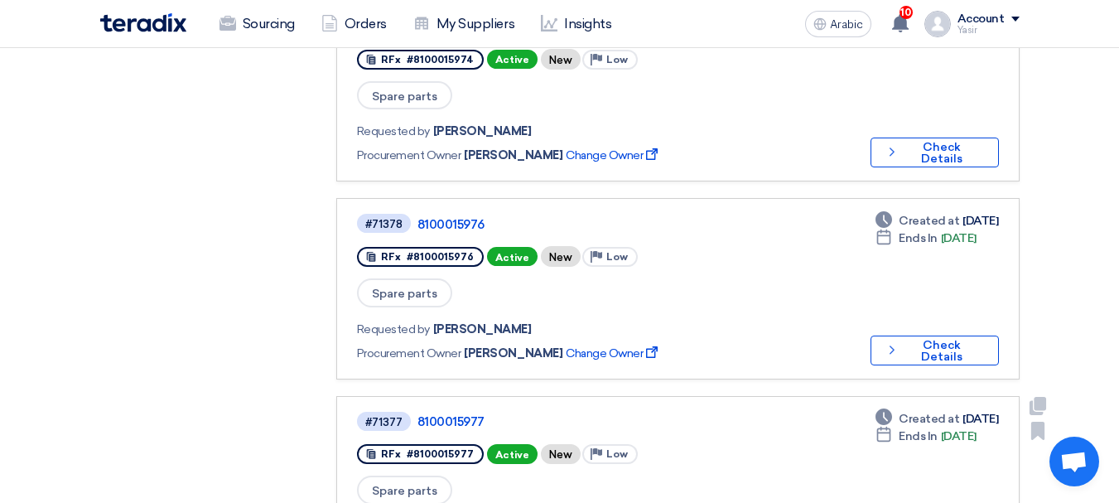
scroll to position [911, 0]
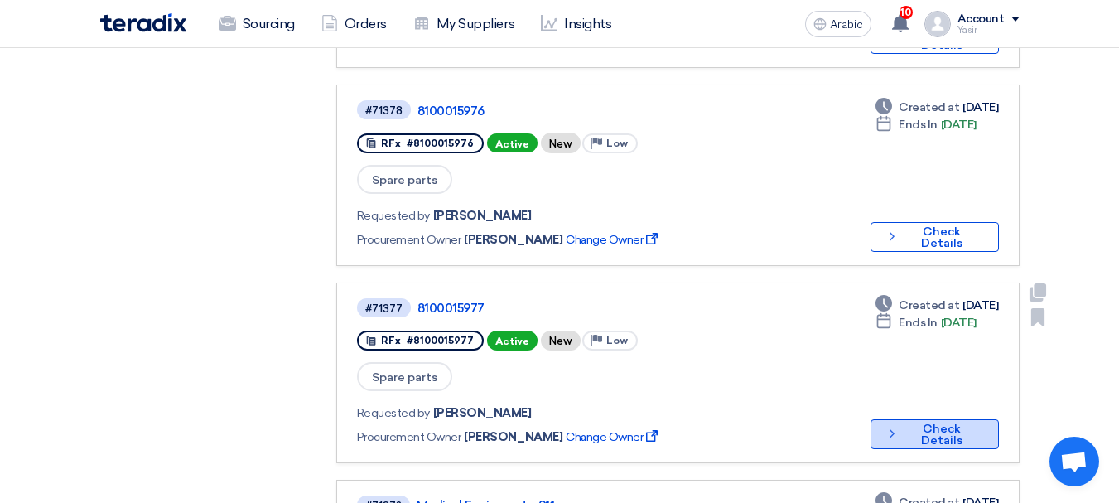
click at [893, 426] on icon "Check details" at bounding box center [892, 434] width 15 height 16
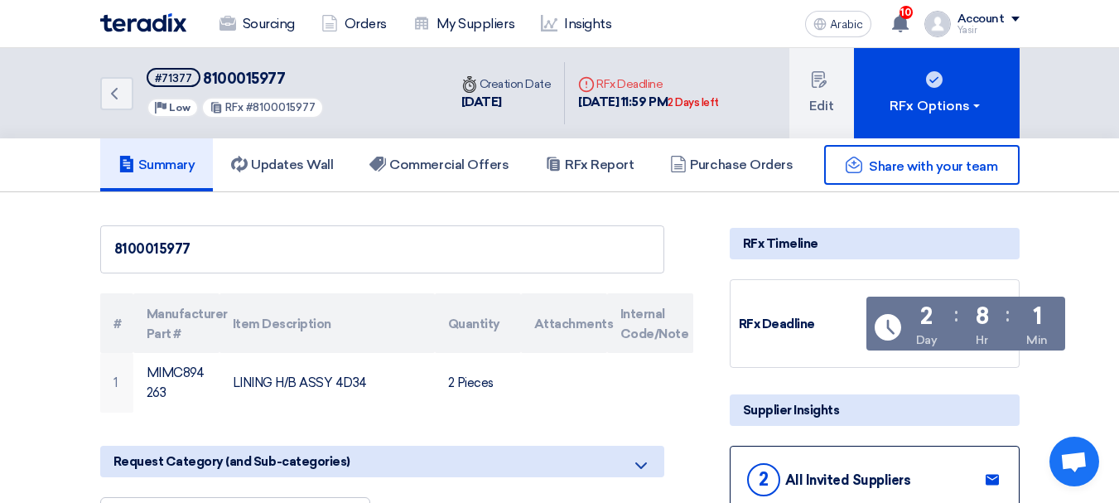
click at [253, 86] on font "8100015977" at bounding box center [244, 79] width 82 height 18
click at [115, 94] on icon "Back" at bounding box center [114, 94] width 20 height 20
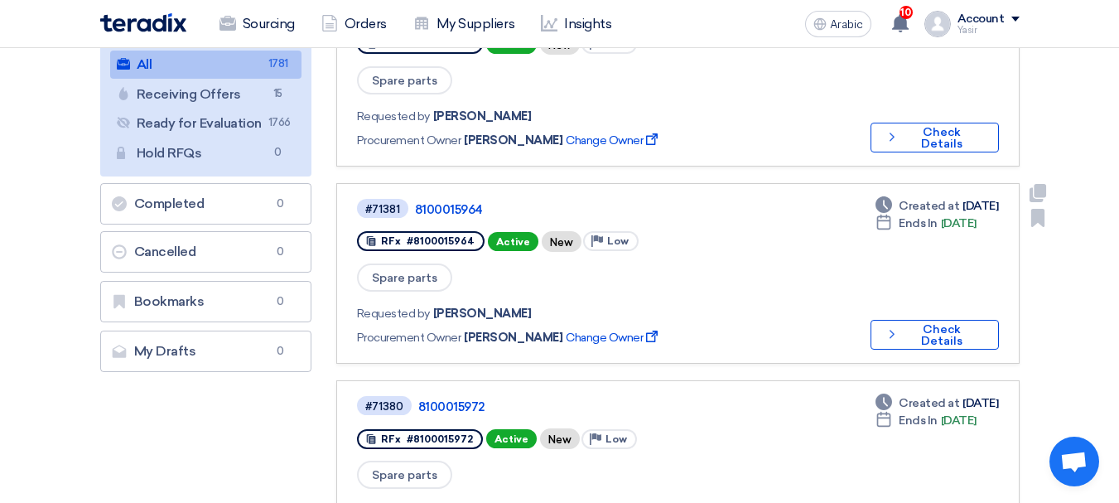
scroll to position [249, 0]
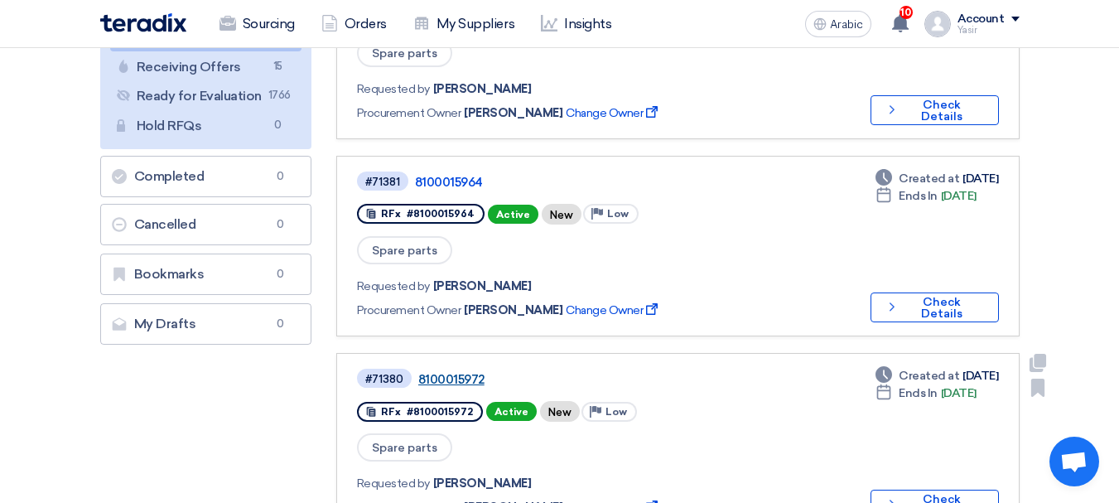
click at [468, 372] on font "8100015972" at bounding box center [451, 379] width 66 height 15
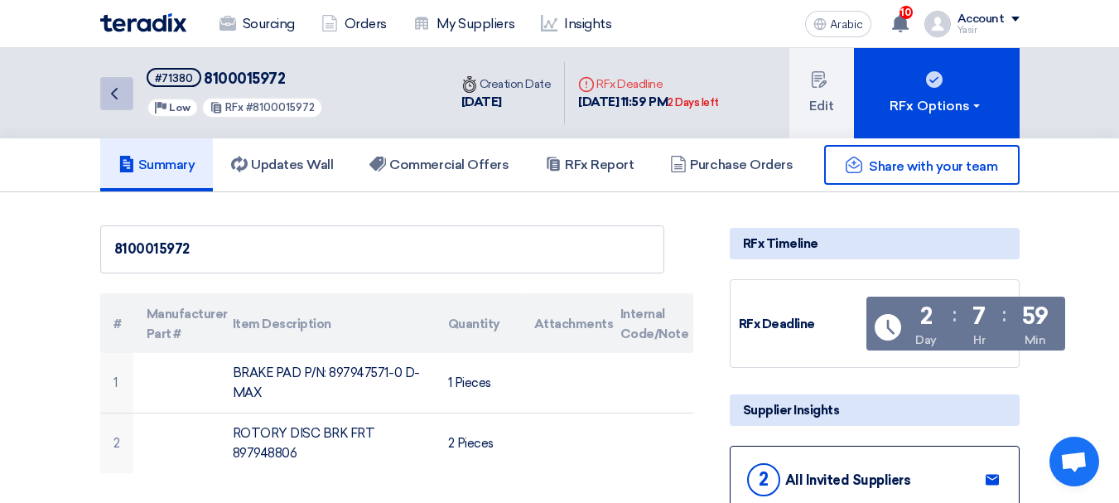
click at [108, 102] on icon "Back" at bounding box center [114, 94] width 20 height 20
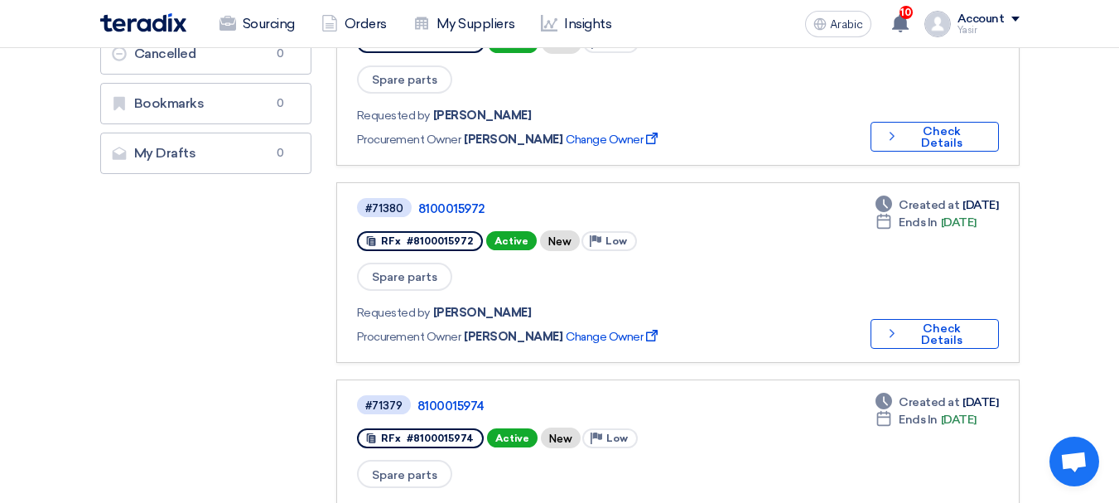
scroll to position [424, 0]
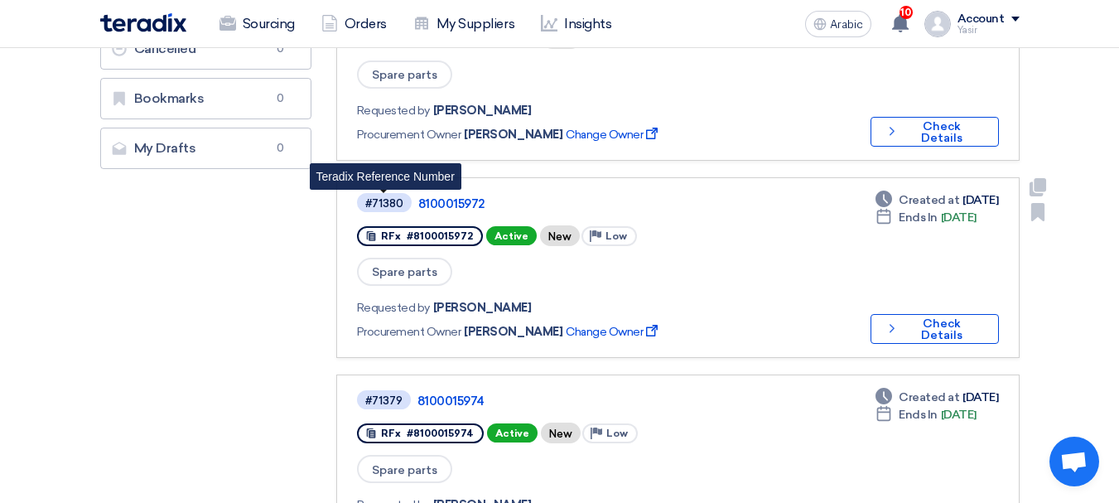
click at [386, 197] on font "#71380" at bounding box center [384, 203] width 38 height 12
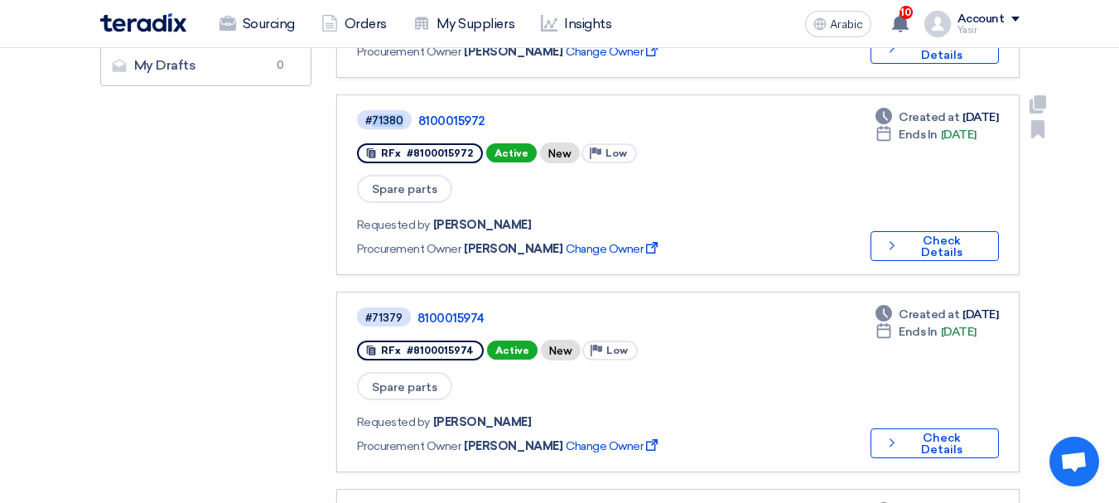
scroll to position [590, 0]
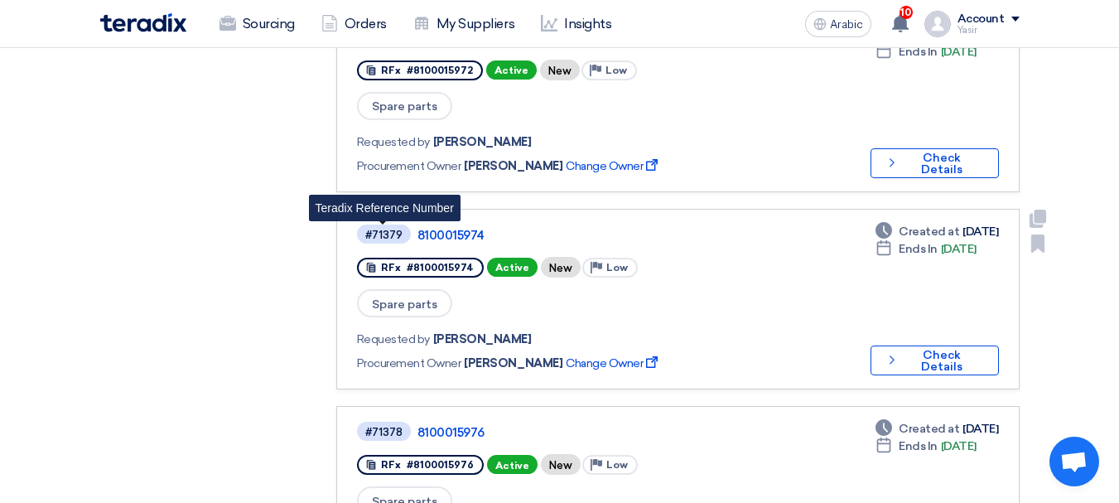
click at [386, 229] on font "#71379" at bounding box center [383, 235] width 37 height 12
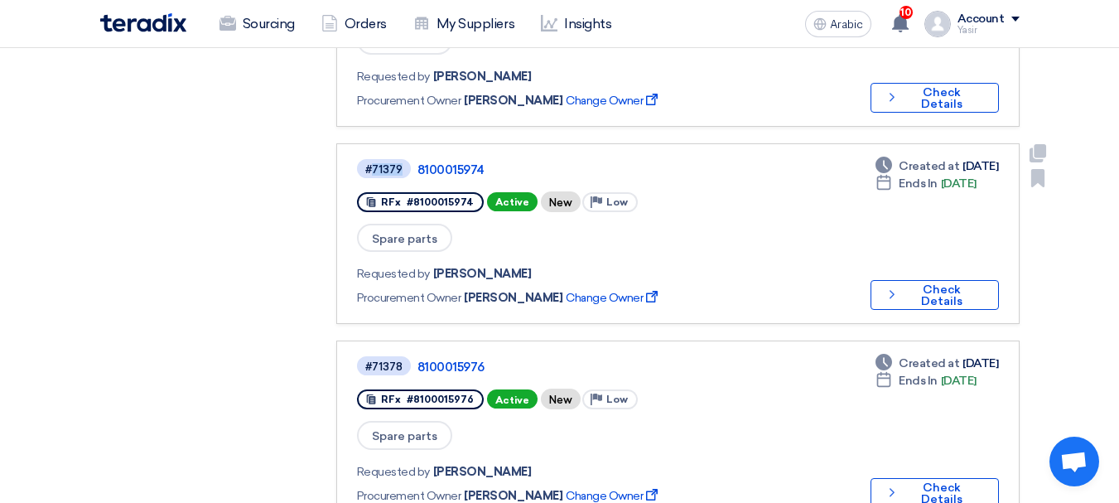
scroll to position [756, 0]
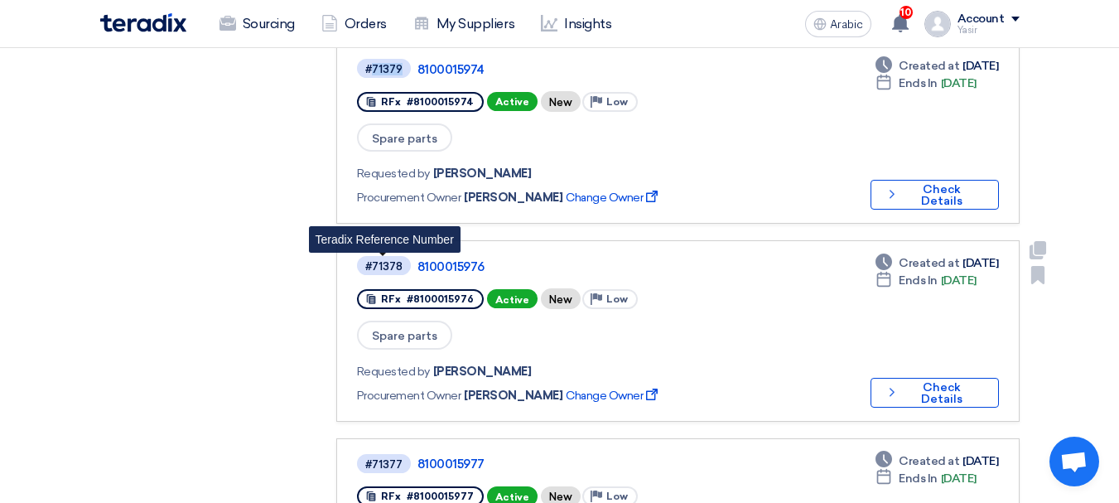
click at [387, 260] on font "#71378" at bounding box center [383, 266] width 37 height 12
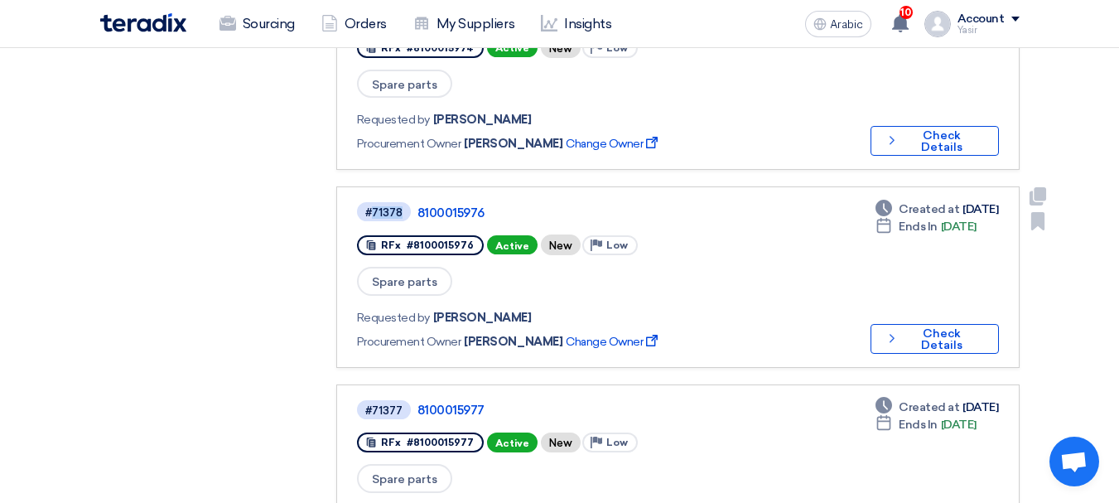
scroll to position [838, 0]
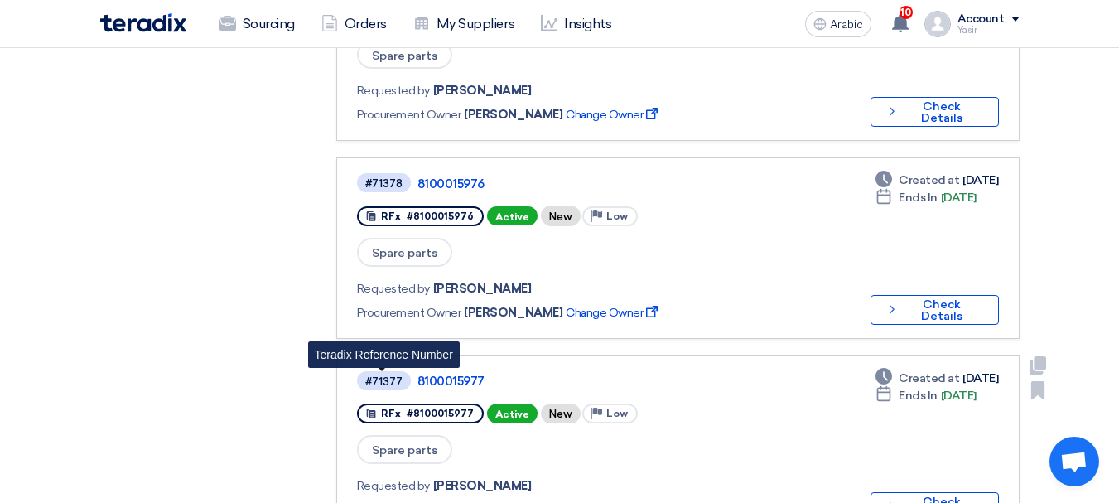
click at [389, 375] on font "#71377" at bounding box center [383, 381] width 37 height 12
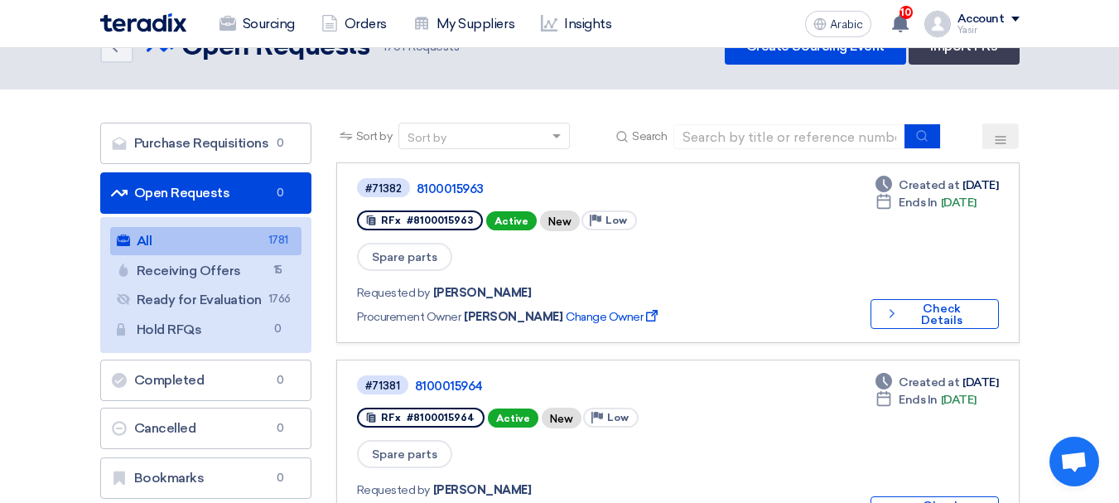
scroll to position [0, 0]
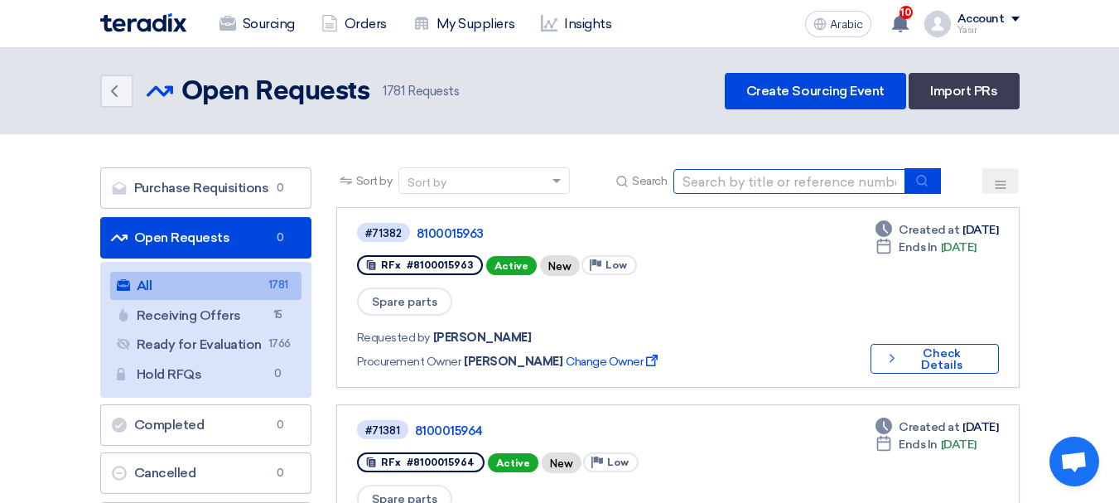
click at [795, 170] on input at bounding box center [790, 181] width 232 height 25
paste input "8100015964"
type input "8100015964"
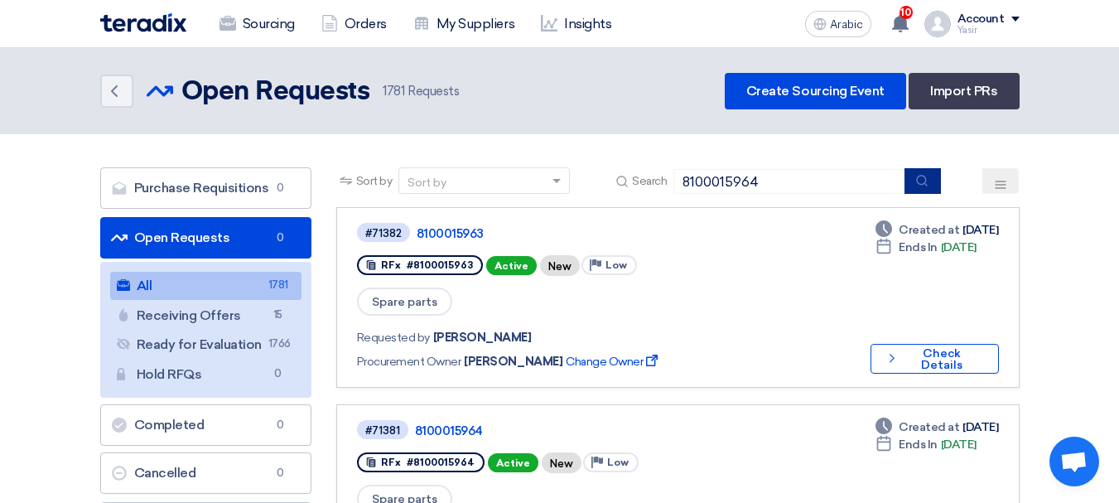
click at [911, 176] on button "submit" at bounding box center [923, 181] width 36 height 26
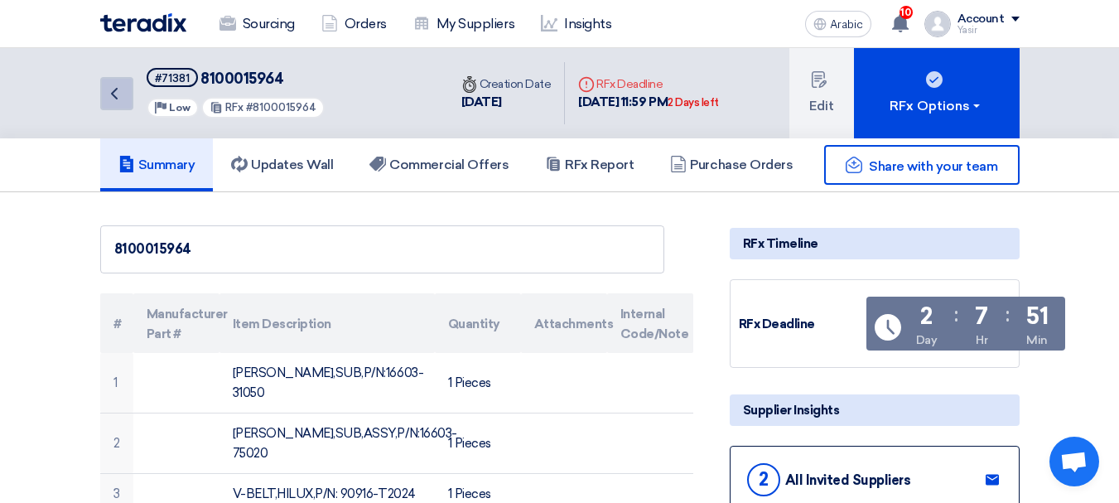
click at [100, 95] on link "Back" at bounding box center [116, 93] width 33 height 33
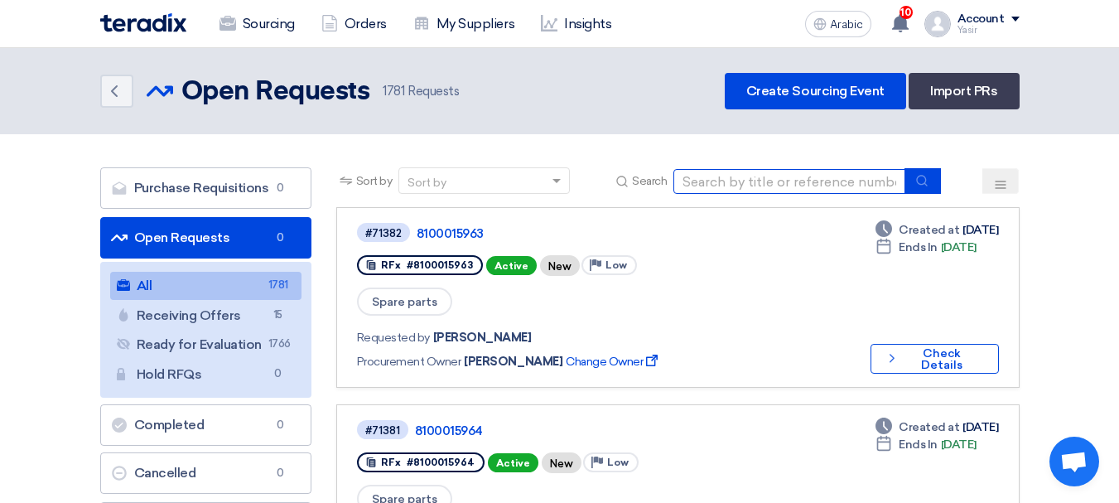
click at [770, 176] on input at bounding box center [790, 181] width 232 height 25
paste input "8100014783"
type input "8100014783"
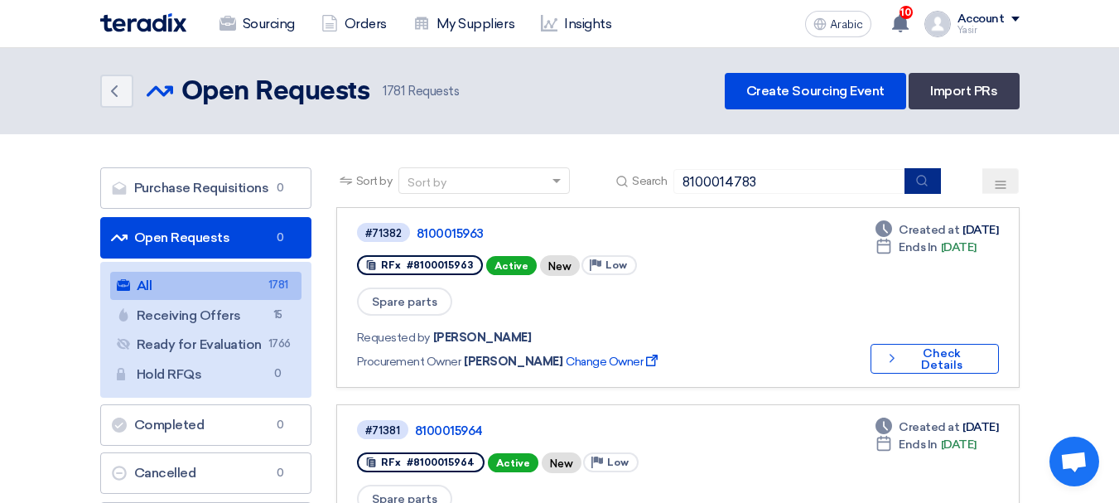
click at [940, 187] on button "submit" at bounding box center [923, 181] width 36 height 26
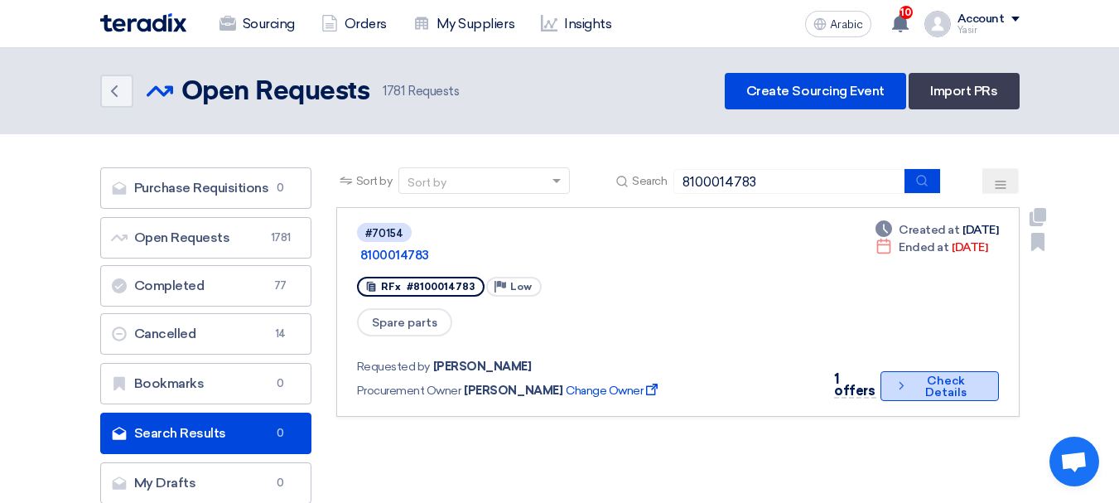
click at [905, 371] on button "Check details Check Details" at bounding box center [940, 386] width 118 height 30
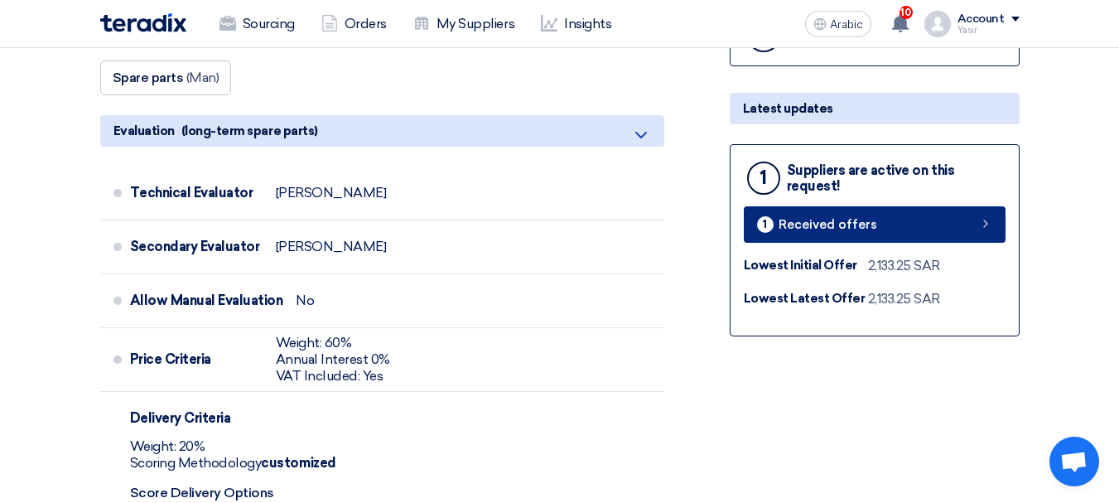
click at [950, 228] on link "1 Received offers" at bounding box center [875, 224] width 262 height 36
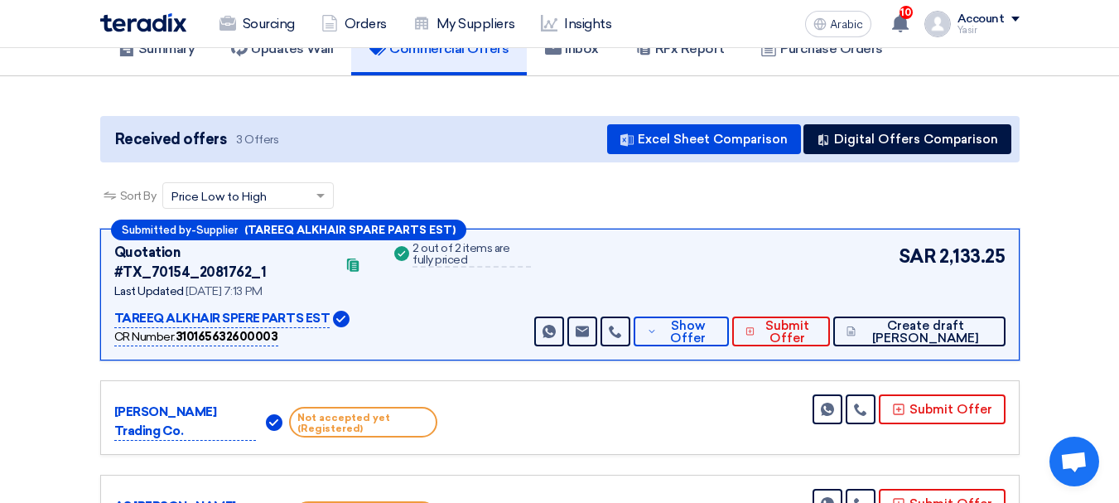
scroll to position [166, 0]
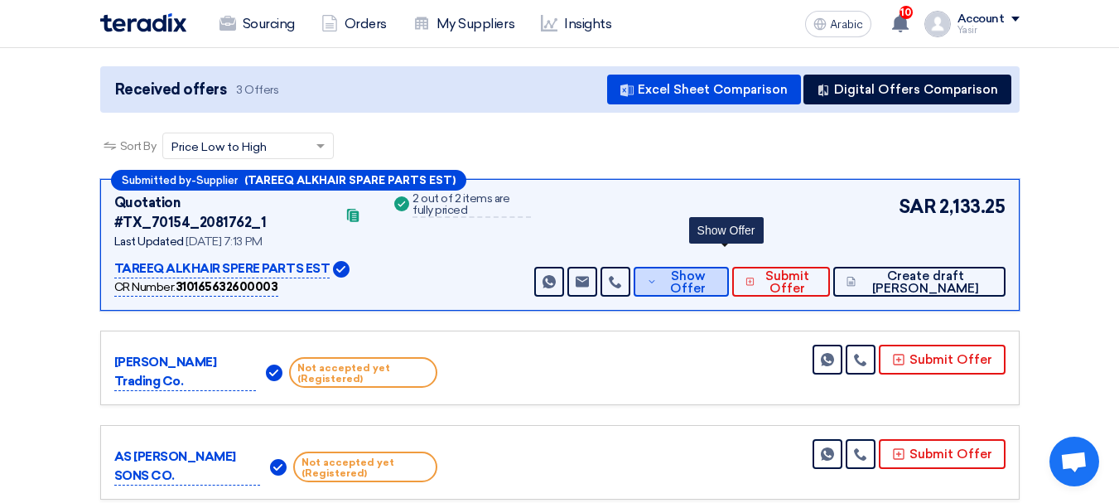
click at [706, 268] on font "Show Offer" at bounding box center [688, 281] width 36 height 27
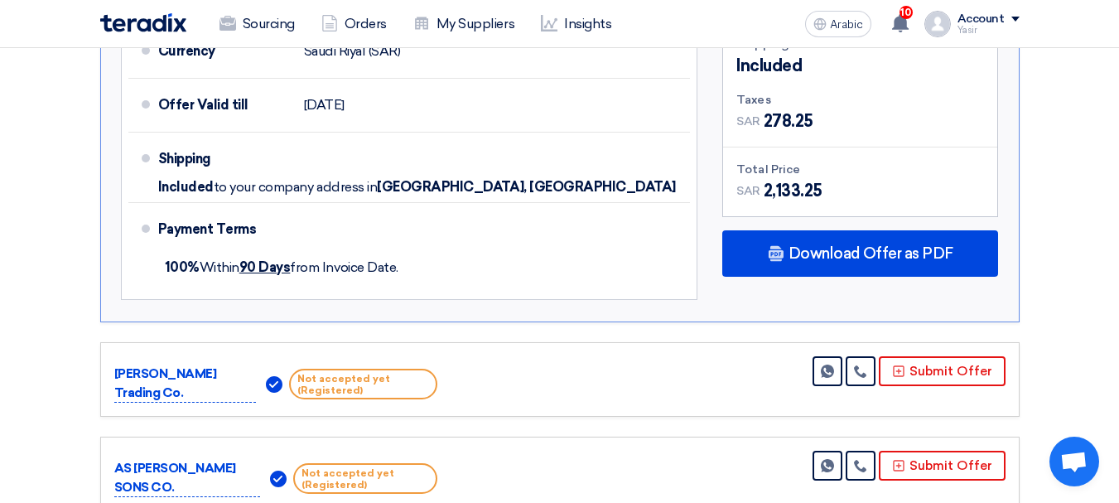
scroll to position [994, 0]
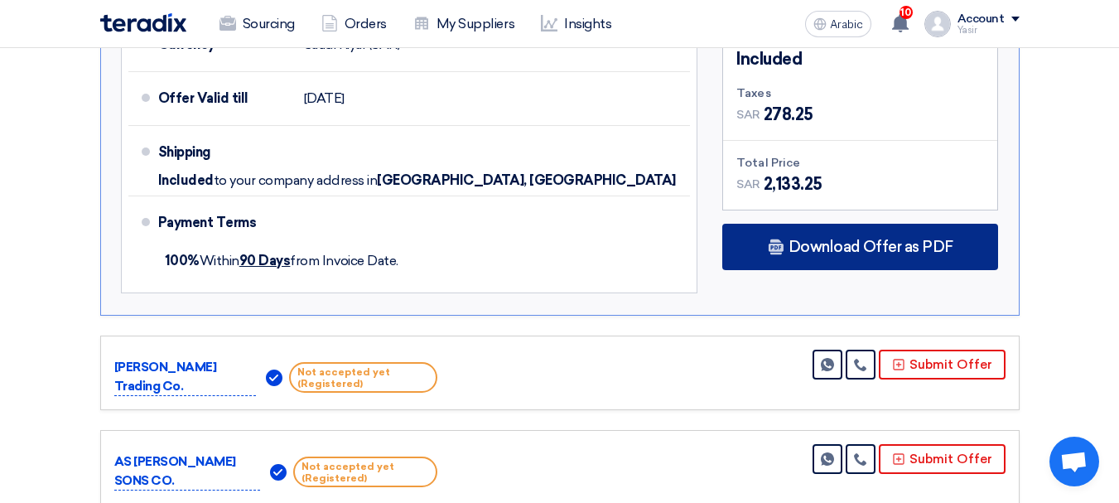
click at [905, 237] on div "Download Offer as PDF" at bounding box center [860, 247] width 276 height 46
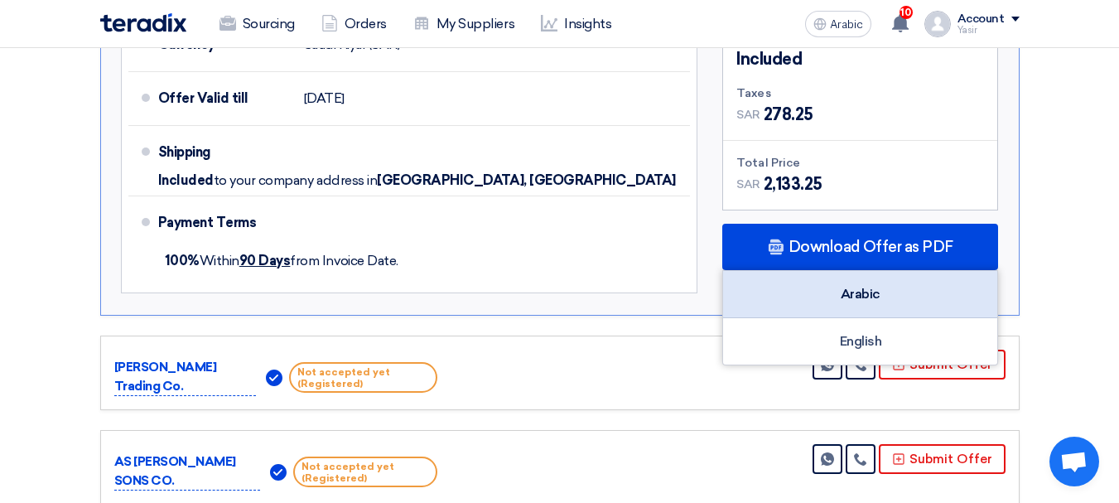
click at [884, 289] on div "Arabic" at bounding box center [860, 294] width 274 height 47
click at [885, 276] on div "Arabic" at bounding box center [860, 294] width 274 height 47
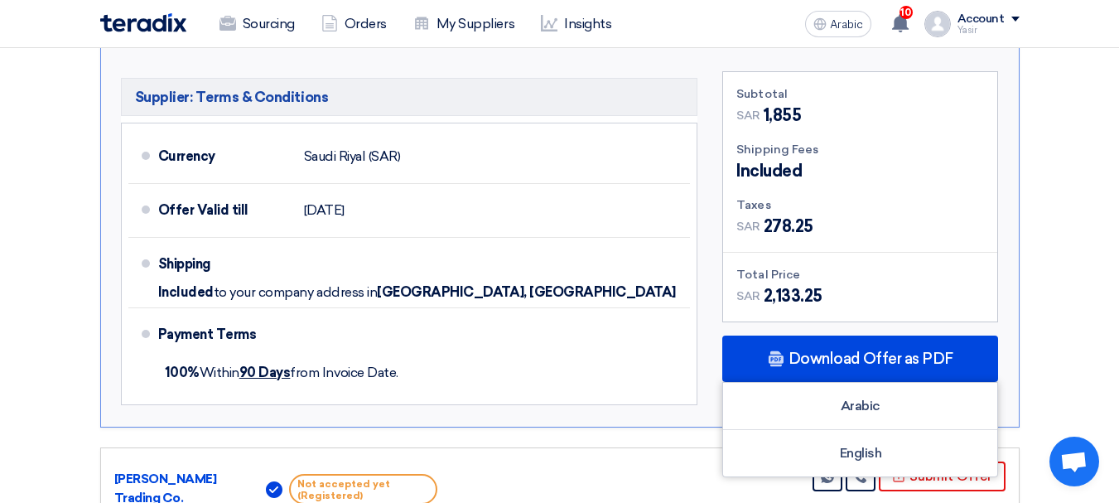
scroll to position [911, 0]
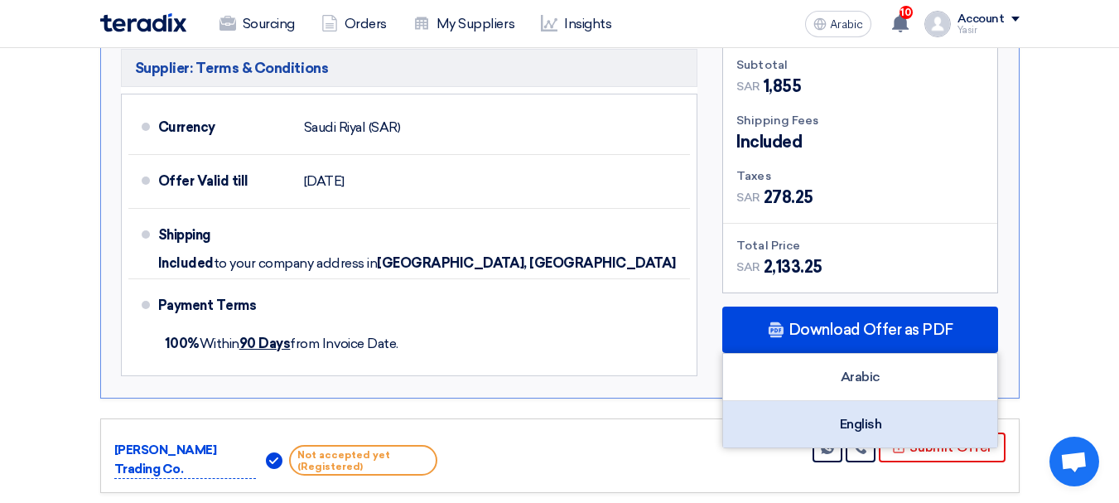
click at [843, 416] on font "English" at bounding box center [861, 424] width 42 height 16
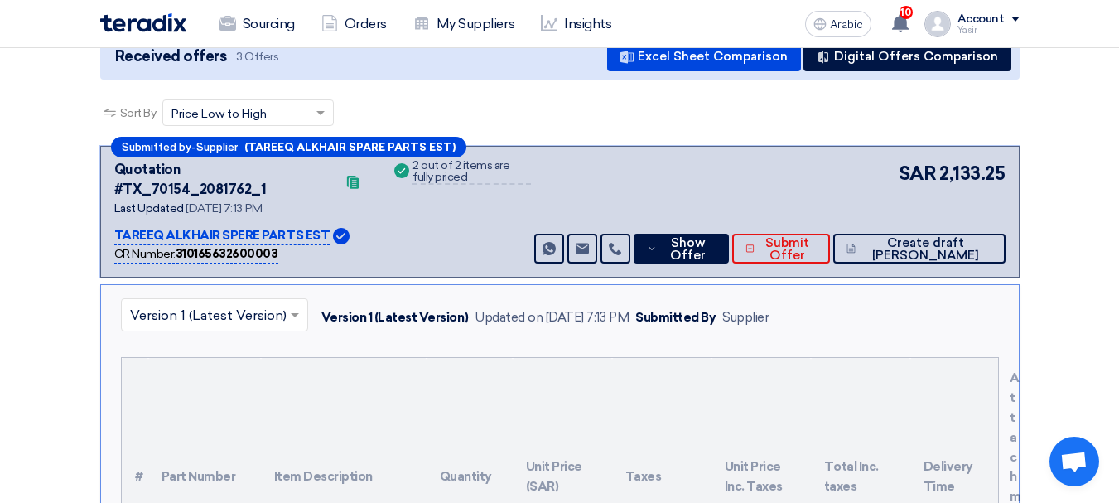
scroll to position [83, 0]
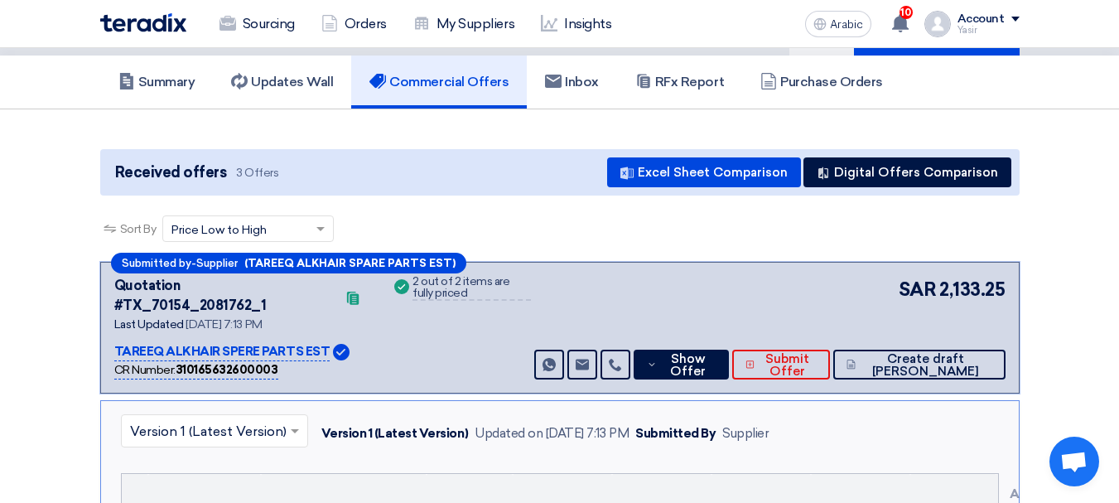
drag, startPoint x: 214, startPoint y: 283, endPoint x: 305, endPoint y: 284, distance: 91.1
click at [267, 284] on font "Quotation #TX_70154_2081762_1" at bounding box center [190, 296] width 152 height 36
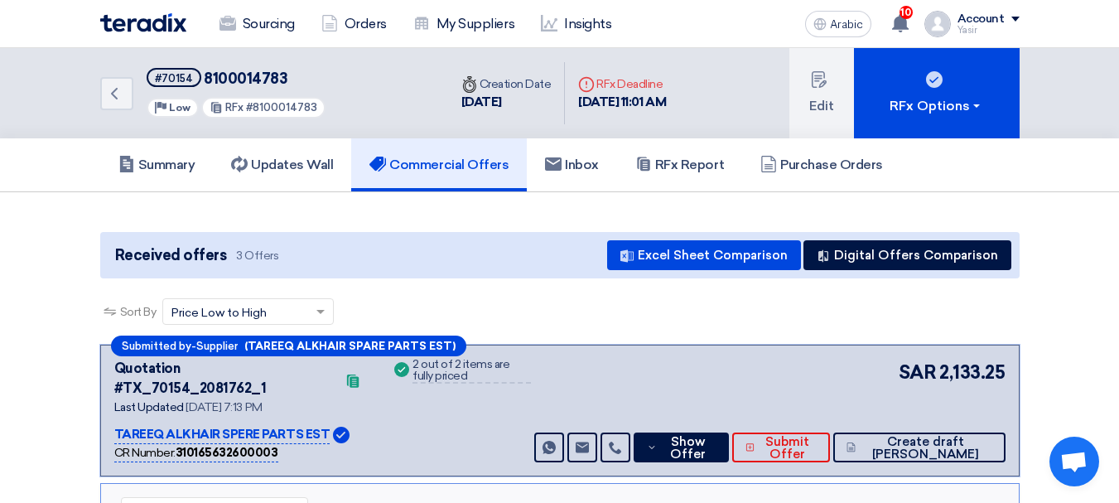
click at [157, 99] on div "Priority Low" at bounding box center [173, 108] width 52 height 20
click at [132, 99] on link "Back" at bounding box center [116, 93] width 33 height 33
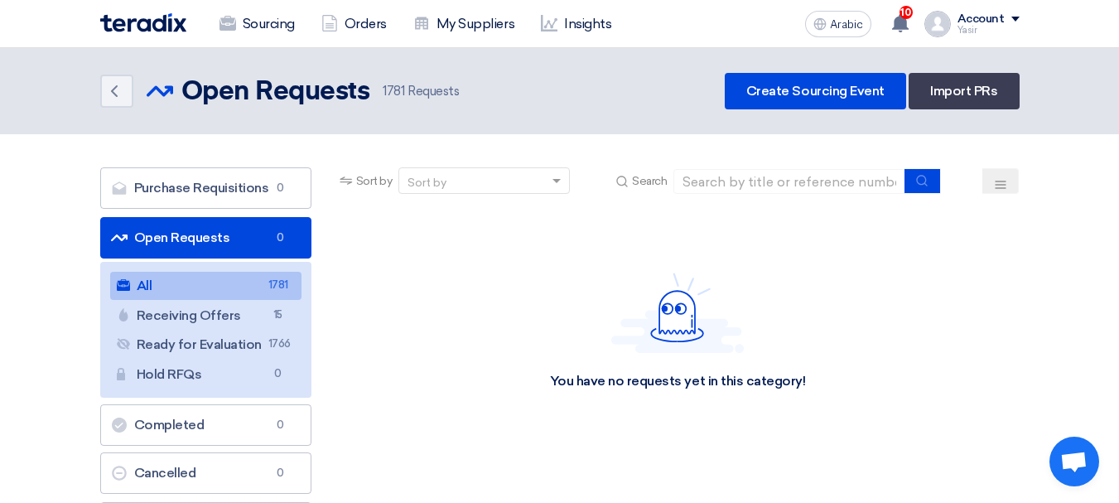
click at [239, 292] on link "All All 1781" at bounding box center [205, 286] width 191 height 28
